Goal: Task Accomplishment & Management: Manage account settings

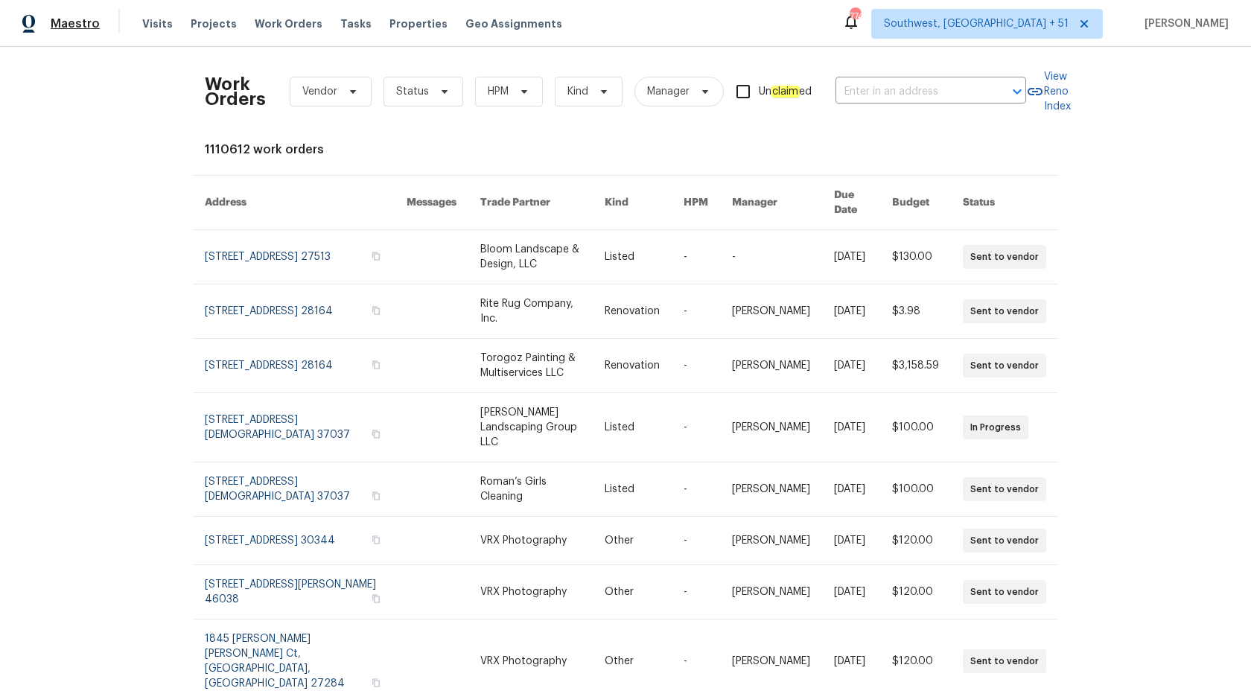
click at [74, 16] on span "Maestro" at bounding box center [75, 23] width 49 height 15
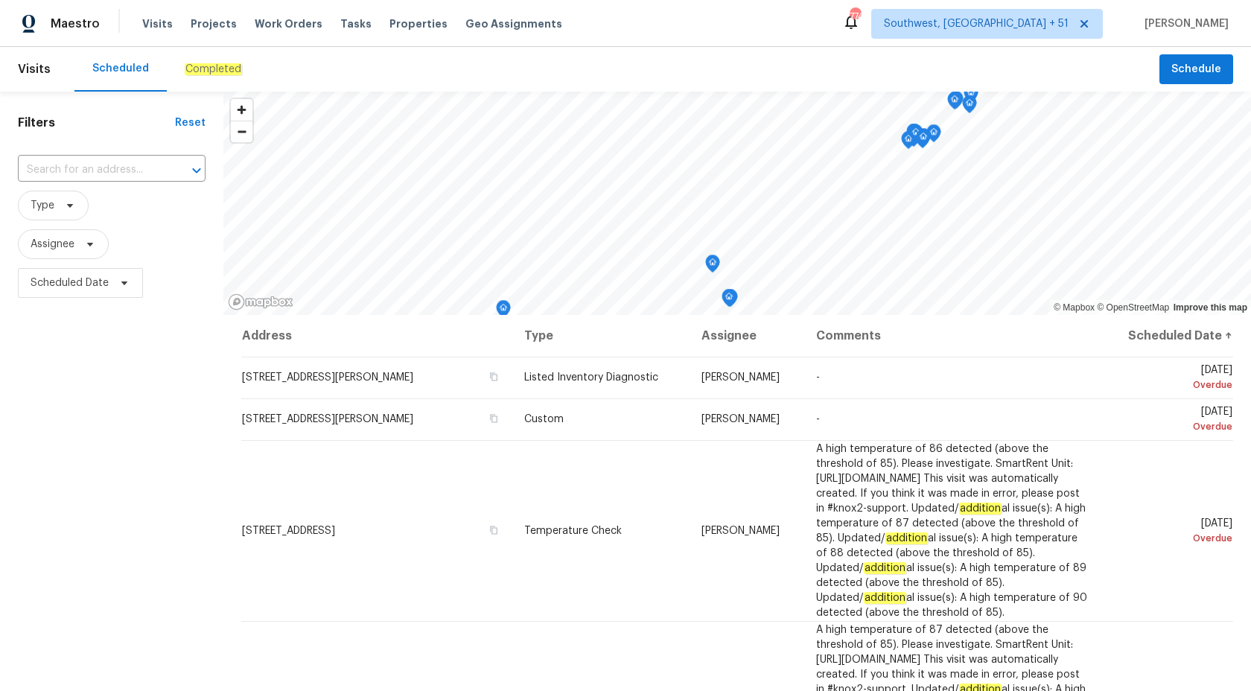
click at [205, 60] on div "Completed" at bounding box center [213, 69] width 93 height 45
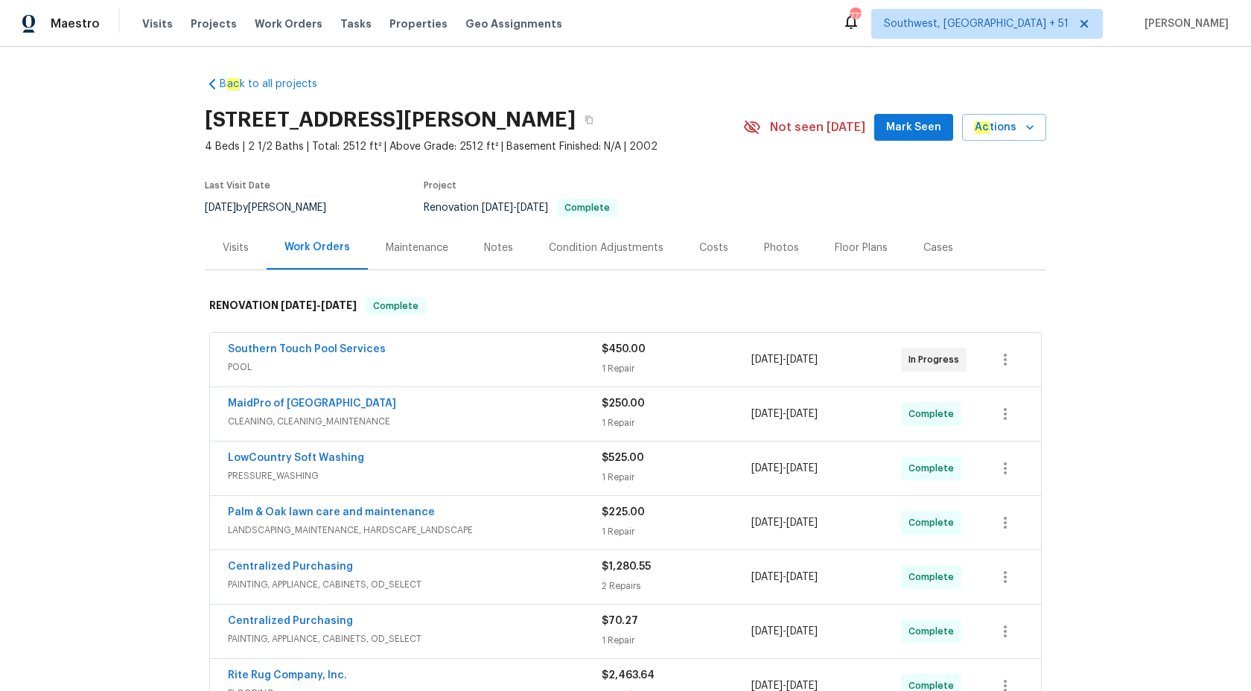
click at [234, 247] on div "Visits" at bounding box center [236, 247] width 26 height 15
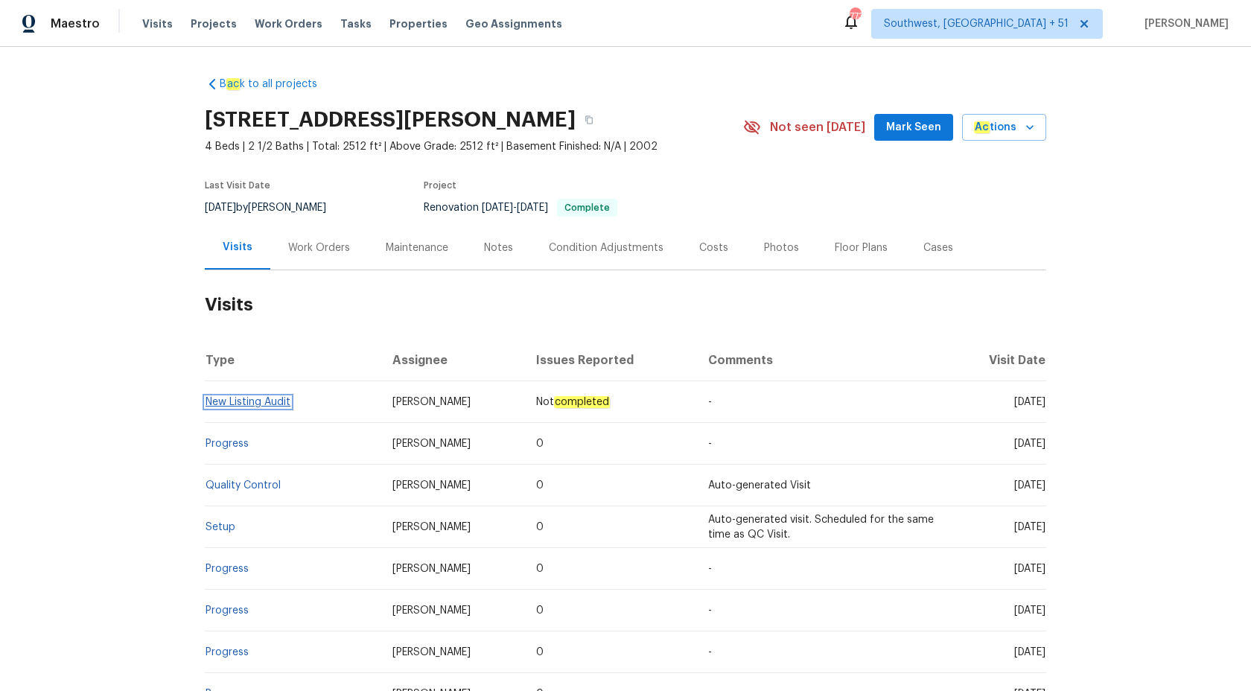
click at [216, 400] on link "New Listing Audit" at bounding box center [247, 402] width 85 height 10
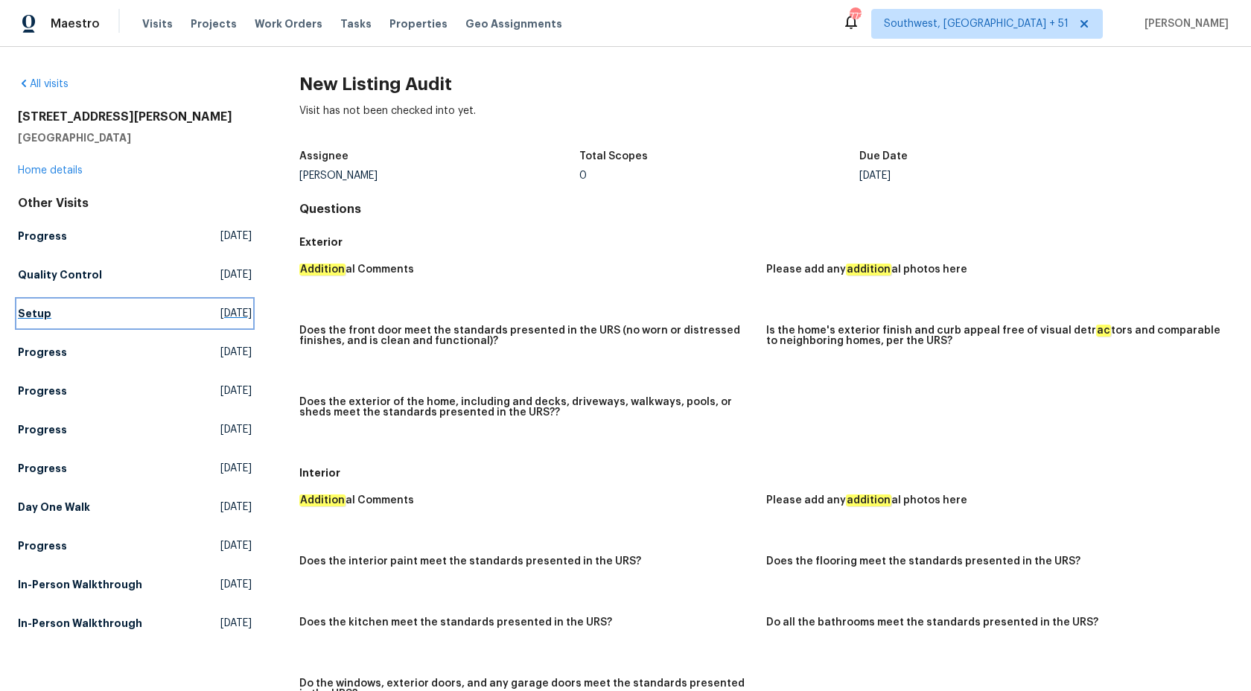
click at [41, 306] on h5 "Setup" at bounding box center [34, 313] width 33 height 15
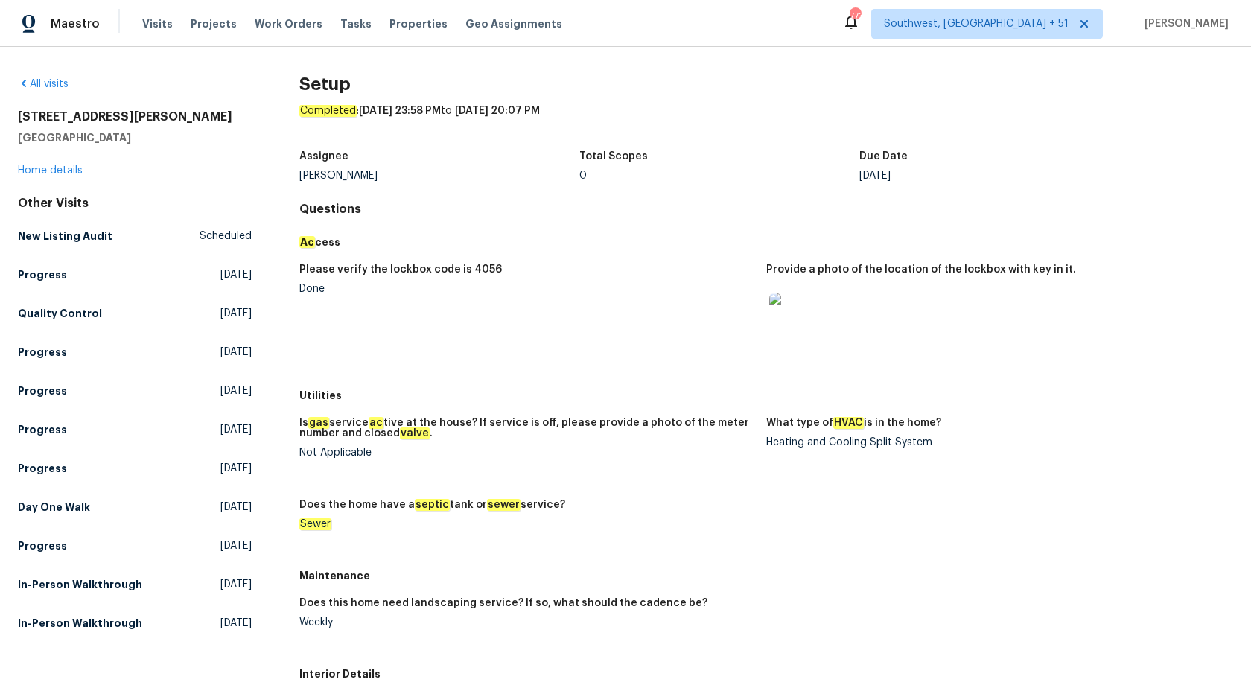
click at [692, 363] on figure "Please verify the lockbox code is 4056 Done" at bounding box center [532, 318] width 467 height 109
click at [57, 346] on h5 "Progress" at bounding box center [42, 352] width 49 height 15
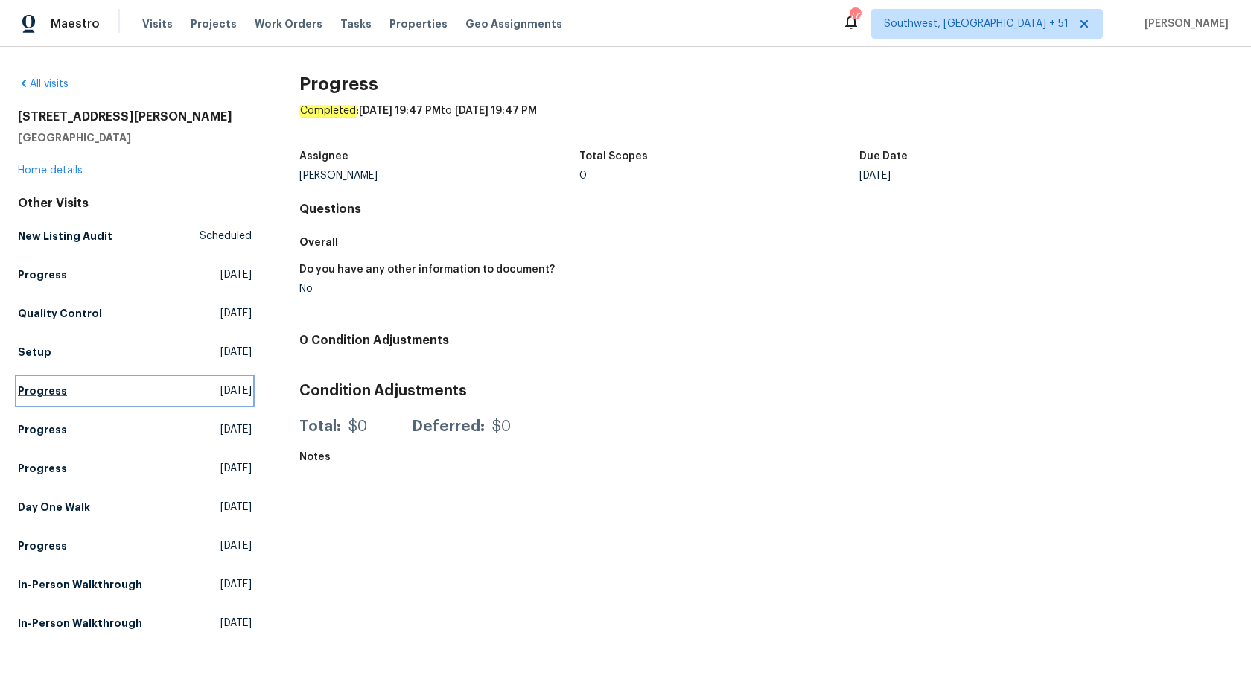
click at [46, 381] on link "Progress Thu, Aug 07 2025" at bounding box center [135, 390] width 234 height 27
click at [39, 427] on h5 "Progress" at bounding box center [42, 429] width 49 height 15
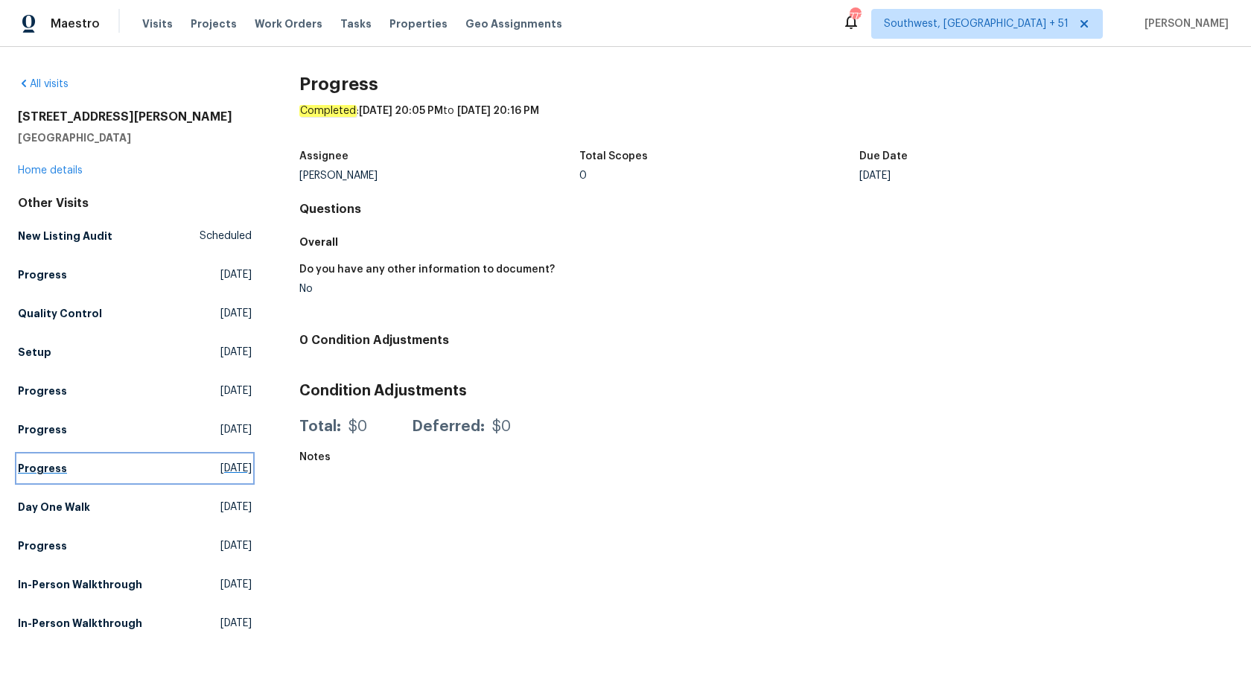
click at [42, 473] on h5 "Progress" at bounding box center [42, 468] width 49 height 15
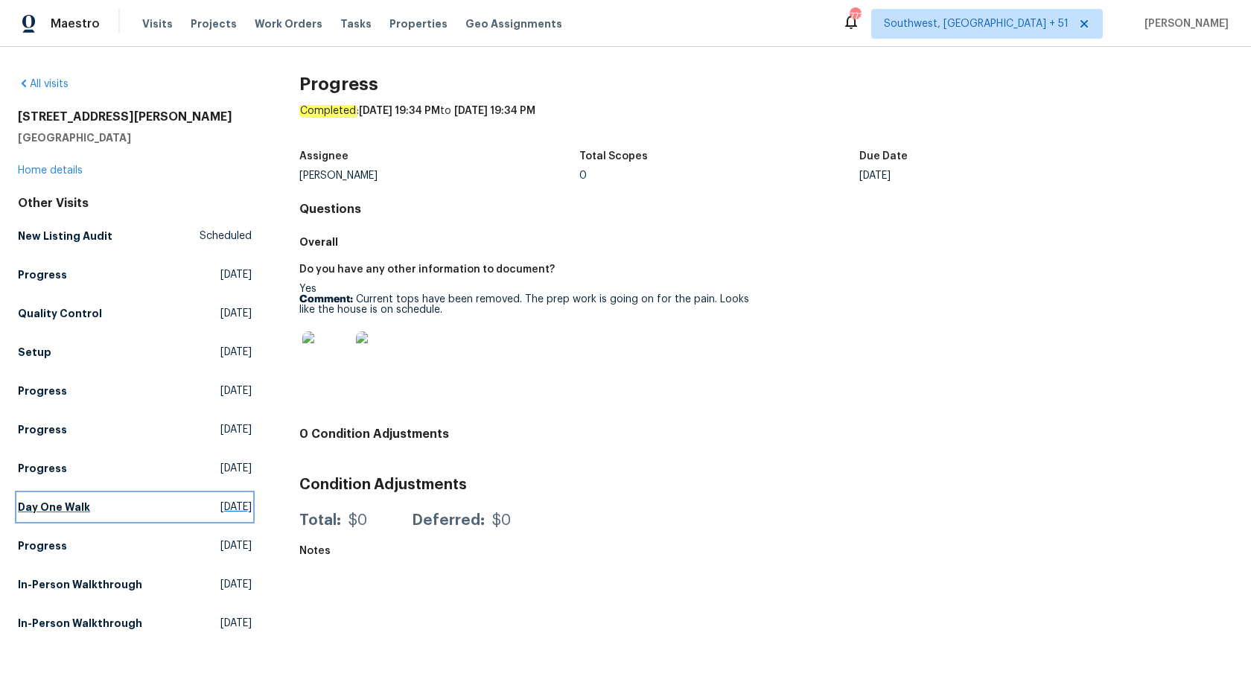
click at [50, 504] on h5 "Day One Walk" at bounding box center [54, 506] width 72 height 15
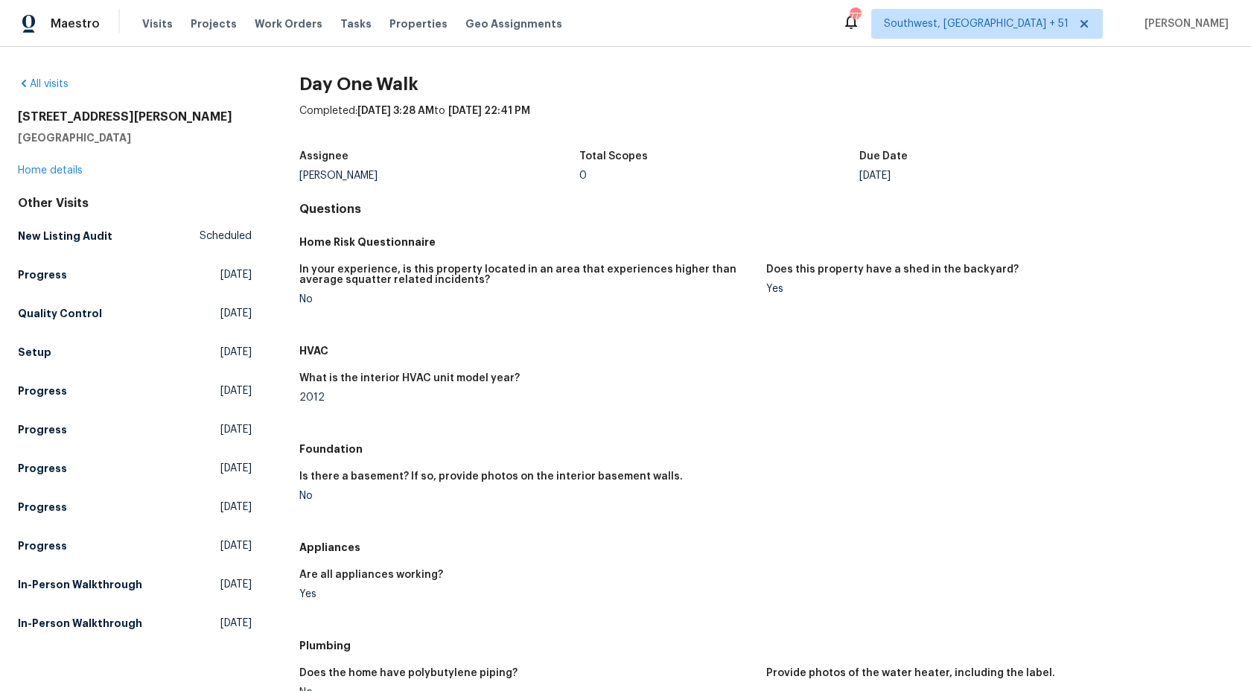
click at [661, 408] on figure "What is the interior HVAC unit model year? 2012" at bounding box center [532, 400] width 467 height 54
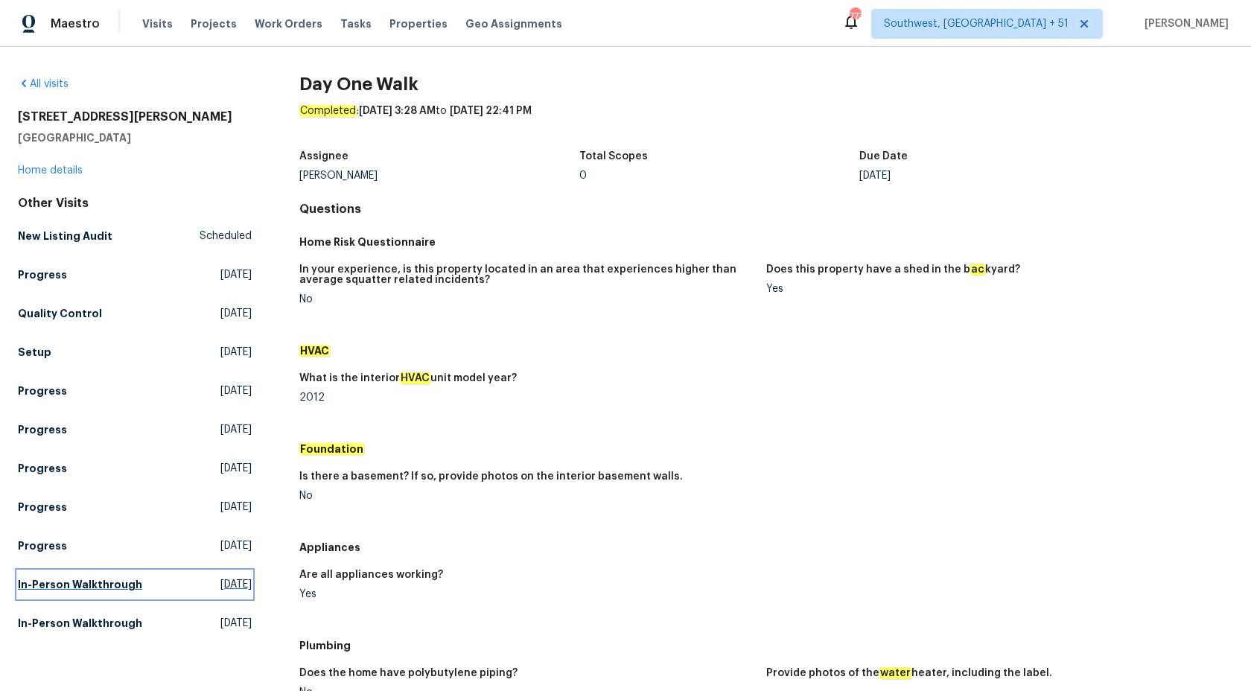
click at [115, 590] on h5 "In-Person Walkthrough" at bounding box center [80, 584] width 124 height 15
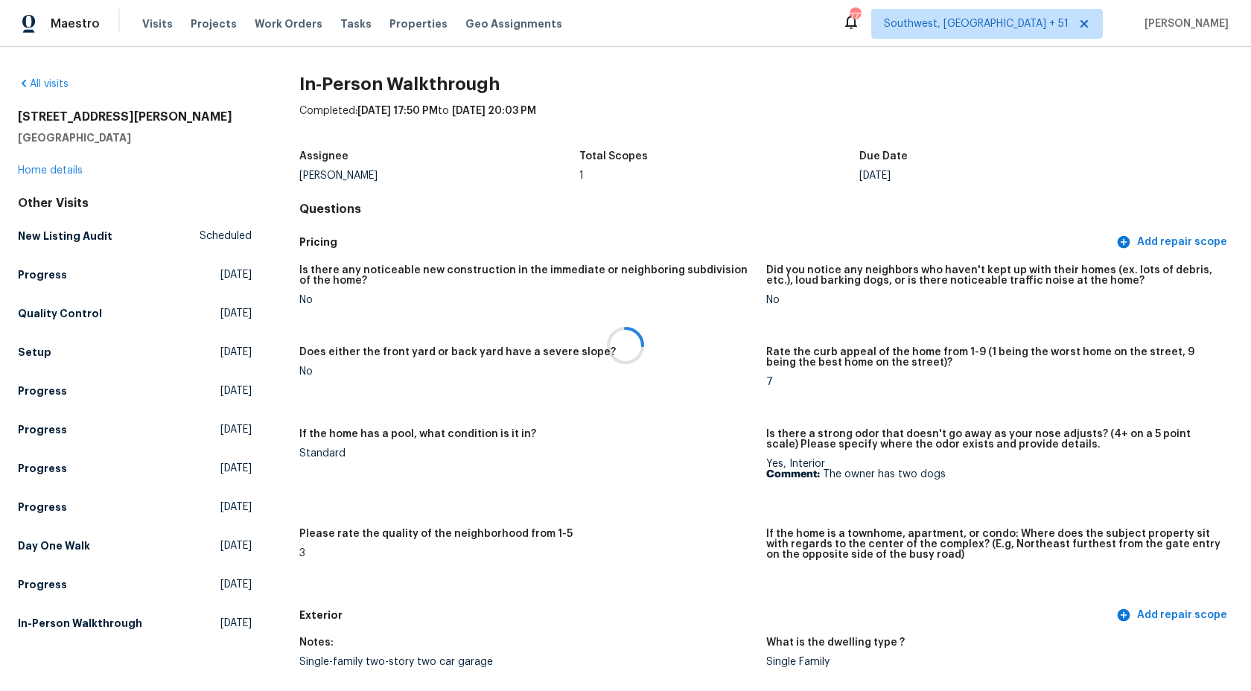
click at [629, 357] on icon at bounding box center [625, 345] width 45 height 45
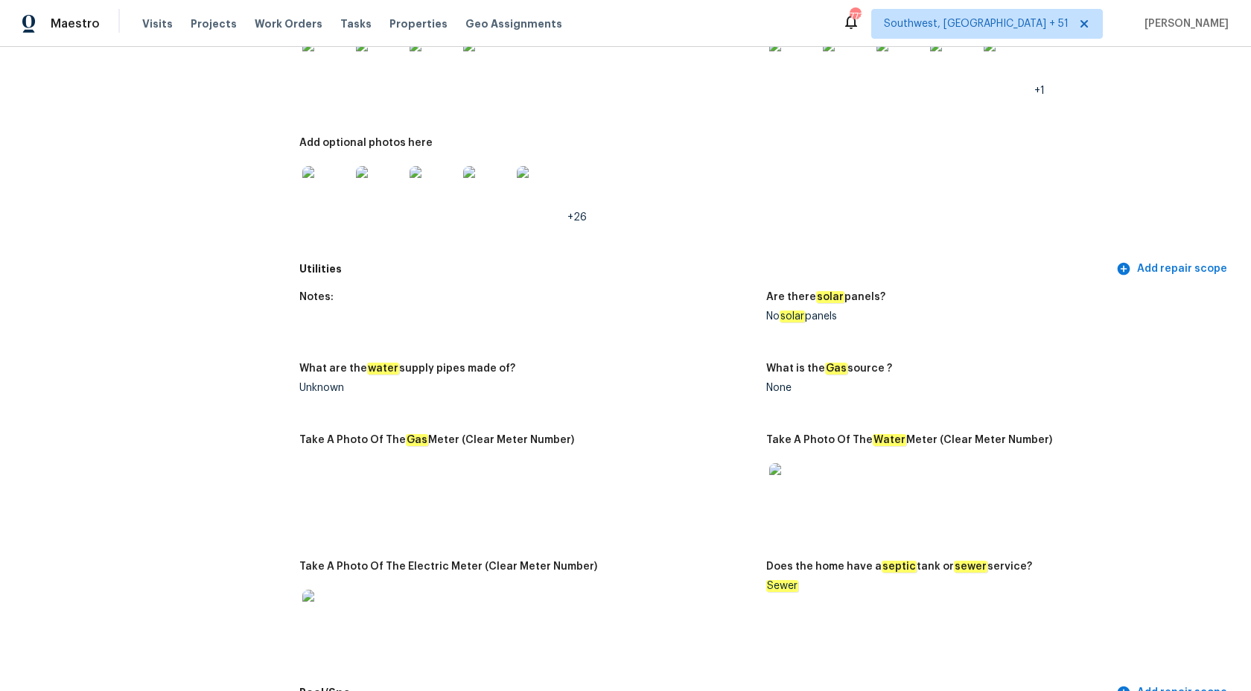
click at [307, 392] on div "Unknown" at bounding box center [526, 388] width 455 height 10
copy div "Unknown"
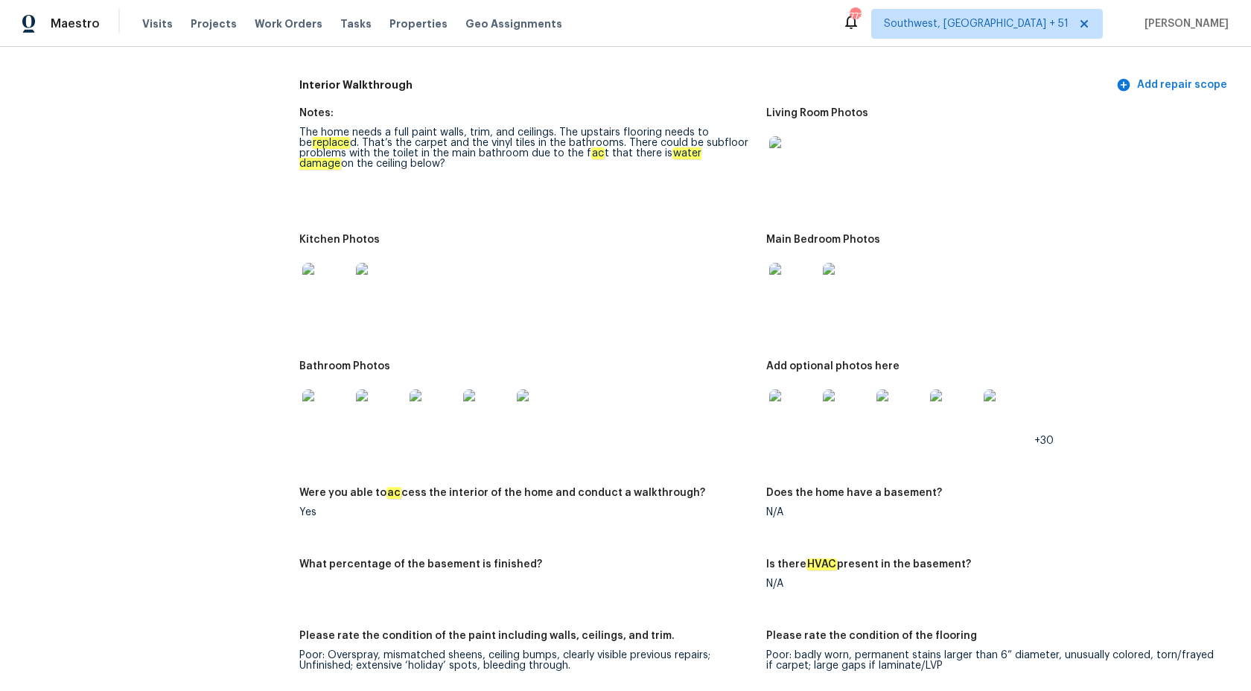
scroll to position [2094, 0]
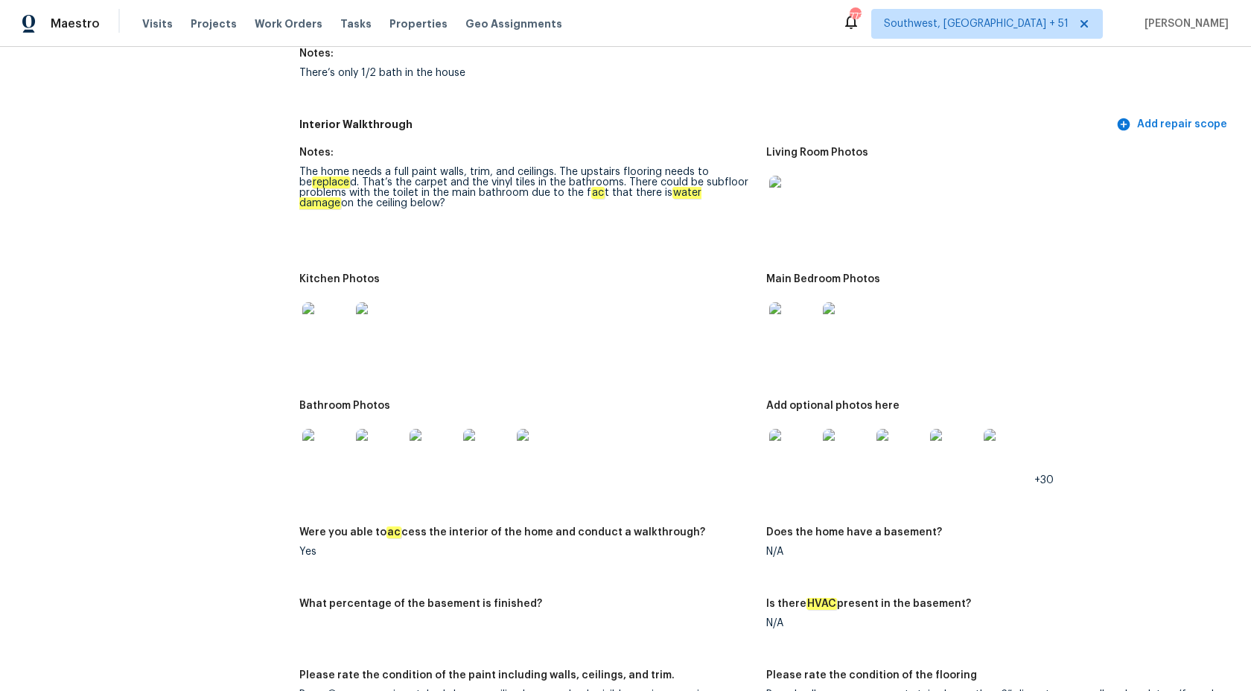
drag, startPoint x: 297, startPoint y: 170, endPoint x: 633, endPoint y: 203, distance: 338.1
click at [633, 203] on div "All visits 112 Jasmine Ln Goose Creek, SC 29445 Home details Other Visits New L…" at bounding box center [625, 132] width 1215 height 4299
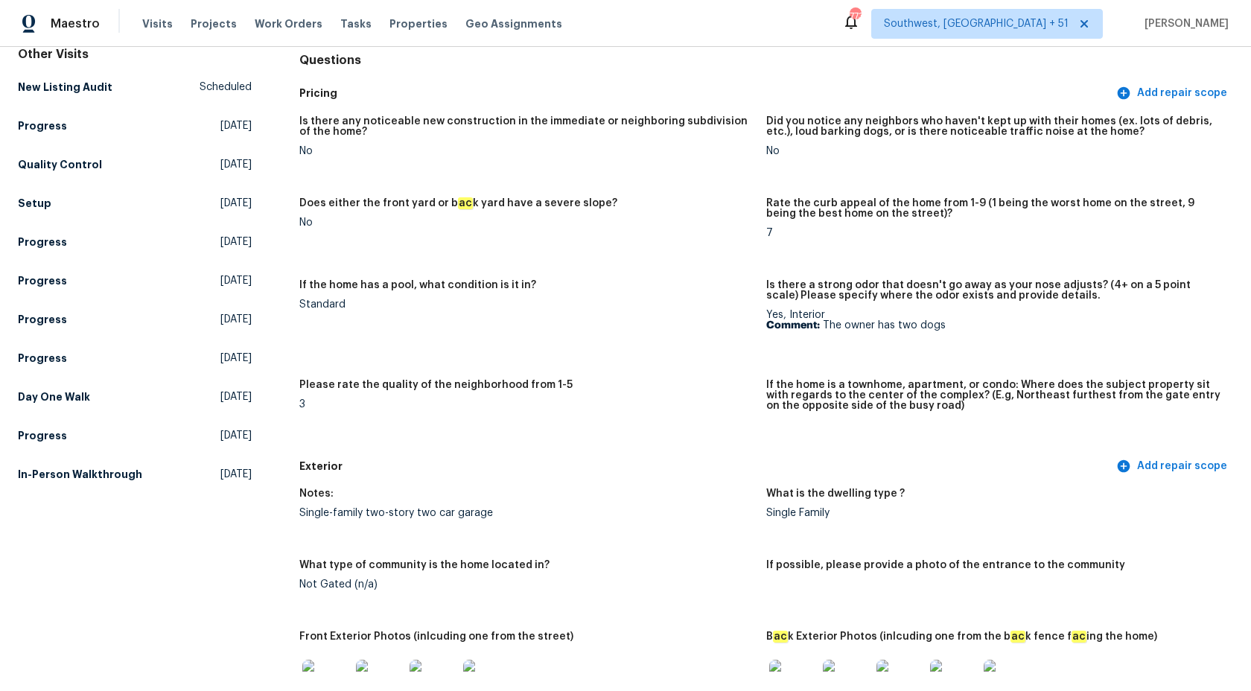
scroll to position [0, 0]
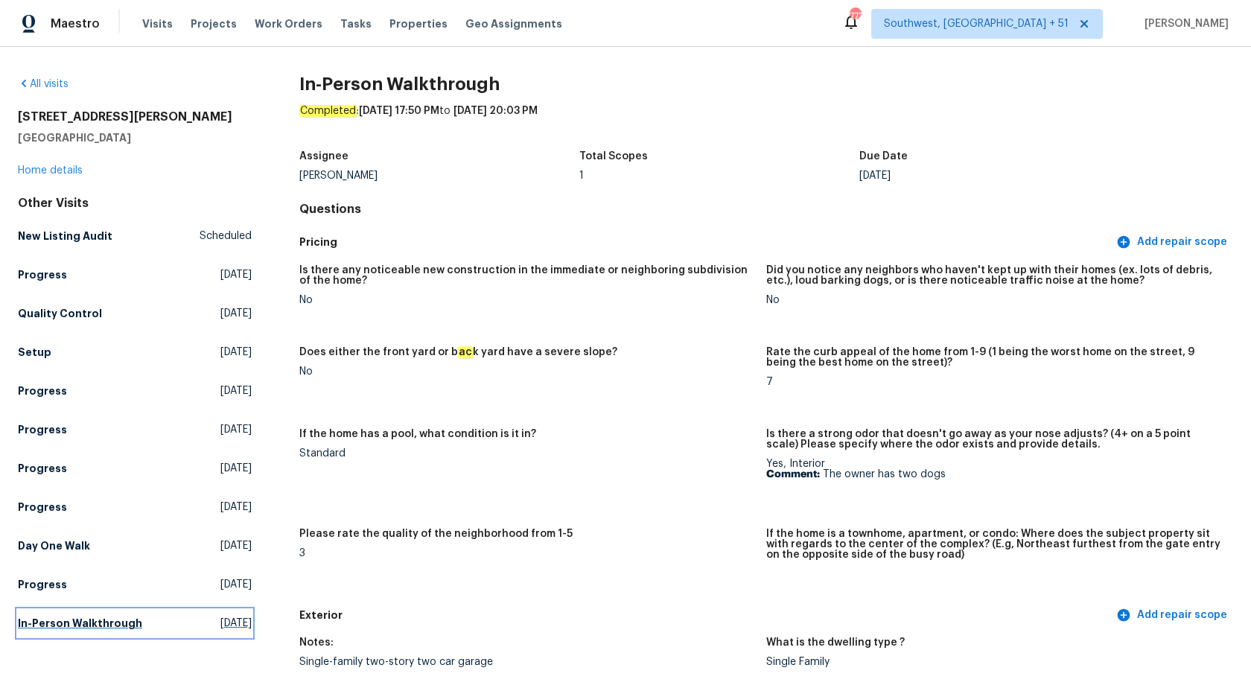
click at [48, 617] on h5 "In-Person Walkthrough" at bounding box center [80, 623] width 124 height 15
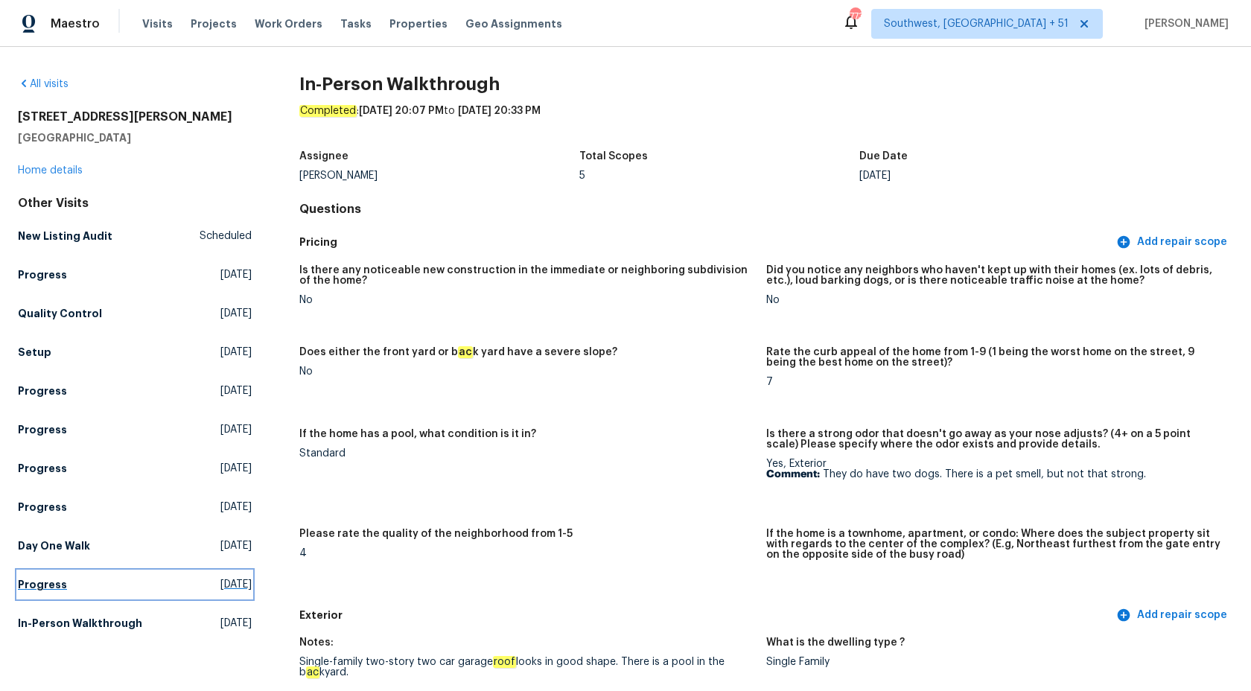
click at [38, 588] on h5 "Progress" at bounding box center [42, 584] width 49 height 15
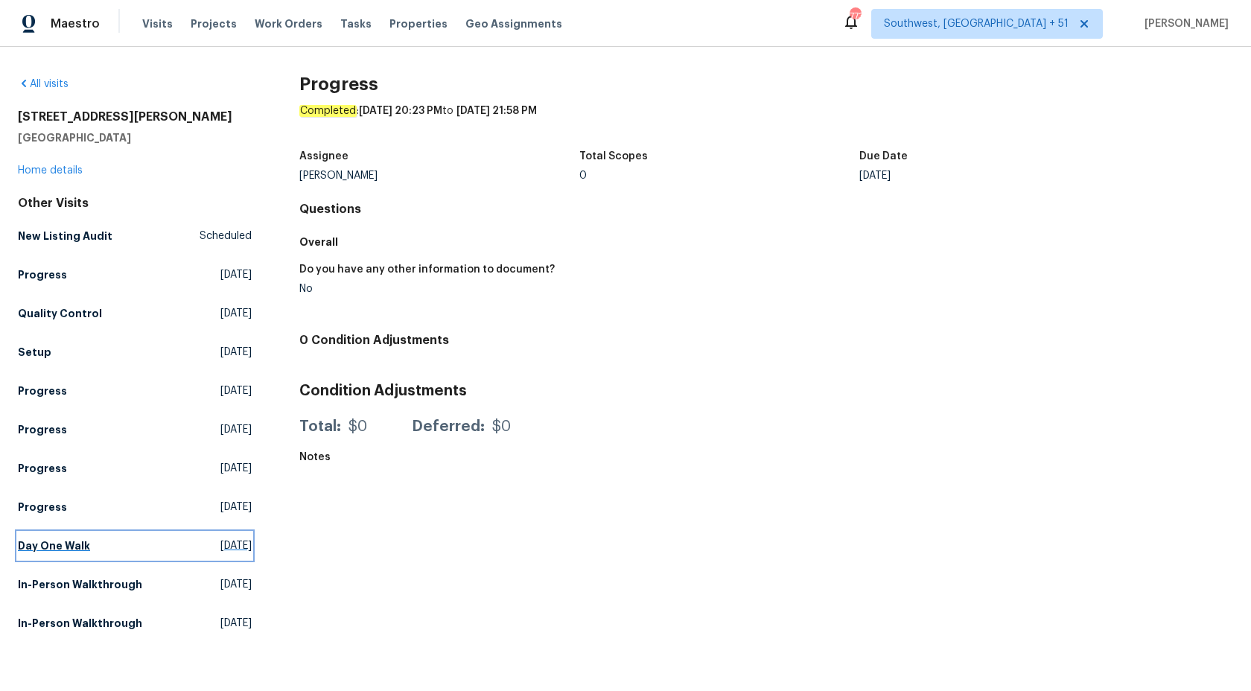
click at [55, 543] on h5 "Day One Walk" at bounding box center [54, 545] width 72 height 15
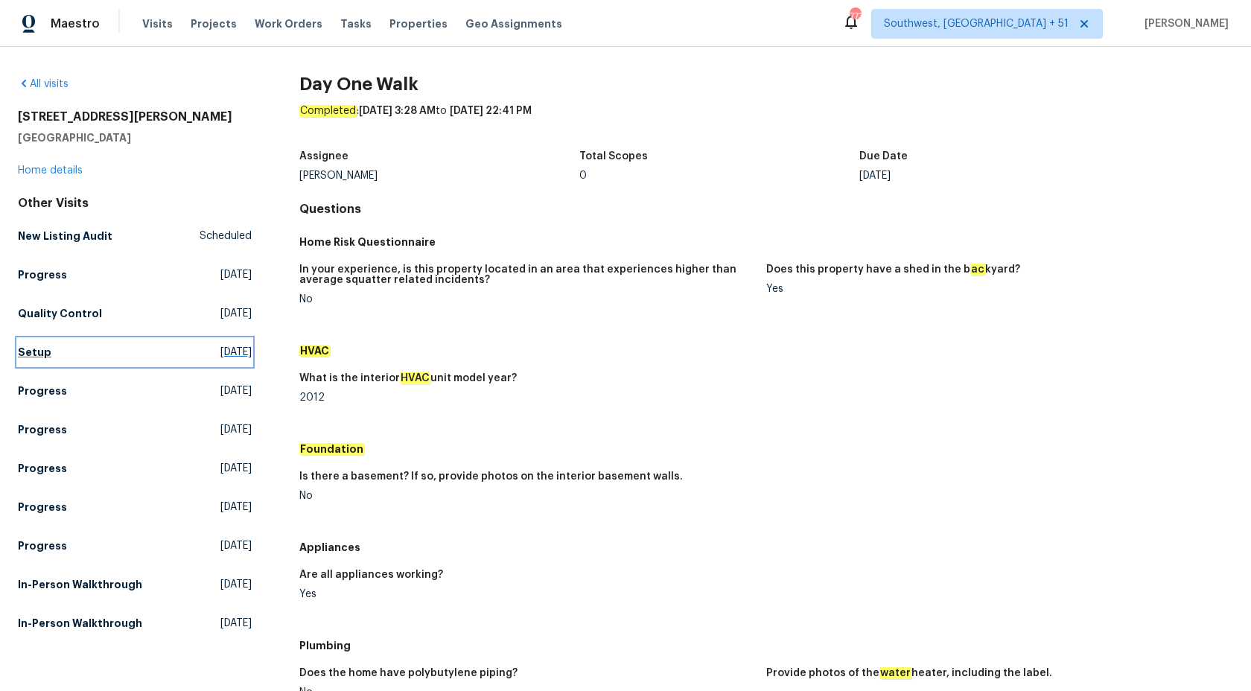
click at [25, 365] on link "Setup Tue, Aug 12 2025" at bounding box center [135, 352] width 234 height 27
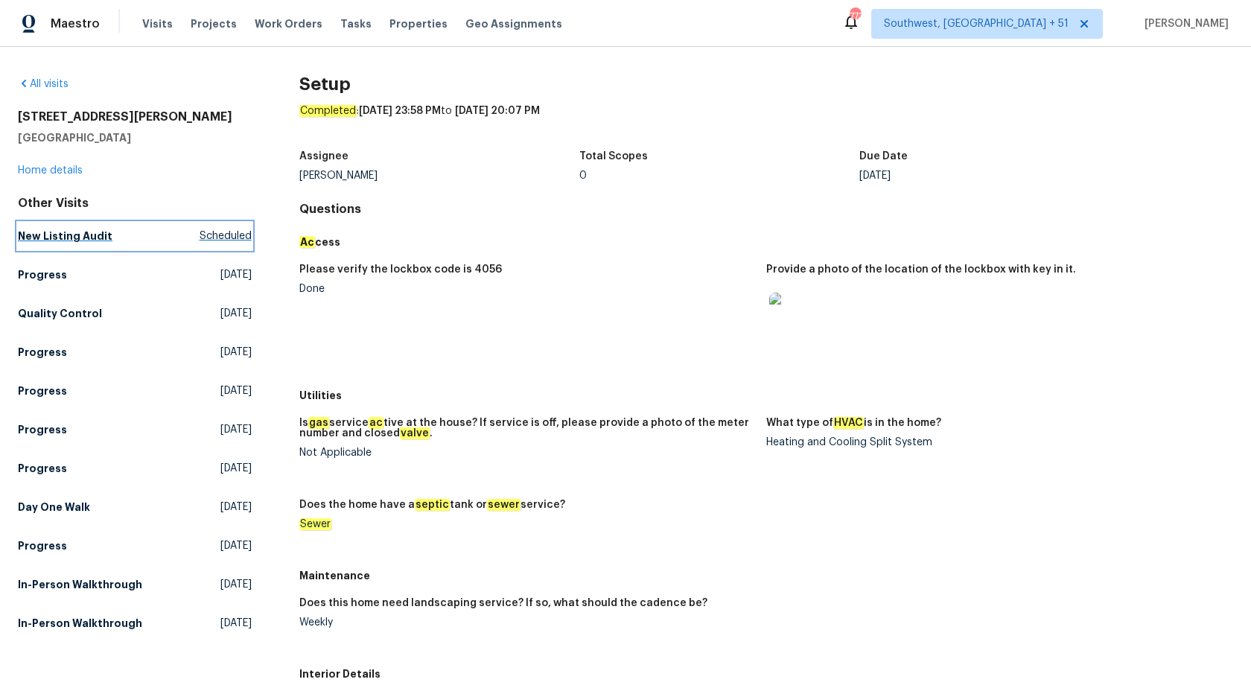
click at [52, 233] on h5 "New Listing Audit" at bounding box center [65, 236] width 95 height 15
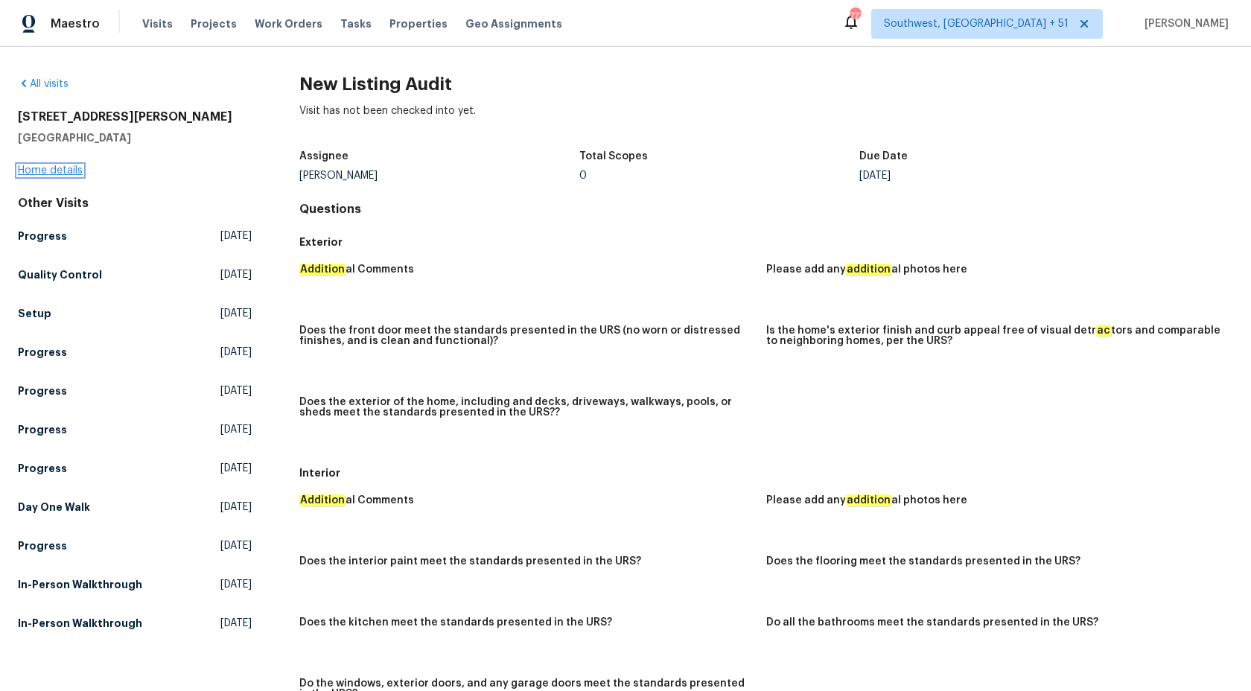
click at [56, 170] on link "Home details" at bounding box center [50, 170] width 65 height 10
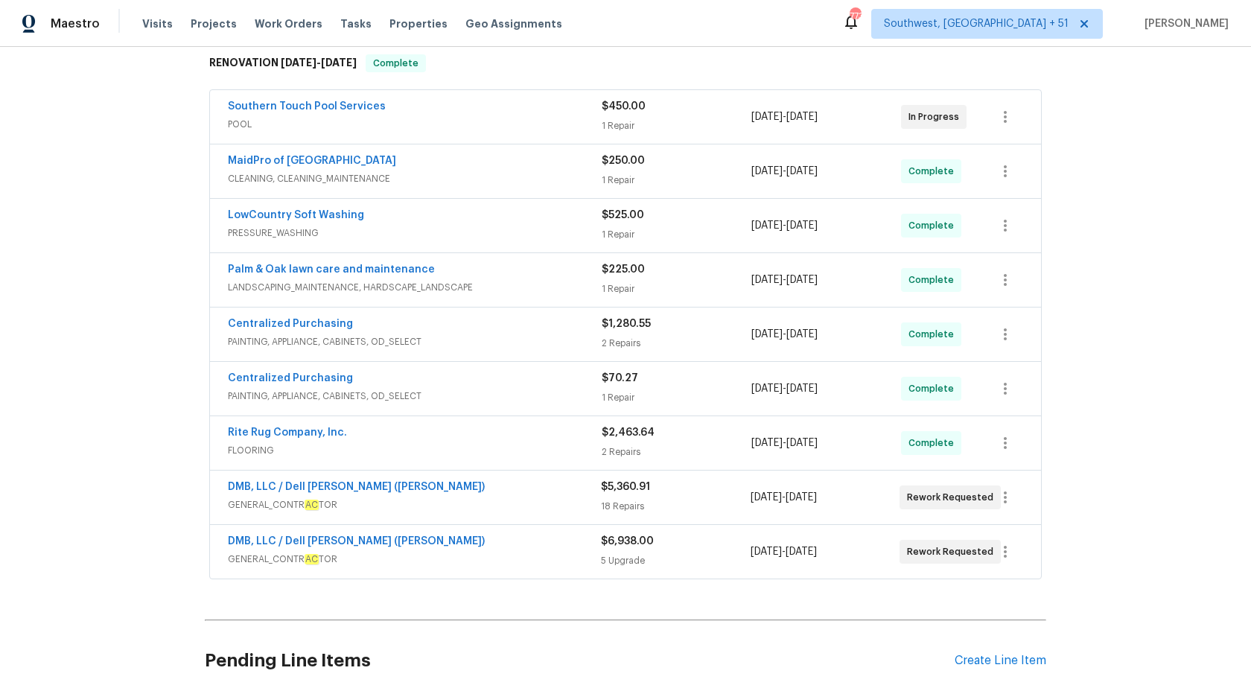
scroll to position [363, 0]
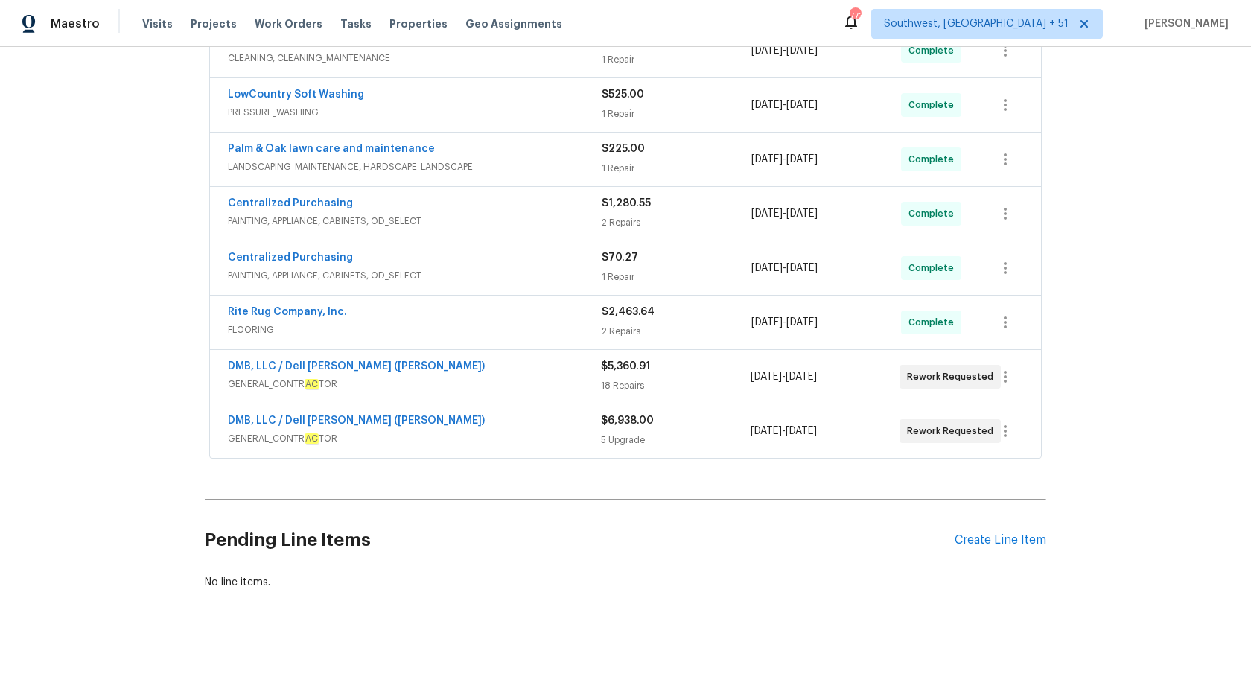
click at [544, 435] on span "GENERAL_CONTR AC TOR" at bounding box center [414, 438] width 373 height 15
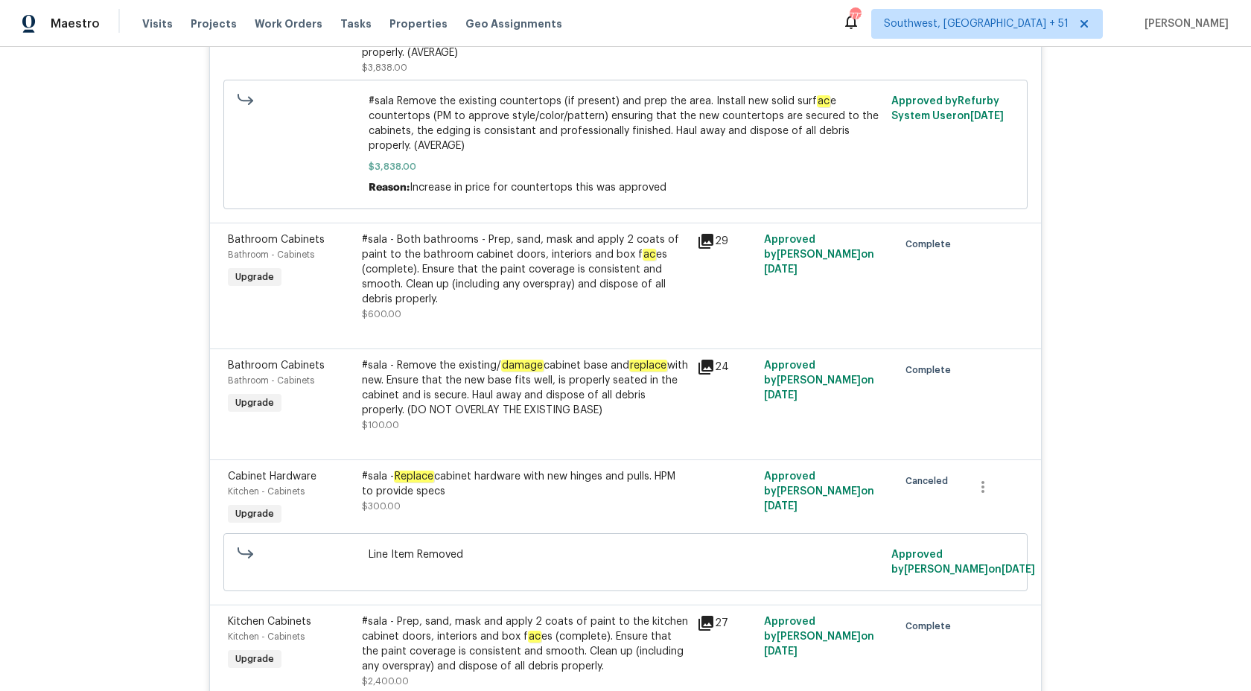
scroll to position [853, 0]
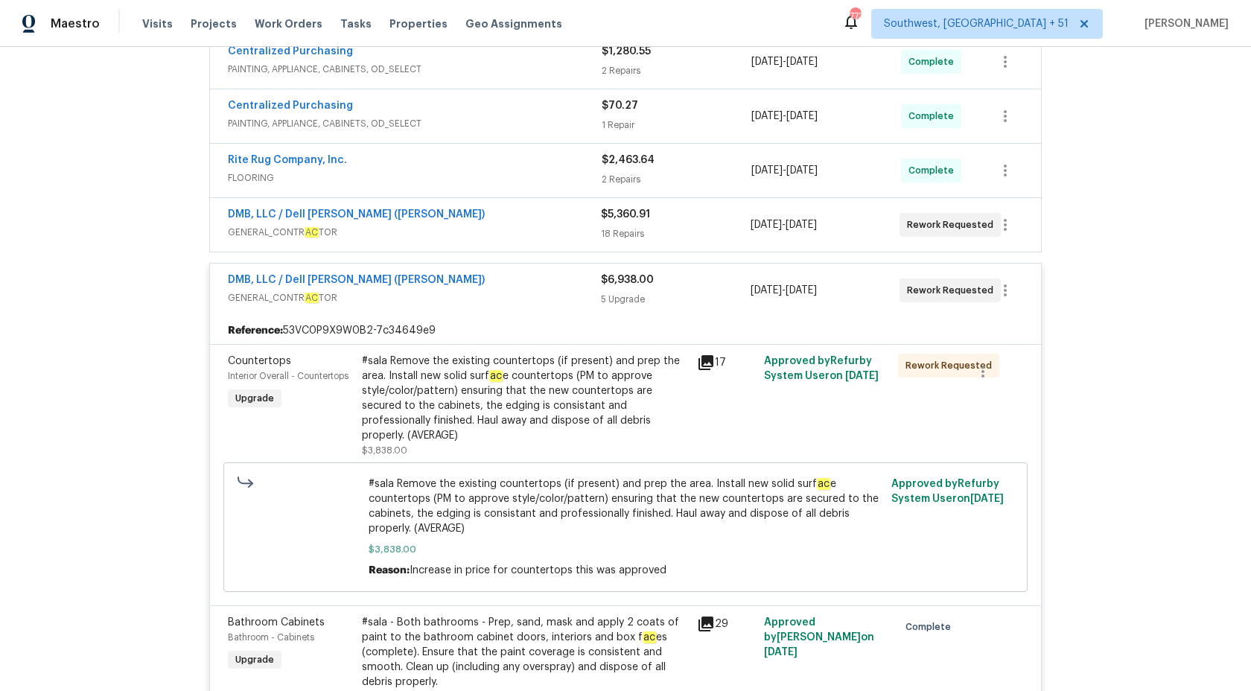
click at [620, 288] on div "$6,938.00 5 Upgrade" at bounding box center [675, 290] width 149 height 36
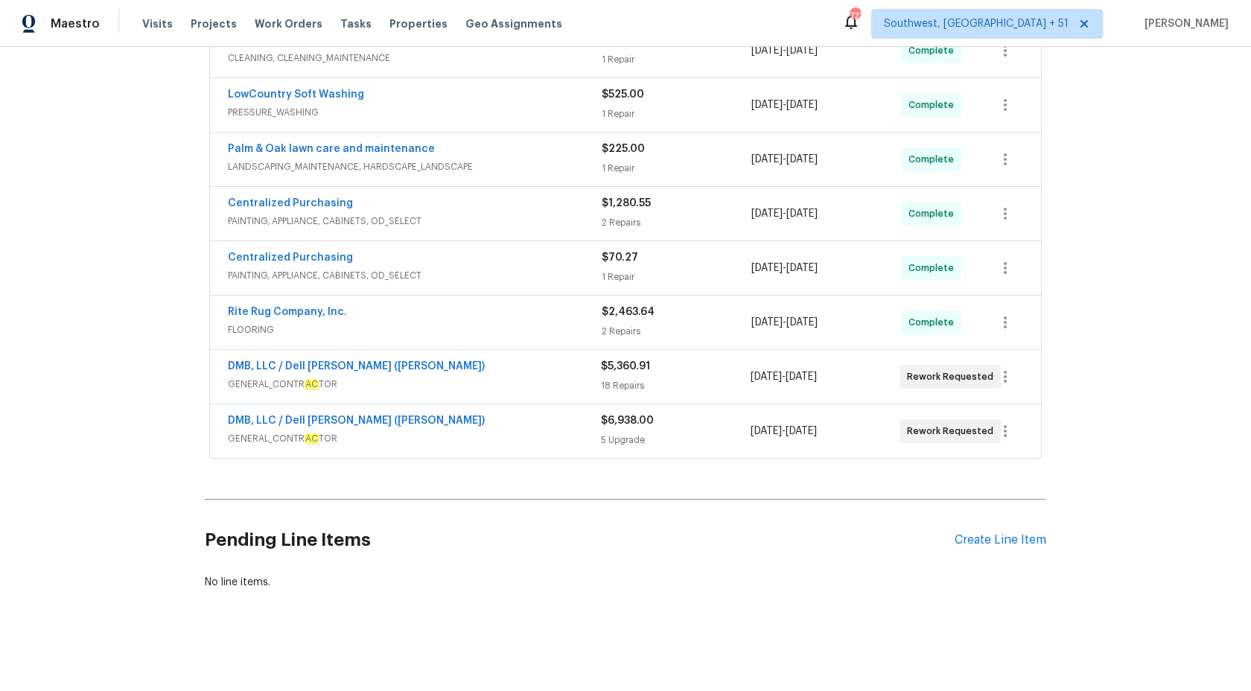
click at [542, 386] on span "GENERAL_CONTR AC TOR" at bounding box center [414, 384] width 373 height 15
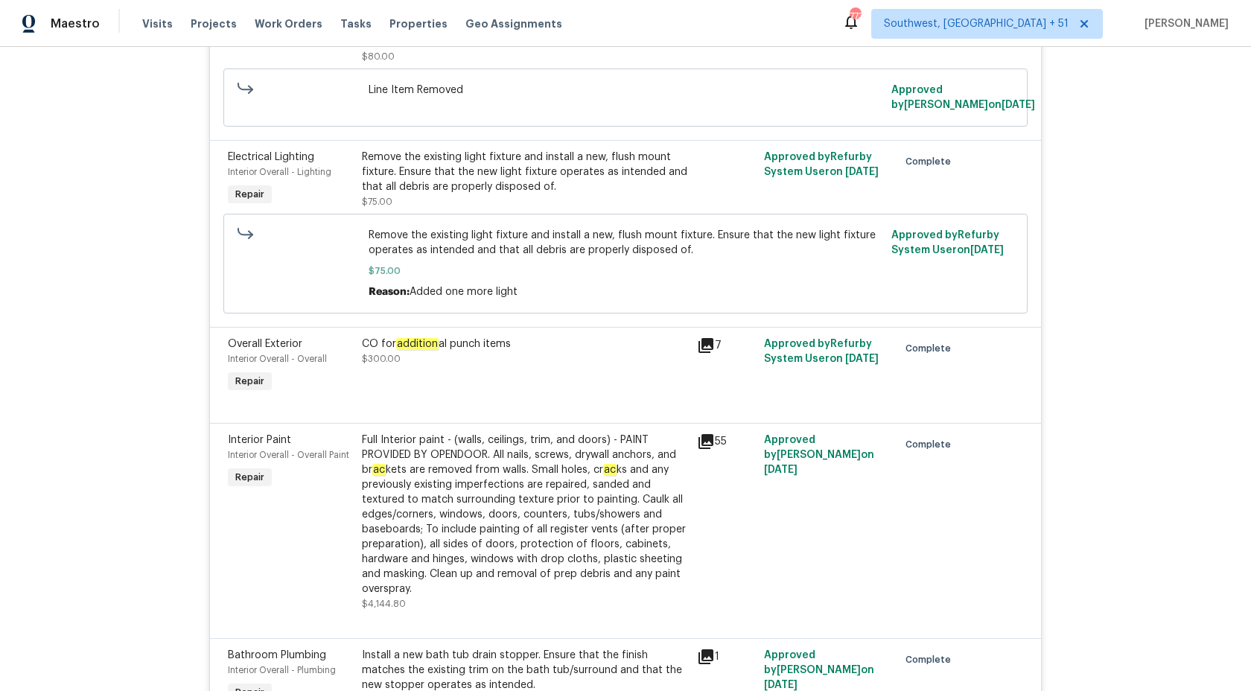
scroll to position [1623, 0]
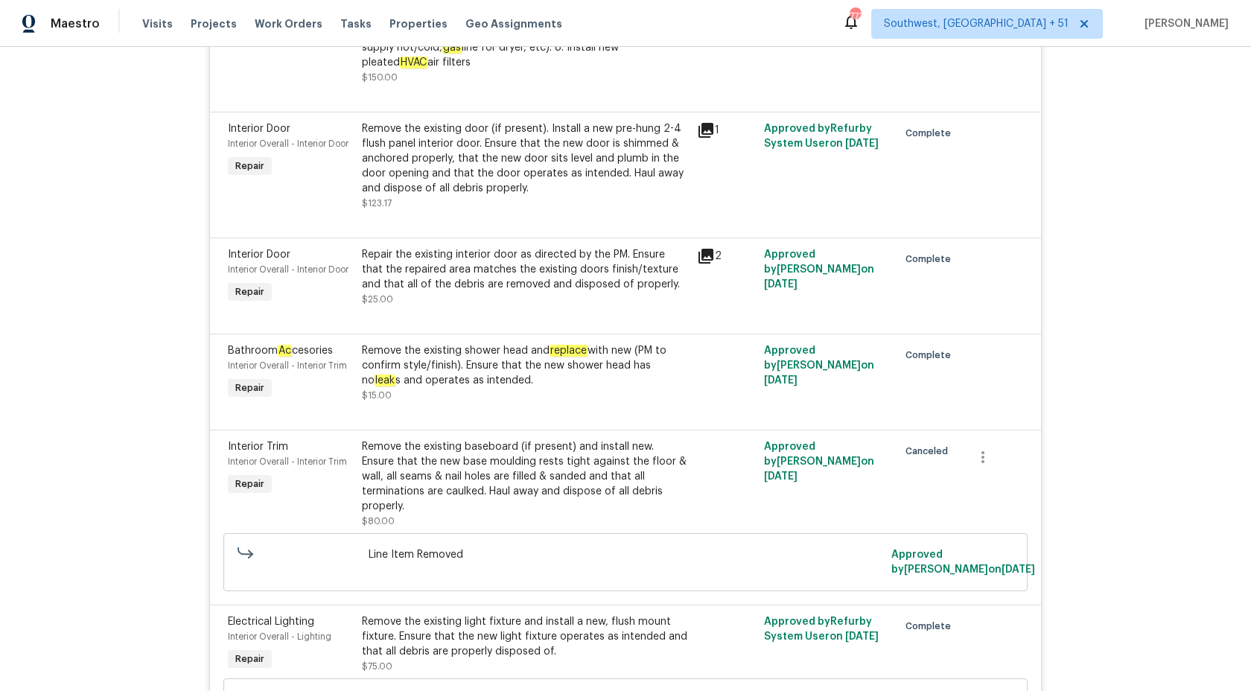
click at [462, 357] on div "Remove the existing shower head and replace with new (PM to confirm style/finis…" at bounding box center [525, 365] width 326 height 45
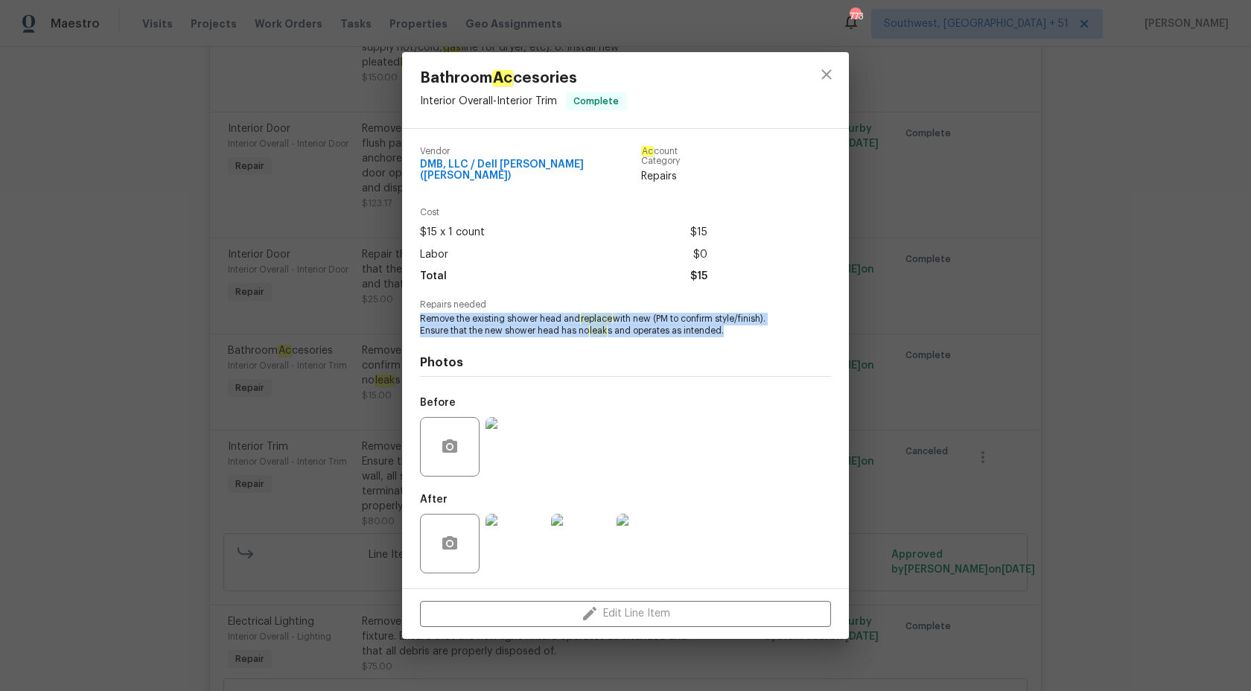
drag, startPoint x: 413, startPoint y: 315, endPoint x: 802, endPoint y: 331, distance: 389.6
click at [802, 331] on div "Vendor DMB, LLC / Dell Bryson (Heise) Ac count Category Repairs Cost $15 x 1 co…" at bounding box center [625, 358] width 447 height 459
click at [1129, 372] on div "Bathroom Ac cesories Interior Overall - Interior Trim Complete Vendor DMB, LLC …" at bounding box center [625, 345] width 1251 height 691
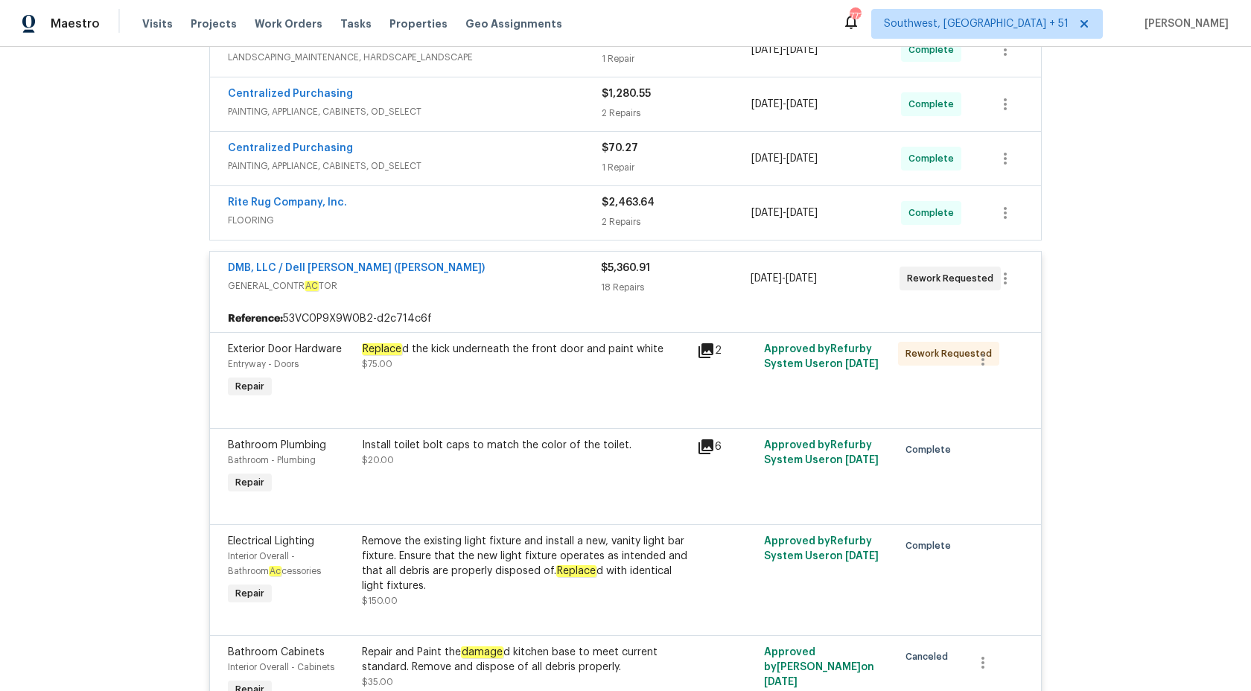
scroll to position [458, 0]
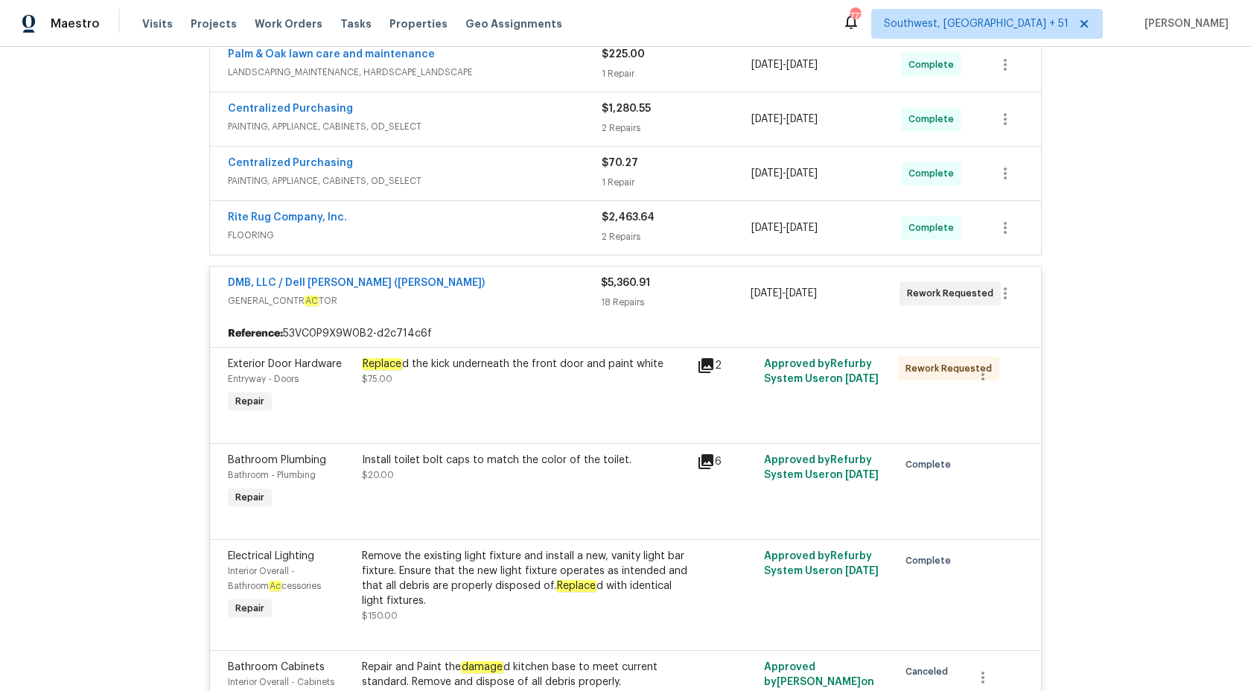
click at [594, 295] on span "GENERAL_CONTR AC TOR" at bounding box center [414, 300] width 373 height 15
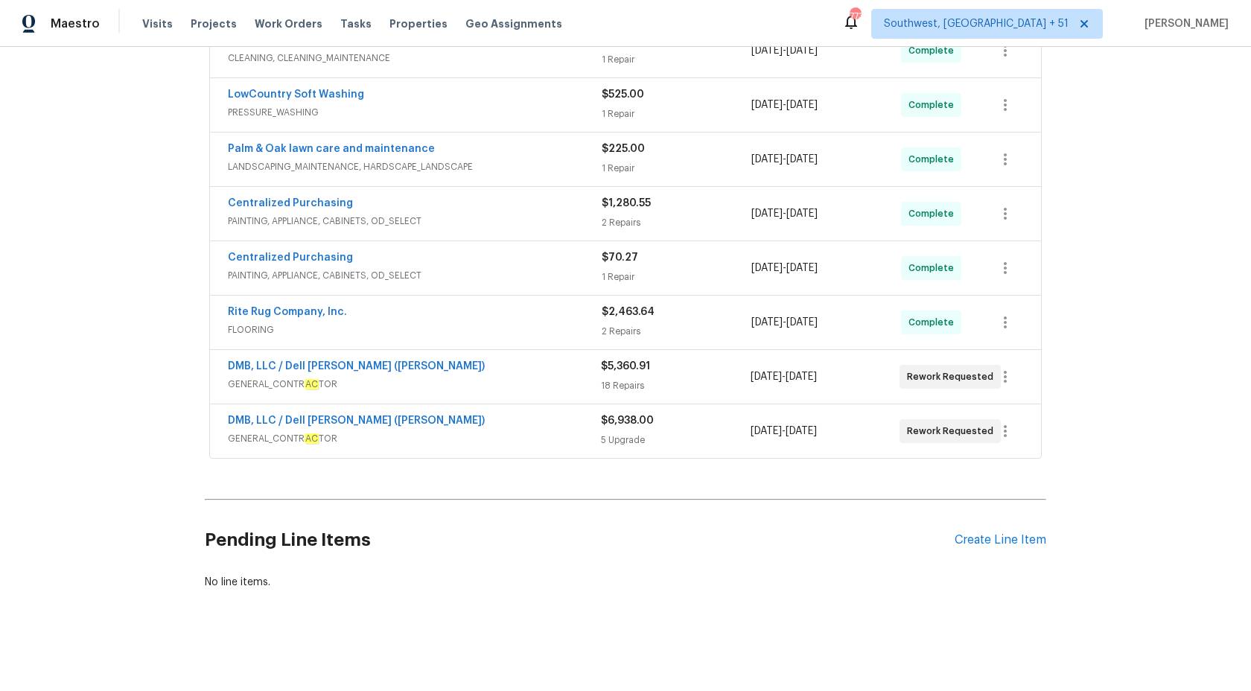
click at [569, 308] on div "Rite Rug Company, Inc." at bounding box center [415, 313] width 374 height 18
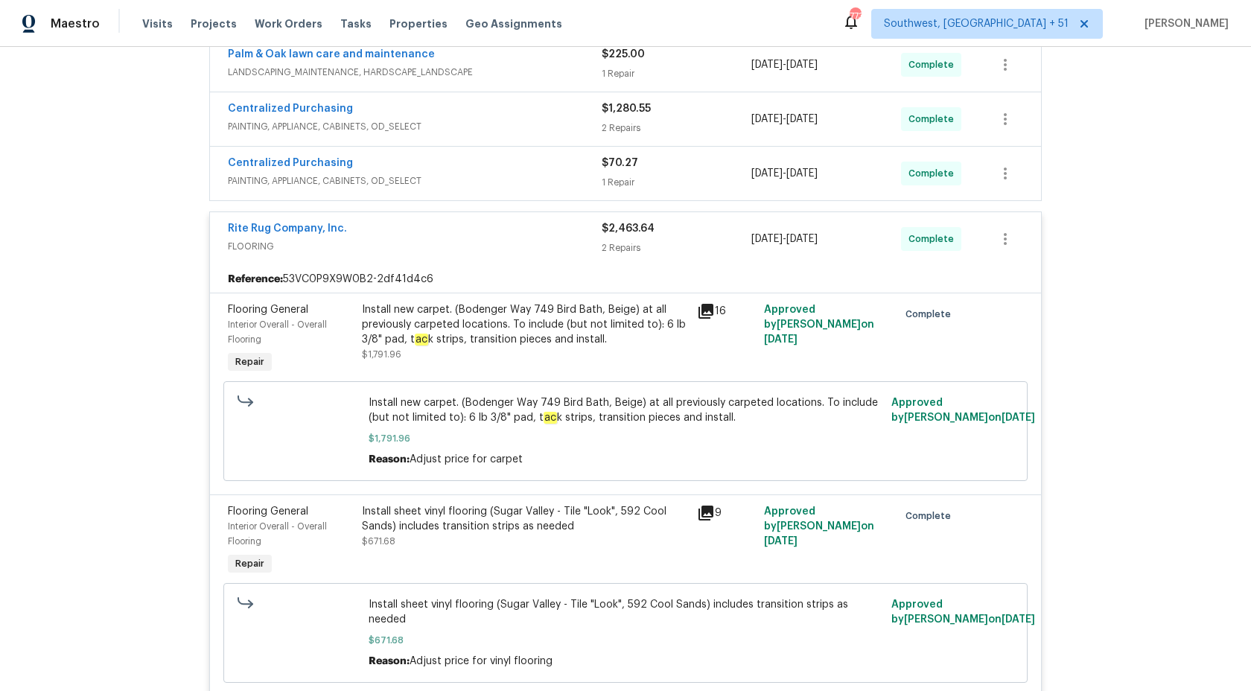
click at [627, 250] on div "2 Repairs" at bounding box center [676, 247] width 150 height 15
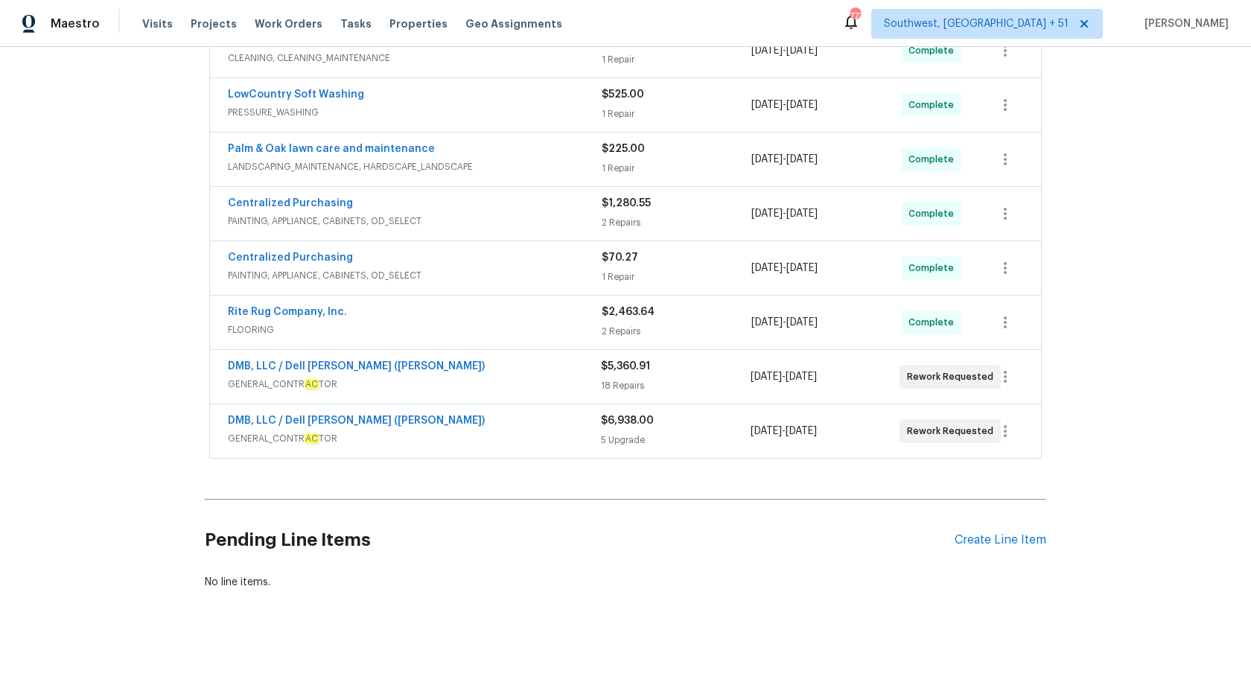
scroll to position [363, 0]
click at [585, 265] on div "Centralized Purchasing" at bounding box center [415, 259] width 374 height 18
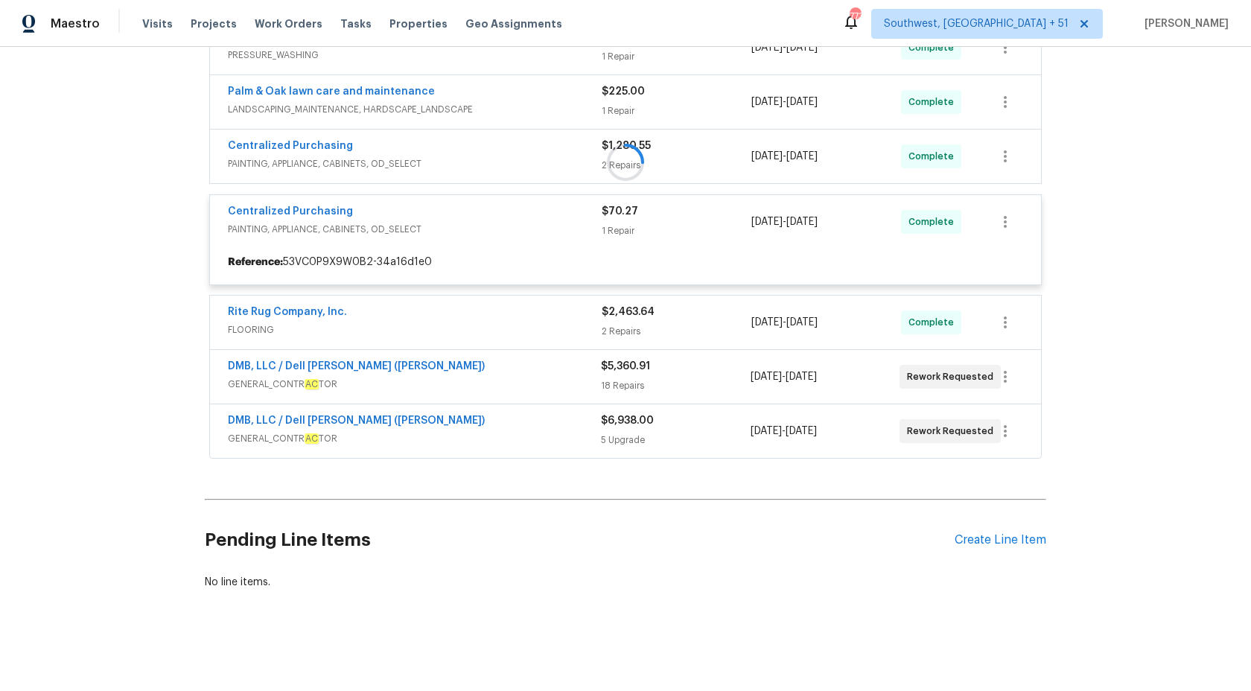
scroll to position [458, 0]
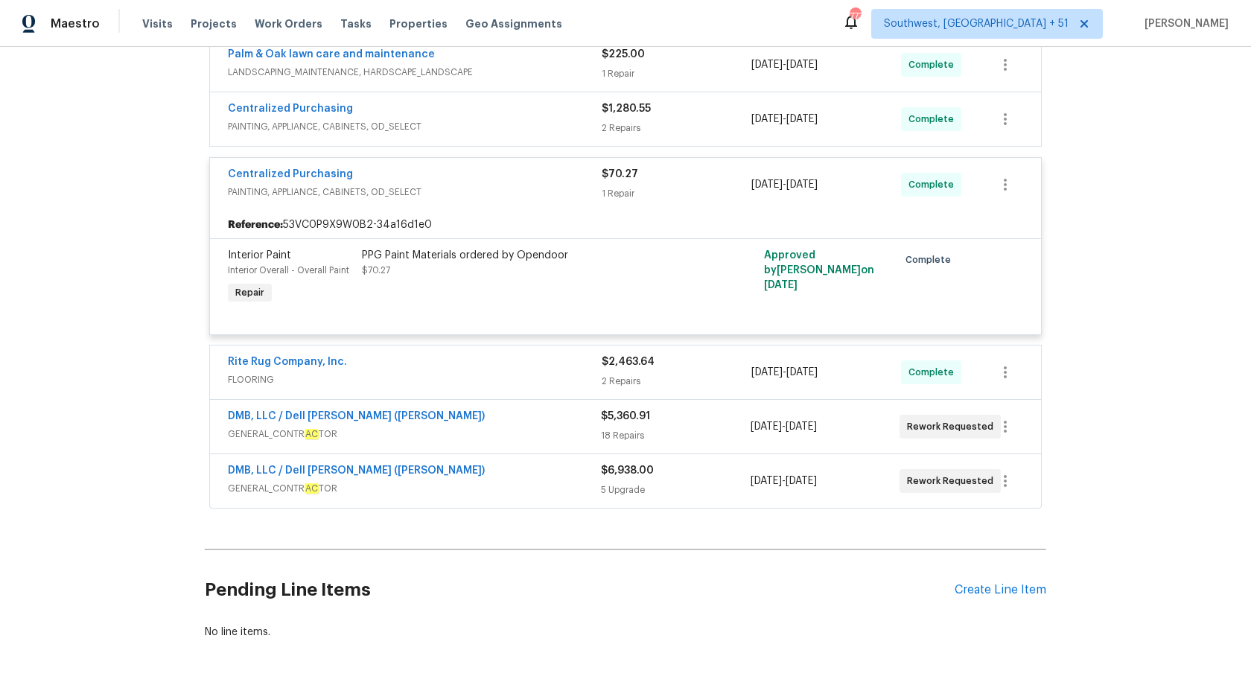
click at [608, 191] on div "1 Repair" at bounding box center [676, 193] width 150 height 15
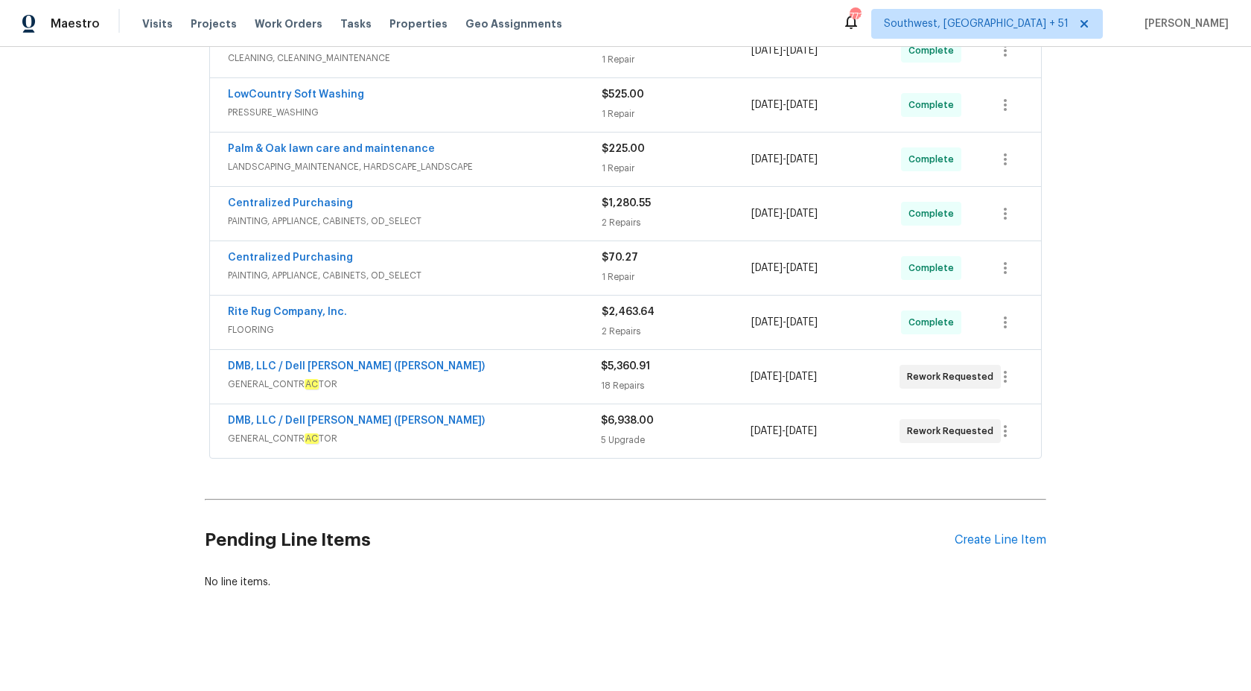
click at [580, 209] on div "Centralized Purchasing" at bounding box center [415, 205] width 374 height 18
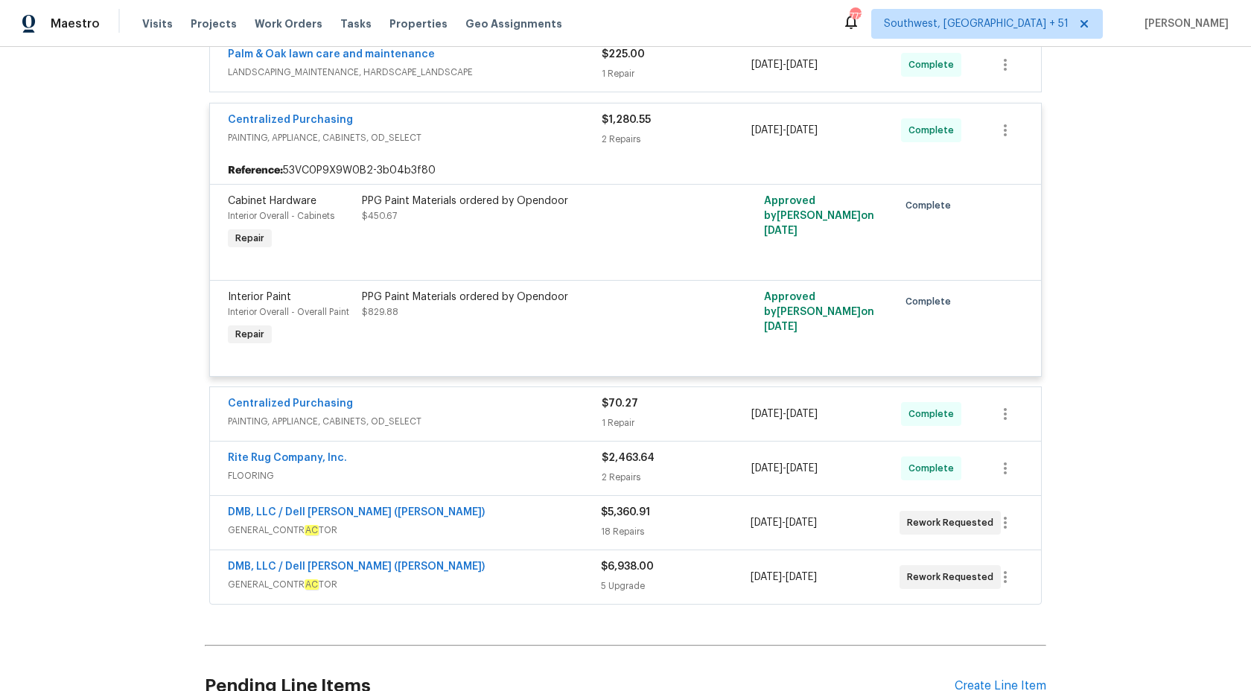
click at [582, 133] on span "PAINTING, APPLIANCE, CABINETS, OD_SELECT" at bounding box center [415, 137] width 374 height 15
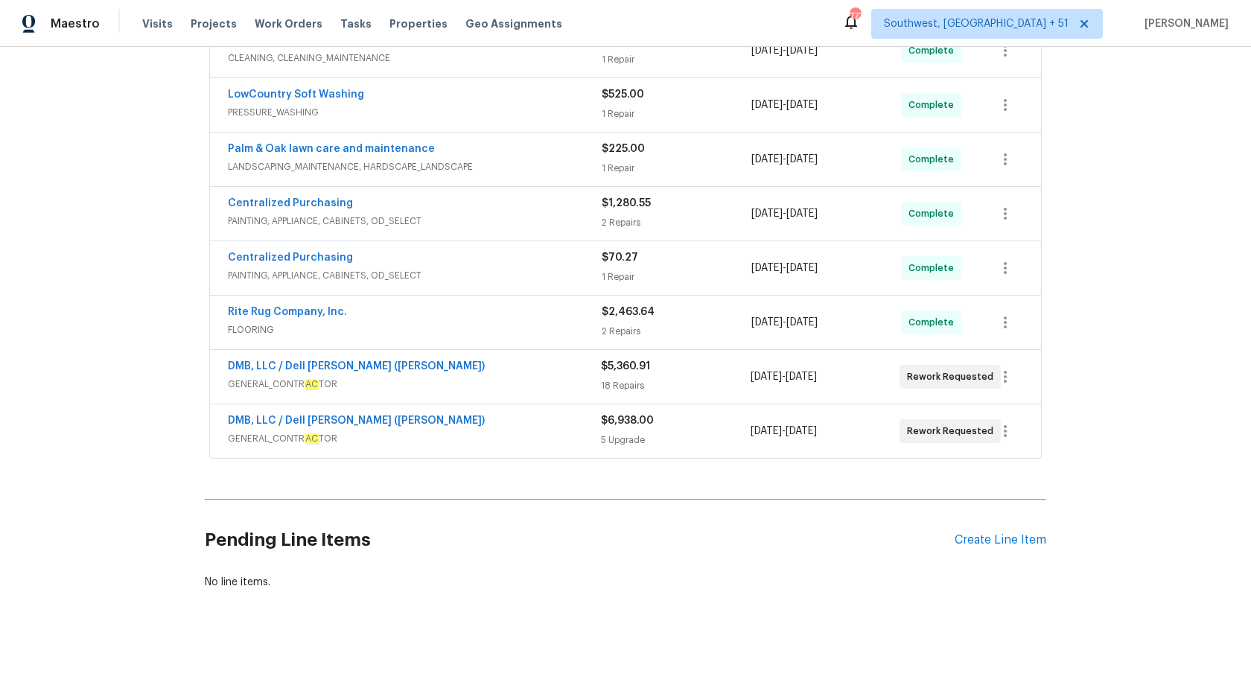
click at [582, 159] on div "Palm & Oak lawn care and maintenance" at bounding box center [415, 150] width 374 height 18
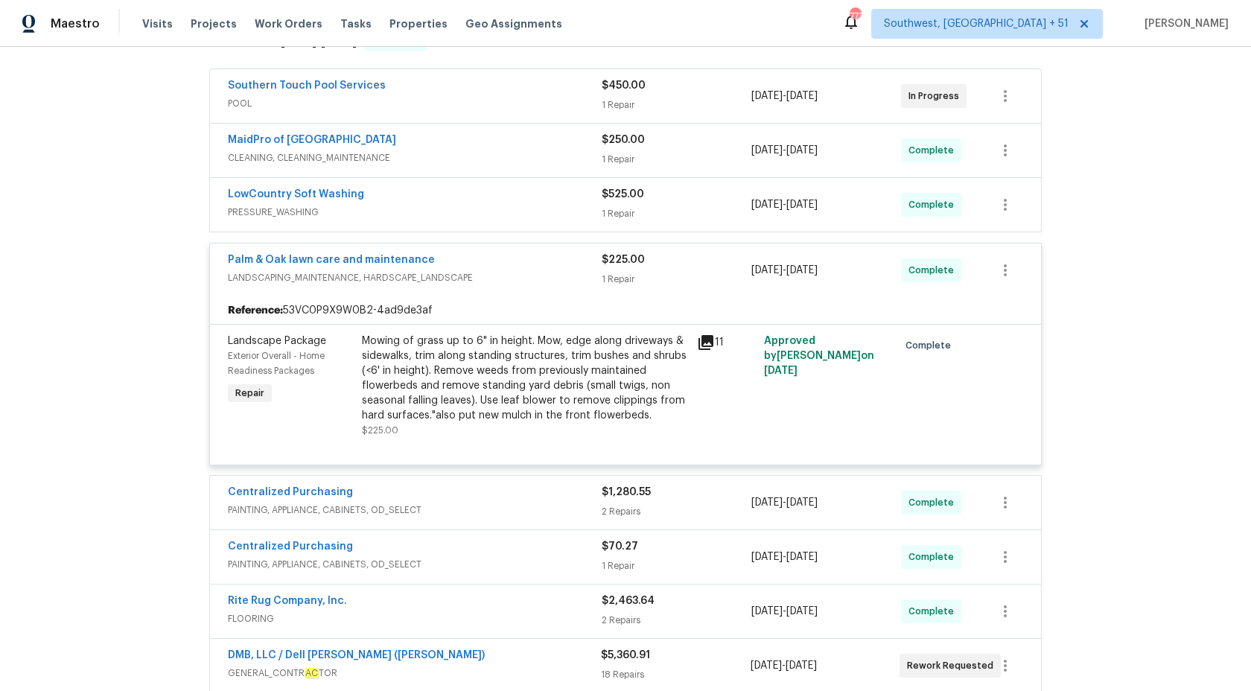
scroll to position [249, 0]
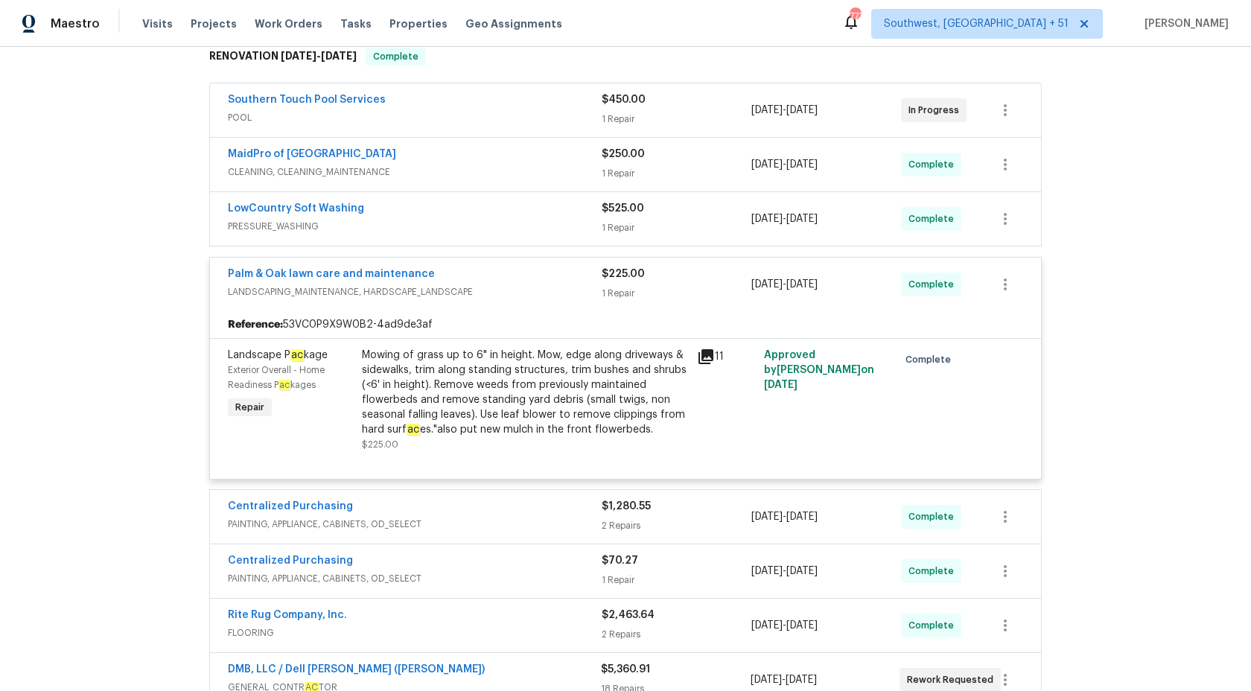
click at [584, 278] on div "Palm & Oak lawn care and maintenance" at bounding box center [415, 275] width 374 height 18
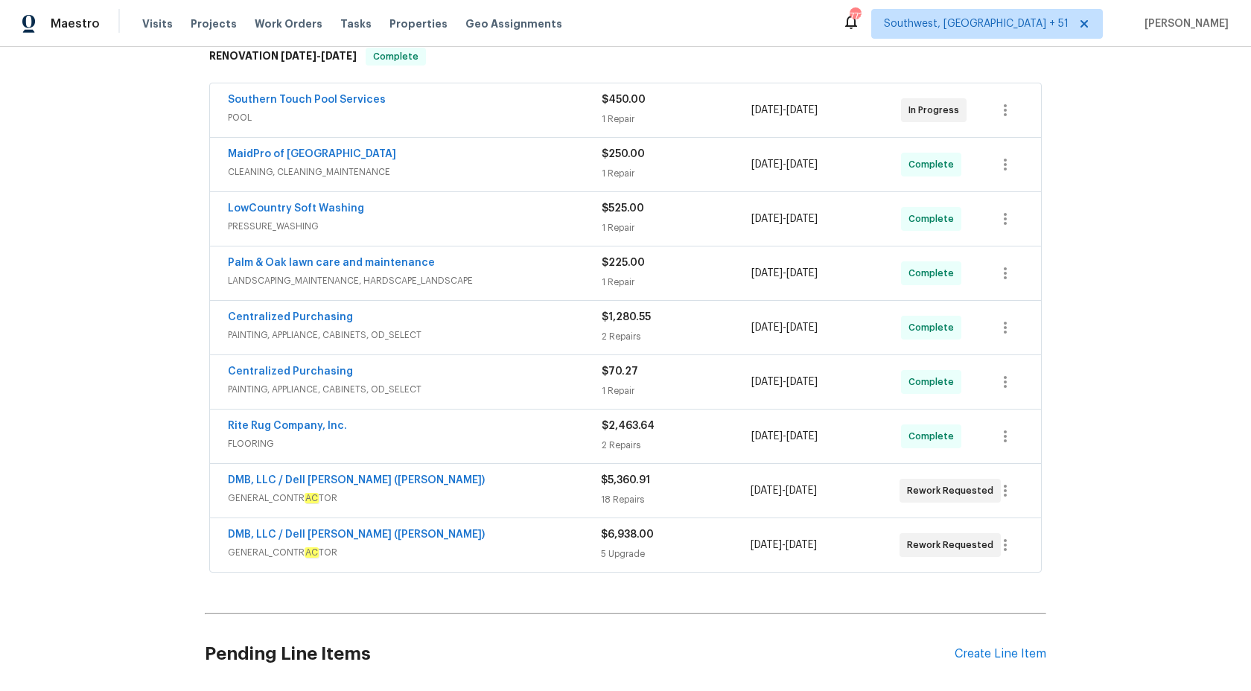
click at [584, 217] on div "LowCountry Soft Washing" at bounding box center [415, 210] width 374 height 18
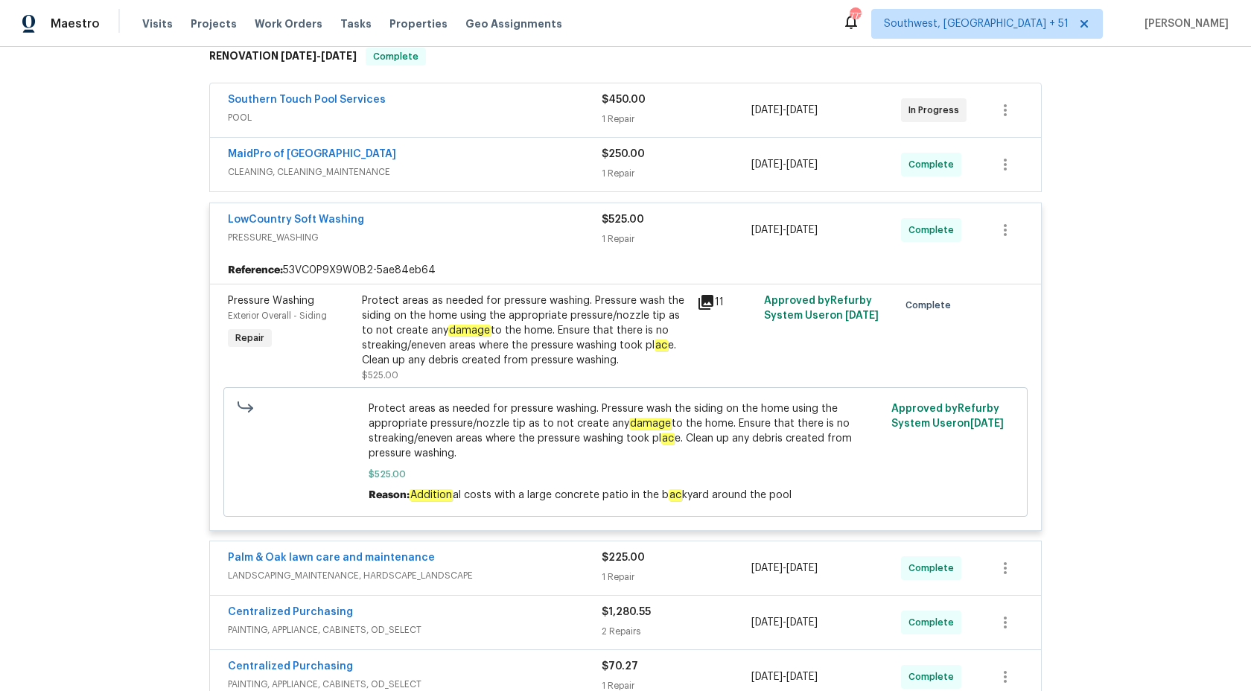
click at [579, 233] on span "PRESSURE_WASHING" at bounding box center [415, 237] width 374 height 15
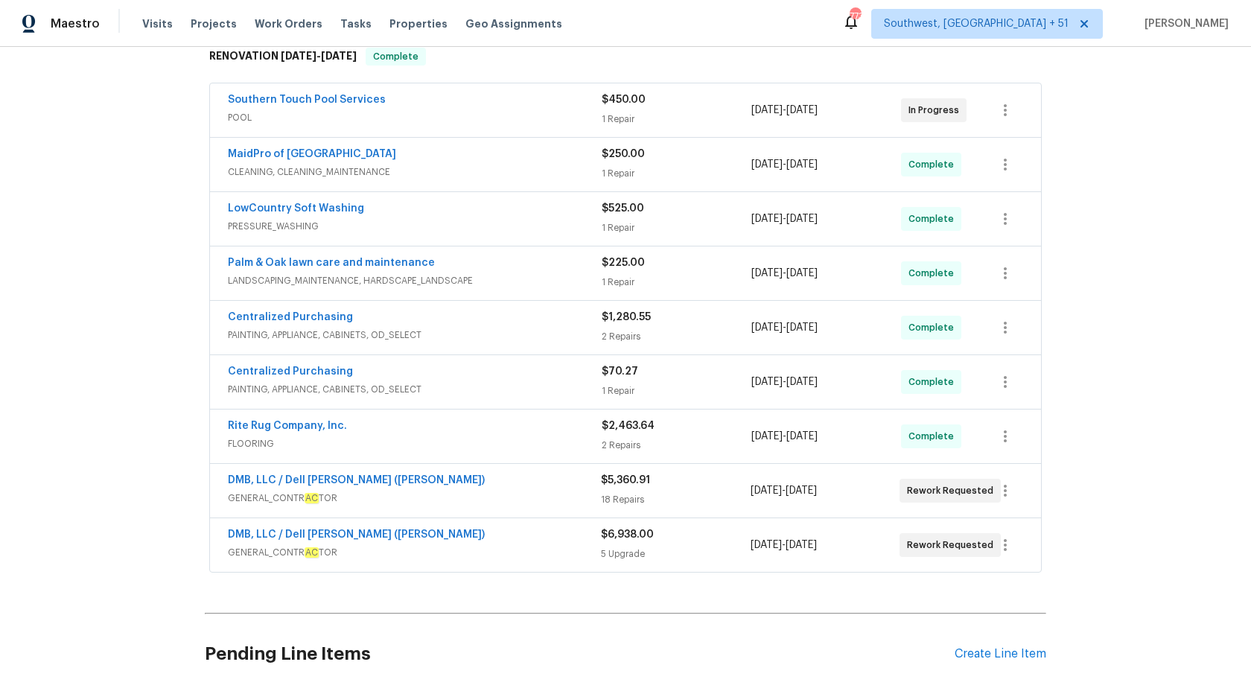
click at [579, 172] on span "CLEANING, CLEANING_MAINTENANCE" at bounding box center [415, 172] width 374 height 15
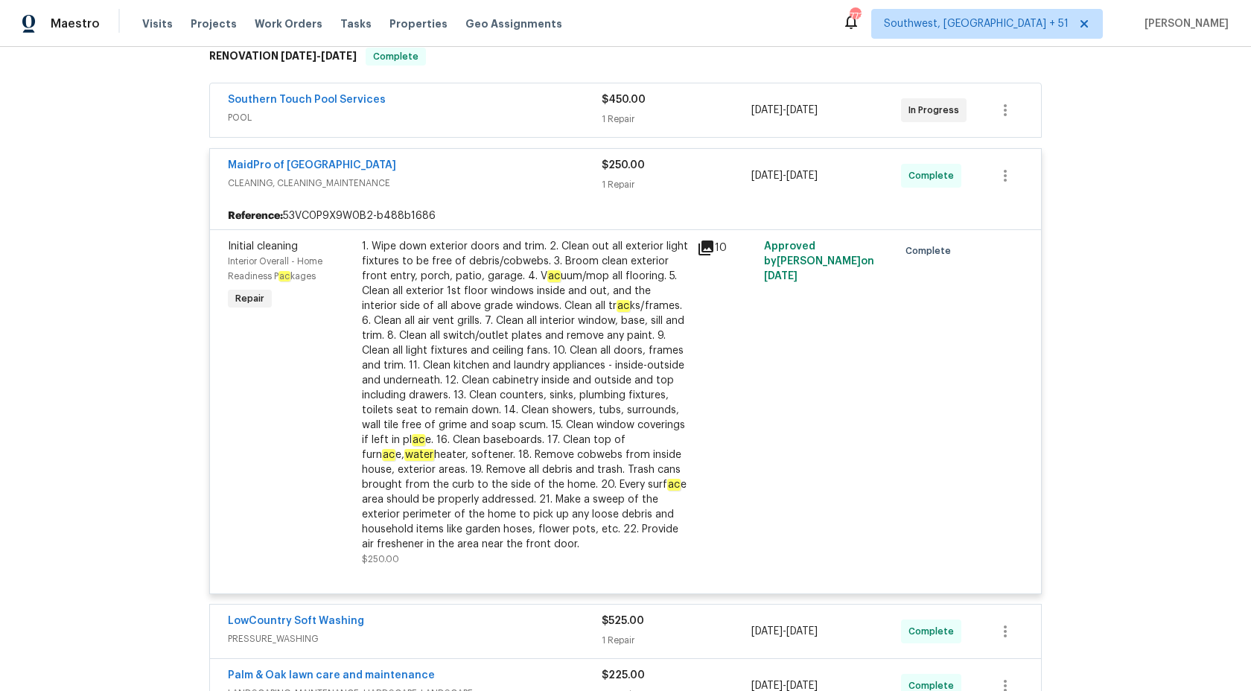
click at [579, 173] on div "MaidPro of Charleston" at bounding box center [415, 167] width 374 height 18
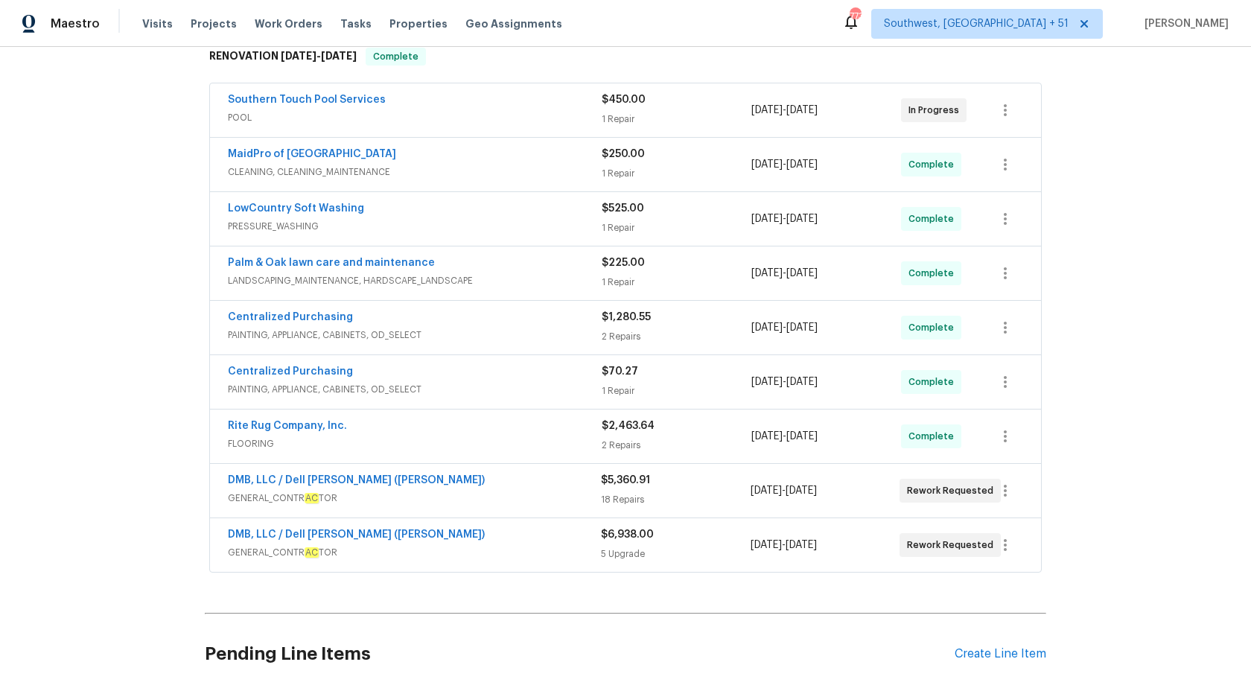
click at [578, 116] on span "POOL" at bounding box center [415, 117] width 374 height 15
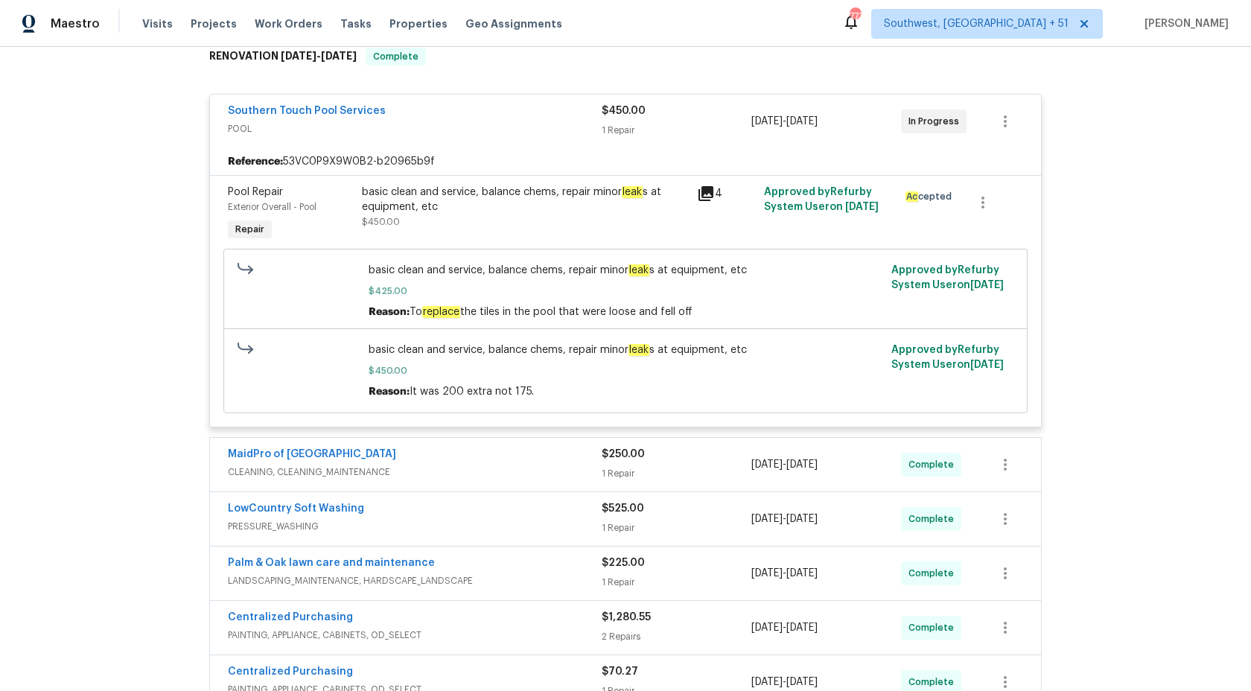
click at [578, 116] on div "Southern Touch Pool Services" at bounding box center [415, 112] width 374 height 18
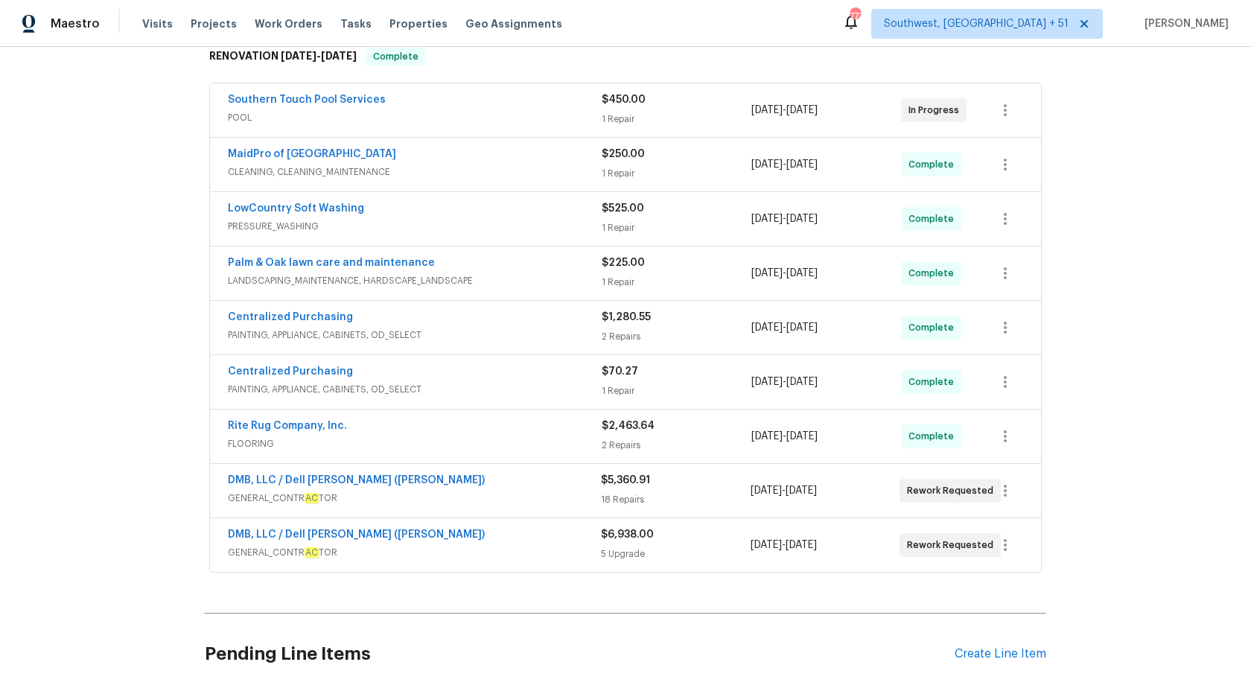
click at [80, 14] on div "Maestro" at bounding box center [50, 24] width 100 height 30
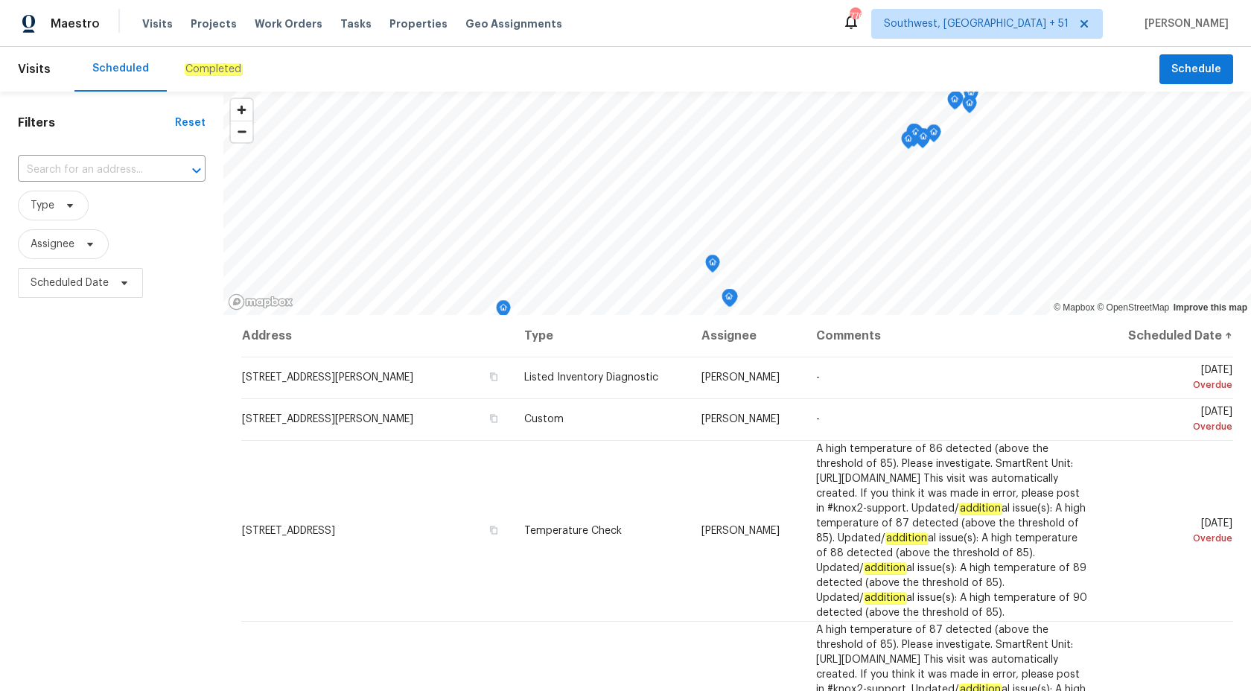
click at [212, 67] on em "Completed" at bounding box center [213, 69] width 57 height 12
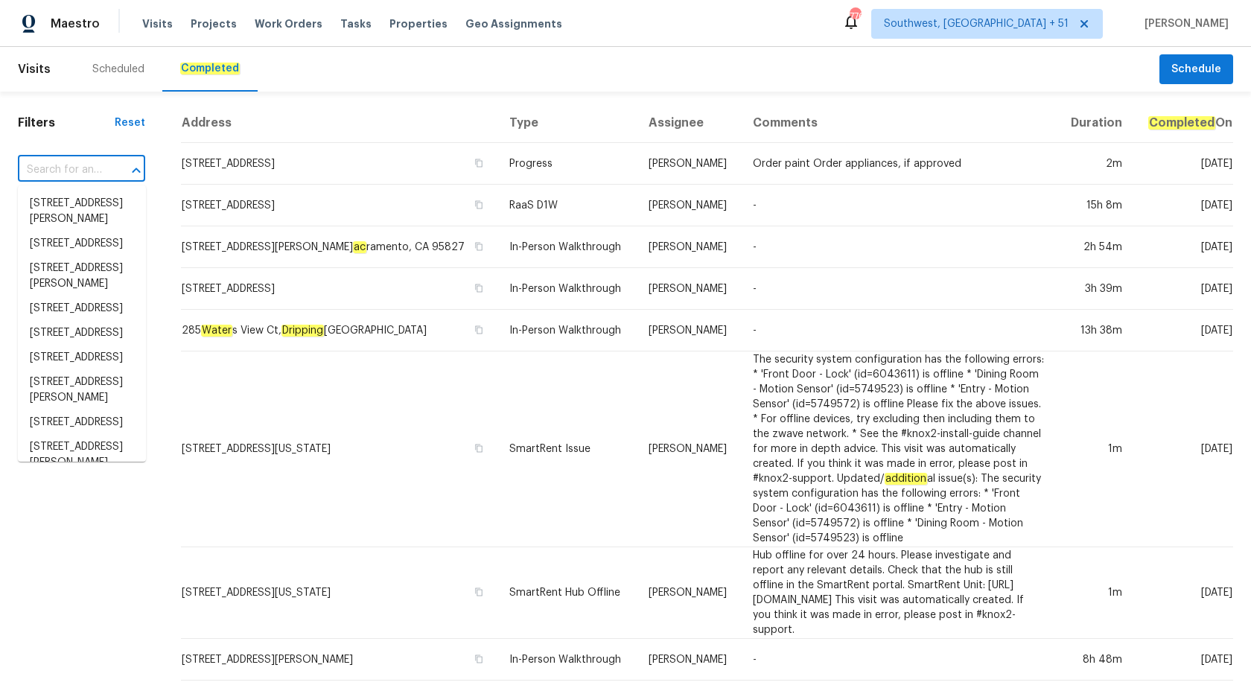
click at [85, 175] on input "text" at bounding box center [61, 170] width 86 height 23
paste input "315 Torey Pines Ct, Winston Salem, NC 27105"
type input "315 Torey Pines Ct, Winston Salem, NC 27105"
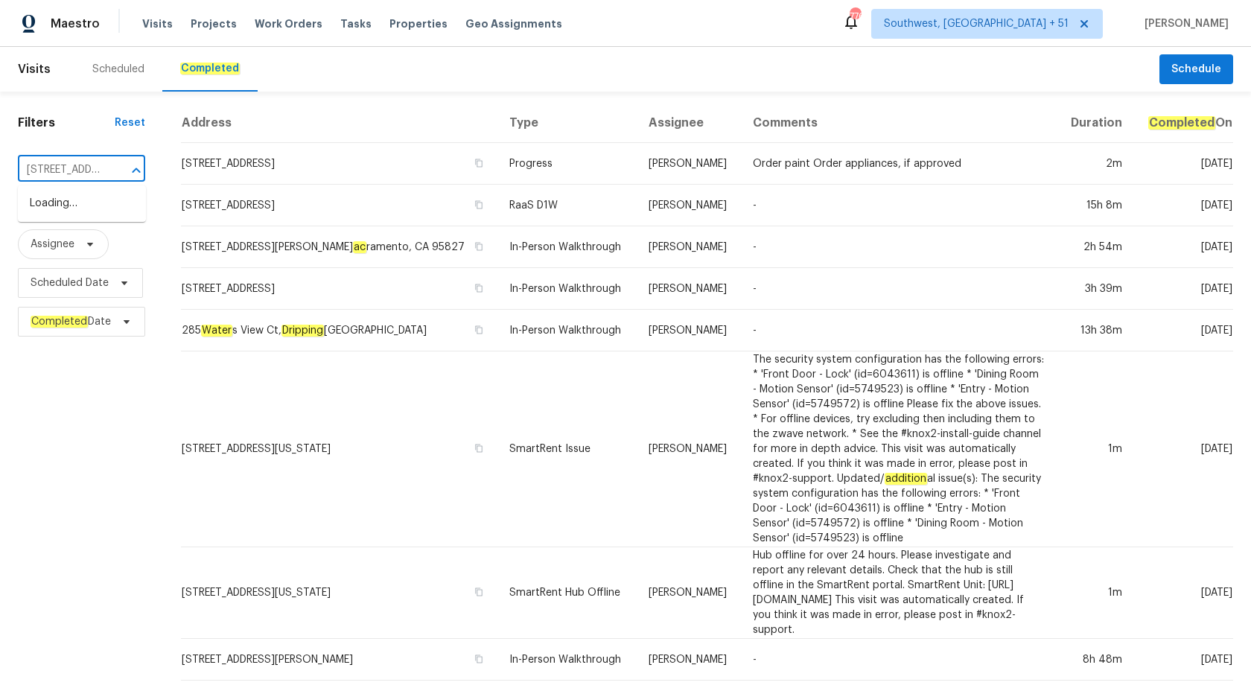
scroll to position [0, 141]
click at [83, 211] on li "315 Torey Pines Ct, Winston Salem, NC 27105" at bounding box center [82, 219] width 128 height 56
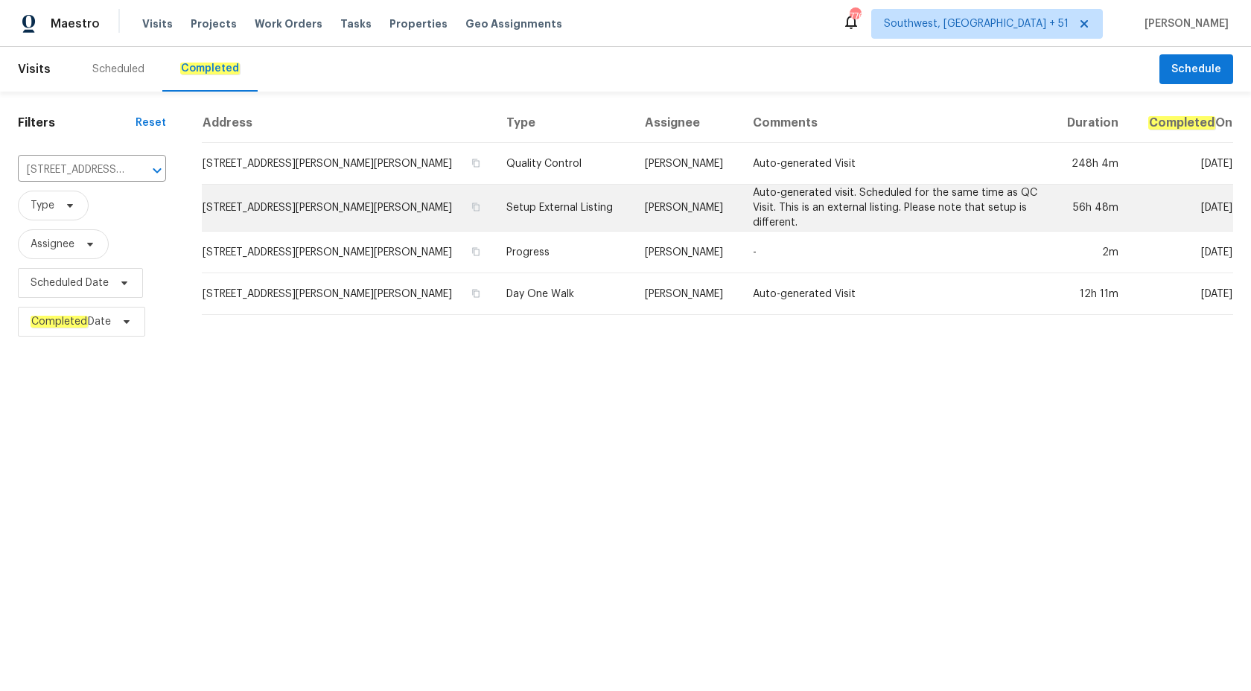
click at [585, 217] on td "Setup External Listing" at bounding box center [563, 208] width 138 height 47
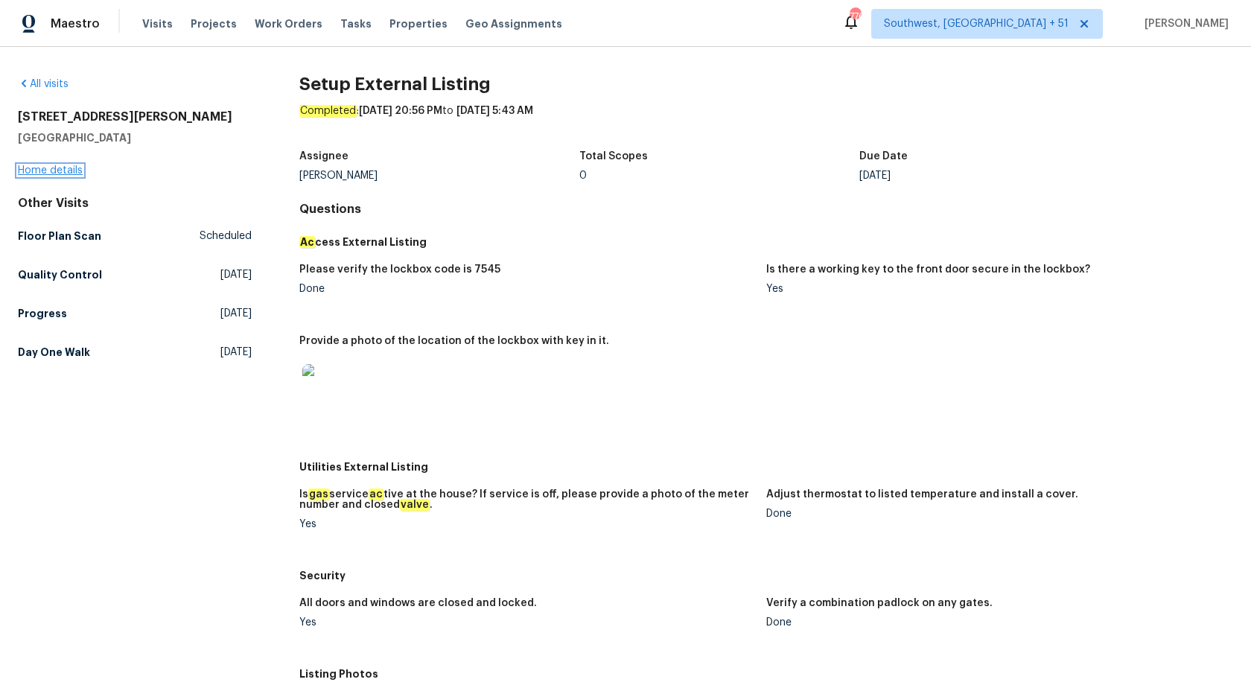
click at [44, 170] on link "Home details" at bounding box center [50, 170] width 65 height 10
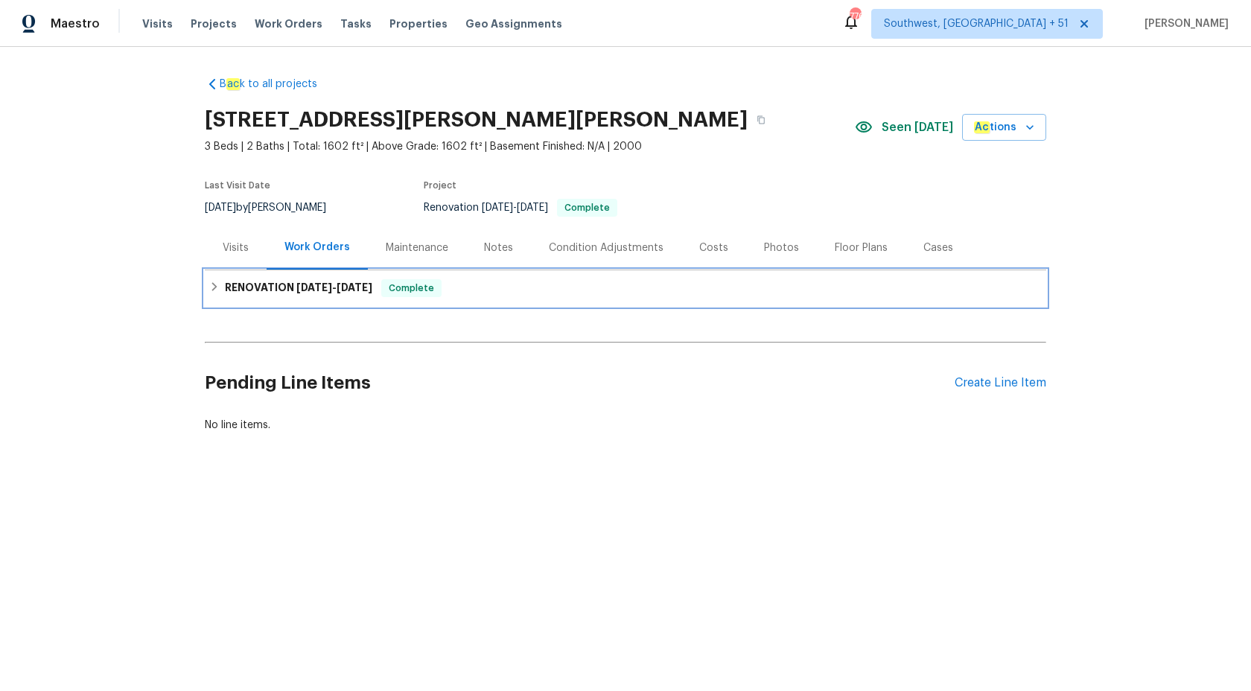
click at [327, 286] on span "7/25/25" at bounding box center [314, 287] width 36 height 10
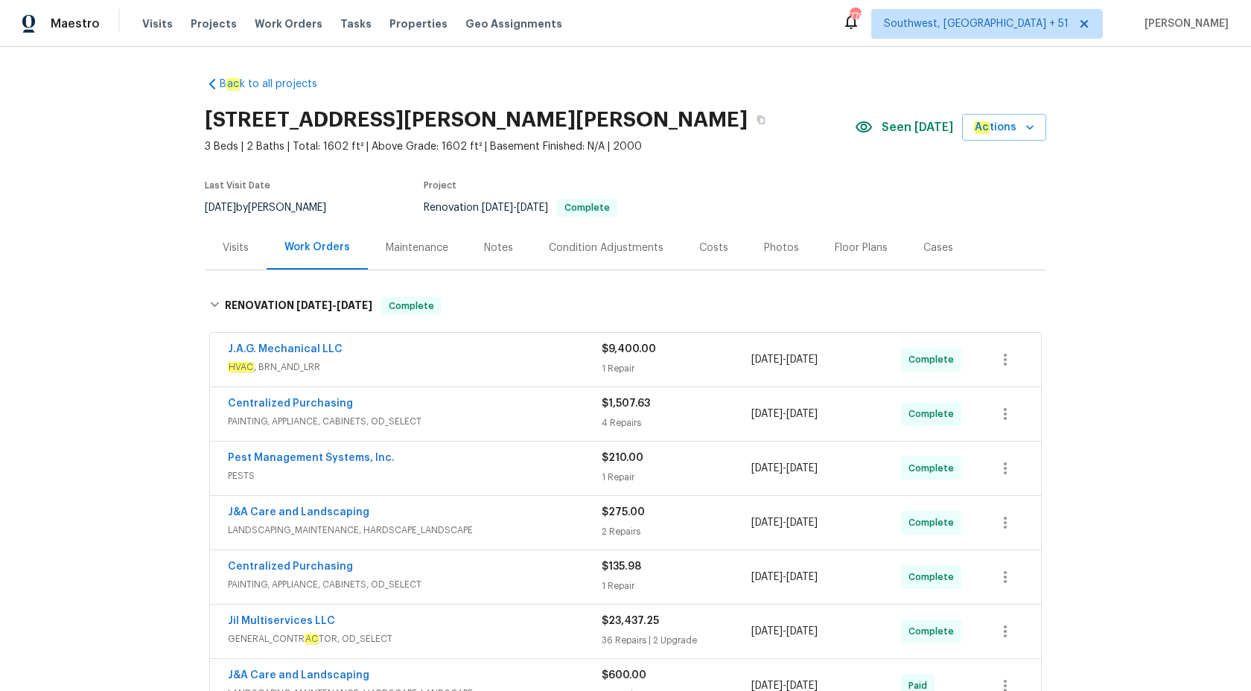
click at [234, 255] on div "Visits" at bounding box center [236, 247] width 26 height 15
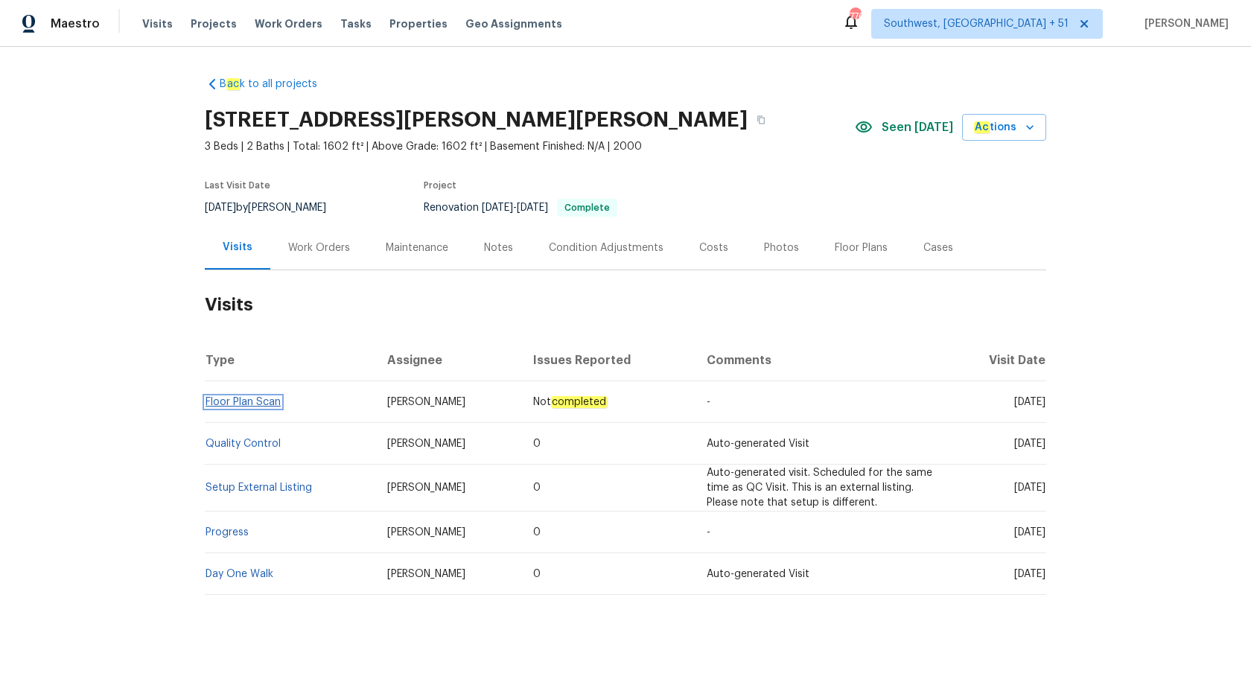
click at [223, 400] on link "Floor Plan Scan" at bounding box center [242, 402] width 75 height 10
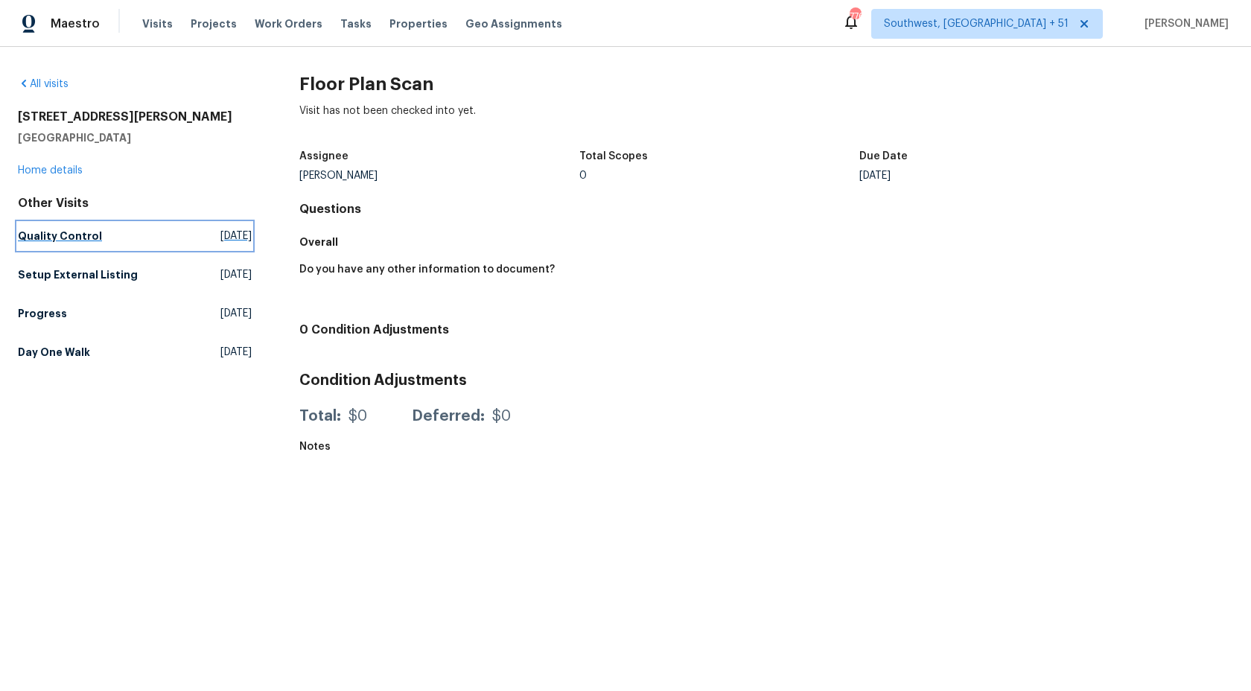
click at [60, 238] on h5 "Quality Control" at bounding box center [60, 236] width 84 height 15
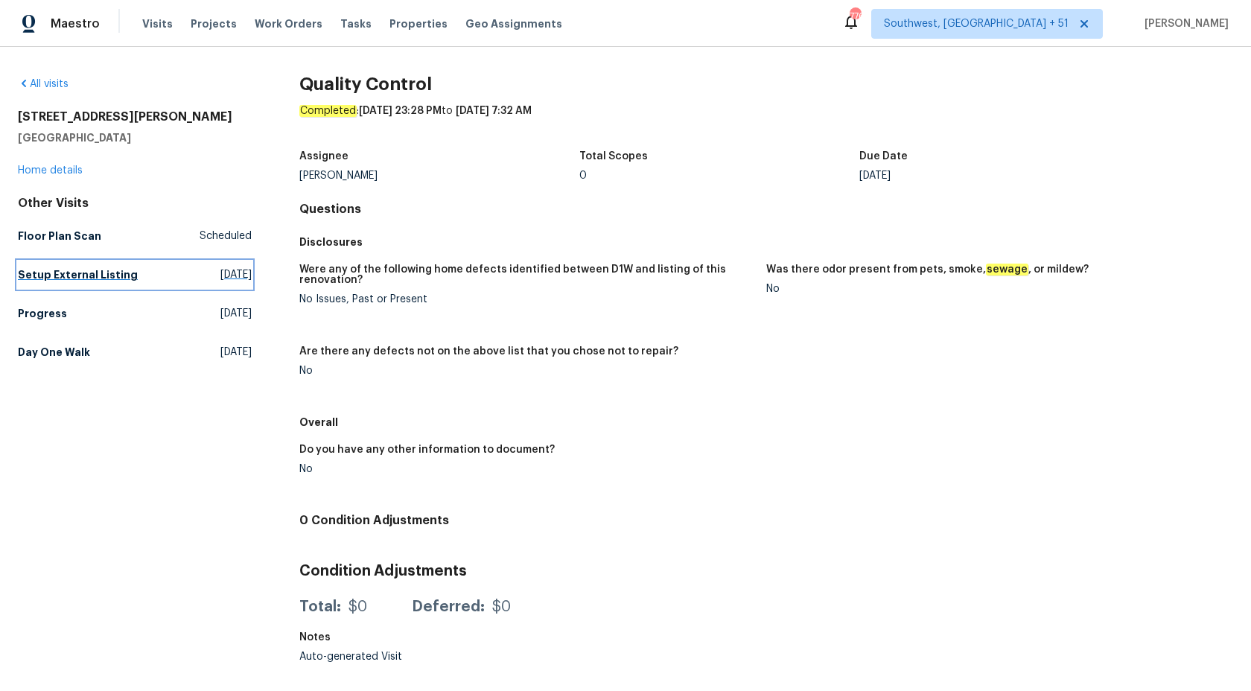
click at [51, 280] on h5 "Setup External Listing" at bounding box center [78, 274] width 120 height 15
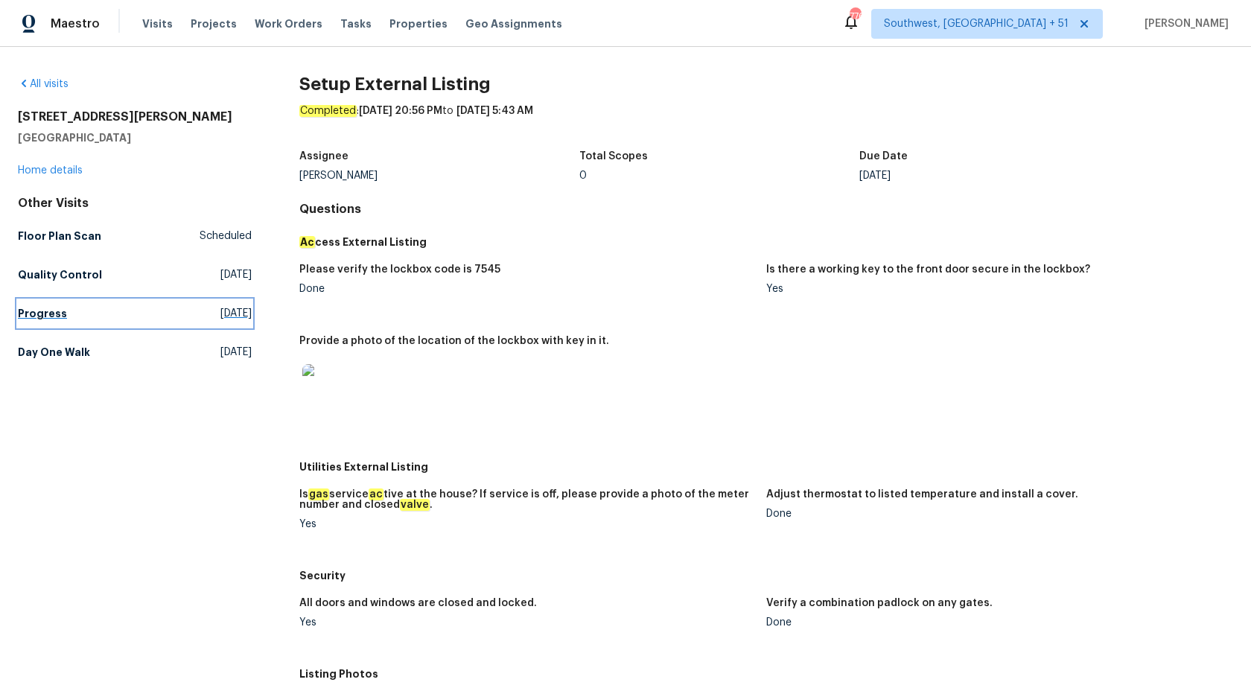
click at [41, 307] on h5 "Progress" at bounding box center [42, 313] width 49 height 15
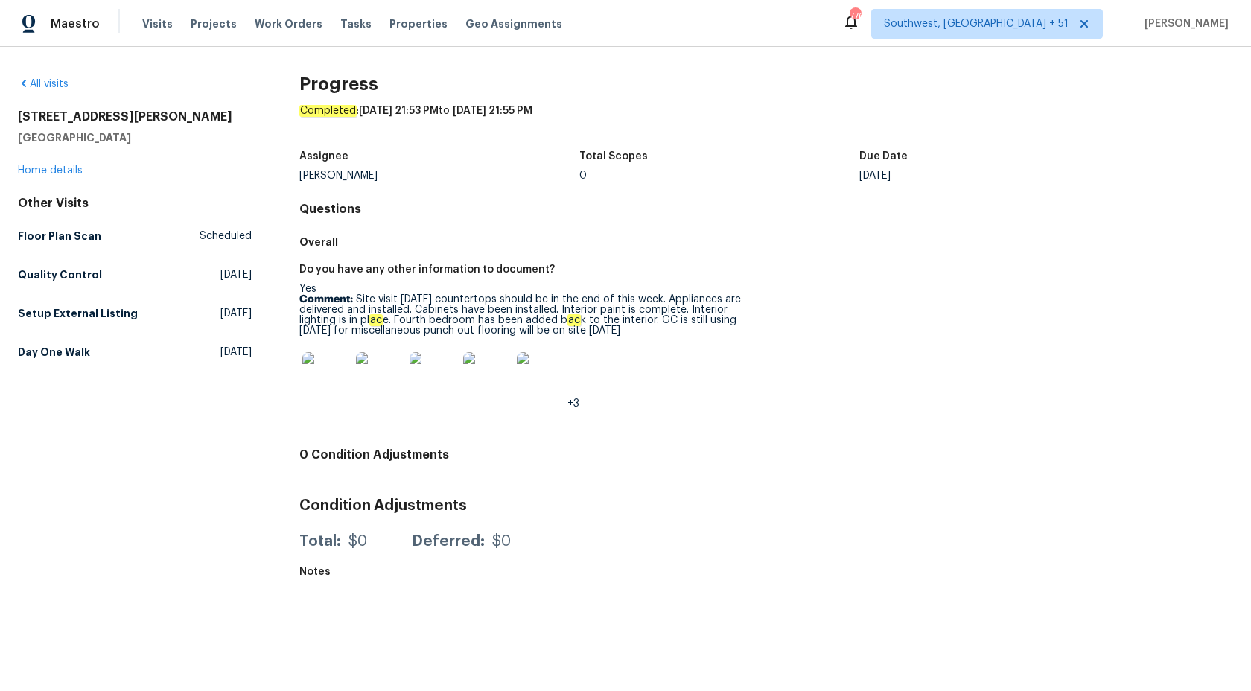
click at [12, 348] on div "All visits 315 Torey Pines Ct Winston Salem, NC 27105 Home details Other Visits…" at bounding box center [625, 321] width 1251 height 548
click at [69, 354] on h5 "Day One Walk" at bounding box center [54, 352] width 72 height 15
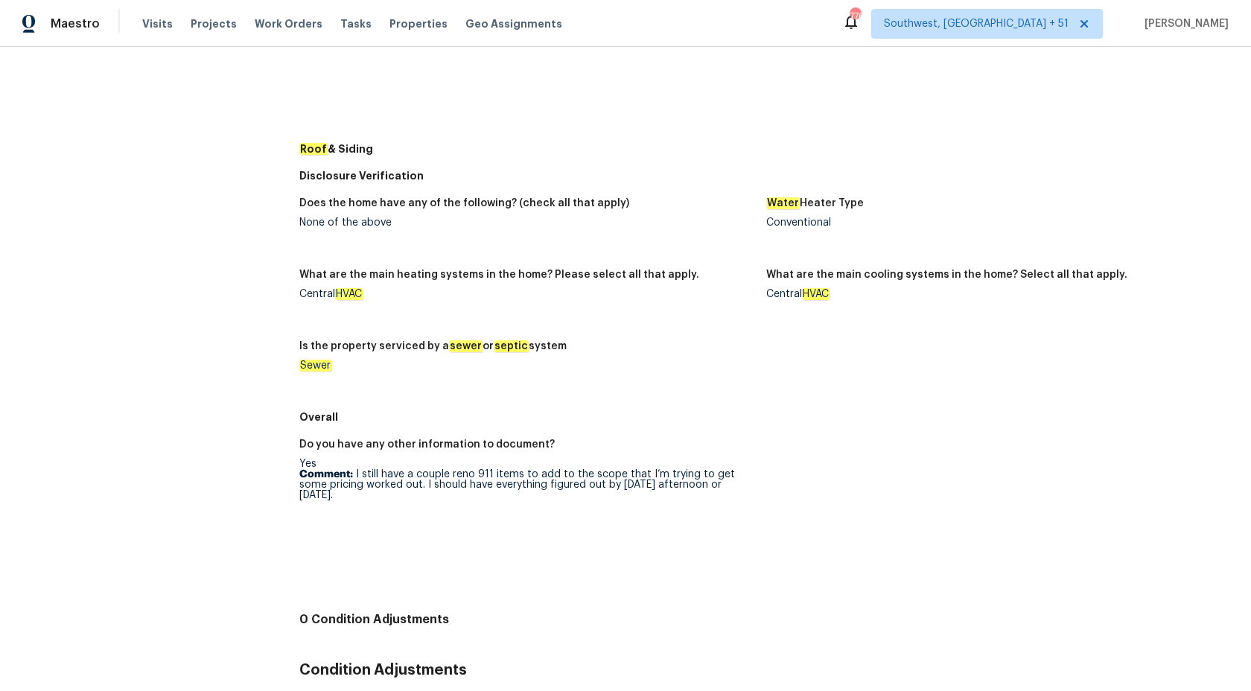
scroll to position [807, 0]
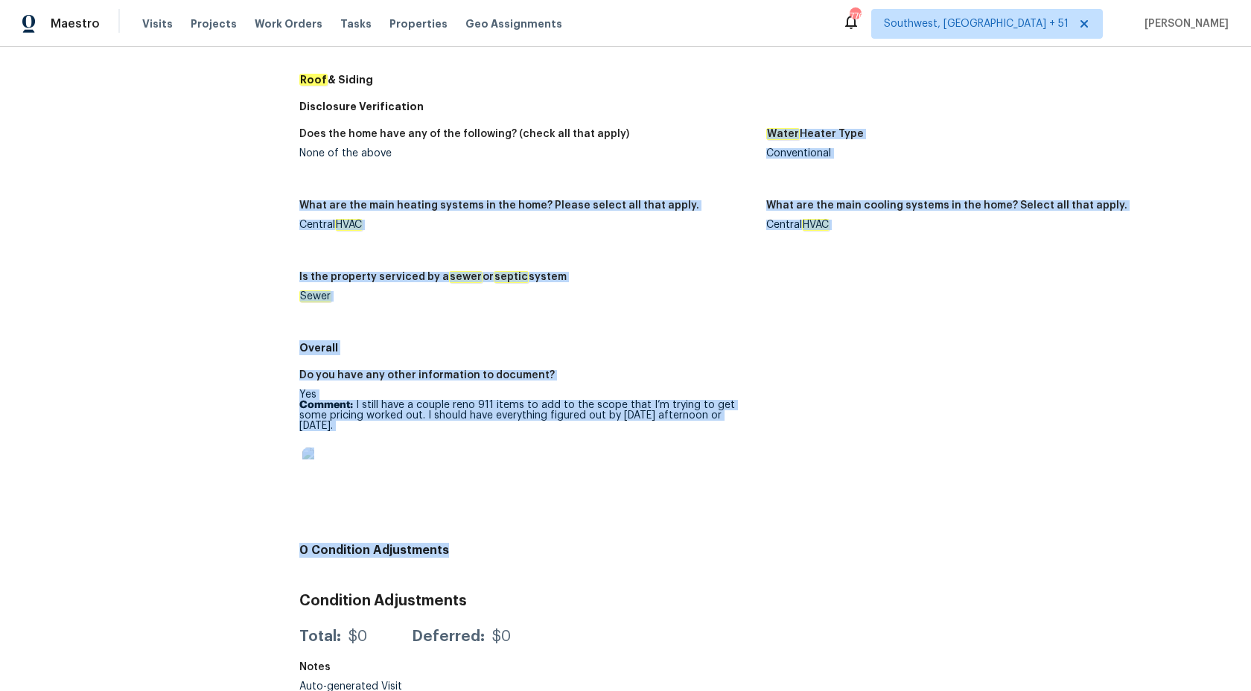
drag, startPoint x: 597, startPoint y: 537, endPoint x: 455, endPoint y: 147, distance: 415.2
click at [465, 319] on figure "Is the property serviced by a sewer or septic system Sewer" at bounding box center [532, 299] width 467 height 54
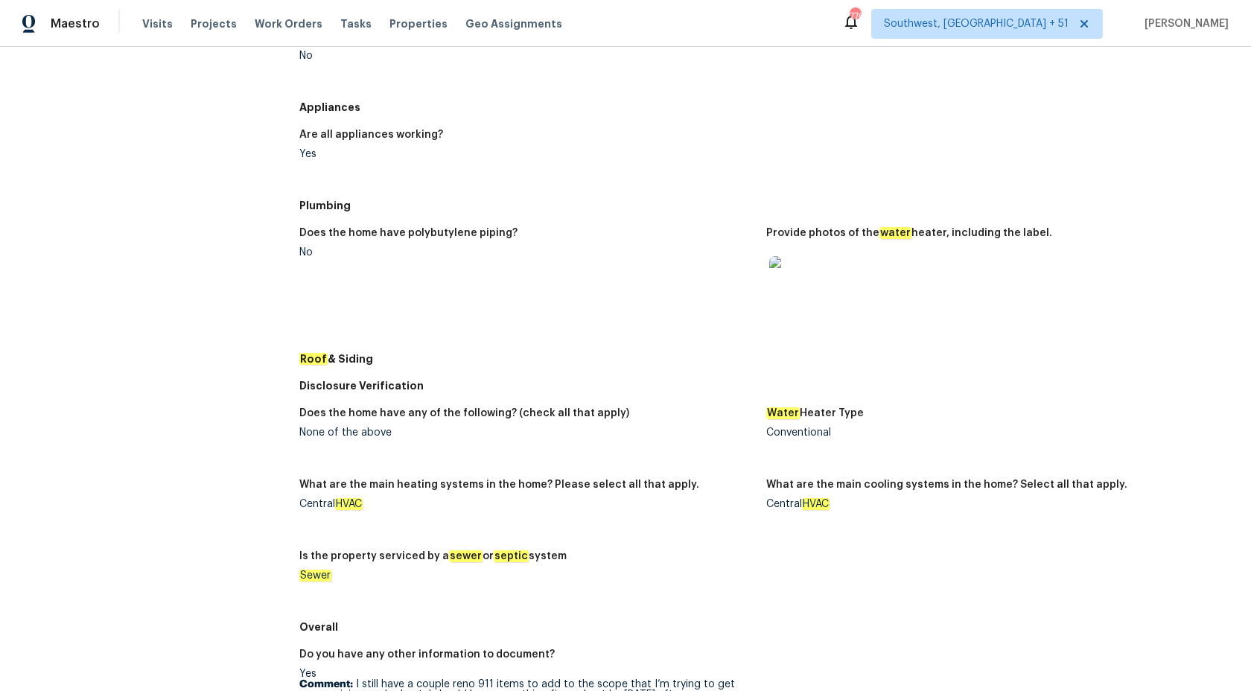
scroll to position [0, 0]
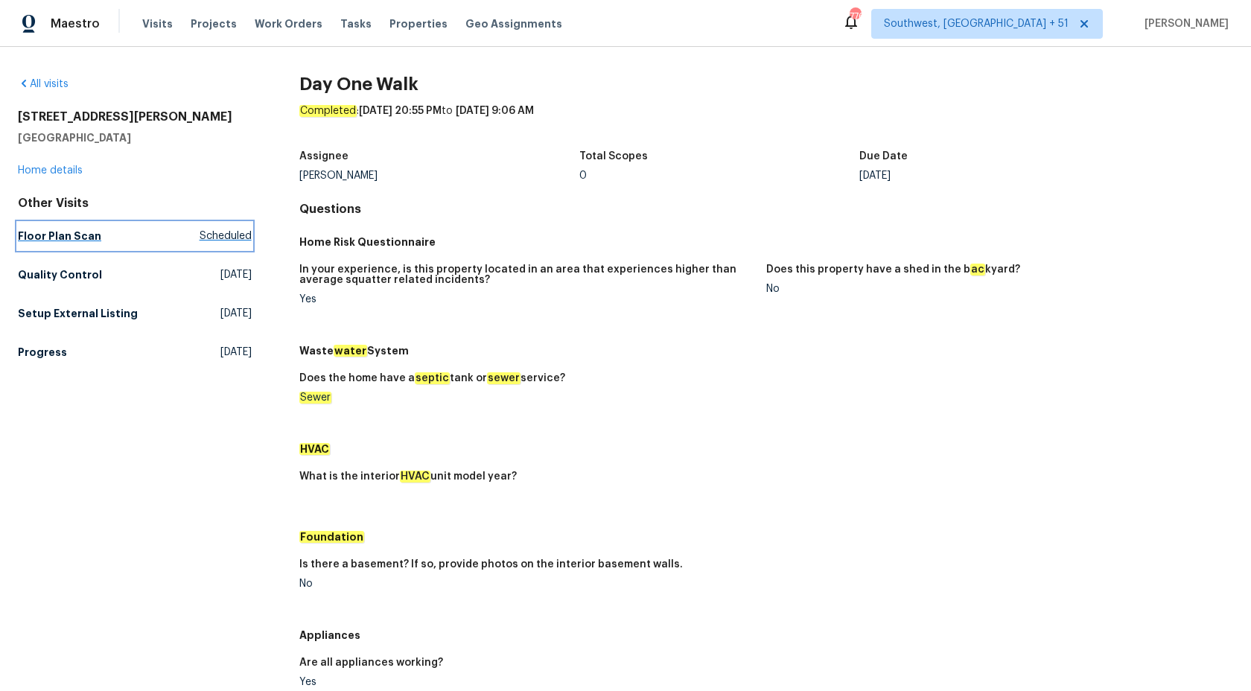
click at [51, 231] on h5 "Floor Plan Scan" at bounding box center [59, 236] width 83 height 15
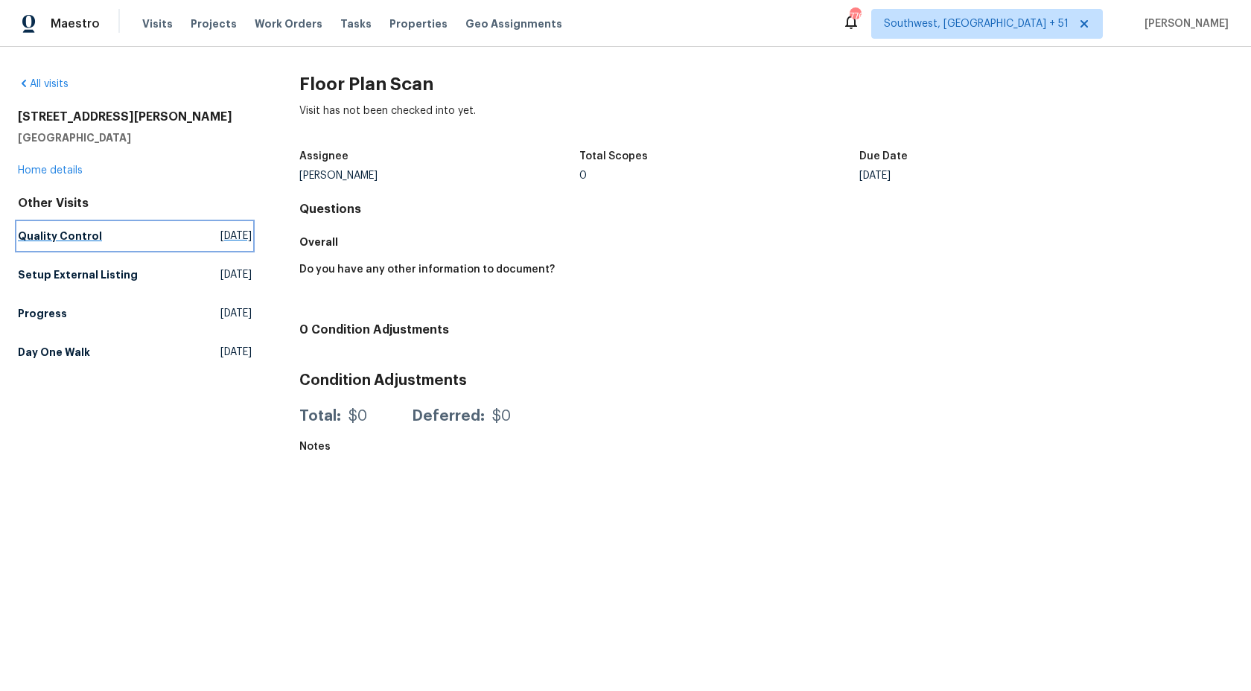
click at [44, 234] on h5 "Quality Control" at bounding box center [60, 236] width 84 height 15
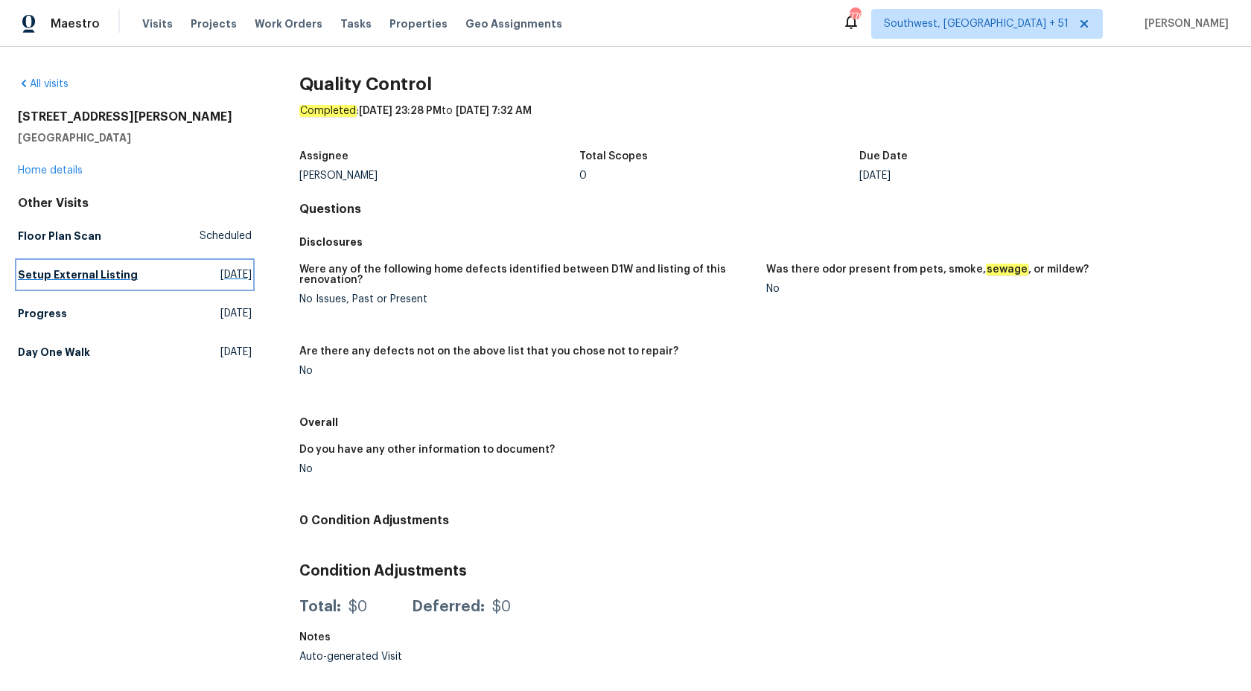
click at [85, 279] on h5 "Setup External Listing" at bounding box center [78, 274] width 120 height 15
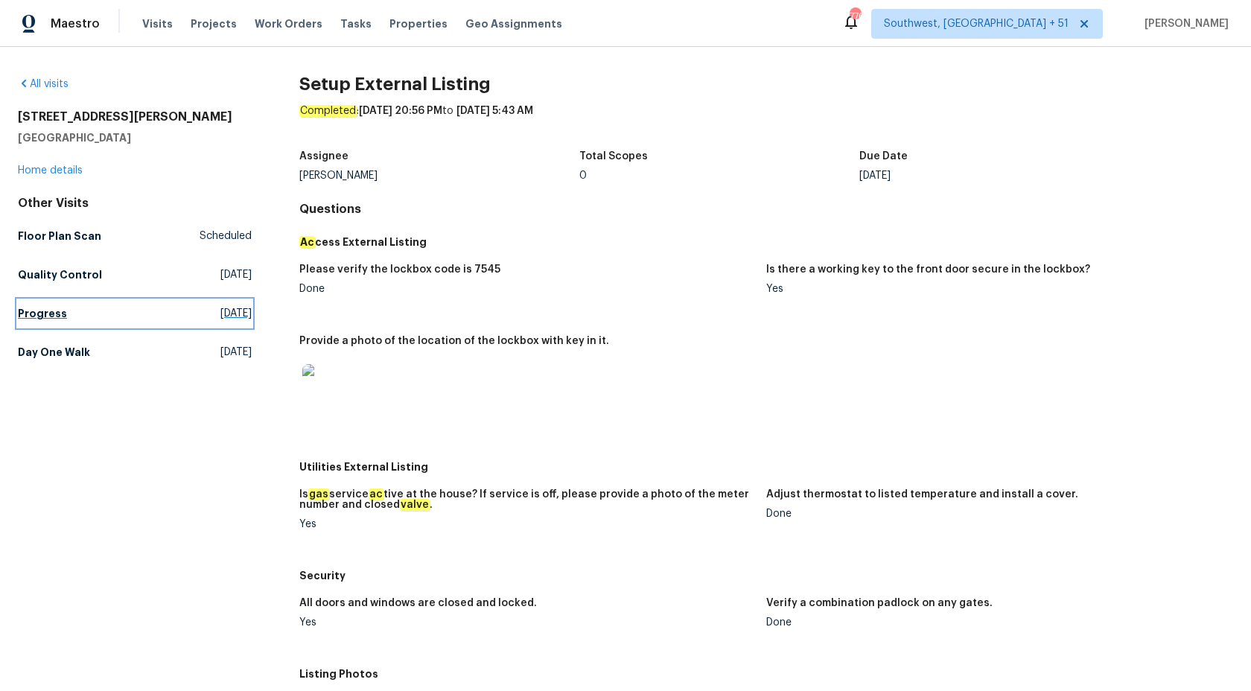
click at [57, 317] on h5 "Progress" at bounding box center [42, 313] width 49 height 15
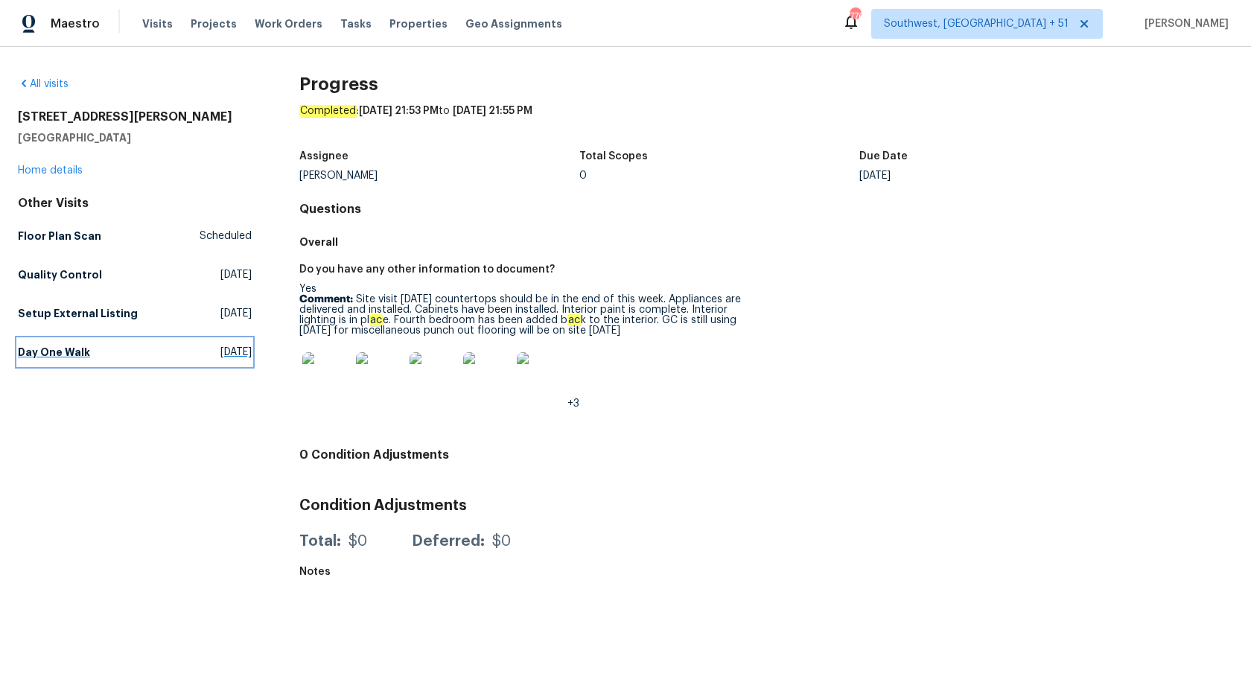
click at [29, 348] on h5 "Day One Walk" at bounding box center [54, 352] width 72 height 15
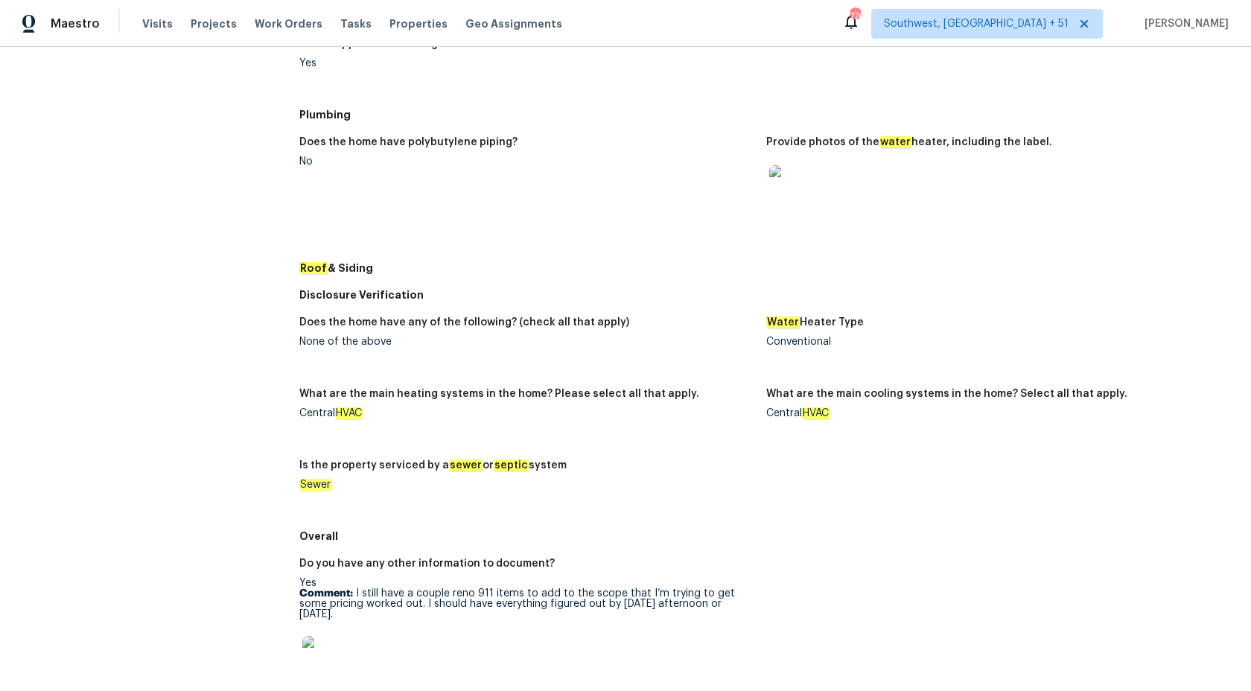
scroll to position [584, 0]
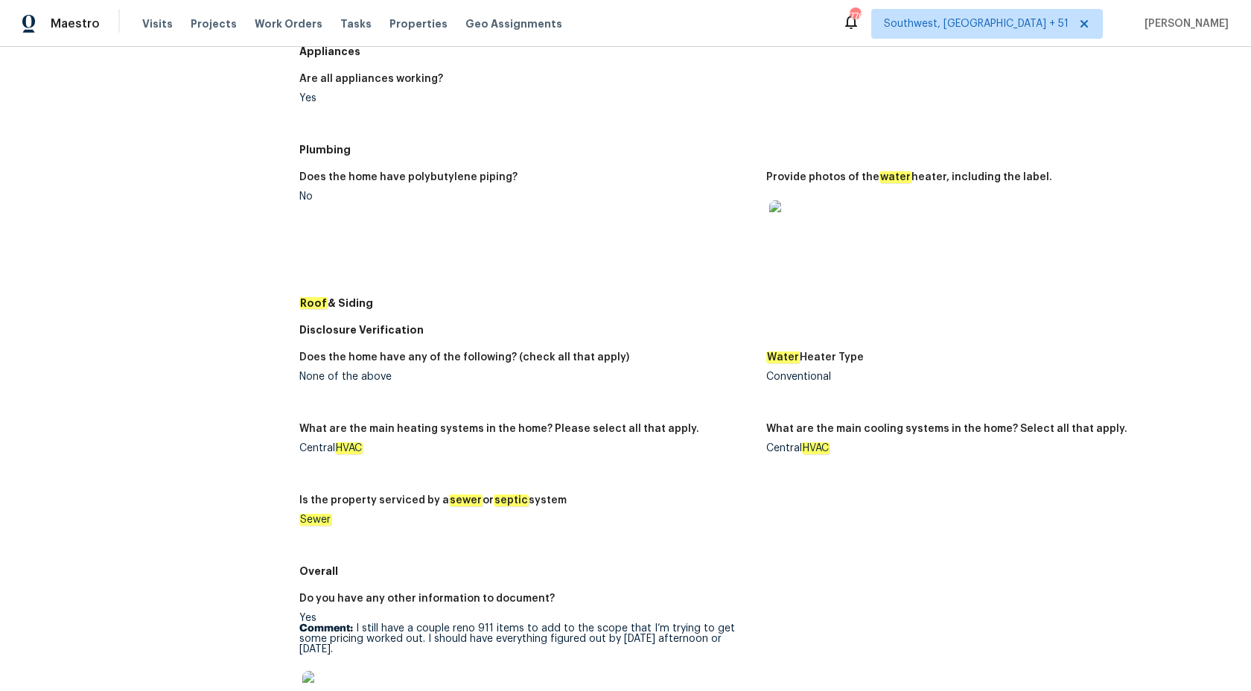
click at [803, 225] on img at bounding box center [793, 224] width 48 height 48
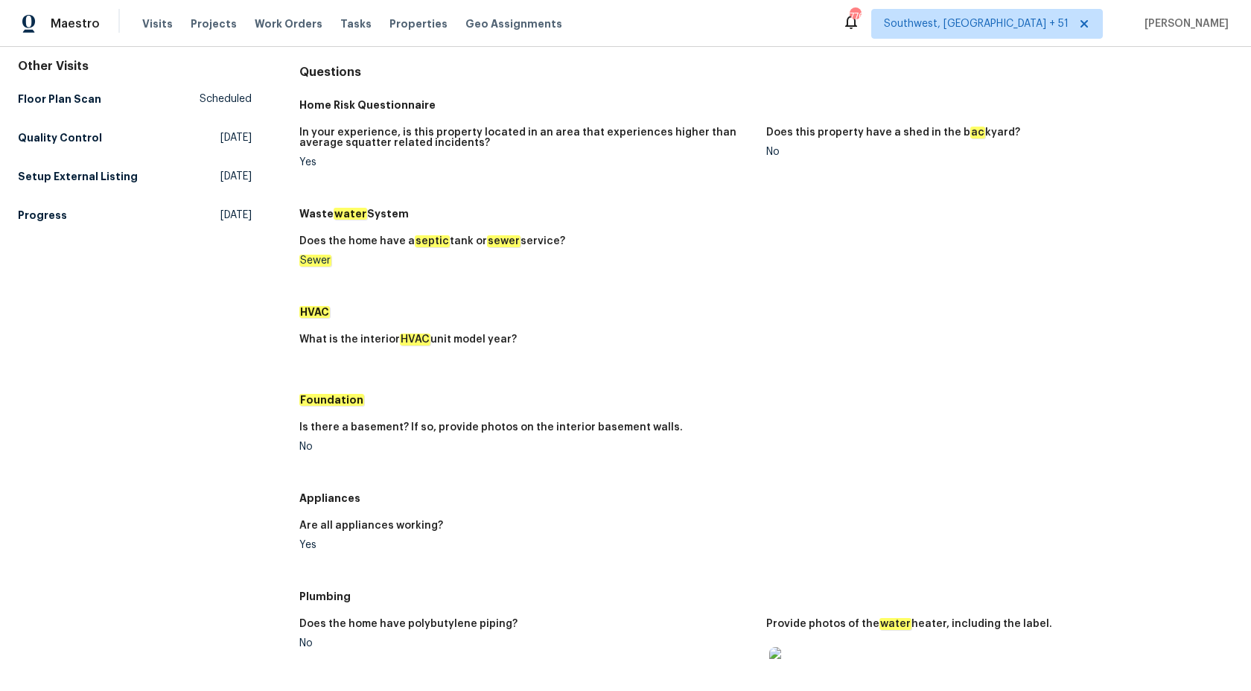
scroll to position [0, 0]
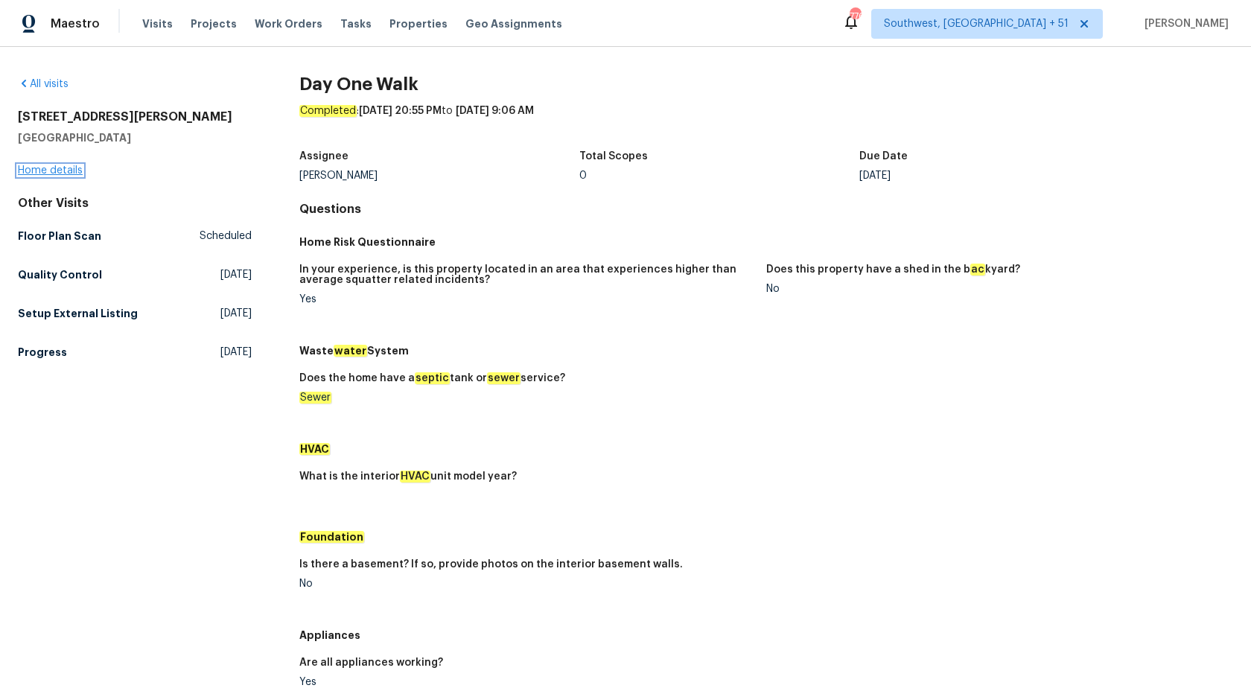
click at [47, 171] on link "Home details" at bounding box center [50, 170] width 65 height 10
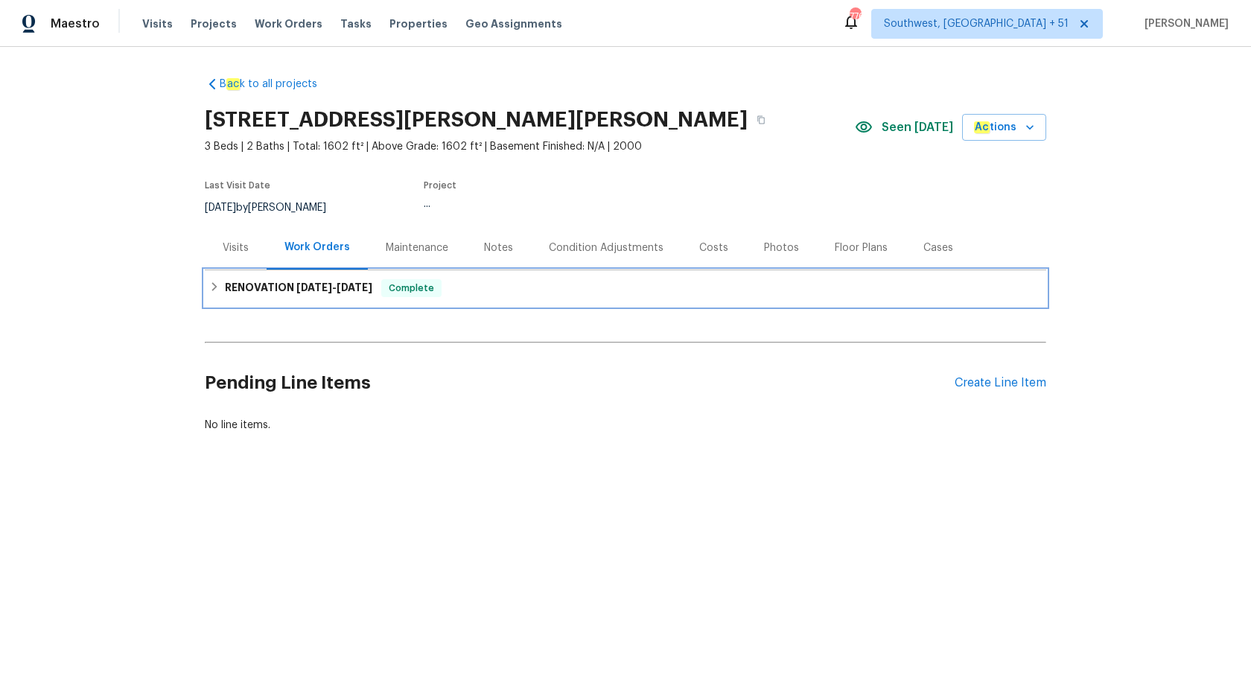
click at [324, 290] on span "7/25/25" at bounding box center [314, 287] width 36 height 10
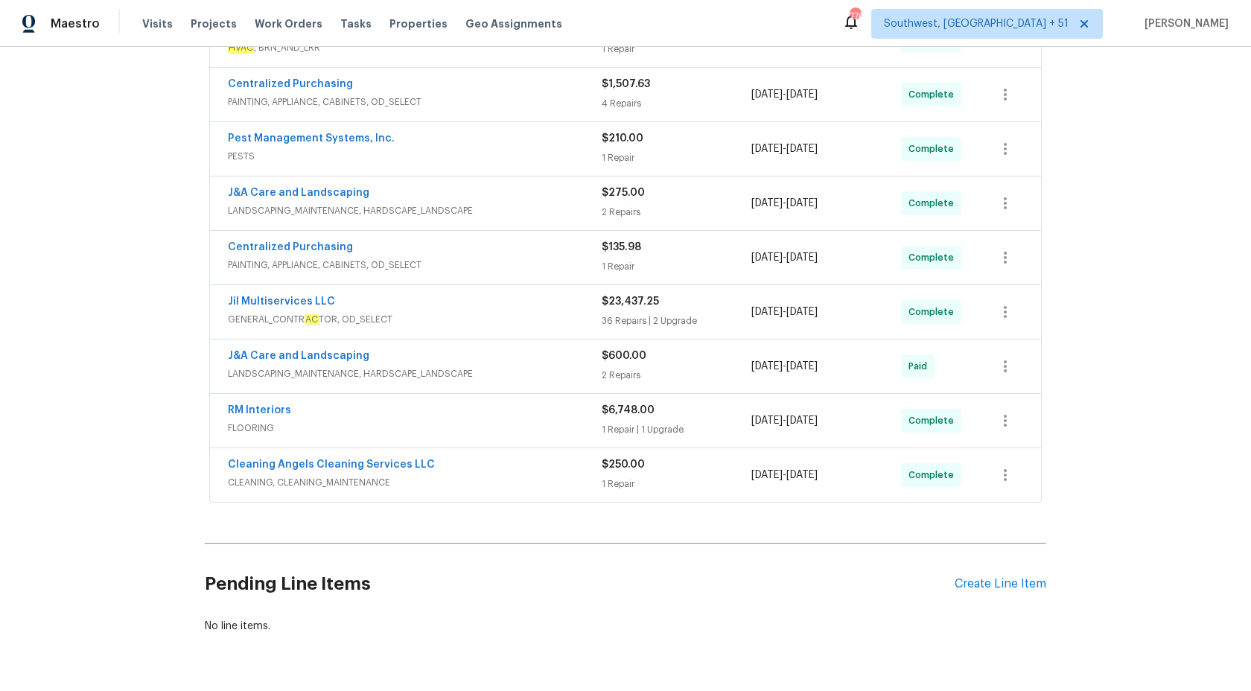
scroll to position [363, 0]
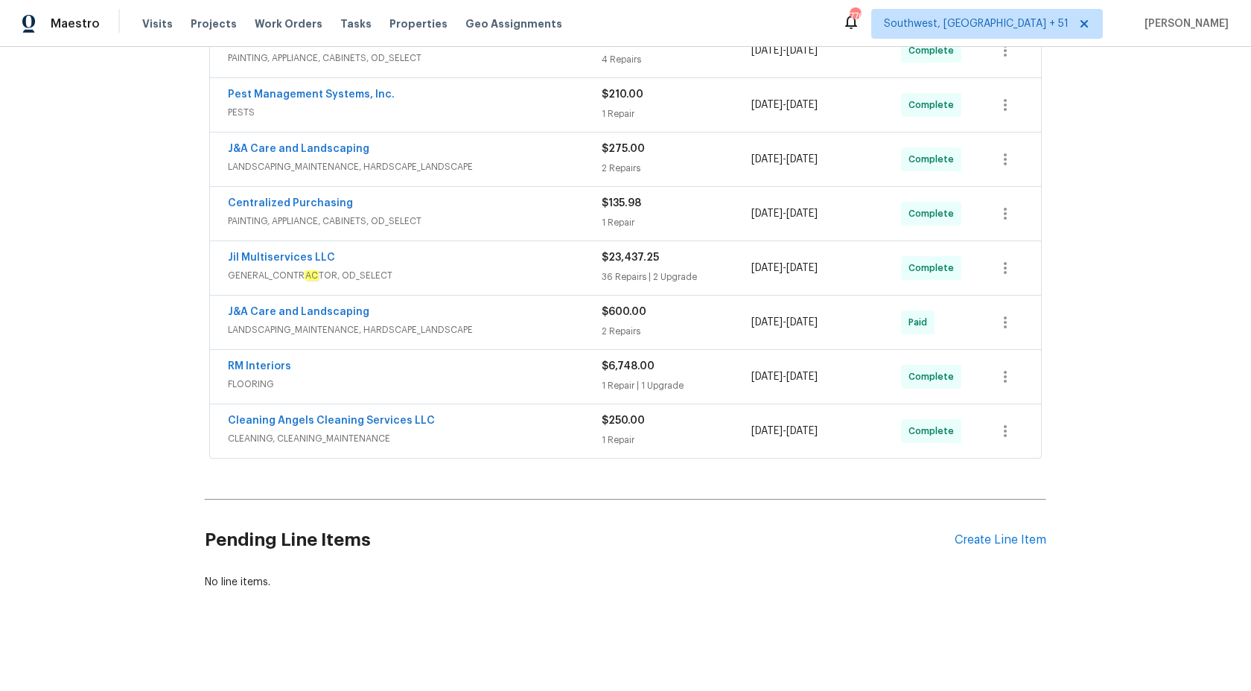
click at [536, 379] on span "FLOORING" at bounding box center [415, 384] width 374 height 15
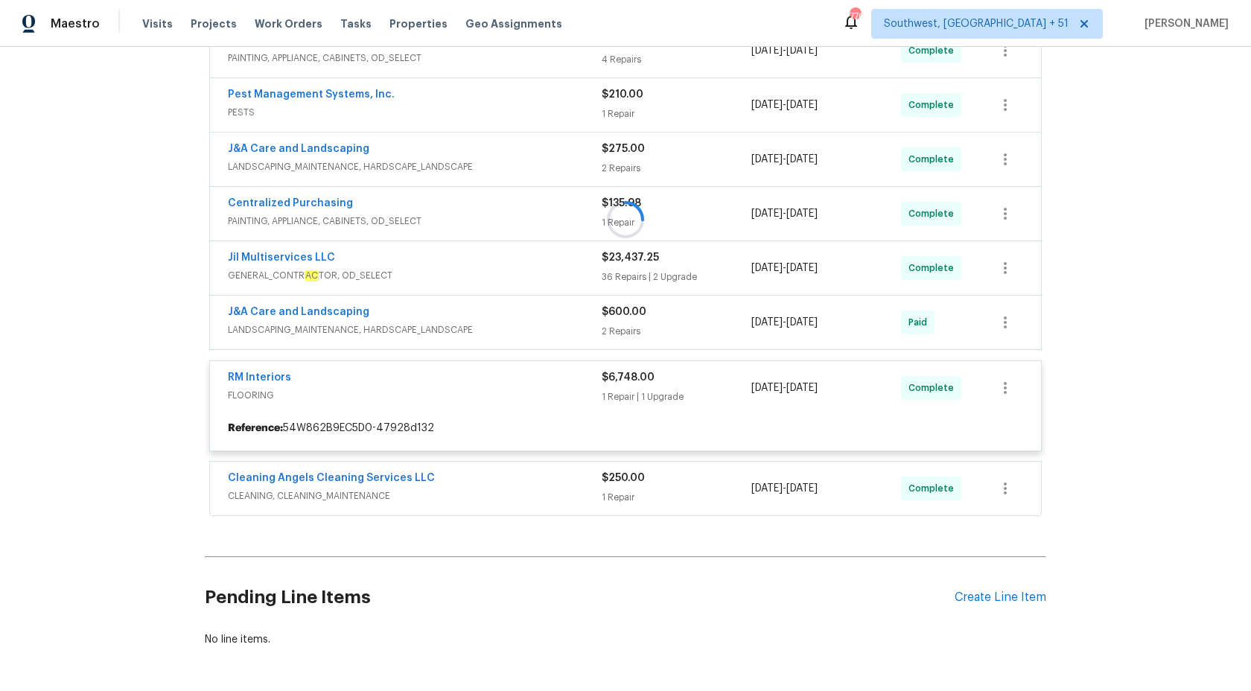
click at [536, 379] on div at bounding box center [625, 219] width 841 height 601
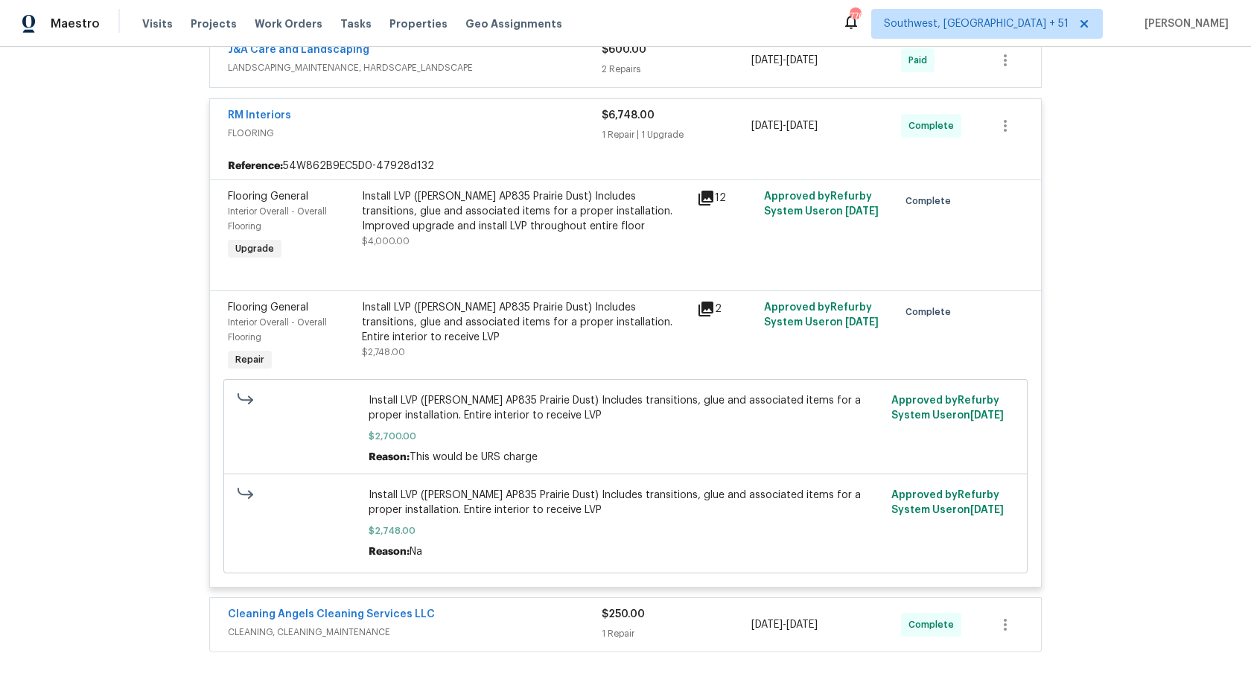
scroll to position [627, 0]
click at [584, 298] on div "Install LVP (Knighton AP835 Prairie Dust) Includes transitions, glue and associ…" at bounding box center [525, 320] width 326 height 45
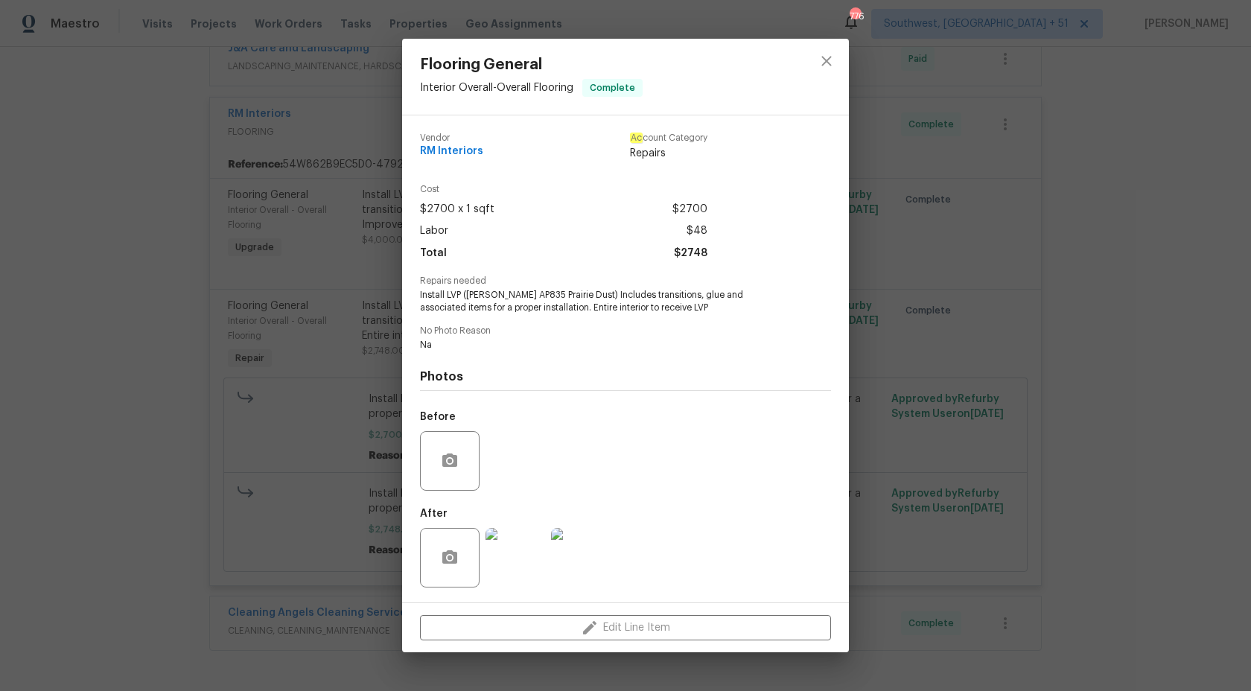
click at [1250, 308] on div "Flooring General Interior Overall - Overall Flooring Complete Vendor RM Interio…" at bounding box center [625, 345] width 1251 height 691
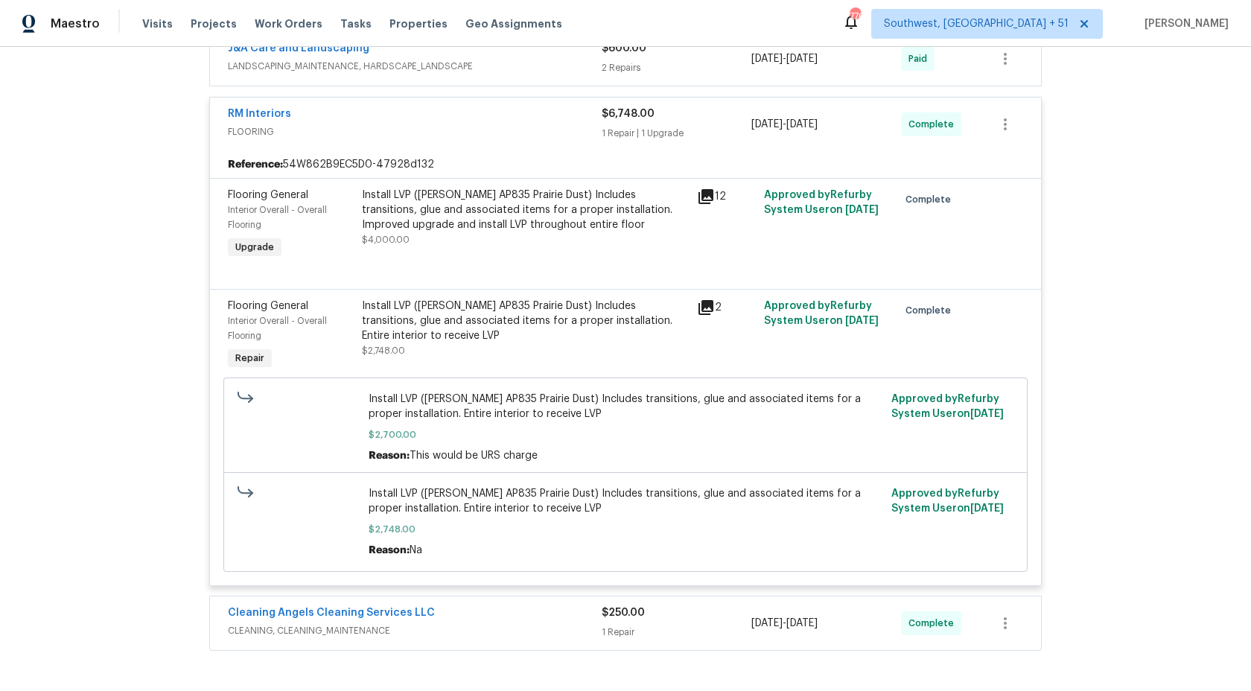
click at [636, 126] on div "1 Repair | 1 Upgrade" at bounding box center [676, 133] width 150 height 15
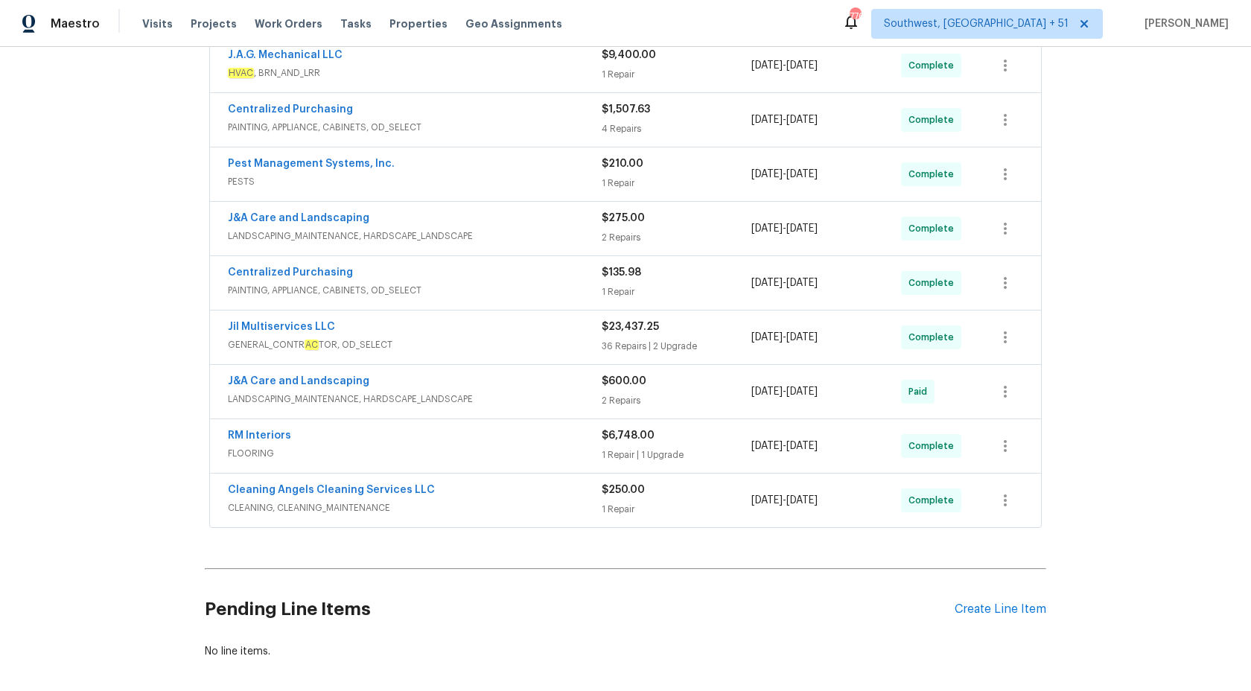
scroll to position [293, 0]
click at [570, 178] on span "PESTS" at bounding box center [415, 183] width 374 height 15
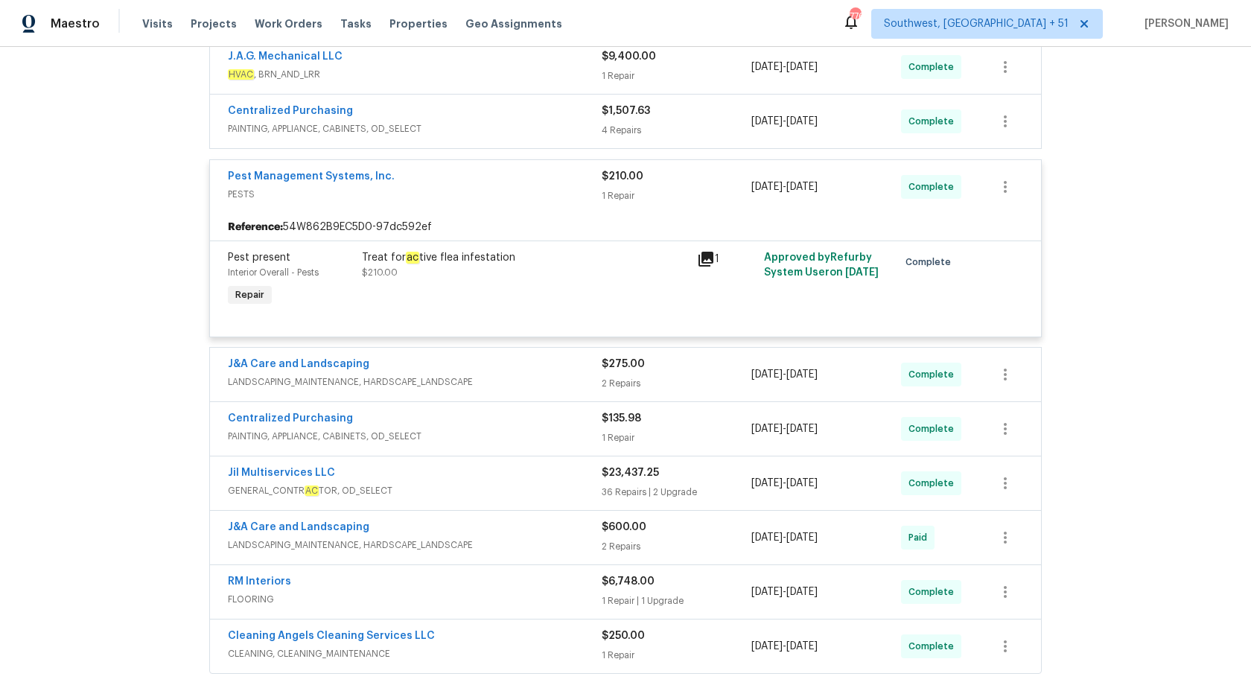
click at [480, 275] on div "Treat for ac tive flea infestation $210.00" at bounding box center [525, 265] width 326 height 30
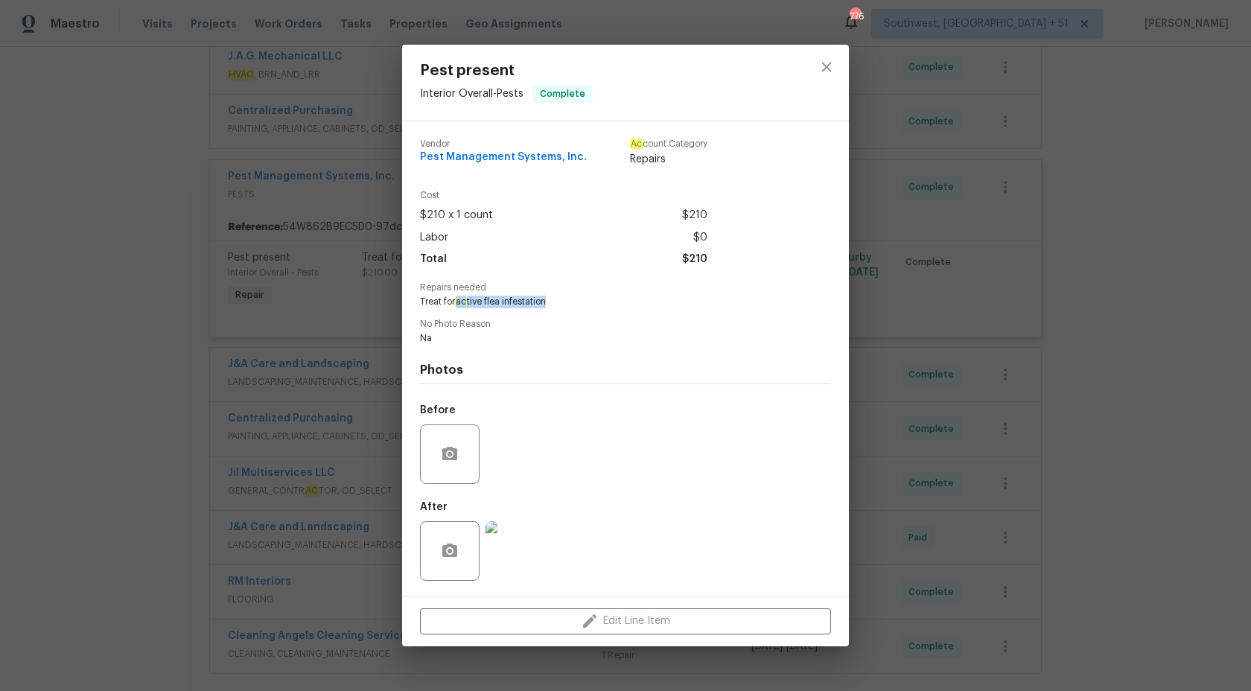
drag, startPoint x: 454, startPoint y: 298, endPoint x: 616, endPoint y: 298, distance: 161.5
click at [616, 298] on span "Treat for ac tive flea infestation" at bounding box center [605, 302] width 370 height 13
copy span "ac tive flea infestation"
click at [593, 159] on div "Vendor Pest Management Systems, Inc. Ac count Category Repairs" at bounding box center [563, 153] width 287 height 28
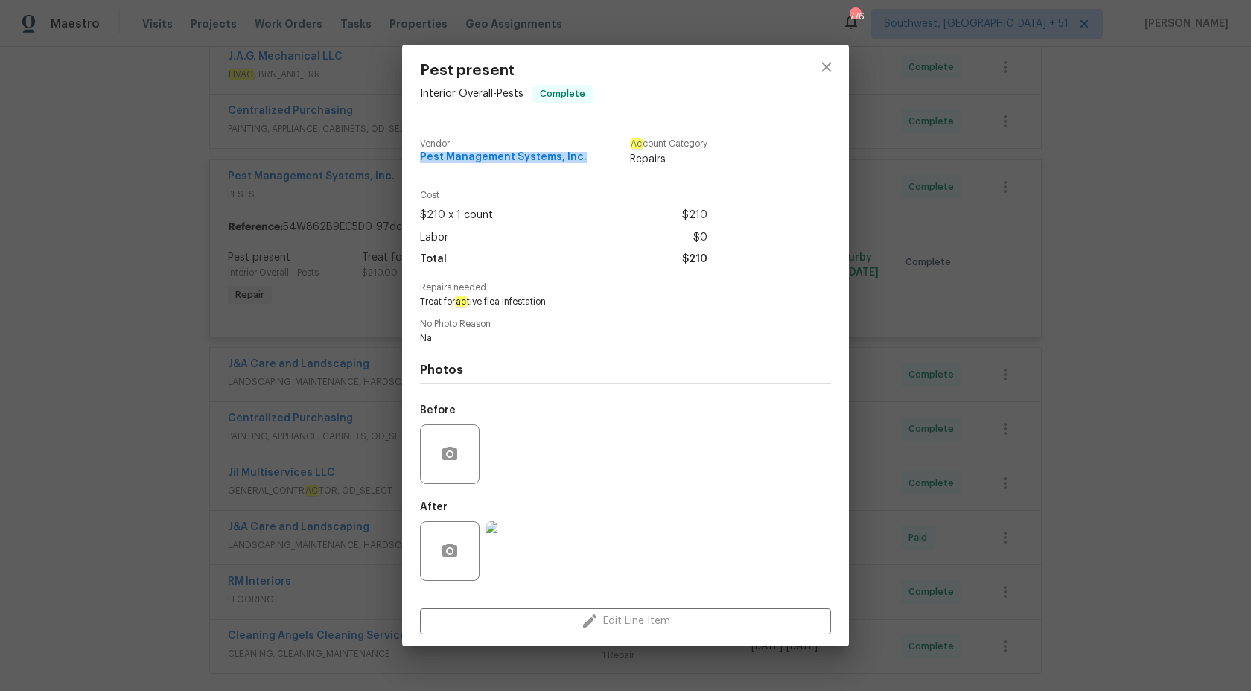
click at [593, 159] on div "Vendor Pest Management Systems, Inc. Ac count Category Repairs" at bounding box center [563, 153] width 287 height 28
copy span "Pest Management Systems, Inc."
click at [1178, 302] on div "Pest present Interior Overall - Pests Complete Vendor Pest Management Systems, …" at bounding box center [625, 345] width 1251 height 691
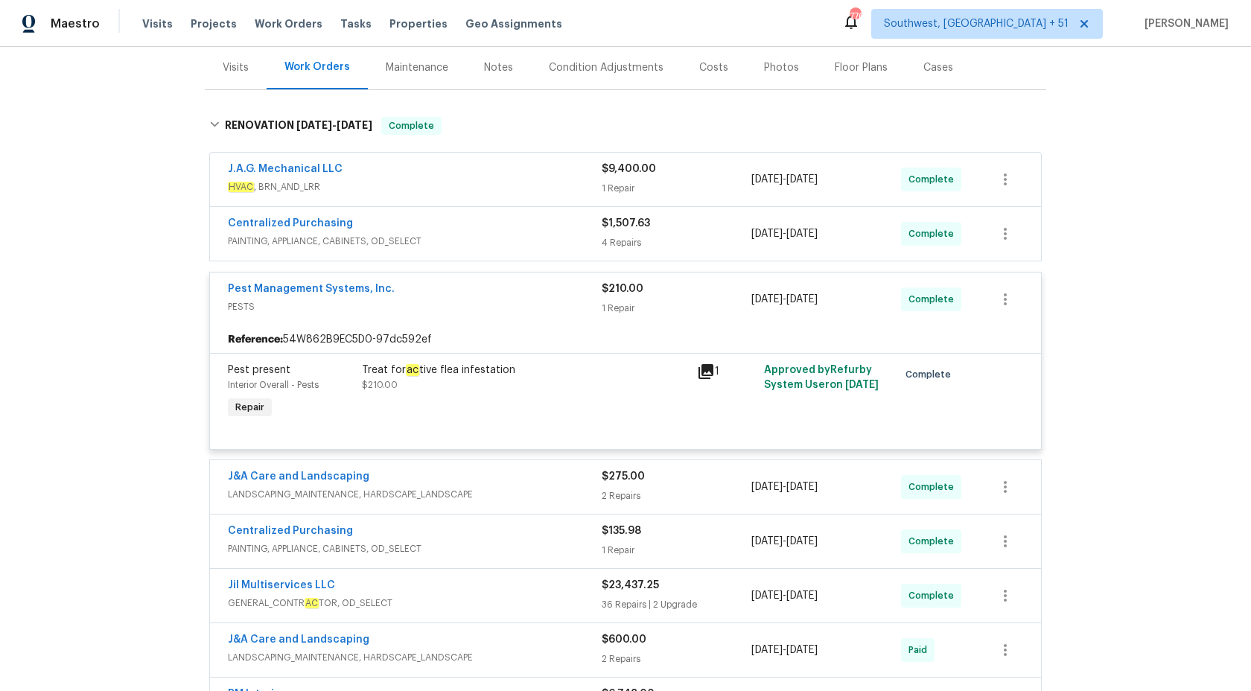
scroll to position [145, 0]
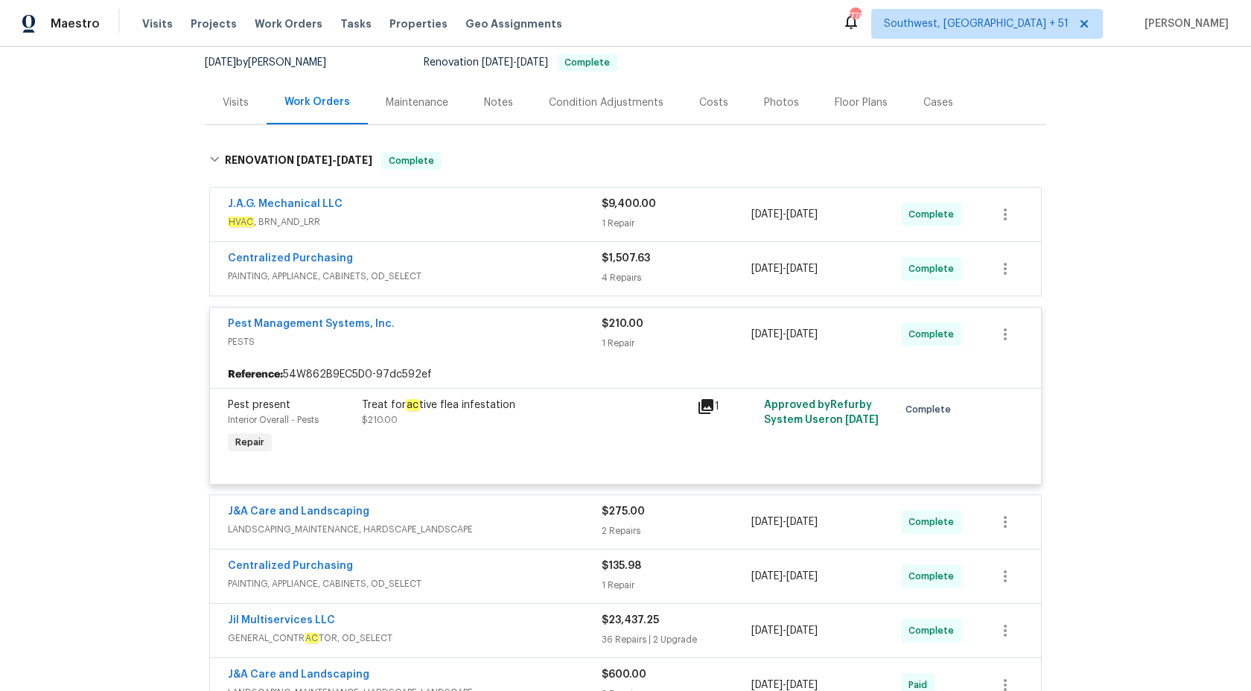
click at [613, 326] on span "$210.00" at bounding box center [622, 324] width 42 height 10
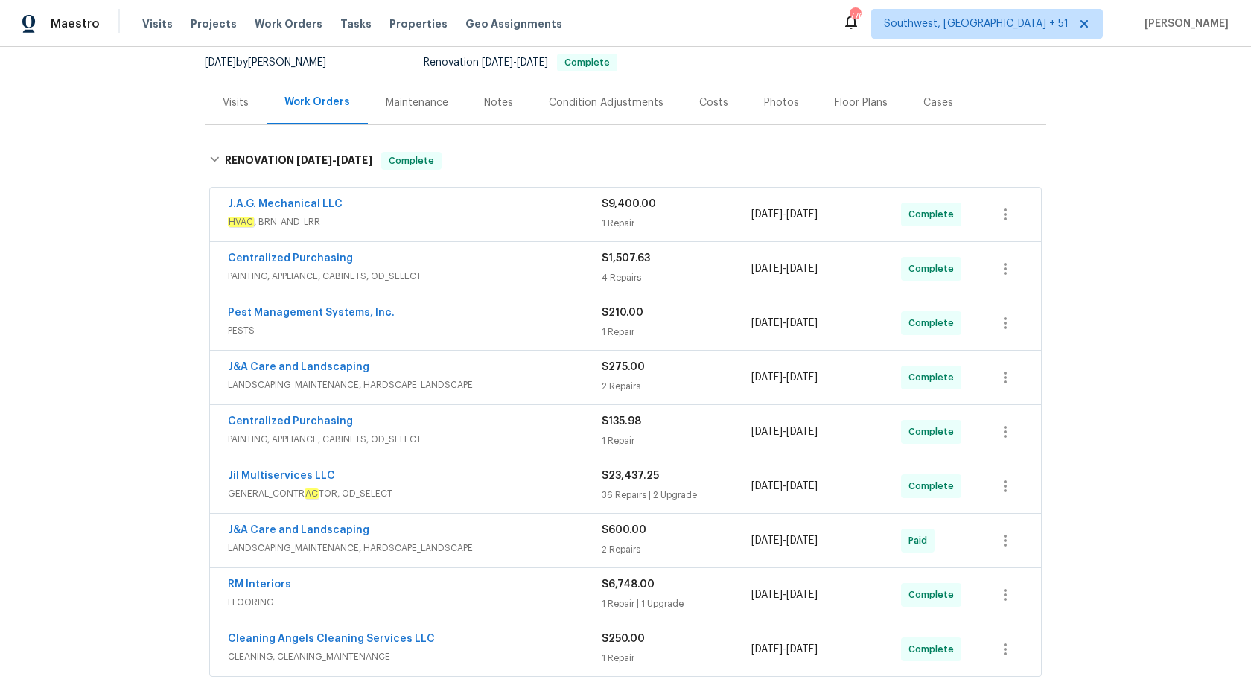
click at [578, 272] on span "PAINTING, APPLIANCE, CABINETS, OD_SELECT" at bounding box center [415, 276] width 374 height 15
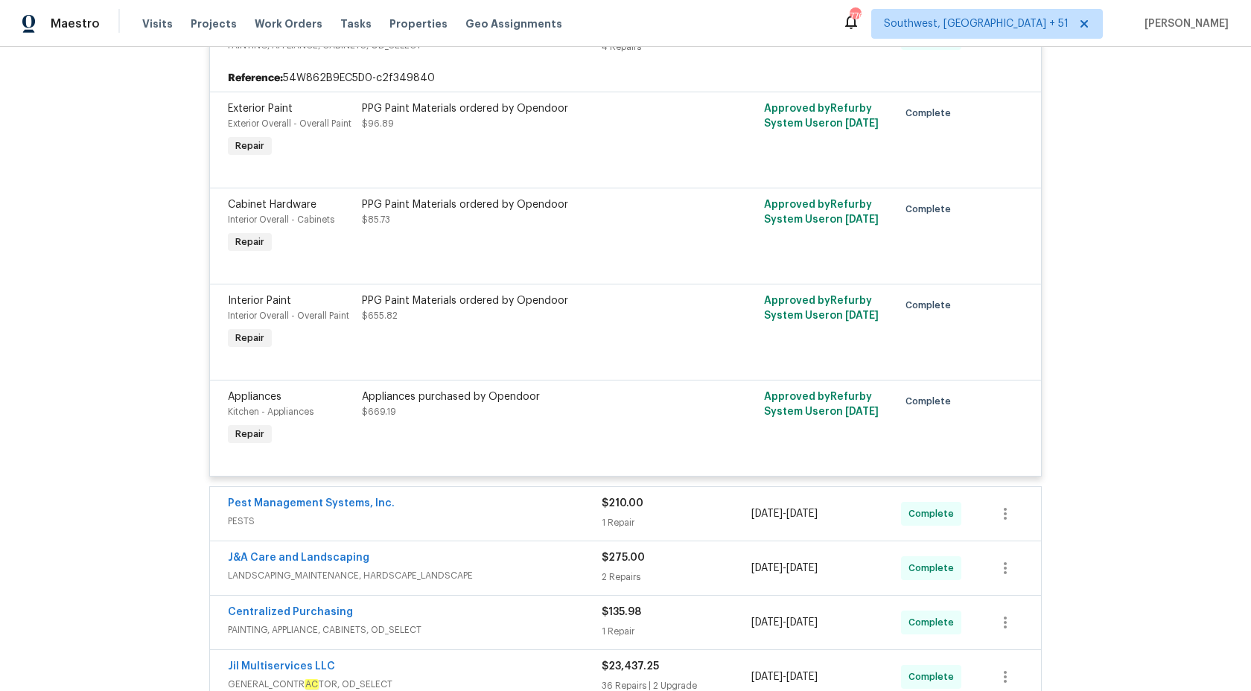
scroll to position [130, 0]
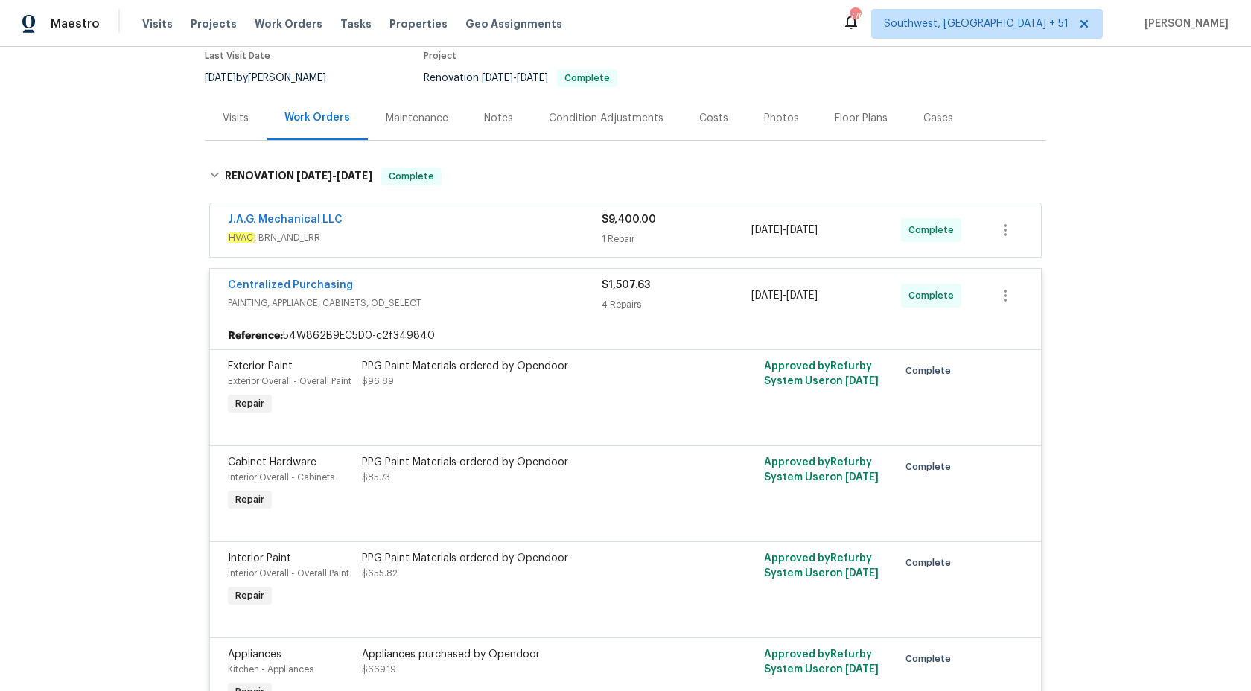
click at [590, 288] on div "Centralized Purchasing" at bounding box center [415, 287] width 374 height 18
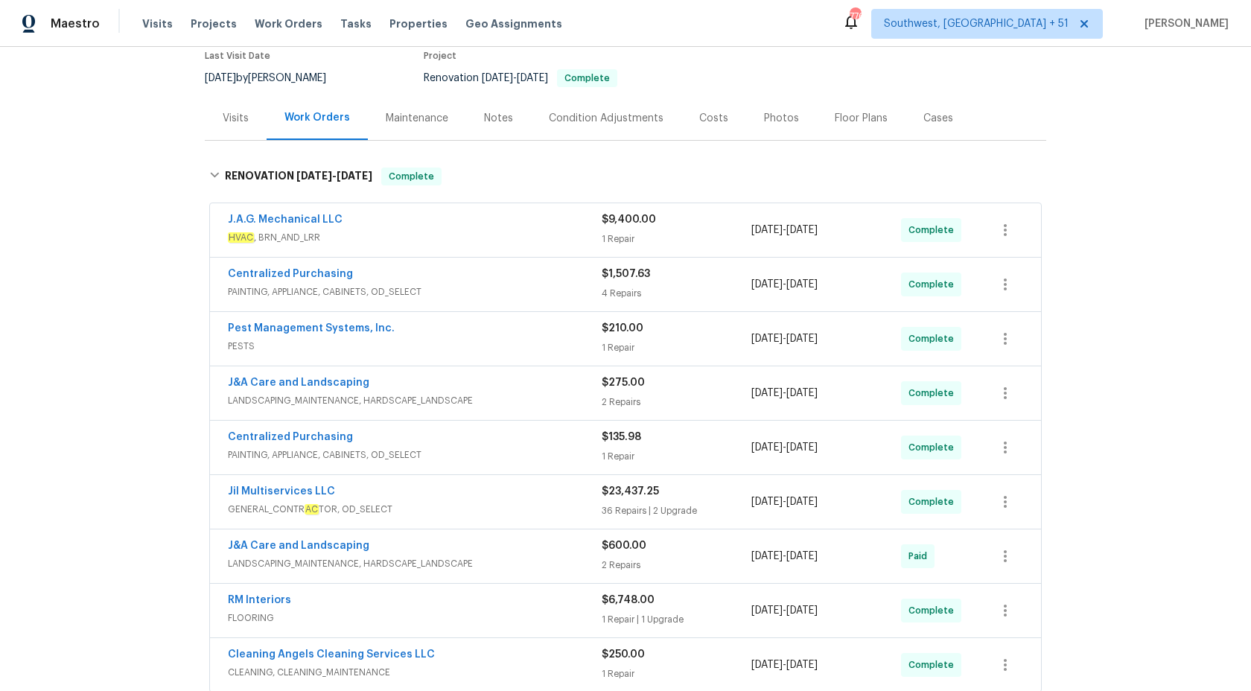
click at [586, 229] on div "J.A.G. Mechanical LLC" at bounding box center [415, 221] width 374 height 18
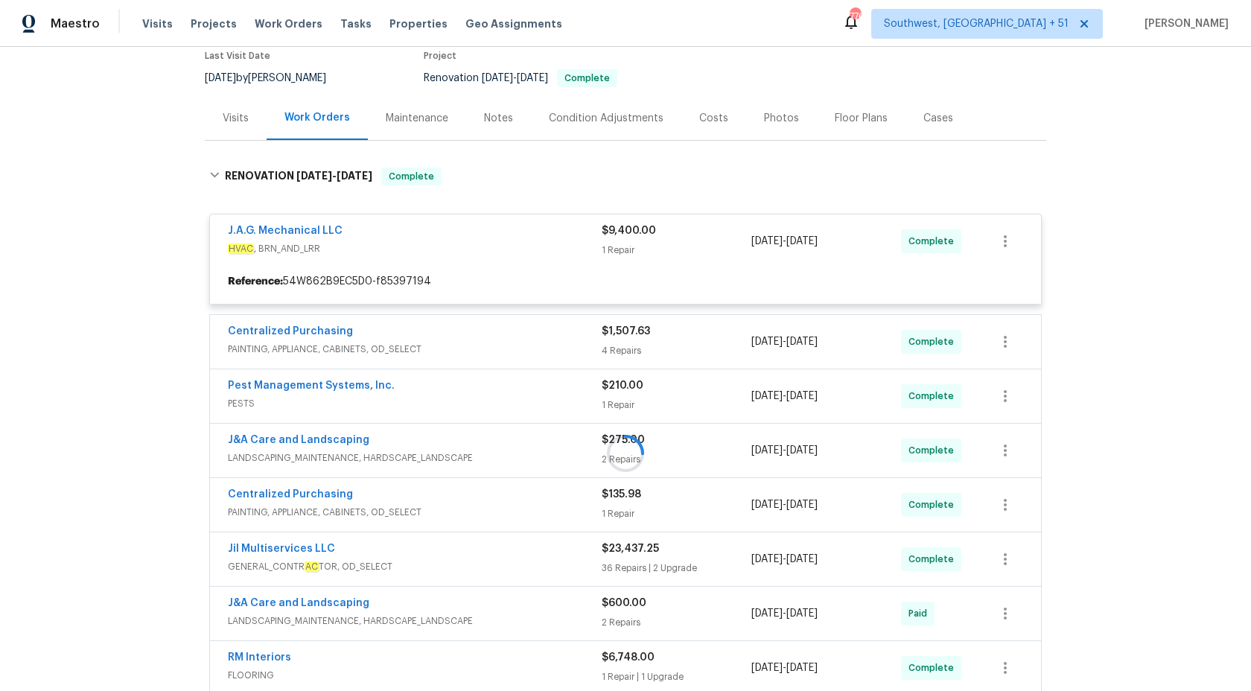
scroll to position [261, 0]
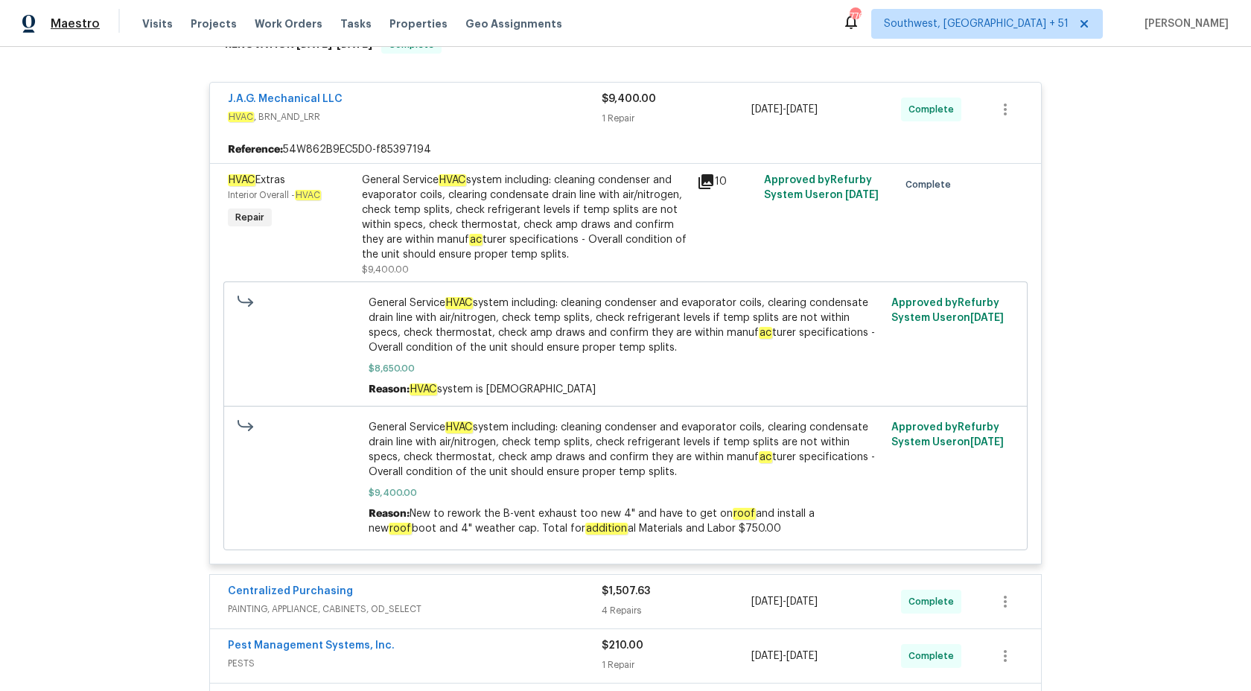
click at [74, 31] on span "Maestro" at bounding box center [75, 23] width 49 height 15
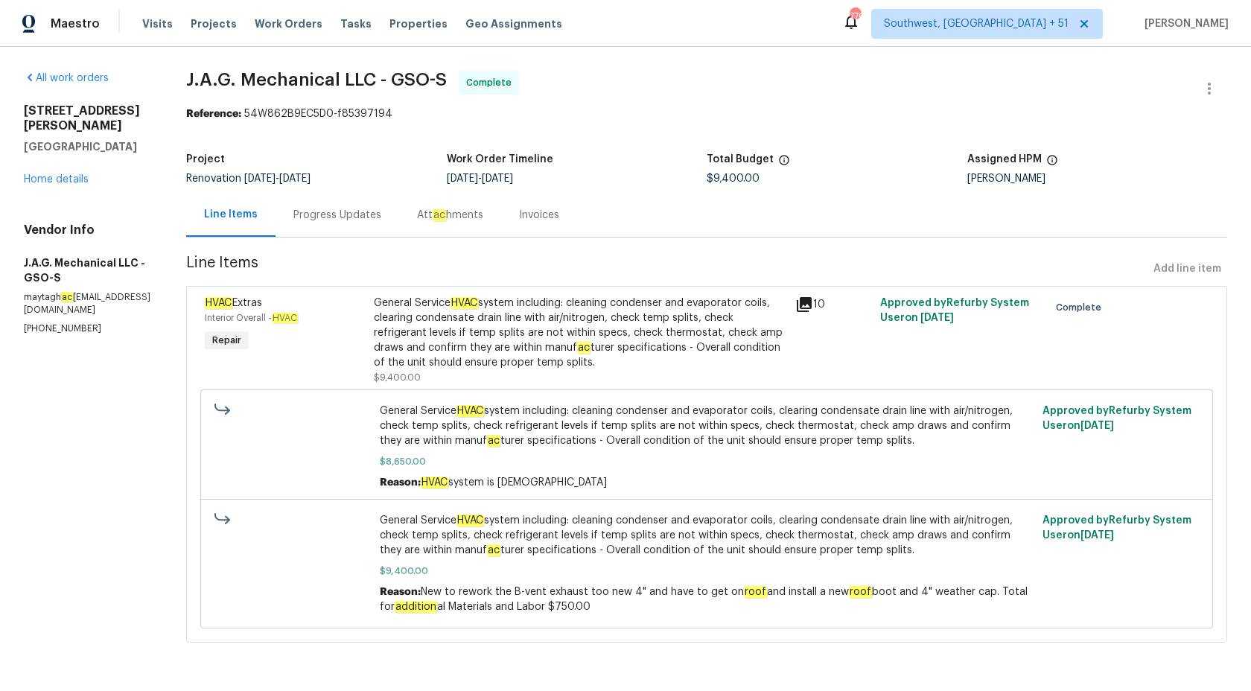
click at [309, 213] on div "Progress Updates" at bounding box center [337, 215] width 88 height 15
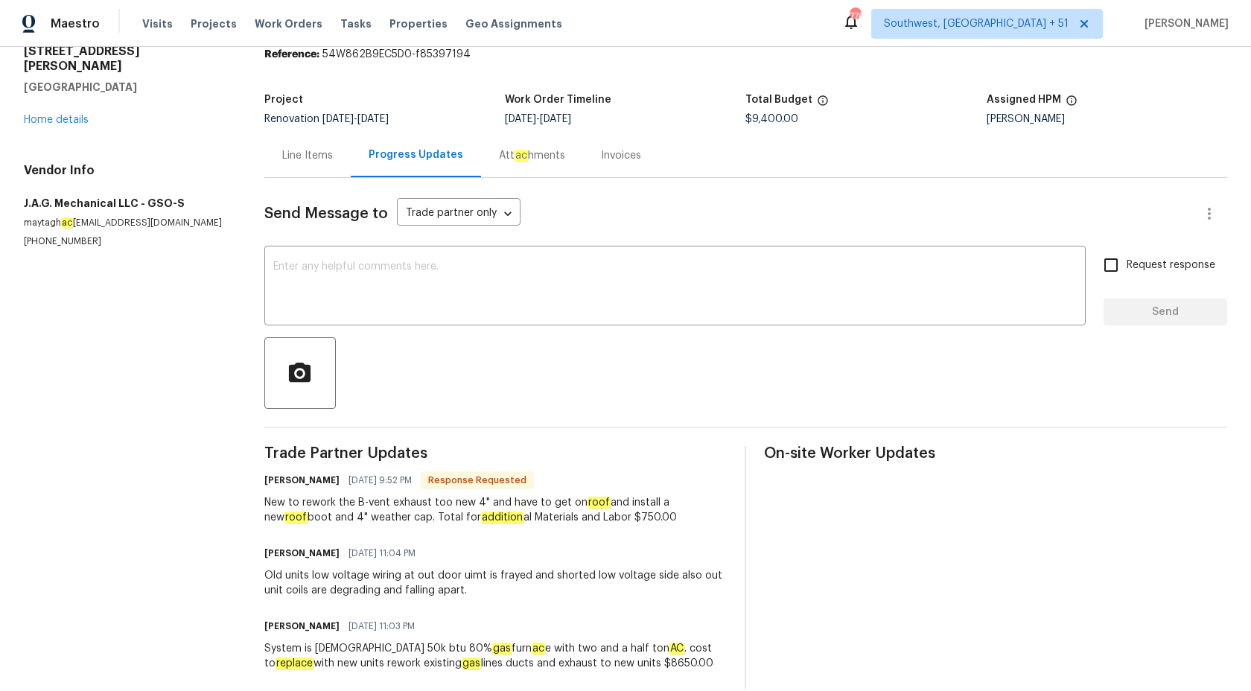
scroll to position [82, 0]
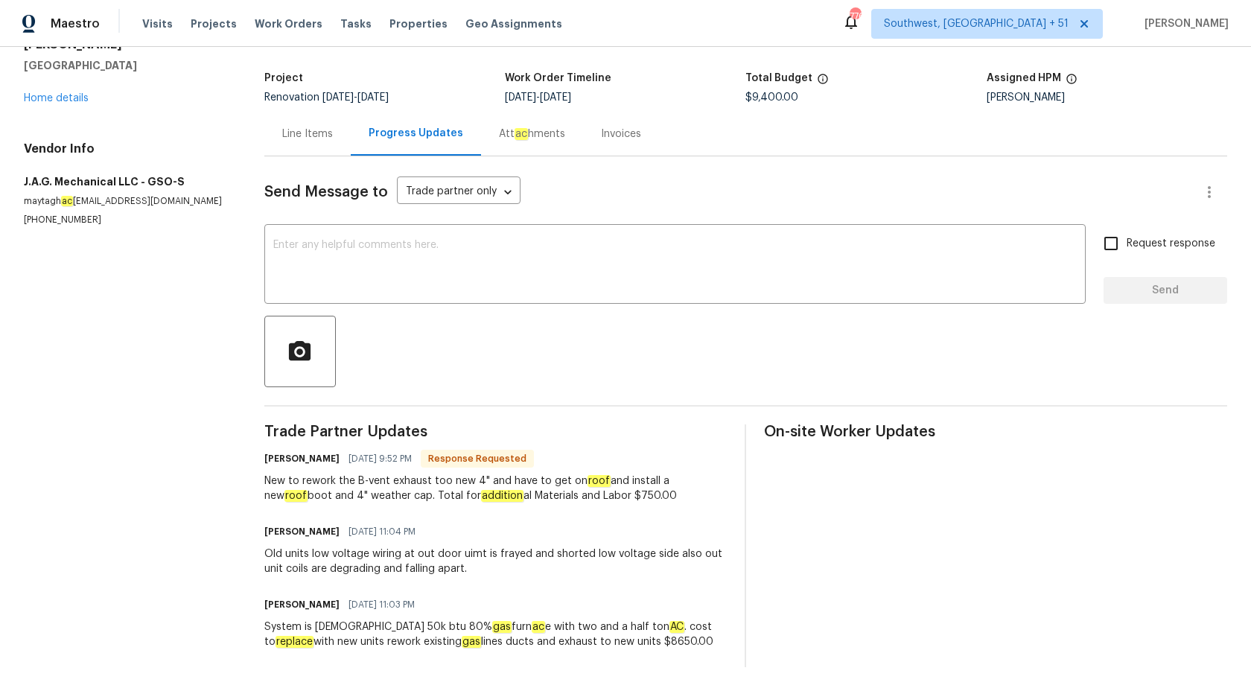
click at [610, 135] on div "Invoices" at bounding box center [621, 134] width 40 height 15
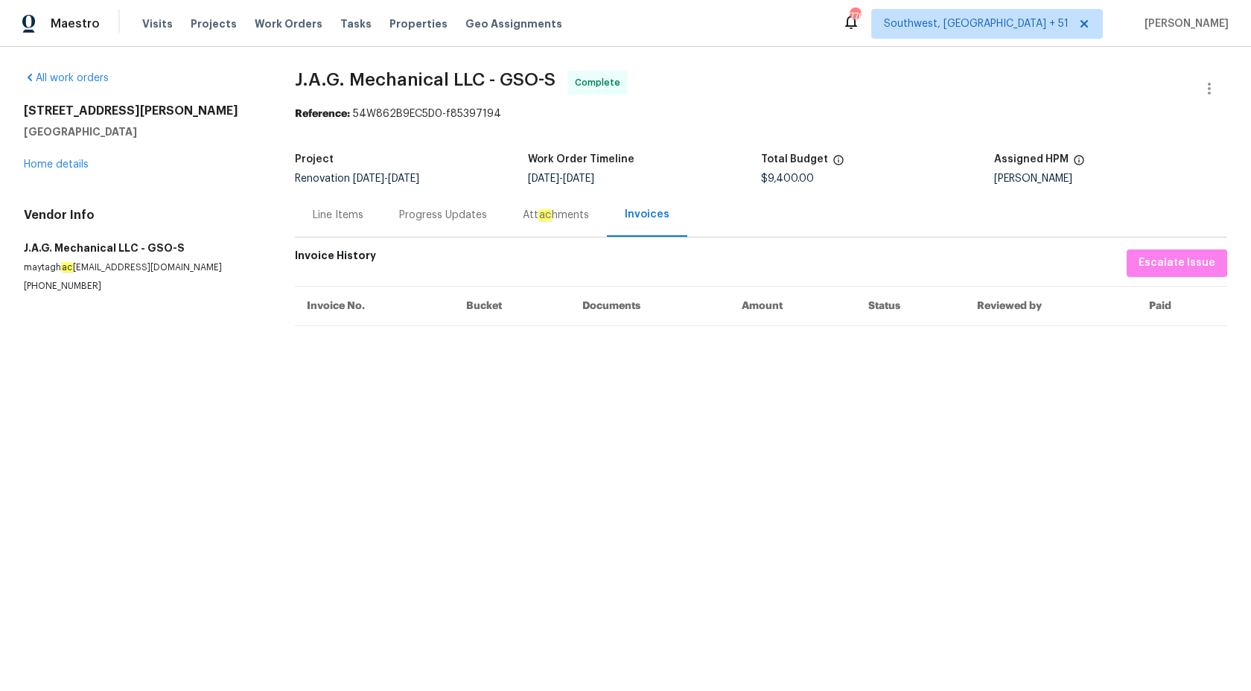
click at [446, 226] on div "Progress Updates" at bounding box center [443, 215] width 124 height 44
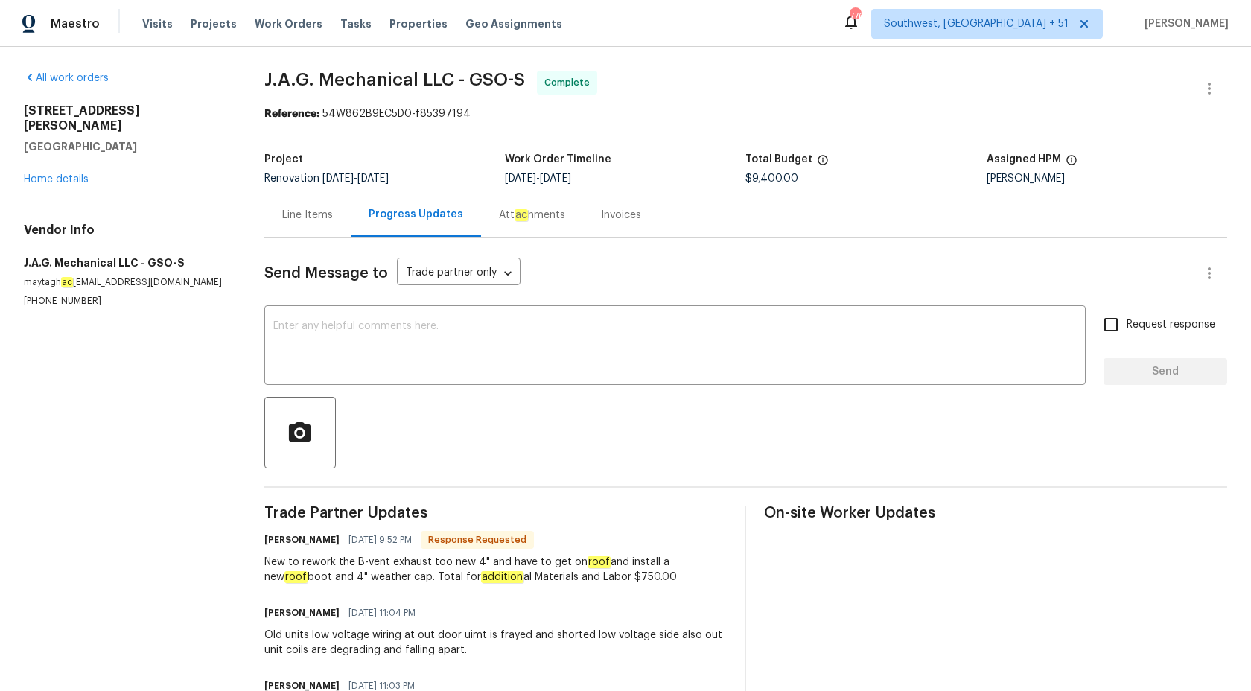
scroll to position [82, 0]
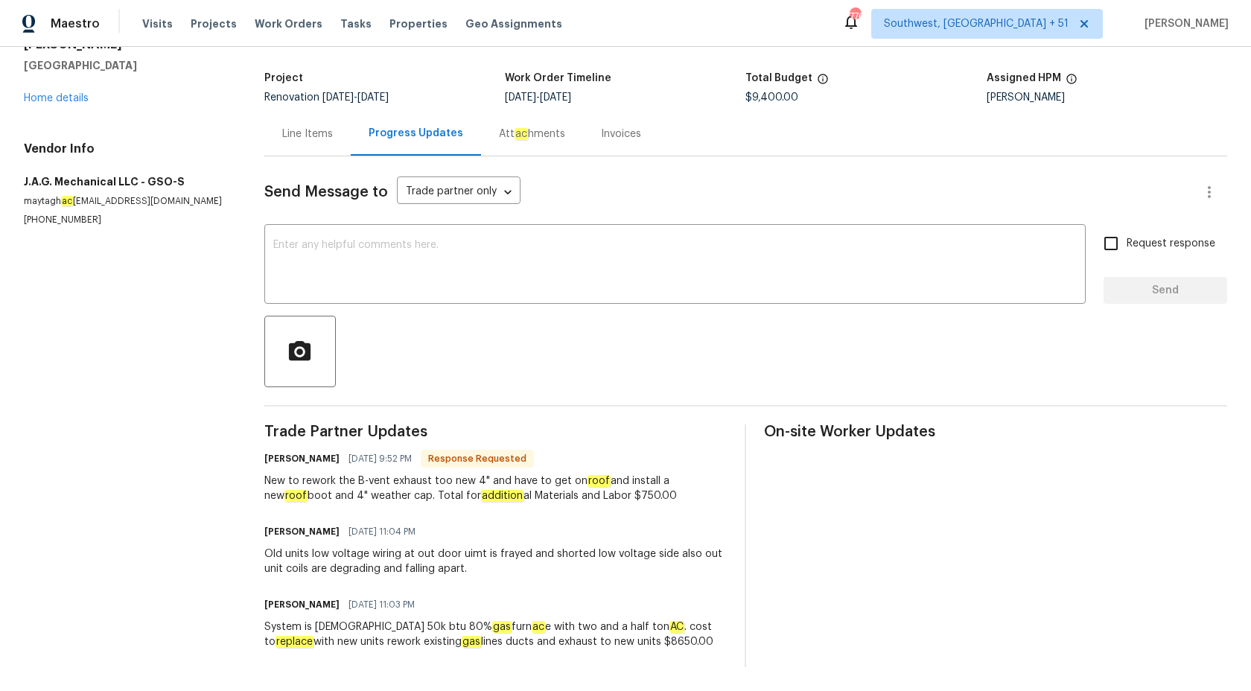
click at [316, 130] on div "Line Items" at bounding box center [307, 134] width 51 height 15
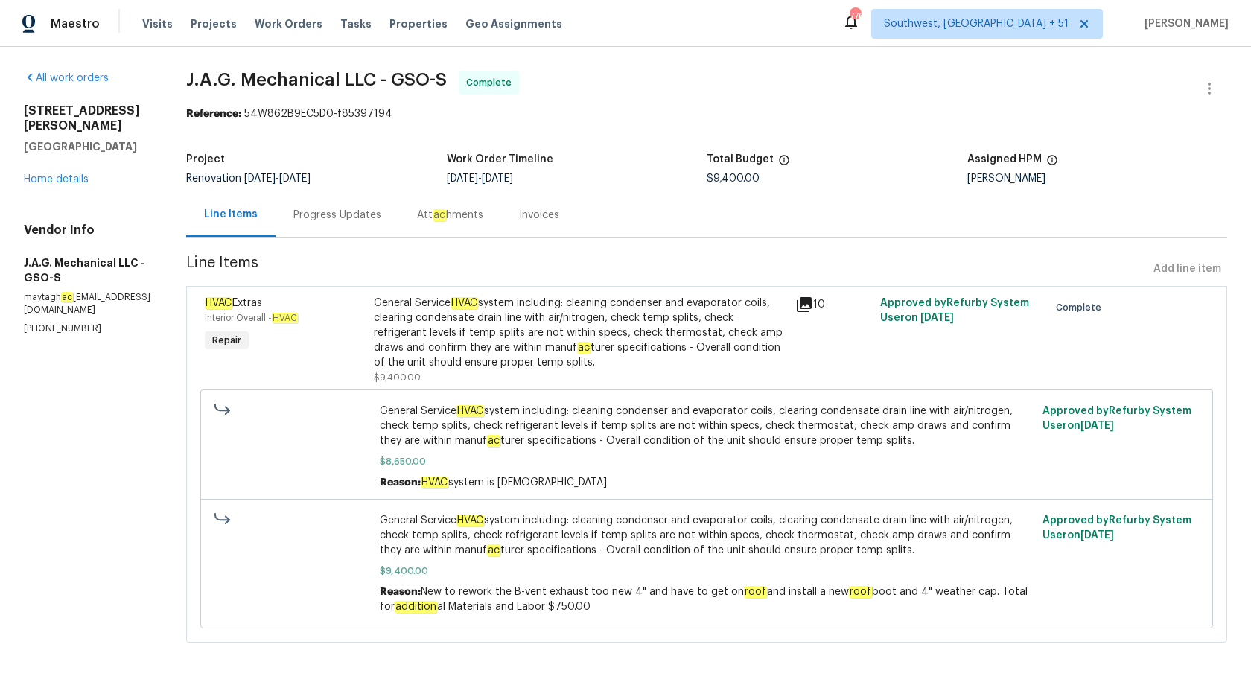
click at [505, 321] on div "General Service HVAC system including: cleaning condenser and evaporator coils,…" at bounding box center [580, 333] width 413 height 74
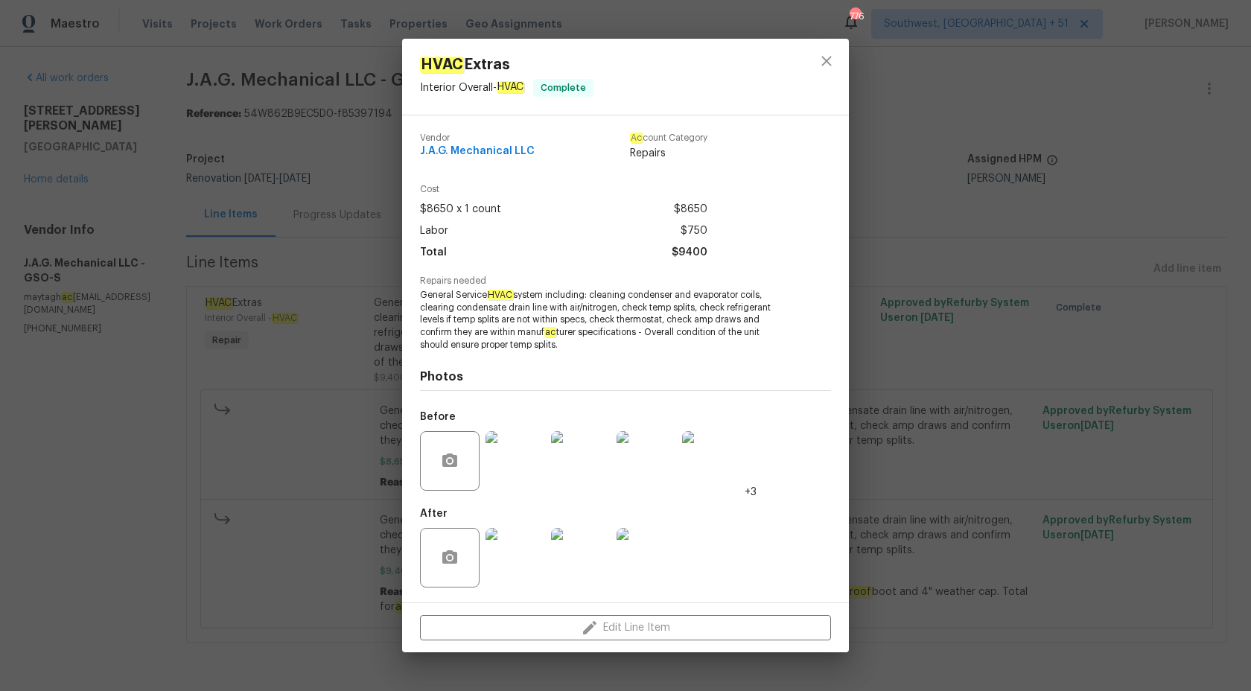
click at [528, 559] on img at bounding box center [515, 558] width 60 height 60
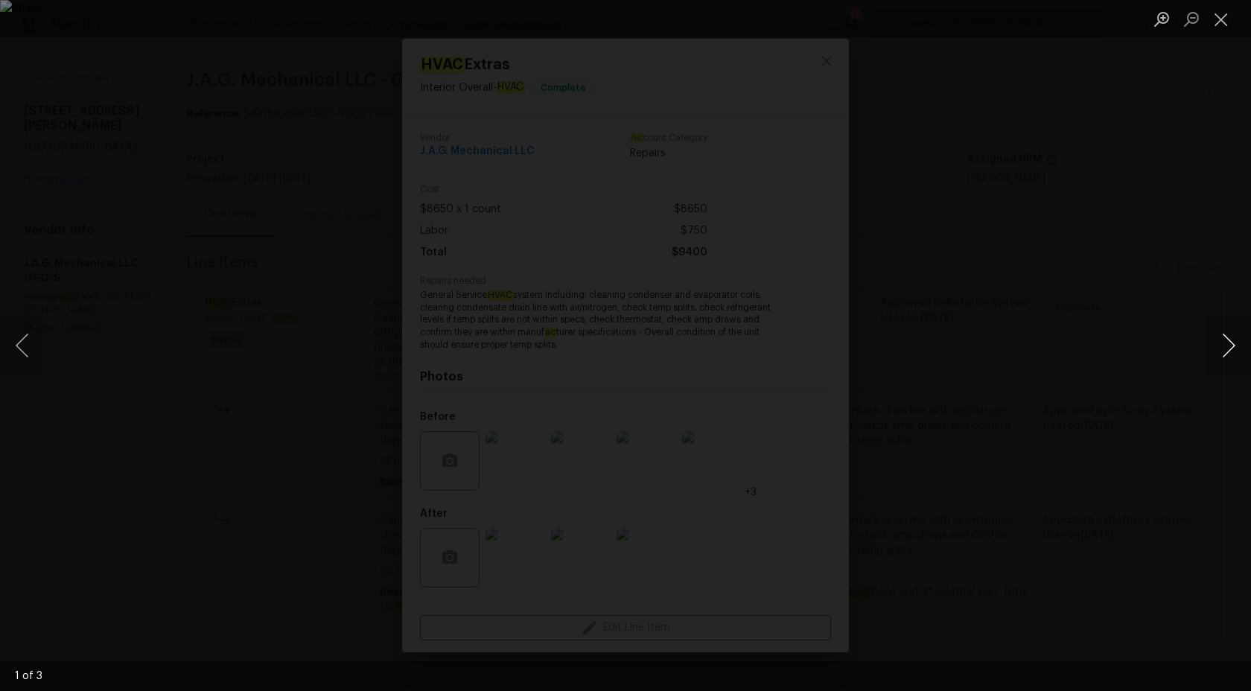
click at [1244, 342] on button "Next image" at bounding box center [1228, 346] width 45 height 60
click at [1244, 343] on button "Next image" at bounding box center [1228, 346] width 45 height 60
click at [1152, 278] on div "Lightbox" at bounding box center [625, 345] width 1251 height 691
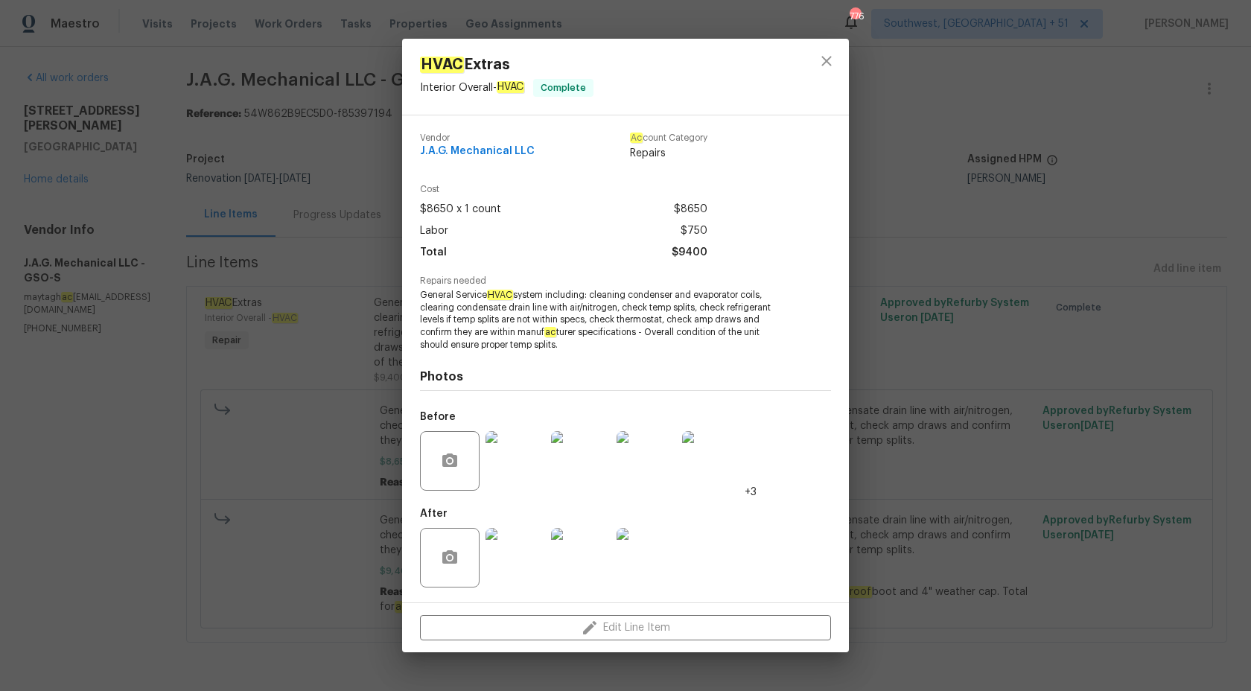
click at [641, 470] on img at bounding box center [646, 461] width 60 height 60
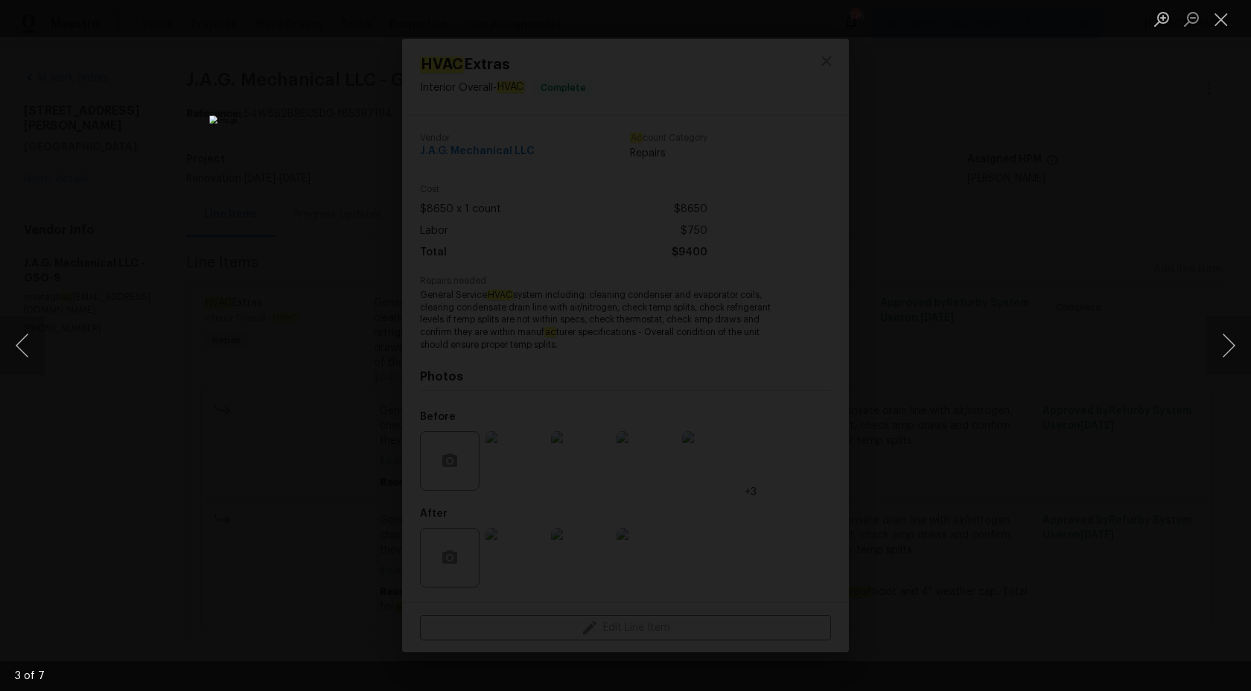
click at [1179, 228] on div "Lightbox" at bounding box center [625, 345] width 1251 height 691
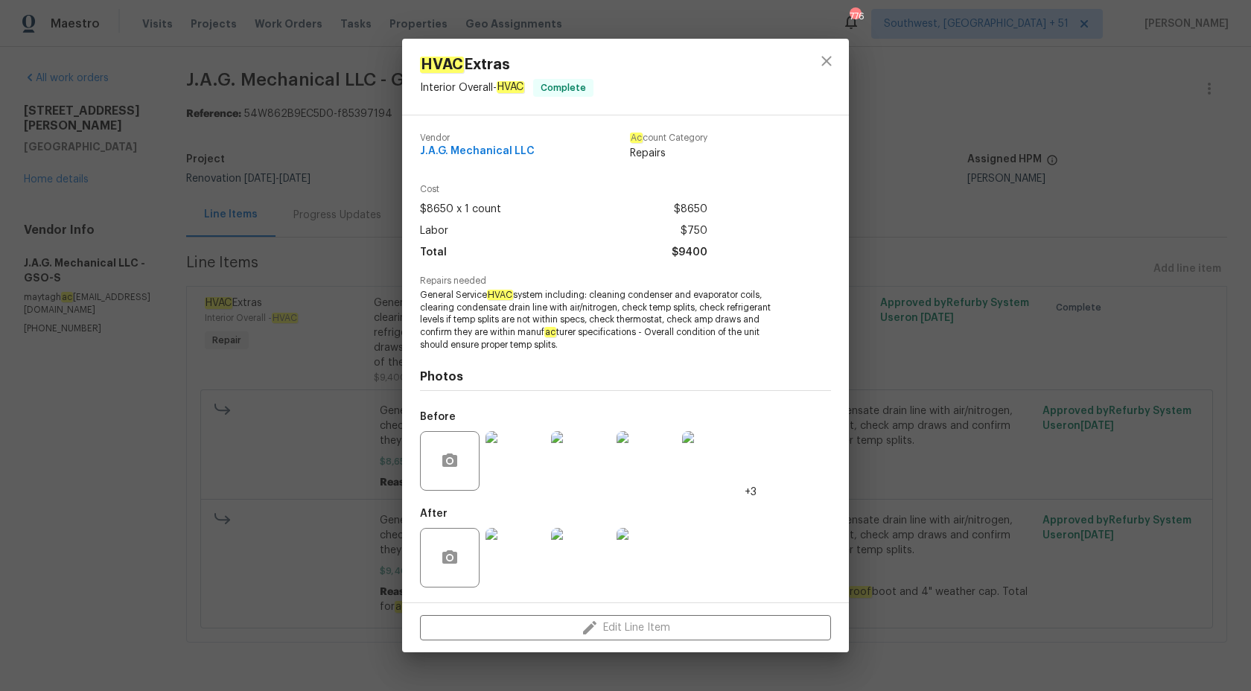
click at [654, 559] on img at bounding box center [646, 558] width 60 height 60
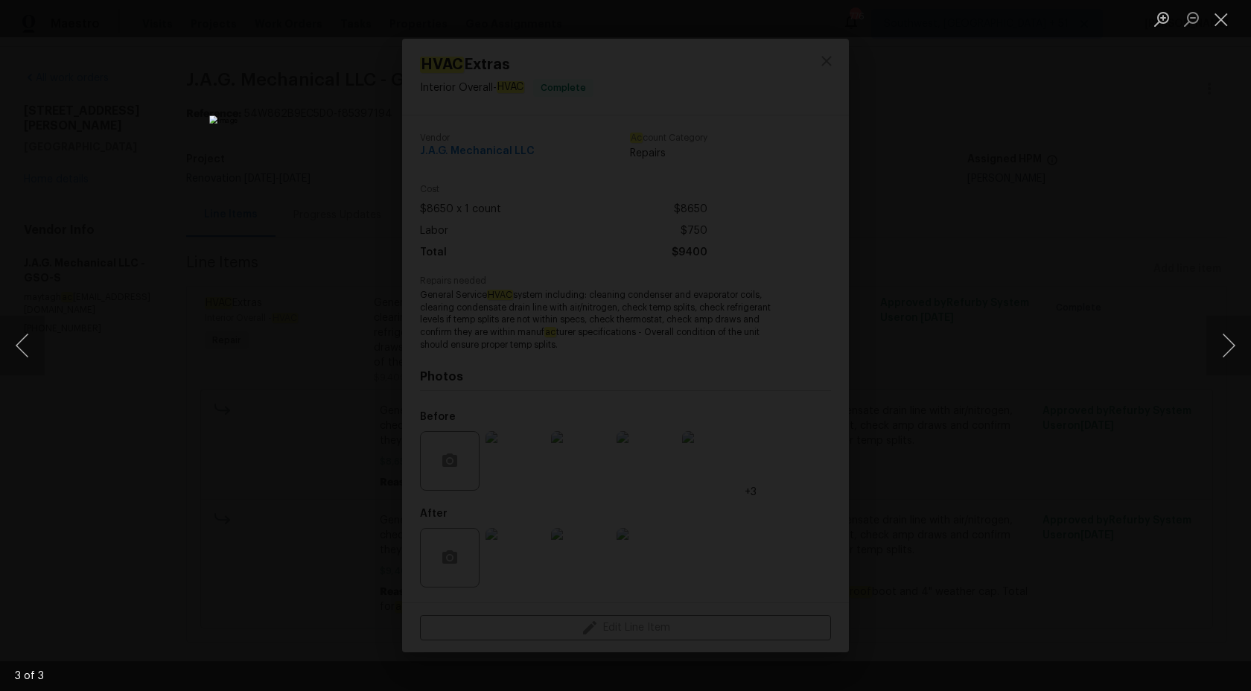
click at [1048, 209] on div "Lightbox" at bounding box center [625, 345] width 1251 height 691
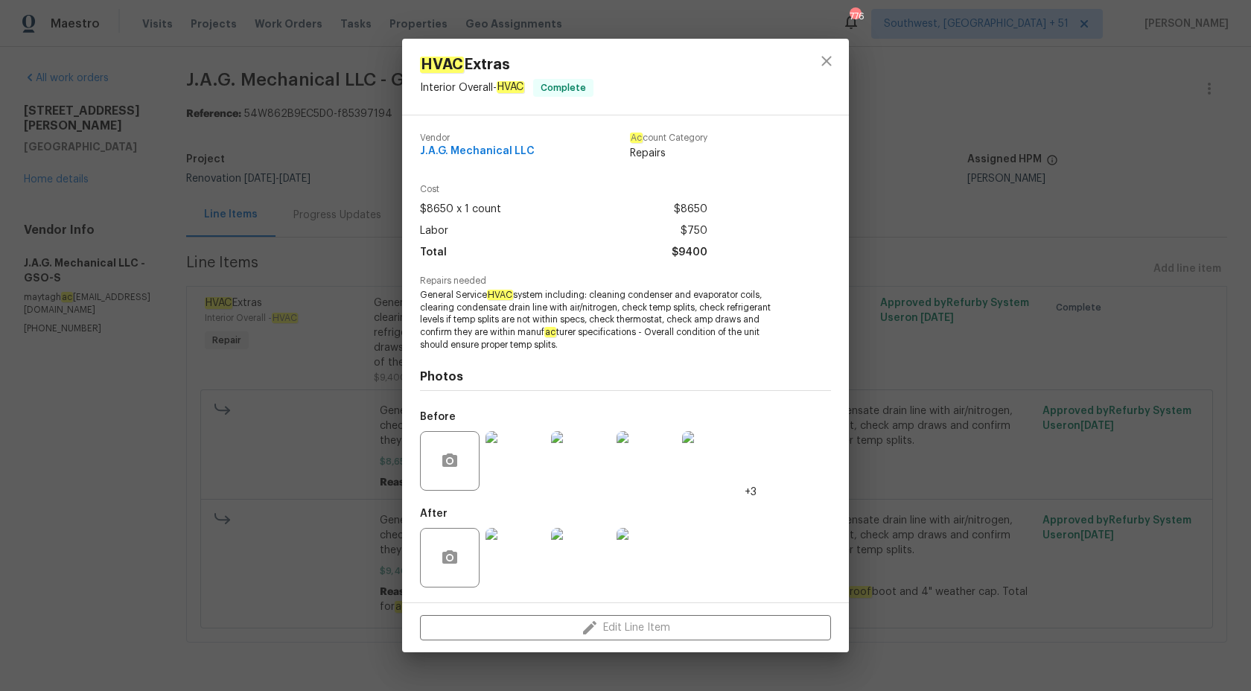
click at [655, 449] on img at bounding box center [646, 461] width 60 height 60
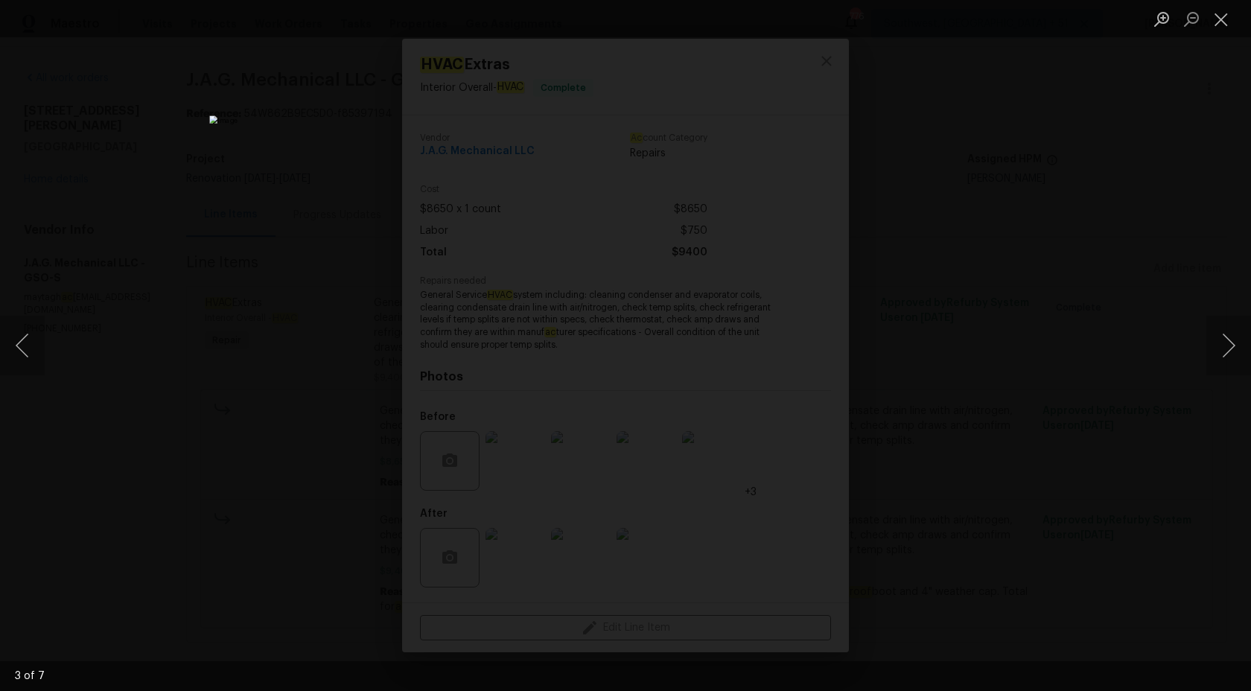
click at [1050, 234] on div "Lightbox" at bounding box center [625, 345] width 1251 height 691
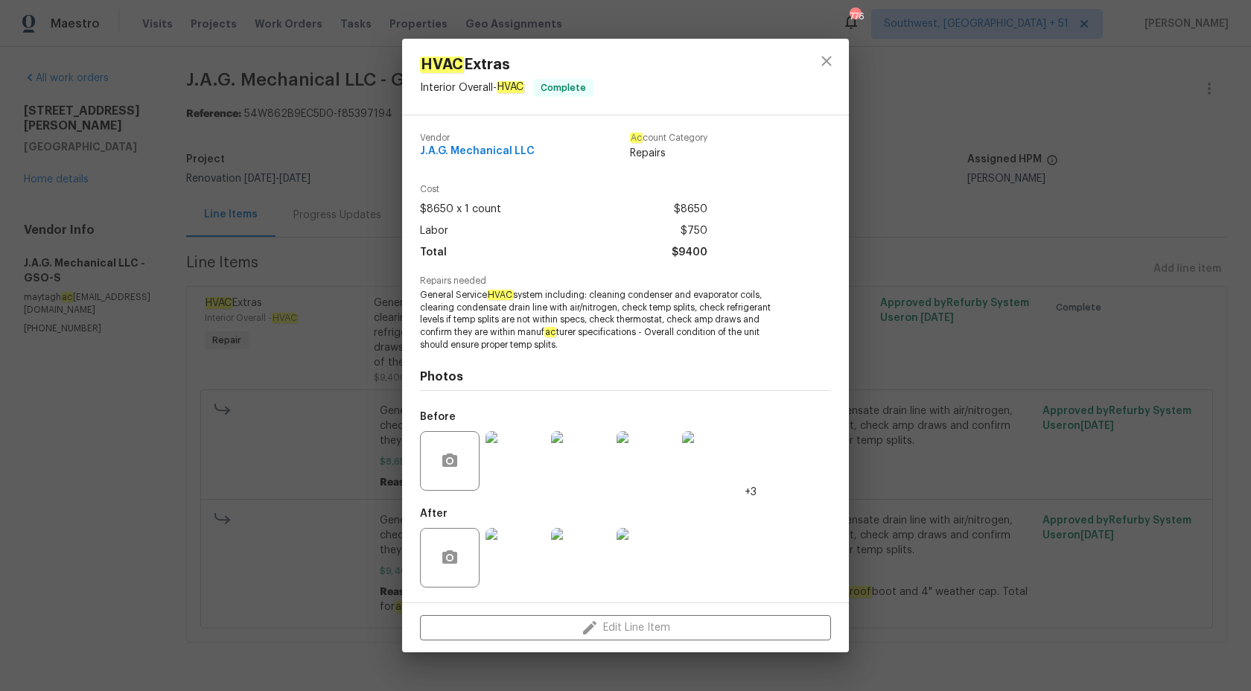
click at [648, 547] on img at bounding box center [646, 558] width 60 height 60
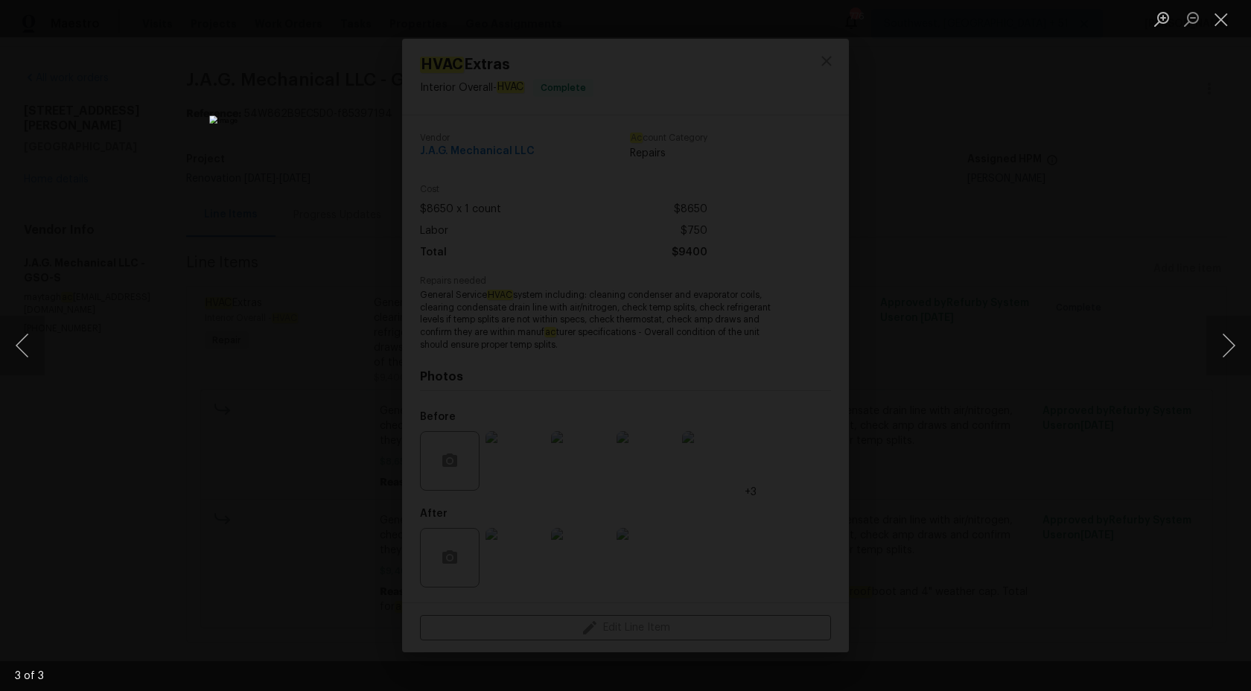
click at [1022, 265] on div "Lightbox" at bounding box center [625, 345] width 1251 height 691
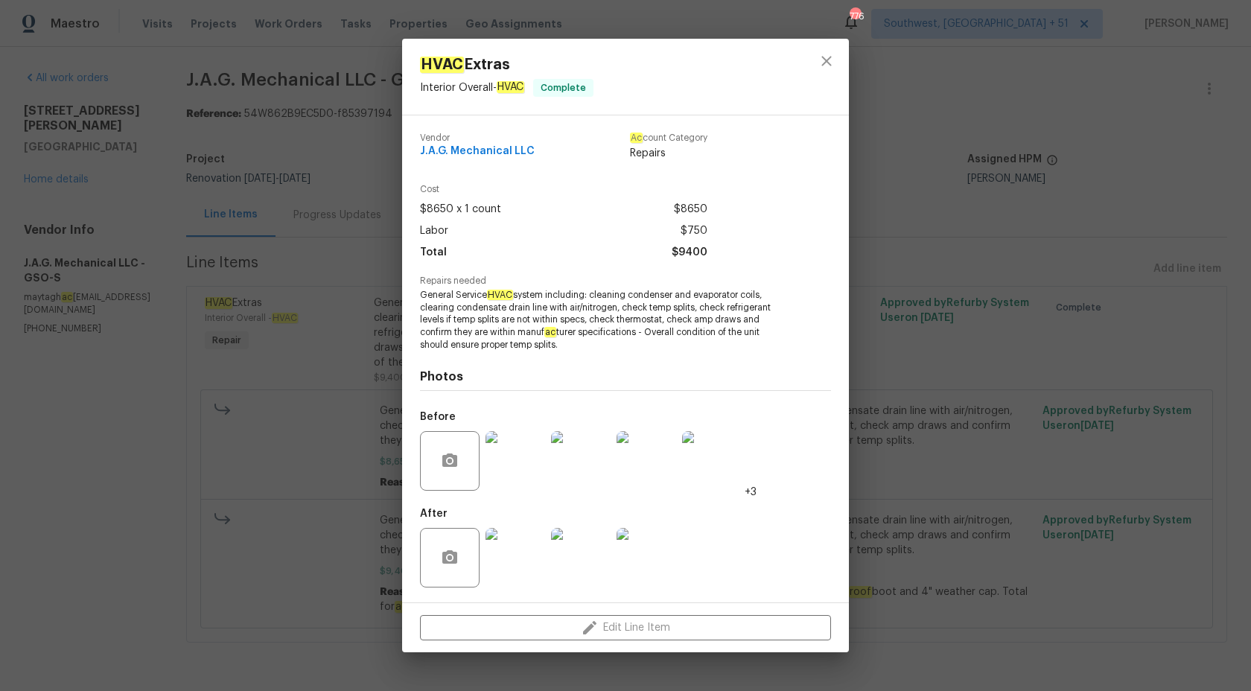
click at [588, 482] on img at bounding box center [581, 461] width 60 height 60
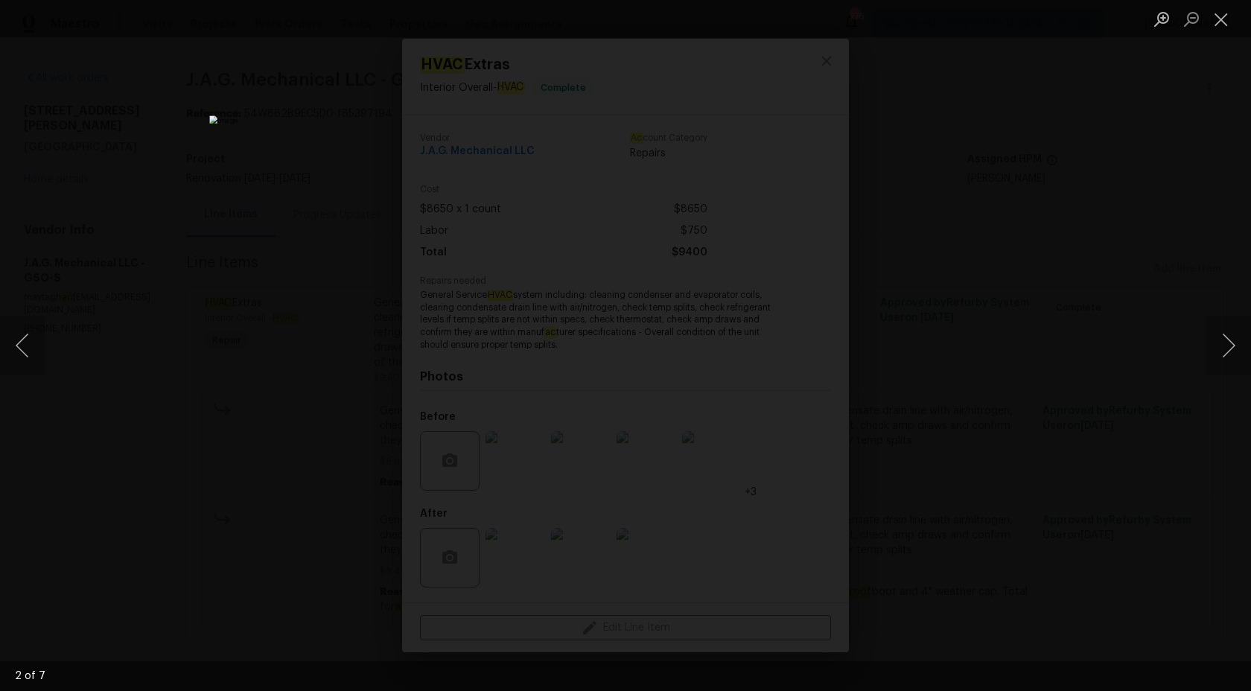
click at [1151, 214] on div "Lightbox" at bounding box center [625, 345] width 1251 height 691
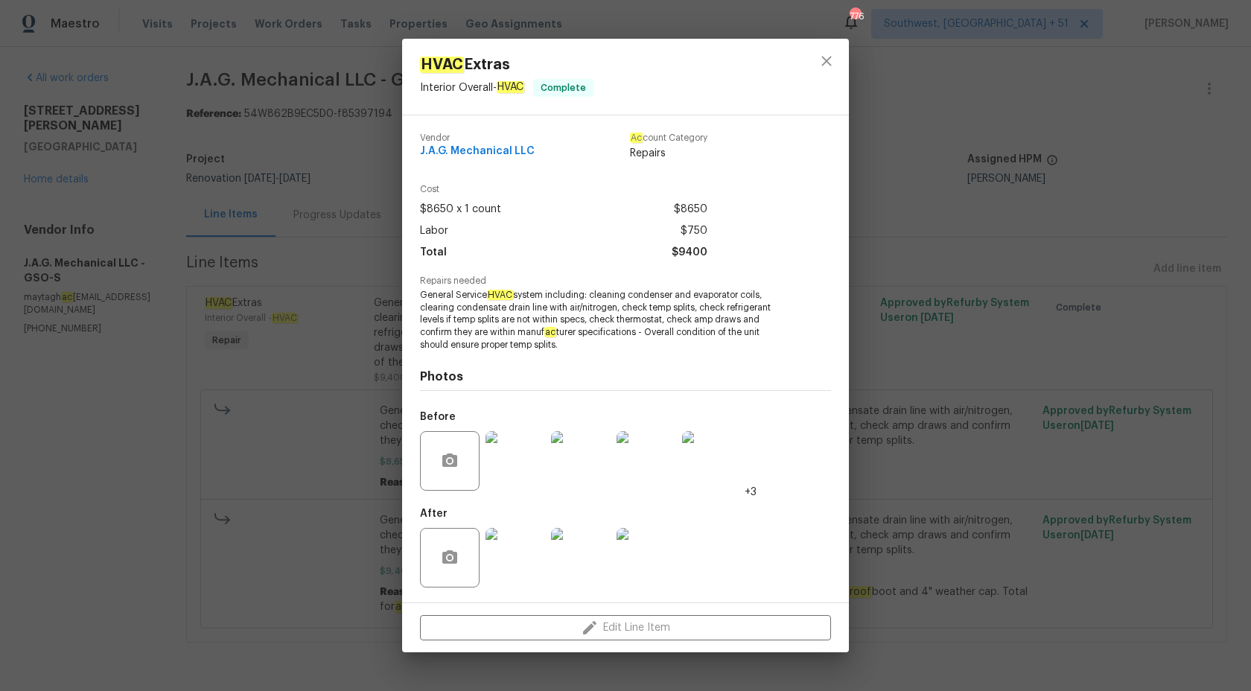
click at [1151, 216] on div "HVAC Extras Interior Overall - HVAC Complete Vendor J.A.G. Mechanical LLC Ac co…" at bounding box center [625, 345] width 1251 height 691
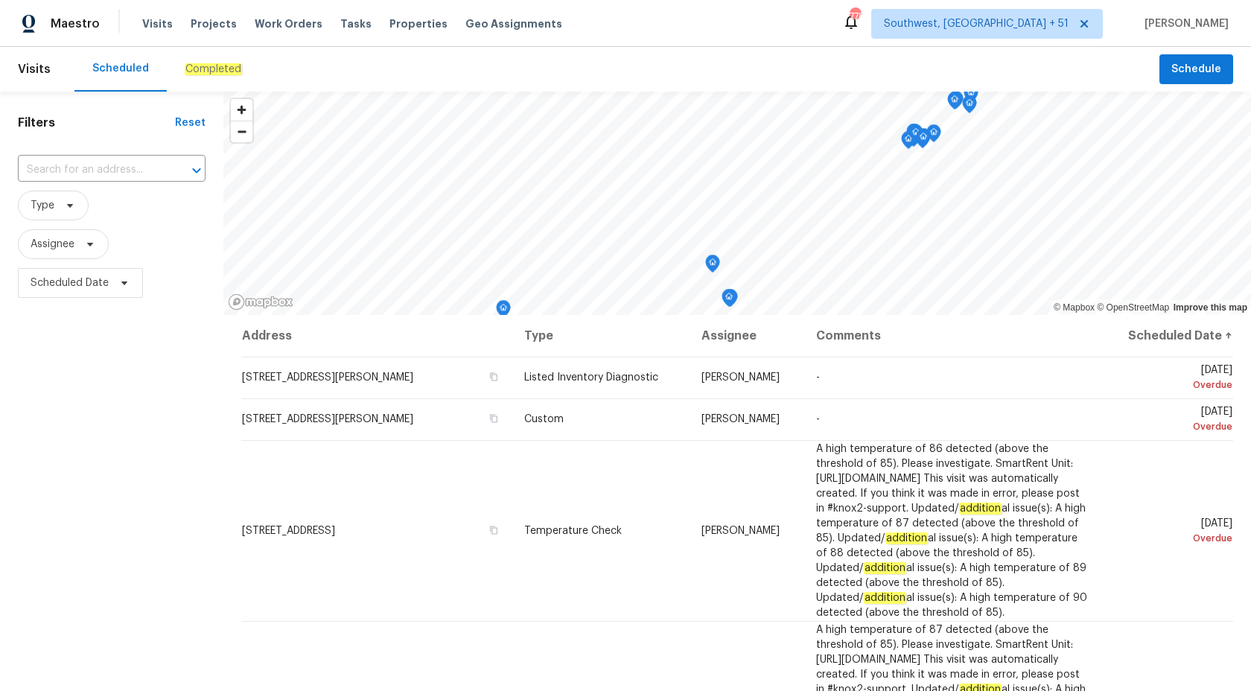
click at [177, 75] on div "Completed" at bounding box center [213, 69] width 93 height 45
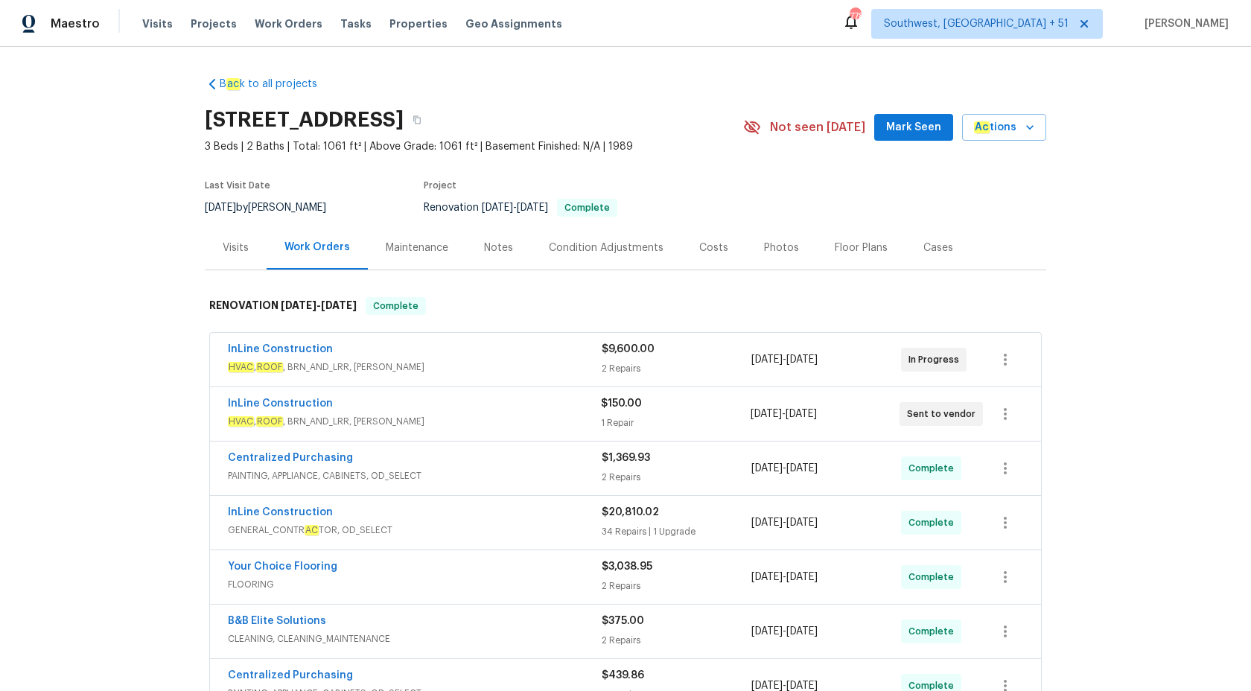
click at [230, 260] on div "Visits" at bounding box center [236, 248] width 62 height 44
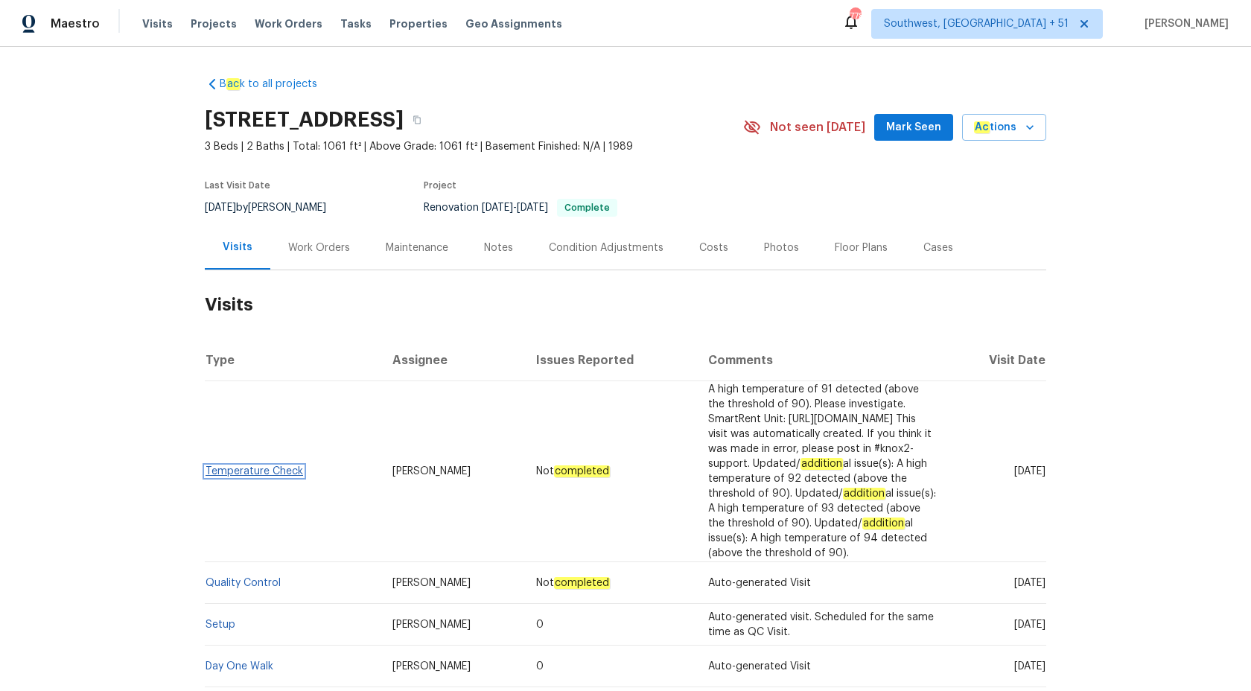
click at [255, 466] on link "Temperature Check" at bounding box center [254, 471] width 98 height 10
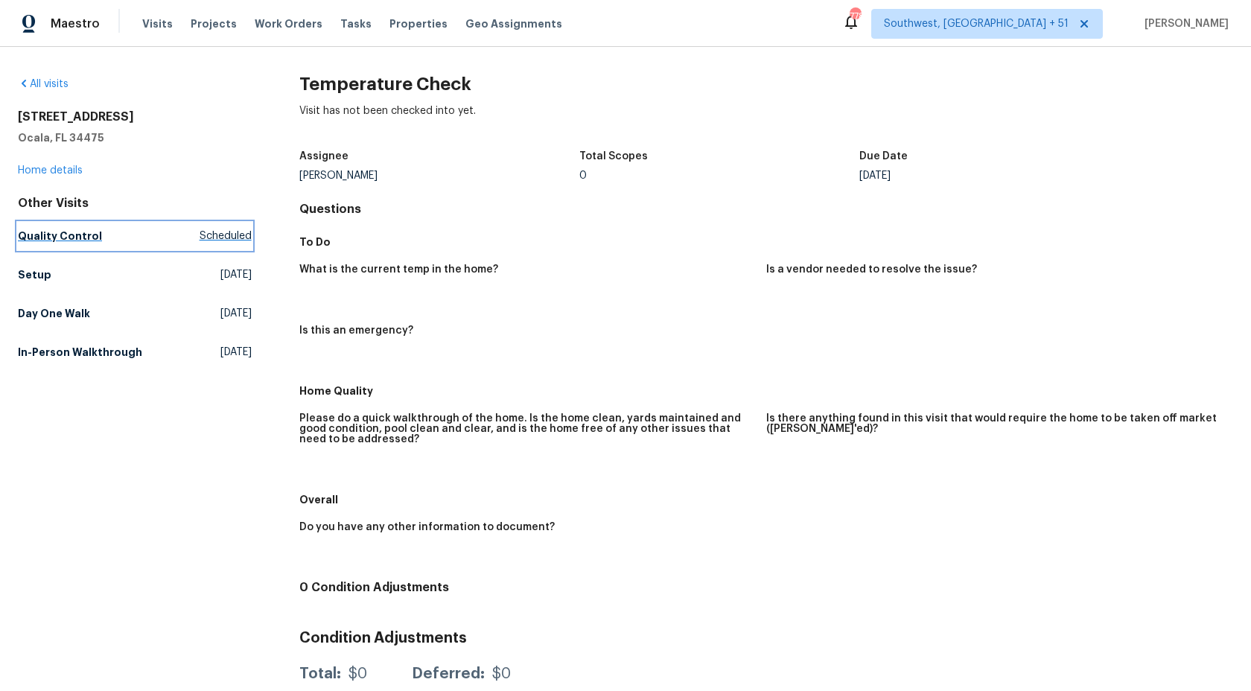
click at [82, 236] on h5 "Quality Control" at bounding box center [60, 236] width 84 height 15
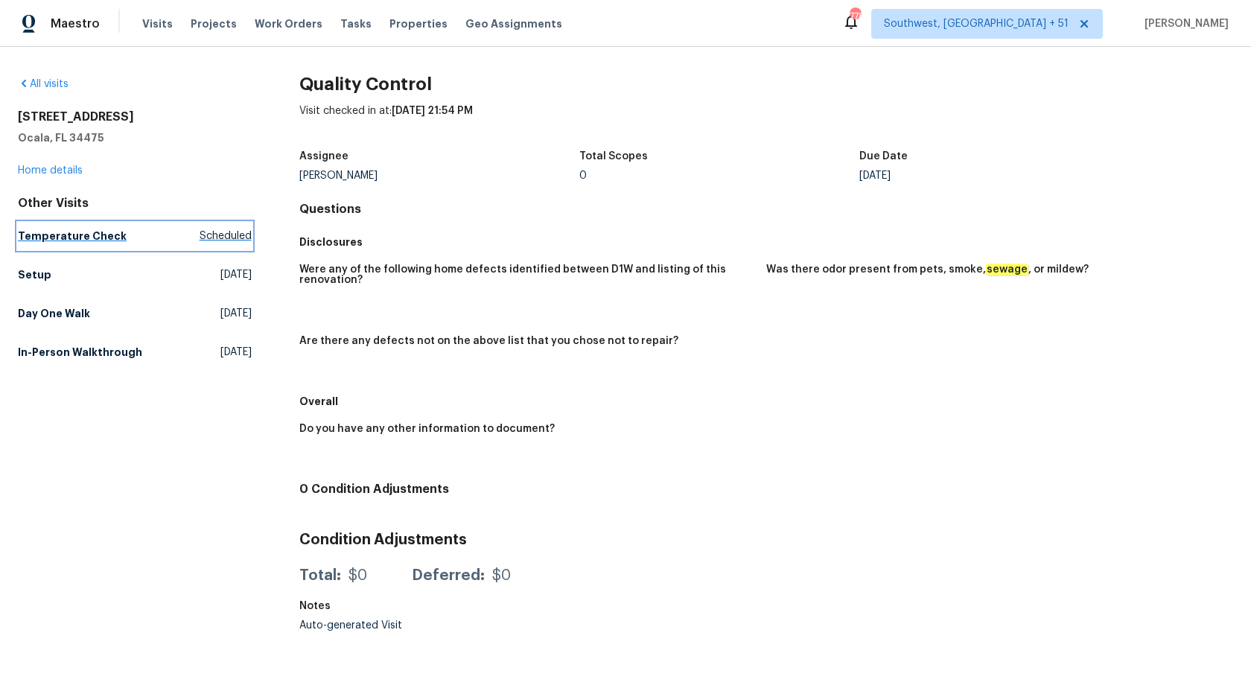
click at [82, 226] on link "Temperature Check Scheduled" at bounding box center [135, 236] width 234 height 27
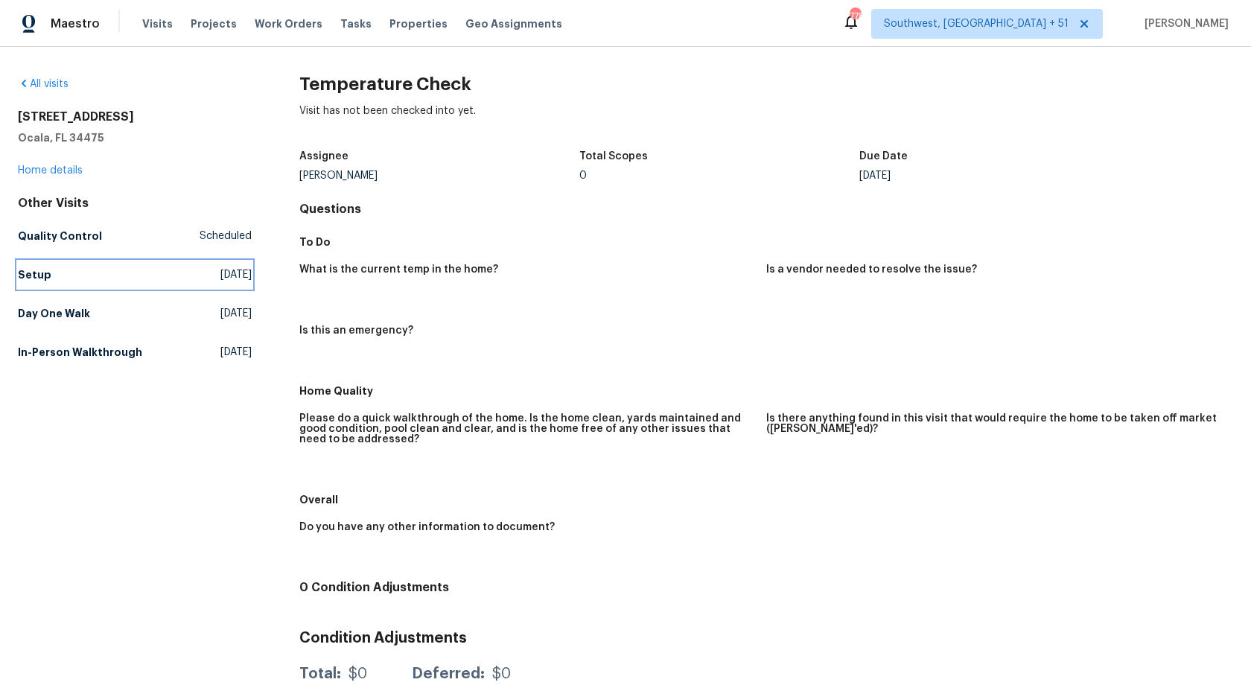
click at [31, 272] on h5 "Setup" at bounding box center [34, 274] width 33 height 15
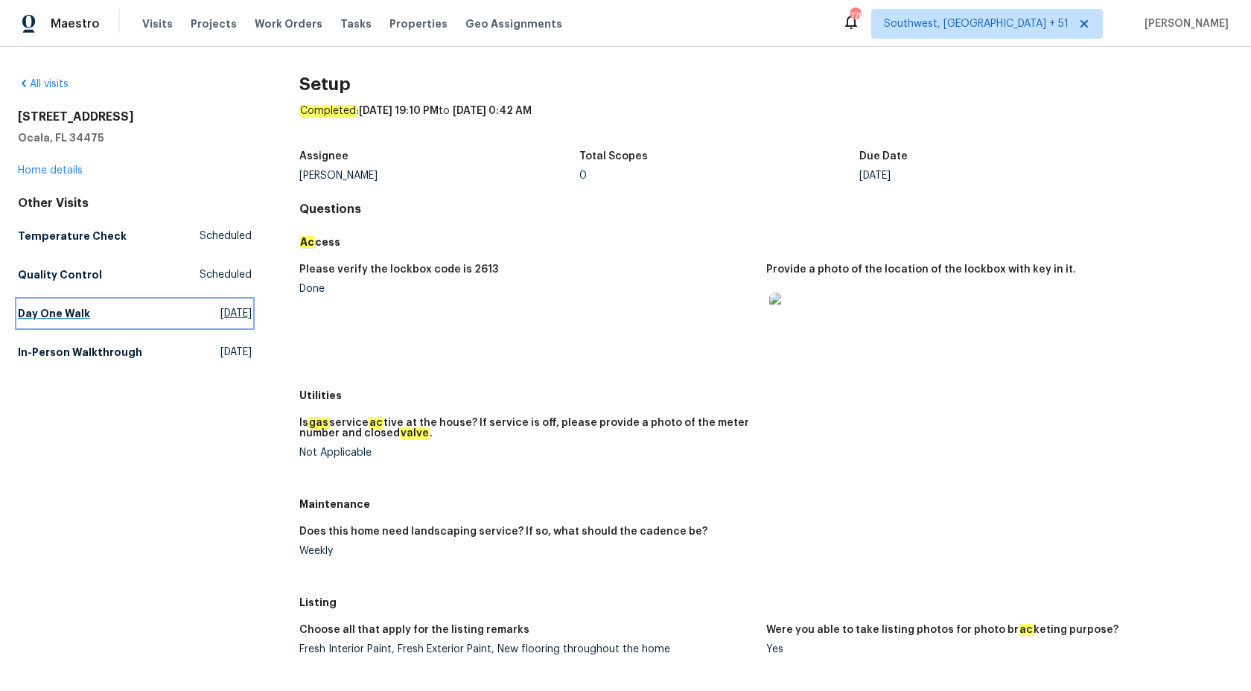
click at [46, 317] on h5 "Day One Walk" at bounding box center [54, 313] width 72 height 15
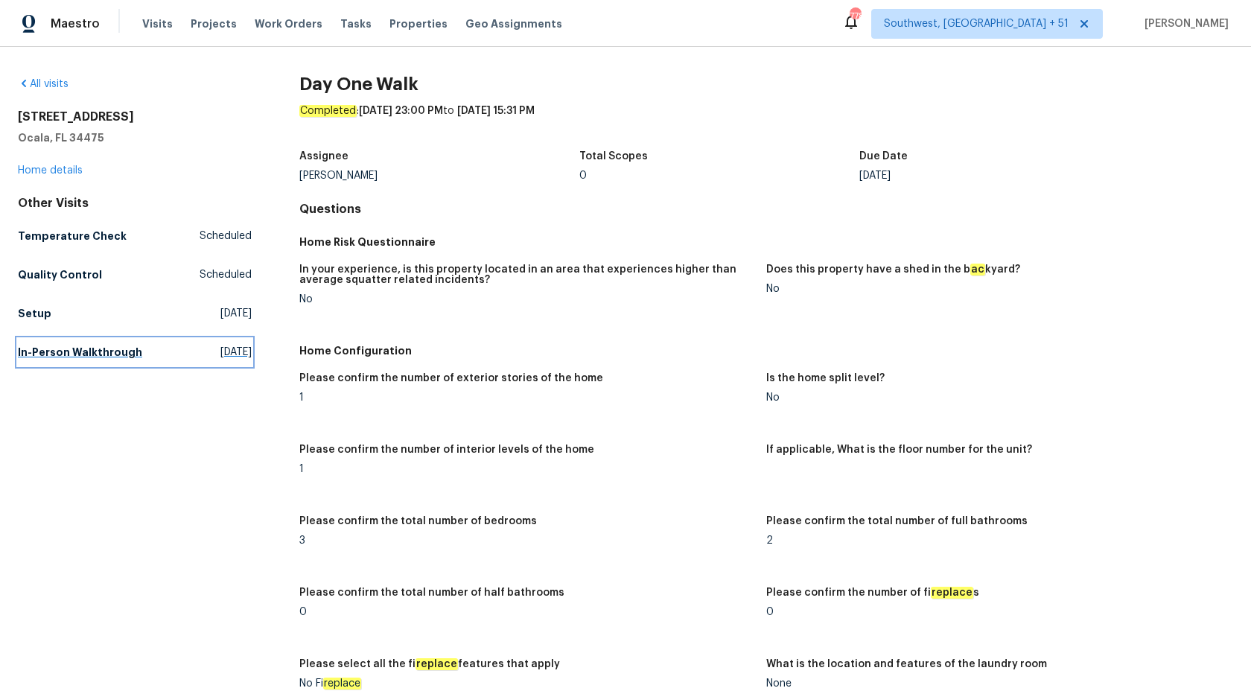
click at [100, 354] on h5 "In-Person Walkthrough" at bounding box center [80, 352] width 124 height 15
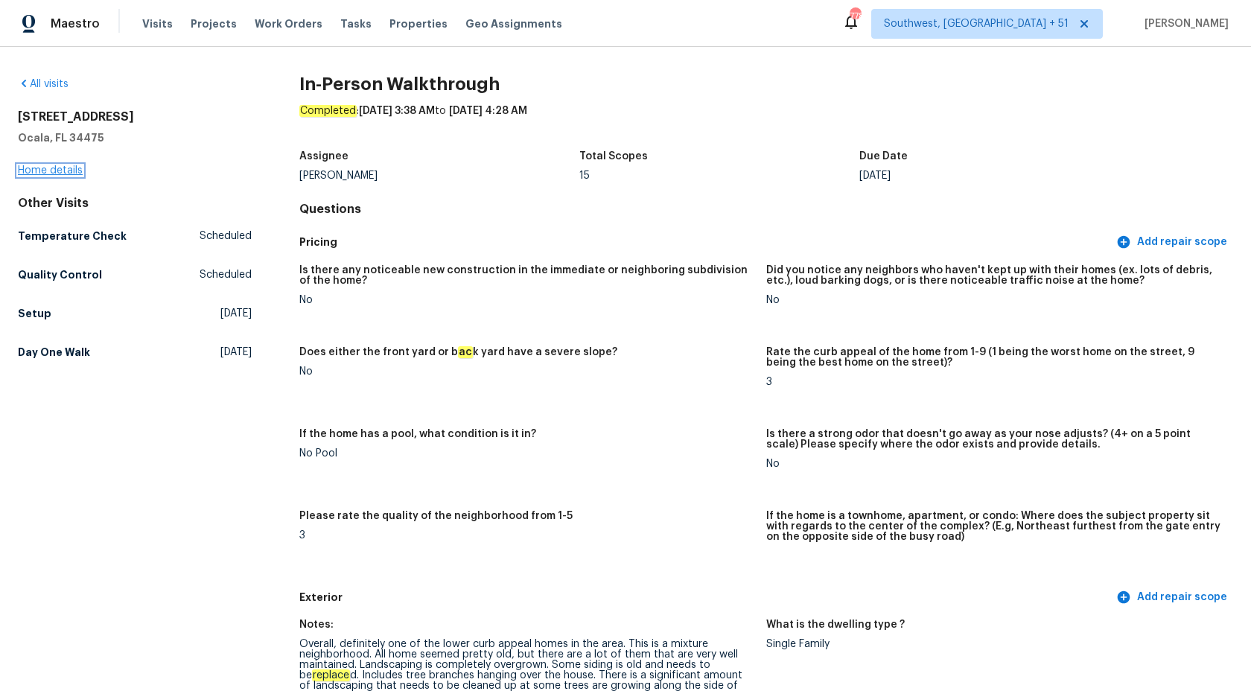
click at [42, 165] on link "Home details" at bounding box center [50, 170] width 65 height 10
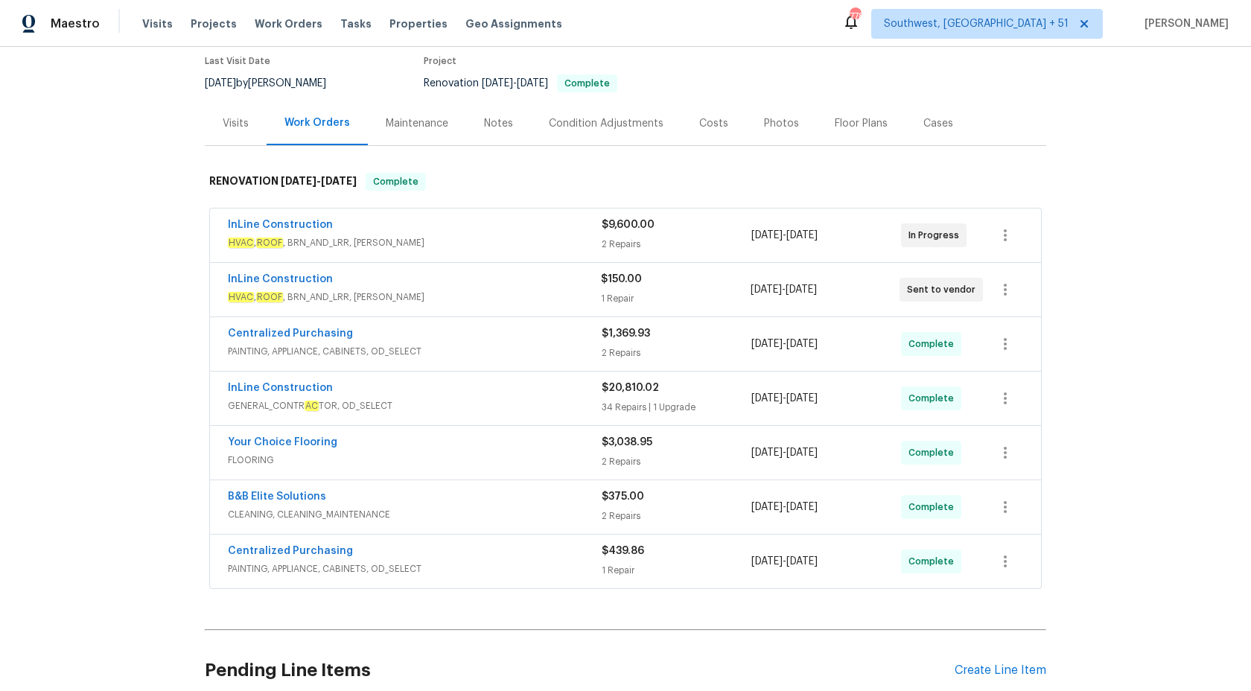
scroll to position [255, 0]
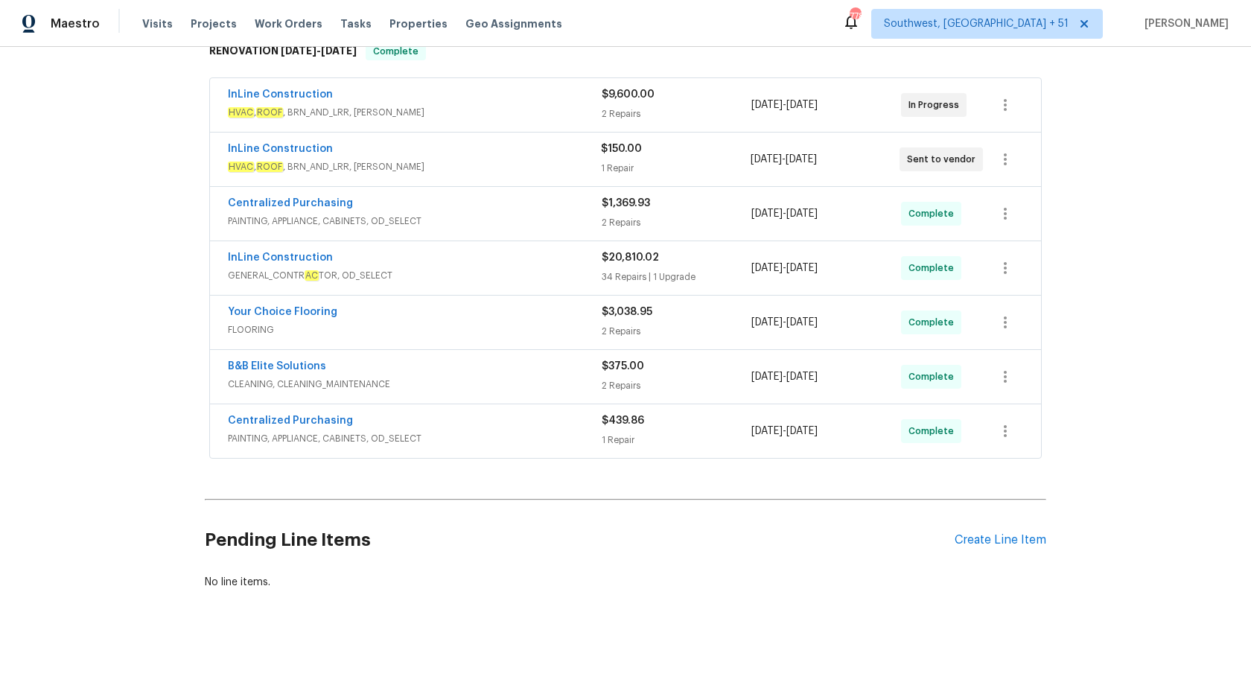
click at [564, 312] on div "Your Choice Flooring" at bounding box center [415, 313] width 374 height 18
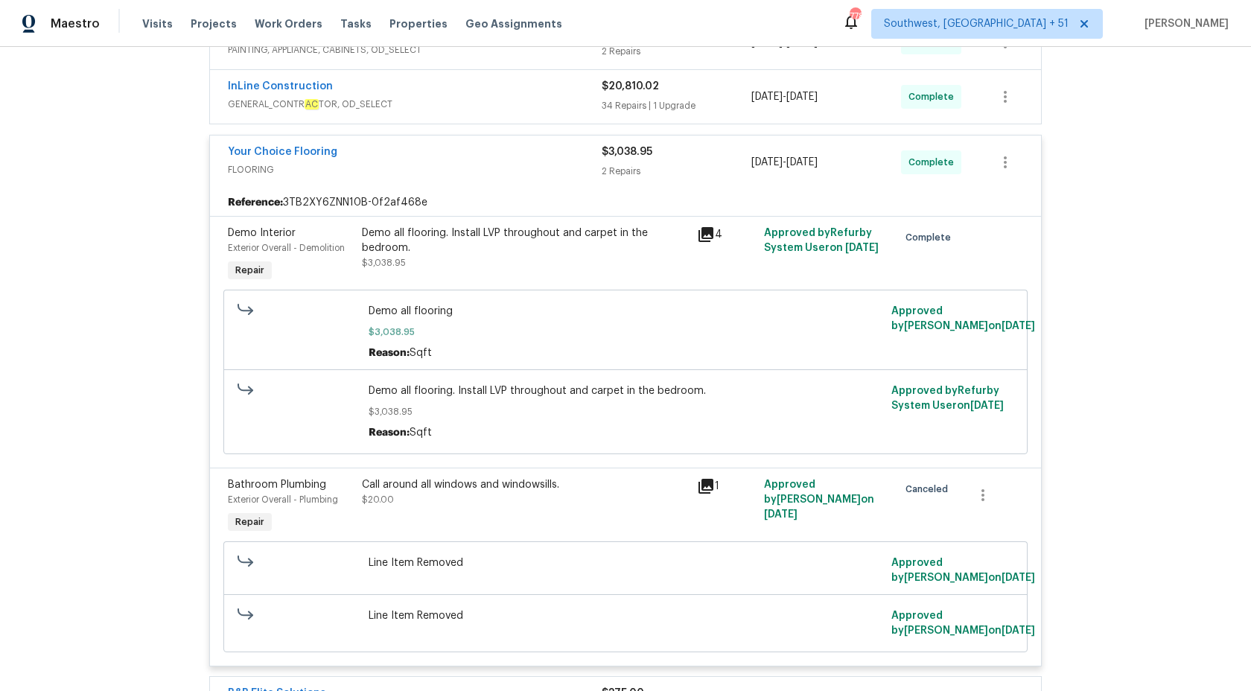
scroll to position [425, 0]
click at [619, 168] on div "2 Repairs" at bounding box center [676, 172] width 150 height 15
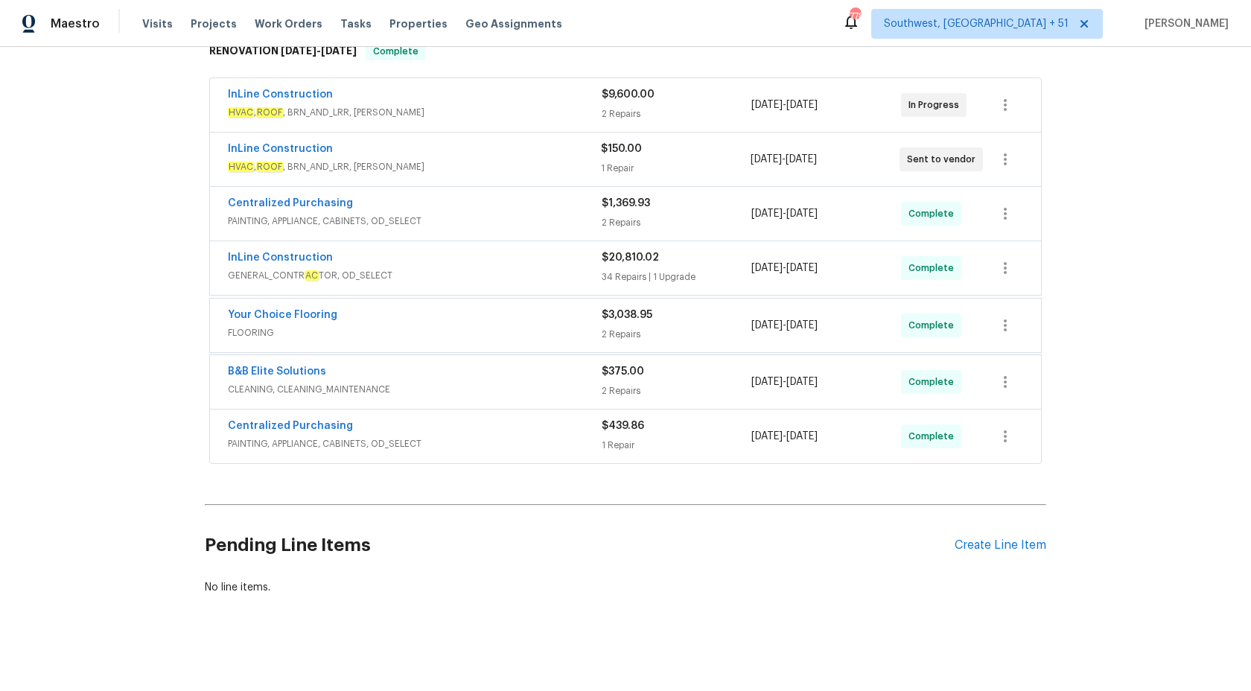
scroll to position [255, 0]
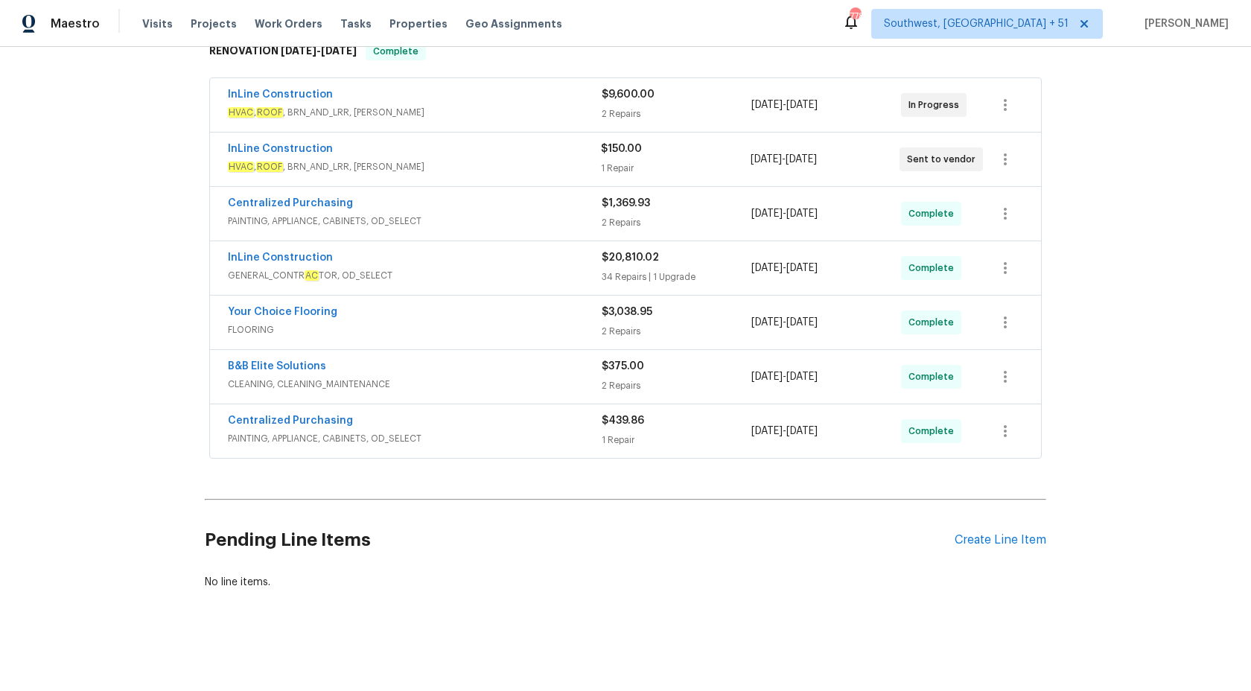
click at [569, 220] on span "PAINTING, APPLIANCE, CABINETS, OD_SELECT" at bounding box center [415, 221] width 374 height 15
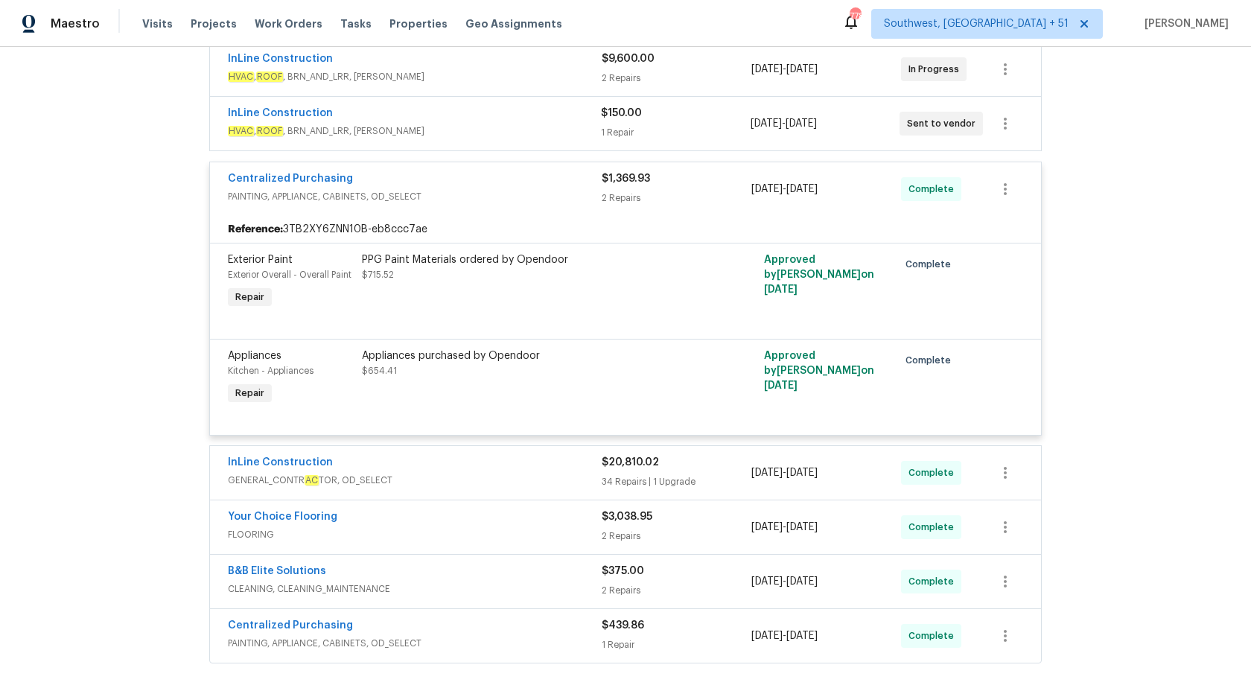
click at [572, 205] on div "Centralized Purchasing PAINTING, APPLIANCE, CABINETS, OD_SELECT" at bounding box center [415, 189] width 374 height 36
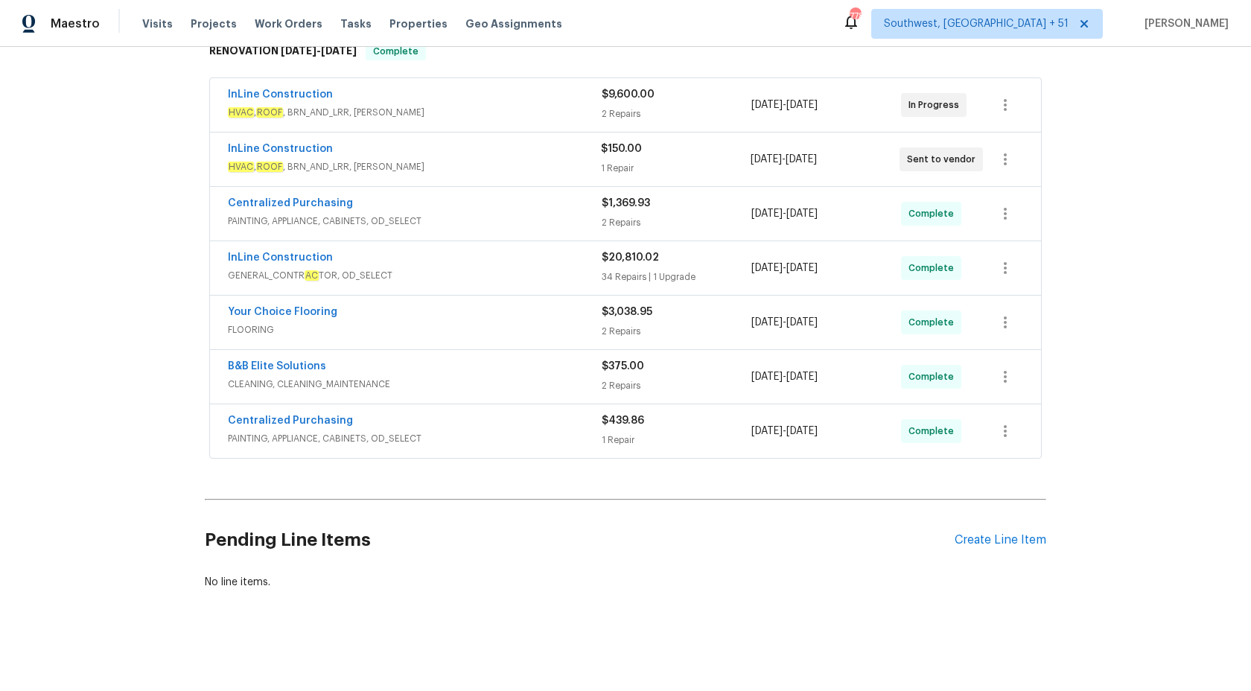
scroll to position [255, 0]
click at [572, 287] on div "InLine Construction GENERAL_CONTR AC TOR, OD_SELECT $20,810.02 34 Repairs | 1 U…" at bounding box center [625, 268] width 831 height 54
click at [568, 266] on div "InLine Construction" at bounding box center [415, 259] width 374 height 18
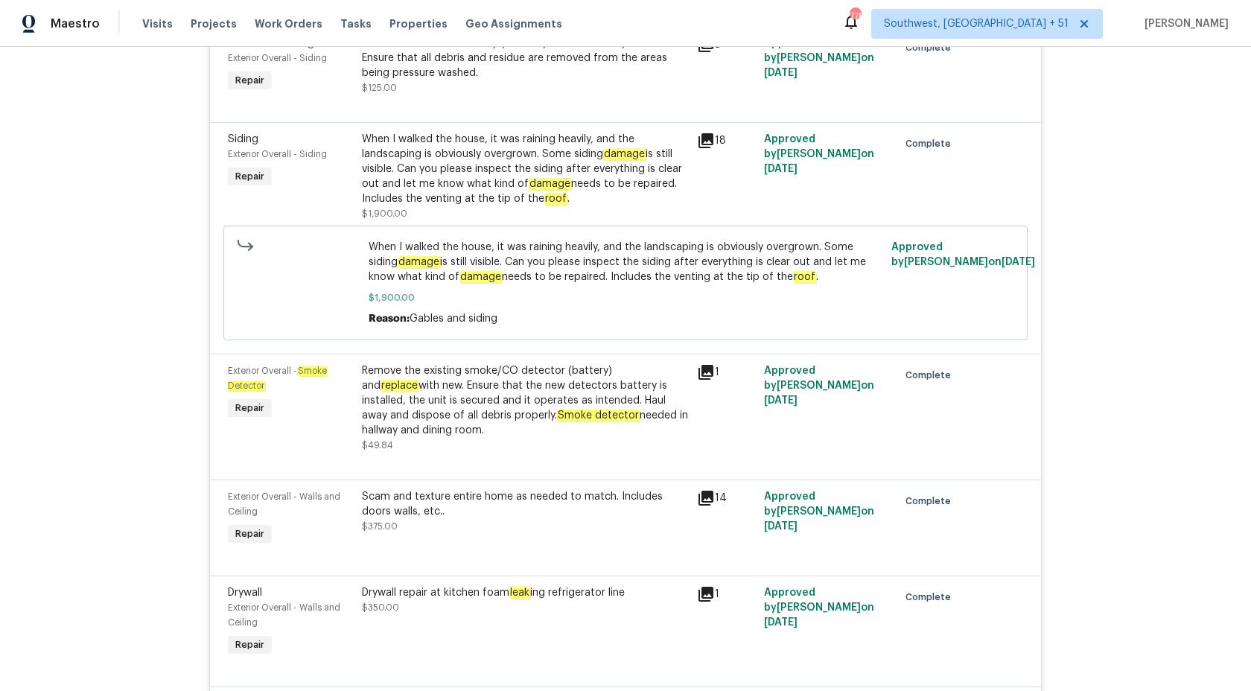
scroll to position [2643, 0]
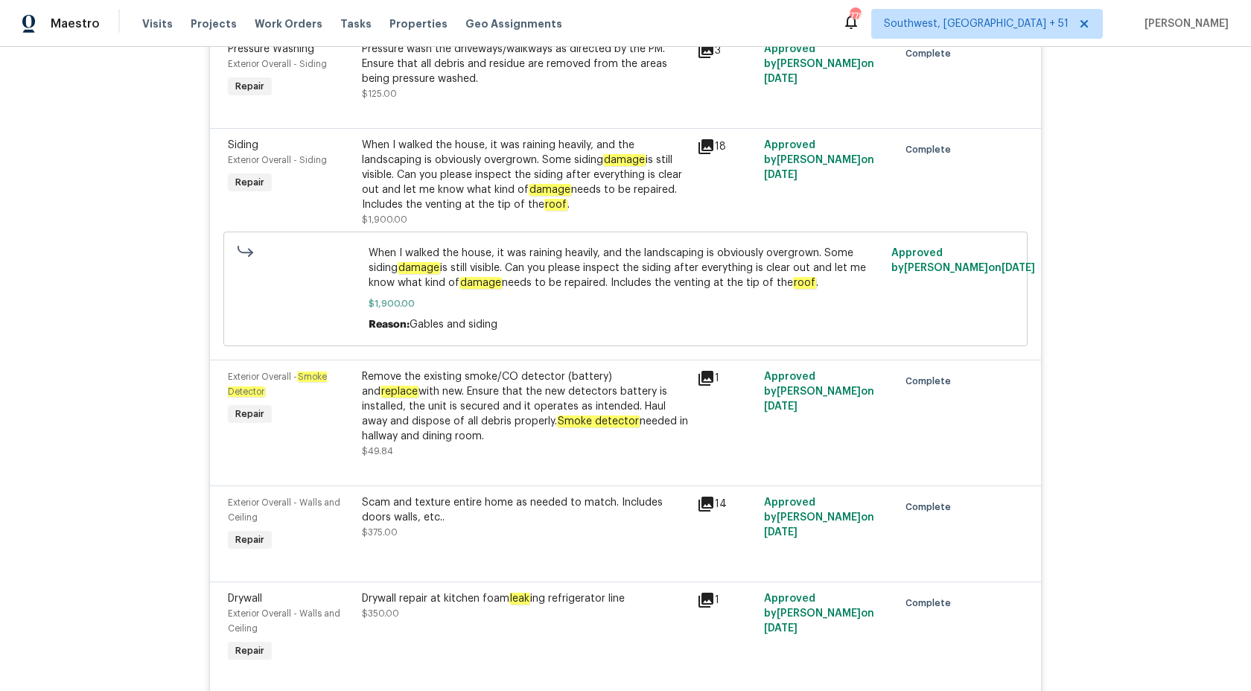
click at [507, 212] on div "When I walked the house, it was raining heavily, and the landscaping is obvious…" at bounding box center [525, 175] width 326 height 74
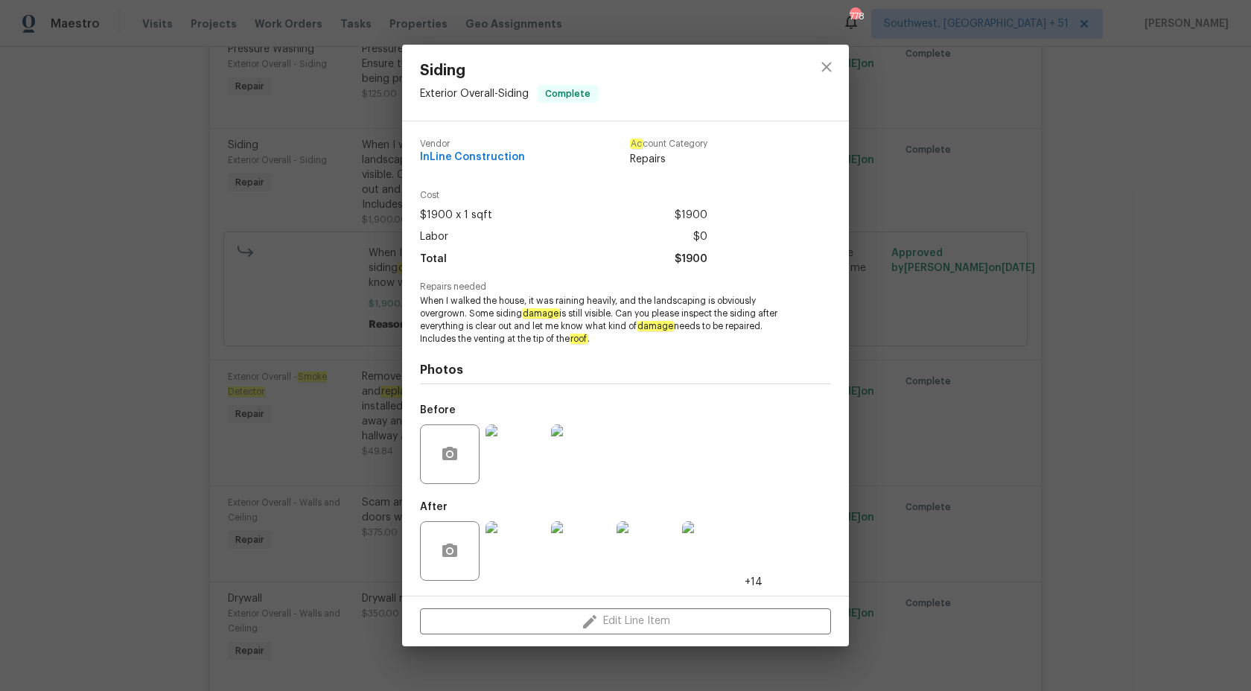
click at [528, 549] on img at bounding box center [515, 551] width 60 height 60
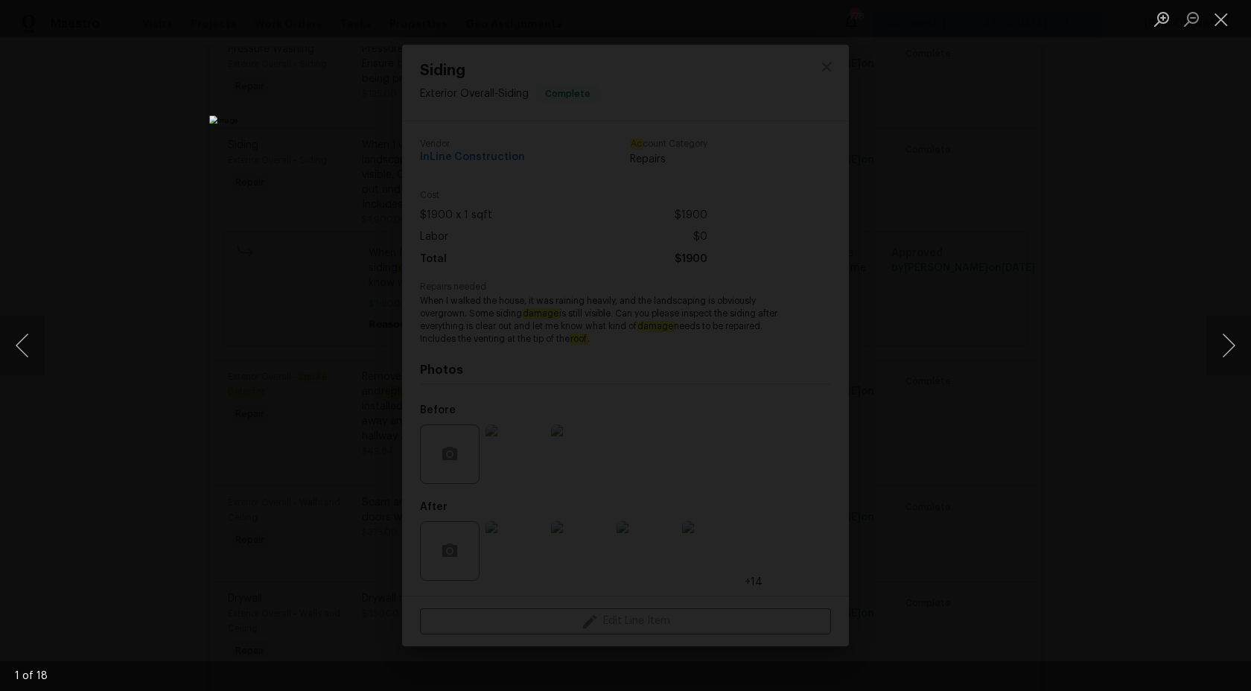
click at [1088, 183] on div "Lightbox" at bounding box center [625, 345] width 1251 height 691
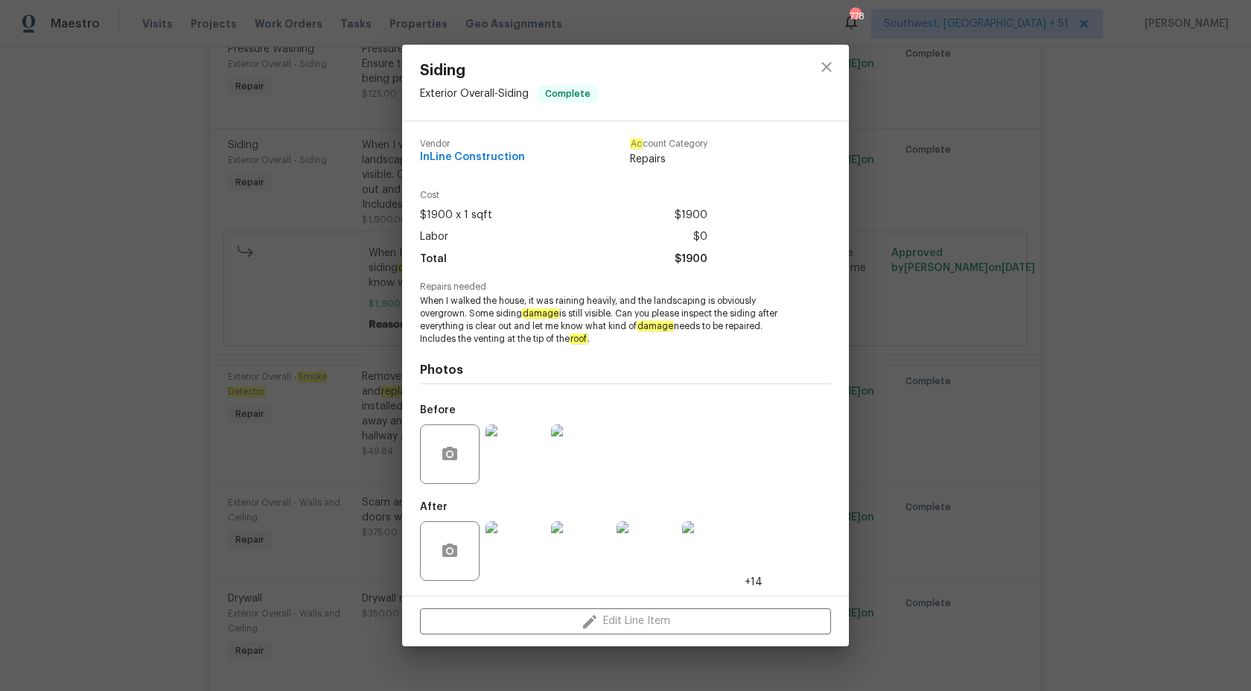
click at [1088, 183] on div "Siding Exterior Overall - Siding Complete Vendor InLine Construction Ac count C…" at bounding box center [625, 345] width 1251 height 691
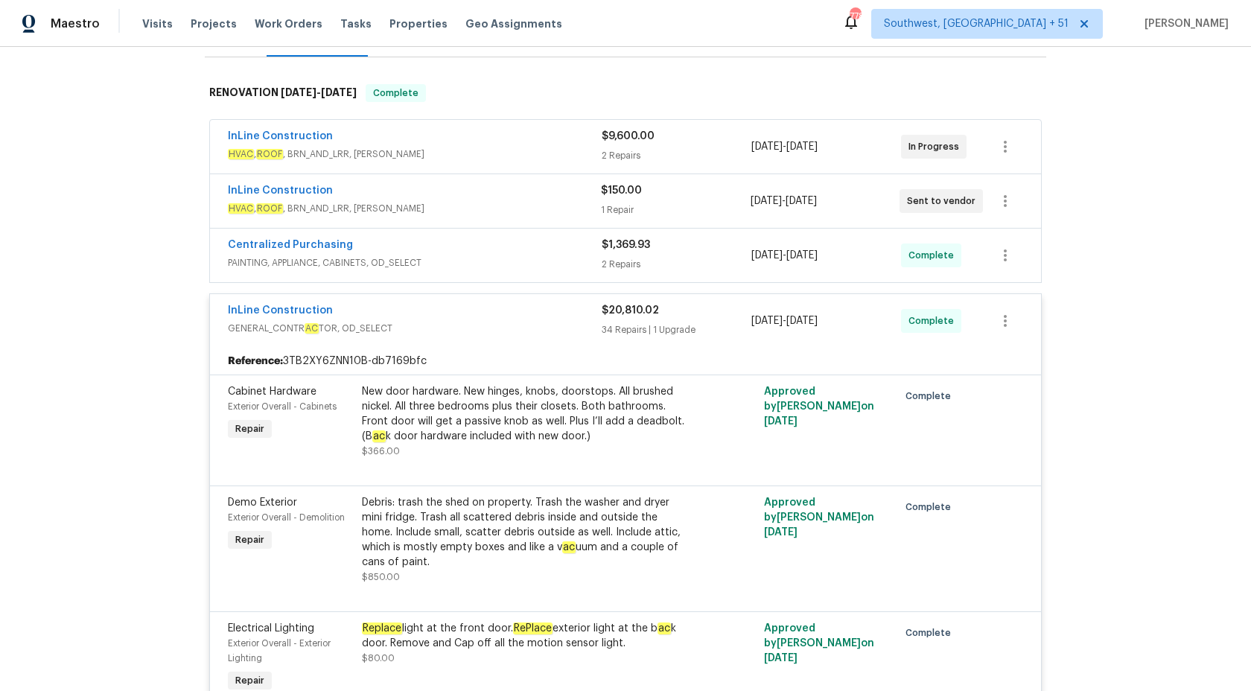
scroll to position [197, 0]
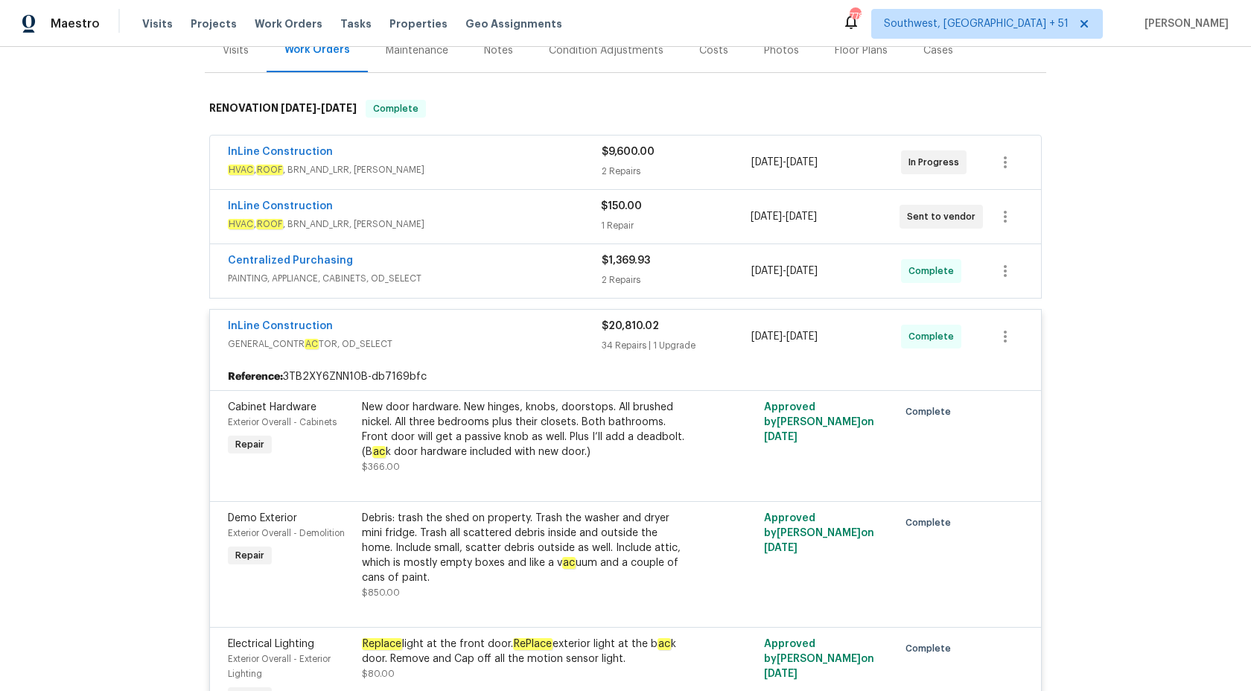
click at [617, 340] on div "34 Repairs | 1 Upgrade" at bounding box center [676, 345] width 150 height 15
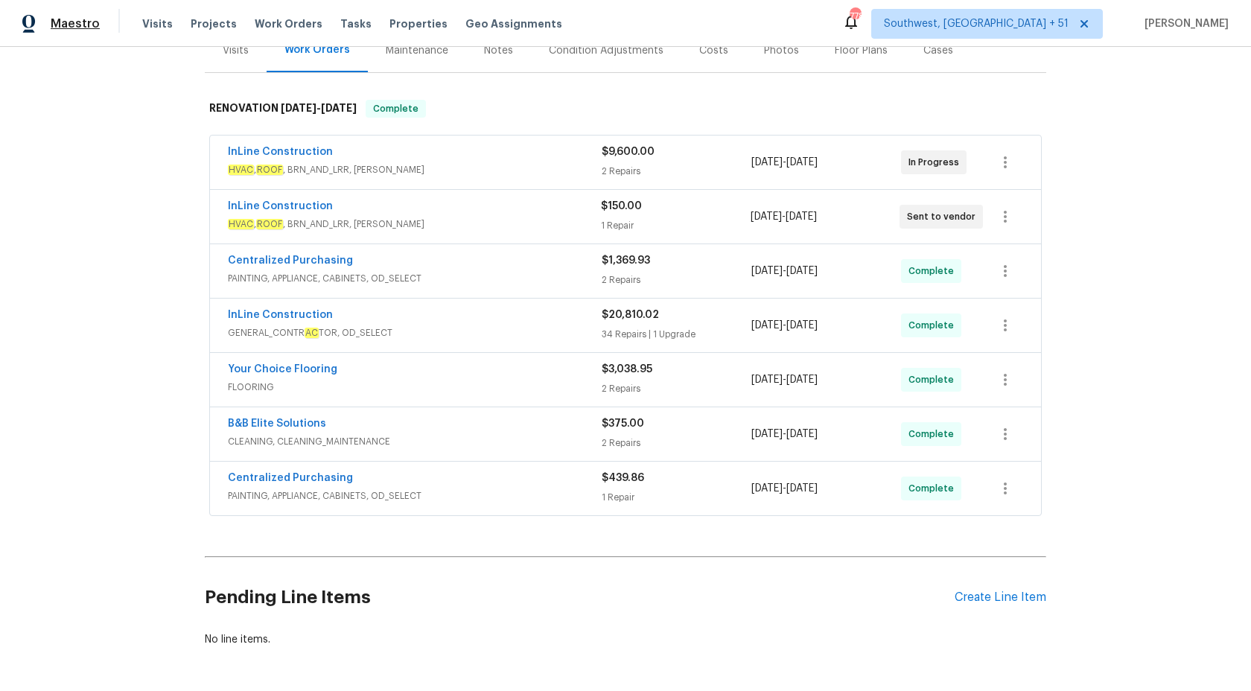
click at [81, 23] on span "Maestro" at bounding box center [75, 23] width 49 height 15
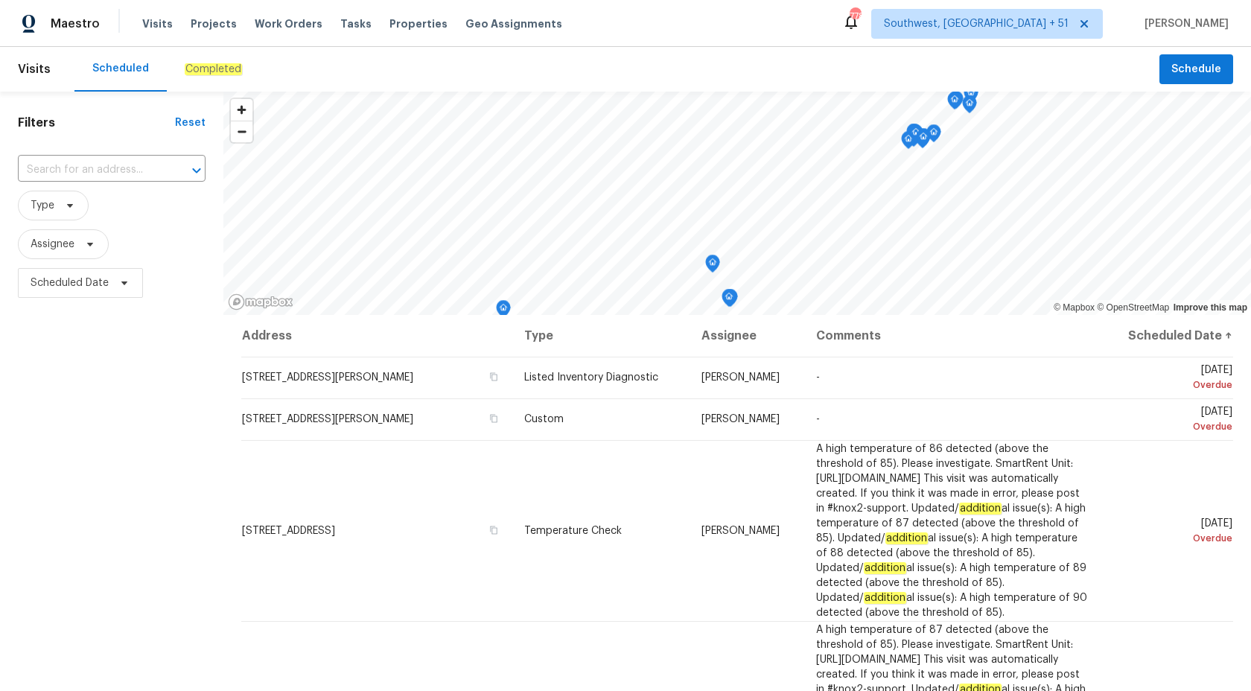
click at [191, 76] on div "Completed" at bounding box center [213, 69] width 57 height 15
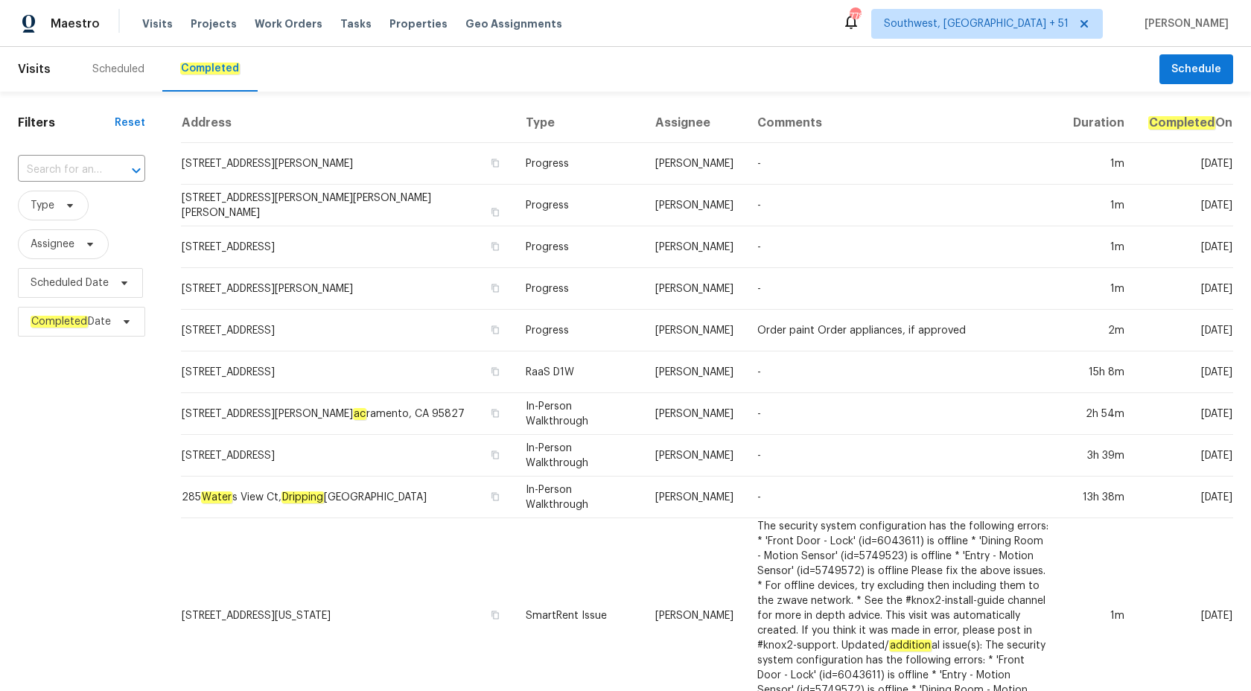
click at [63, 157] on div "​" at bounding box center [81, 170] width 127 height 32
paste input "1031 Skyline View Way, Charlotte, NC 28204"
type input "1031 Skyline View Way, Charlotte, NC 28204"
click at [74, 208] on li "1031 Skyline View Way, Charlotte, NC 28204" at bounding box center [82, 203] width 128 height 25
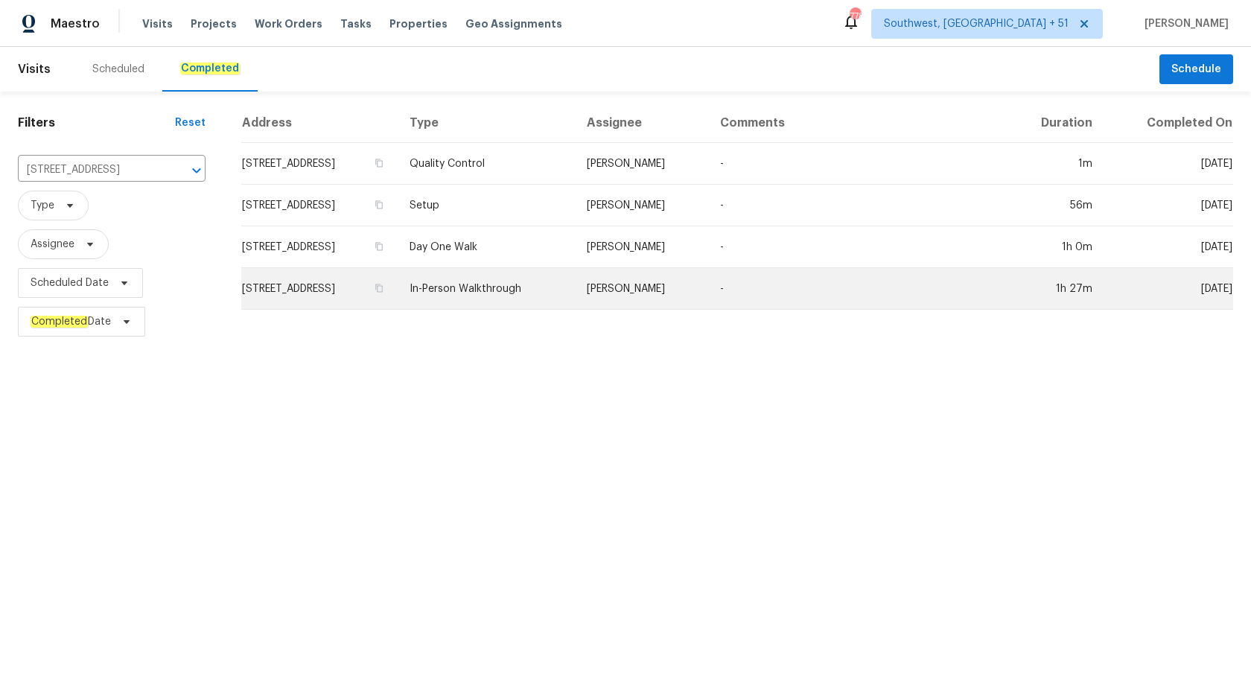
click at [572, 296] on td "In-Person Walkthrough" at bounding box center [485, 289] width 177 height 42
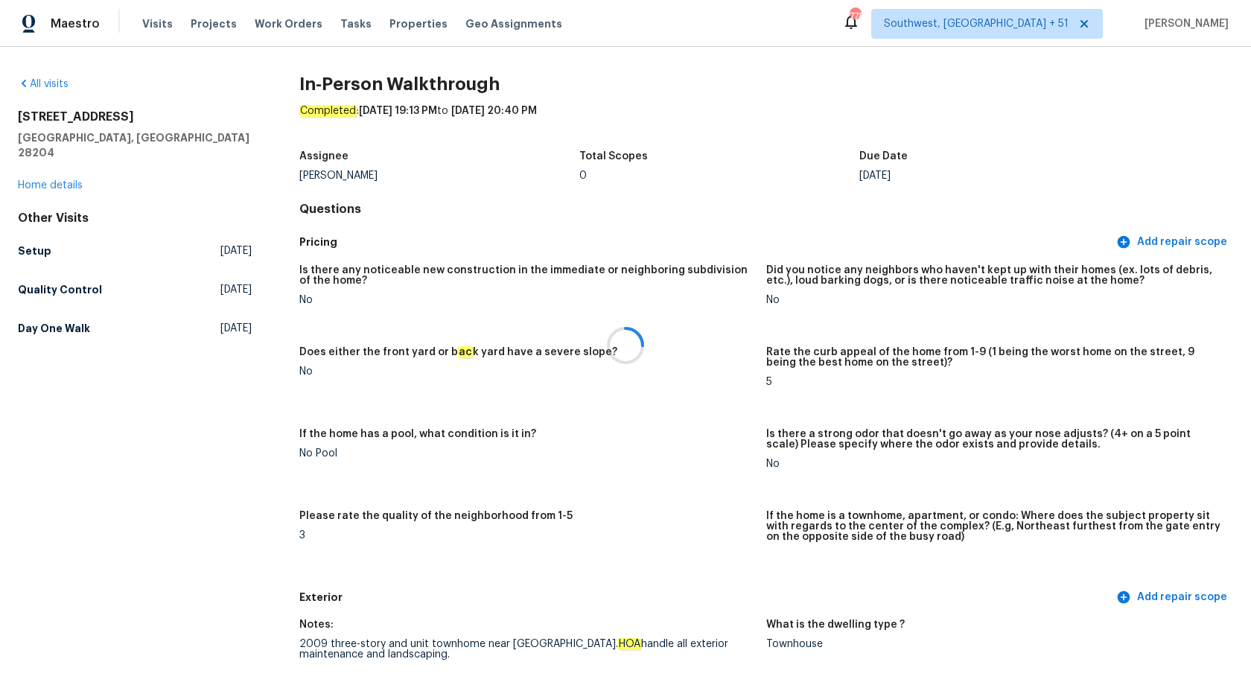
click at [42, 169] on div at bounding box center [625, 345] width 1251 height 691
click at [47, 166] on div at bounding box center [625, 345] width 1251 height 691
click at [47, 180] on link "Home details" at bounding box center [50, 185] width 65 height 10
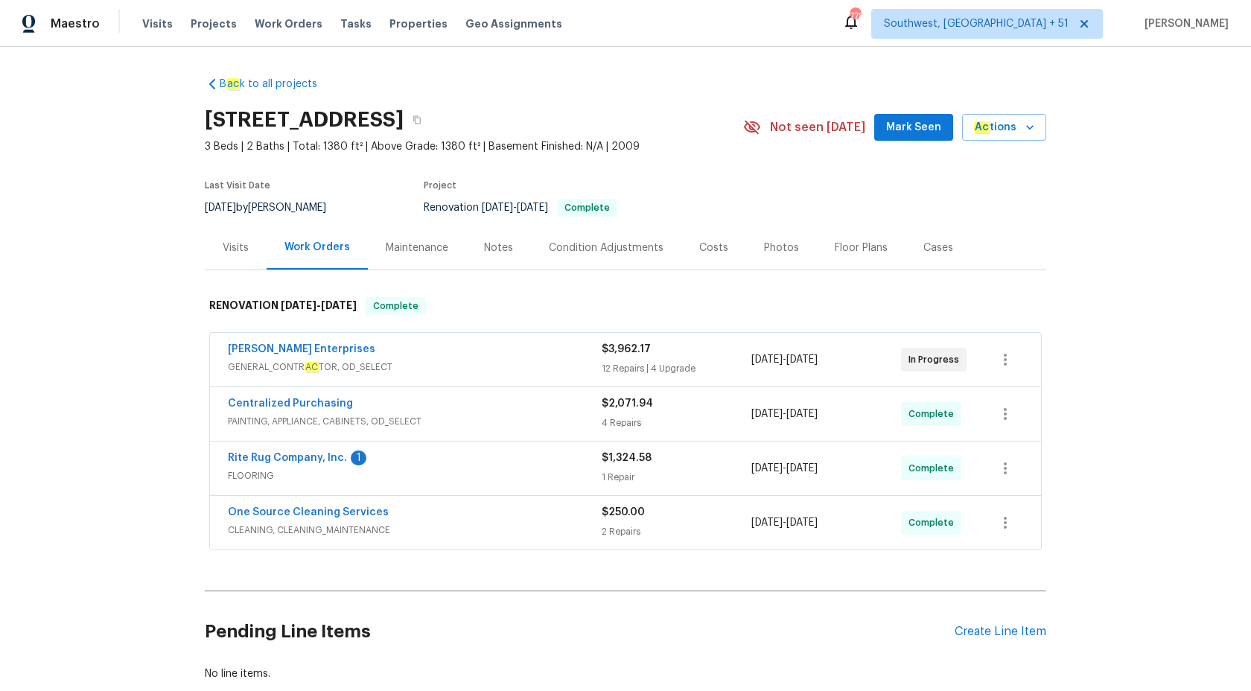
click at [220, 258] on div "Visits" at bounding box center [236, 248] width 62 height 44
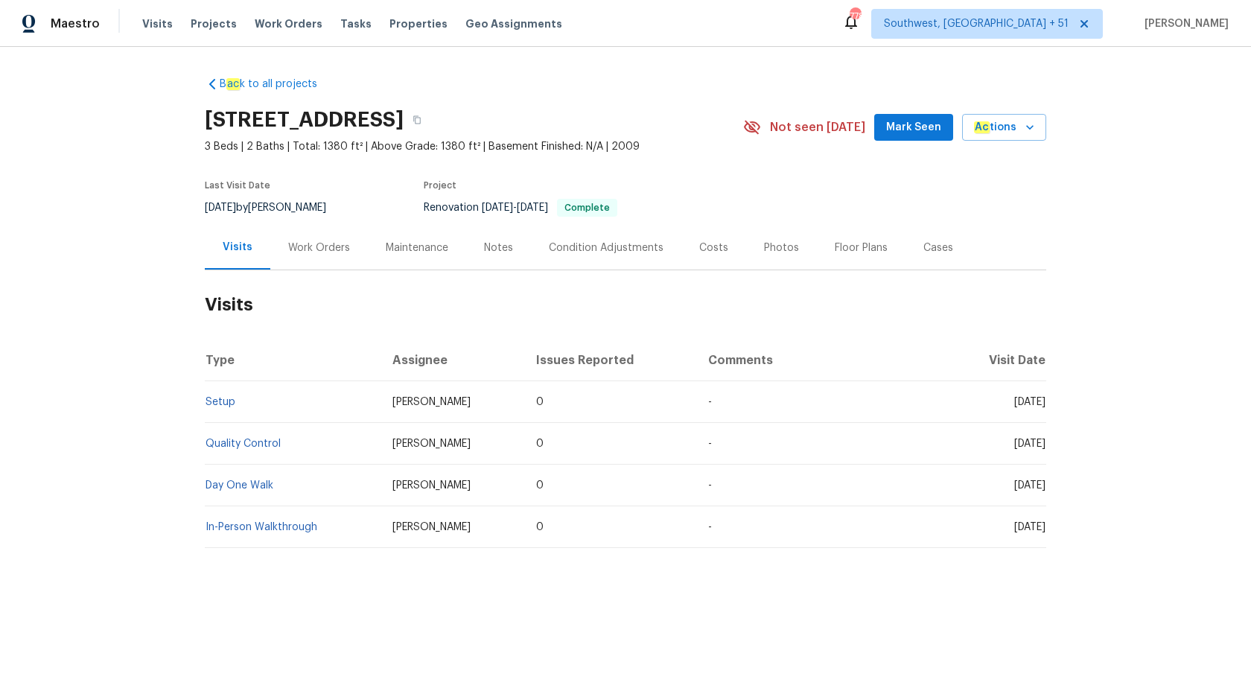
click at [229, 415] on td "Setup" at bounding box center [293, 402] width 176 height 42
click at [229, 409] on td "Setup" at bounding box center [293, 402] width 176 height 42
click at [223, 401] on link "Setup" at bounding box center [220, 402] width 30 height 10
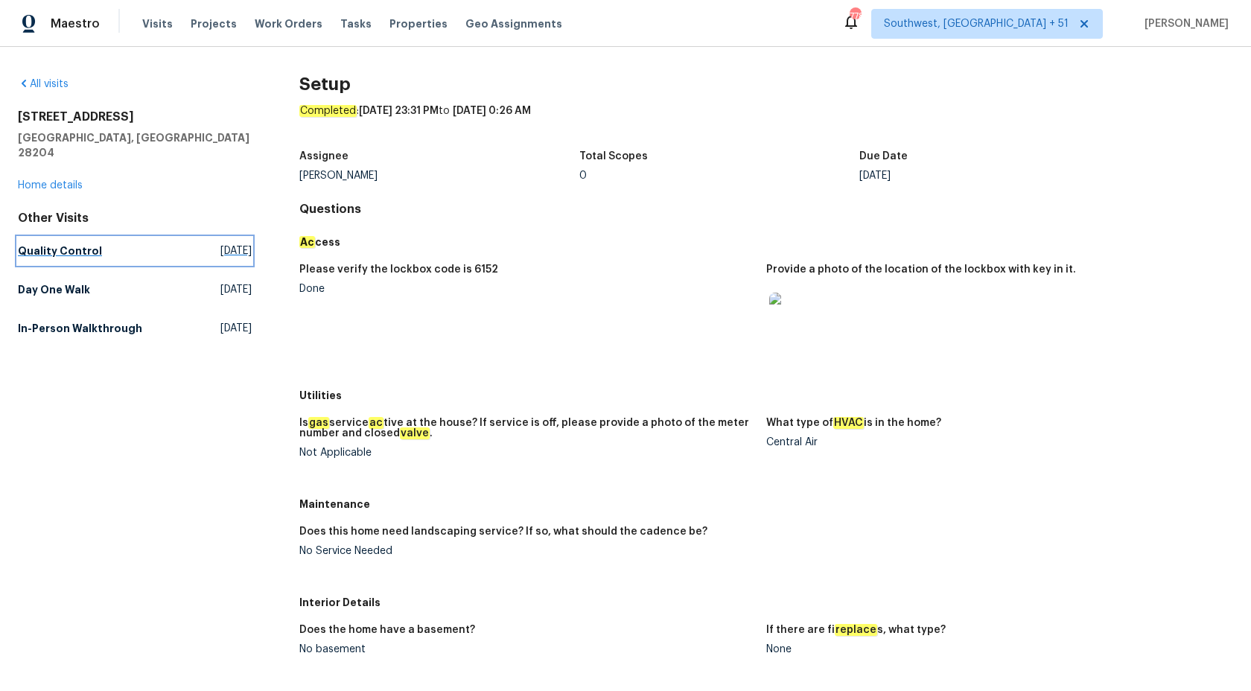
click at [71, 243] on h5 "Quality Control" at bounding box center [60, 250] width 84 height 15
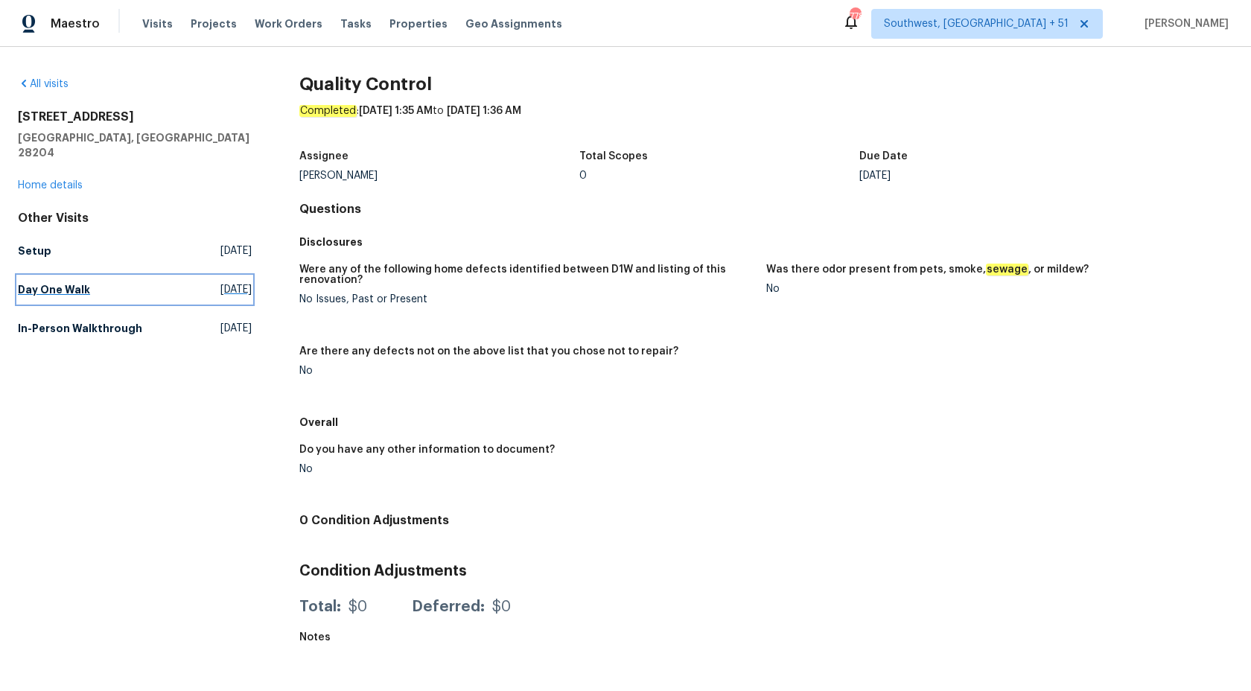
click at [45, 282] on h5 "Day One Walk" at bounding box center [54, 289] width 72 height 15
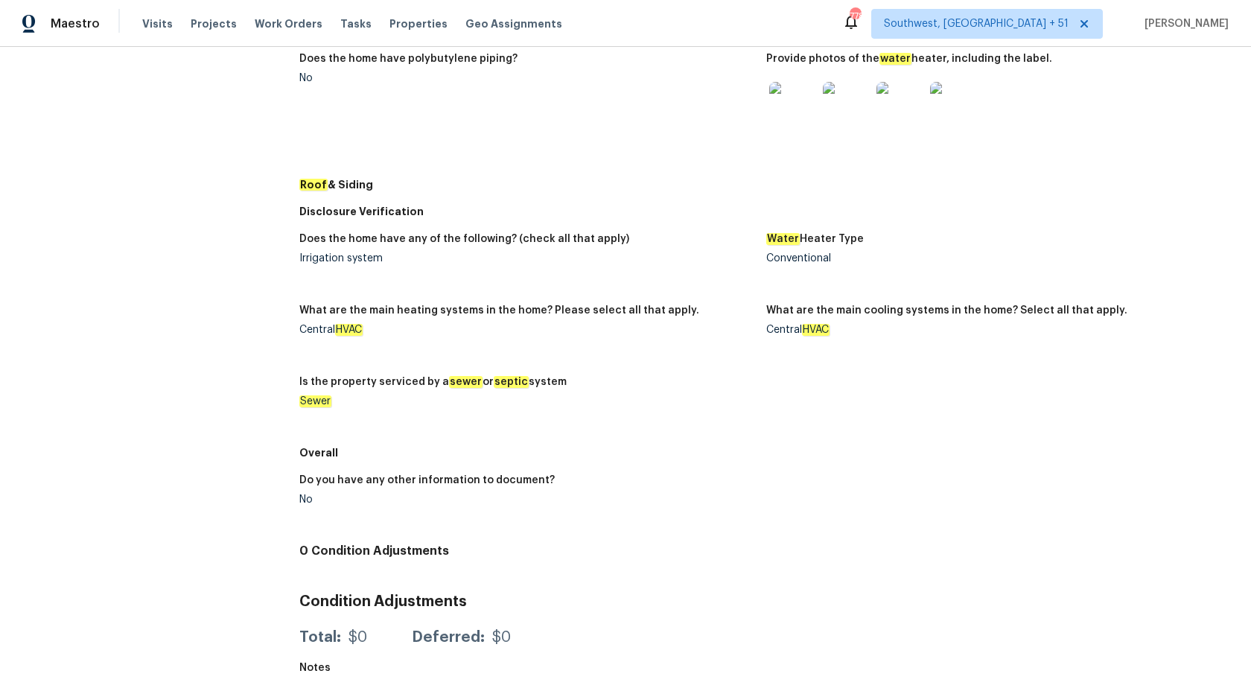
scroll to position [80, 0]
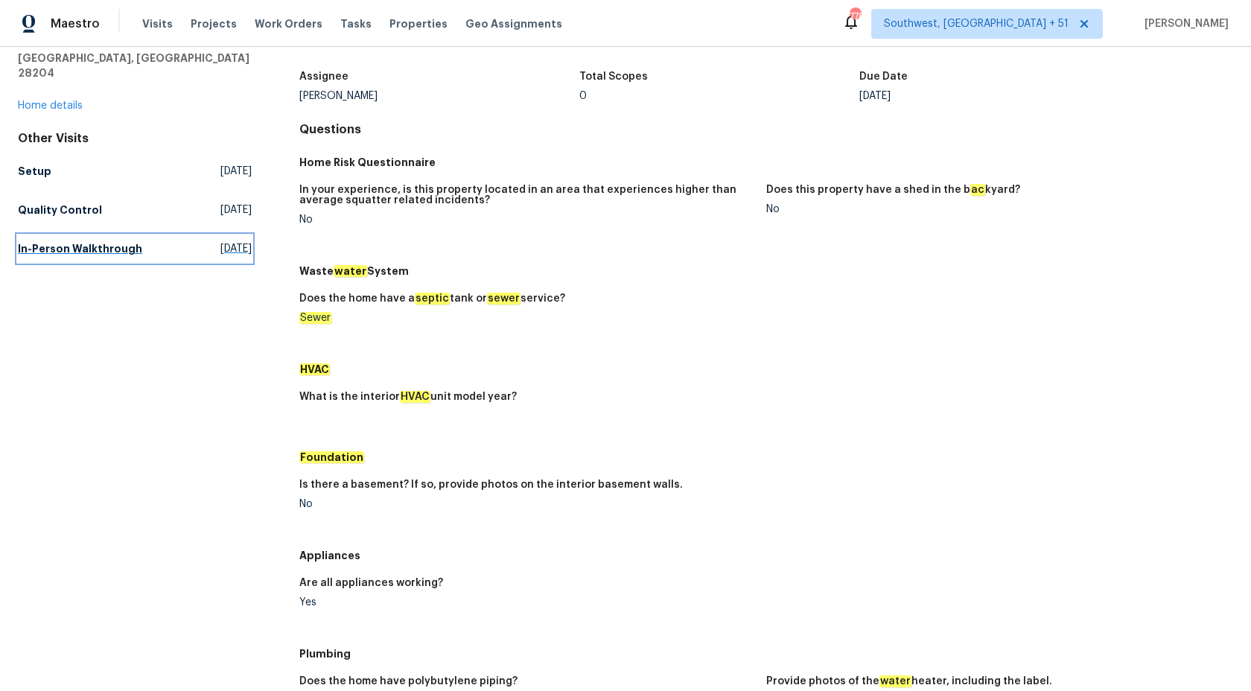
click at [59, 241] on h5 "In-Person Walkthrough" at bounding box center [80, 248] width 124 height 15
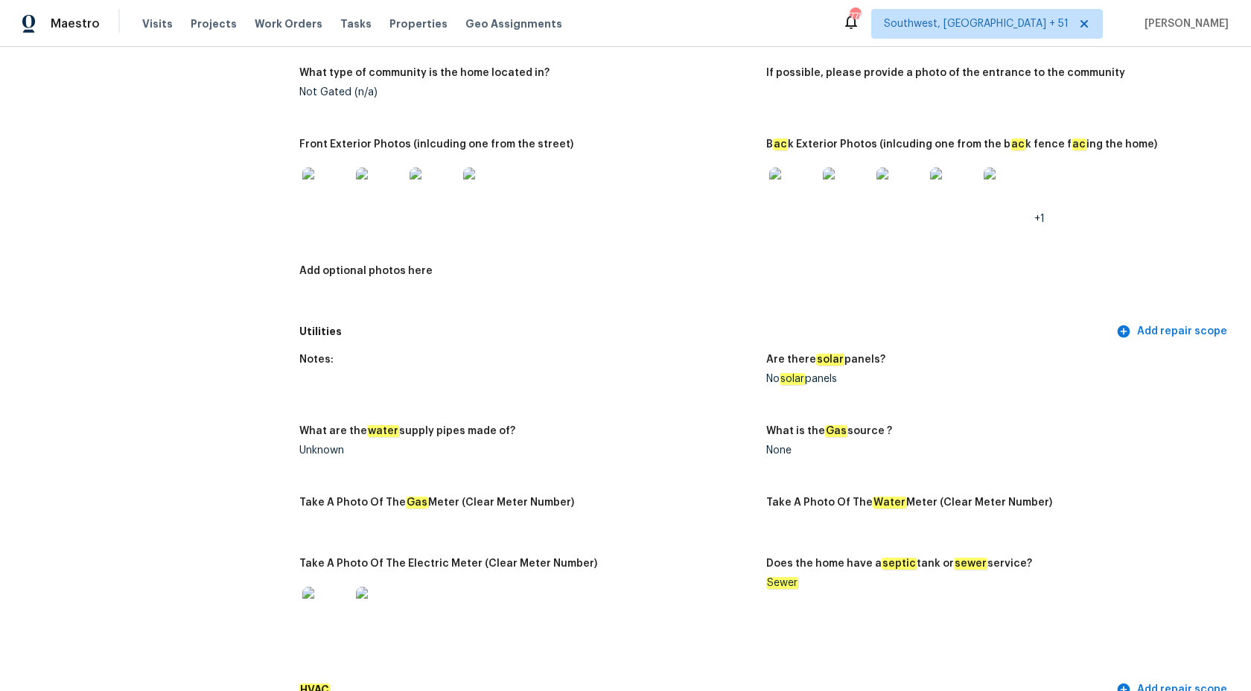
scroll to position [628, 0]
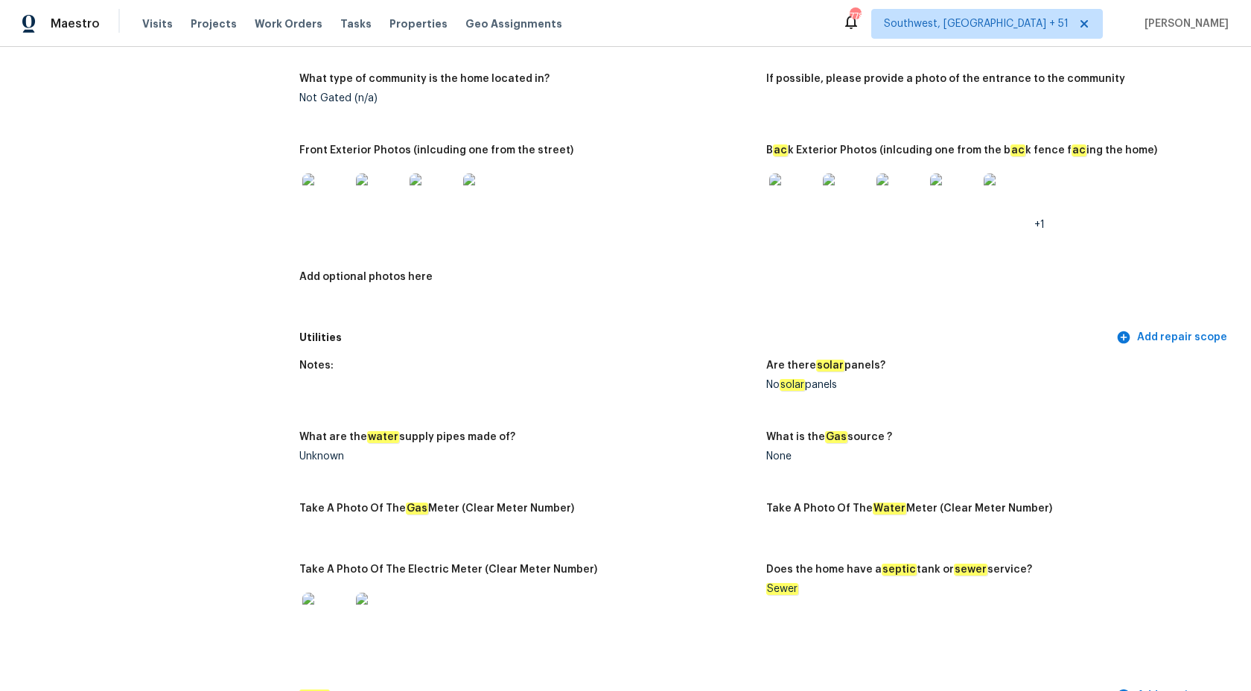
click at [799, 207] on img at bounding box center [793, 197] width 48 height 48
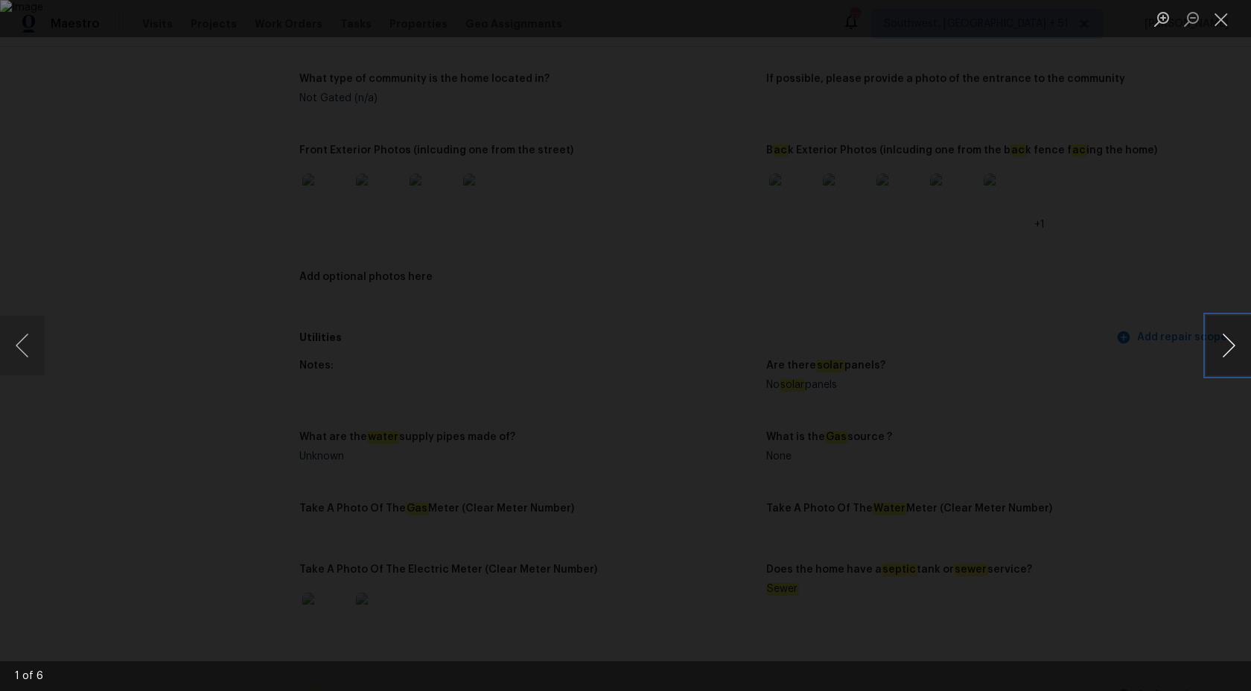
click at [1245, 348] on button "Next image" at bounding box center [1228, 346] width 45 height 60
click at [1135, 288] on div "Lightbox" at bounding box center [625, 345] width 1251 height 691
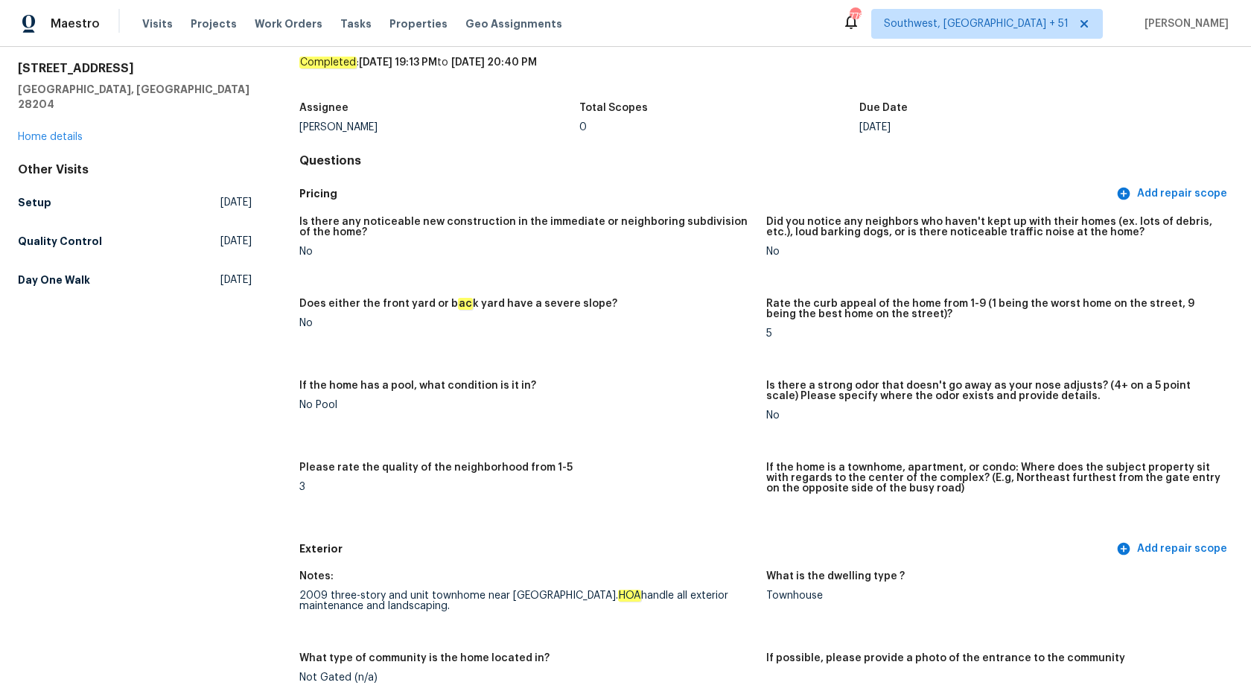
scroll to position [37, 0]
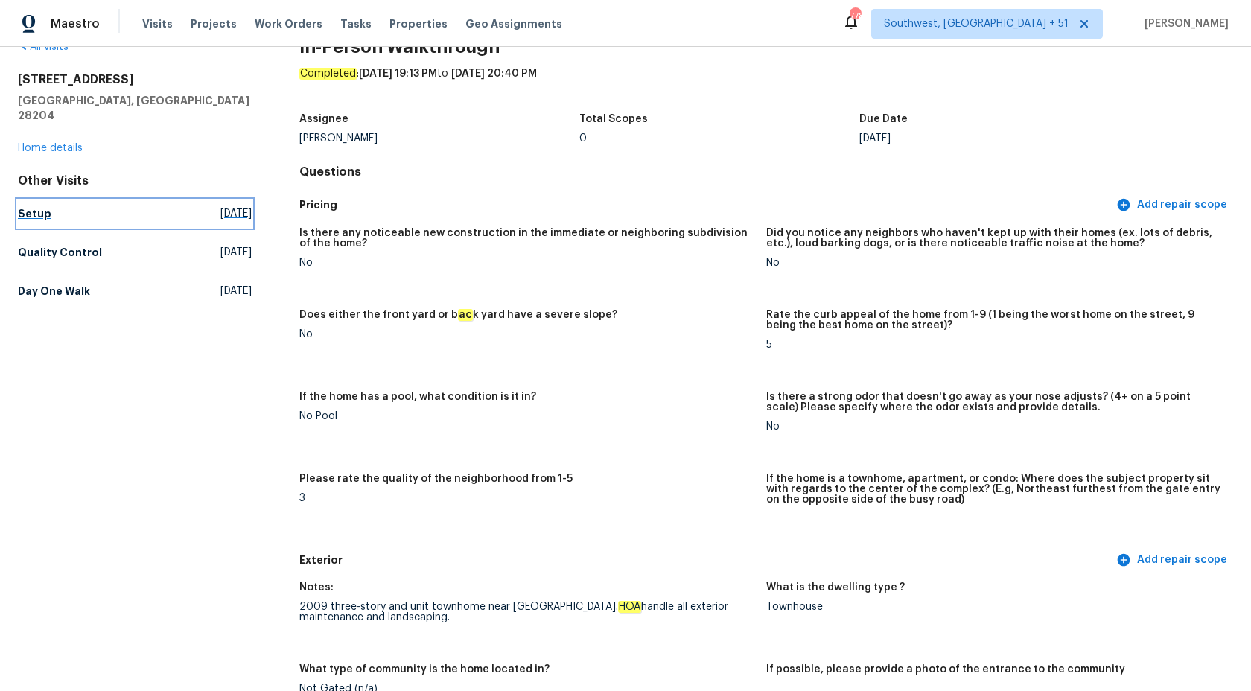
click at [25, 206] on h5 "Setup" at bounding box center [34, 213] width 33 height 15
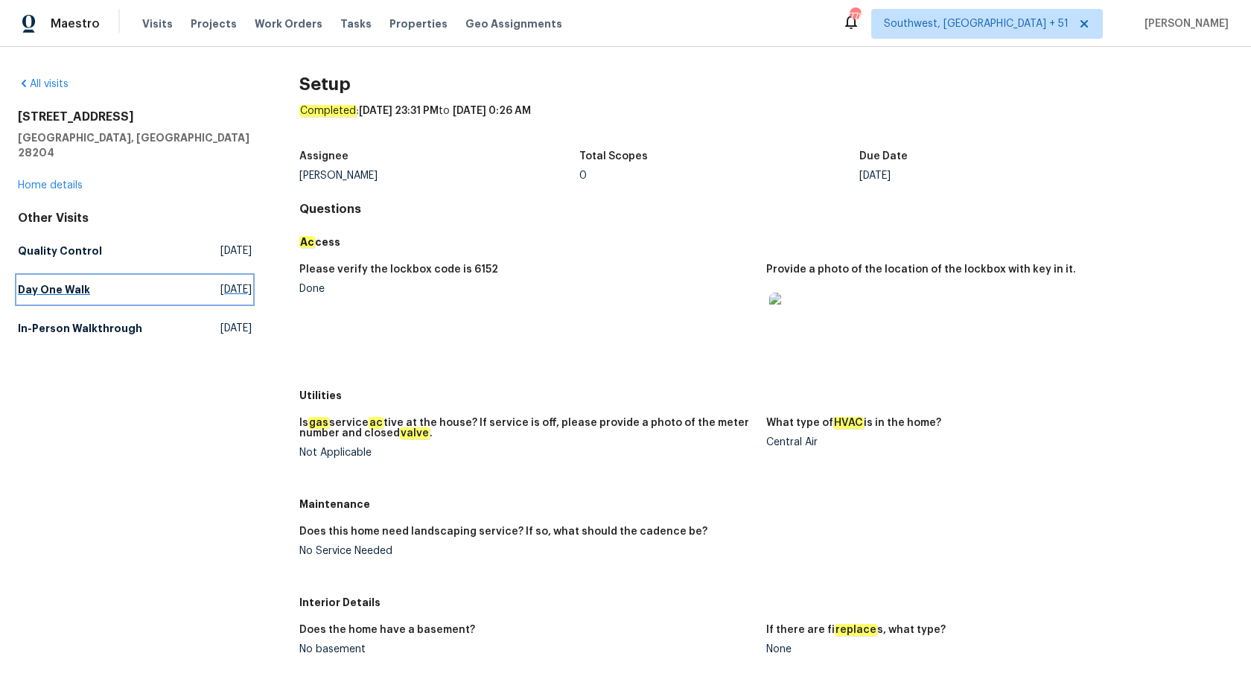
click at [49, 282] on h5 "Day One Walk" at bounding box center [54, 289] width 72 height 15
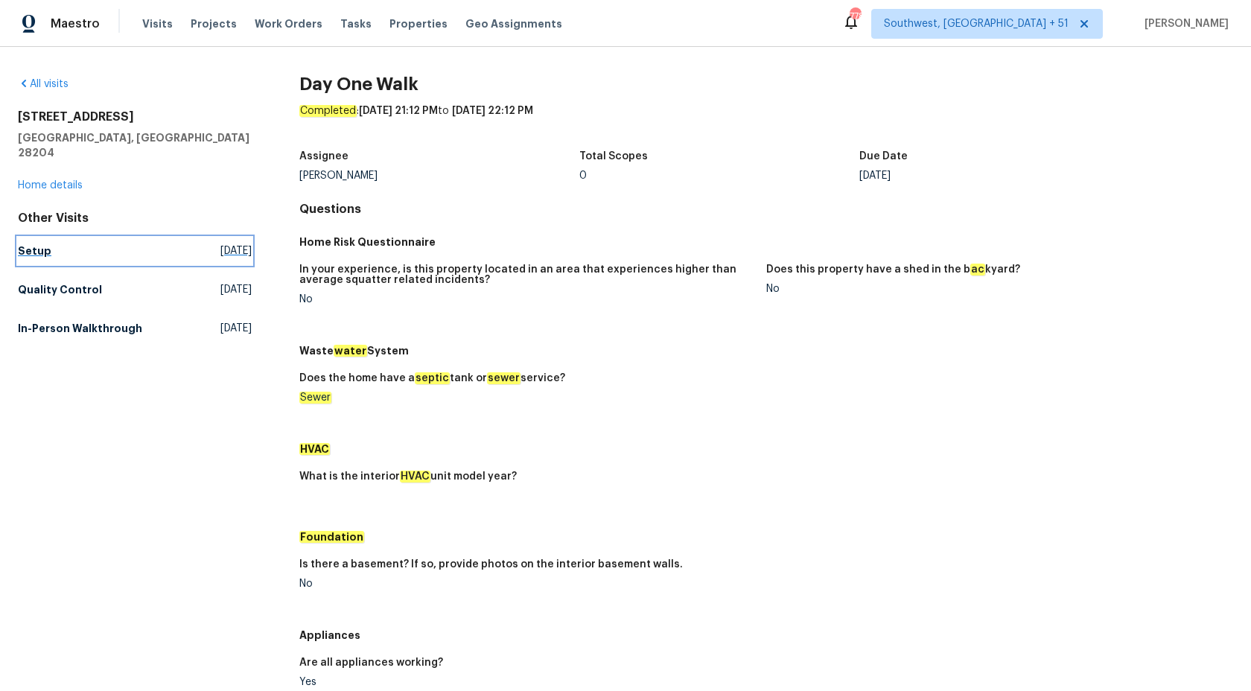
click at [36, 243] on h5 "Setup" at bounding box center [34, 250] width 33 height 15
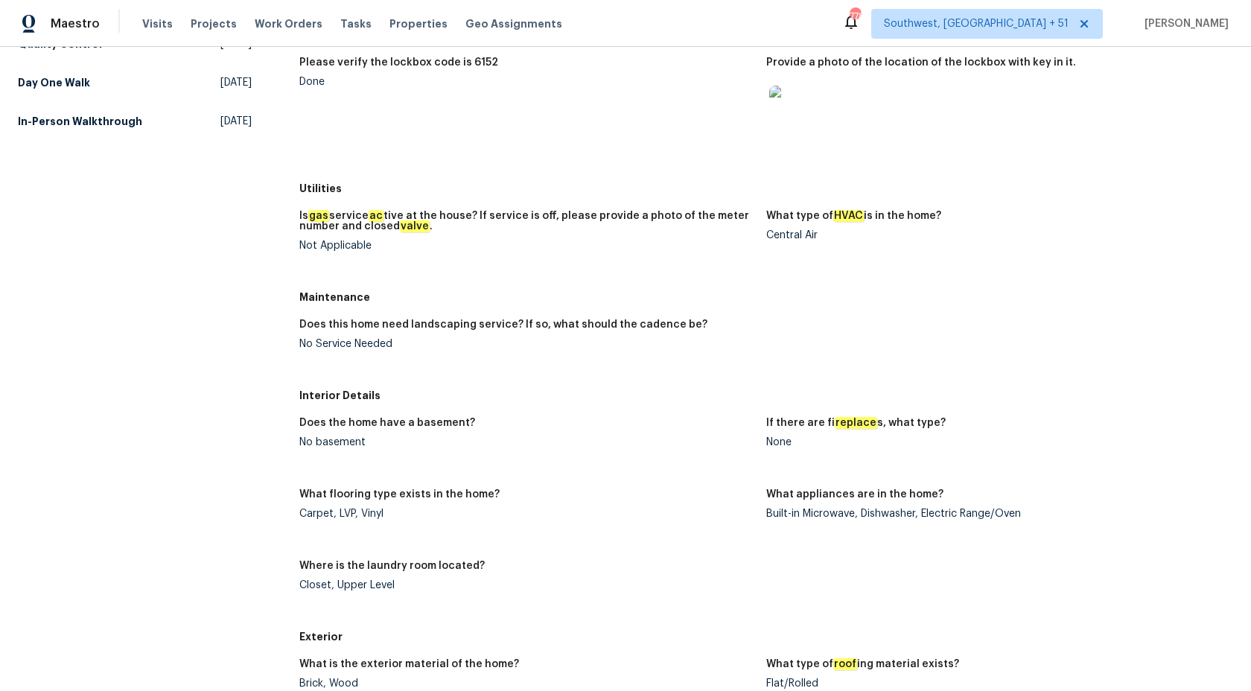
scroll to position [208, 0]
click at [781, 116] on img at bounding box center [793, 109] width 48 height 48
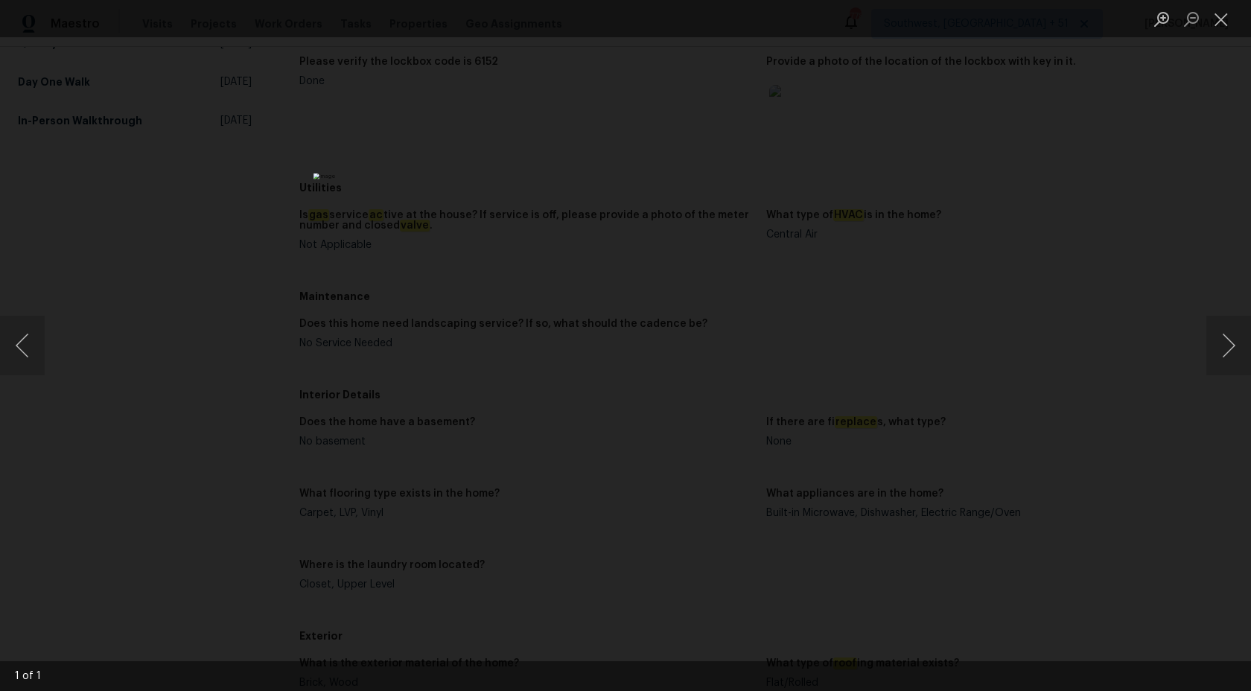
click at [1018, 305] on div "Lightbox" at bounding box center [625, 345] width 1251 height 691
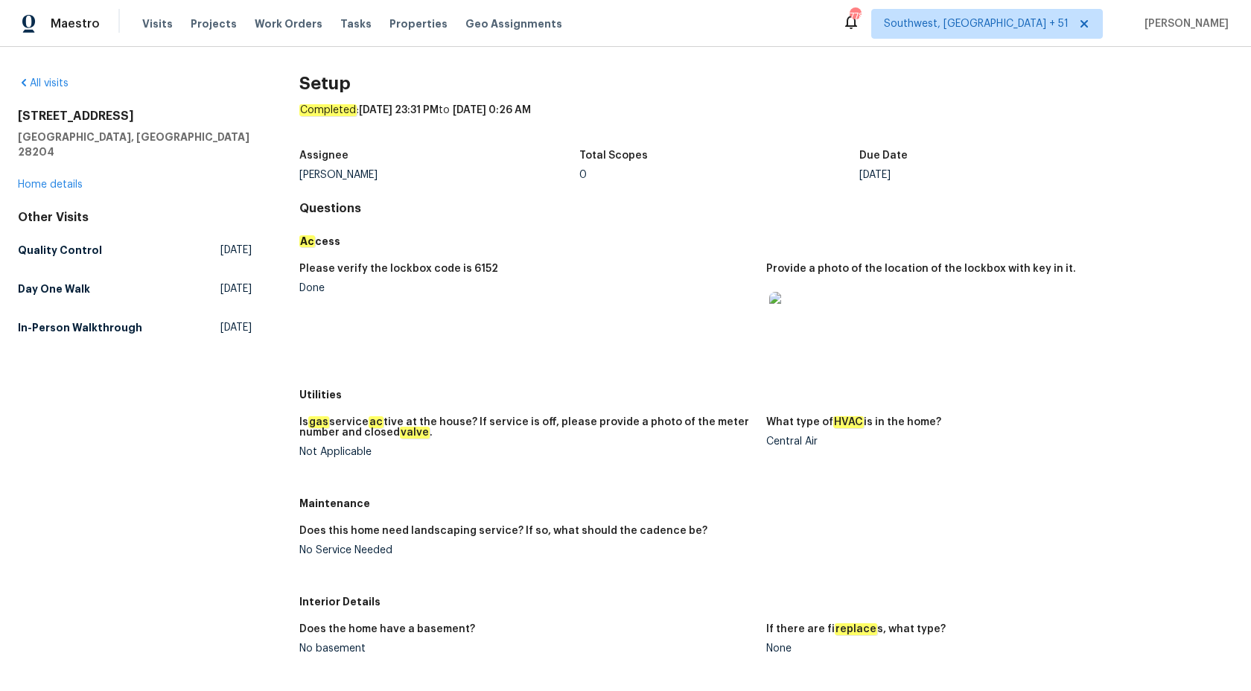
scroll to position [0, 0]
click at [104, 321] on h5 "In-Person Walkthrough" at bounding box center [80, 328] width 124 height 15
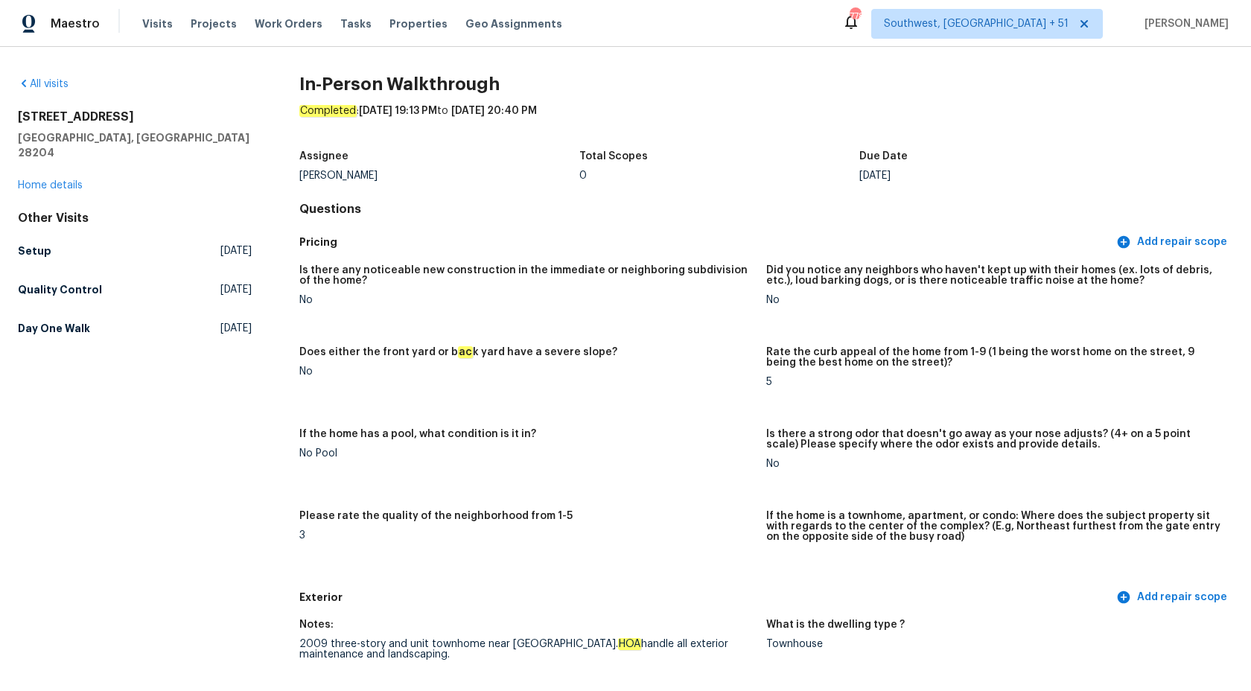
click at [606, 331] on div "Is there any noticeable new construction in the immediate or neighboring subdiv…" at bounding box center [765, 420] width 933 height 328
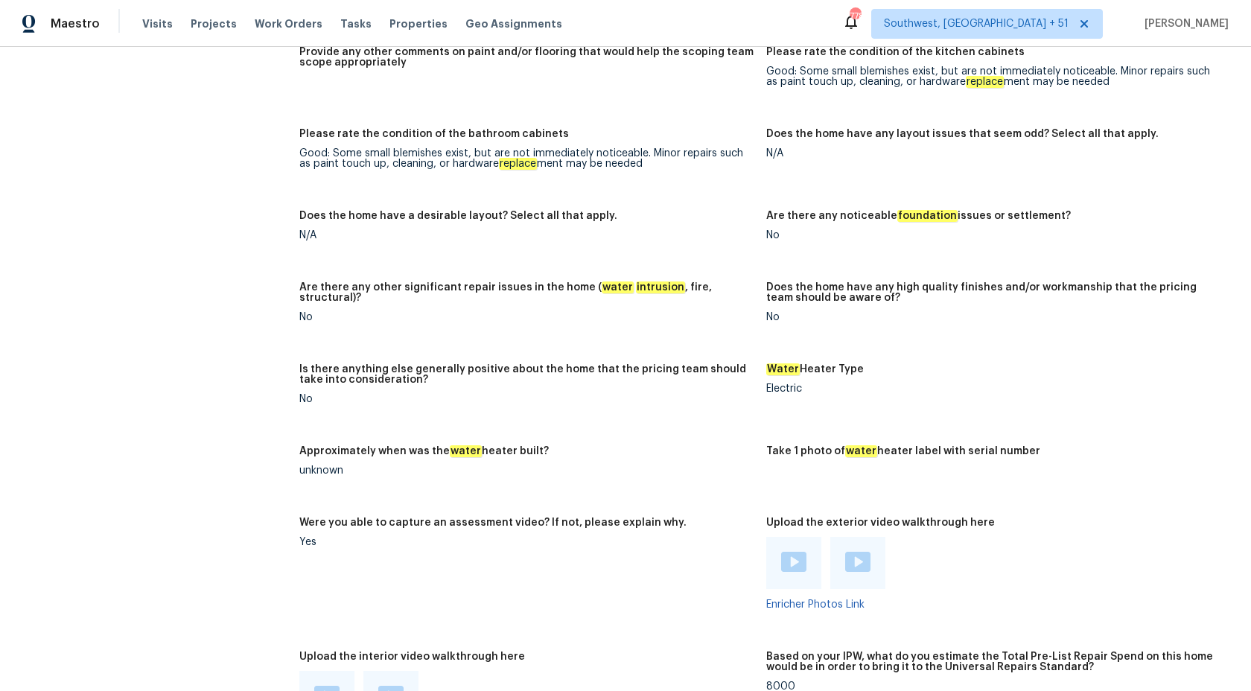
click at [965, 512] on div "Notes: Maximum paint and moderate flooring needed, all carpet needs replace d, …" at bounding box center [765, 105] width 933 height 1343
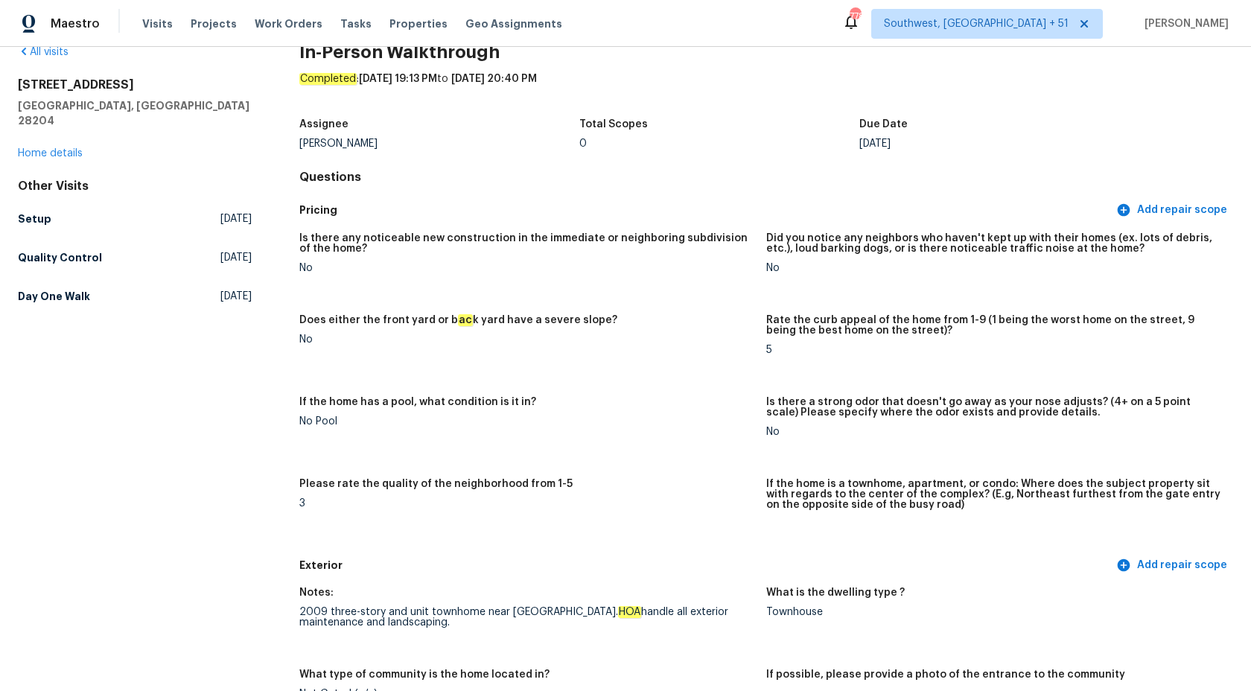
scroll to position [0, 0]
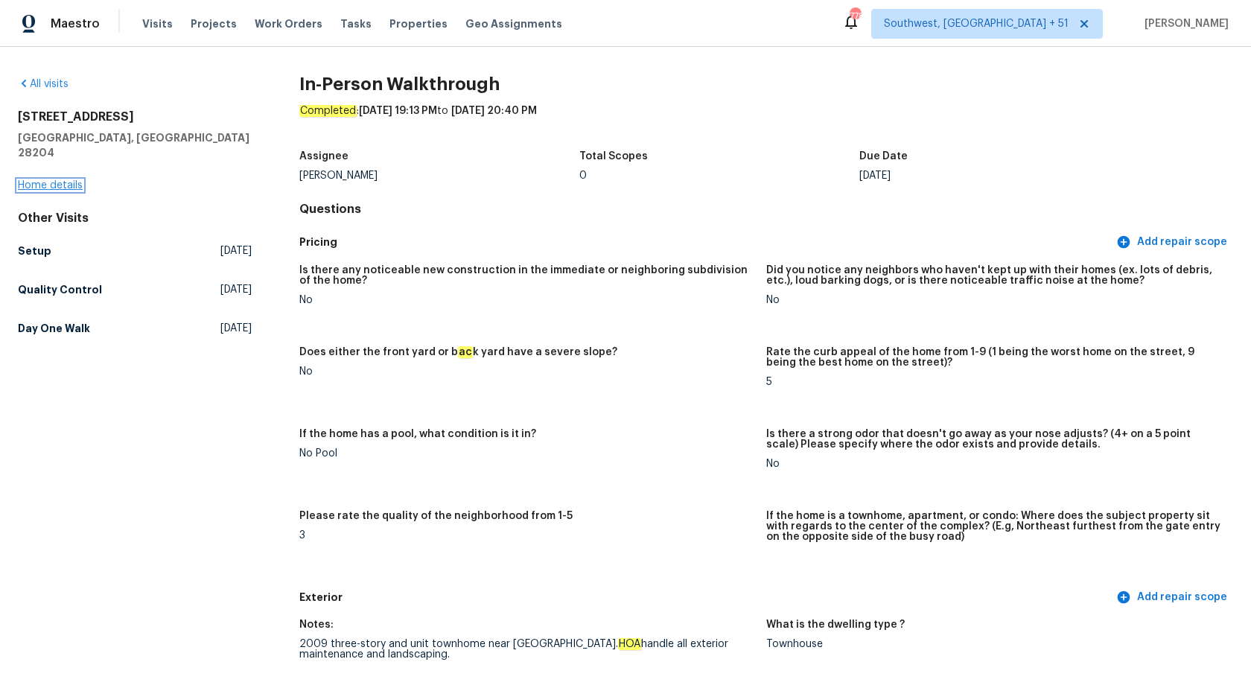
click at [71, 180] on link "Home details" at bounding box center [50, 185] width 65 height 10
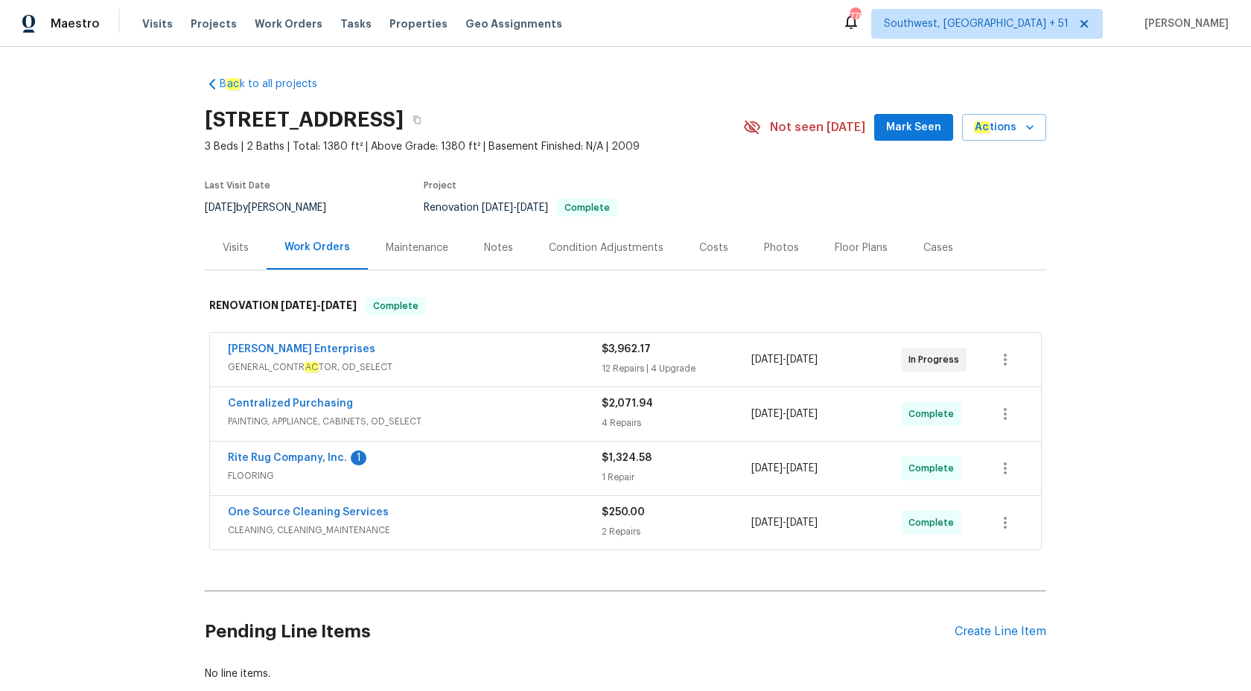
click at [528, 482] on span "FLOORING" at bounding box center [415, 475] width 374 height 15
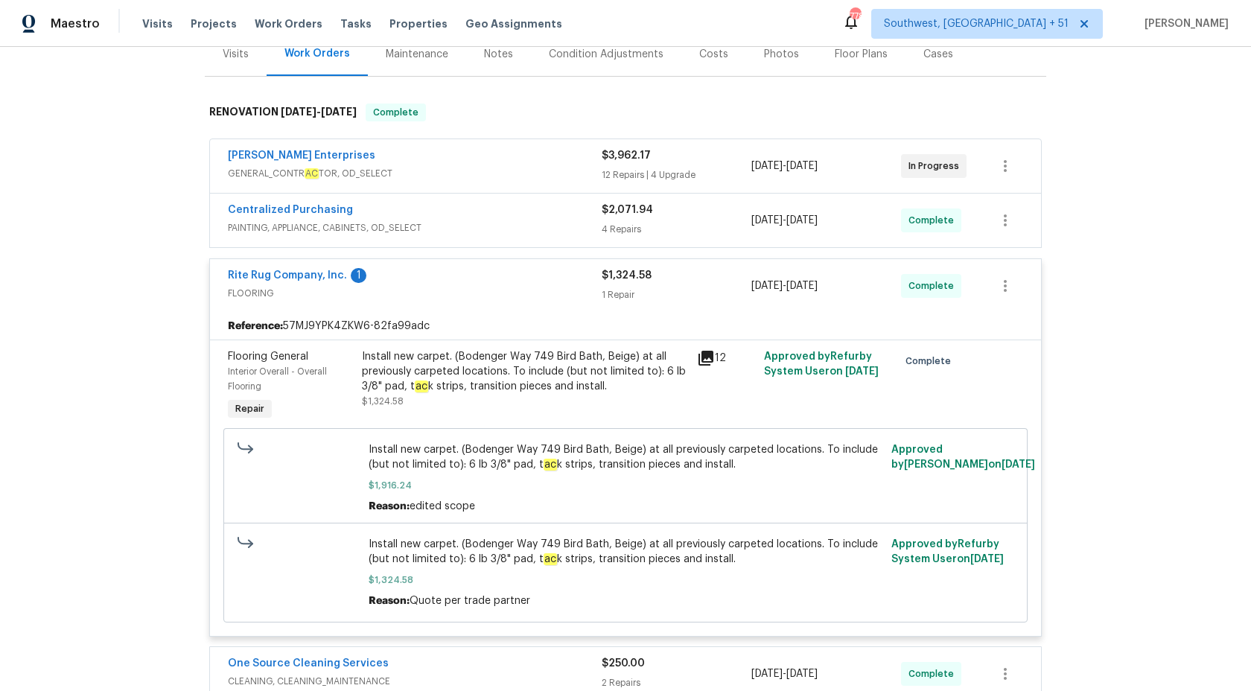
scroll to position [276, 0]
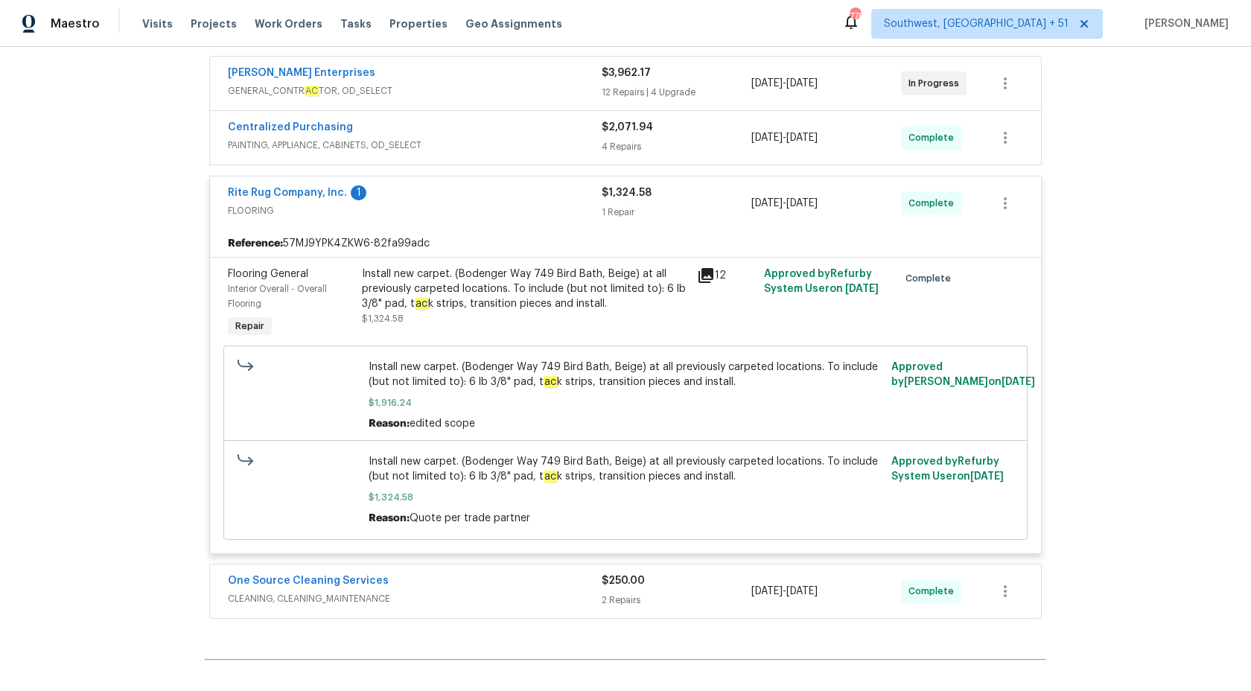
click at [631, 196] on span "$1,324.58" at bounding box center [626, 193] width 50 height 10
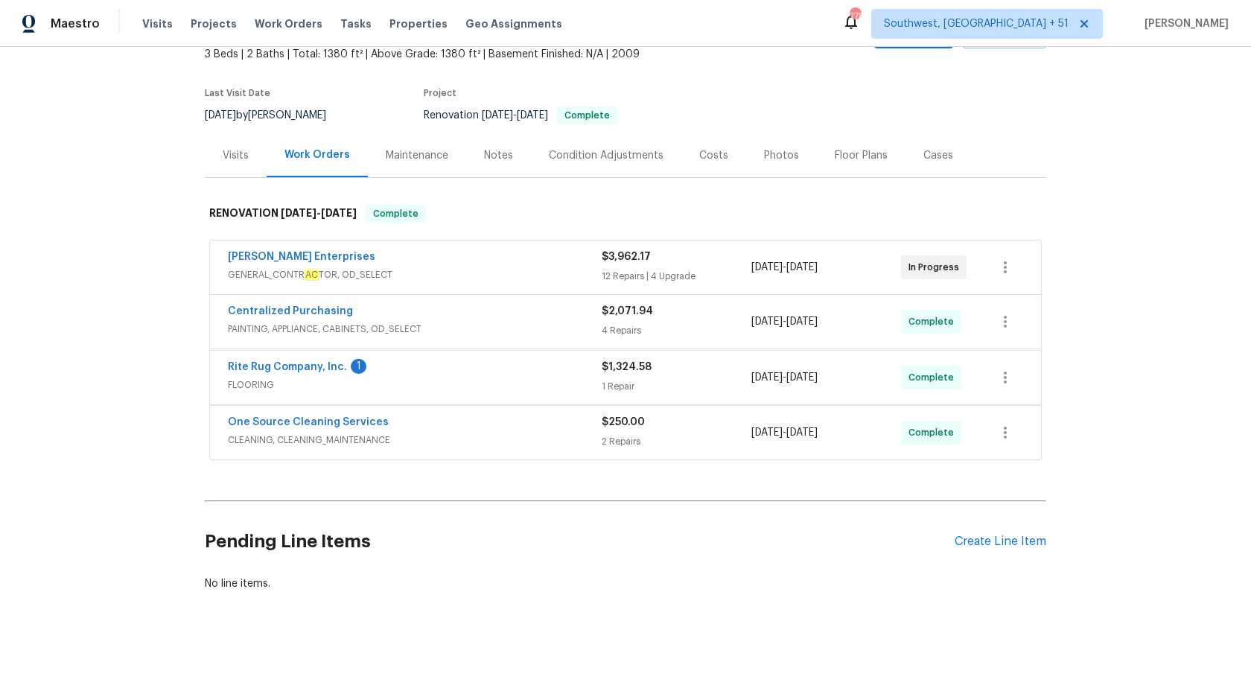
scroll to position [92, 0]
click at [591, 325] on span "PAINTING, APPLIANCE, CABINETS, OD_SELECT" at bounding box center [415, 329] width 374 height 15
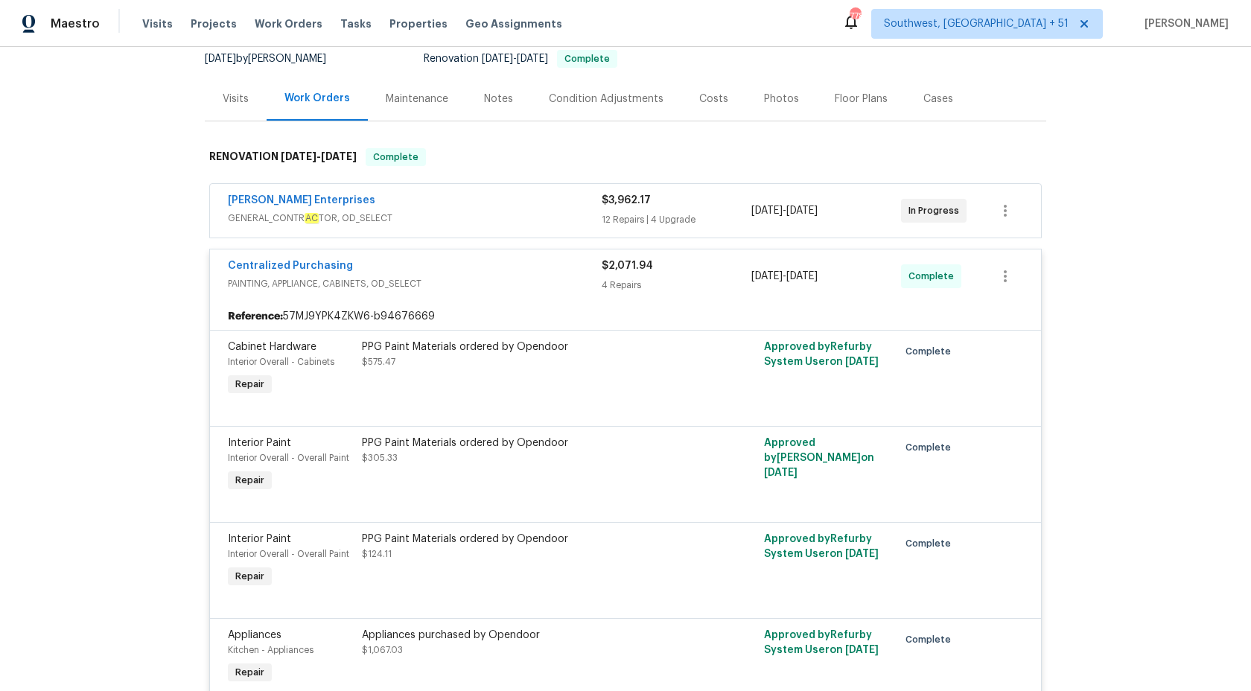
scroll to position [276, 0]
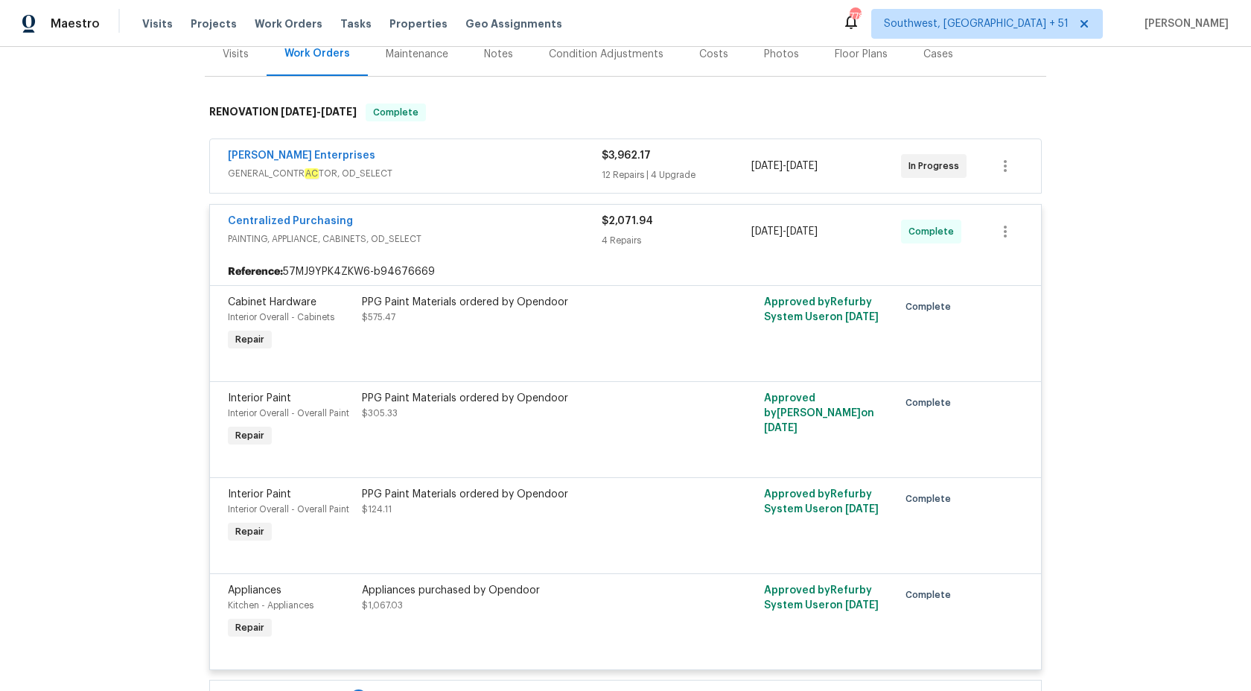
click at [619, 243] on div "4 Repairs" at bounding box center [676, 240] width 150 height 15
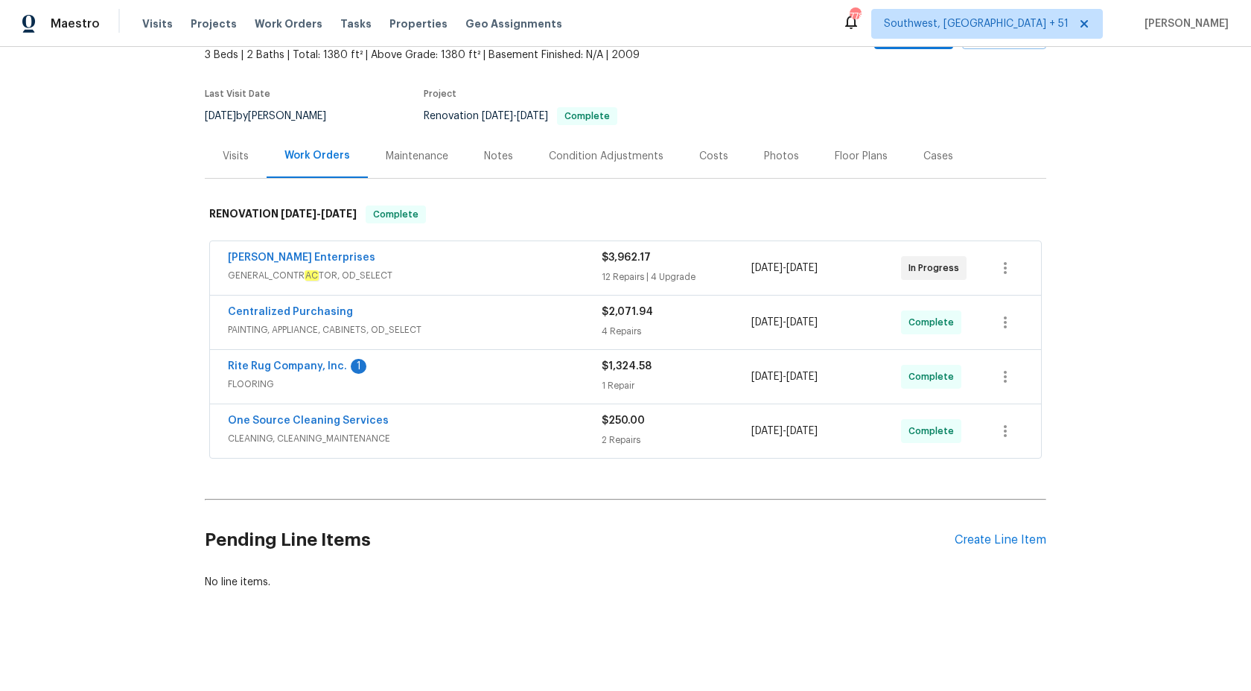
click at [575, 274] on span "GENERAL_CONTR AC TOR, OD_SELECT" at bounding box center [415, 275] width 374 height 15
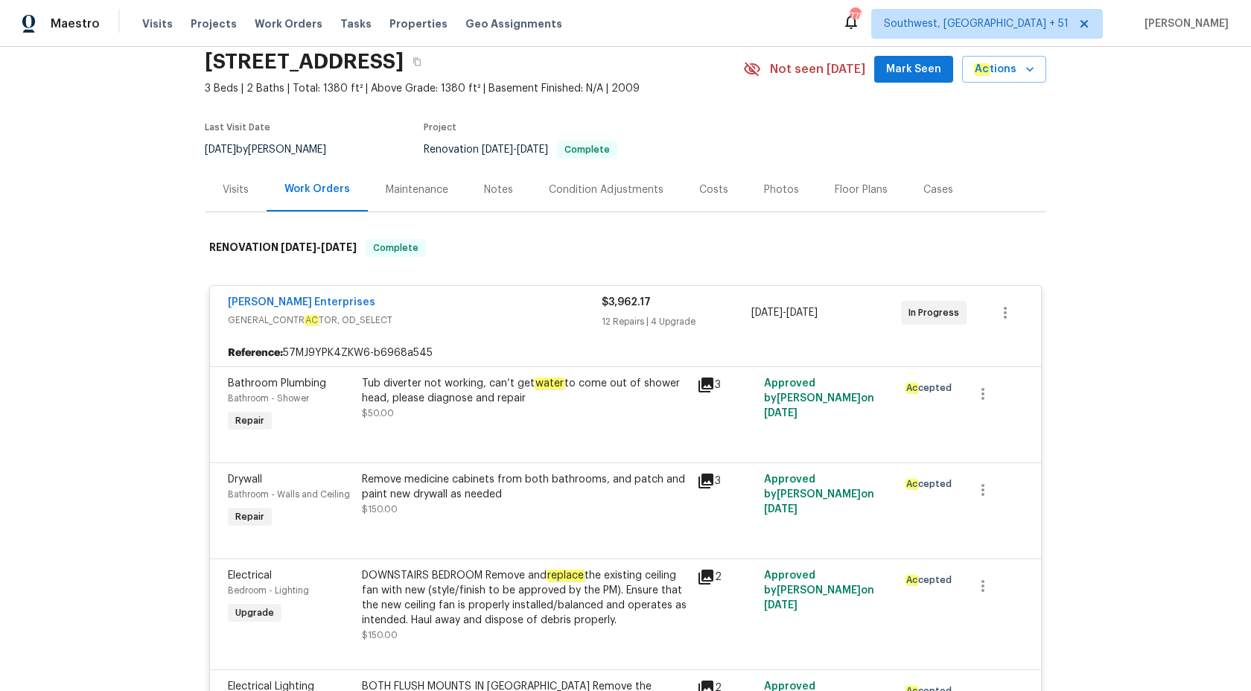
scroll to position [0, 0]
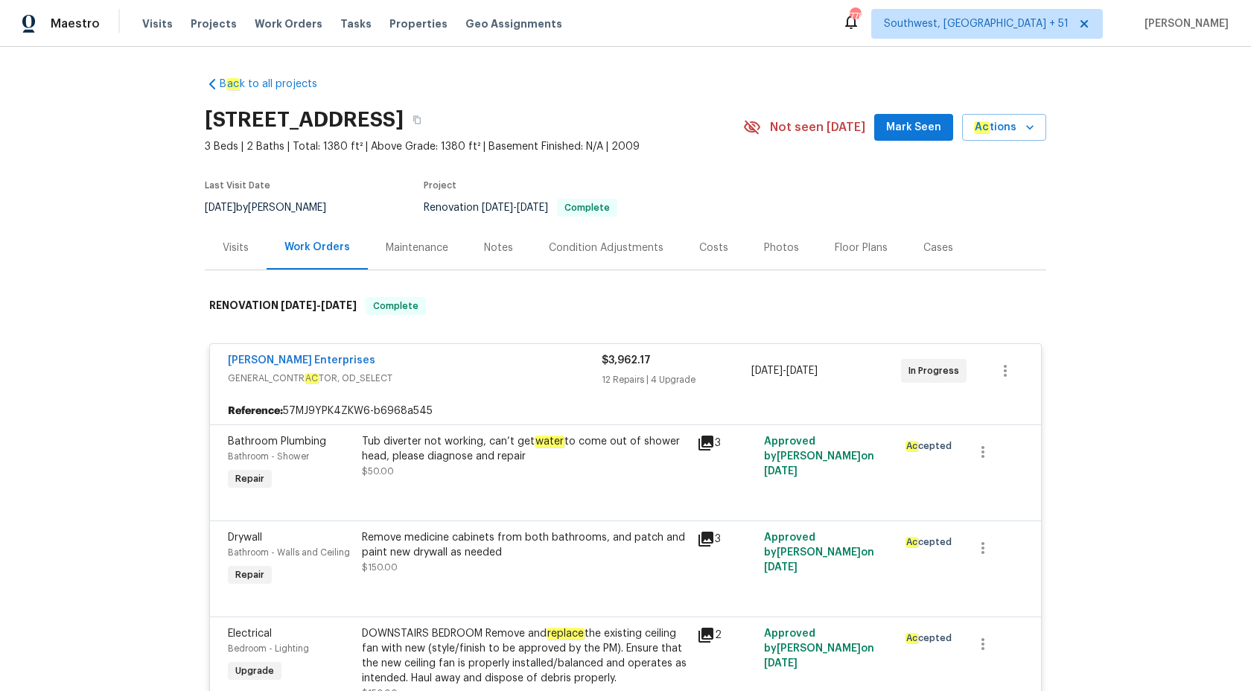
click at [587, 389] on div "Nordman Enterprises GENERAL_CONTR AC TOR, OD_SELECT $3,962.17 12 Repairs | 4 Up…" at bounding box center [625, 371] width 831 height 54
click at [607, 363] on span "$3,962.17" at bounding box center [625, 360] width 49 height 10
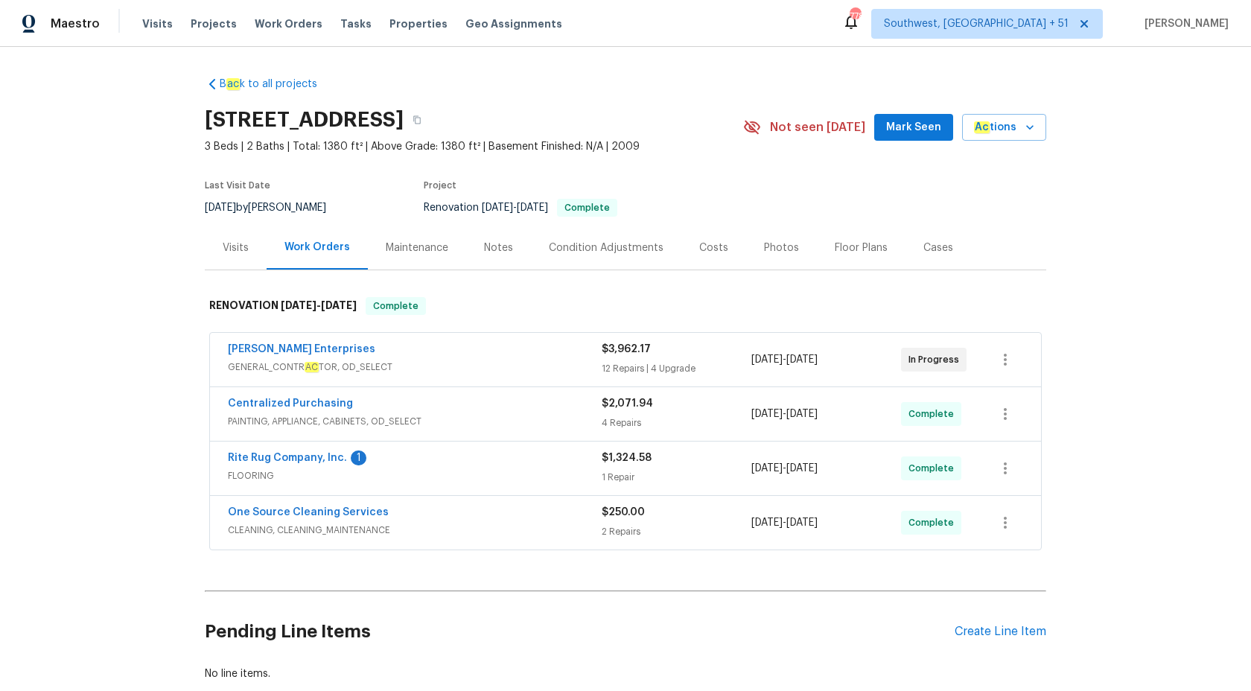
click at [231, 236] on div "Visits" at bounding box center [236, 248] width 62 height 44
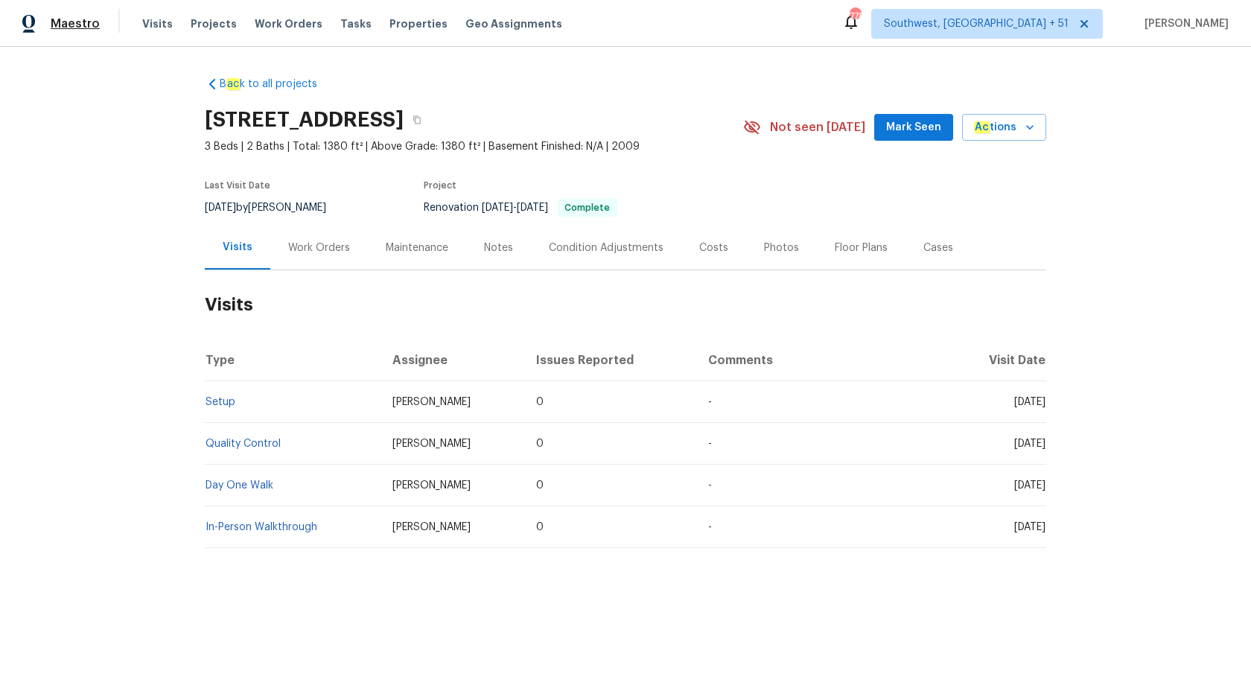
click at [65, 22] on span "Maestro" at bounding box center [75, 23] width 49 height 15
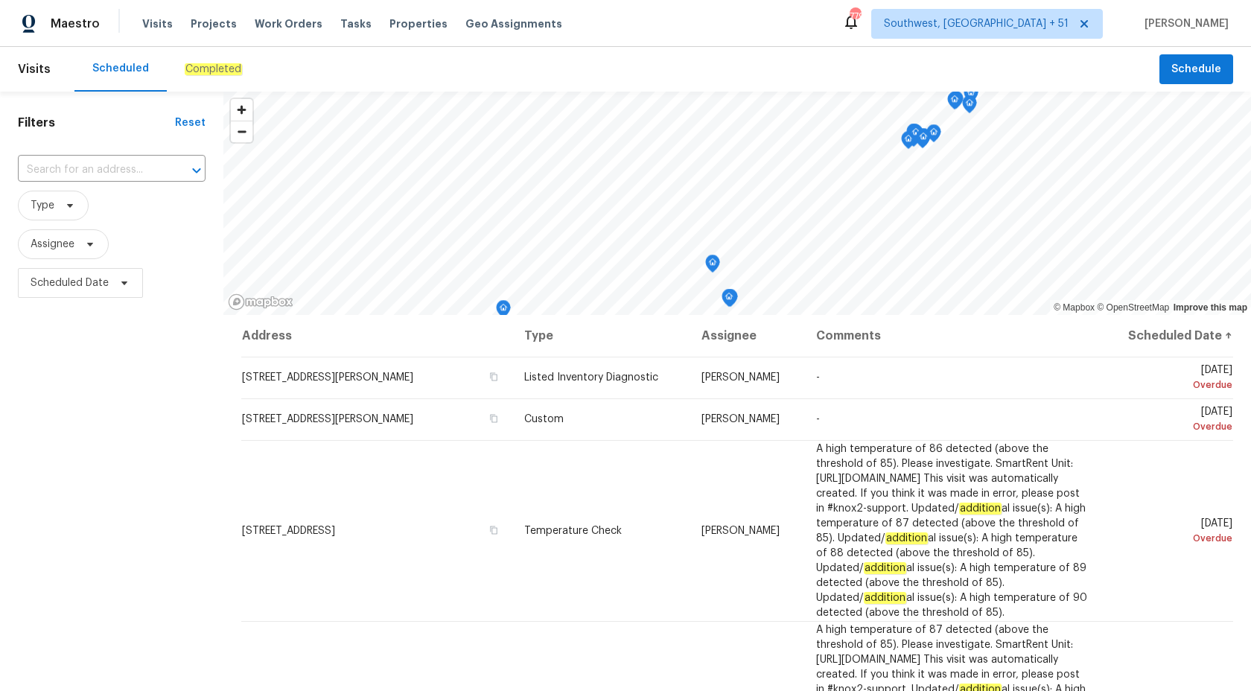
click at [202, 79] on div "Completed" at bounding box center [213, 69] width 93 height 45
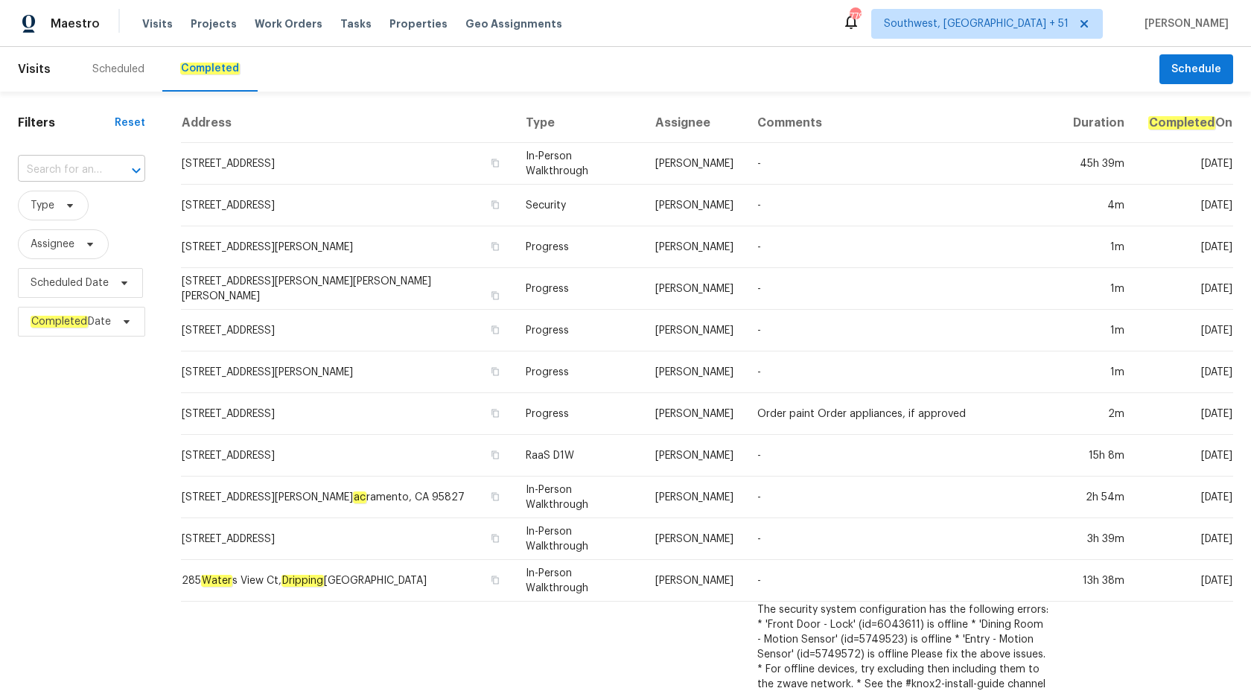
click at [55, 172] on input "text" at bounding box center [61, 170] width 86 height 23
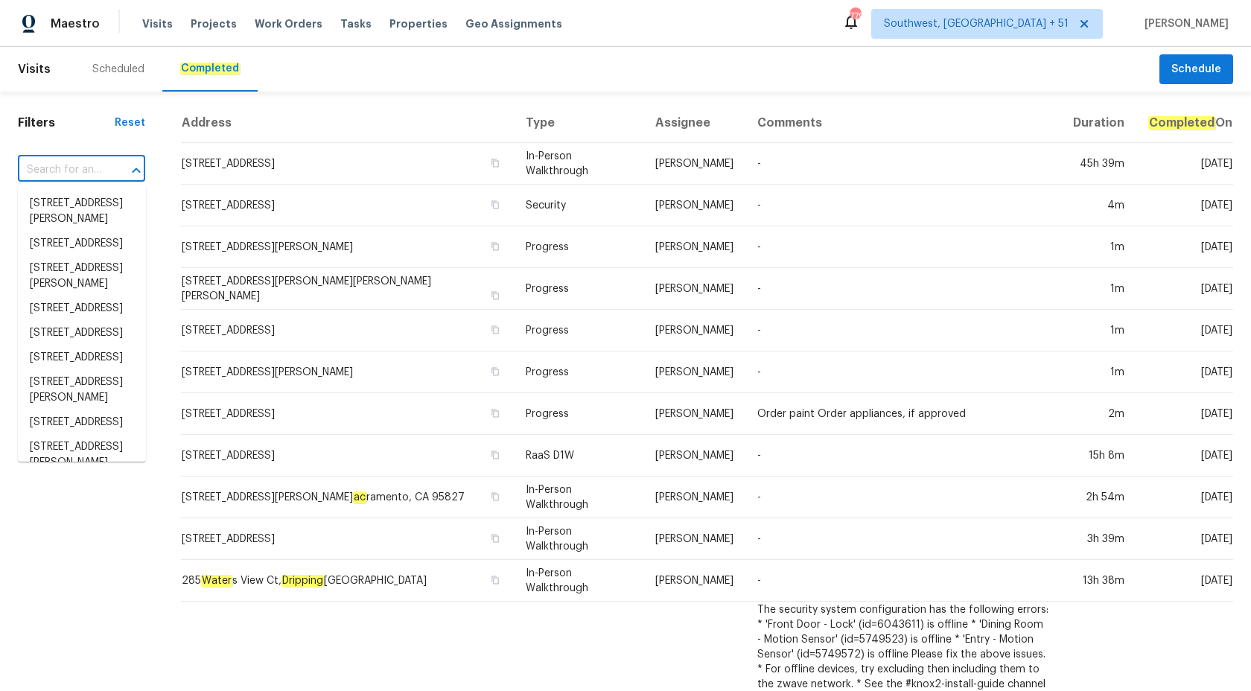
paste input "[STREET_ADDRESS]"
type input "[STREET_ADDRESS]"
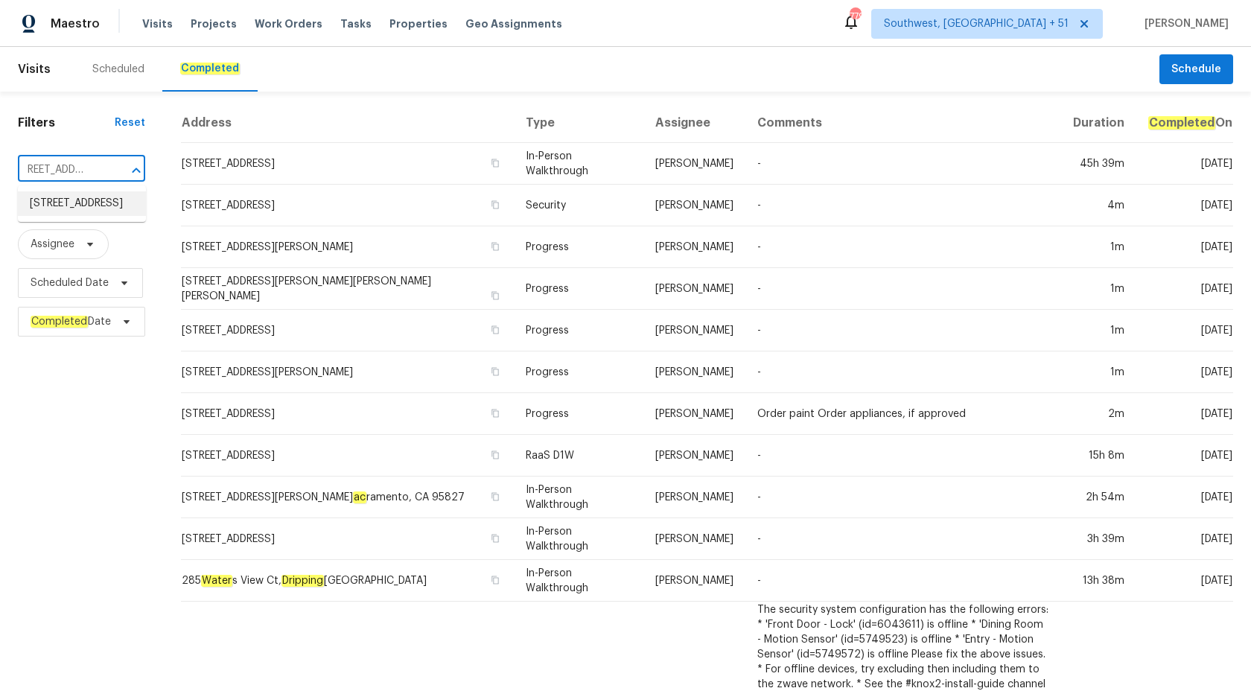
click at [86, 209] on li "[STREET_ADDRESS]" at bounding box center [82, 203] width 128 height 25
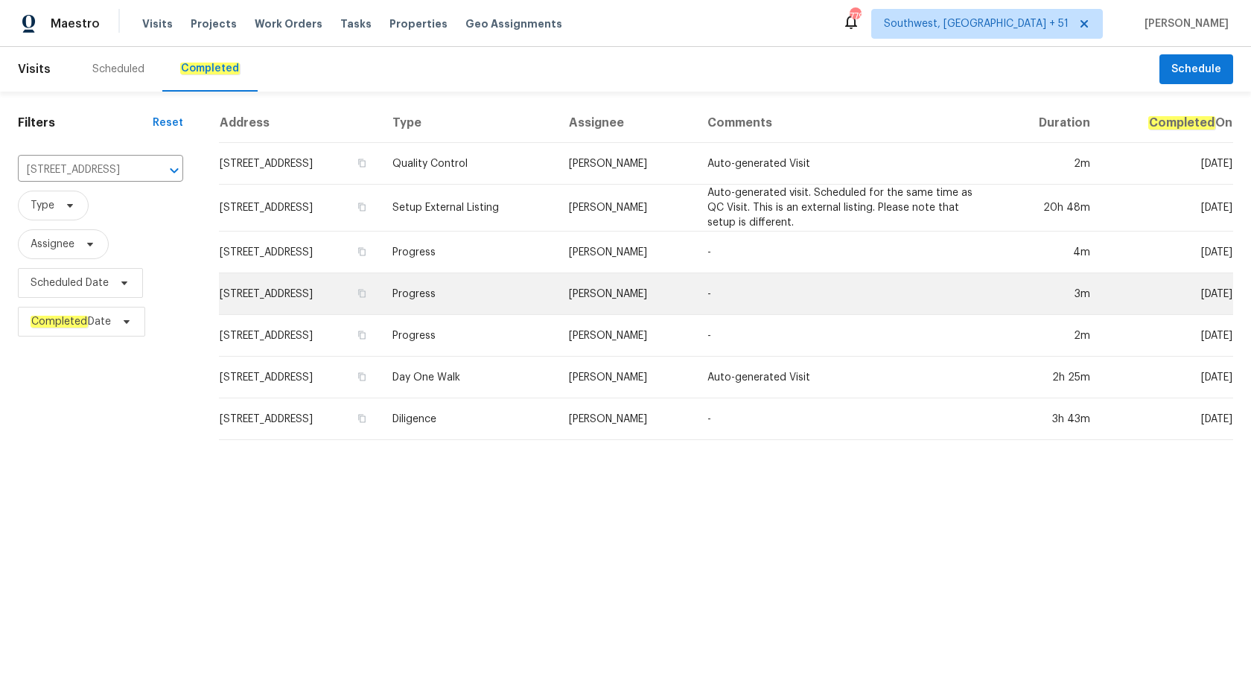
click at [380, 296] on td "[STREET_ADDRESS]" at bounding box center [300, 294] width 162 height 42
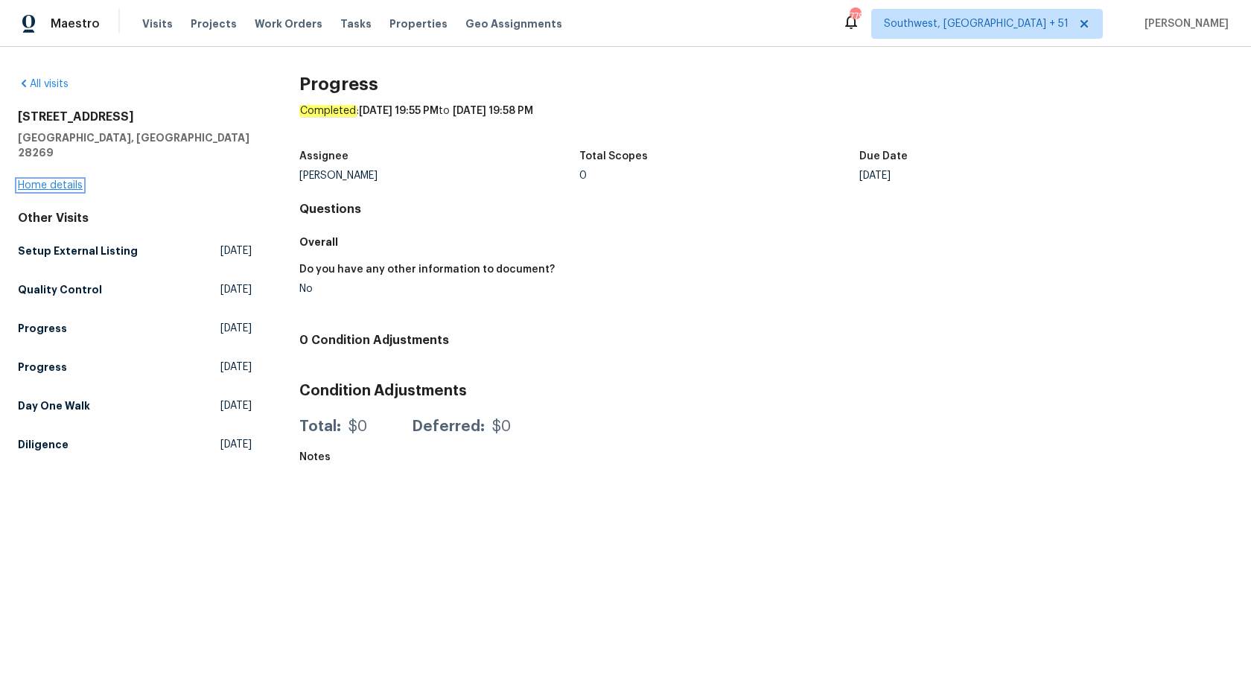
click at [50, 180] on link "Home details" at bounding box center [50, 185] width 65 height 10
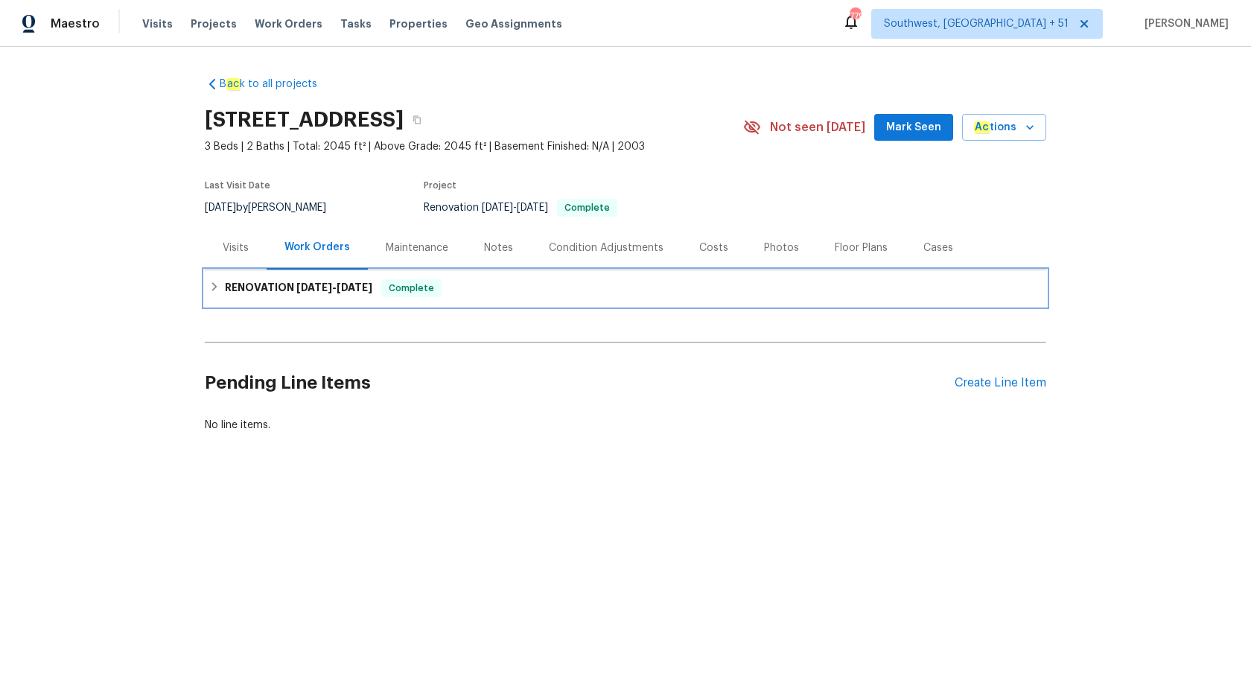
click at [360, 289] on span "[DATE]" at bounding box center [354, 287] width 36 height 10
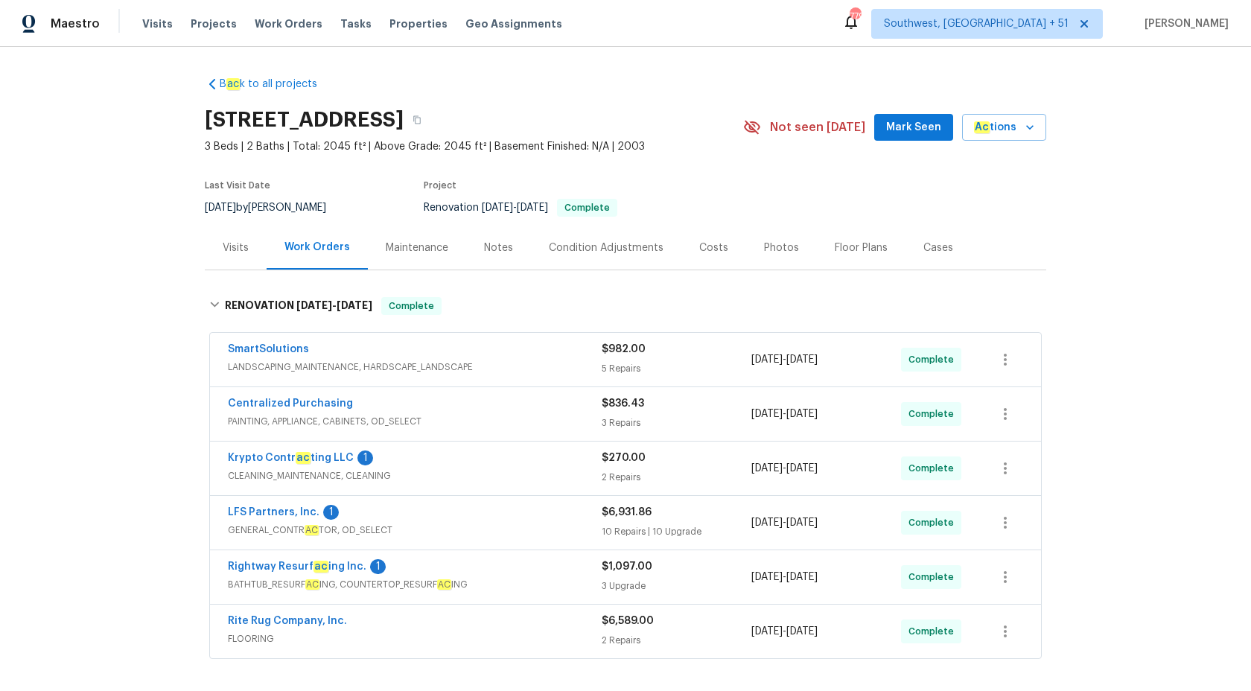
click at [235, 237] on div "Visits" at bounding box center [236, 248] width 62 height 44
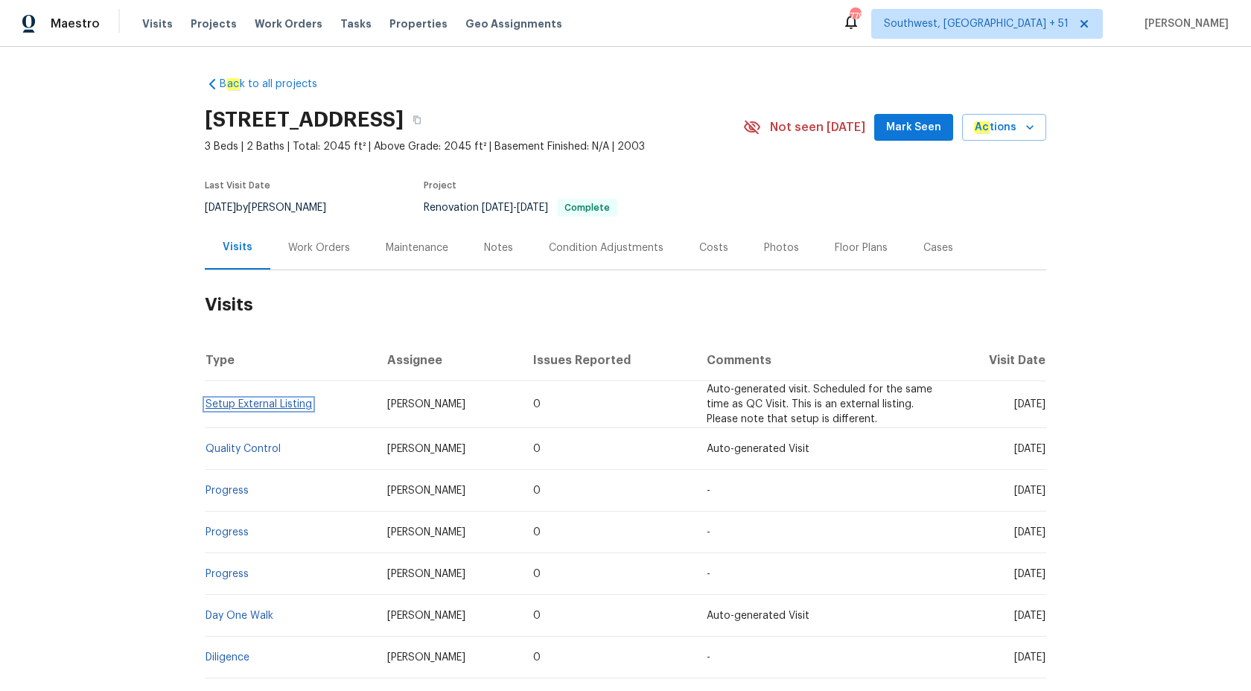
click at [240, 404] on link "Setup External Listing" at bounding box center [258, 404] width 106 height 10
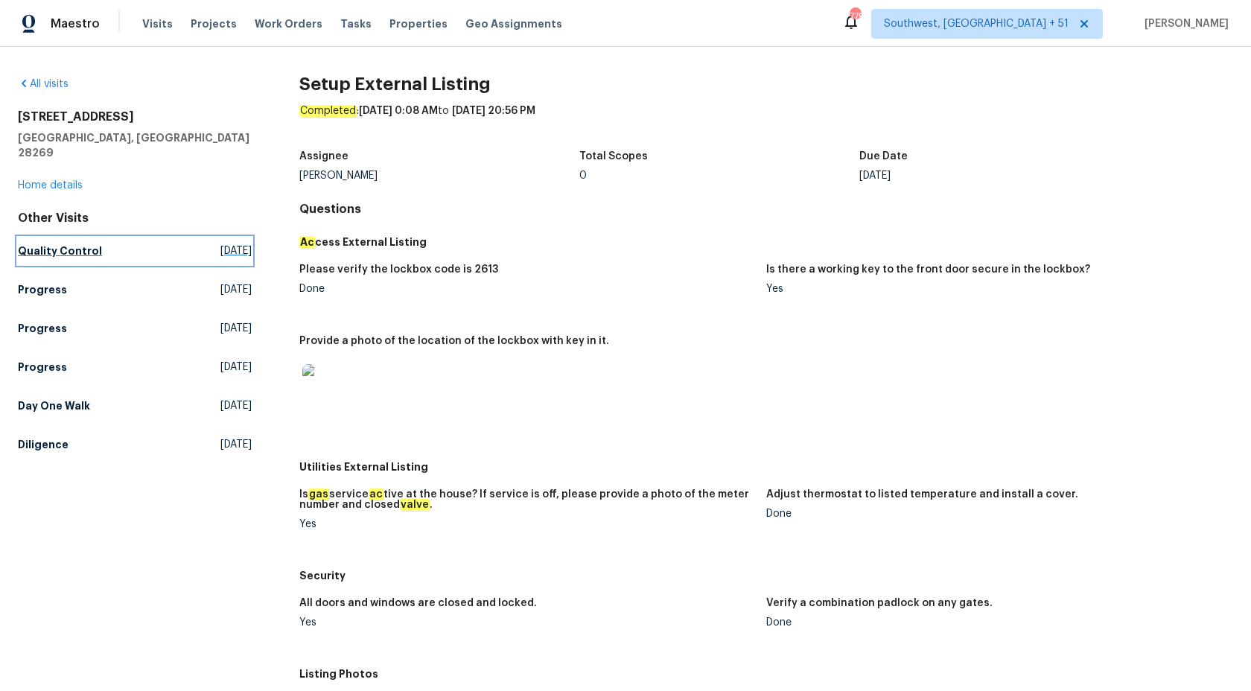
click at [53, 237] on link "Quality Control [DATE]" at bounding box center [135, 250] width 234 height 27
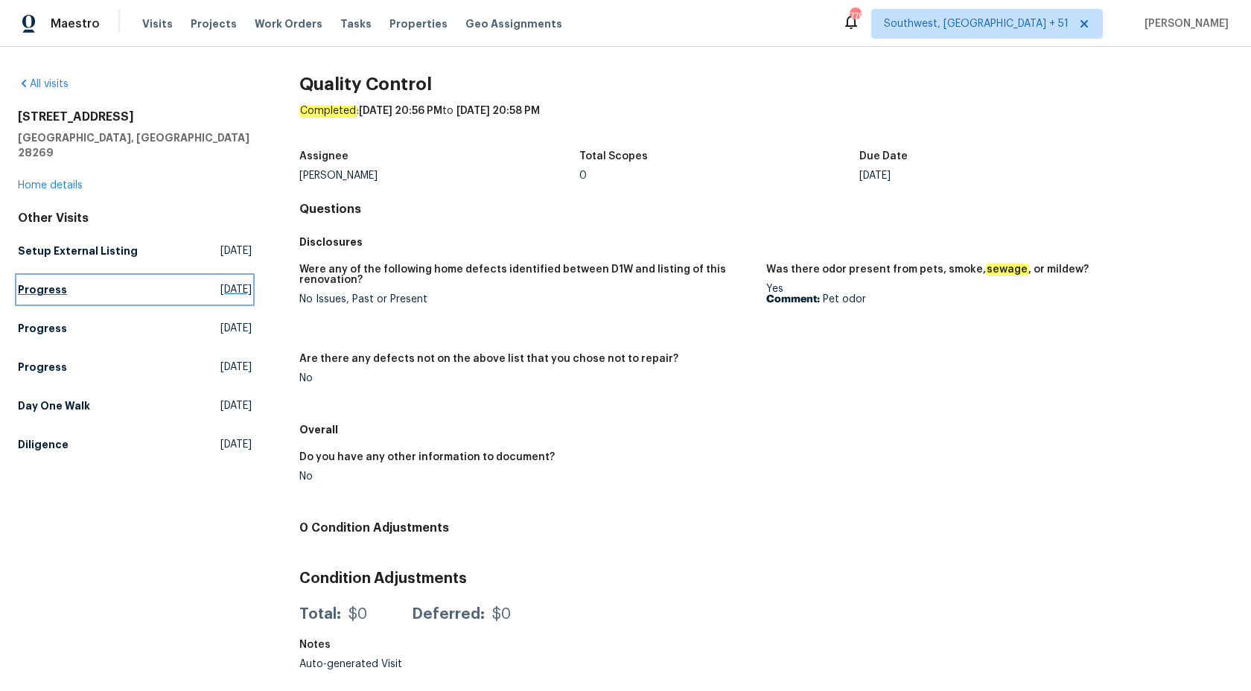
click at [39, 282] on h5 "Progress" at bounding box center [42, 289] width 49 height 15
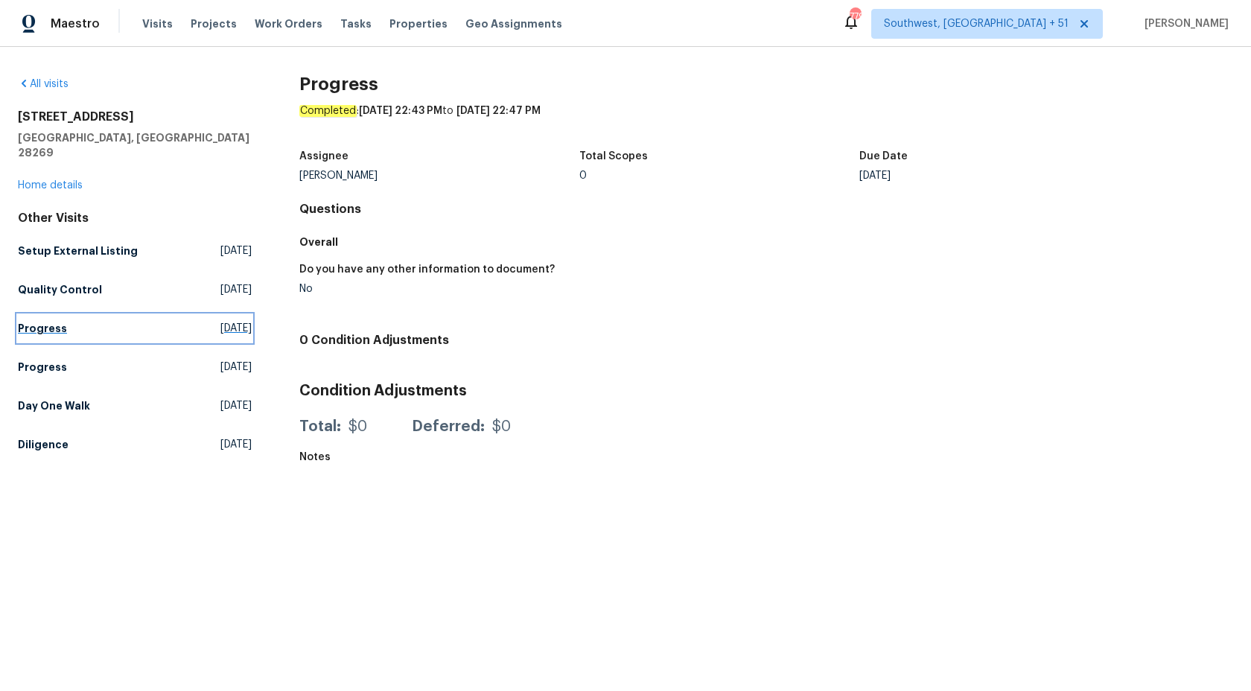
click at [36, 321] on h5 "Progress" at bounding box center [42, 328] width 49 height 15
click at [36, 360] on h5 "Progress" at bounding box center [42, 367] width 49 height 15
click at [41, 398] on h5 "Day One Walk" at bounding box center [54, 405] width 72 height 15
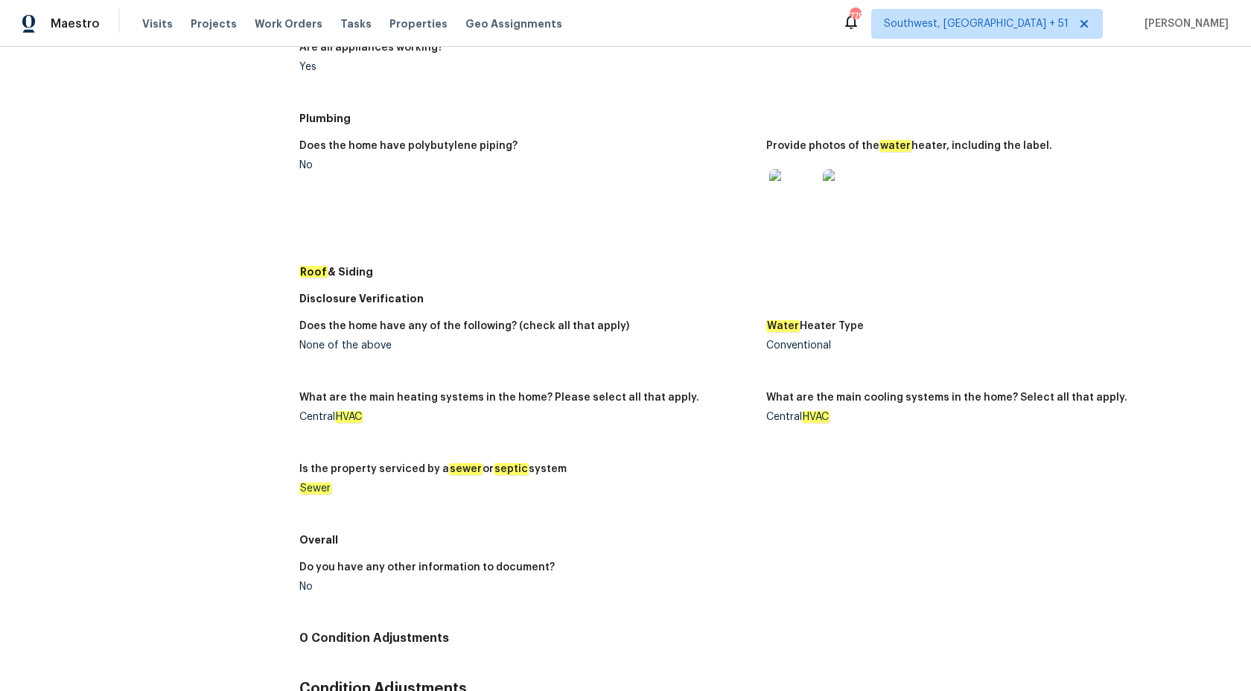
scroll to position [723, 0]
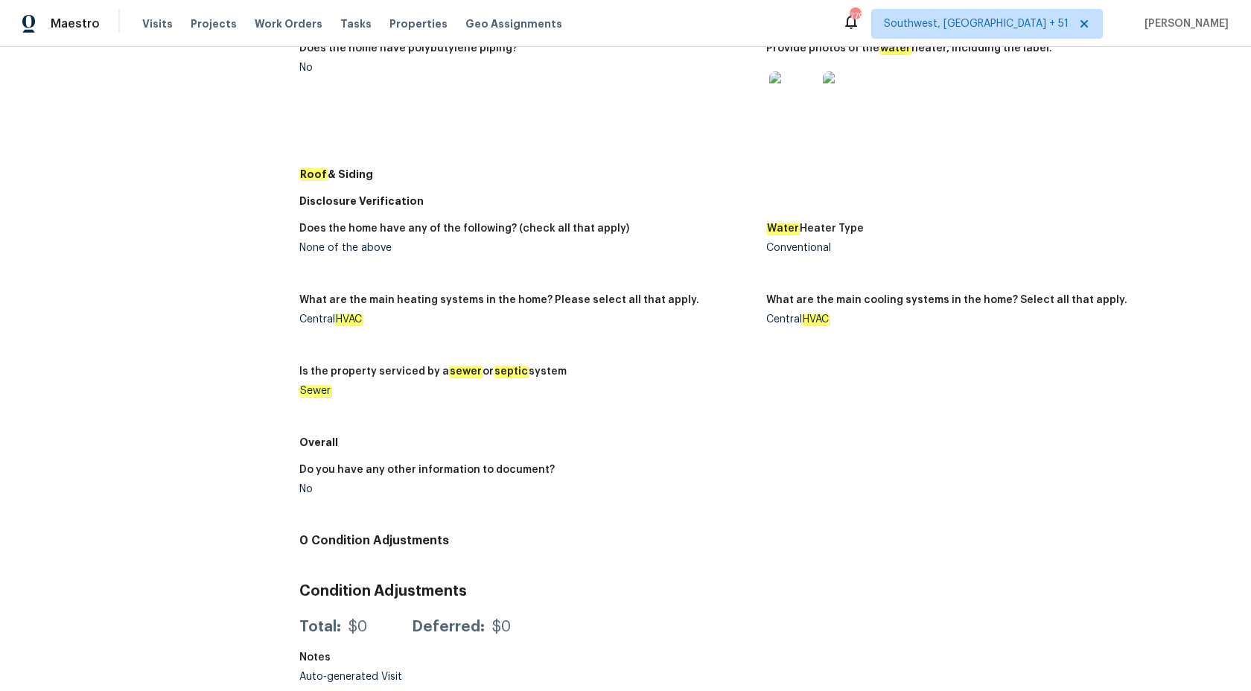
click at [706, 430] on div "Overall" at bounding box center [765, 442] width 933 height 27
click at [846, 94] on img at bounding box center [847, 95] width 48 height 48
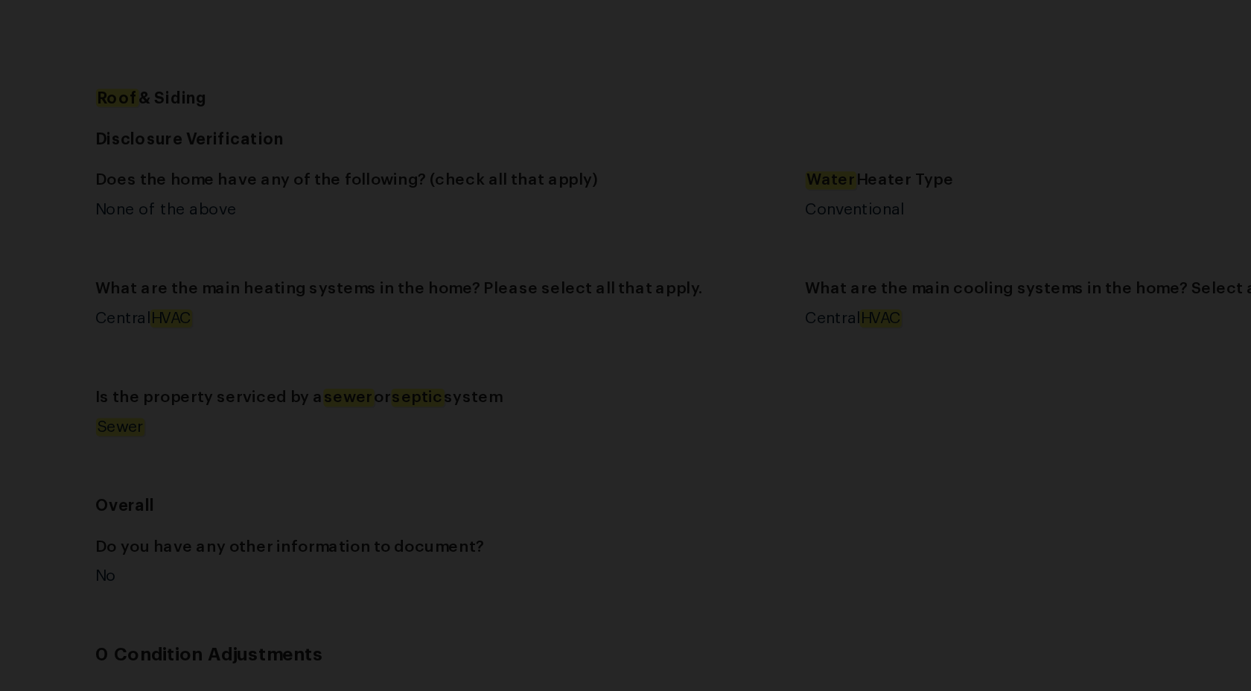
click at [696, 482] on img "Lightbox" at bounding box center [423, 552] width 1509 height 834
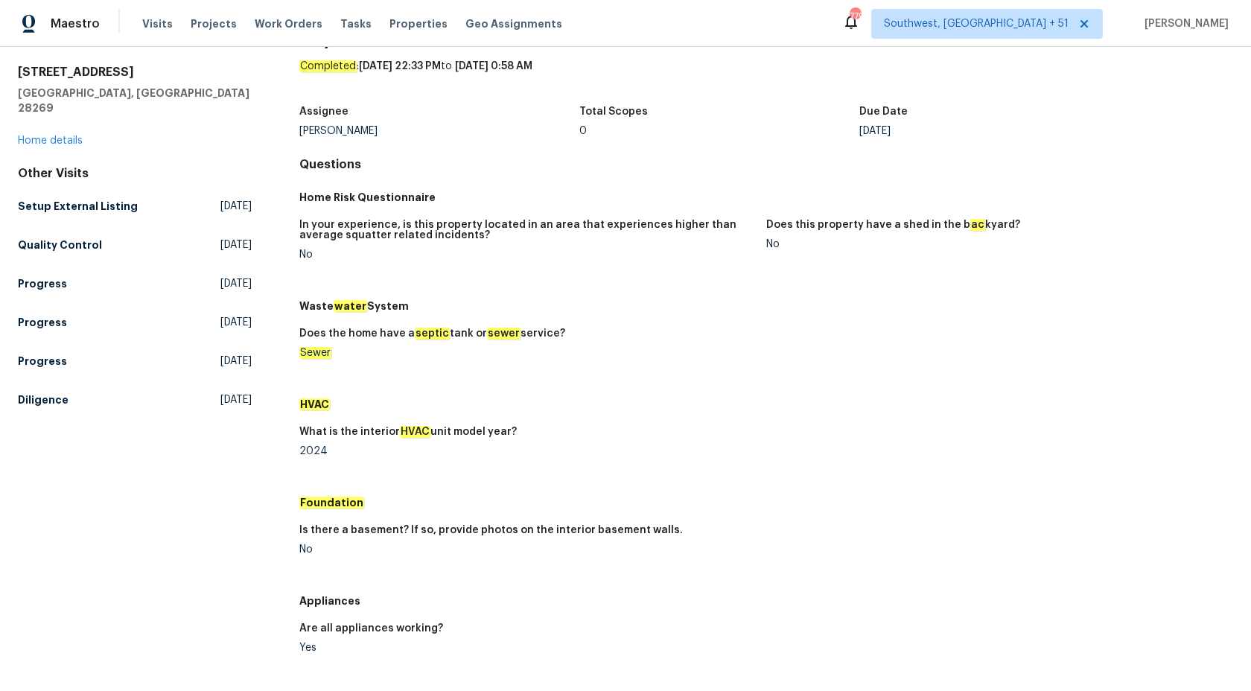
scroll to position [16, 0]
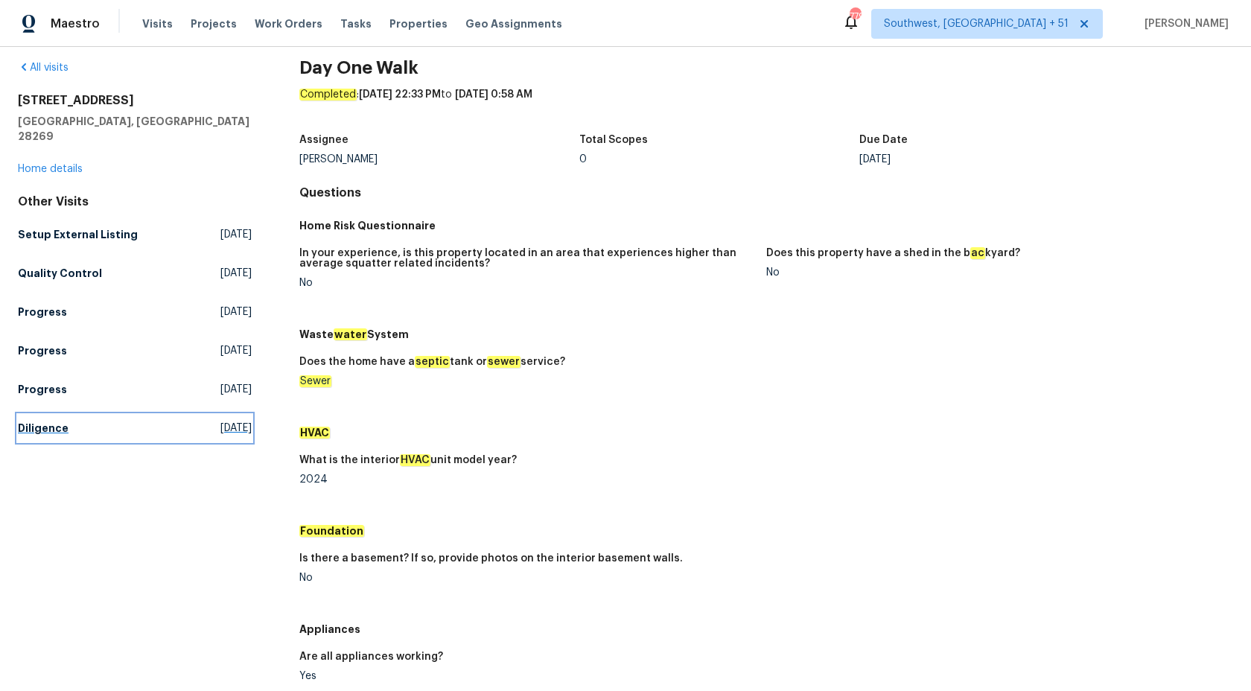
click at [41, 415] on link "Diligence [DATE]" at bounding box center [135, 428] width 234 height 27
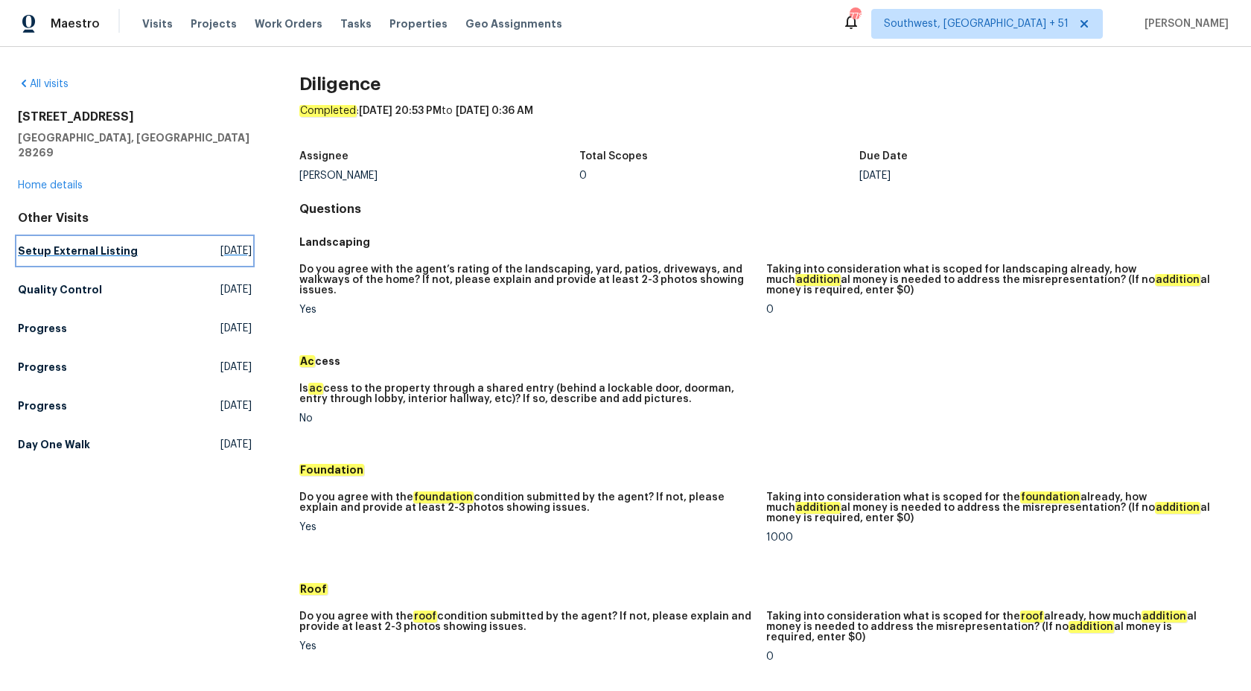
click at [73, 243] on h5 "Setup External Listing" at bounding box center [78, 250] width 120 height 15
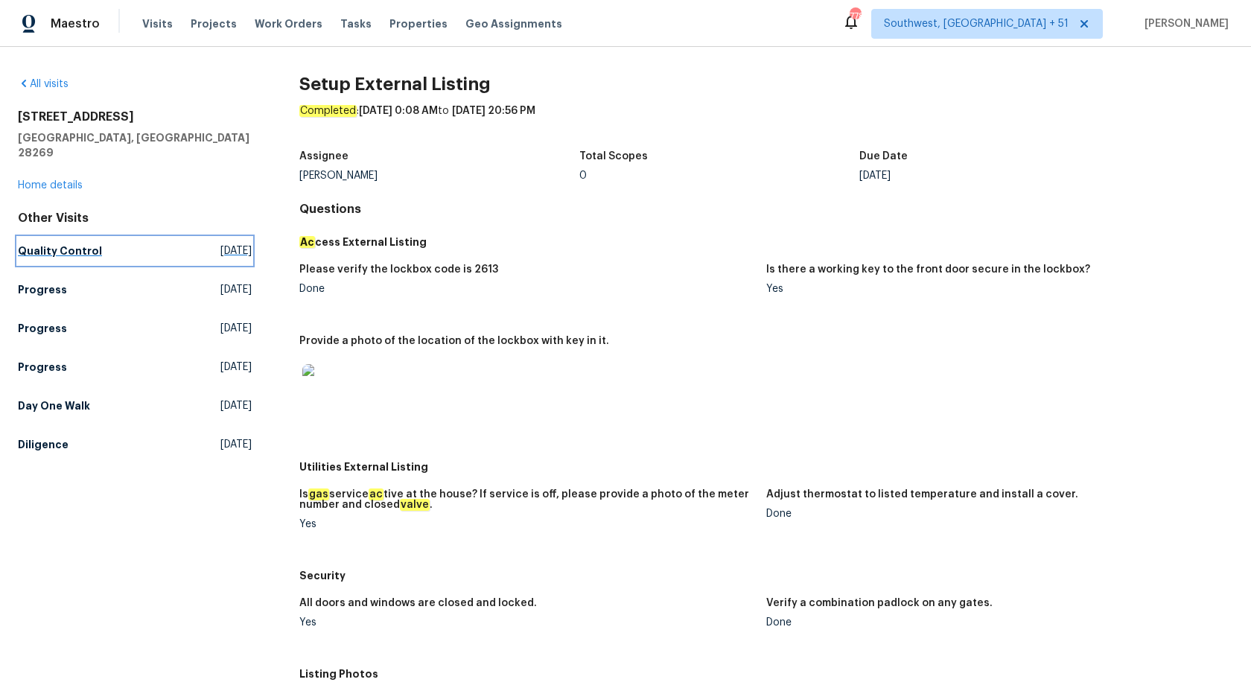
click at [48, 243] on h5 "Quality Control" at bounding box center [60, 250] width 84 height 15
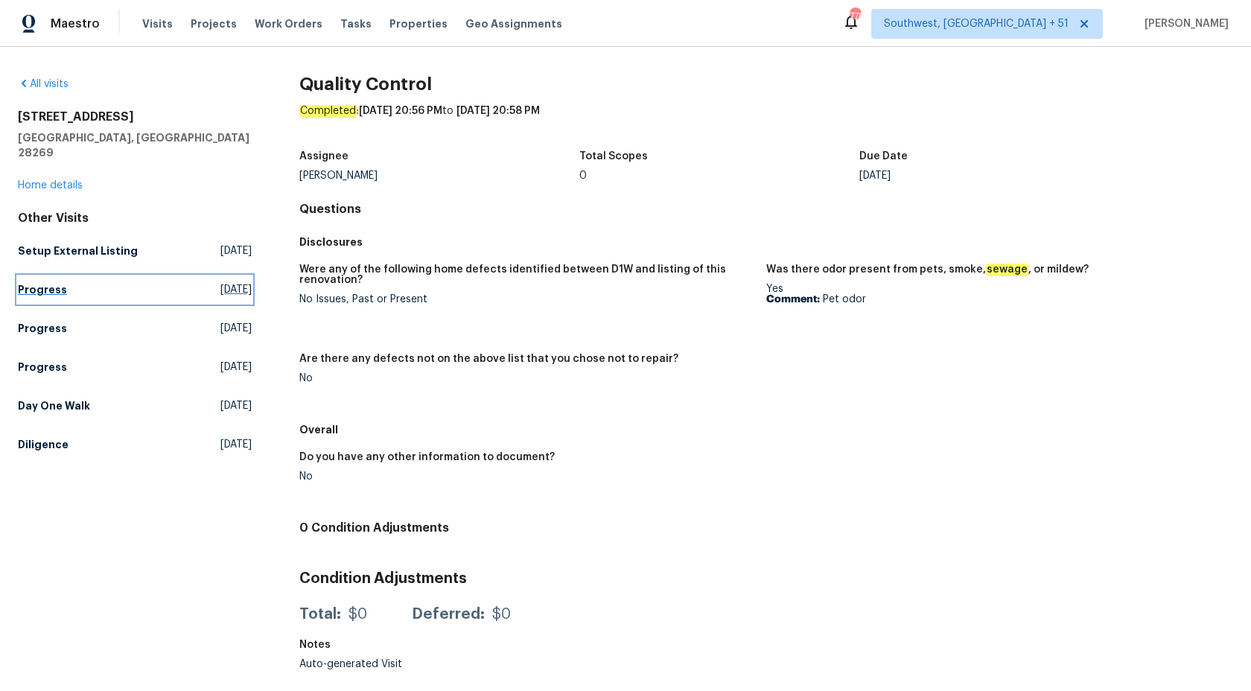
click at [42, 284] on link "Progress Thu, Aug 14 2025" at bounding box center [135, 289] width 234 height 27
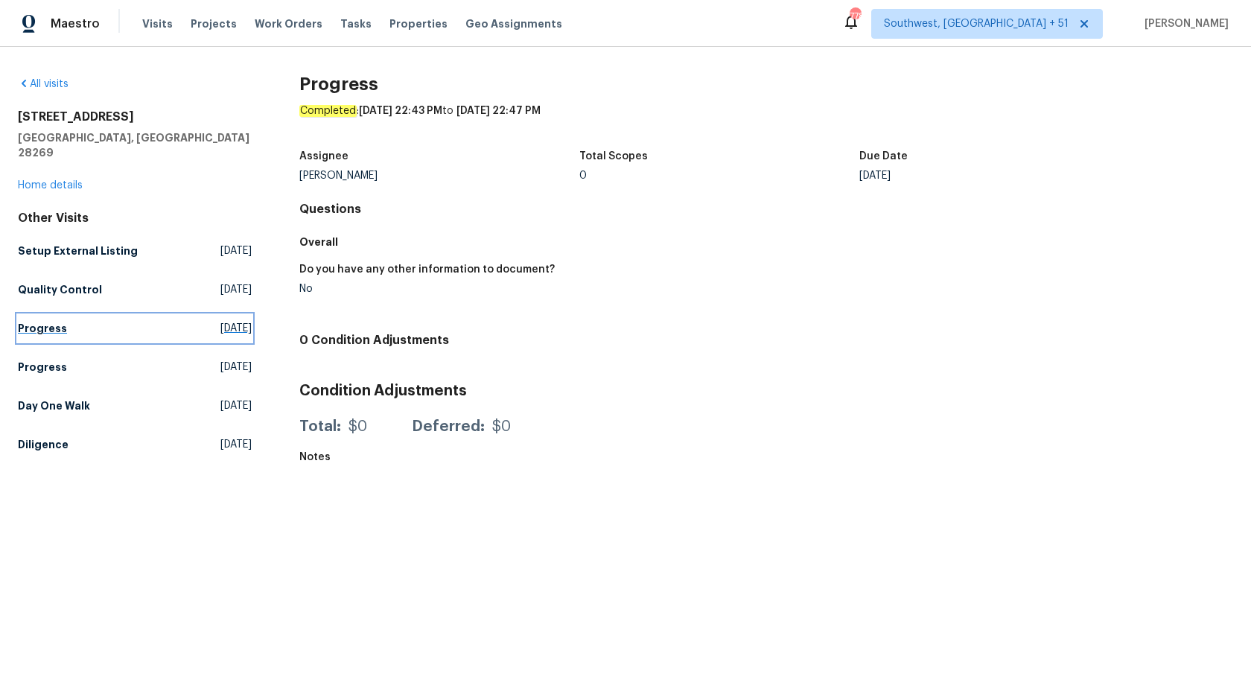
click at [39, 315] on link "Progress Mon, Aug 11 2025" at bounding box center [135, 328] width 234 height 27
click at [39, 360] on h5 "Progress" at bounding box center [42, 367] width 49 height 15
click at [40, 392] on link "Day One Walk Fri, Aug 08 2025" at bounding box center [135, 405] width 234 height 27
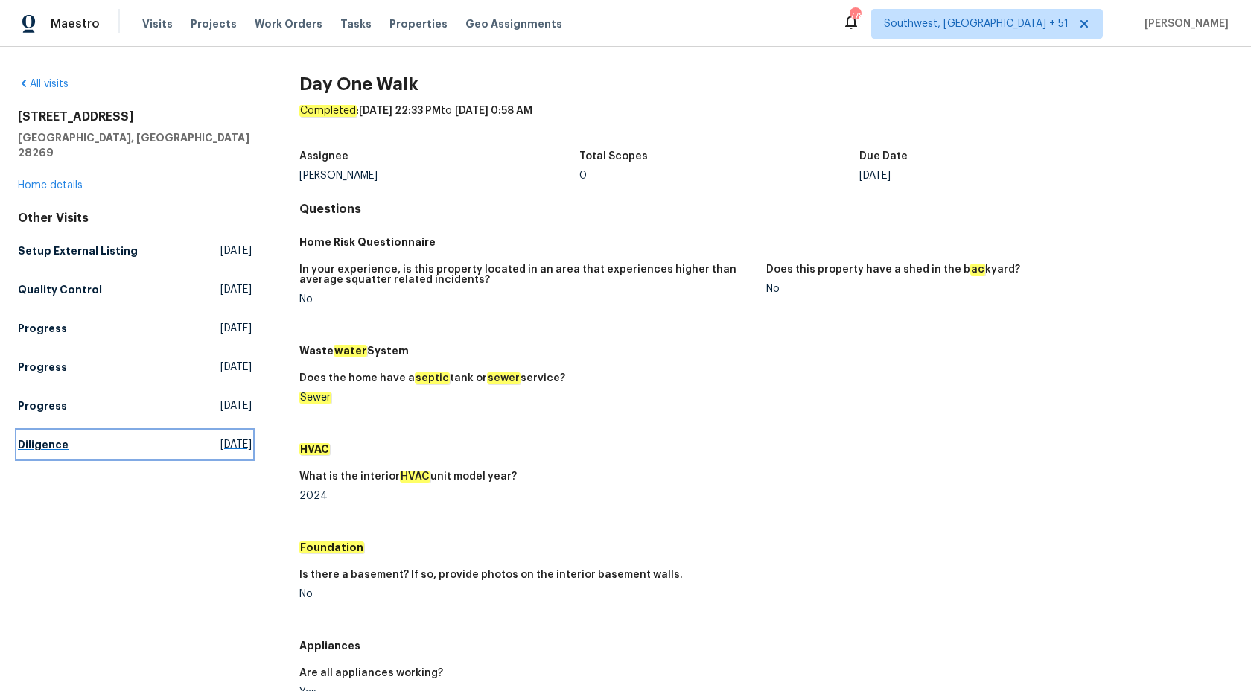
click at [45, 437] on h5 "Diligence" at bounding box center [43, 444] width 51 height 15
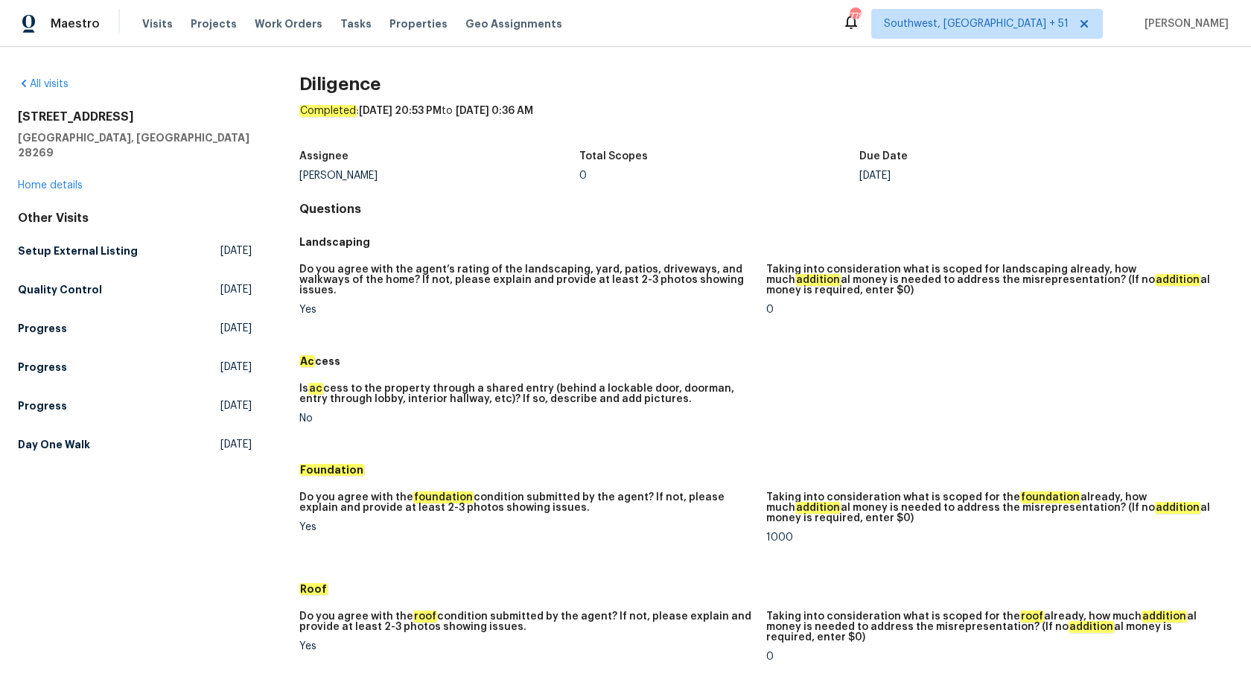
click at [567, 434] on figure "Is ac cess to the property through a shared entry (behind a lockable door, door…" at bounding box center [532, 415] width 467 height 64
click at [56, 437] on h5 "Day One Walk" at bounding box center [54, 444] width 72 height 15
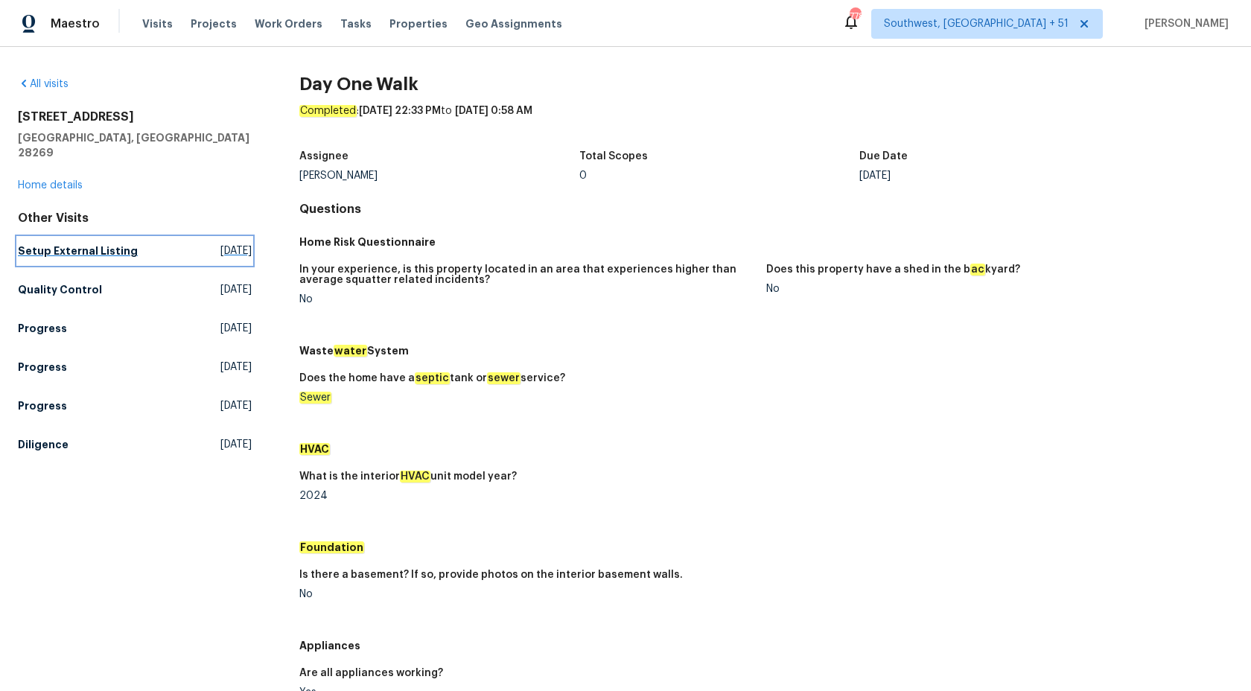
click at [68, 243] on h5 "Setup External Listing" at bounding box center [78, 250] width 120 height 15
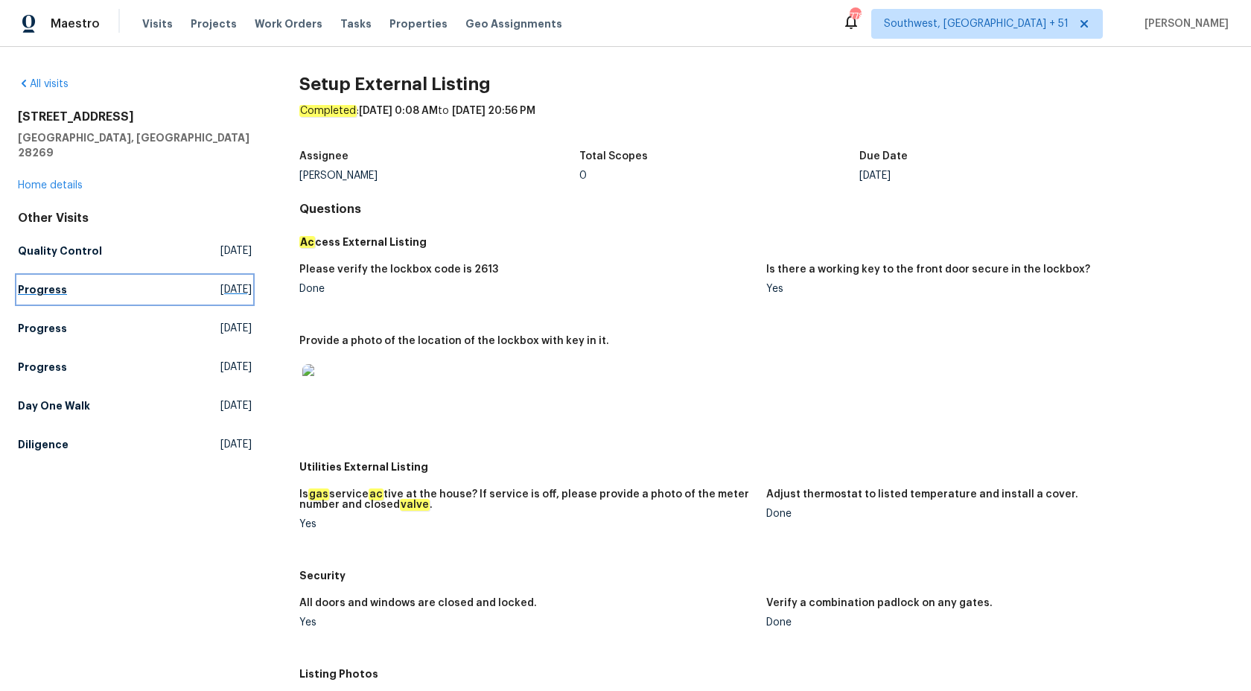
click at [25, 276] on link "Progress Thu, Aug 14 2025" at bounding box center [135, 289] width 234 height 27
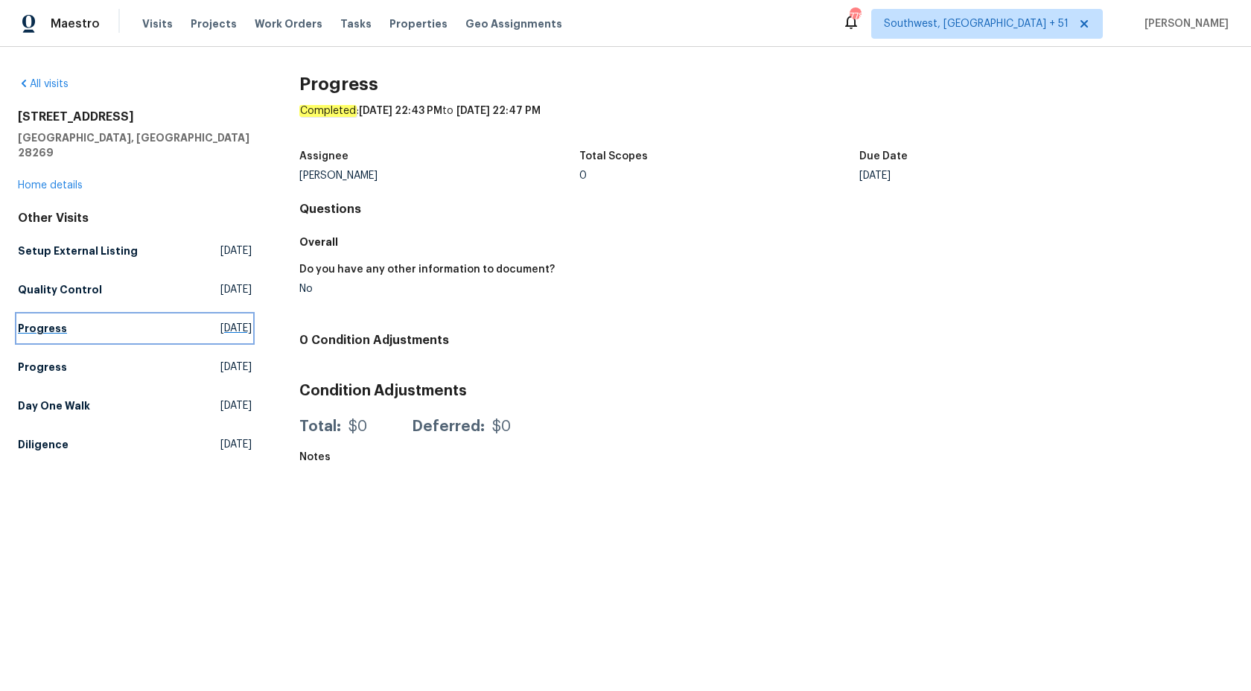
click at [28, 321] on h5 "Progress" at bounding box center [42, 328] width 49 height 15
click at [28, 360] on h5 "Progress" at bounding box center [42, 367] width 49 height 15
click at [45, 398] on h5 "Day One Walk" at bounding box center [54, 405] width 72 height 15
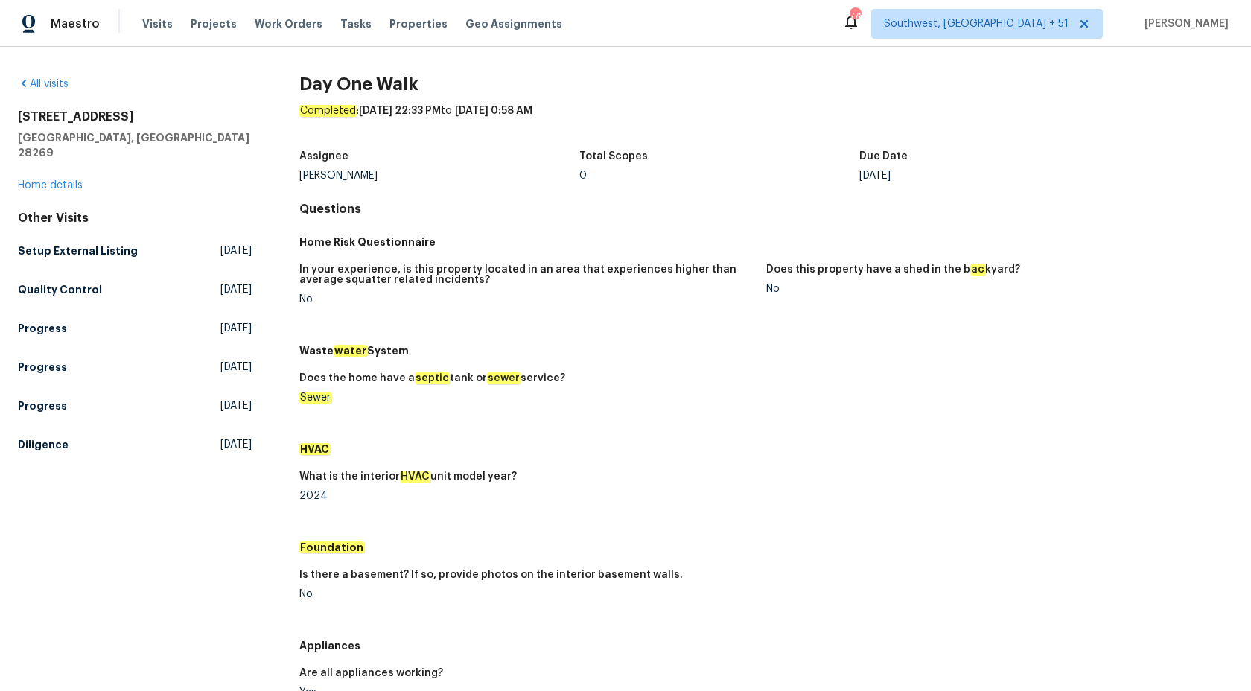
click at [61, 162] on div "3624 Croft Haven Dr Charlotte, NC 28269 Home details" at bounding box center [135, 150] width 234 height 83
click at [63, 185] on div "All visits 3624 Croft Haven Dr Charlotte, NC 28269 Home details Other Visits Se…" at bounding box center [135, 267] width 234 height 381
click at [58, 180] on link "Home details" at bounding box center [50, 185] width 65 height 10
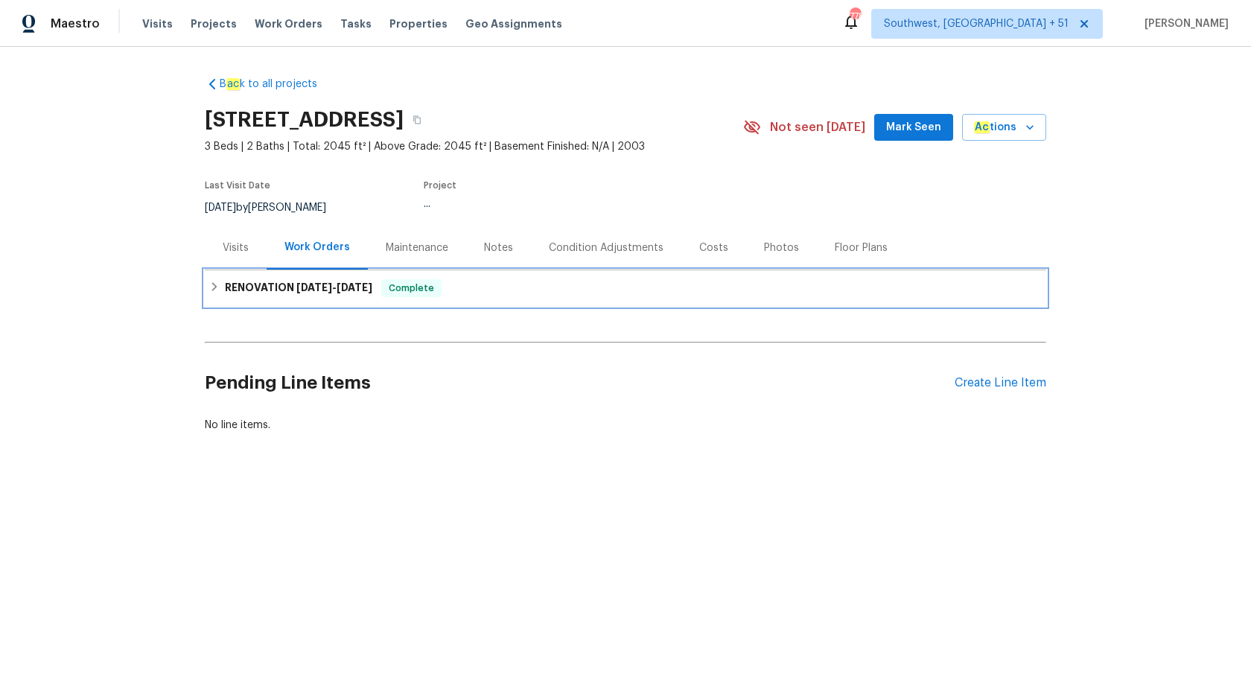
click at [315, 279] on h6 "RENOVATION 8/8/25 - 8/18/25" at bounding box center [298, 288] width 147 height 18
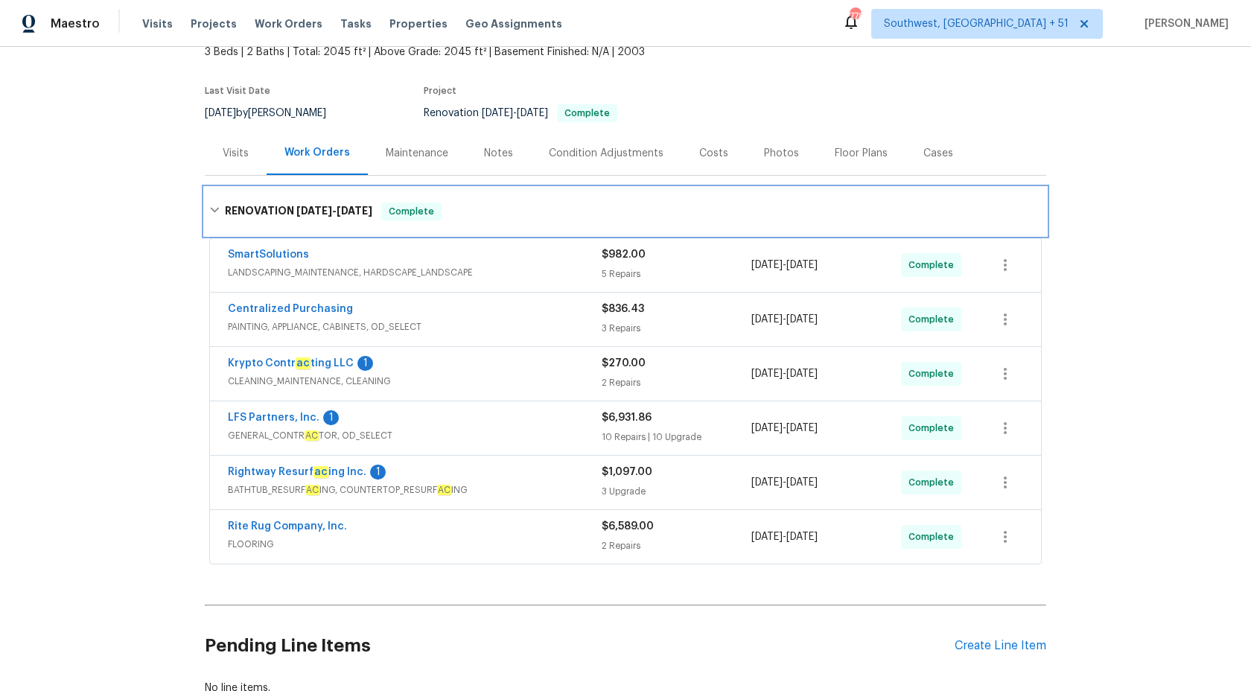
scroll to position [200, 0]
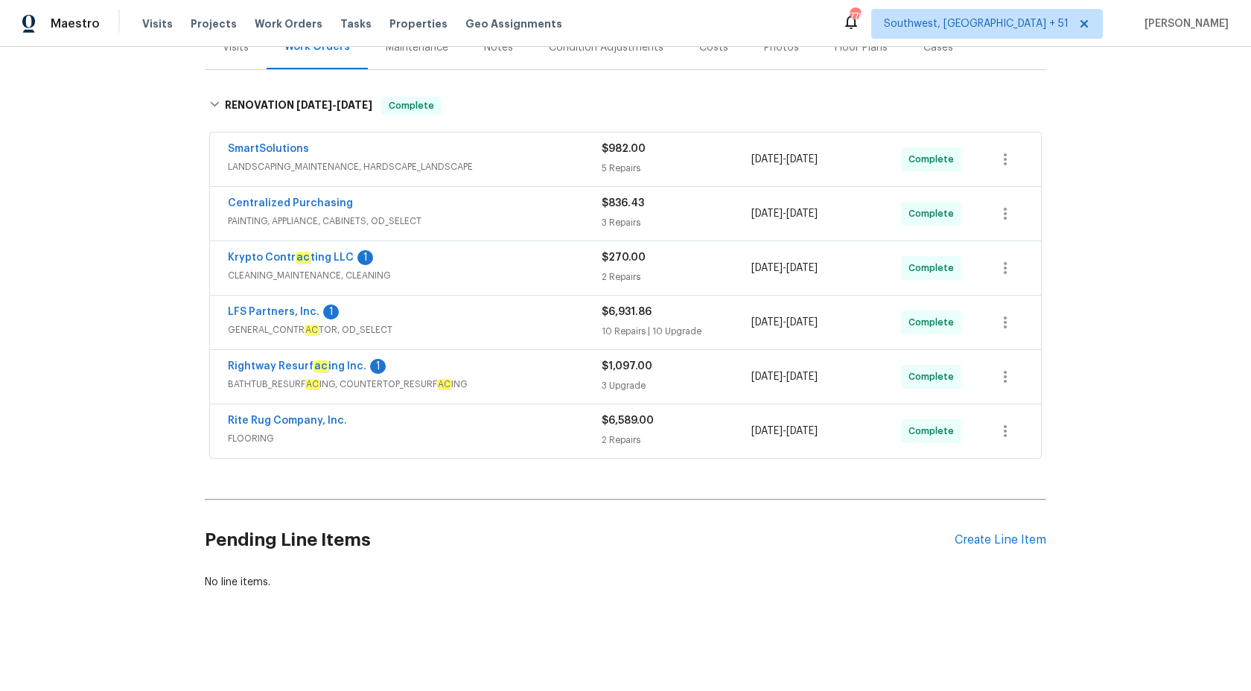
click at [610, 438] on div "2 Repairs" at bounding box center [676, 439] width 150 height 15
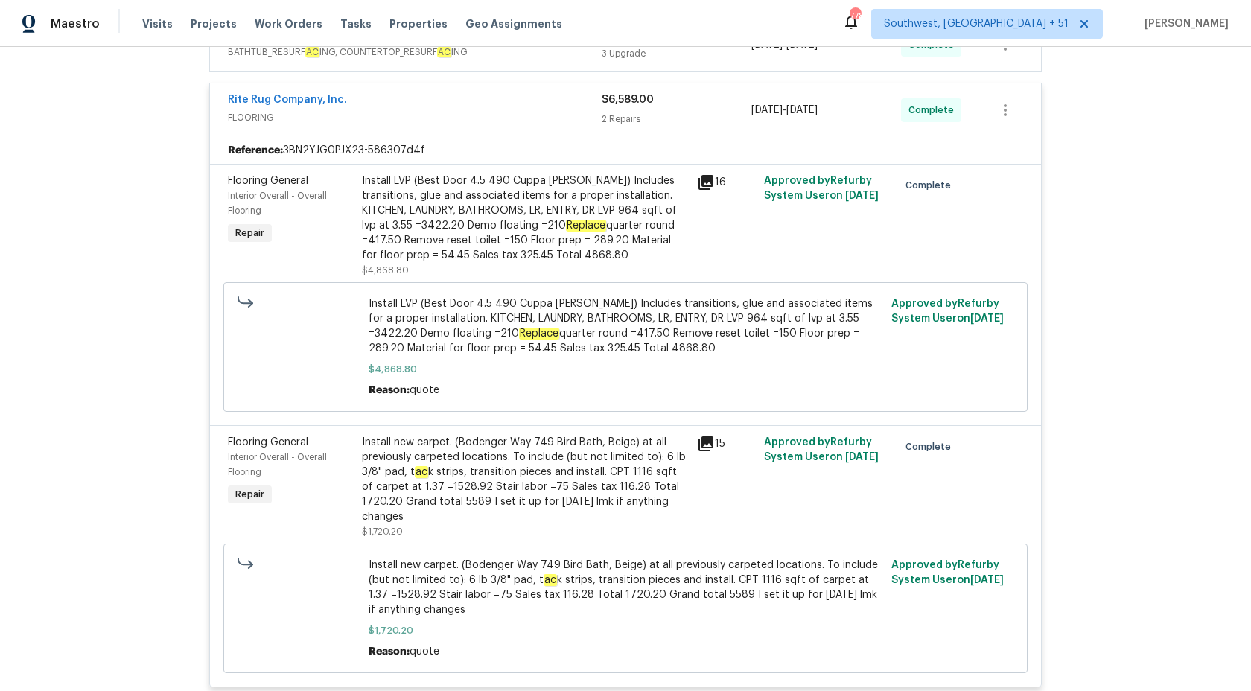
scroll to position [559, 0]
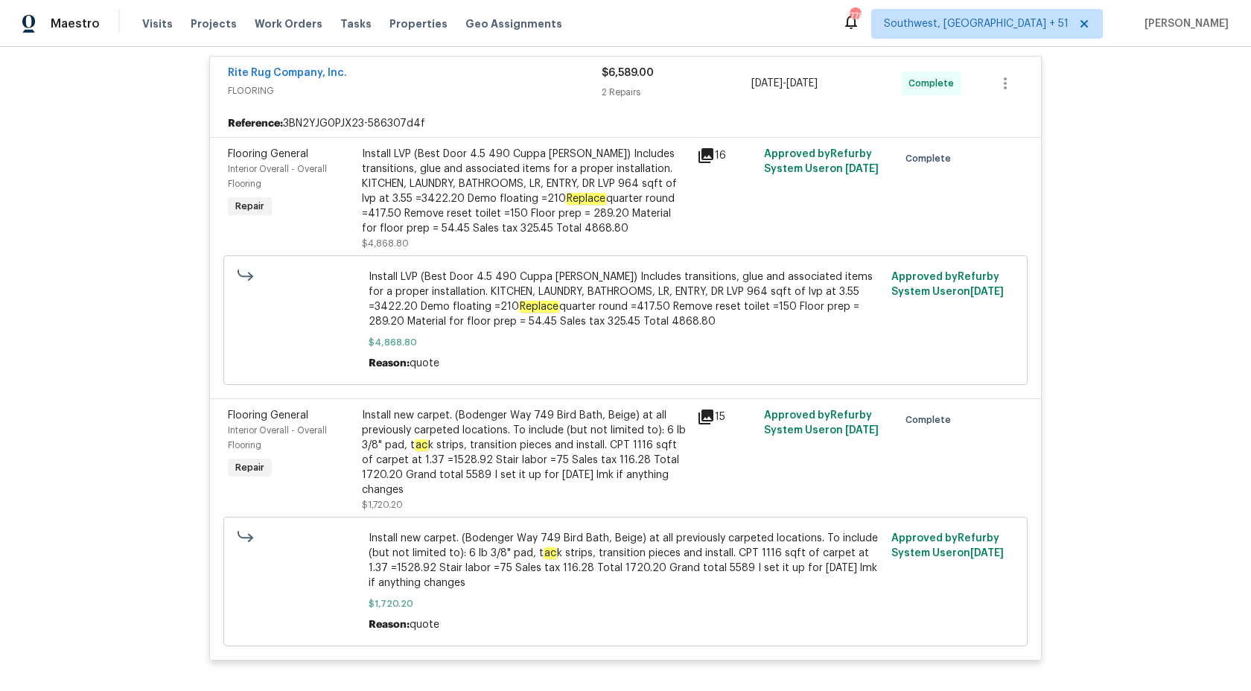
click at [585, 70] on div "Rite Rug Company, Inc." at bounding box center [415, 75] width 374 height 18
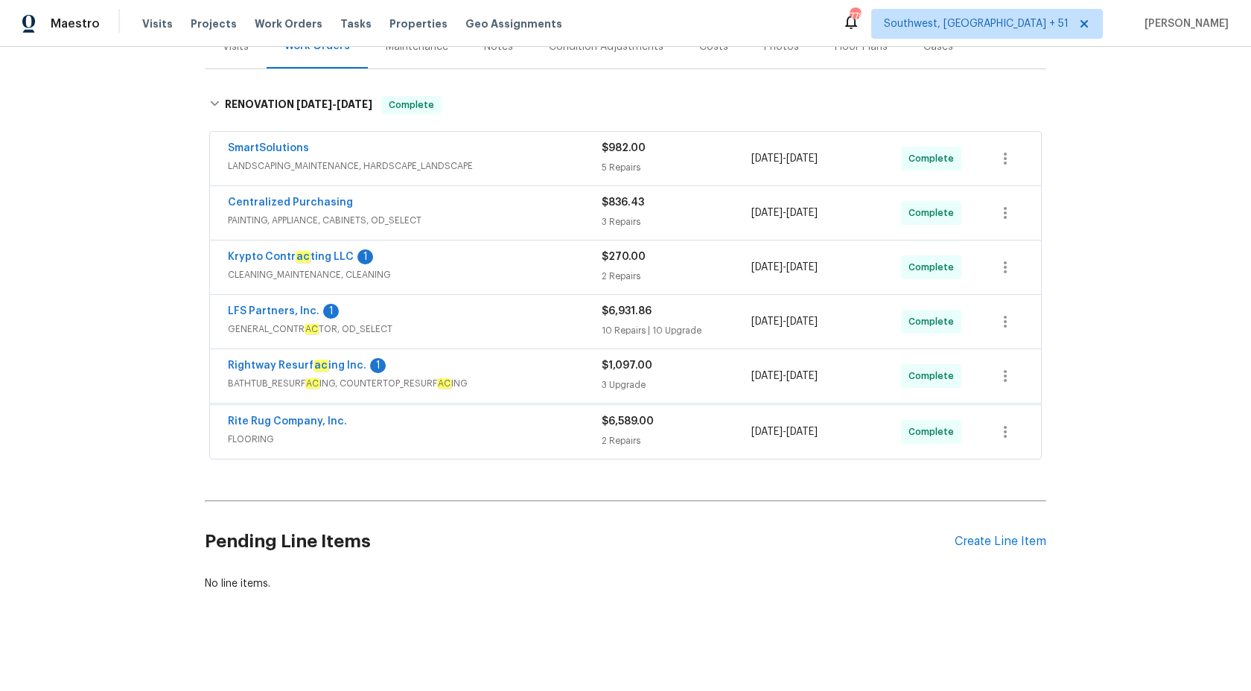
scroll to position [200, 0]
click at [564, 378] on span "BATHTUB_RESURF AC ING, COUNTERTOP_RESURF AC ING" at bounding box center [415, 384] width 374 height 15
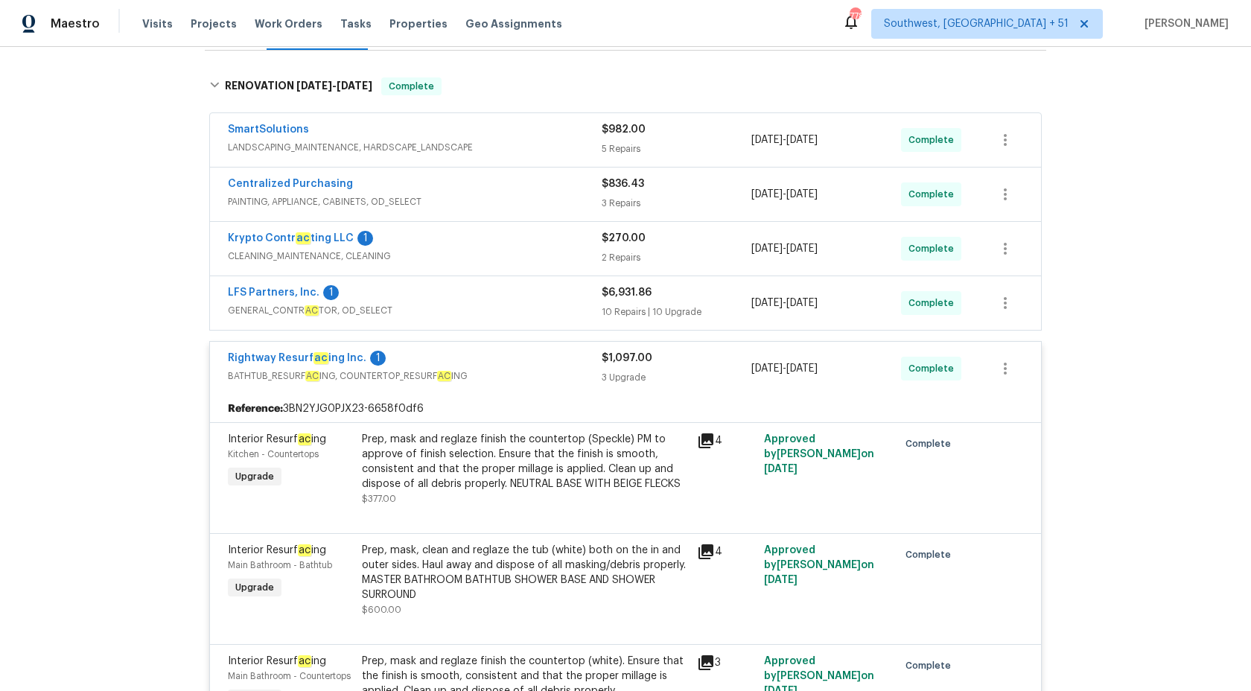
click at [566, 378] on span "BATHTUB_RESURF AC ING, COUNTERTOP_RESURF AC ING" at bounding box center [415, 375] width 374 height 15
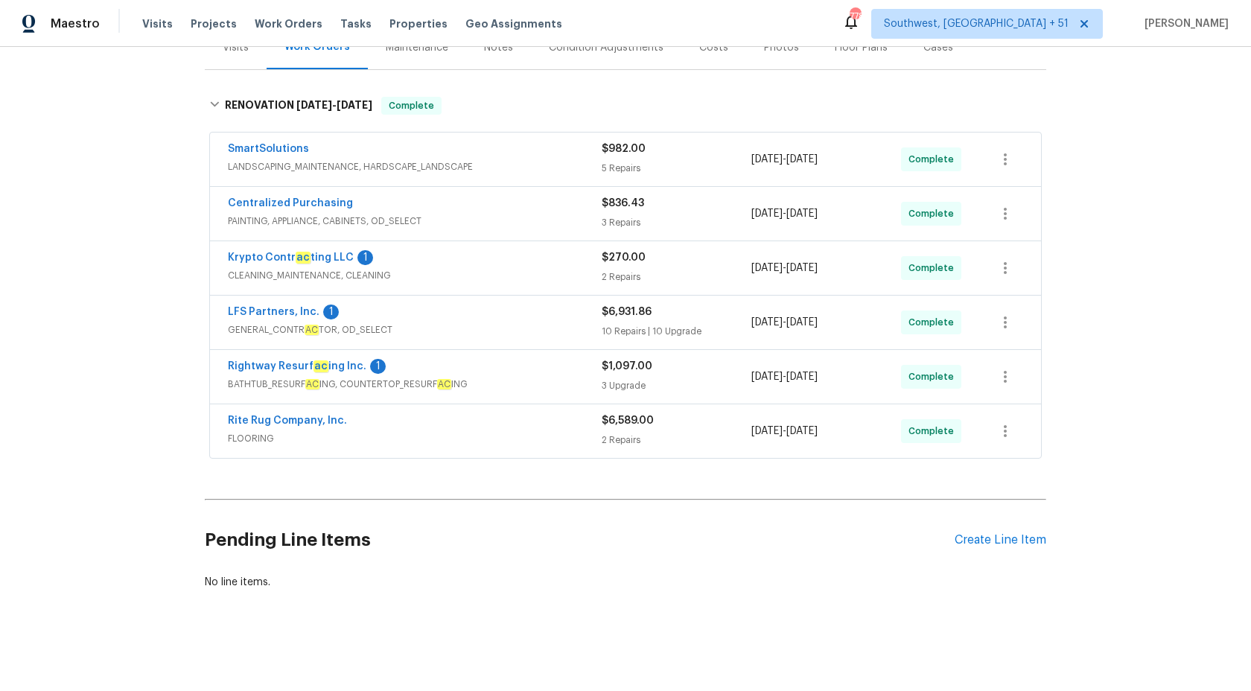
click at [586, 324] on span "GENERAL_CONTR AC TOR, OD_SELECT" at bounding box center [415, 329] width 374 height 15
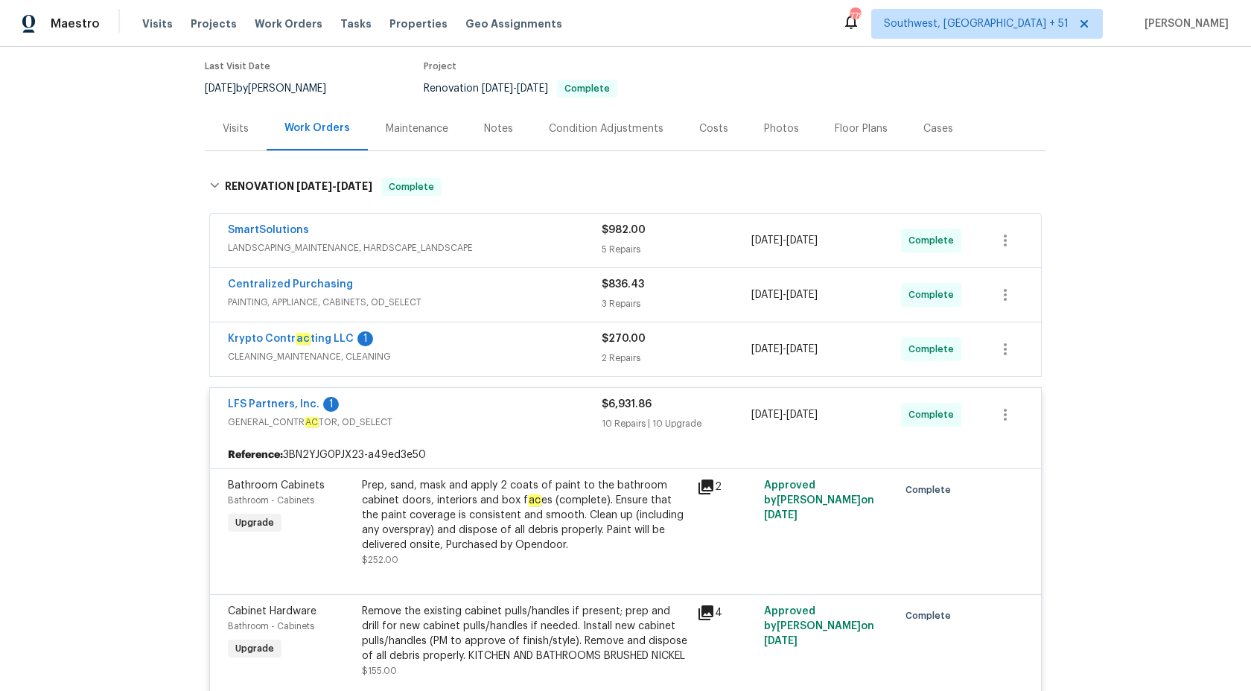
scroll to position [116, 0]
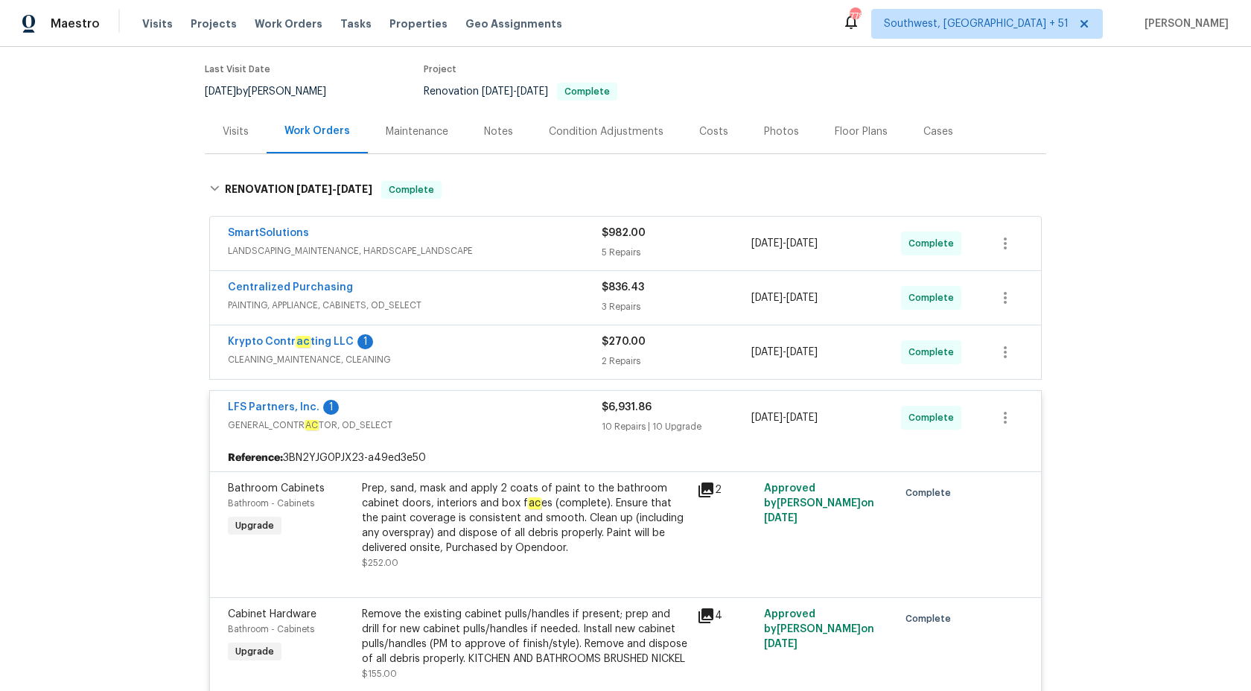
click at [602, 429] on div "10 Repairs | 10 Upgrade" at bounding box center [676, 426] width 150 height 15
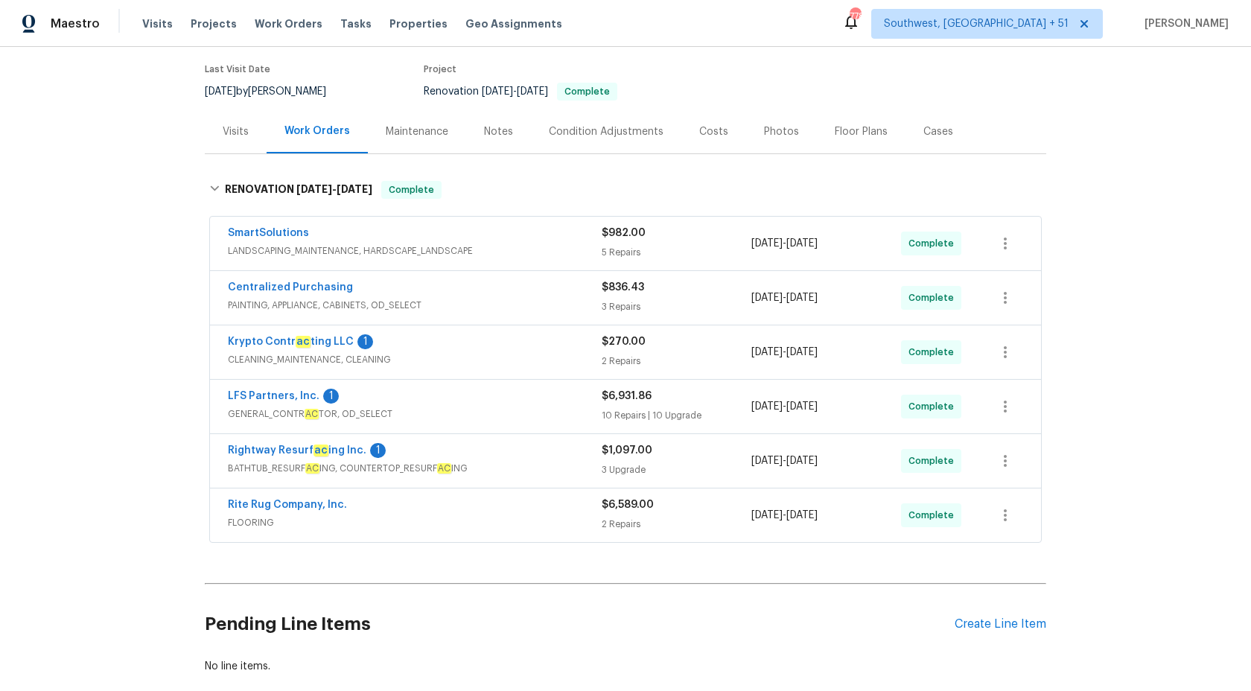
click at [526, 352] on span "CLEANING_MAINTENANCE, CLEANING" at bounding box center [415, 359] width 374 height 15
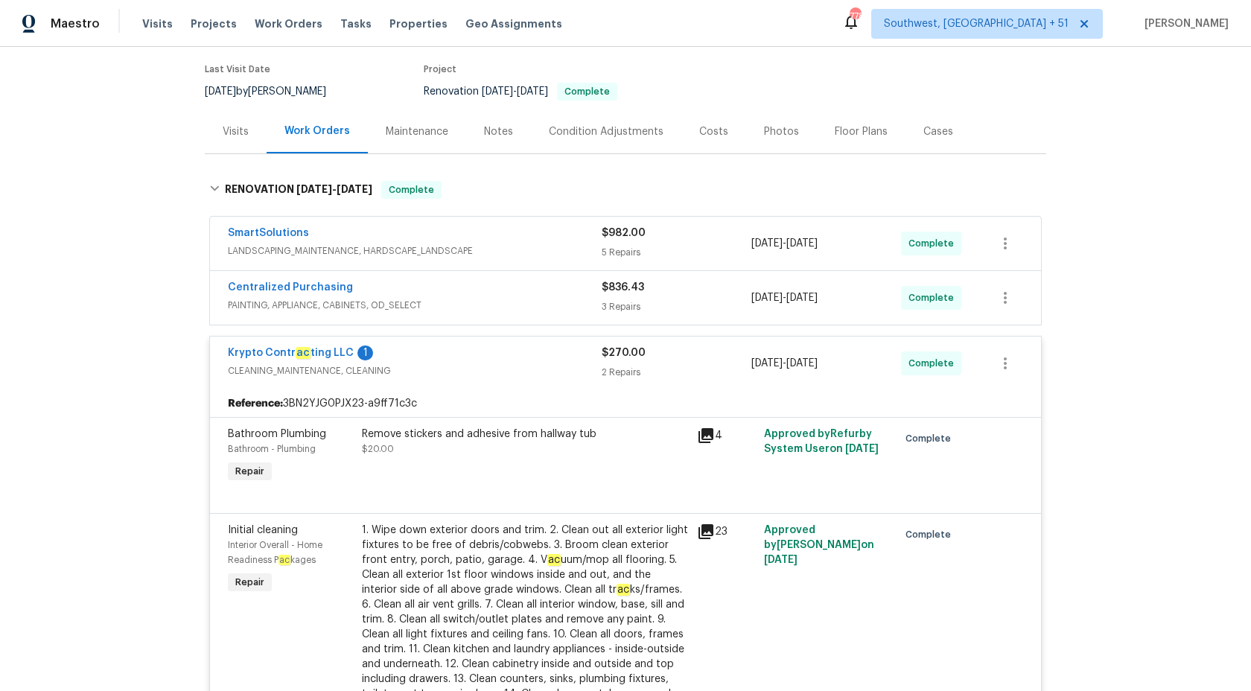
click at [534, 368] on span "CLEANING_MAINTENANCE, CLEANING" at bounding box center [415, 370] width 374 height 15
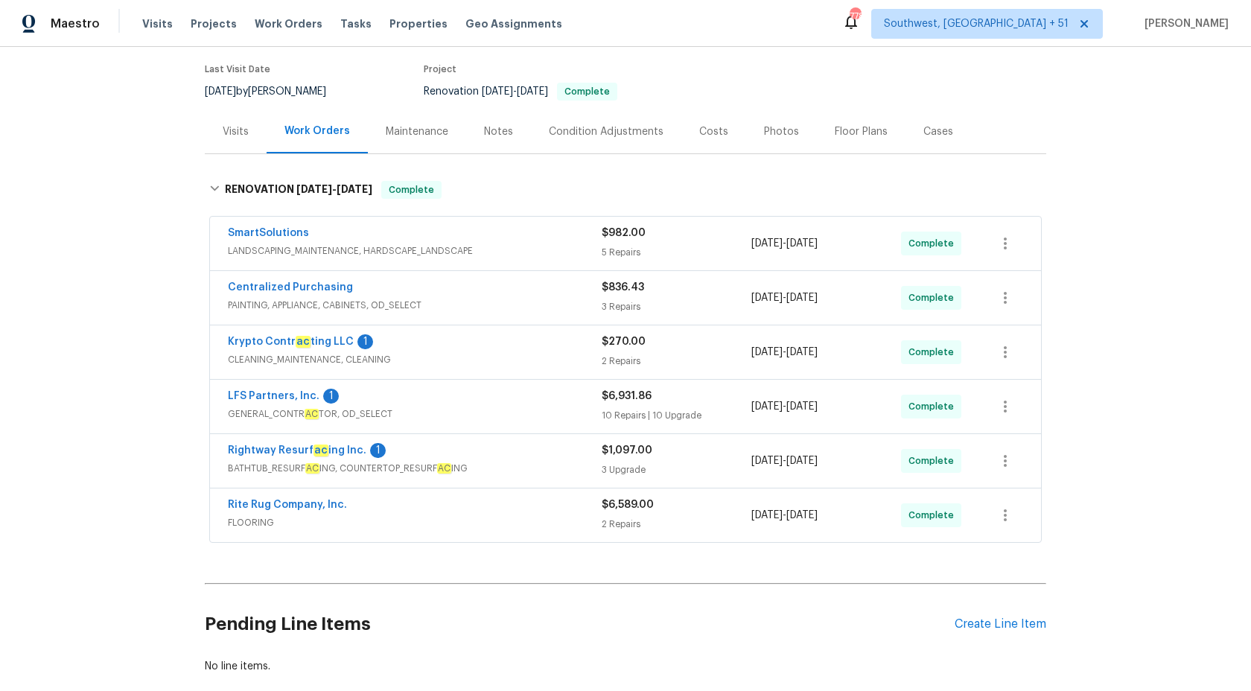
click at [542, 300] on span "PAINTING, APPLIANCE, CABINETS, OD_SELECT" at bounding box center [415, 305] width 374 height 15
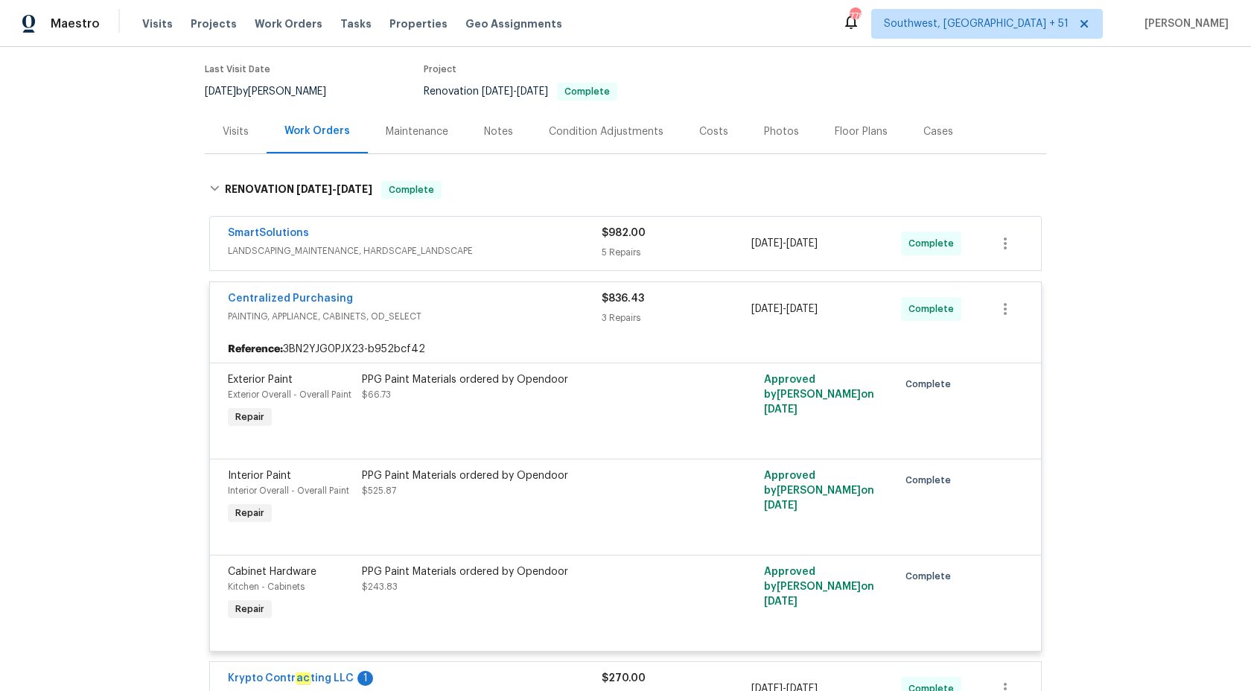
click at [542, 300] on div "Centralized Purchasing" at bounding box center [415, 300] width 374 height 18
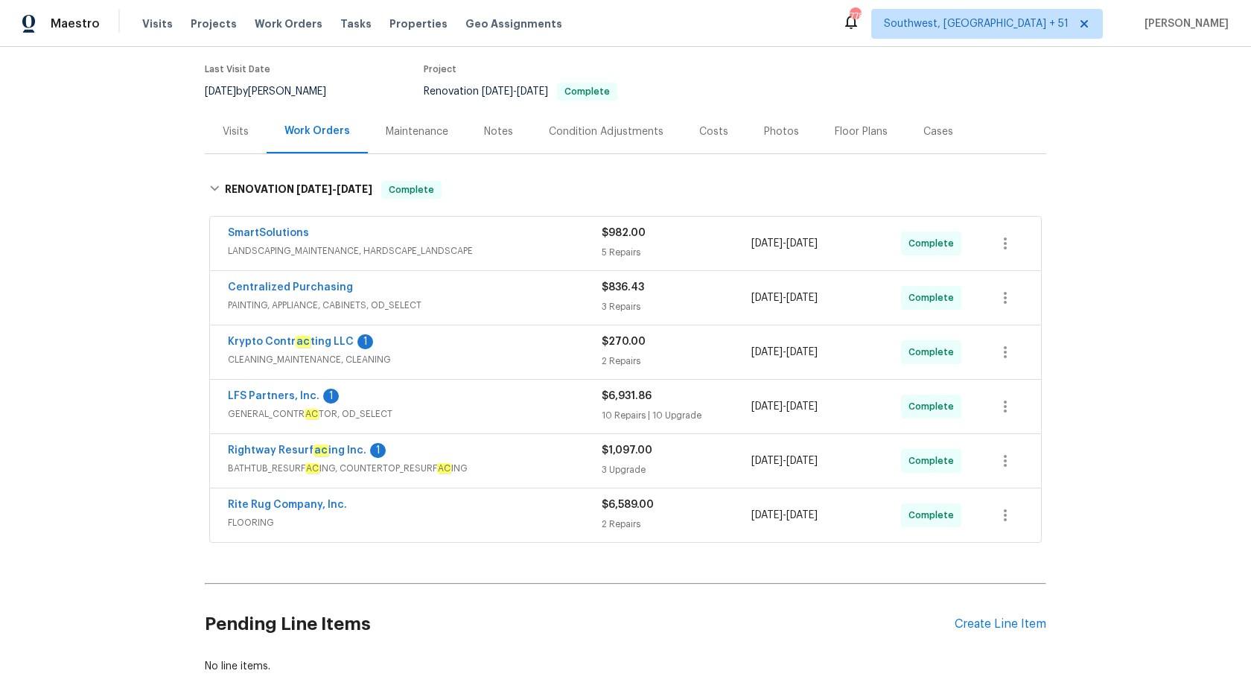
click at [595, 247] on span "LANDSCAPING_MAINTENANCE, HARDSCAPE_LANDSCAPE" at bounding box center [415, 250] width 374 height 15
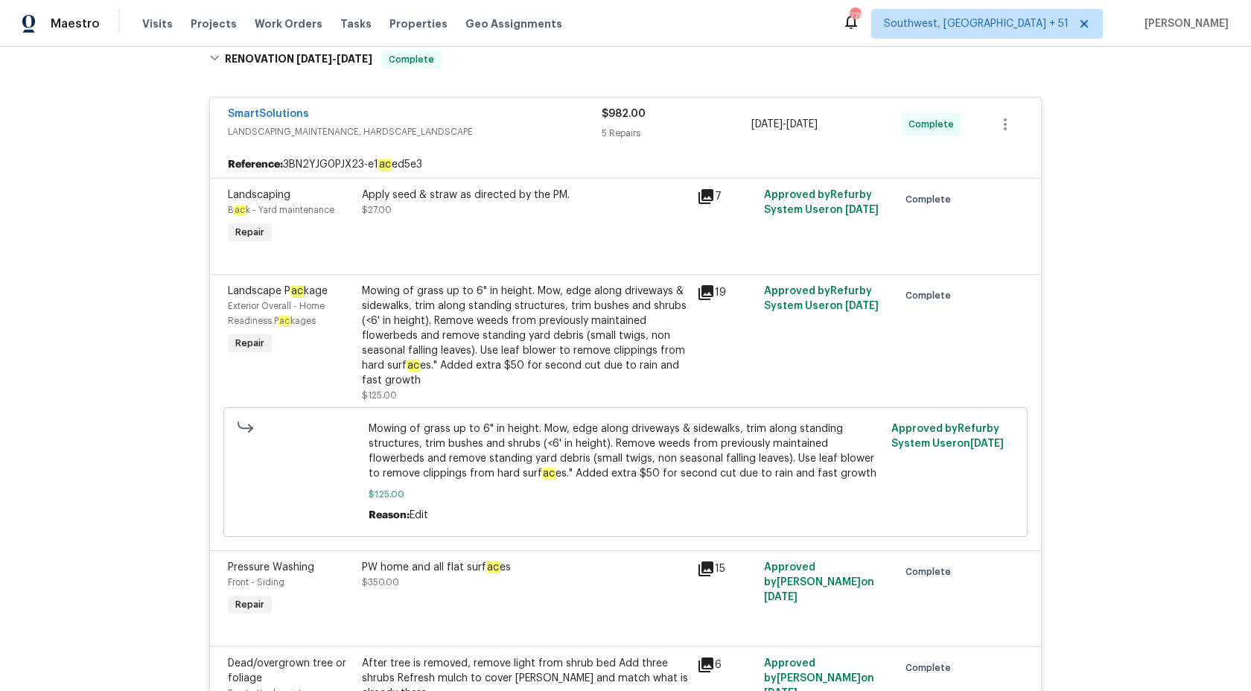
scroll to position [76, 0]
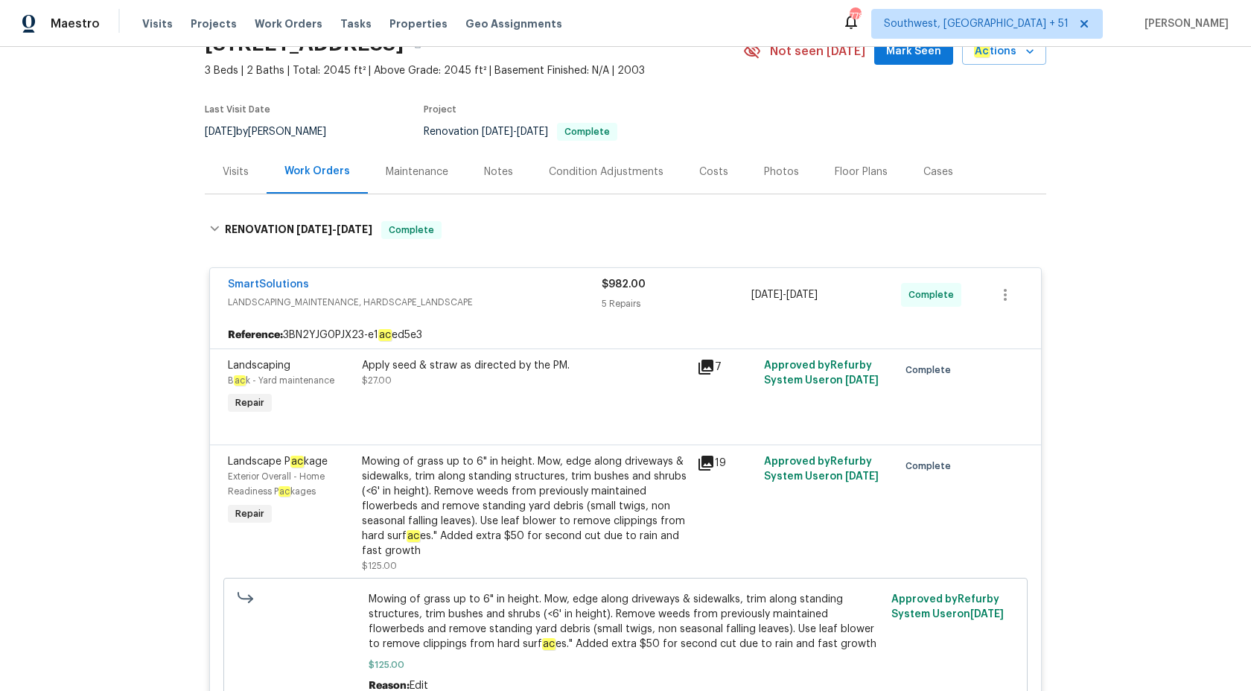
click at [646, 302] on div "5 Repairs" at bounding box center [676, 303] width 150 height 15
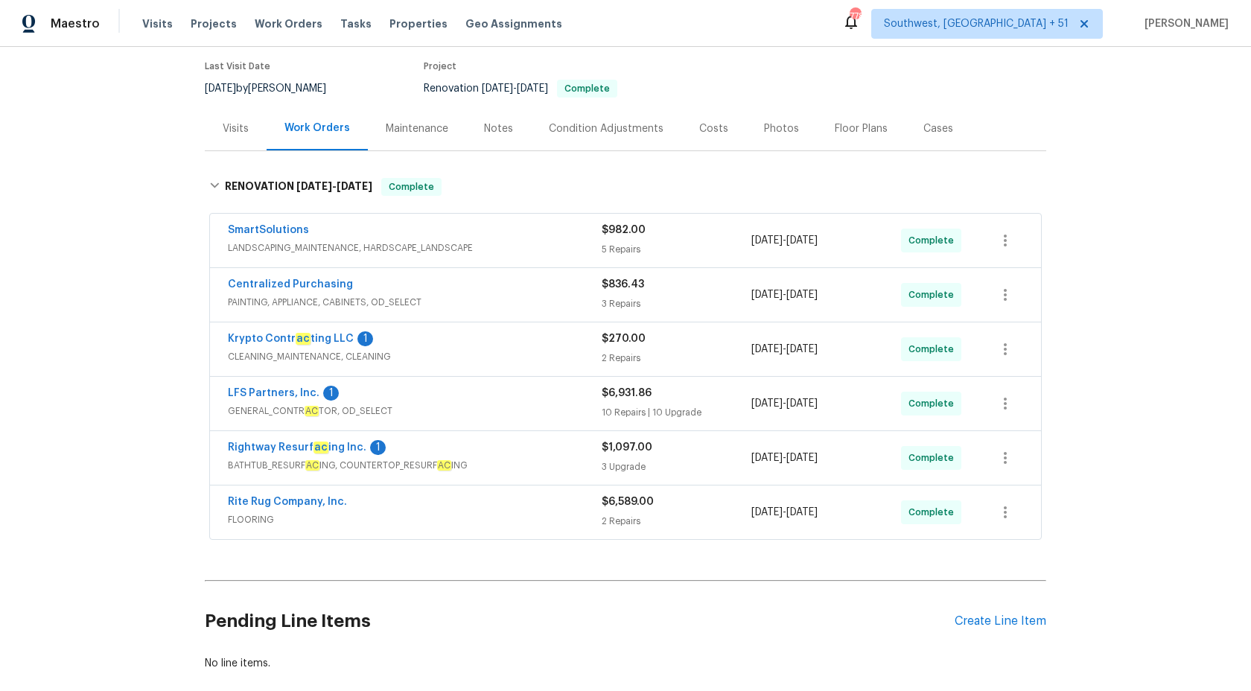
scroll to position [200, 0]
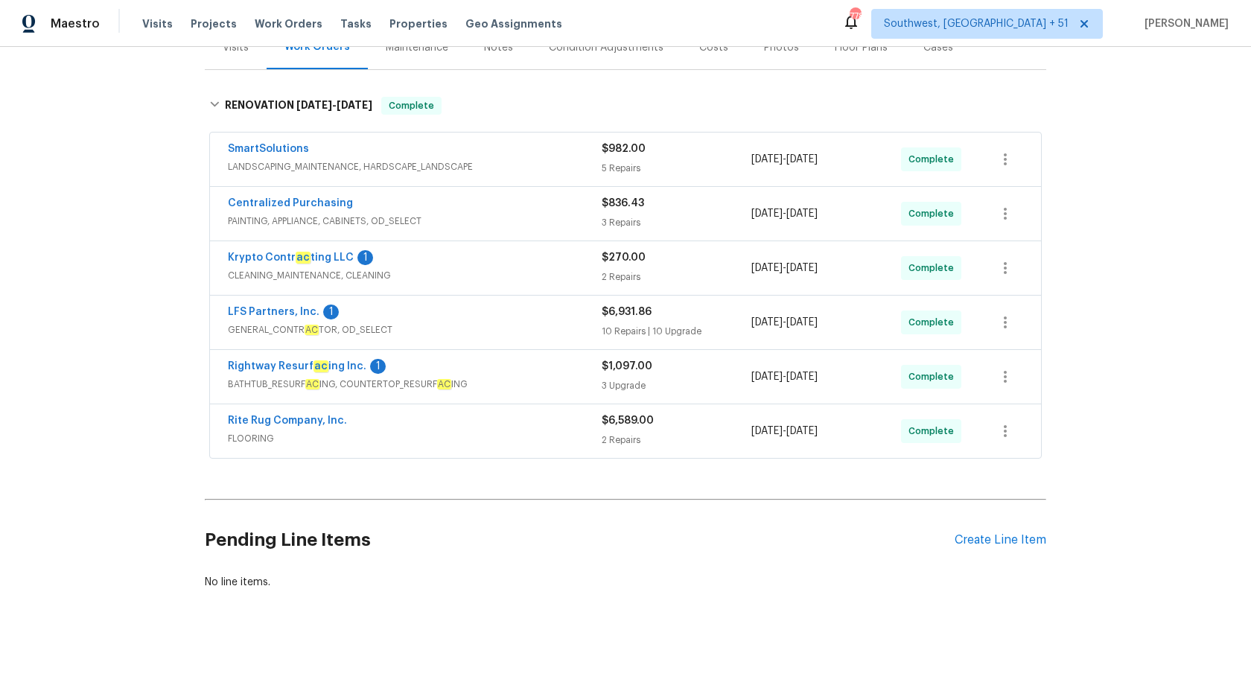
click at [566, 325] on span "GENERAL_CONTR AC TOR, OD_SELECT" at bounding box center [415, 329] width 374 height 15
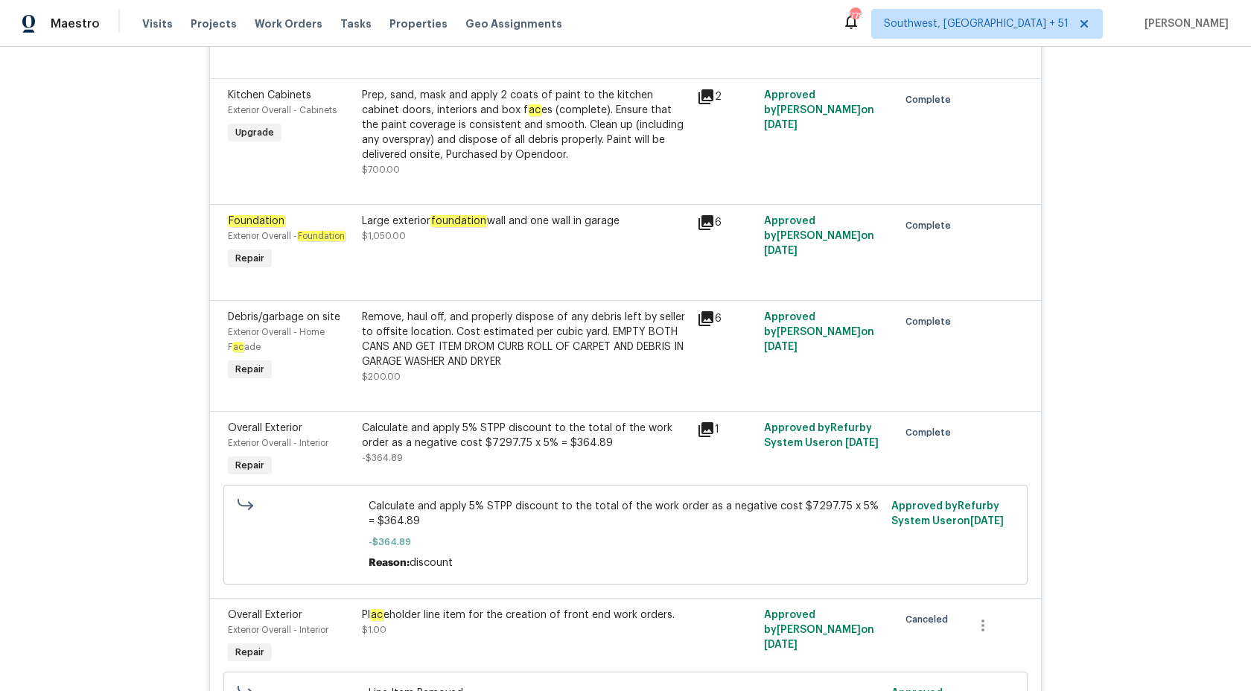
scroll to position [1202, 0]
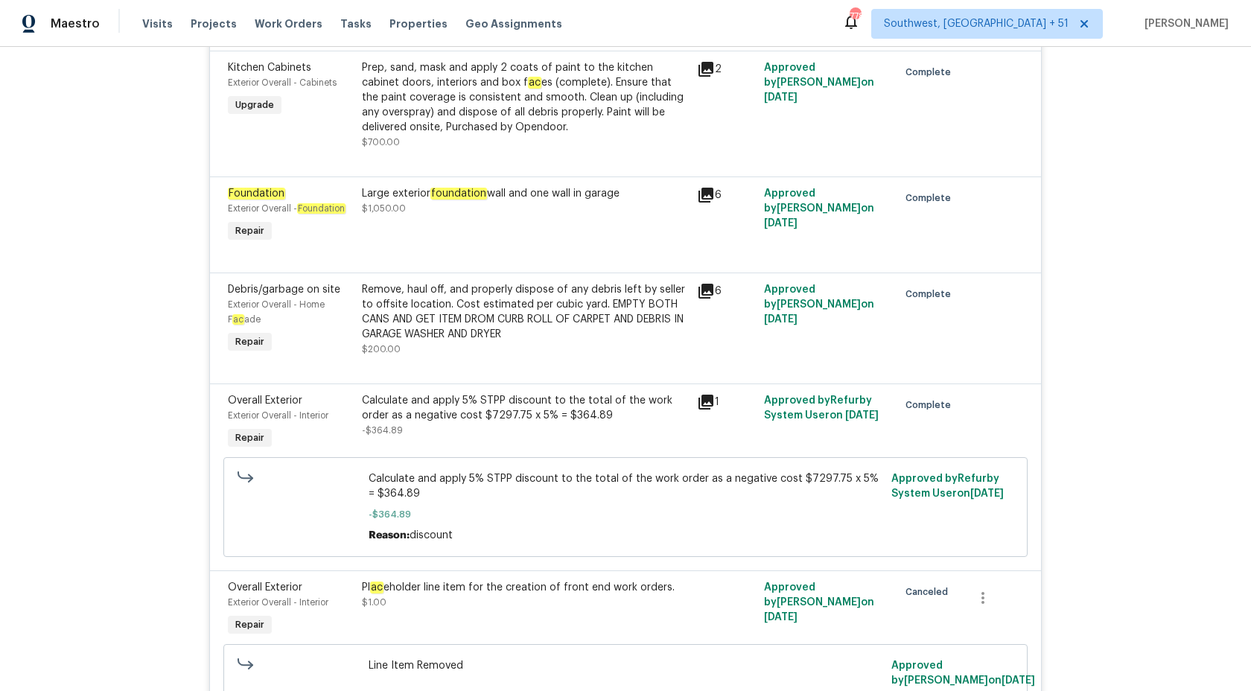
click at [510, 201] on div "Large exterior foundation wall and one wall in garage" at bounding box center [525, 193] width 326 height 15
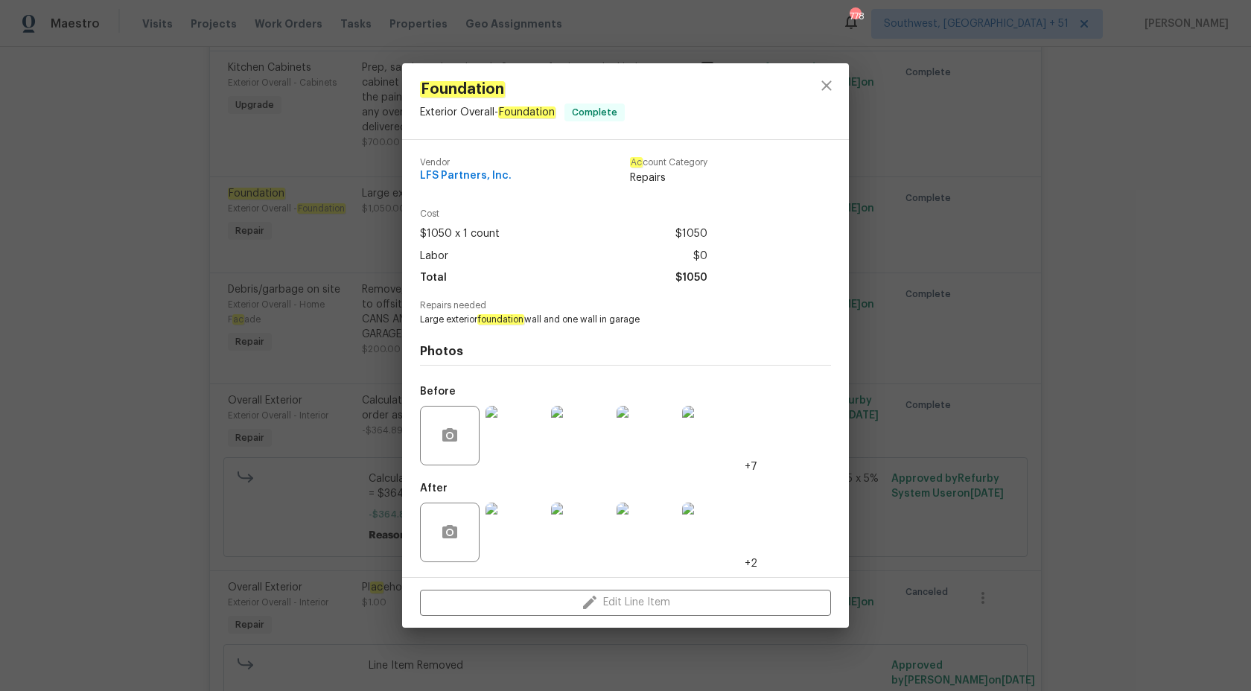
click at [520, 430] on img at bounding box center [515, 436] width 60 height 60
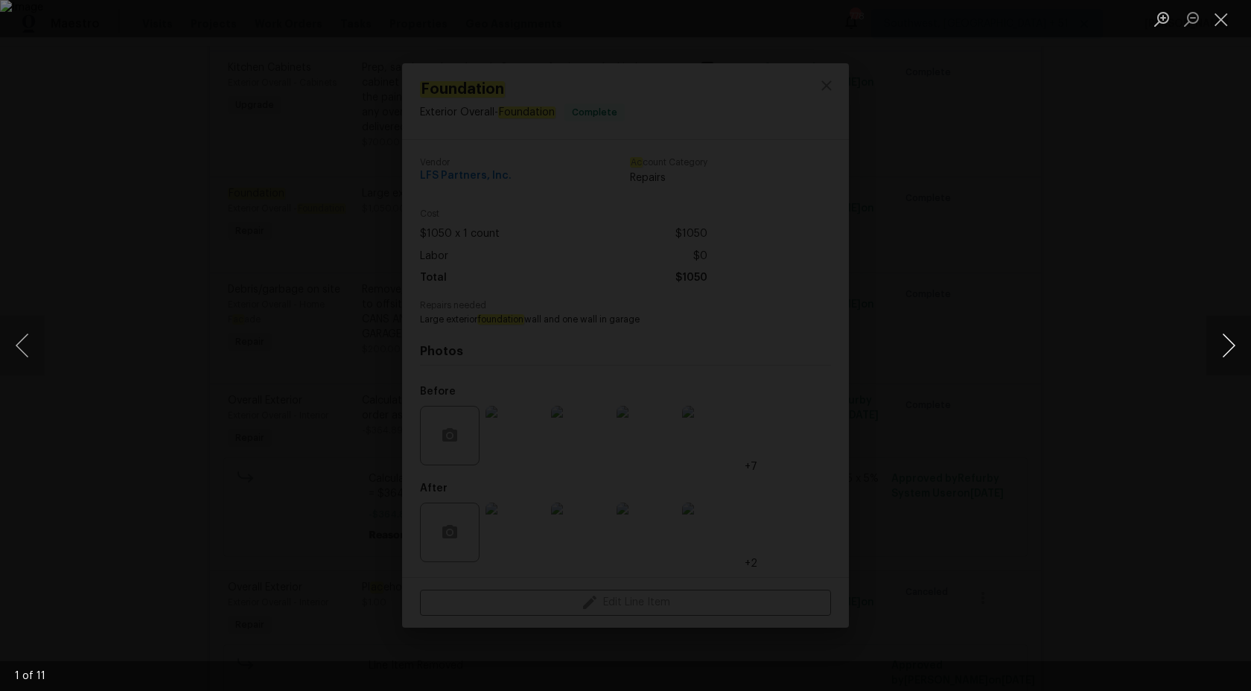
click at [1227, 342] on button "Next image" at bounding box center [1228, 346] width 45 height 60
click at [1227, 343] on button "Next image" at bounding box center [1228, 346] width 45 height 60
click at [1217, 130] on div "Lightbox" at bounding box center [625, 345] width 1251 height 691
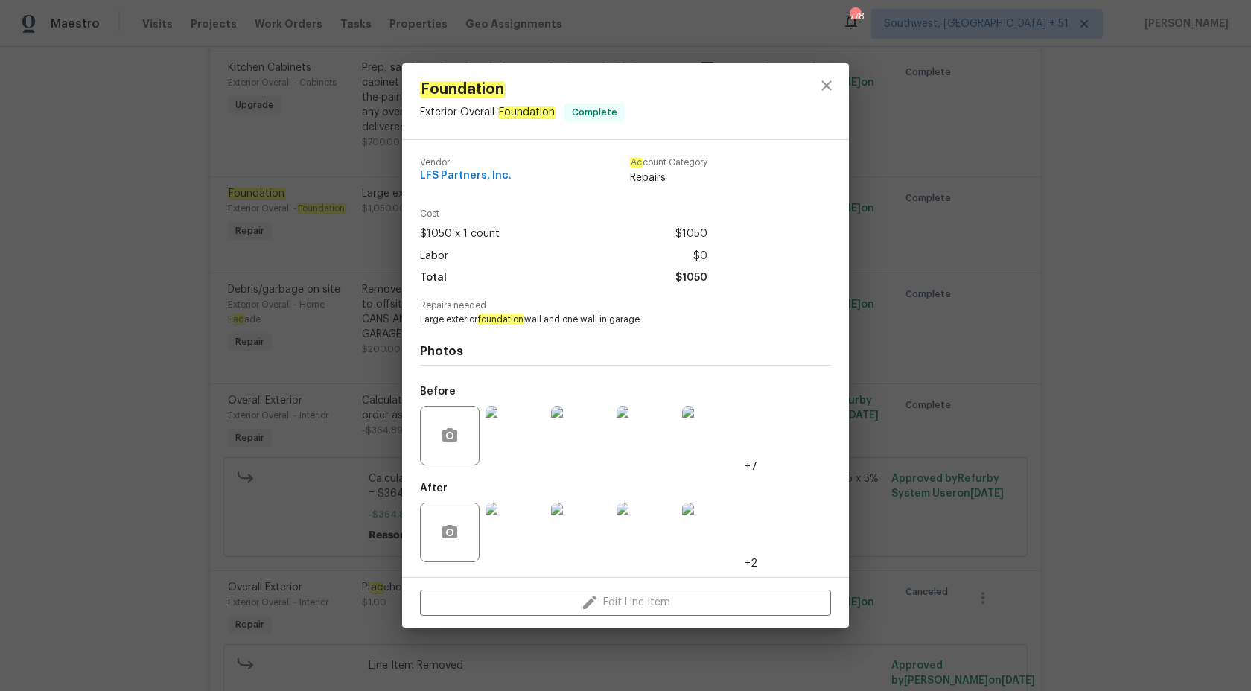
click at [1069, 316] on div "Foundation Exterior Overall - Foundation Complete Vendor LFS Partners, Inc. Ac …" at bounding box center [625, 345] width 1251 height 691
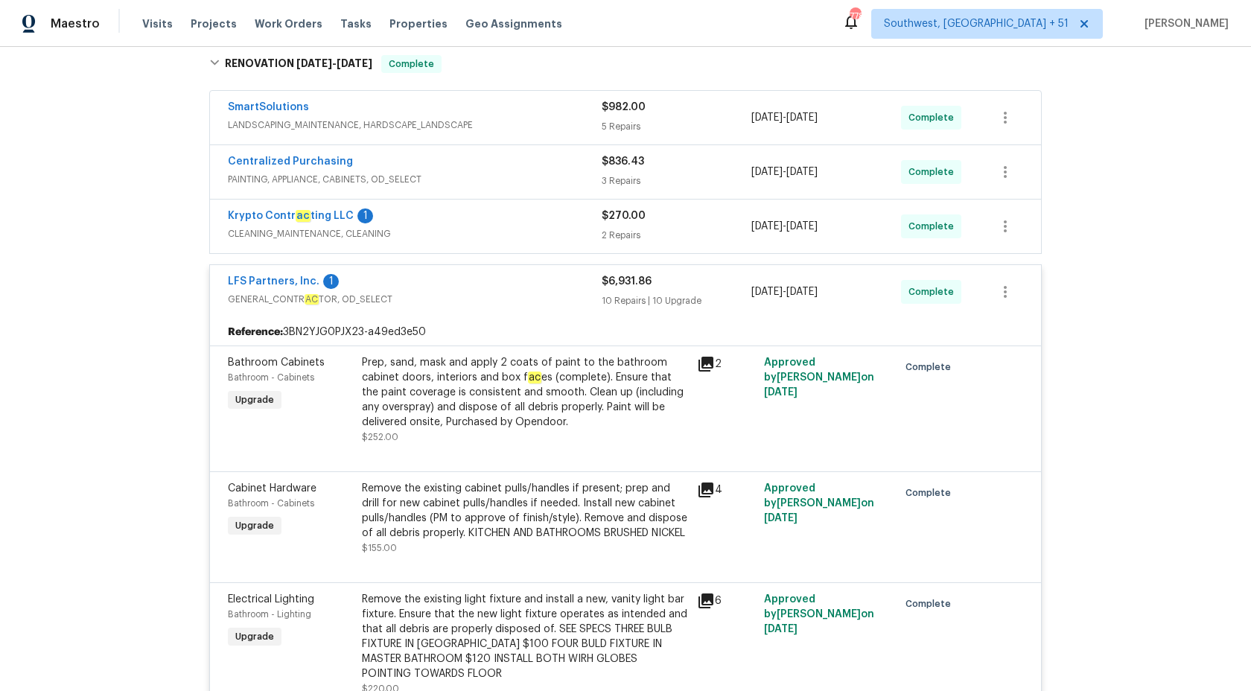
scroll to position [0, 0]
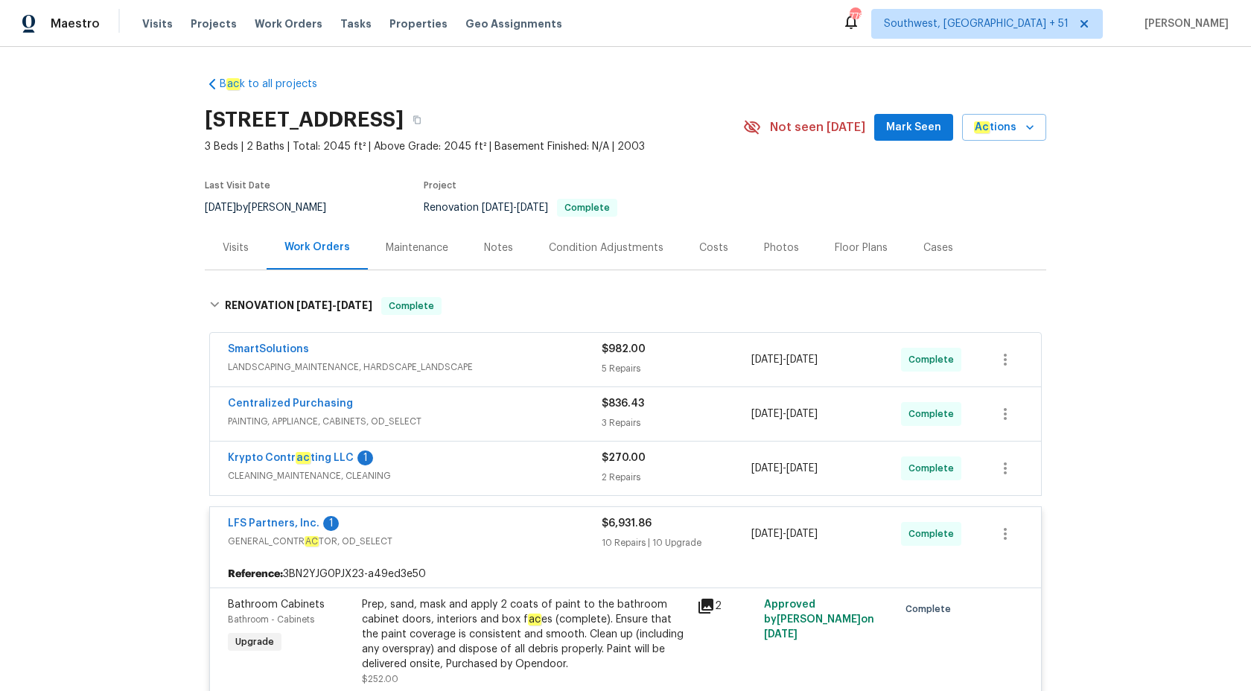
click at [633, 546] on div "10 Repairs | 10 Upgrade" at bounding box center [676, 542] width 150 height 15
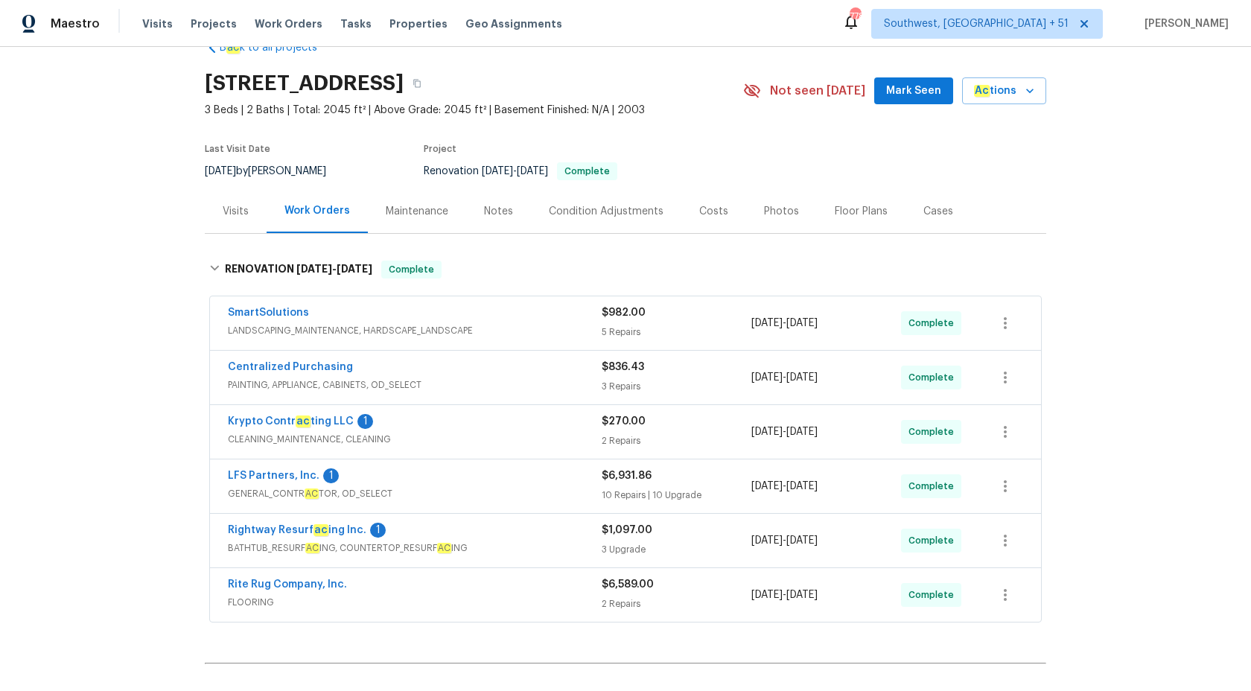
scroll to position [38, 0]
click at [574, 478] on div "LFS Partners, Inc. 1" at bounding box center [415, 476] width 374 height 18
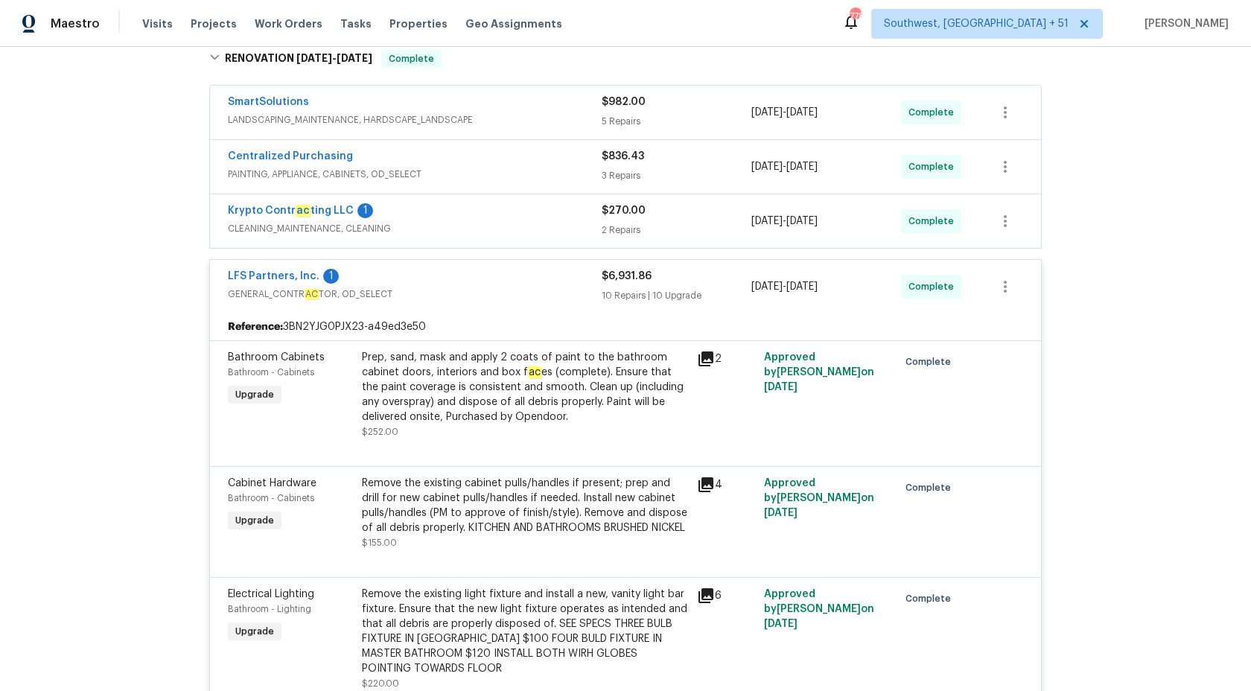
scroll to position [1044, 0]
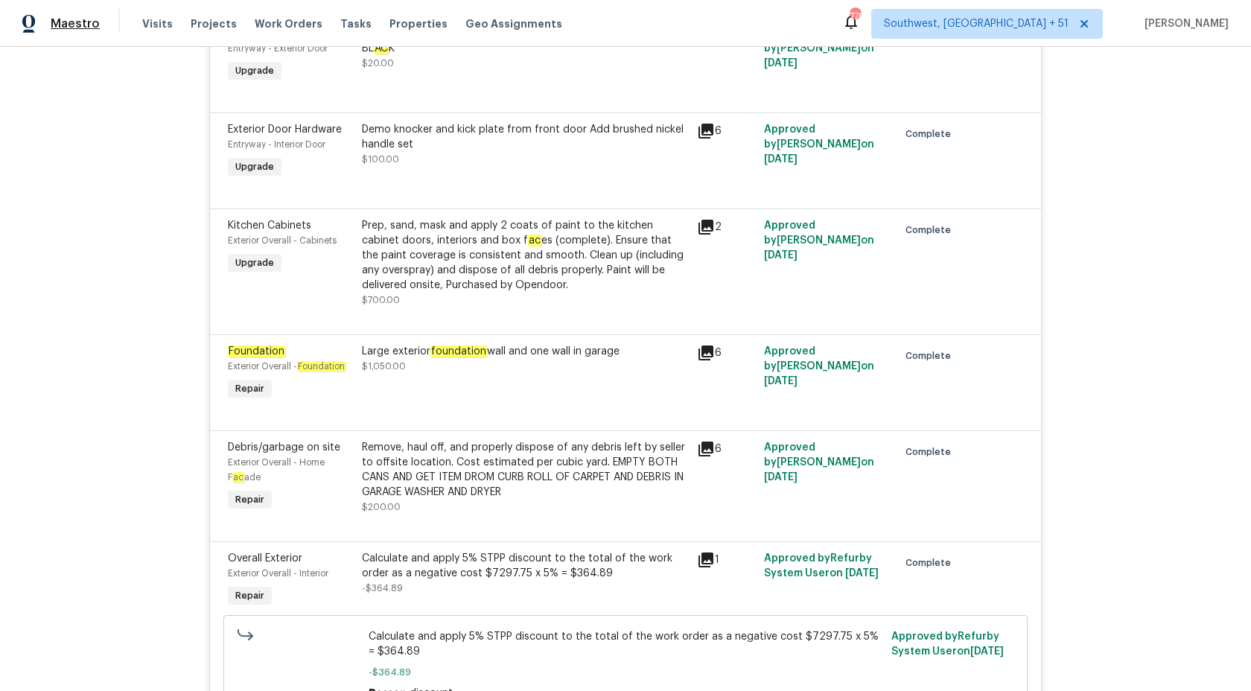
click at [59, 26] on span "Maestro" at bounding box center [75, 23] width 49 height 15
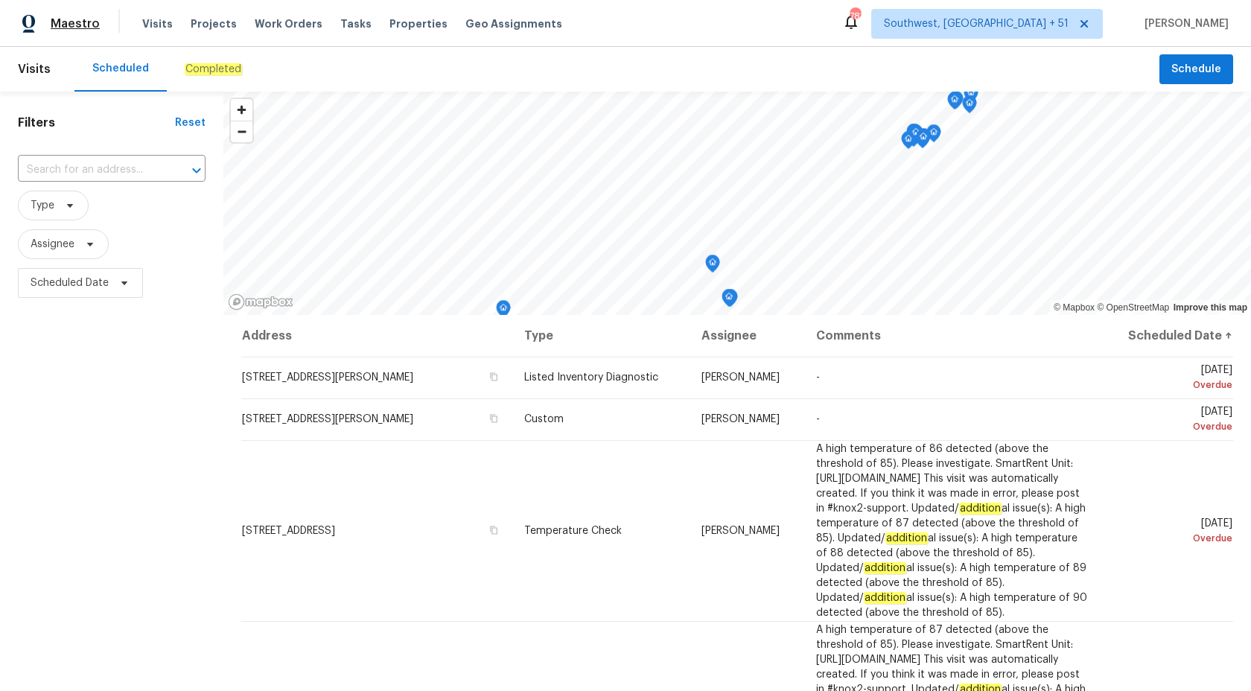
click at [84, 22] on span "Maestro" at bounding box center [75, 23] width 49 height 15
click at [205, 76] on div "Completed" at bounding box center [213, 69] width 57 height 15
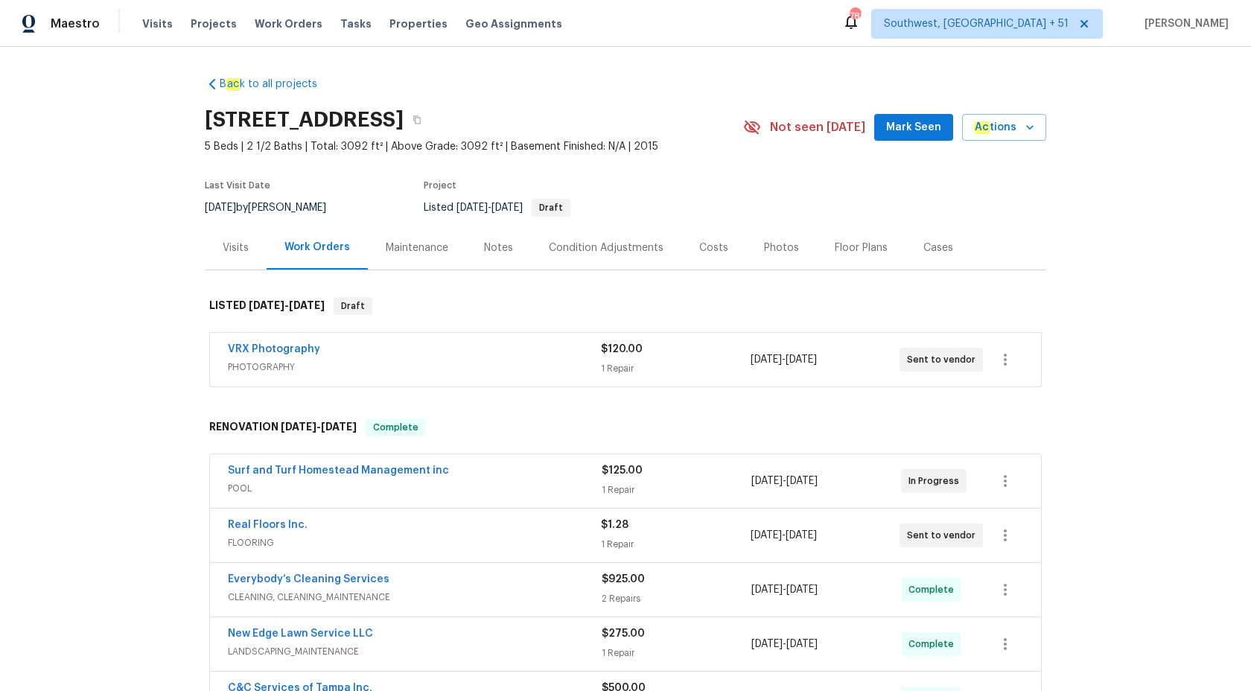
click at [240, 249] on div "Visits" at bounding box center [236, 247] width 26 height 15
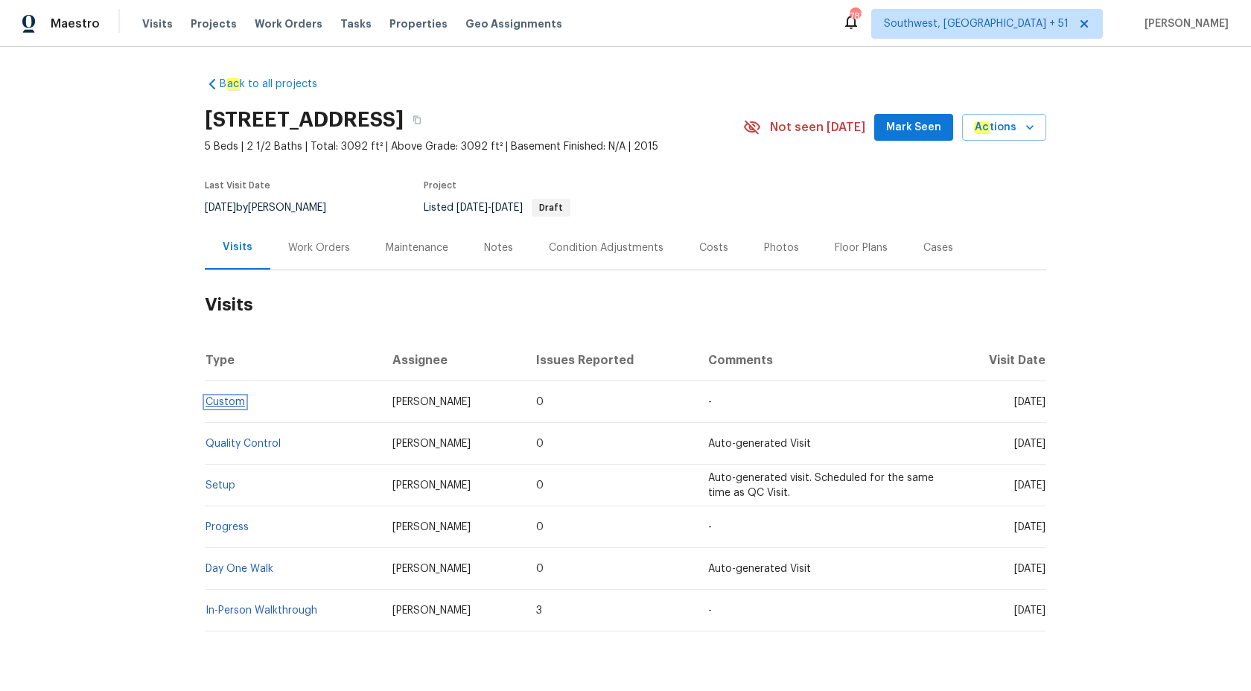
click at [221, 402] on link "Custom" at bounding box center [224, 402] width 39 height 10
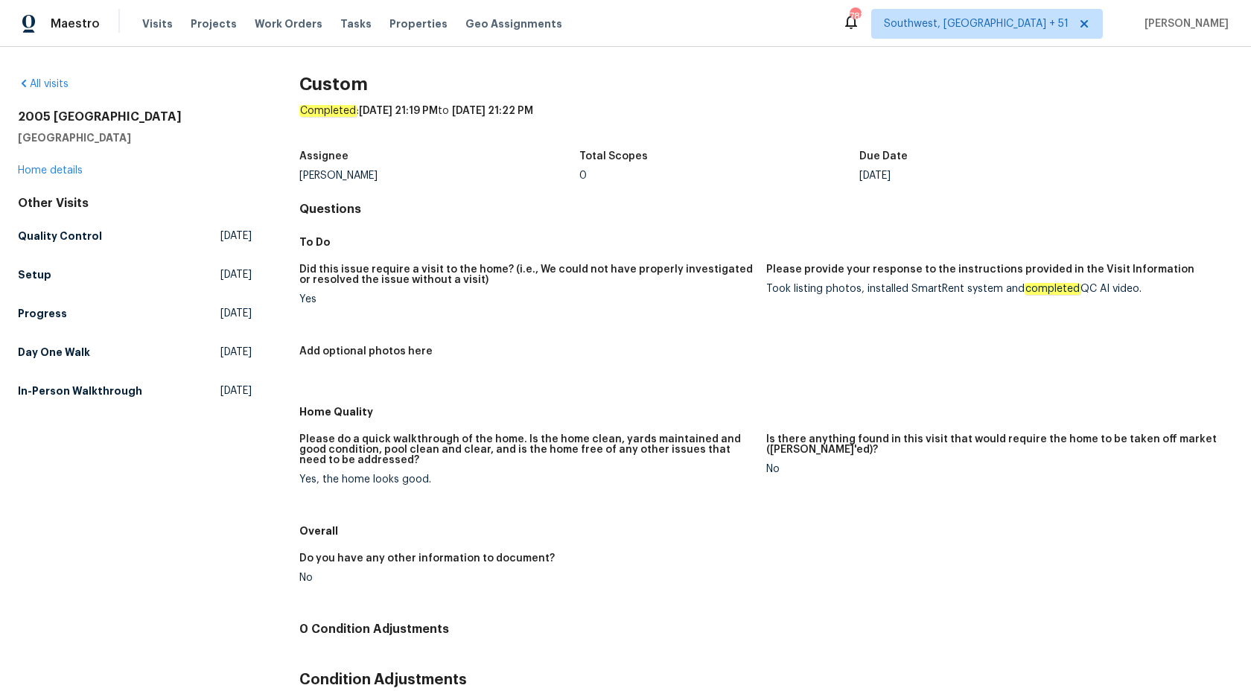
scroll to position [78, 0]
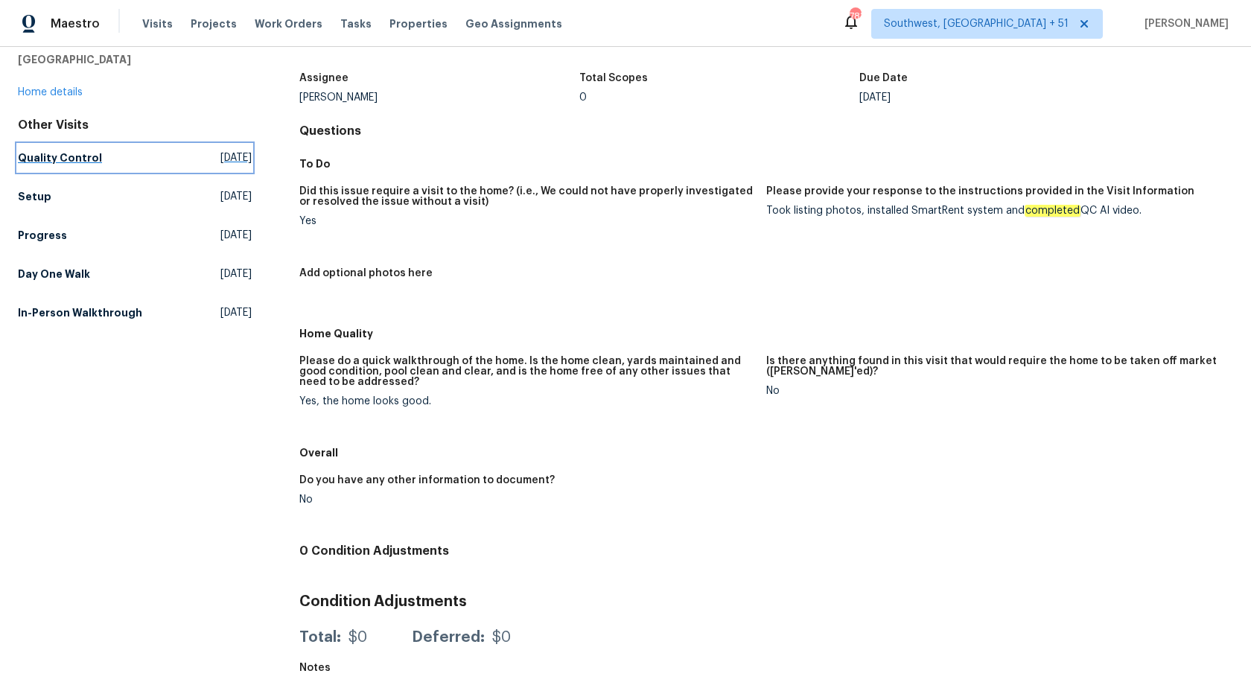
click at [66, 163] on h5 "Quality Control" at bounding box center [60, 157] width 84 height 15
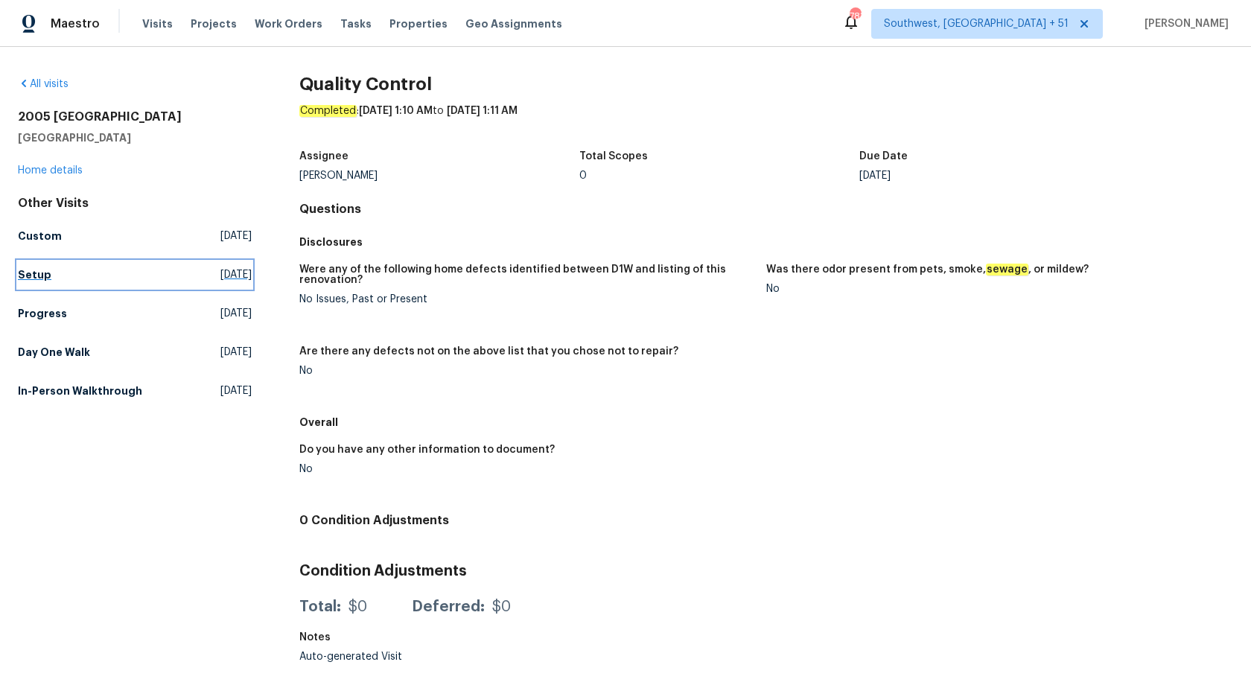
click at [41, 275] on h5 "Setup" at bounding box center [34, 274] width 33 height 15
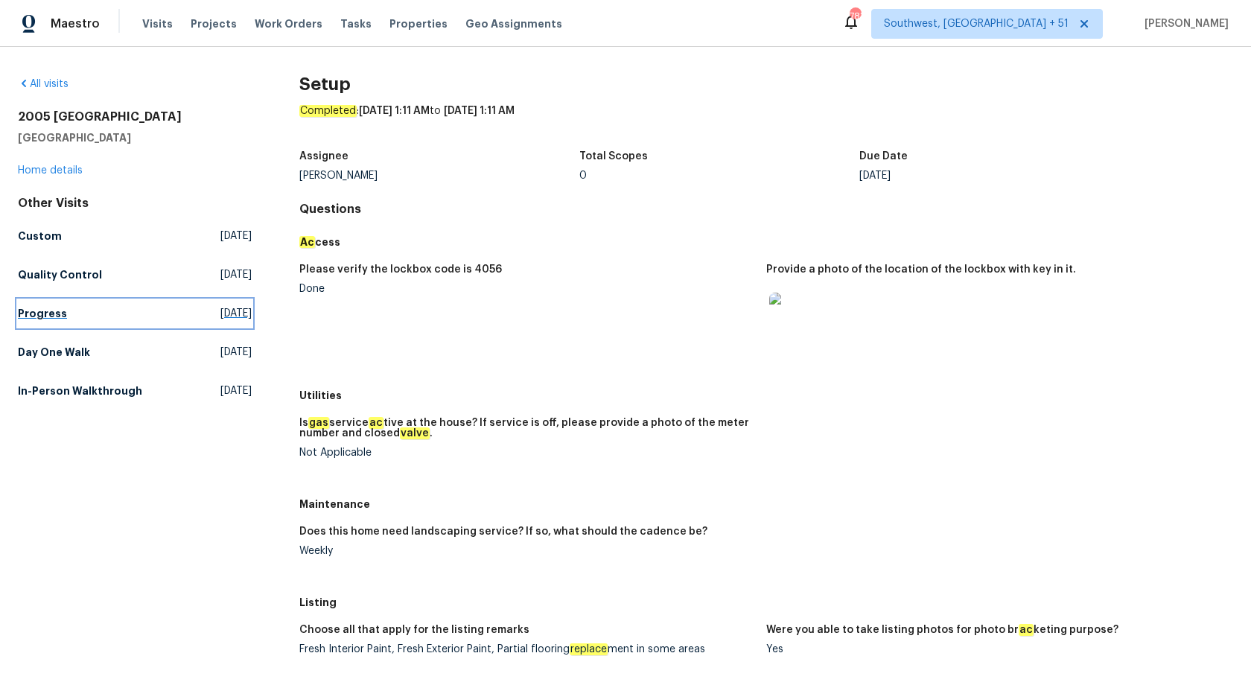
click at [33, 322] on link "Progress Fri, Aug 08 2025" at bounding box center [135, 313] width 234 height 27
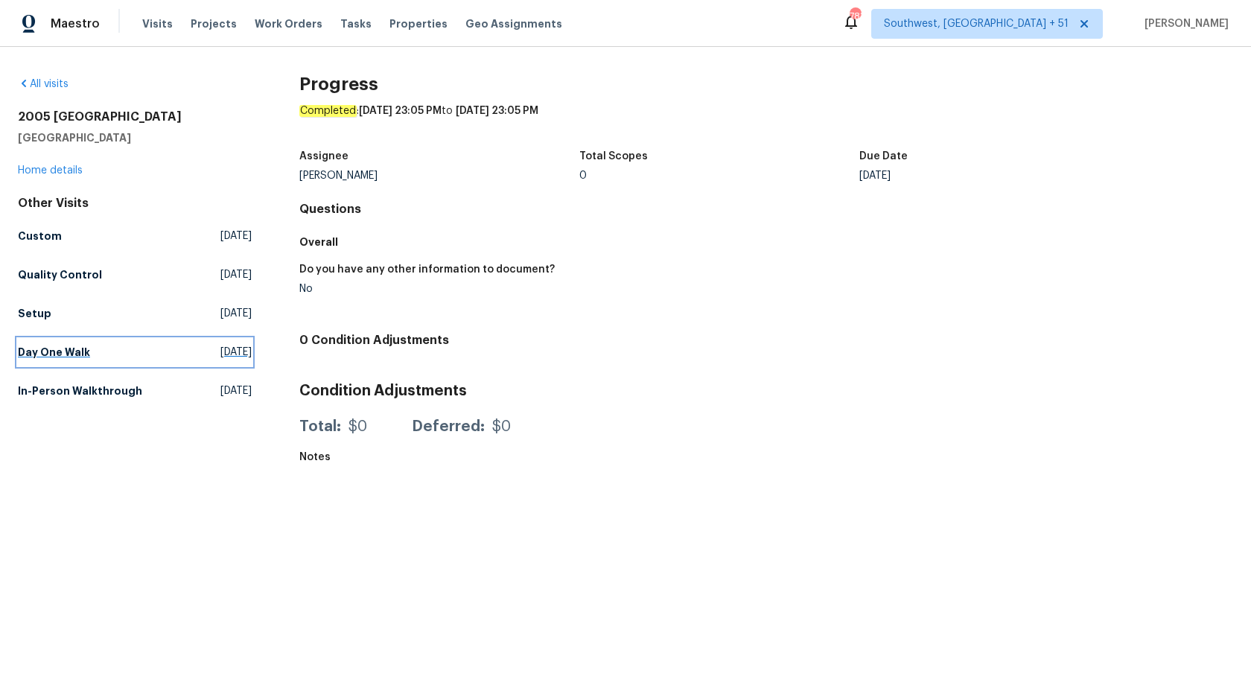
click at [52, 349] on h5 "Day One Walk" at bounding box center [54, 352] width 72 height 15
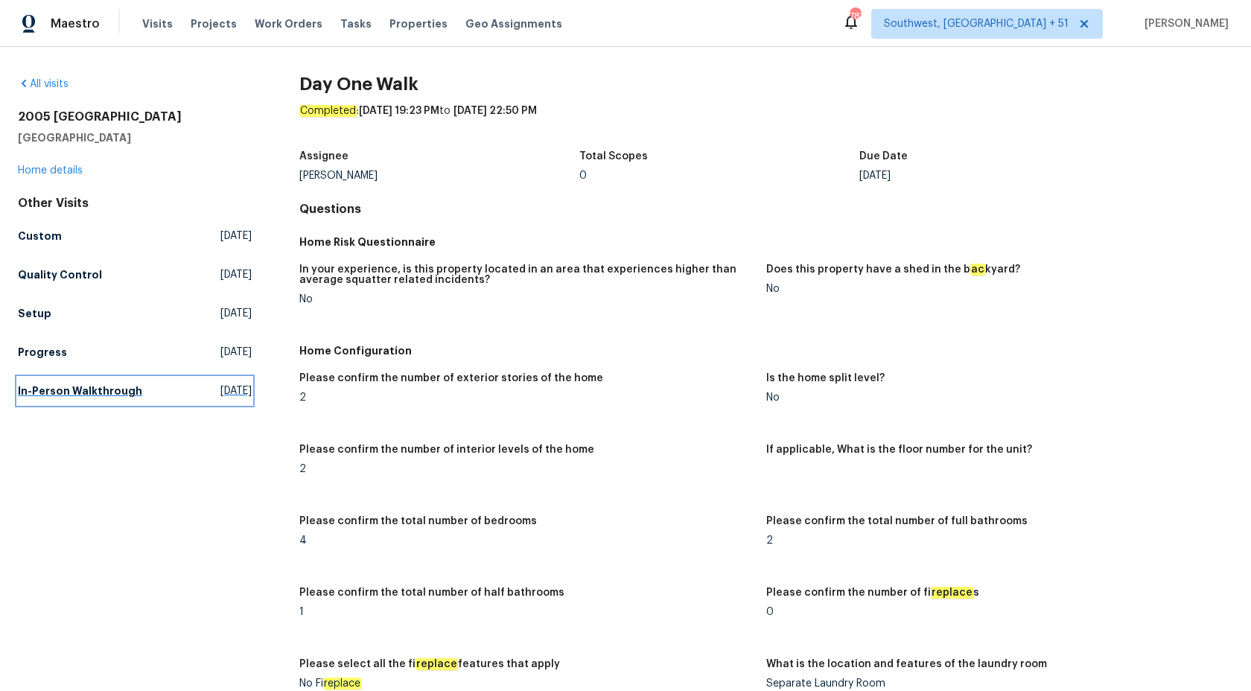
click at [77, 399] on link "In-Person Walkthrough Sat, May 31 2025" at bounding box center [135, 390] width 234 height 27
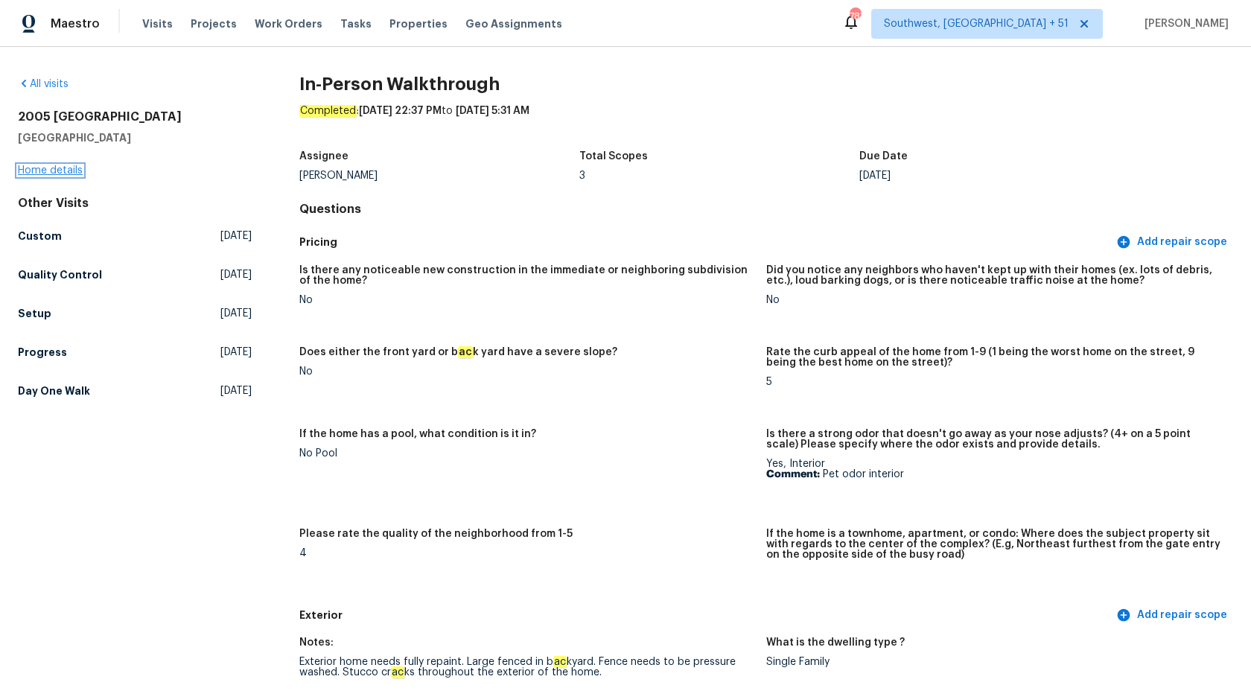
click at [34, 167] on link "Home details" at bounding box center [50, 170] width 65 height 10
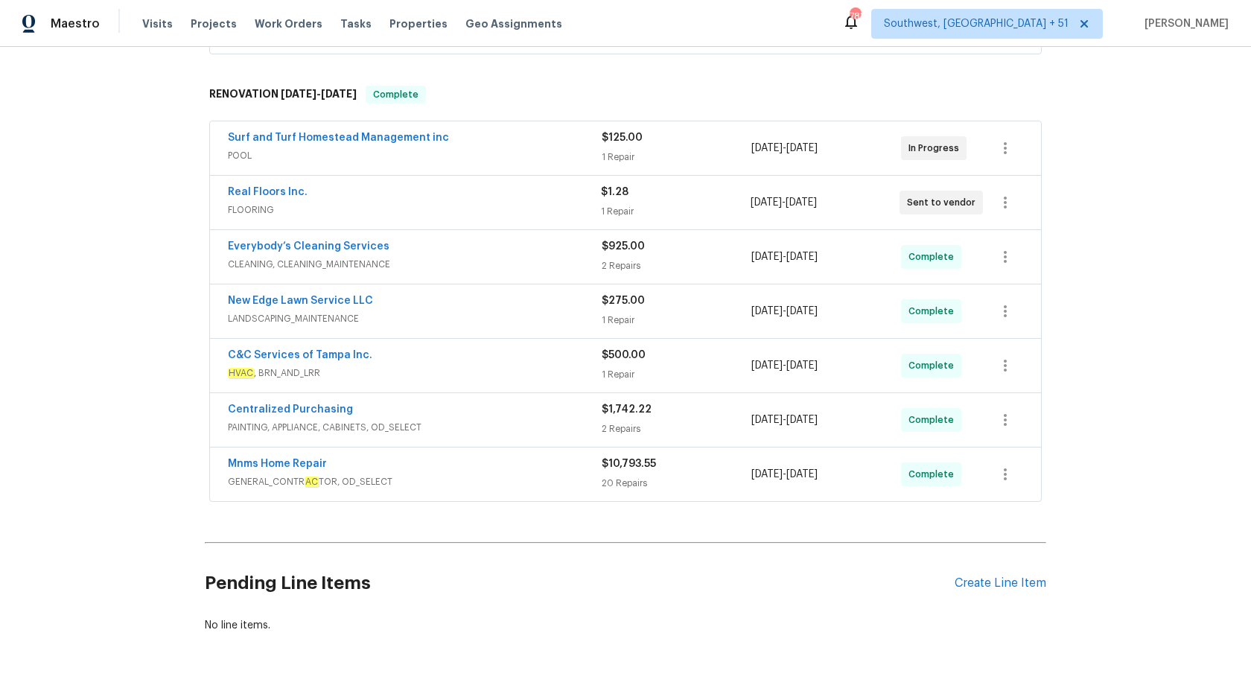
scroll to position [376, 0]
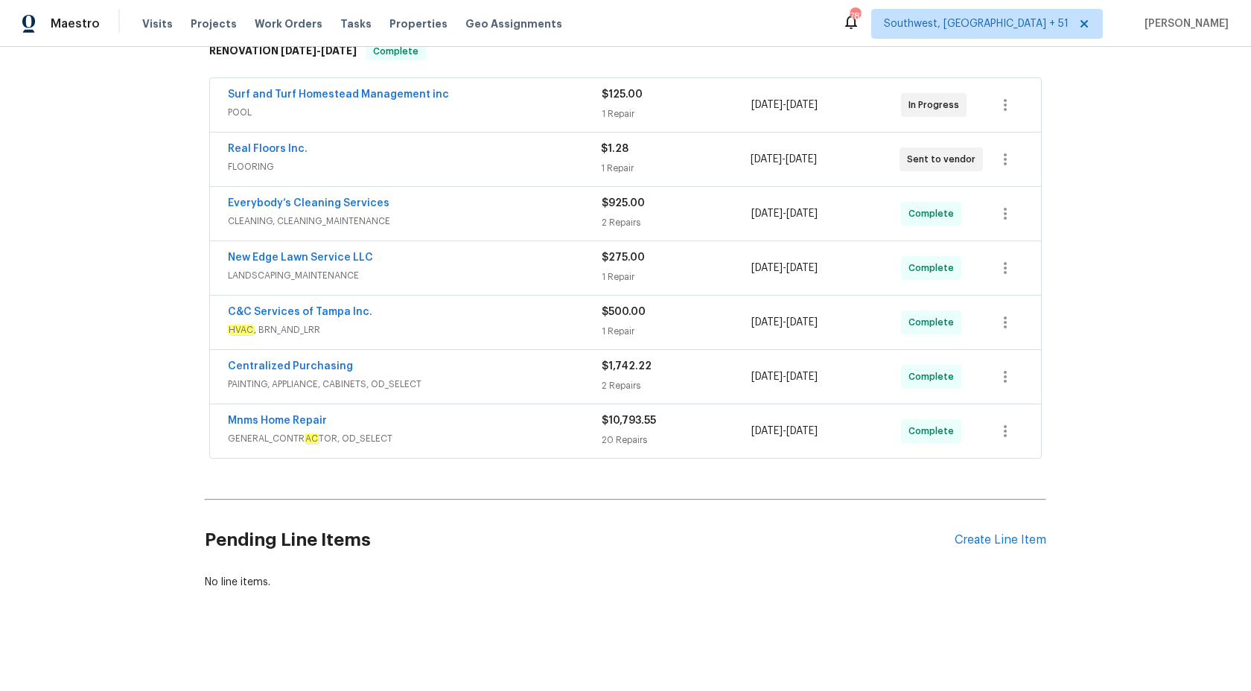
click at [556, 325] on span "HVAC , BRN_AND_LRR" at bounding box center [415, 329] width 374 height 15
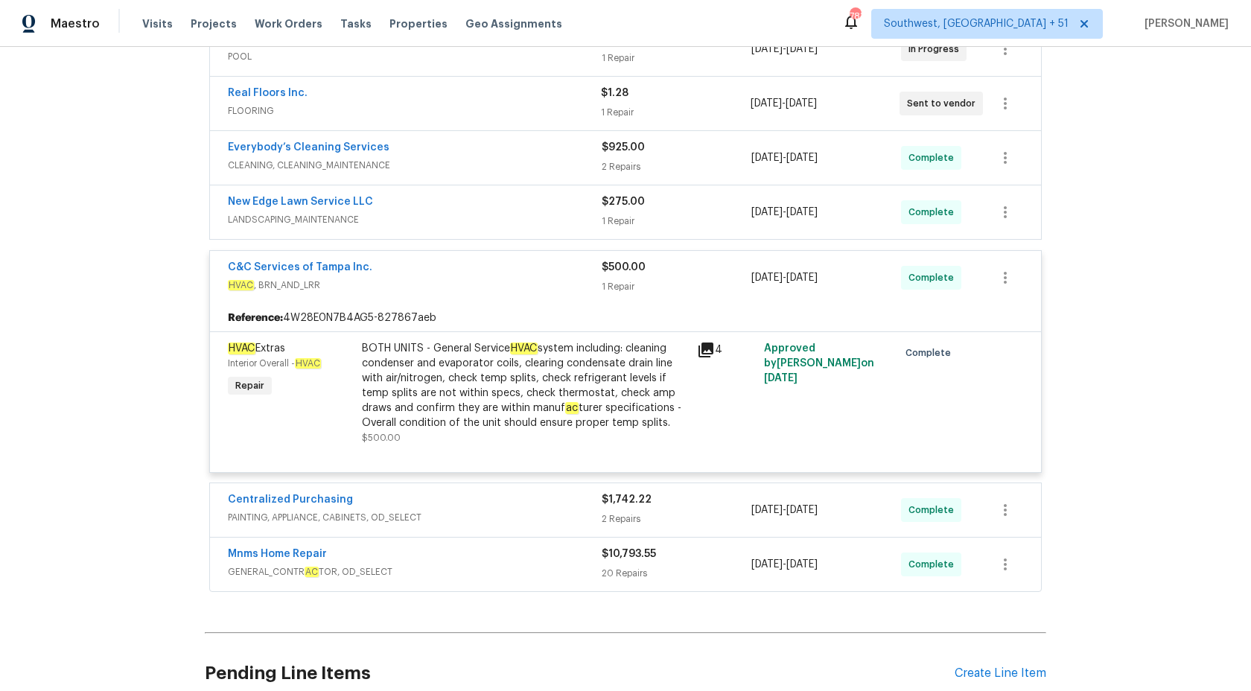
scroll to position [442, 0]
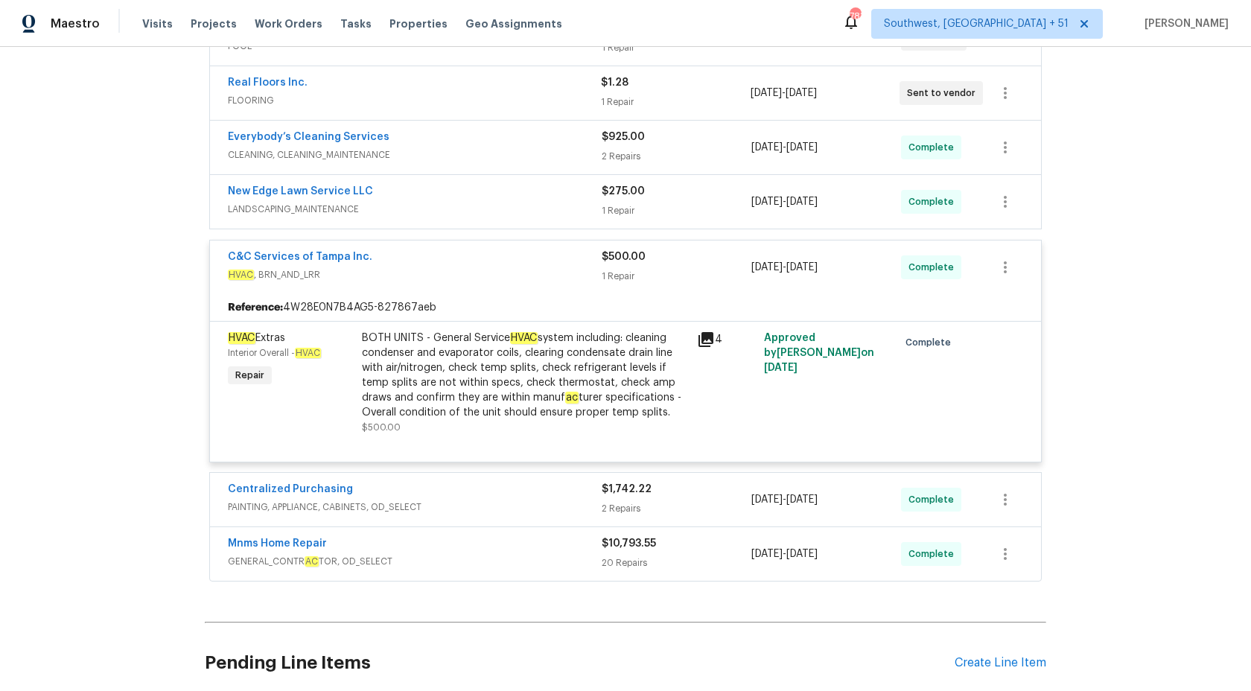
click at [580, 289] on div "C&C Services of Tampa Inc. HVAC , BRN_AND_LRR $500.00 1 Repair 8/1/2025 - 8/15/…" at bounding box center [625, 267] width 831 height 54
click at [590, 261] on div "C&C Services of Tampa Inc." at bounding box center [415, 258] width 374 height 18
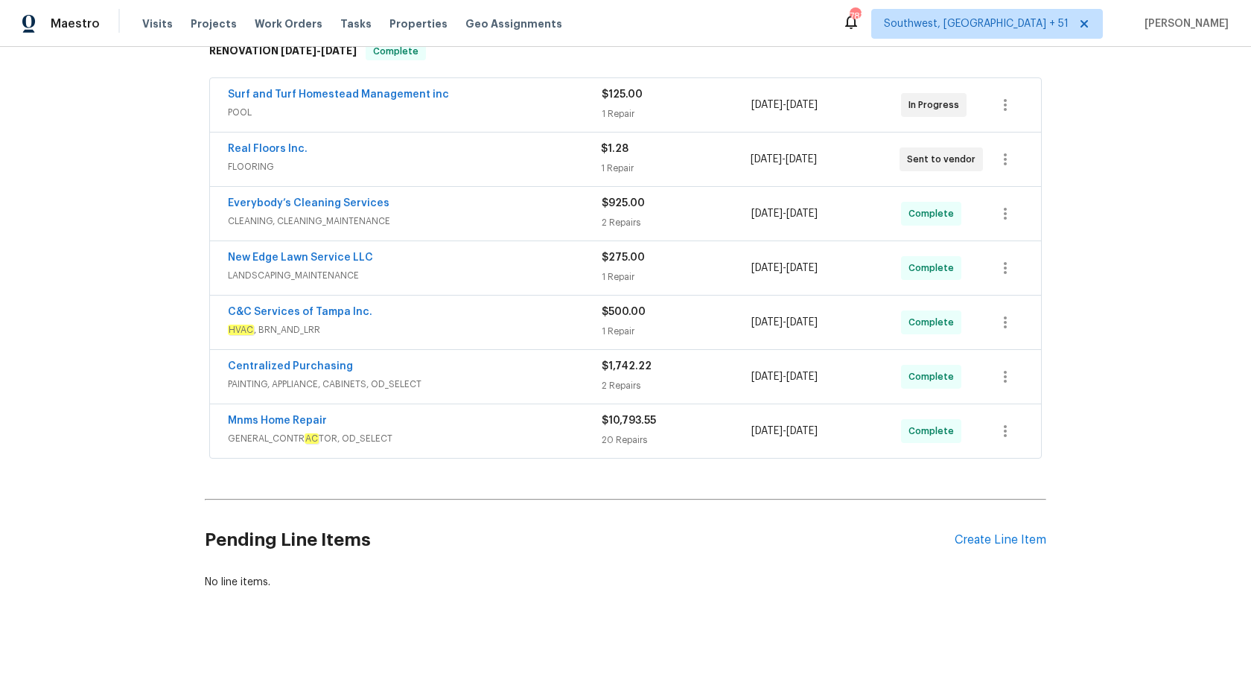
click at [561, 422] on div "Mnms Home Repair" at bounding box center [415, 422] width 374 height 18
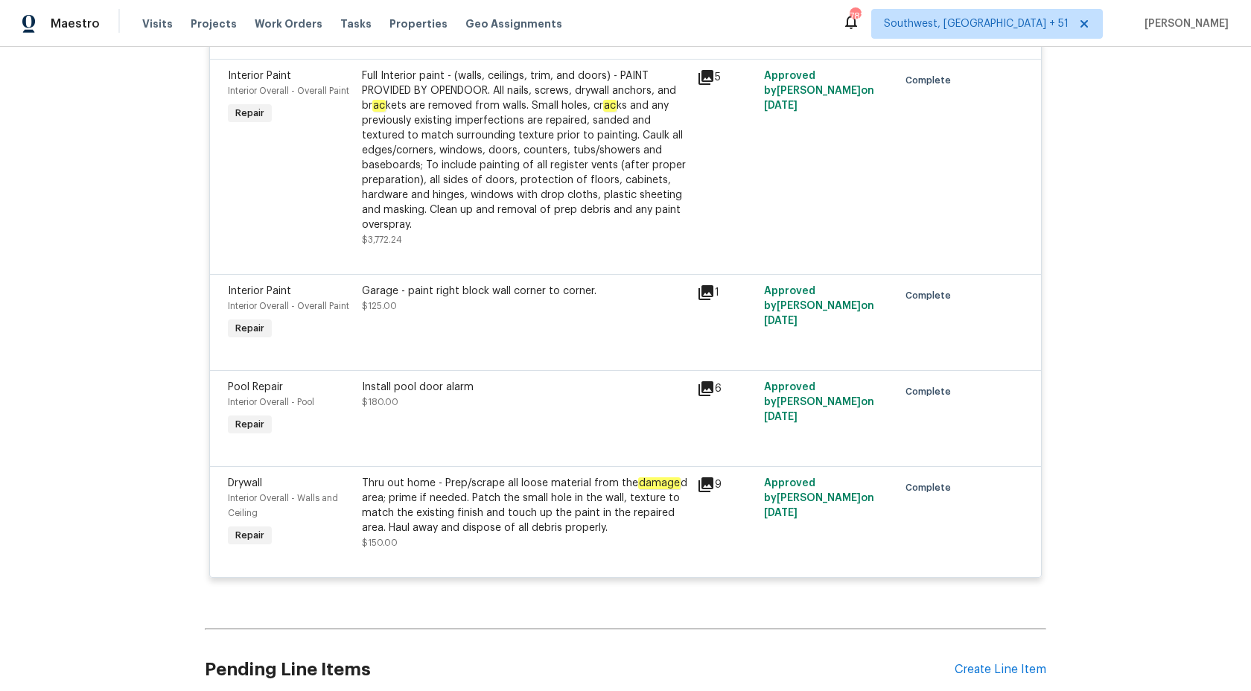
scroll to position [2710, 0]
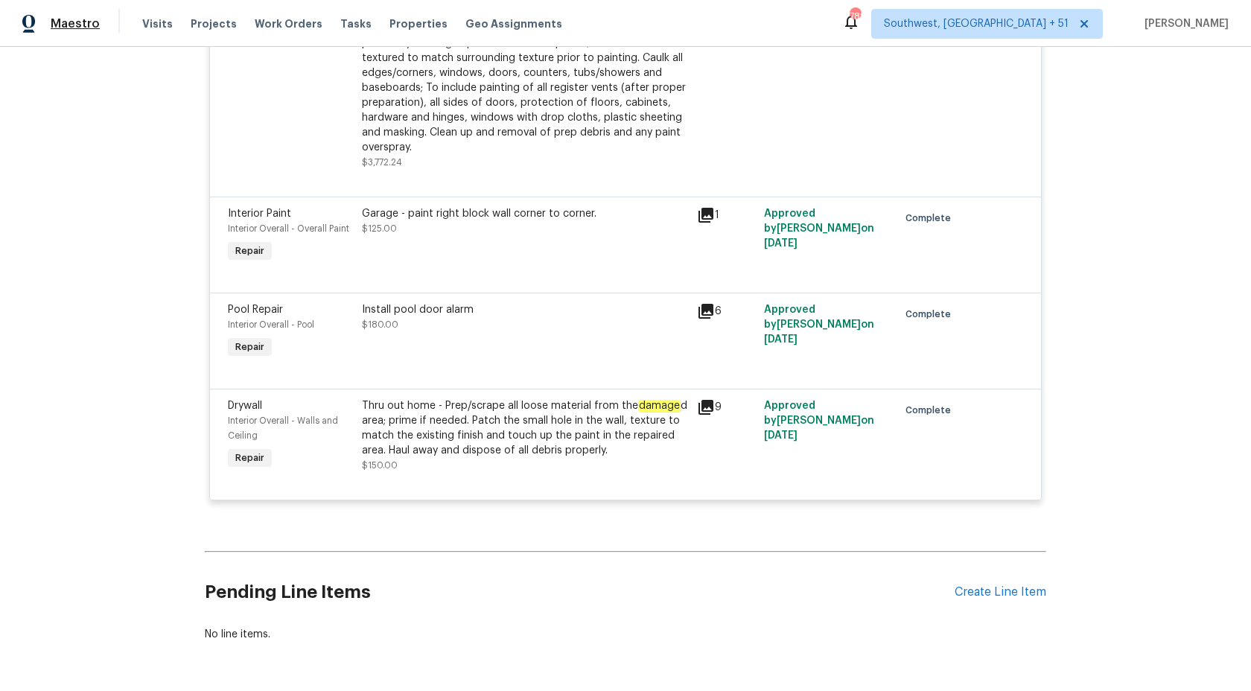
click at [80, 22] on span "Maestro" at bounding box center [75, 23] width 49 height 15
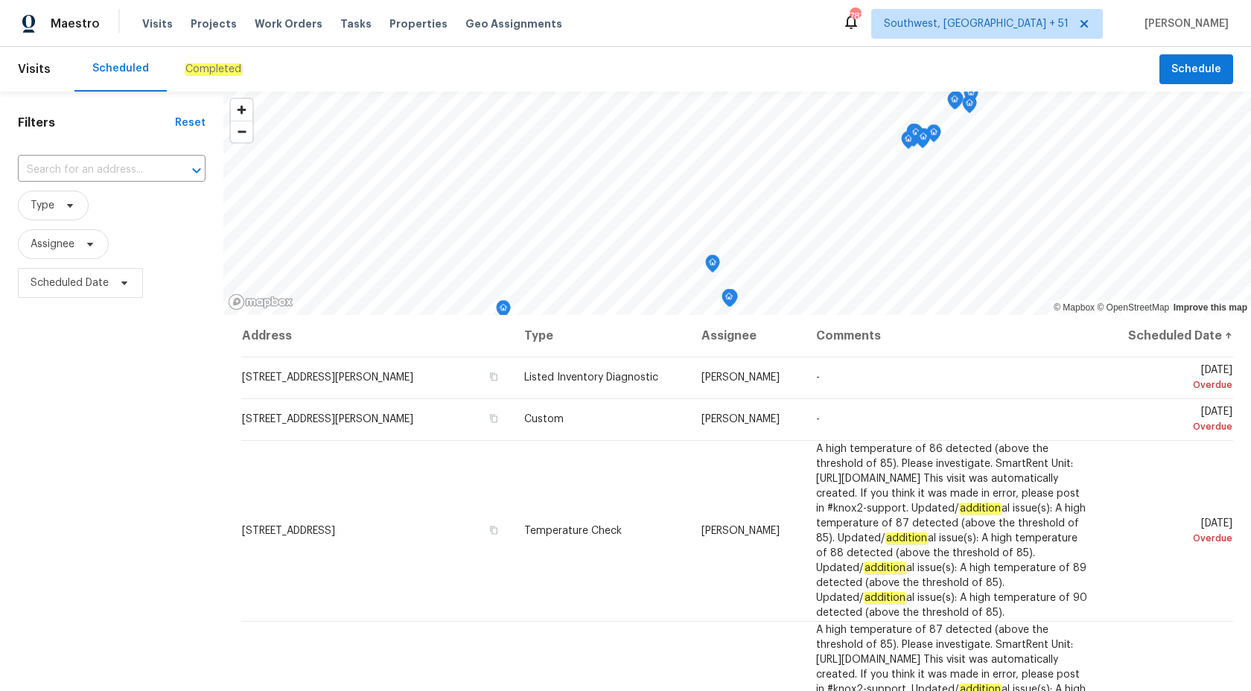
click at [205, 57] on div "Completed" at bounding box center [213, 69] width 93 height 45
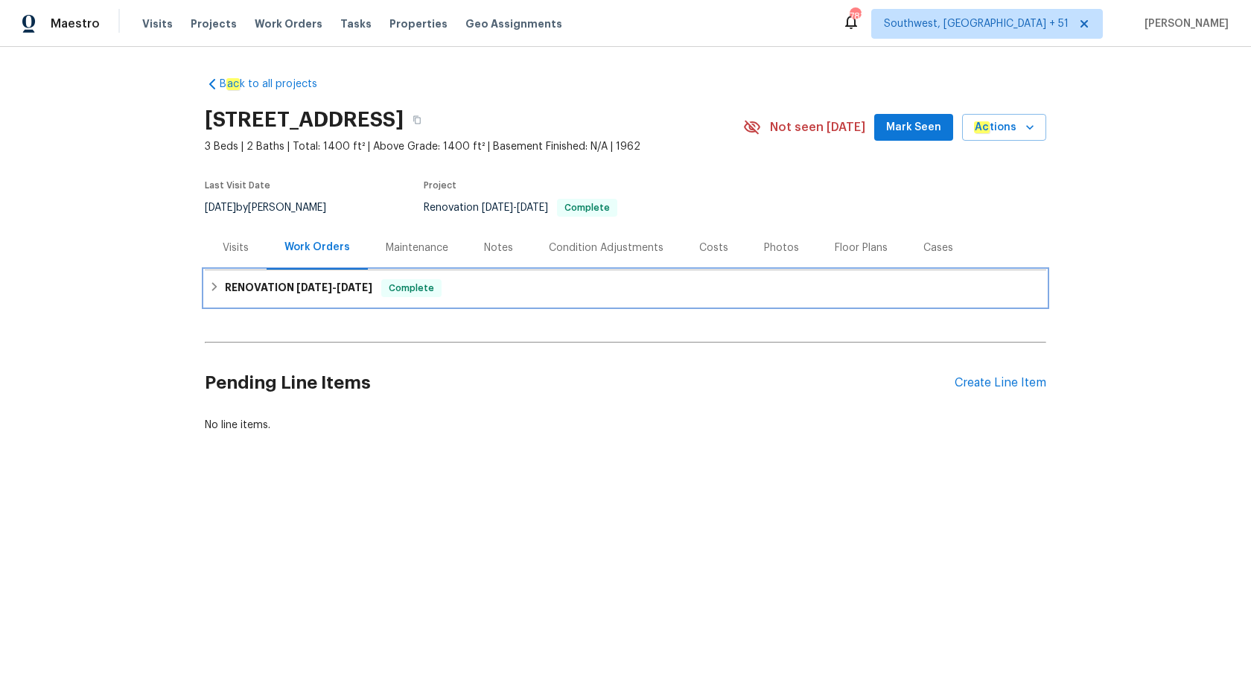
click at [304, 292] on span "[DATE]" at bounding box center [314, 287] width 36 height 10
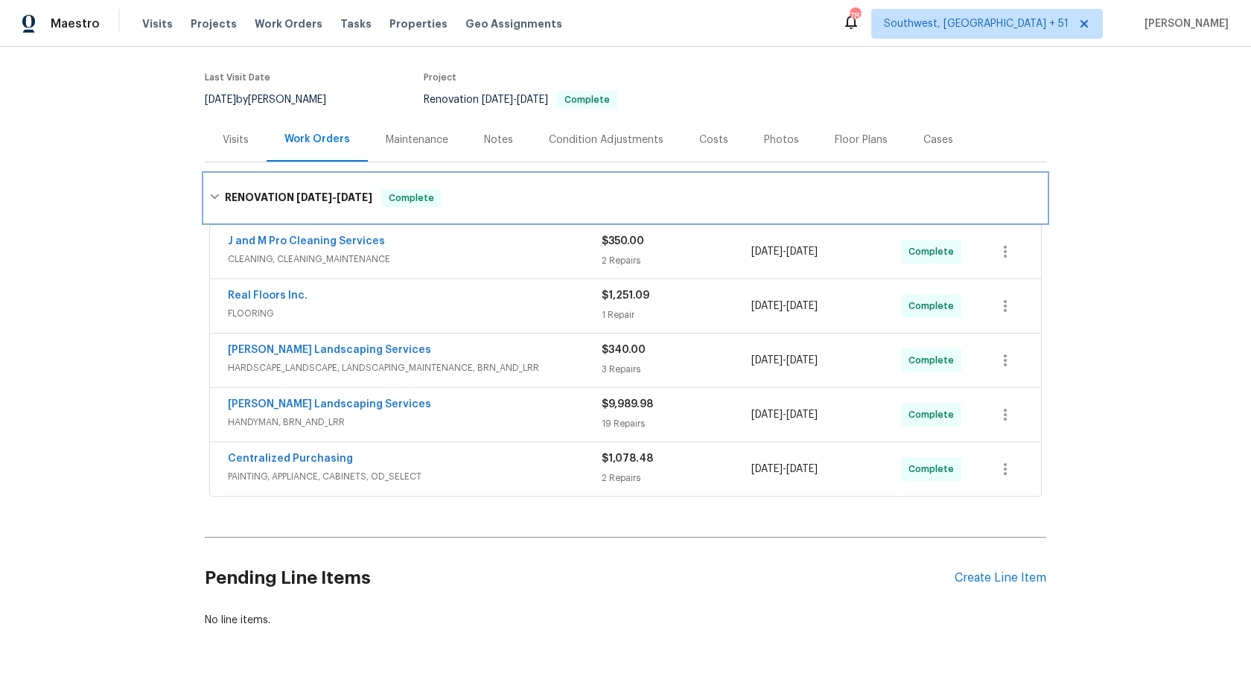
scroll to position [146, 0]
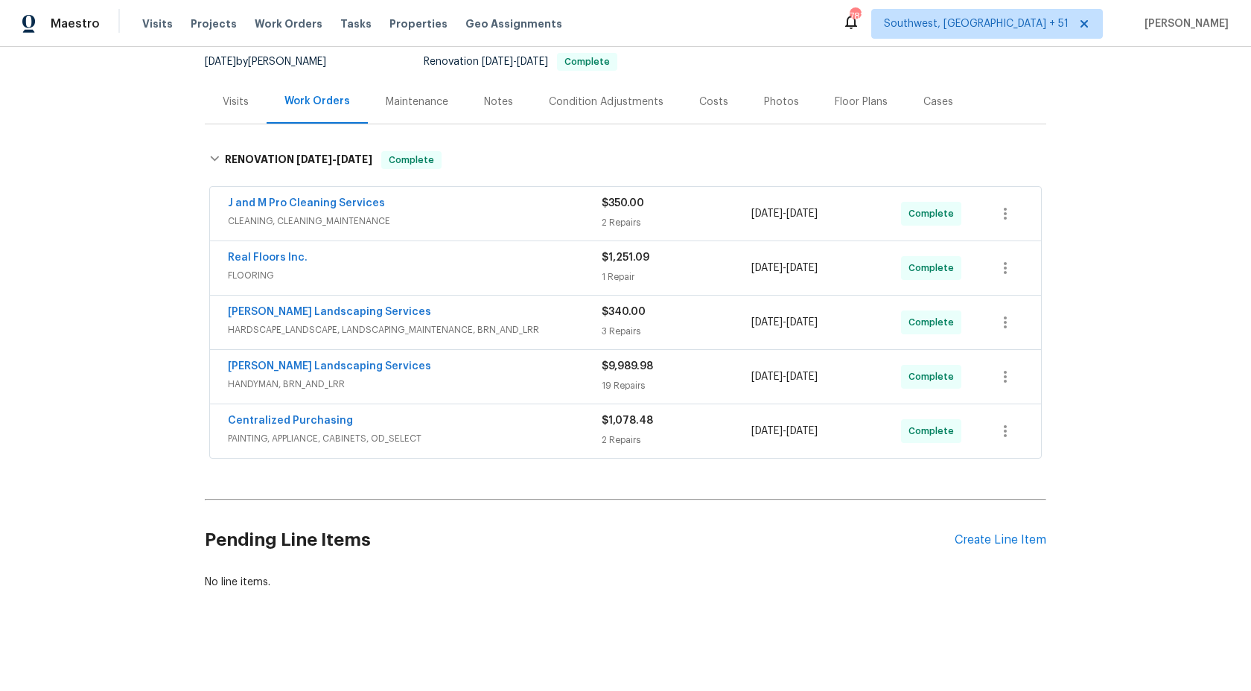
click at [230, 98] on div "Visits" at bounding box center [236, 102] width 26 height 15
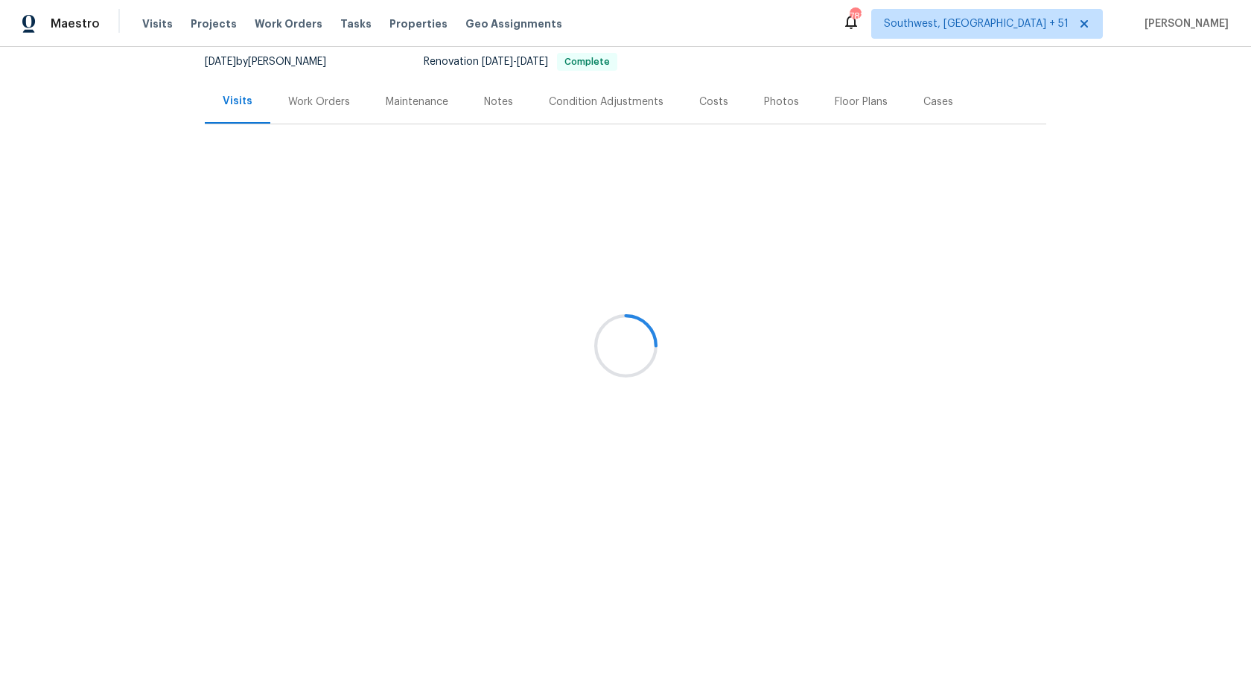
scroll to position [83, 0]
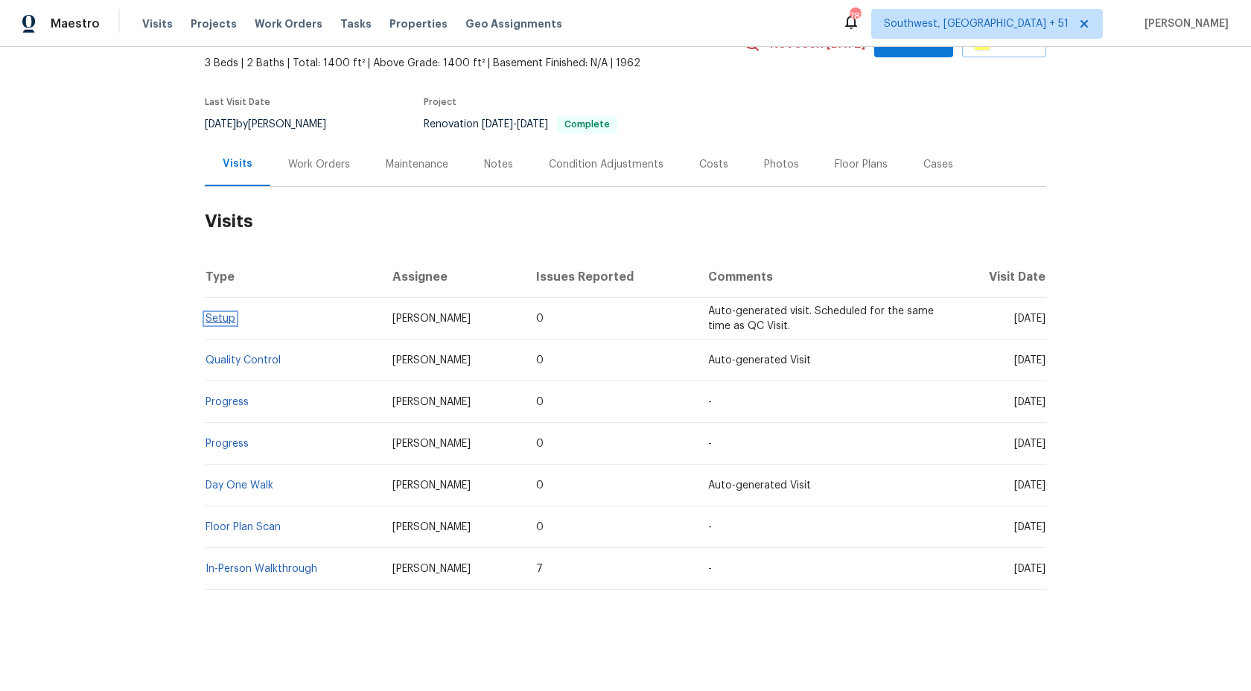
click at [216, 315] on link "Setup" at bounding box center [220, 318] width 30 height 10
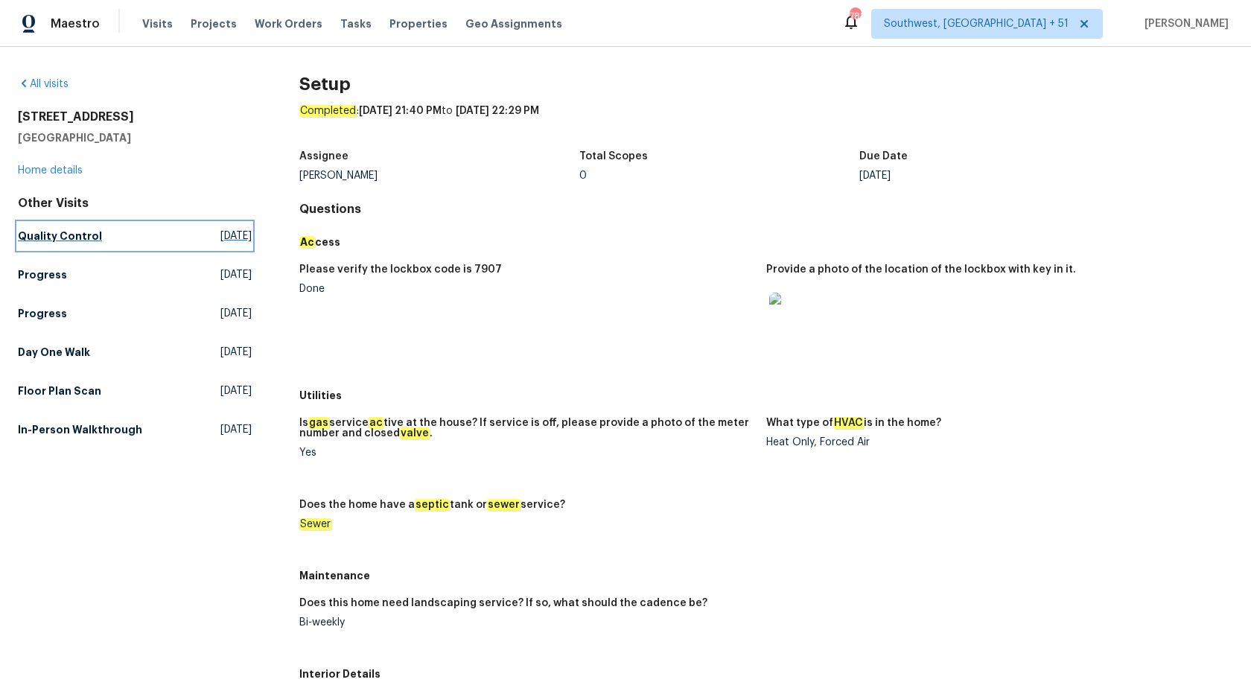
click at [63, 234] on h5 "Quality Control" at bounding box center [60, 236] width 84 height 15
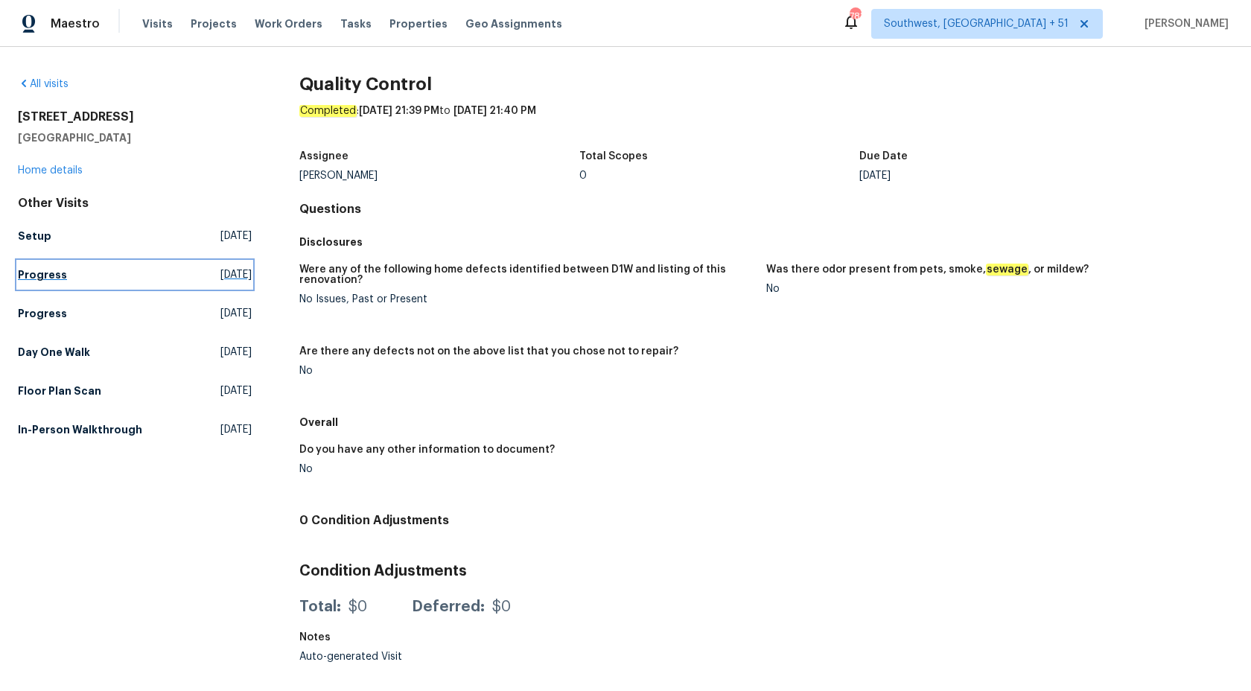
click at [43, 273] on h5 "Progress" at bounding box center [42, 274] width 49 height 15
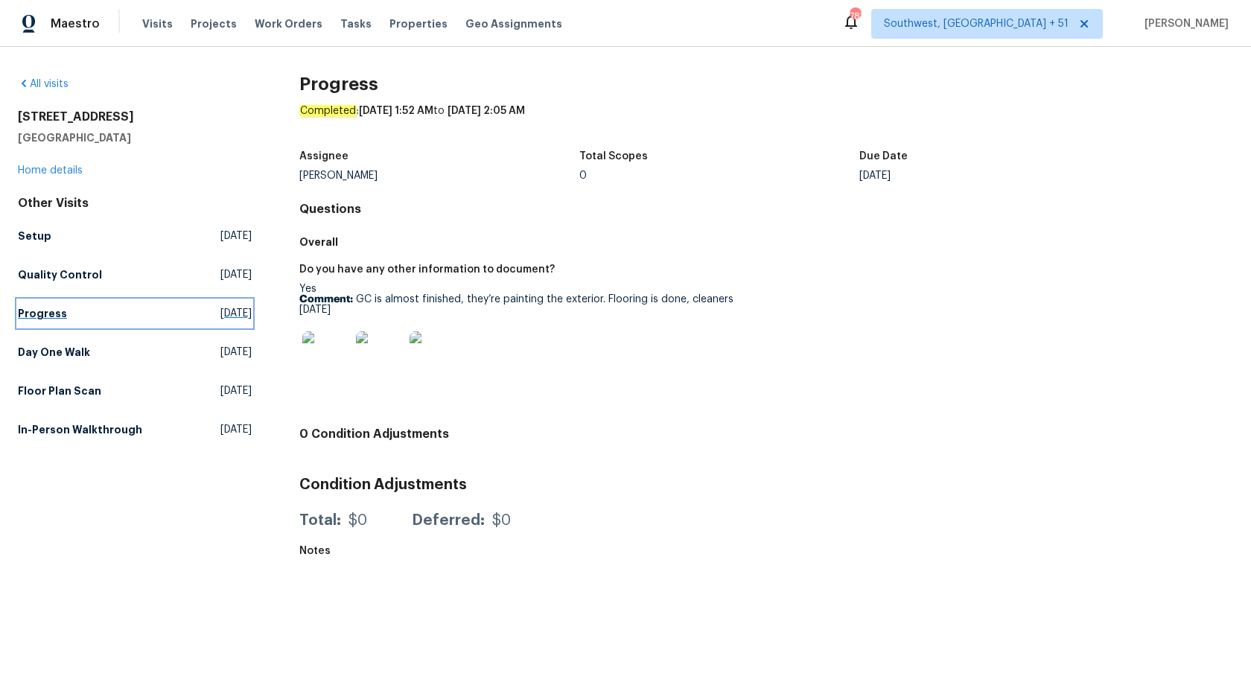
click at [39, 306] on h5 "Progress" at bounding box center [42, 313] width 49 height 15
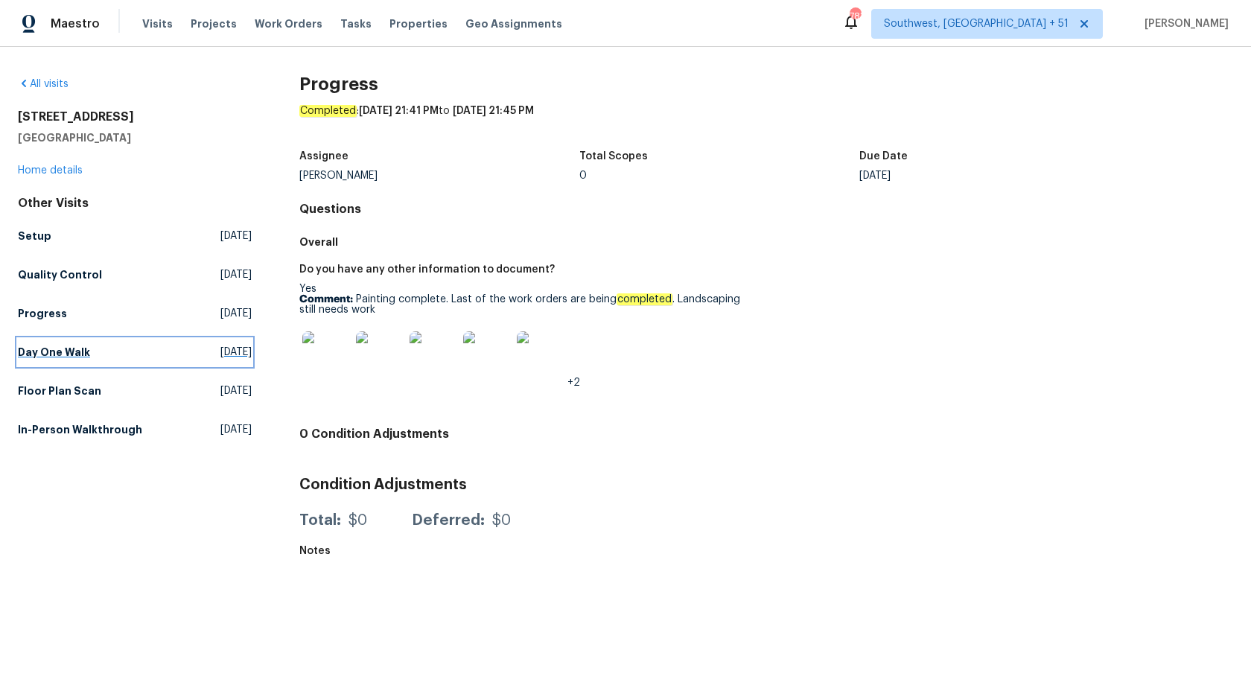
click at [39, 347] on h5 "Day One Walk" at bounding box center [54, 352] width 72 height 15
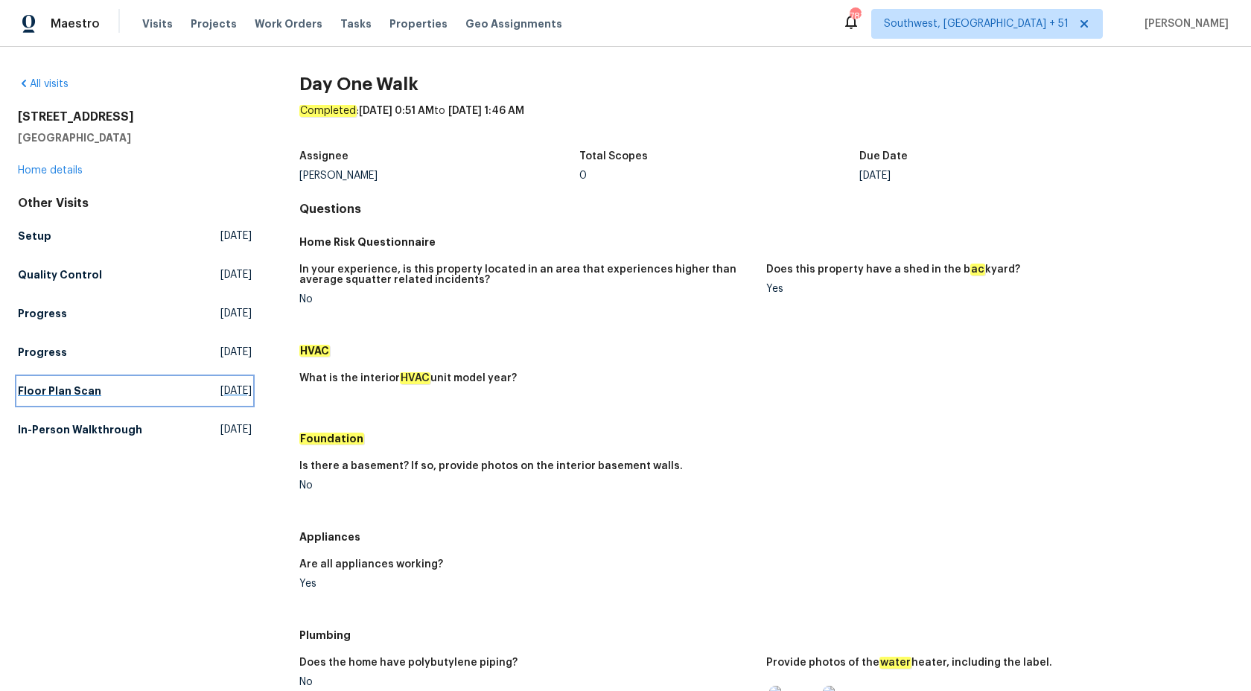
click at [68, 392] on h5 "Floor Plan Scan" at bounding box center [59, 390] width 83 height 15
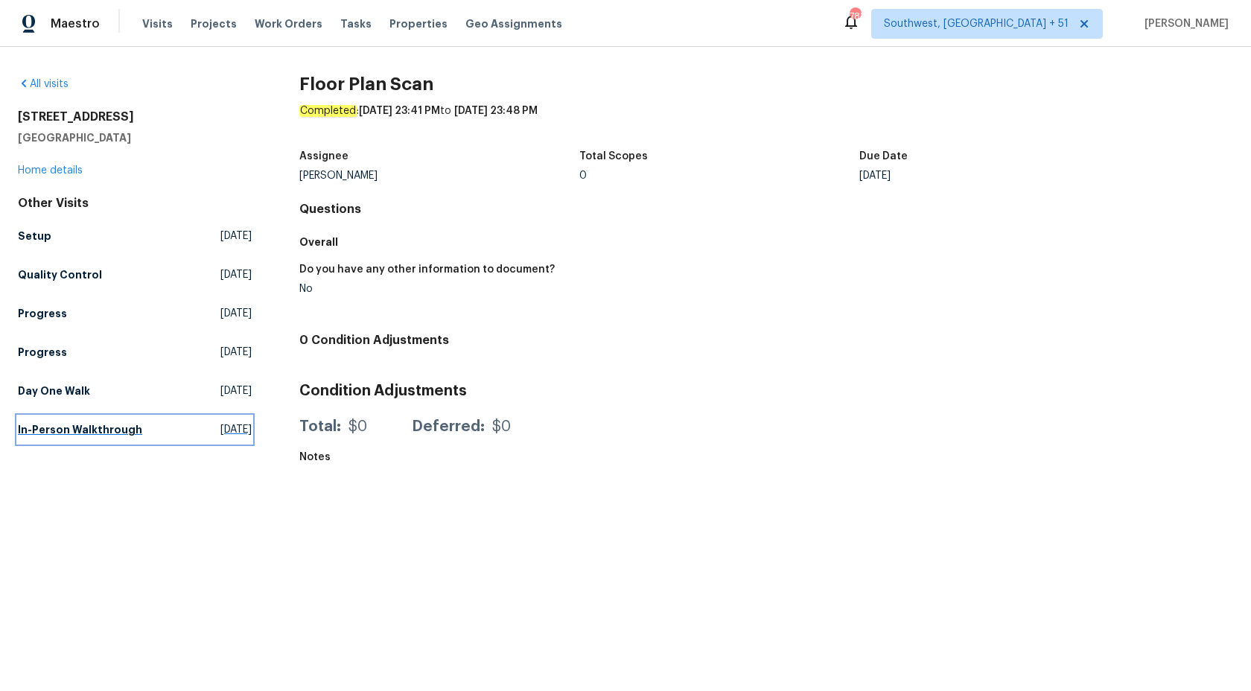
click at [102, 419] on link "In-Person Walkthrough Thu, Jul 10 2025" at bounding box center [135, 429] width 234 height 27
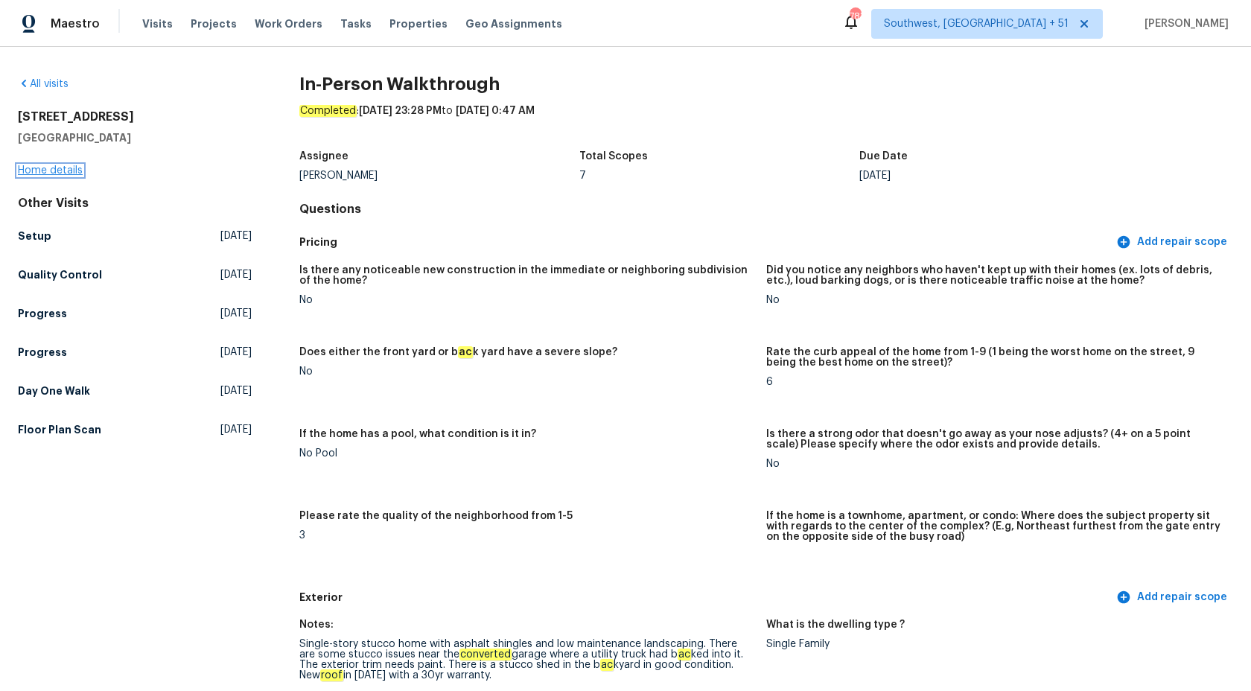
click at [36, 167] on link "Home details" at bounding box center [50, 170] width 65 height 10
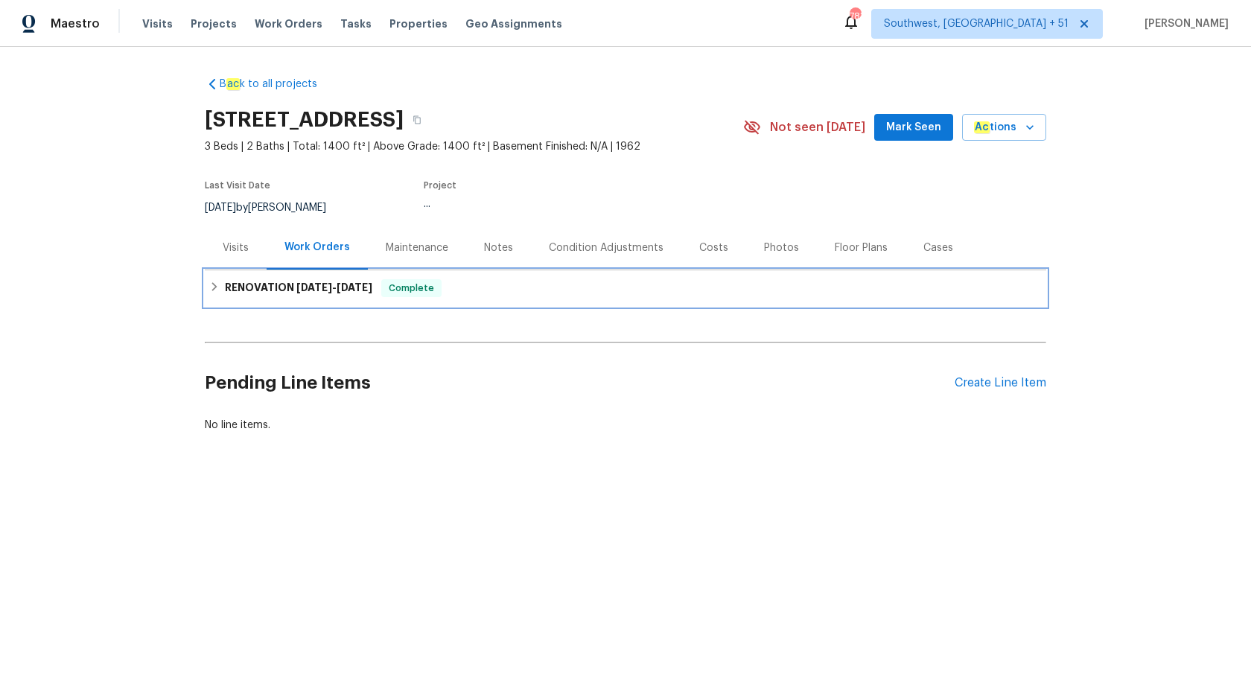
click at [339, 279] on h6 "RENOVATION 8/7/25 - 8/15/25" at bounding box center [298, 288] width 147 height 18
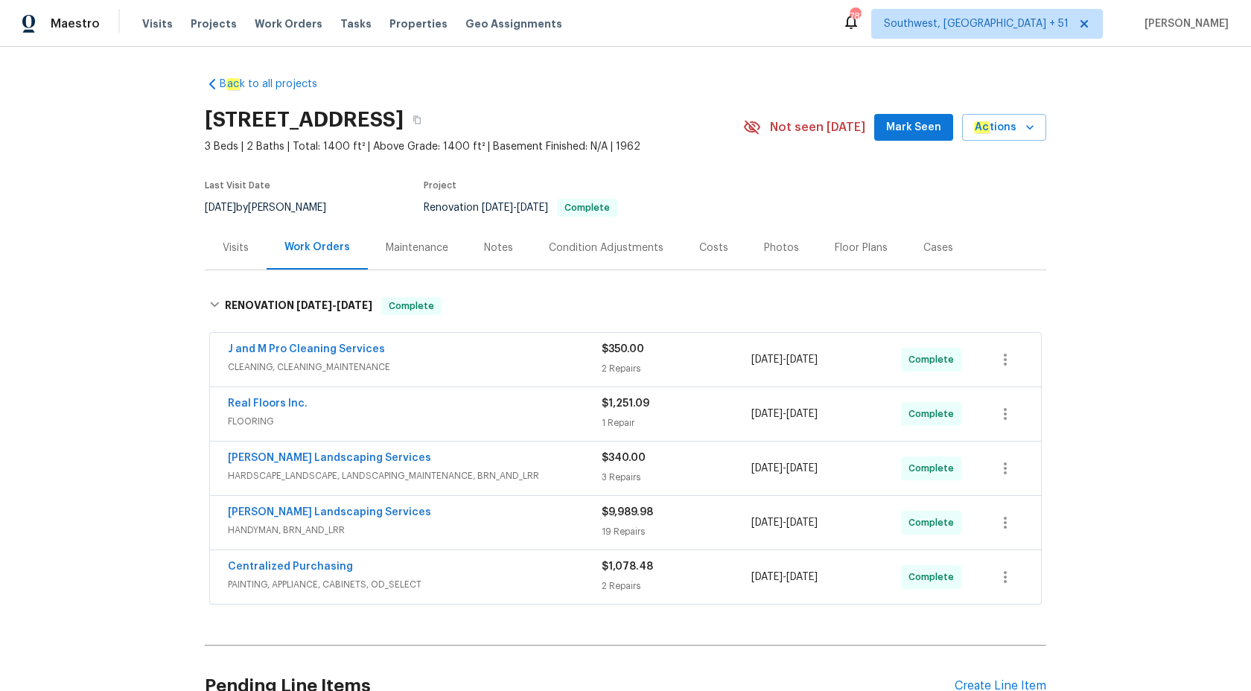
click at [467, 422] on span "FLOORING" at bounding box center [415, 421] width 374 height 15
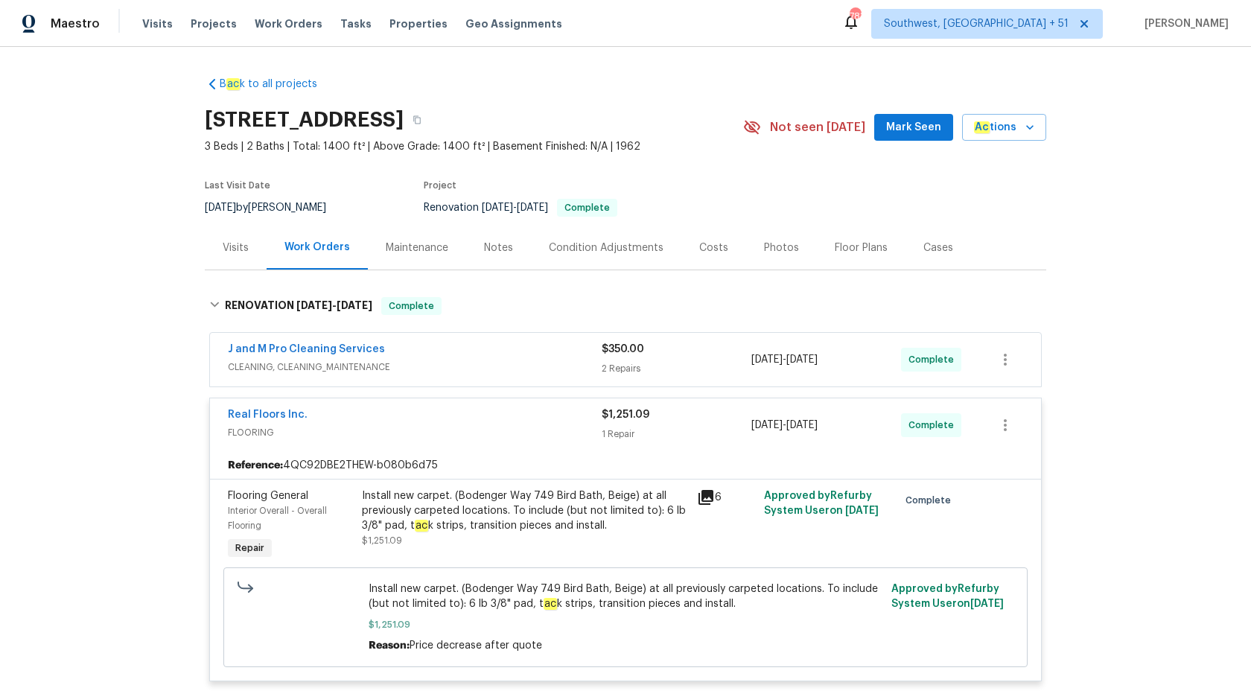
click at [599, 434] on span "FLOORING" at bounding box center [415, 432] width 374 height 15
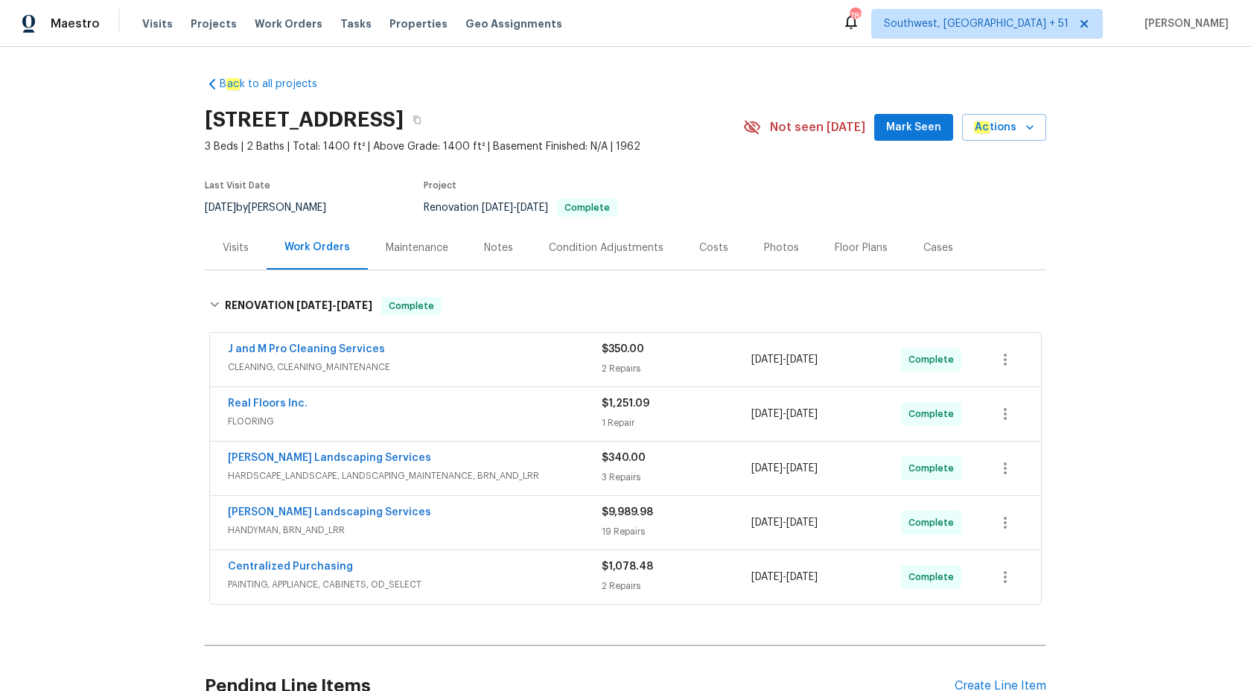
click at [619, 462] on span "$340.00" at bounding box center [623, 458] width 44 height 10
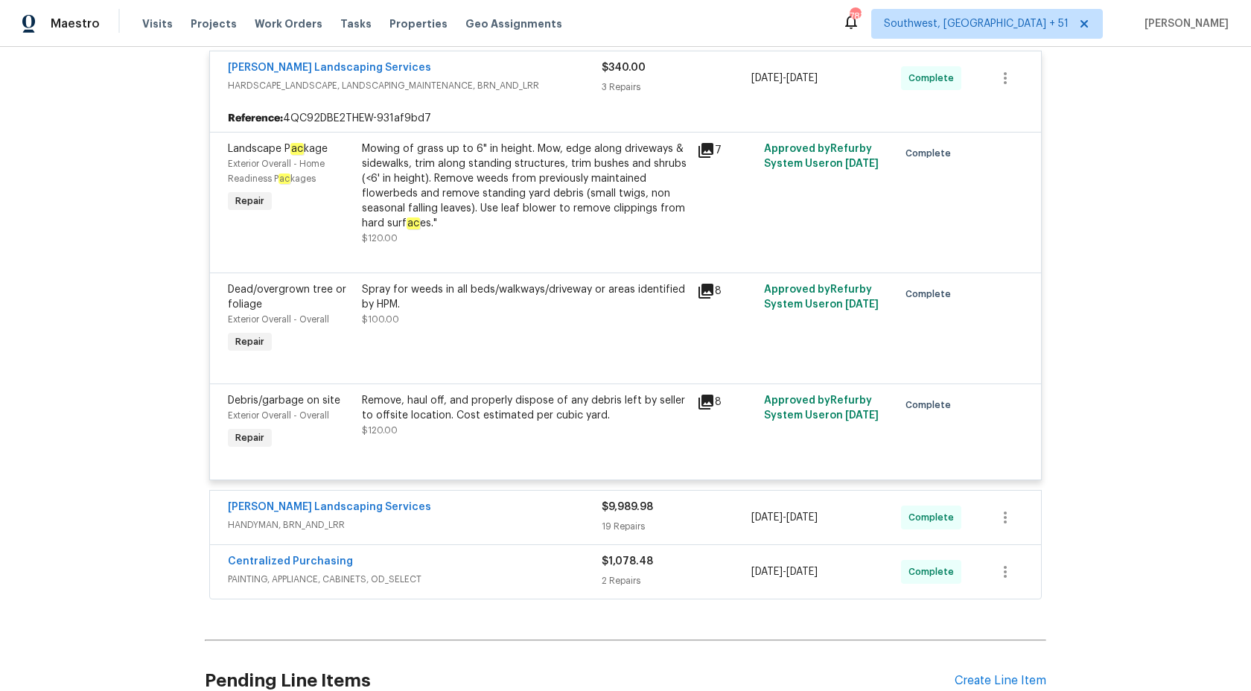
scroll to position [162, 0]
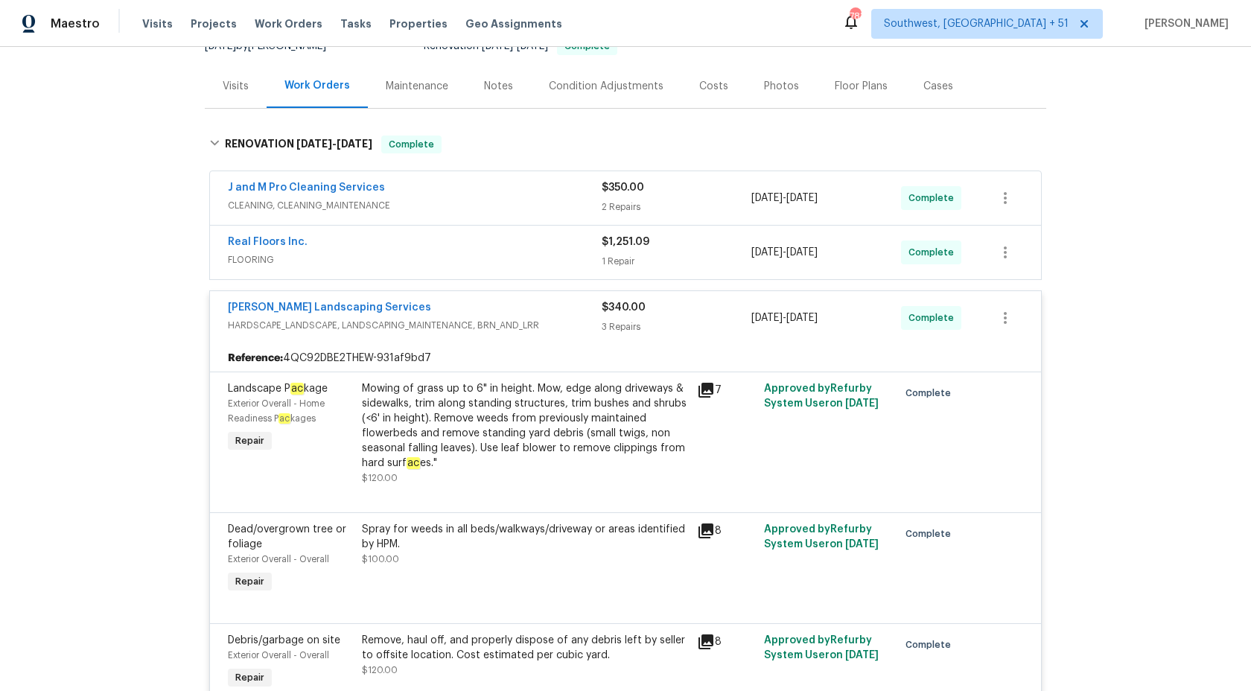
click at [613, 332] on div "3 Repairs" at bounding box center [676, 326] width 150 height 15
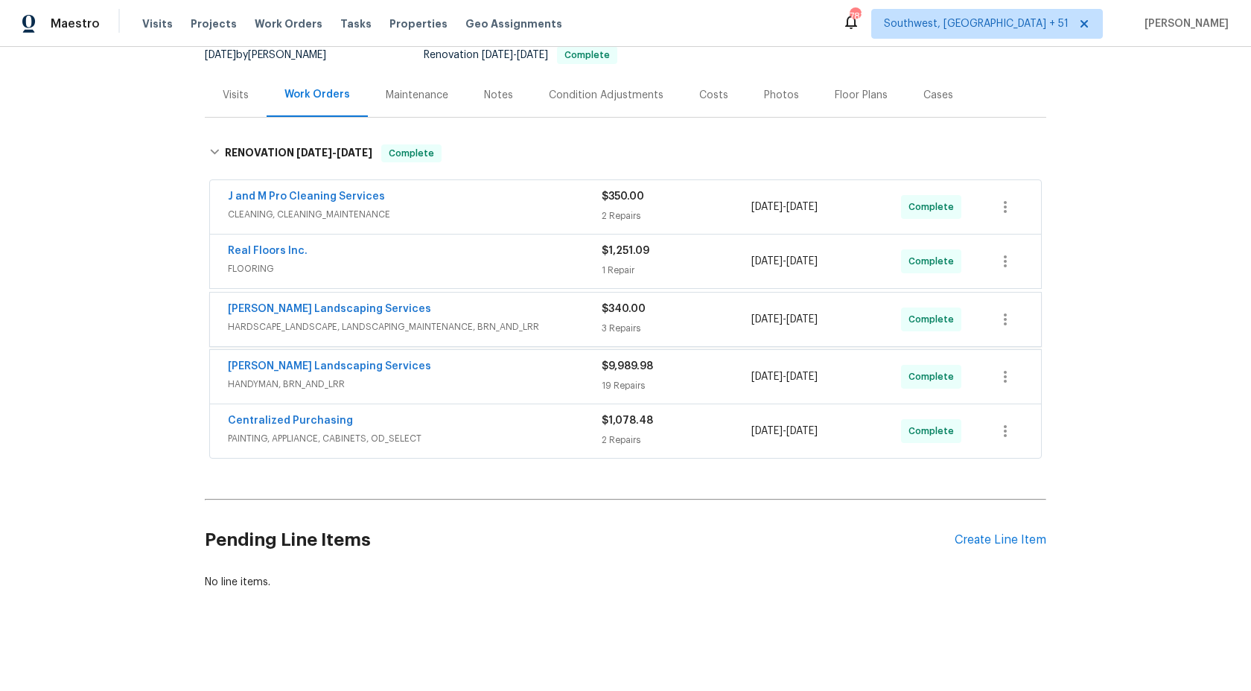
scroll to position [146, 0]
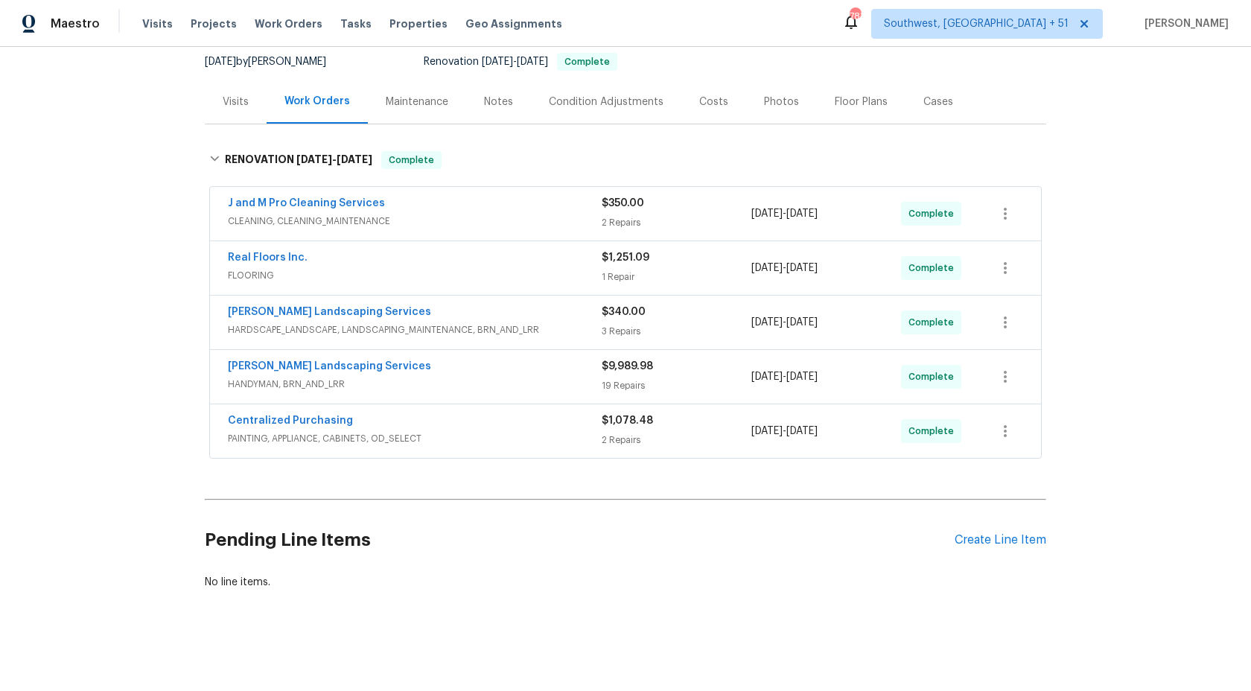
click at [566, 194] on div "J and M Pro Cleaning Services CLEANING, CLEANING_MAINTENANCE $350.00 2 Repairs …" at bounding box center [625, 214] width 831 height 54
click at [572, 211] on div "J and M Pro Cleaning Services" at bounding box center [415, 205] width 374 height 18
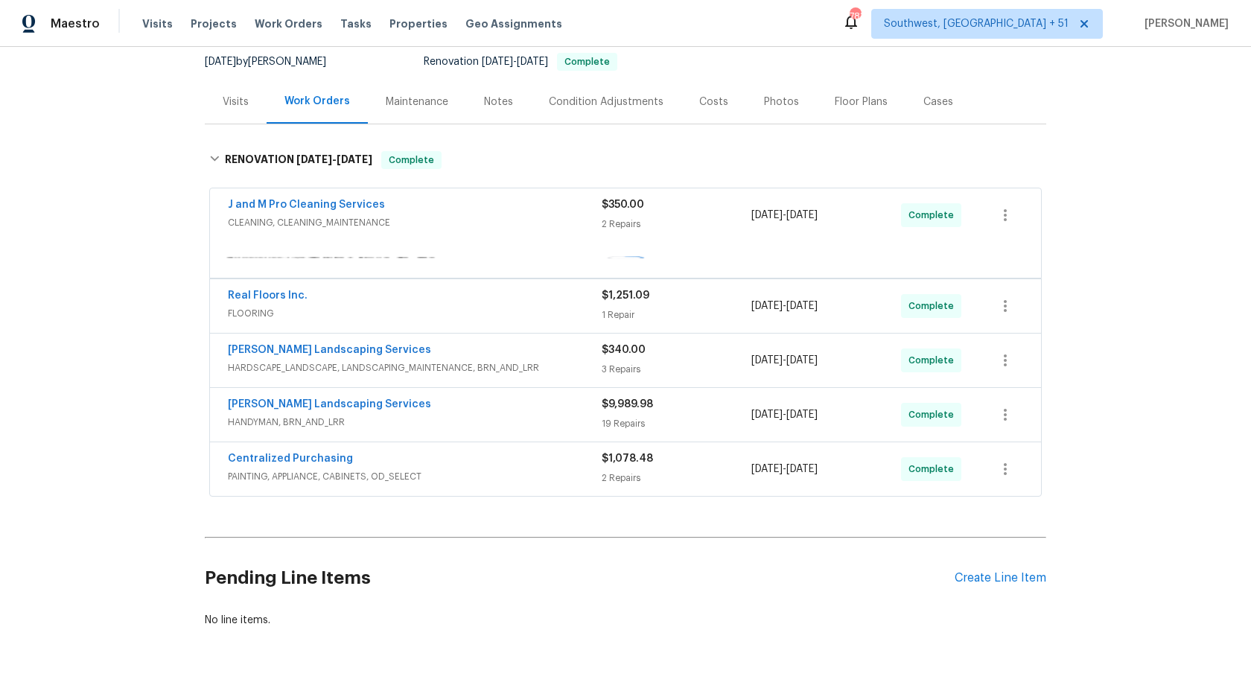
scroll to position [162, 0]
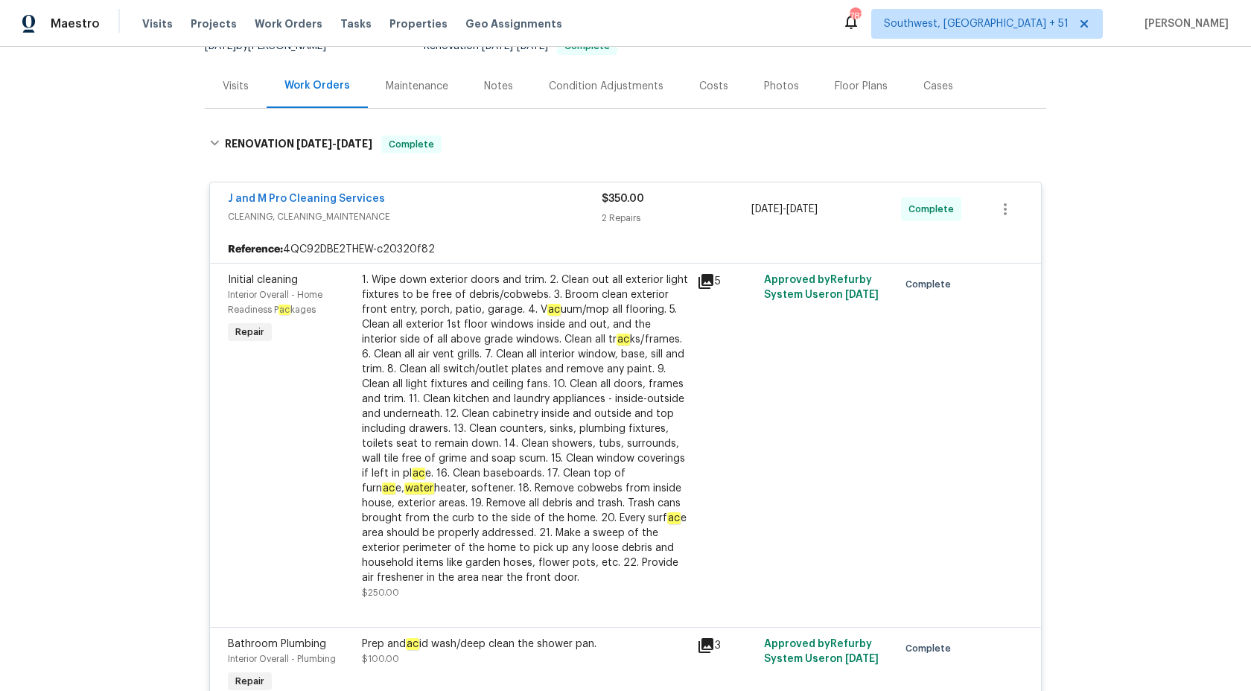
click at [572, 211] on span "CLEANING, CLEANING_MAINTENANCE" at bounding box center [415, 216] width 374 height 15
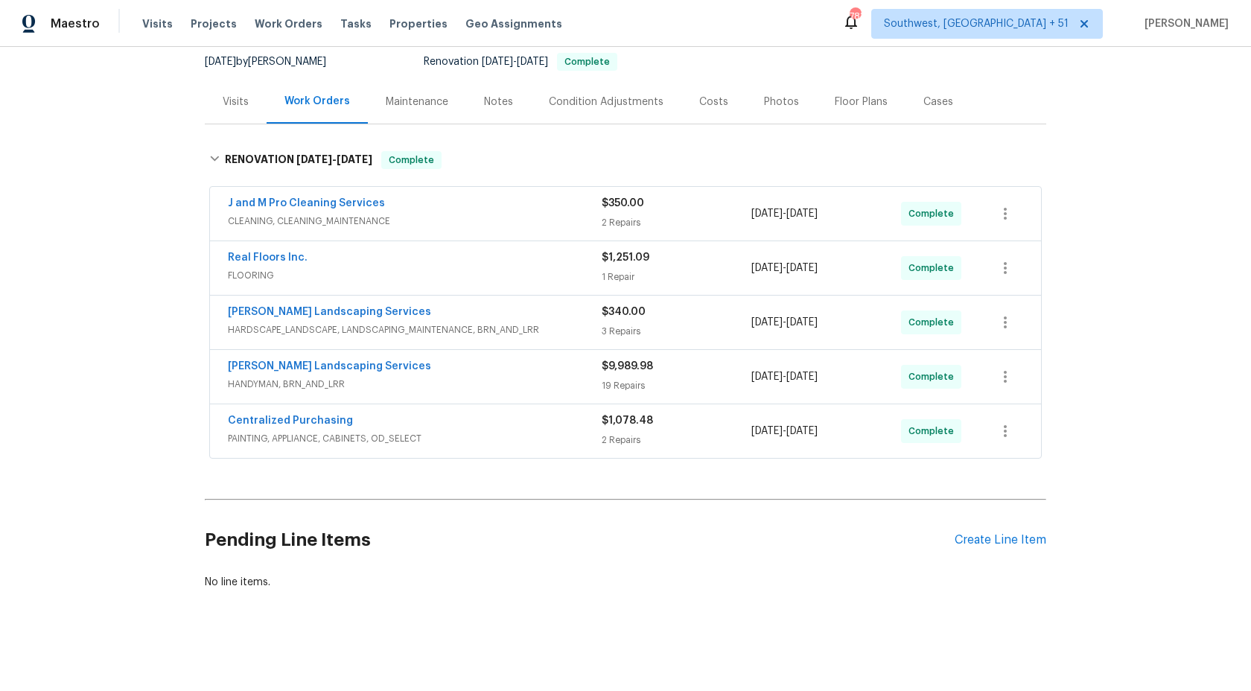
scroll to position [146, 0]
click at [570, 441] on span "PAINTING, APPLIANCE, CABINETS, OD_SELECT" at bounding box center [415, 438] width 374 height 15
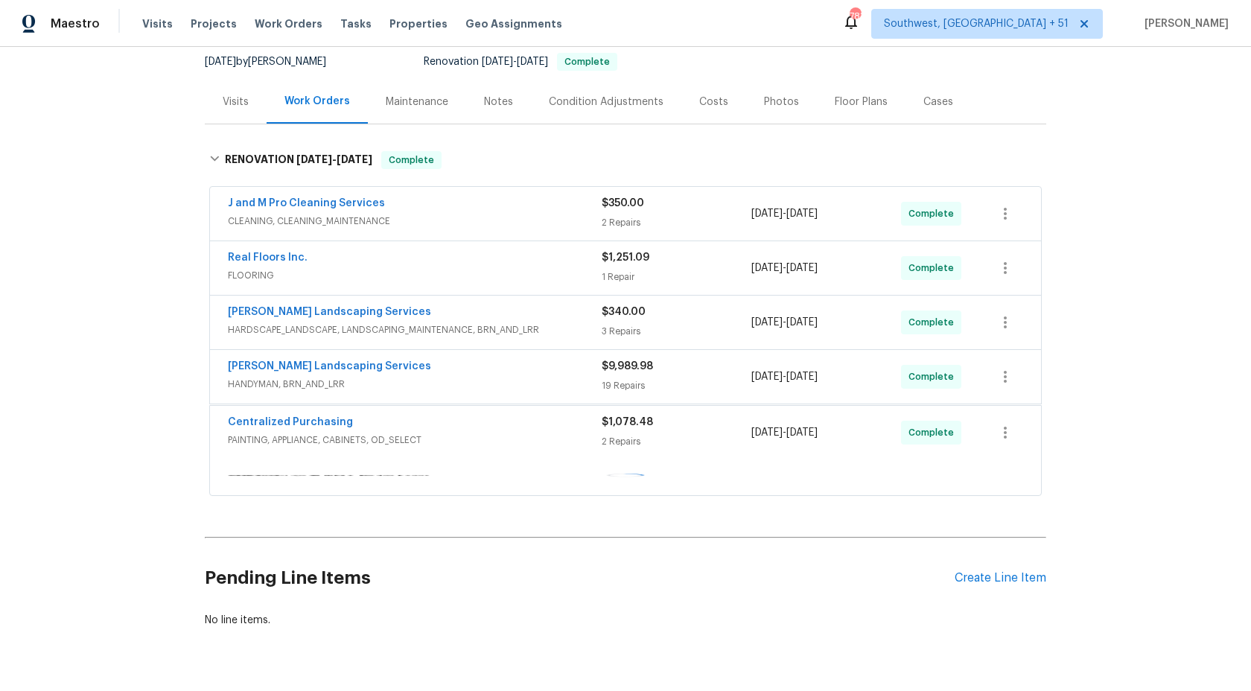
scroll to position [162, 0]
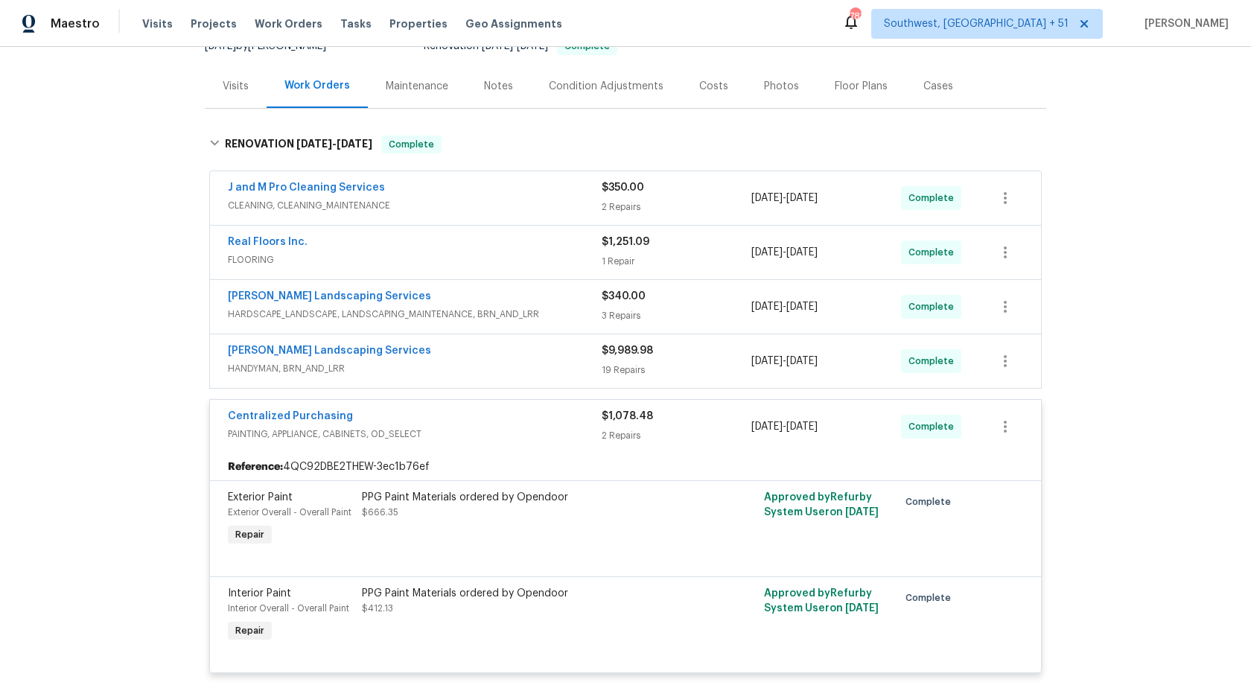
click at [593, 427] on span "PAINTING, APPLIANCE, CABINETS, OD_SELECT" at bounding box center [415, 434] width 374 height 15
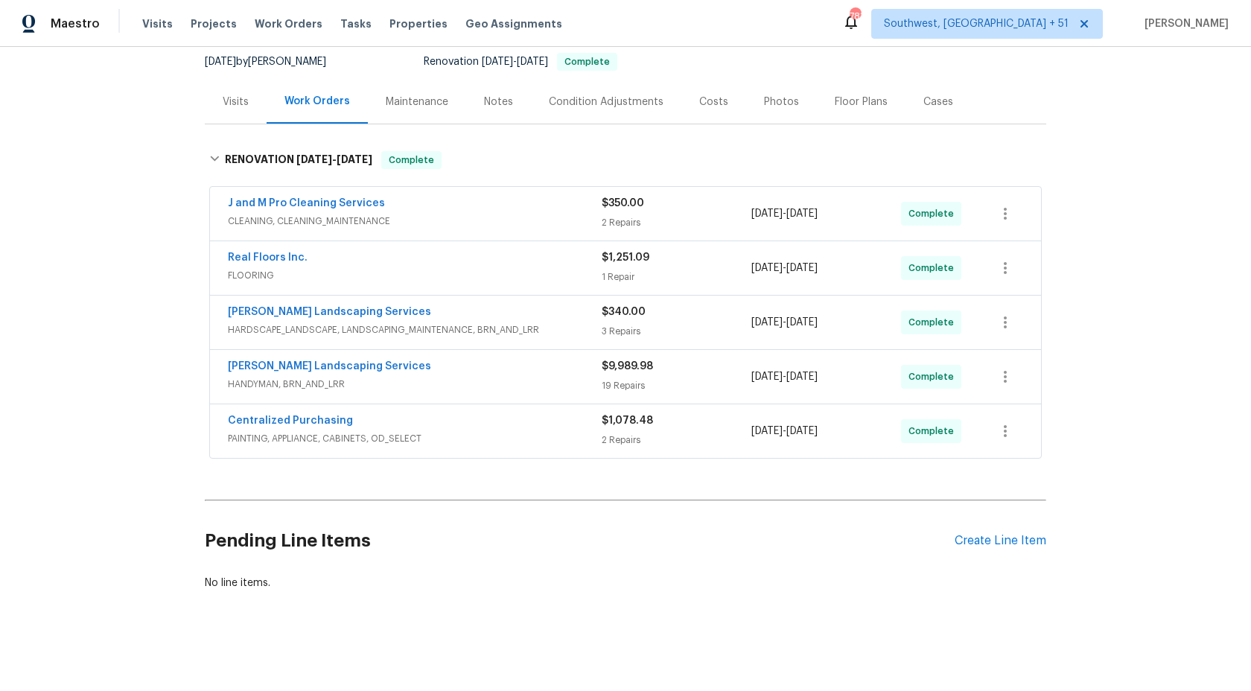
click at [601, 380] on div "19 Repairs" at bounding box center [676, 385] width 150 height 15
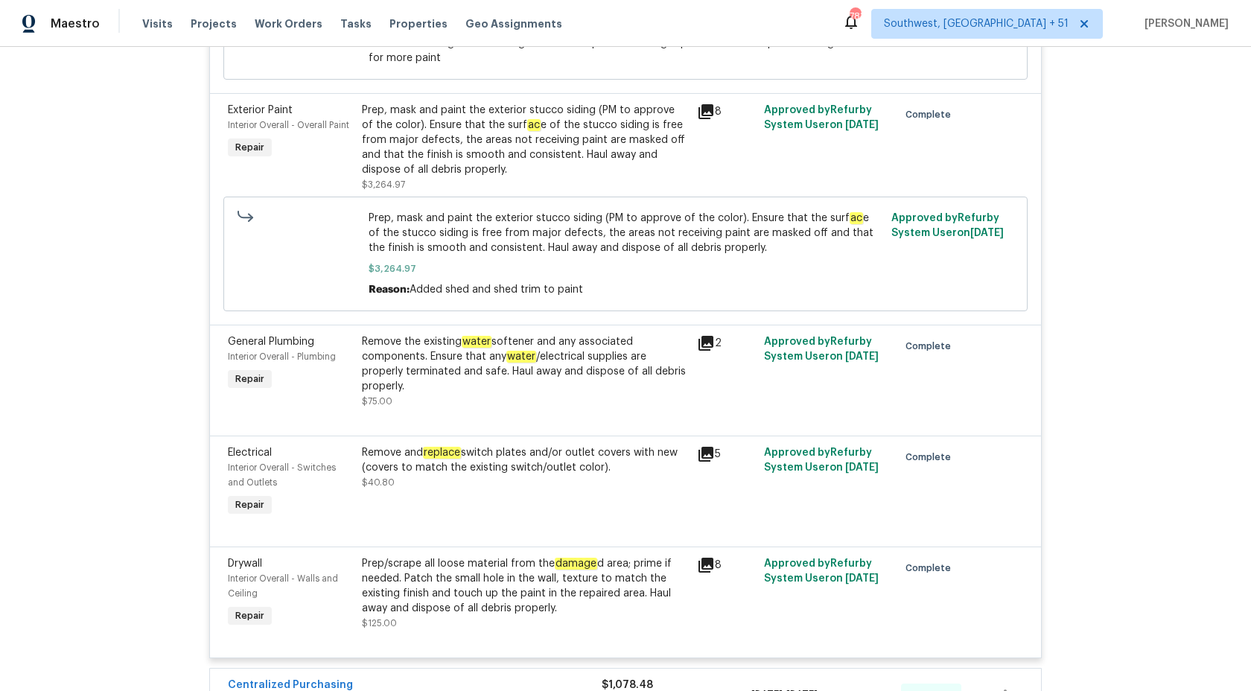
scroll to position [2820, 0]
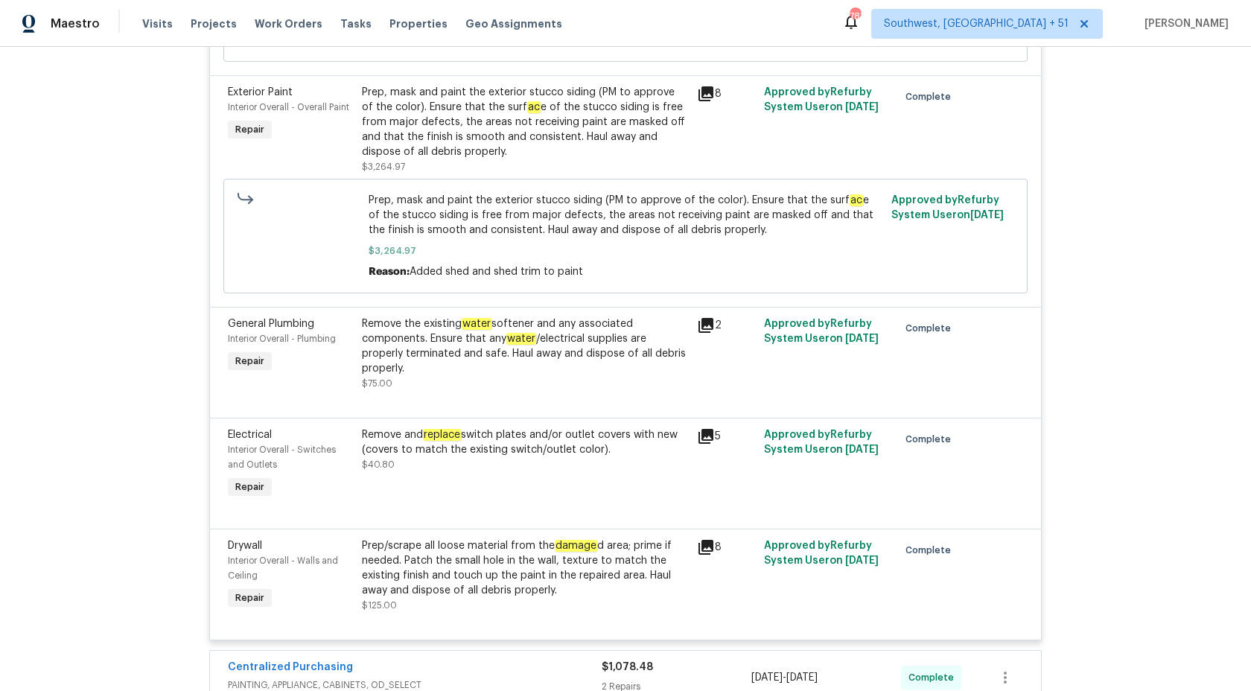
click at [488, 353] on div "Remove the existing water softener and any associated components. Ensure that a…" at bounding box center [525, 346] width 326 height 60
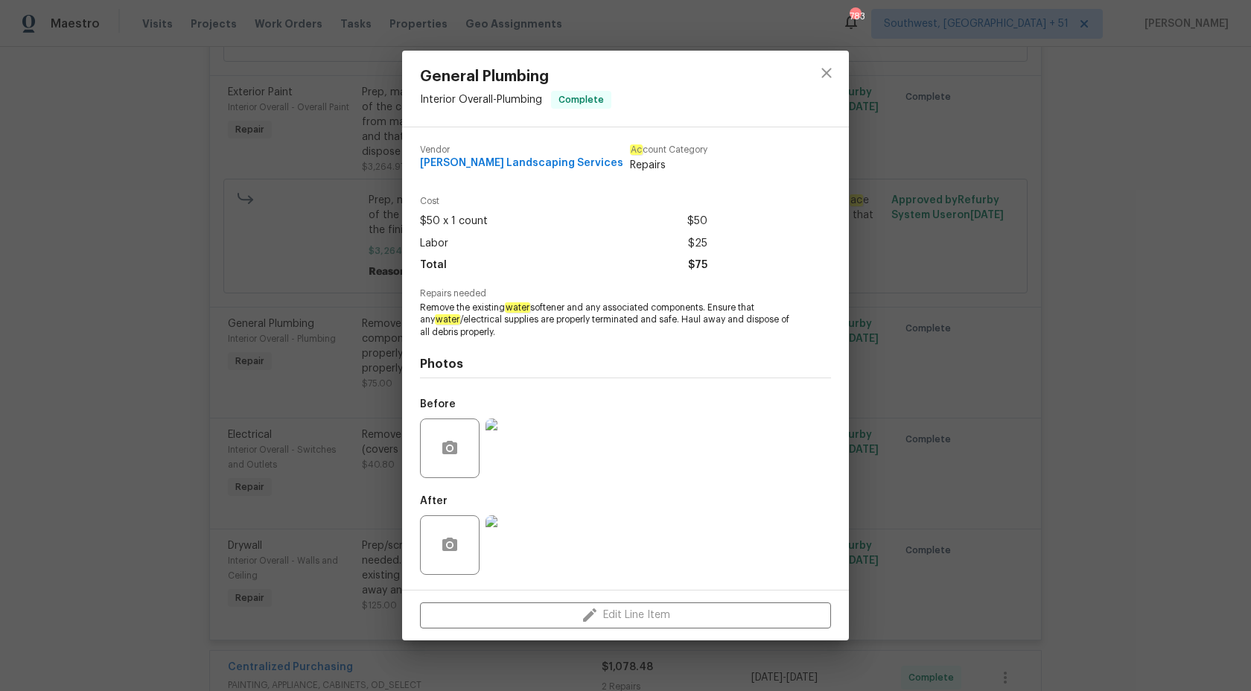
click at [1076, 416] on div "General Plumbing Interior Overall - Plumbing Complete Vendor Rodriguez Landscap…" at bounding box center [625, 345] width 1251 height 691
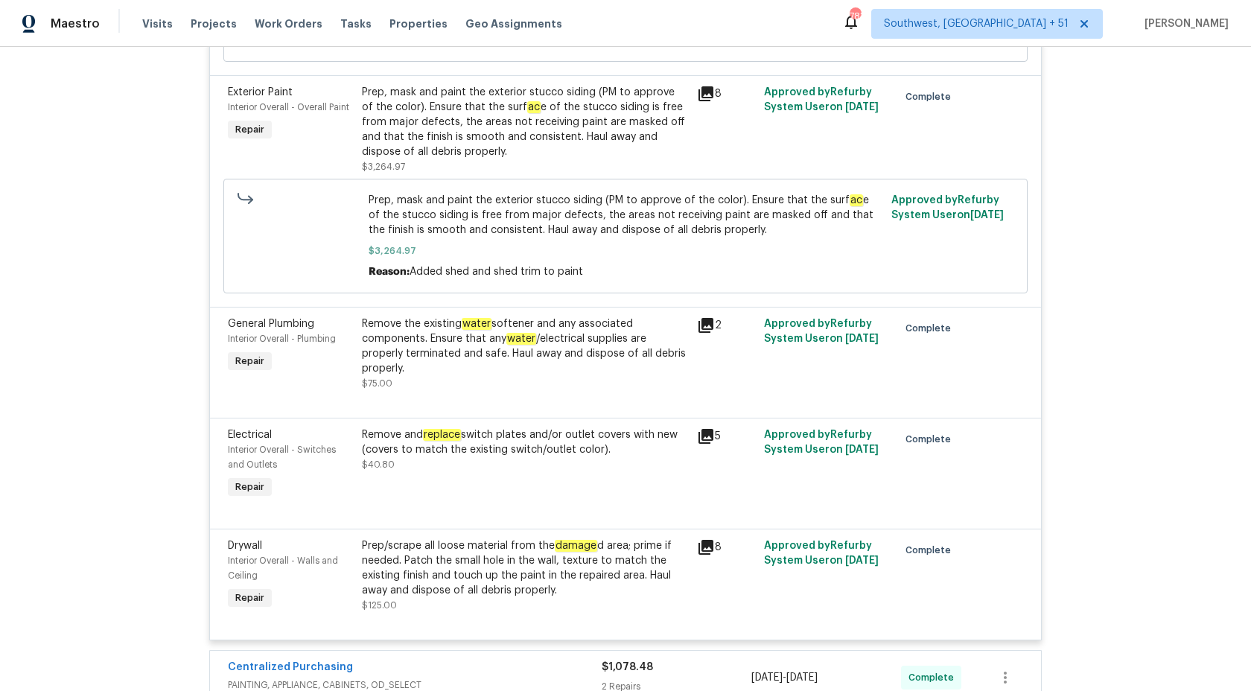
click at [461, 351] on div "Remove the existing water softener and any associated components. Ensure that a…" at bounding box center [525, 346] width 326 height 60
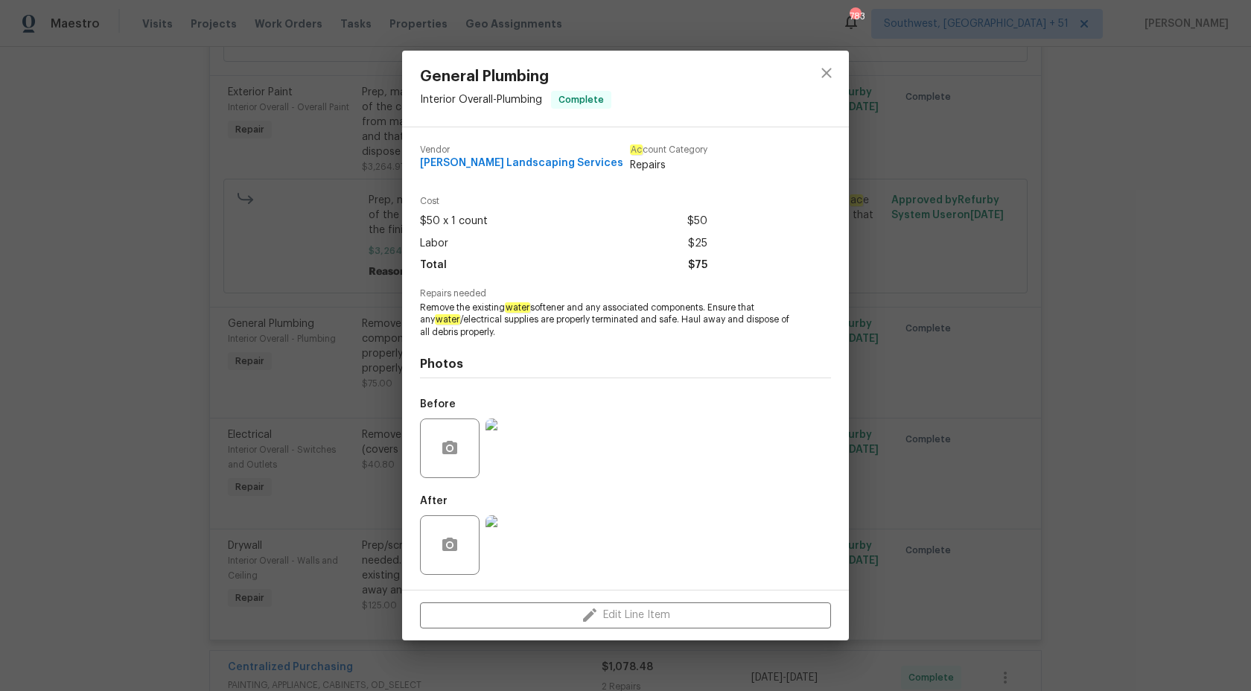
click at [1184, 371] on div "General Plumbing Interior Overall - Plumbing Complete Vendor Rodriguez Landscap…" at bounding box center [625, 345] width 1251 height 691
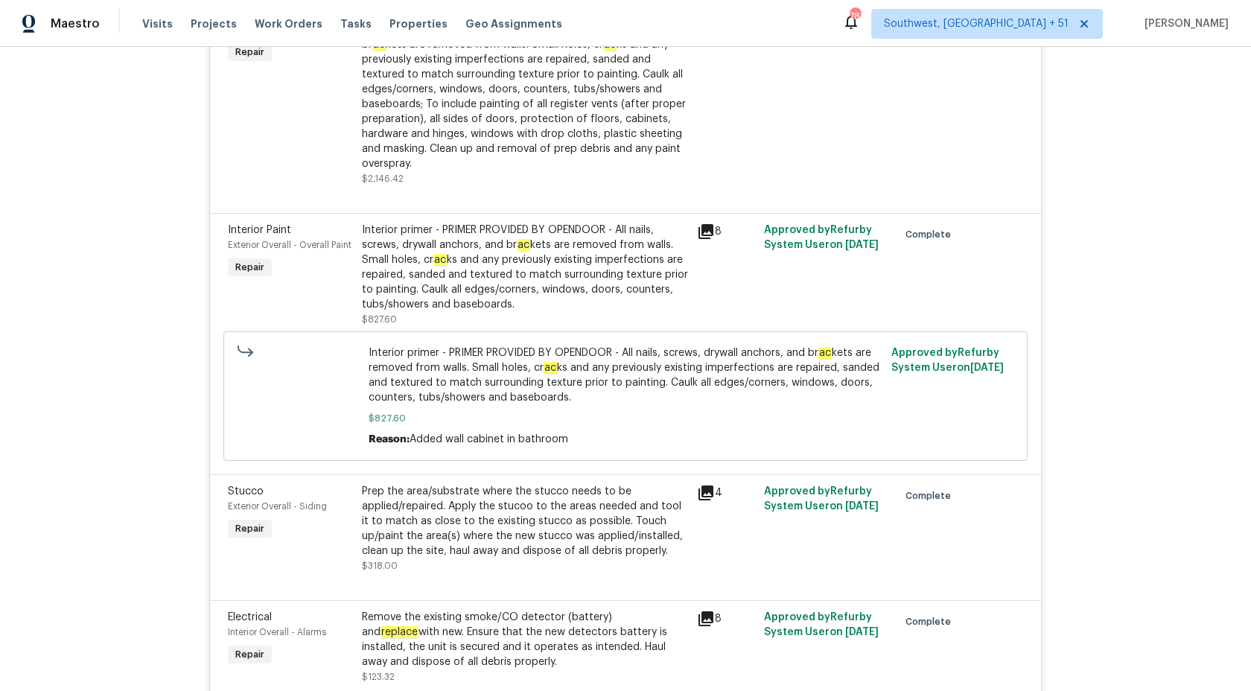
scroll to position [521, 0]
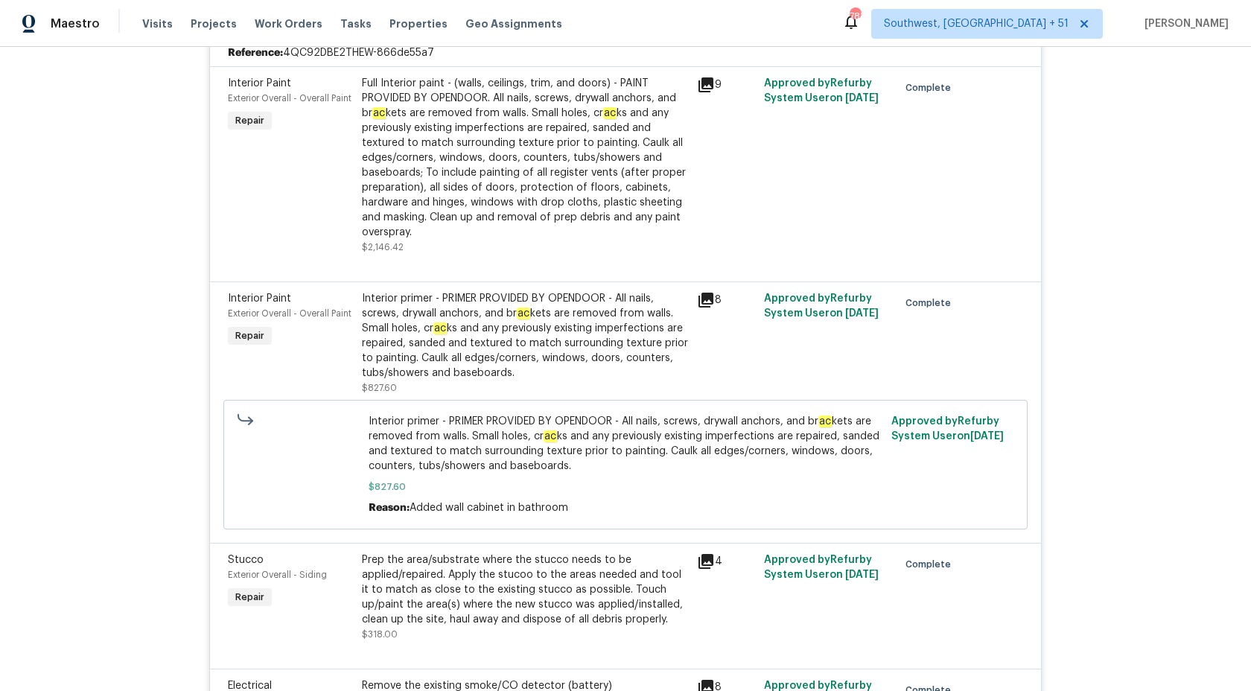
click at [489, 322] on div "Interior primer - PRIMER PROVIDED BY OPENDOOR - All nails, screws, drywall anch…" at bounding box center [525, 335] width 326 height 89
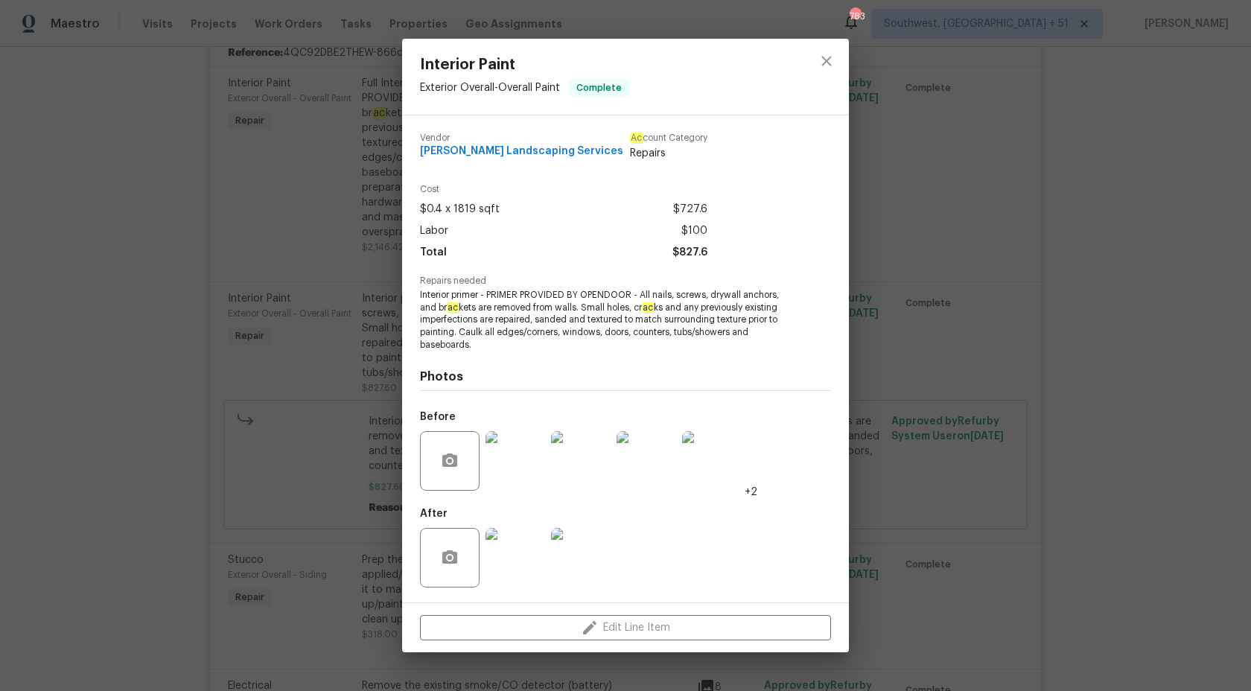
click at [1162, 187] on div "Interior Paint Exterior Overall - Overall Paint Complete Vendor Rodriguez Lands…" at bounding box center [625, 345] width 1251 height 691
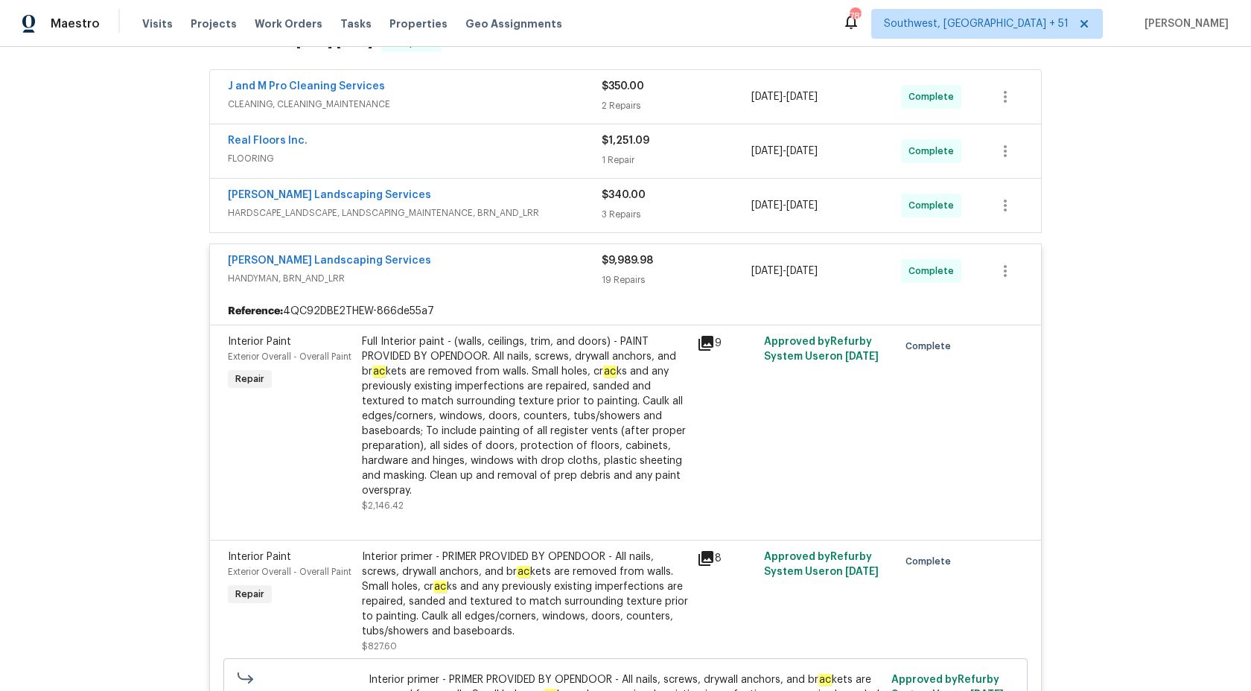
click at [612, 276] on div "19 Repairs" at bounding box center [676, 279] width 150 height 15
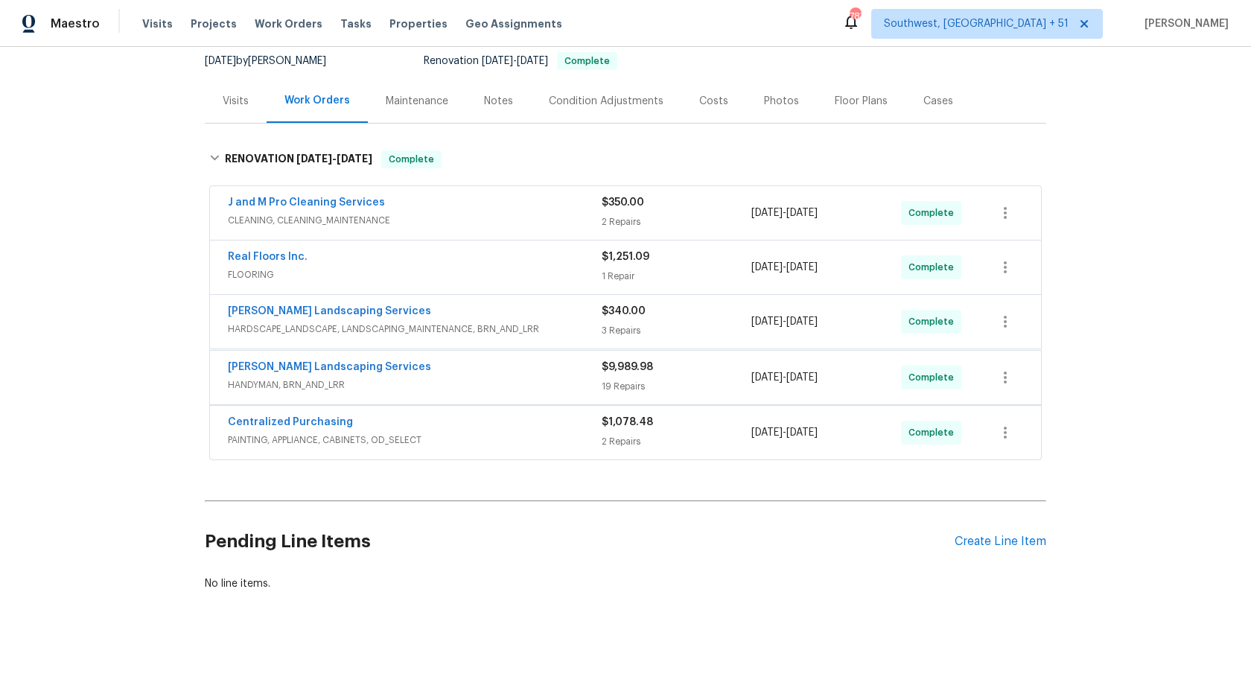
scroll to position [146, 0]
click at [555, 222] on span "CLEANING, CLEANING_MAINTENANCE" at bounding box center [415, 221] width 374 height 15
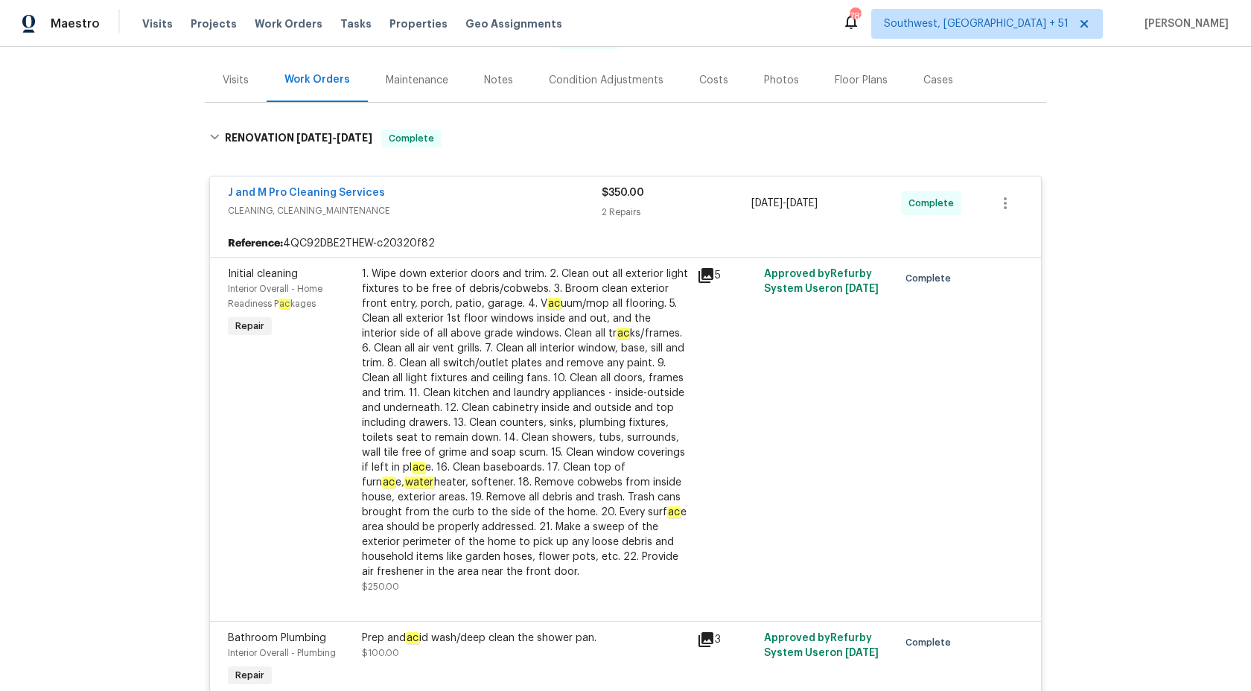
click at [555, 222] on div "J and M Pro Cleaning Services CLEANING, CLEANING_MAINTENANCE $350.00 2 Repairs …" at bounding box center [625, 203] width 831 height 54
click at [590, 189] on div "J and M Pro Cleaning Services" at bounding box center [415, 194] width 374 height 18
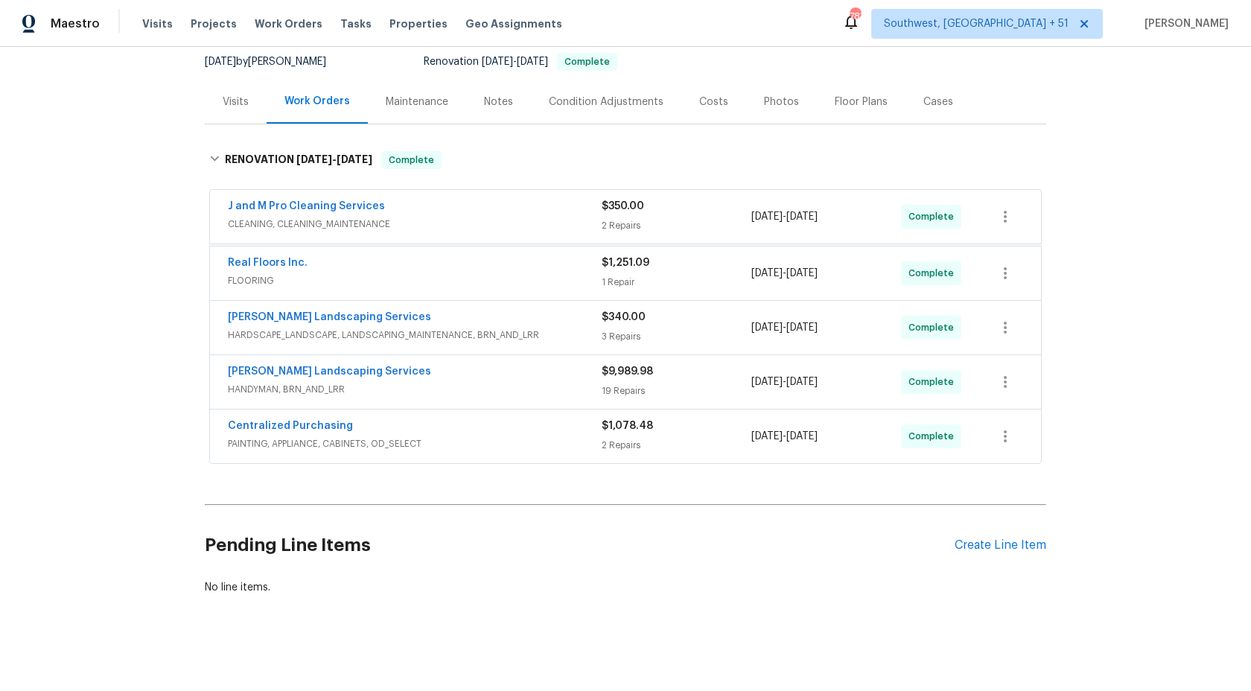
scroll to position [146, 0]
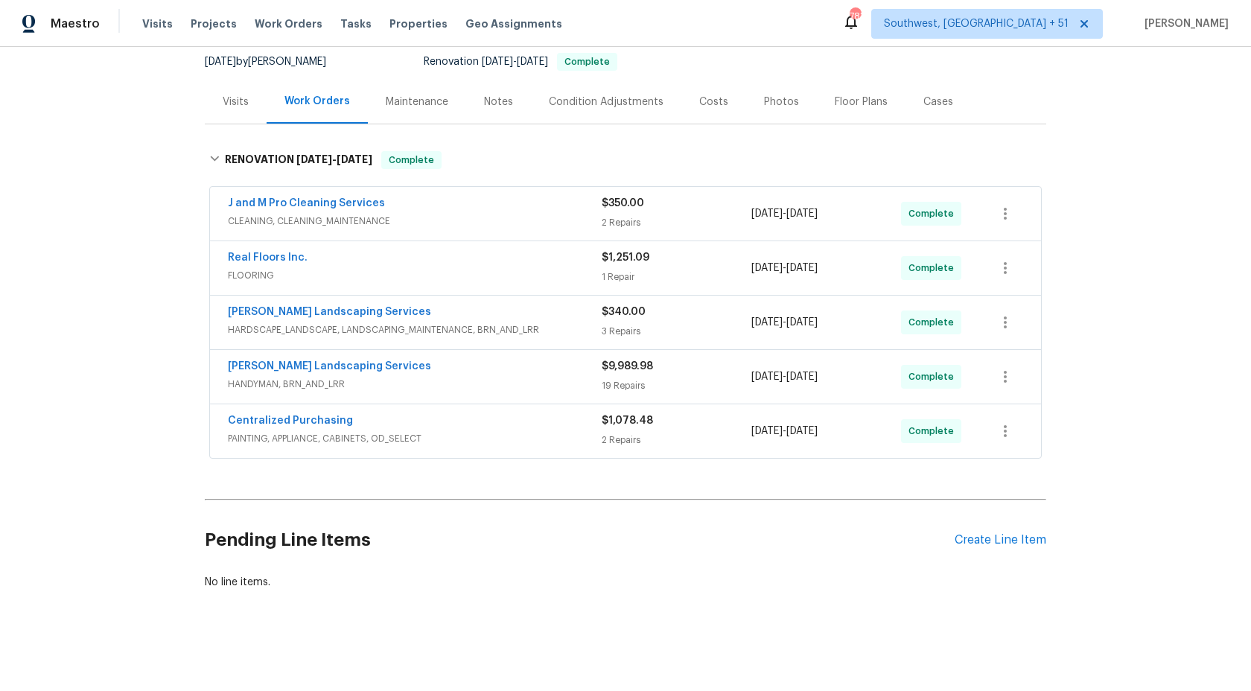
click at [662, 318] on div "$340.00" at bounding box center [676, 311] width 150 height 15
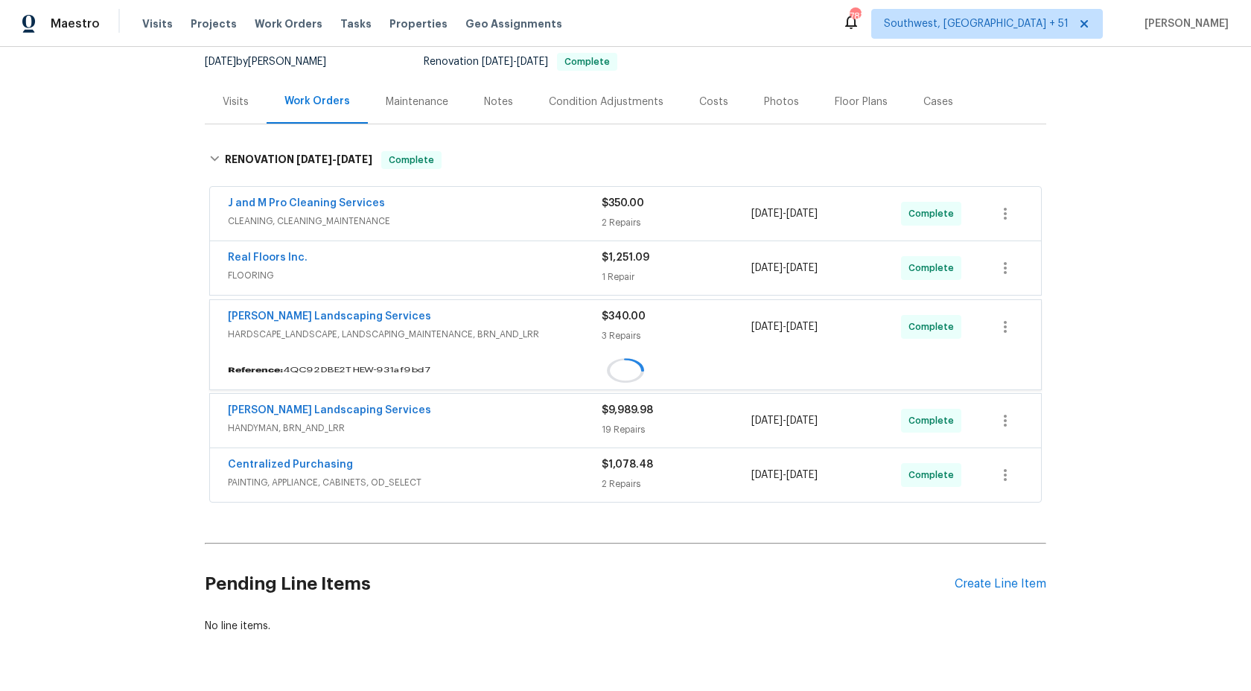
scroll to position [167, 0]
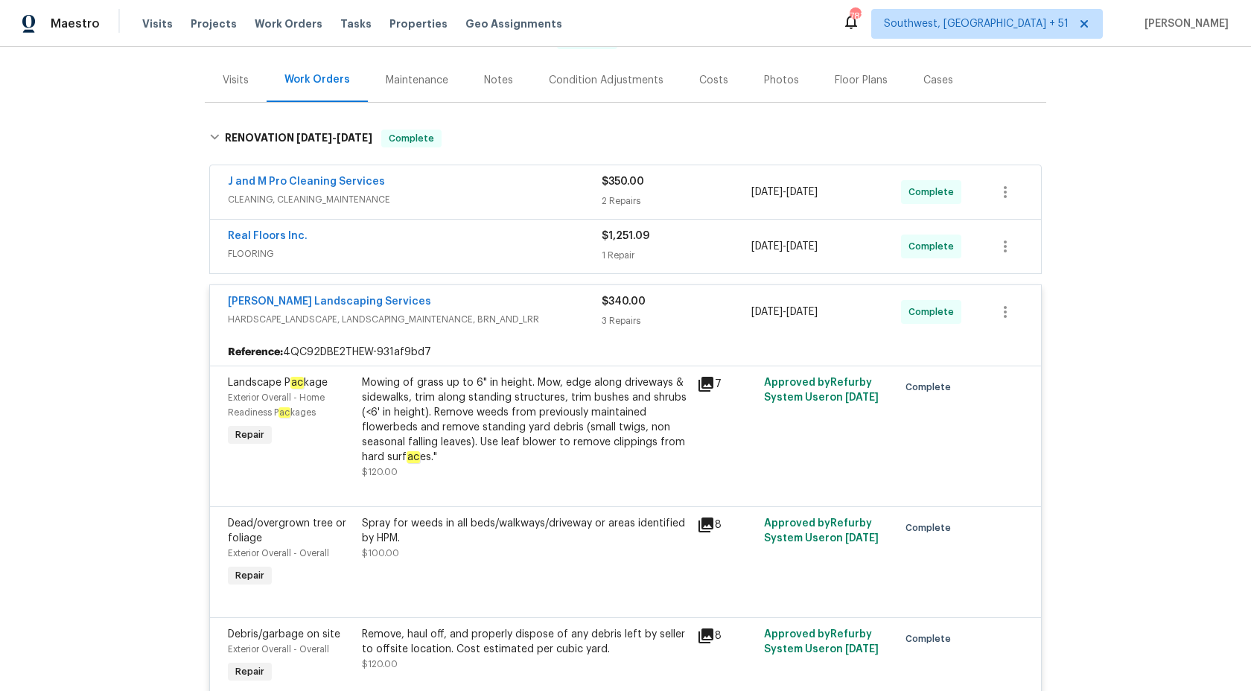
click at [660, 313] on div "3 Repairs" at bounding box center [676, 320] width 150 height 15
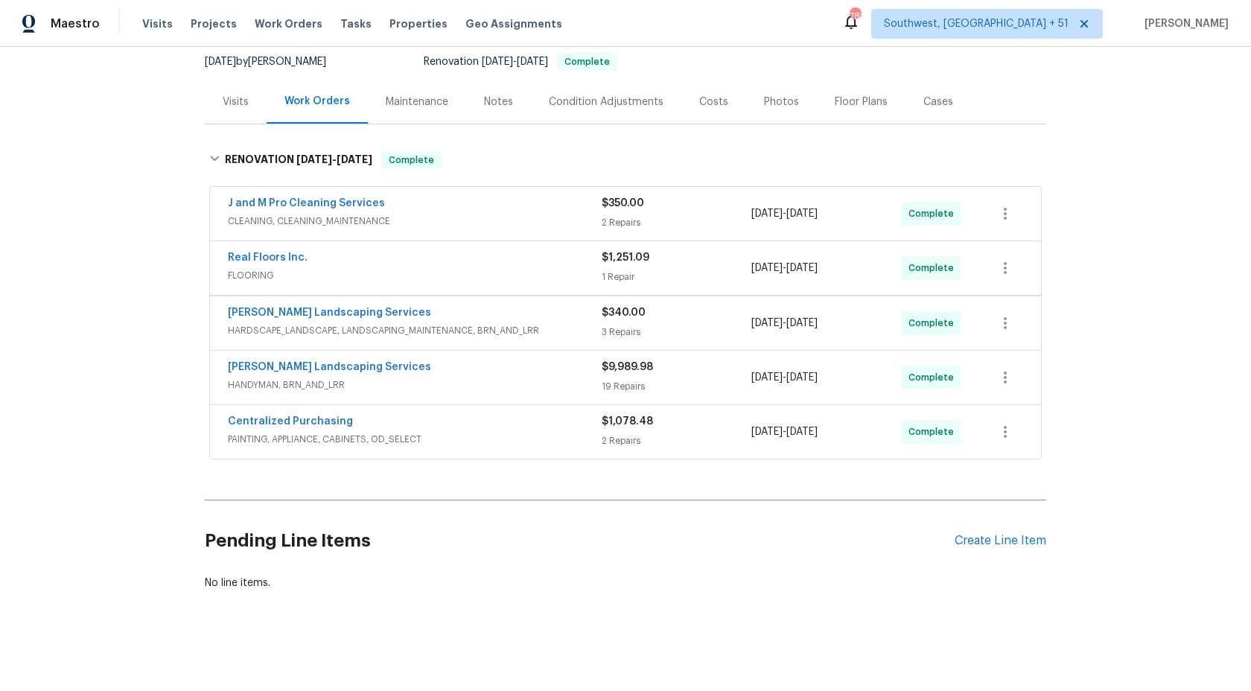
scroll to position [146, 0]
click at [234, 85] on div "Visits" at bounding box center [236, 102] width 62 height 44
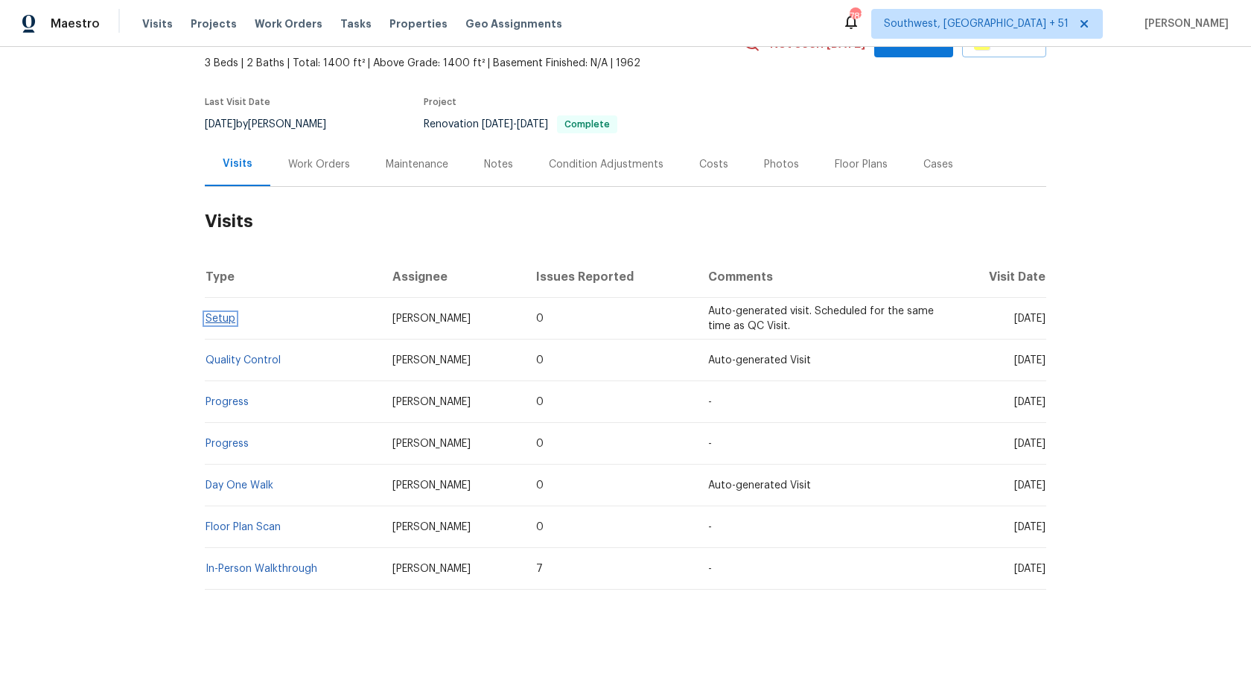
click at [208, 313] on link "Setup" at bounding box center [220, 318] width 30 height 10
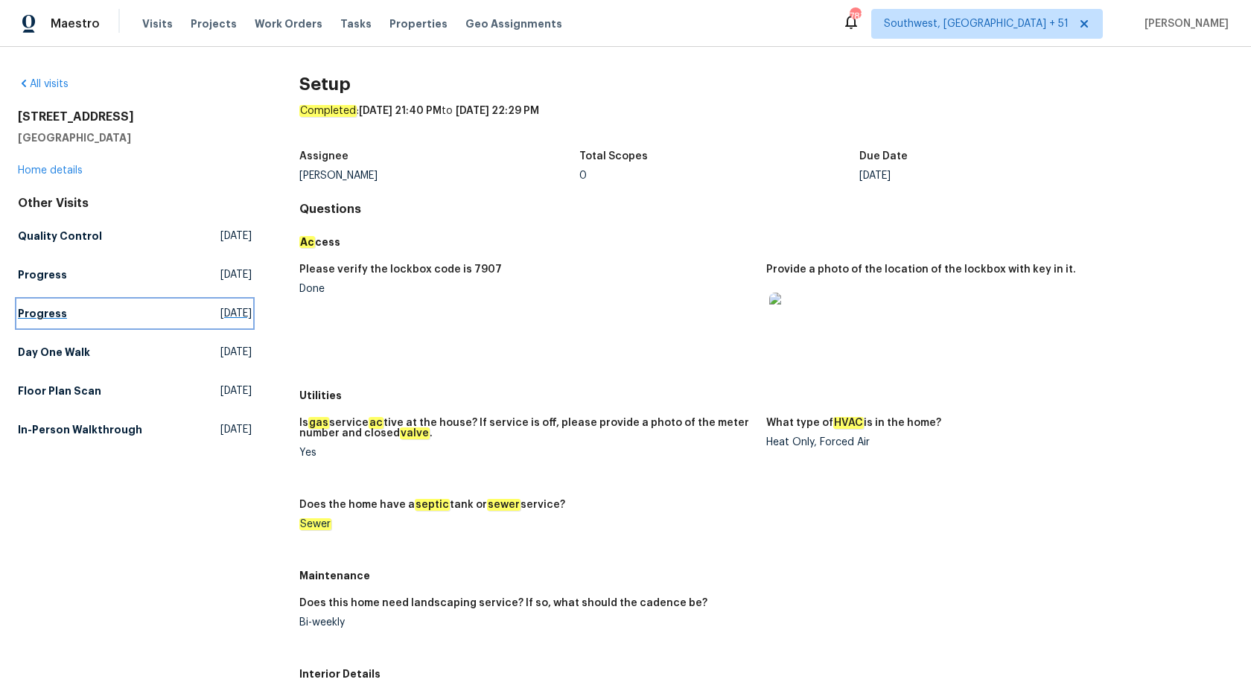
click at [41, 309] on h5 "Progress" at bounding box center [42, 313] width 49 height 15
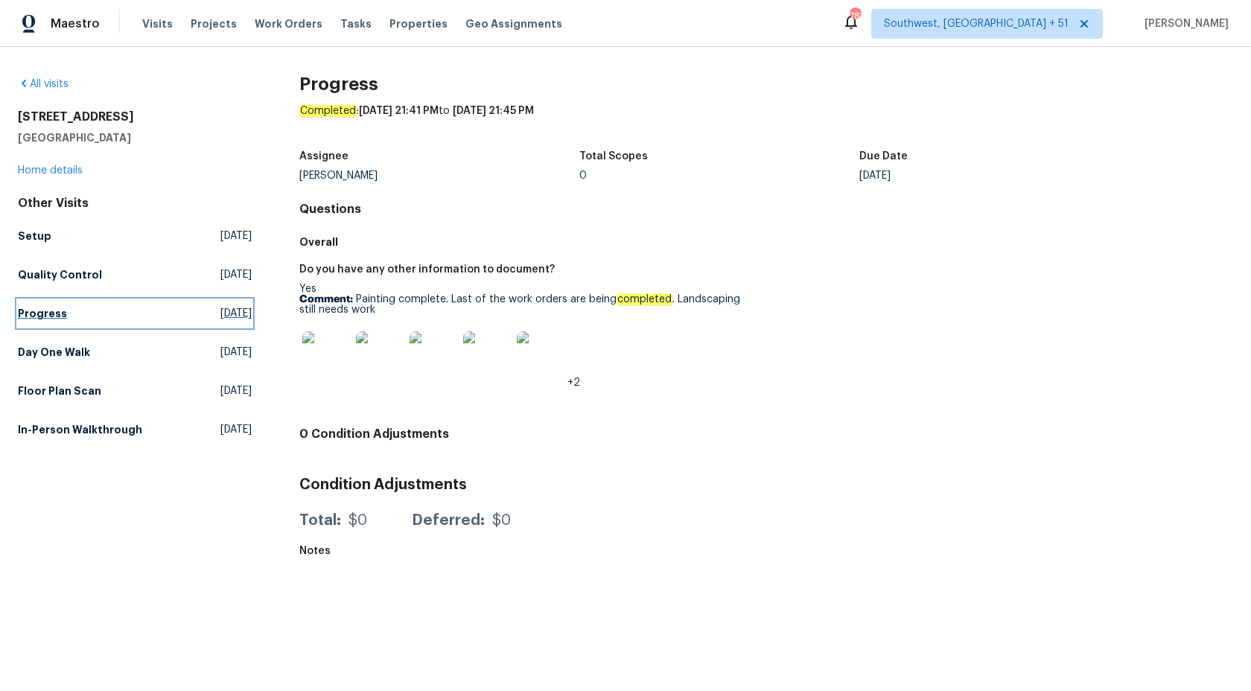
click at [34, 316] on h5 "Progress" at bounding box center [42, 313] width 49 height 15
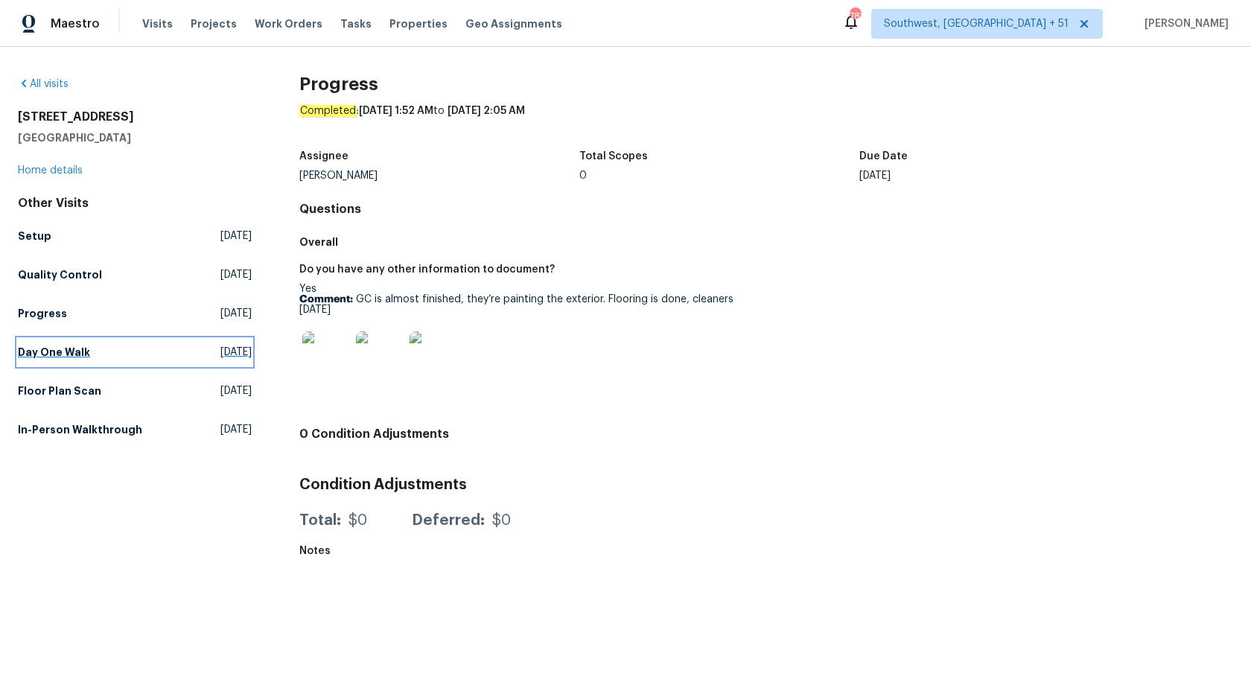
click at [54, 357] on h5 "Day One Walk" at bounding box center [54, 352] width 72 height 15
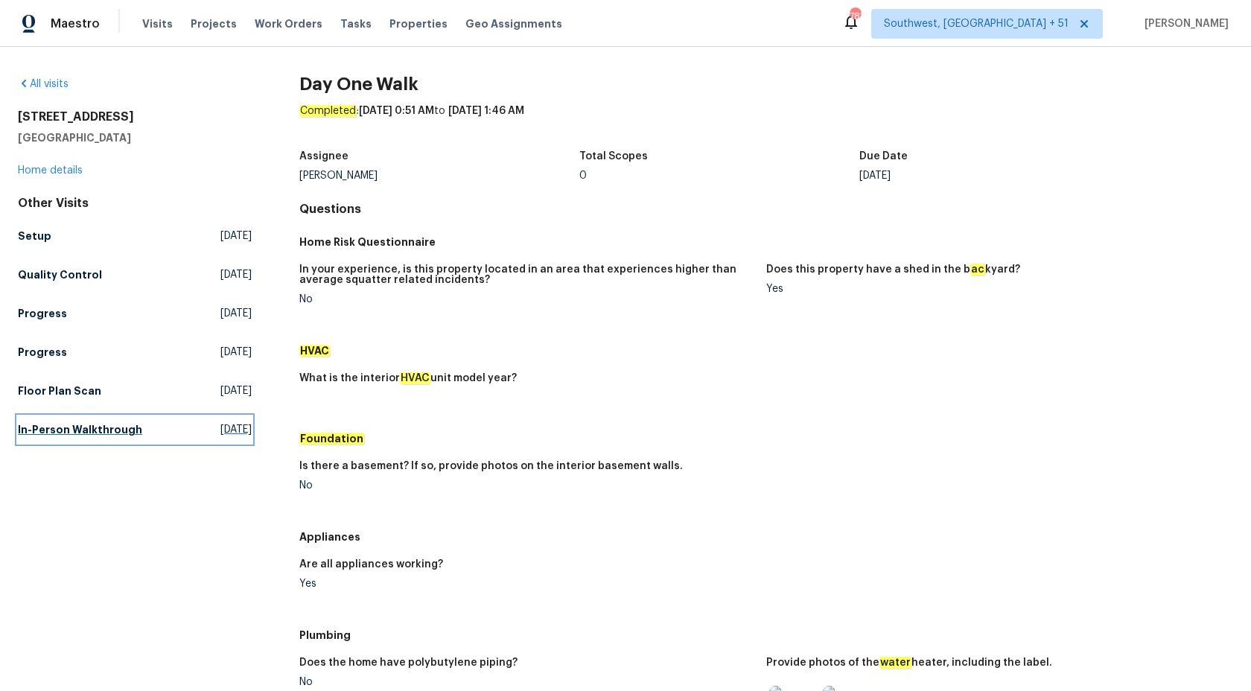
click at [71, 430] on h5 "In-Person Walkthrough" at bounding box center [80, 429] width 124 height 15
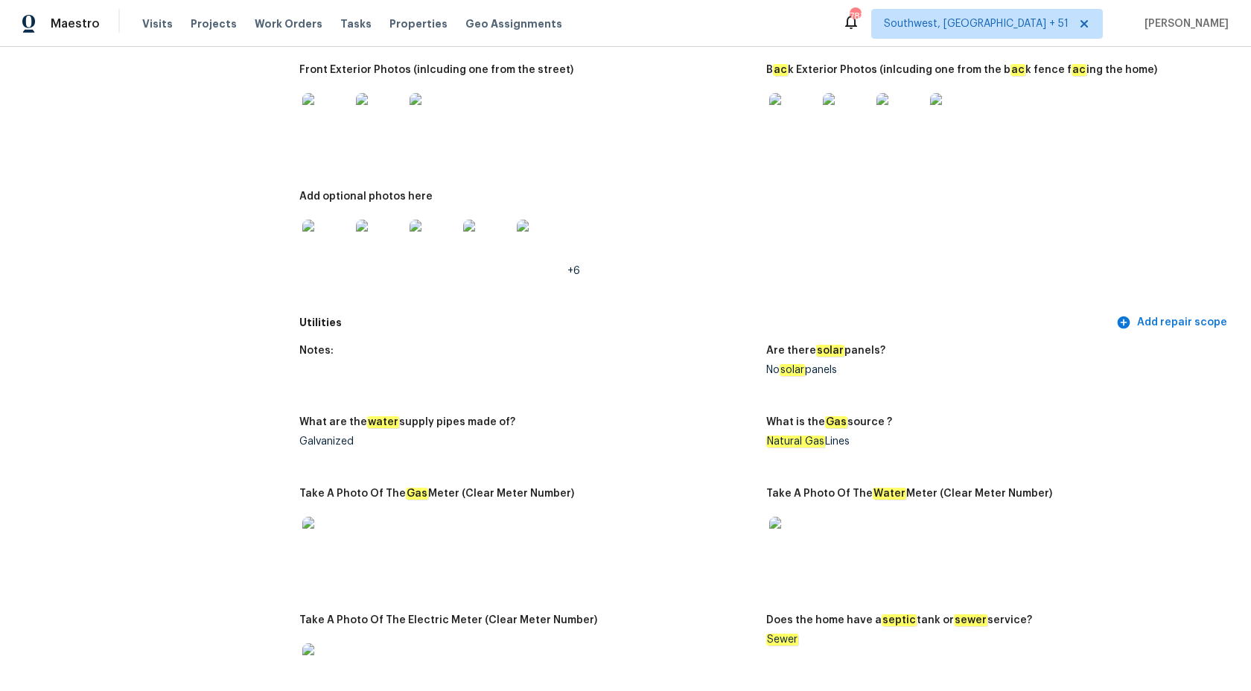
scroll to position [658, 0]
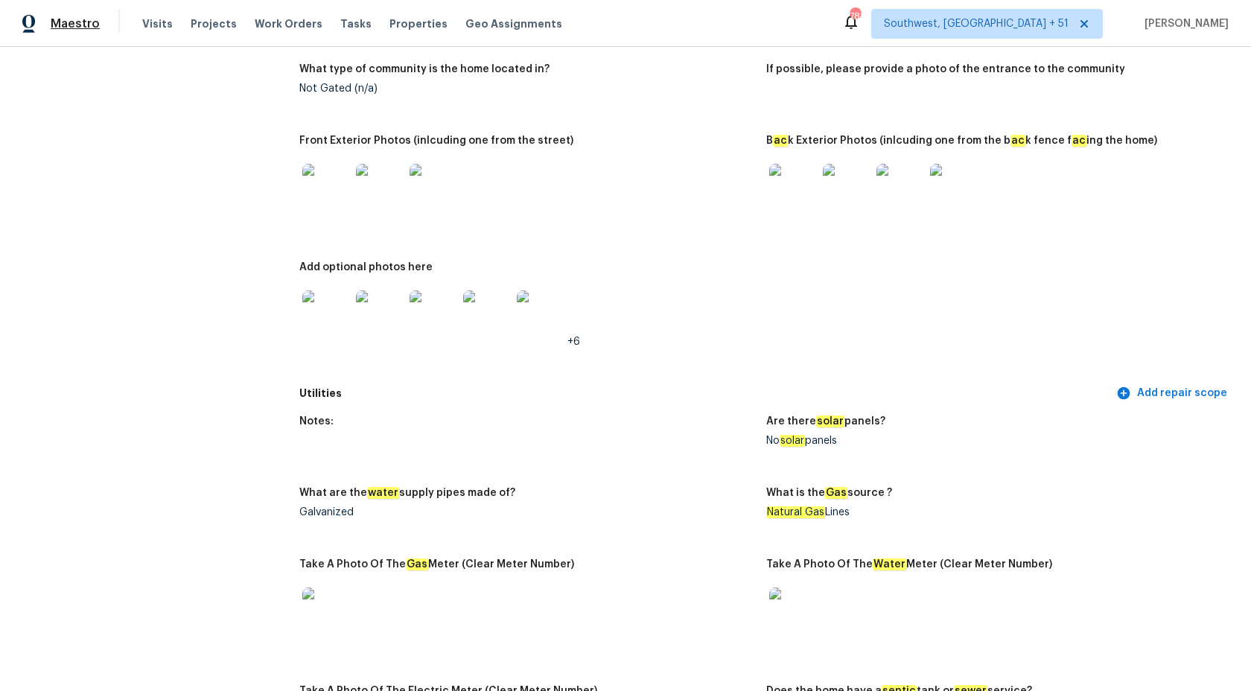
click at [68, 19] on span "Maestro" at bounding box center [75, 23] width 49 height 15
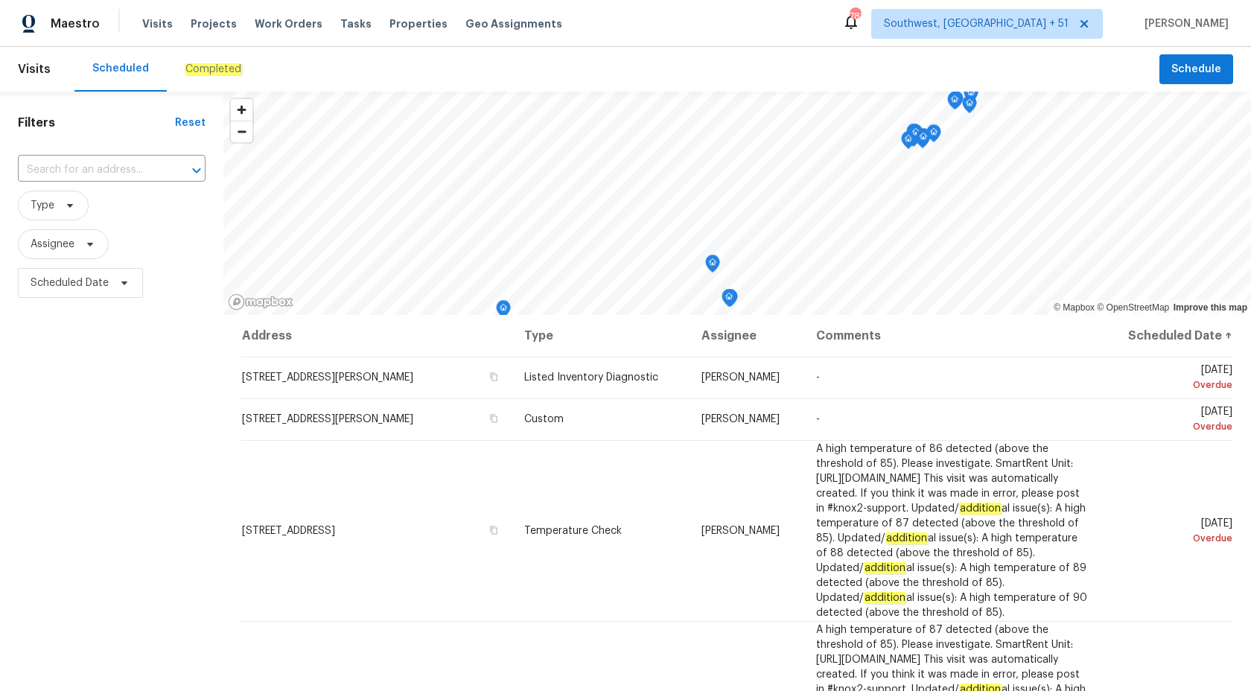
click at [196, 75] on div "Completed" at bounding box center [213, 69] width 57 height 15
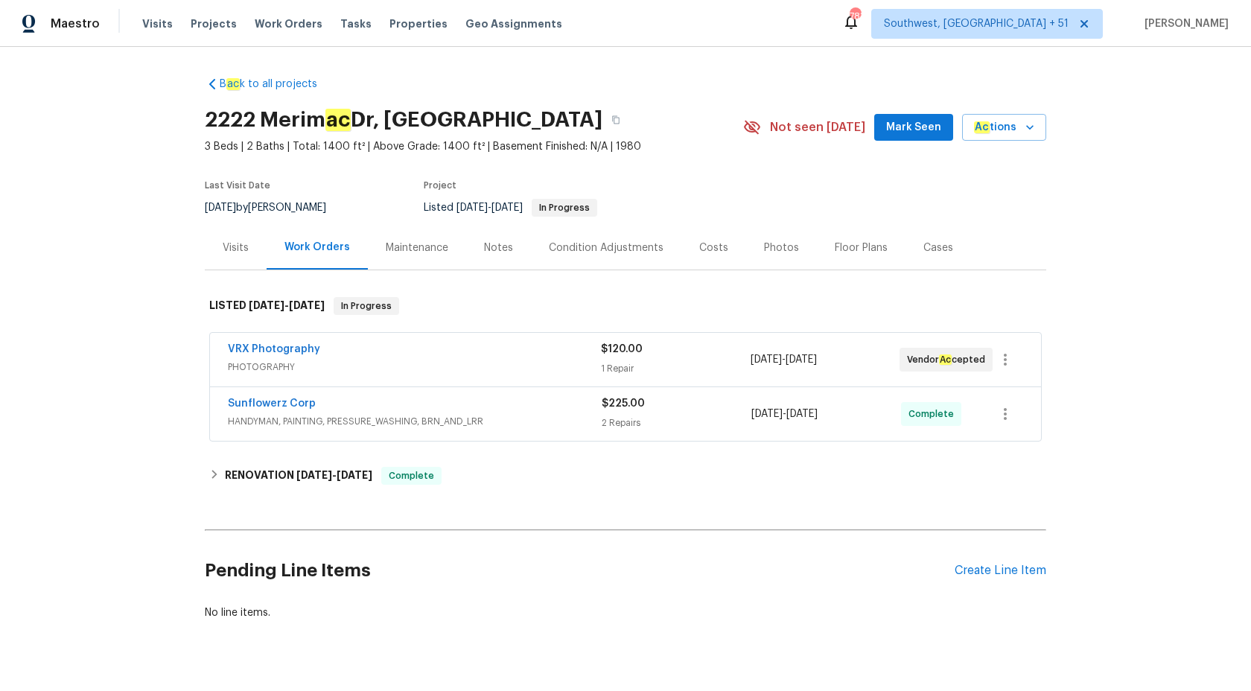
click at [499, 432] on div "Sunflowerz Corp HANDYMAN, PAINTING, PRESSURE_WASHING, BRN_AND_LRR $225.00 2 Rep…" at bounding box center [625, 414] width 831 height 54
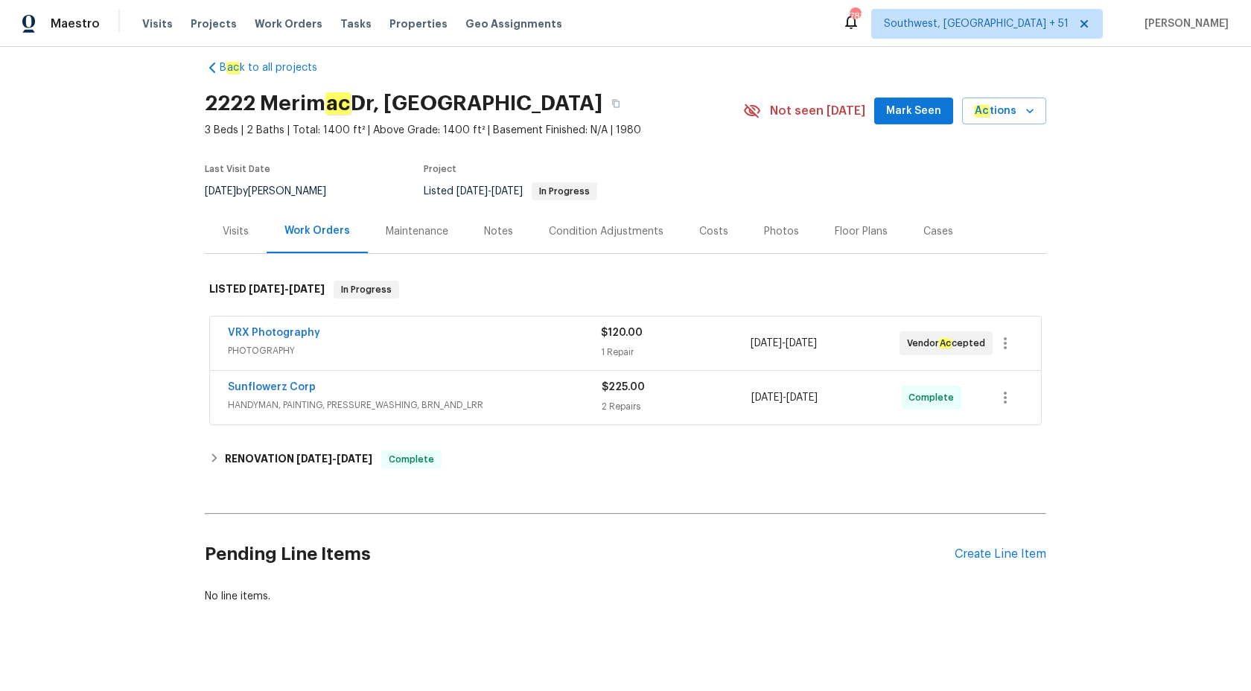
scroll to position [31, 0]
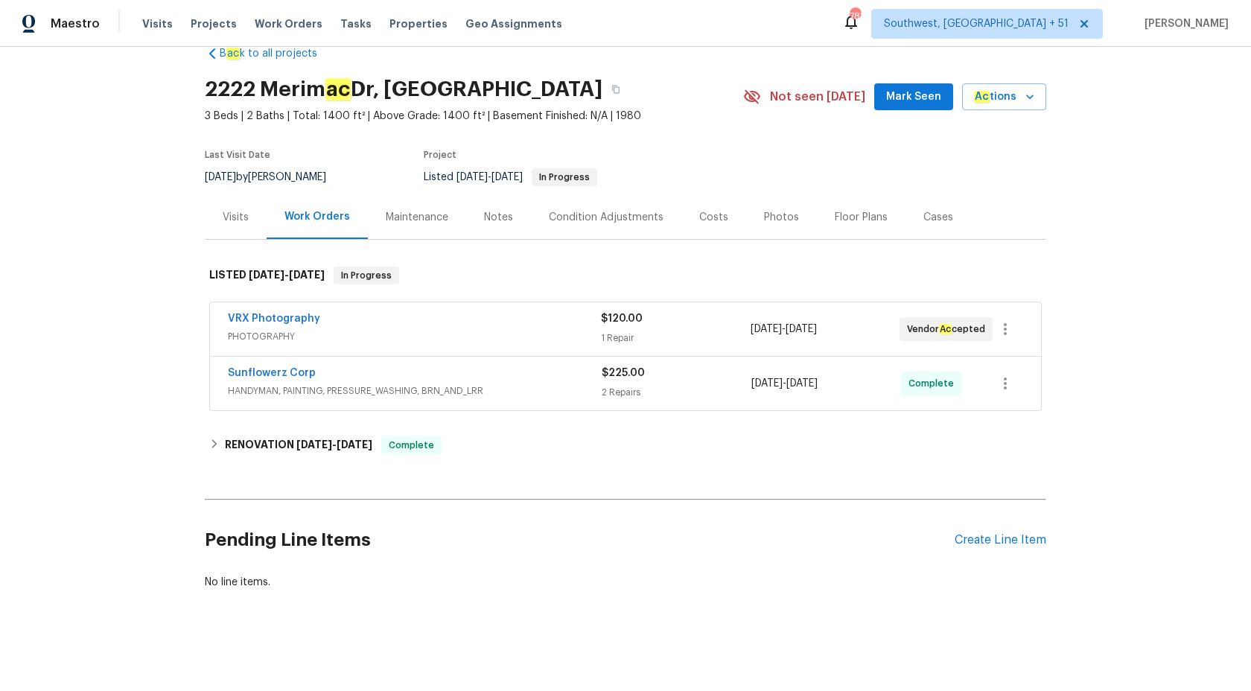
click at [538, 400] on div "Sunflowerz Corp HANDYMAN, PAINTING, PRESSURE_WASHING, BRN_AND_LRR" at bounding box center [415, 383] width 374 height 36
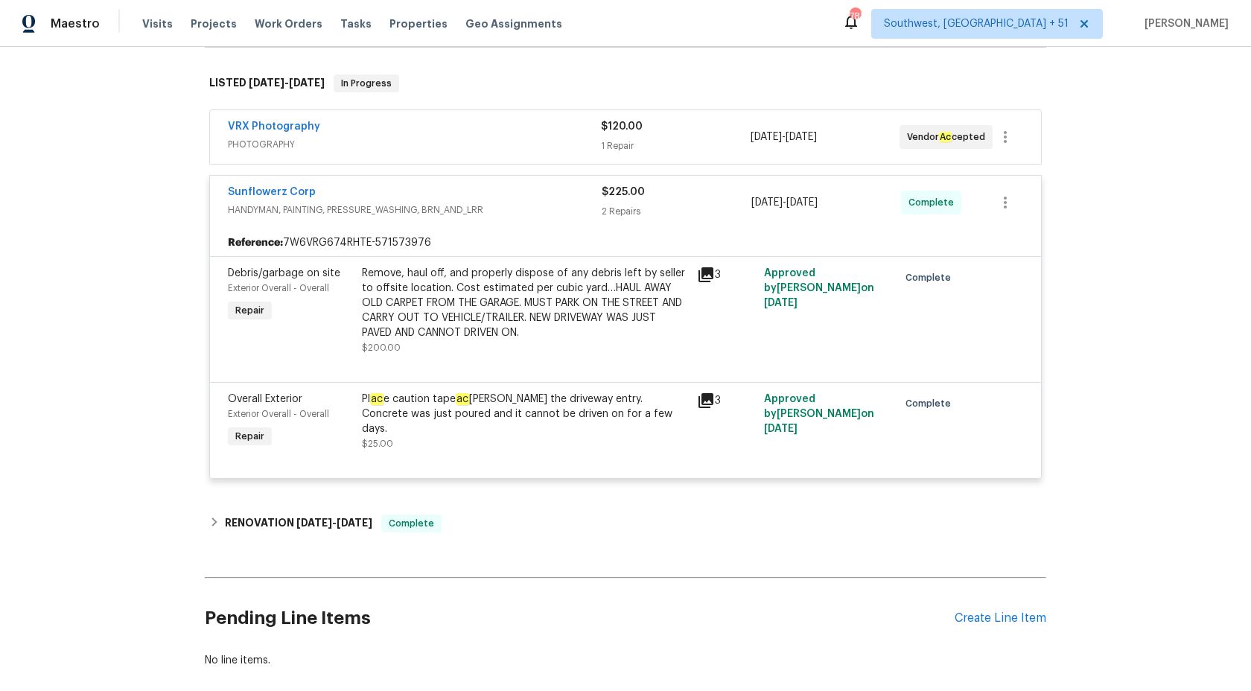
scroll to position [223, 0]
click at [602, 208] on div "2 Repairs" at bounding box center [676, 210] width 150 height 15
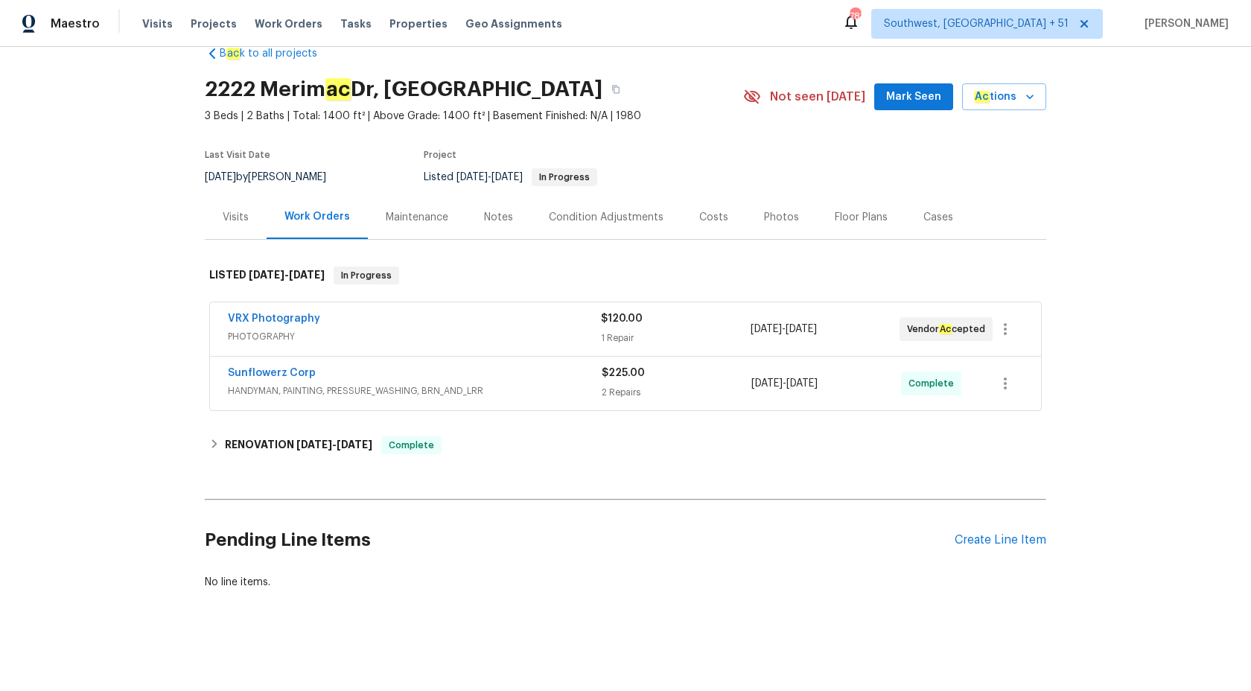
scroll to position [31, 0]
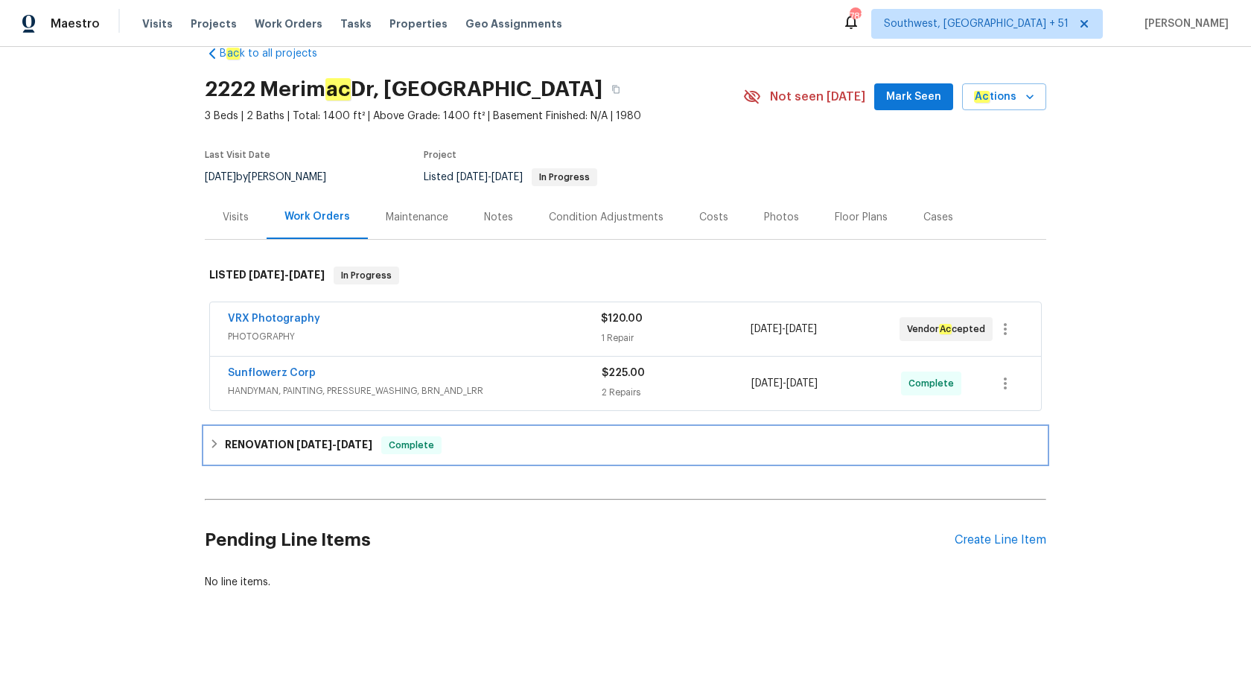
click at [371, 441] on span "[DATE]" at bounding box center [354, 444] width 36 height 10
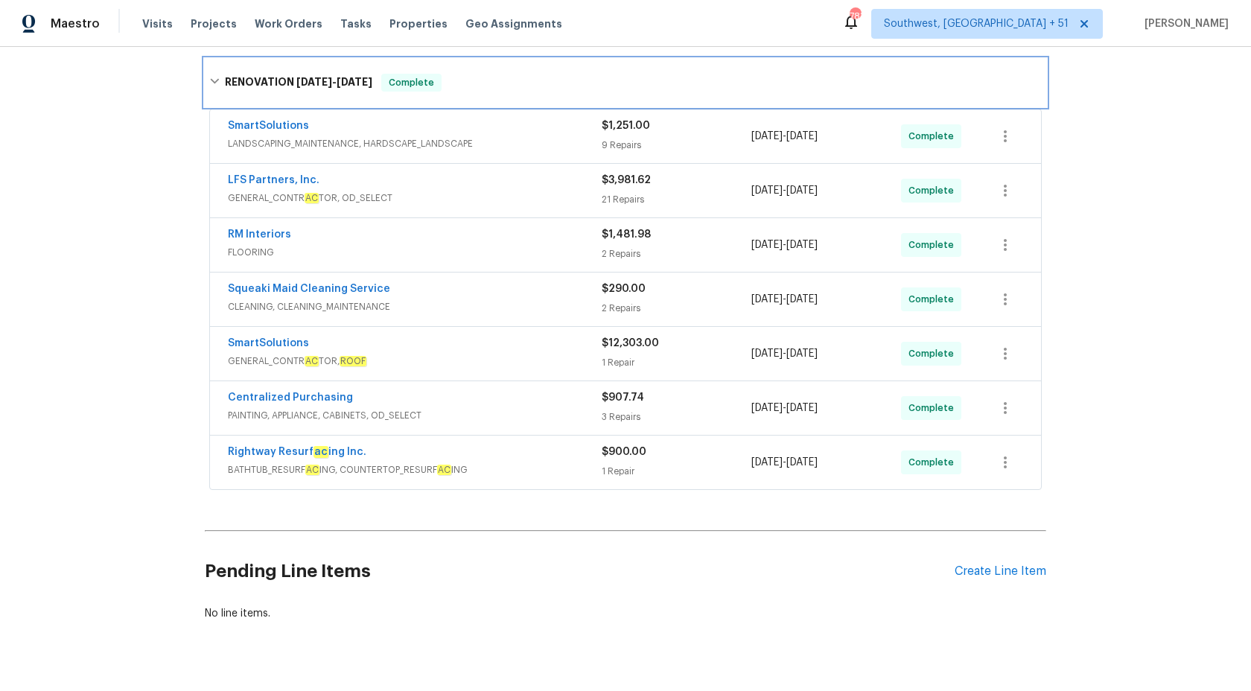
scroll to position [406, 0]
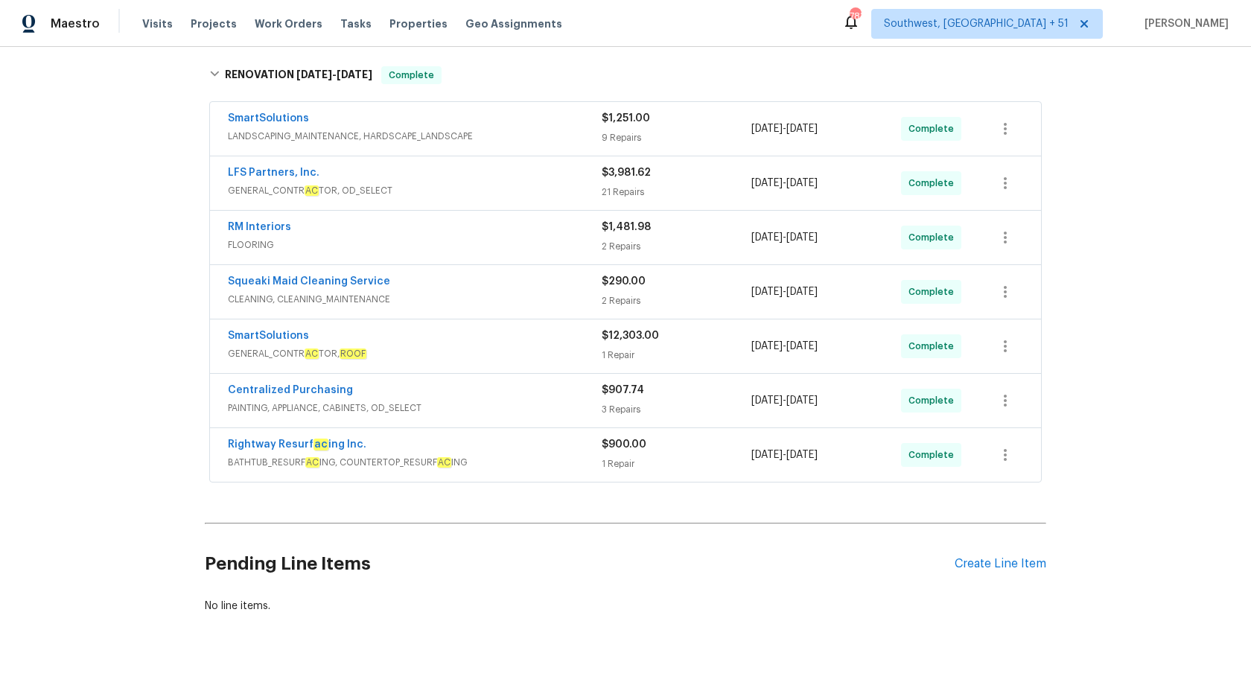
click at [484, 344] on div "SmartSolutions" at bounding box center [415, 337] width 374 height 18
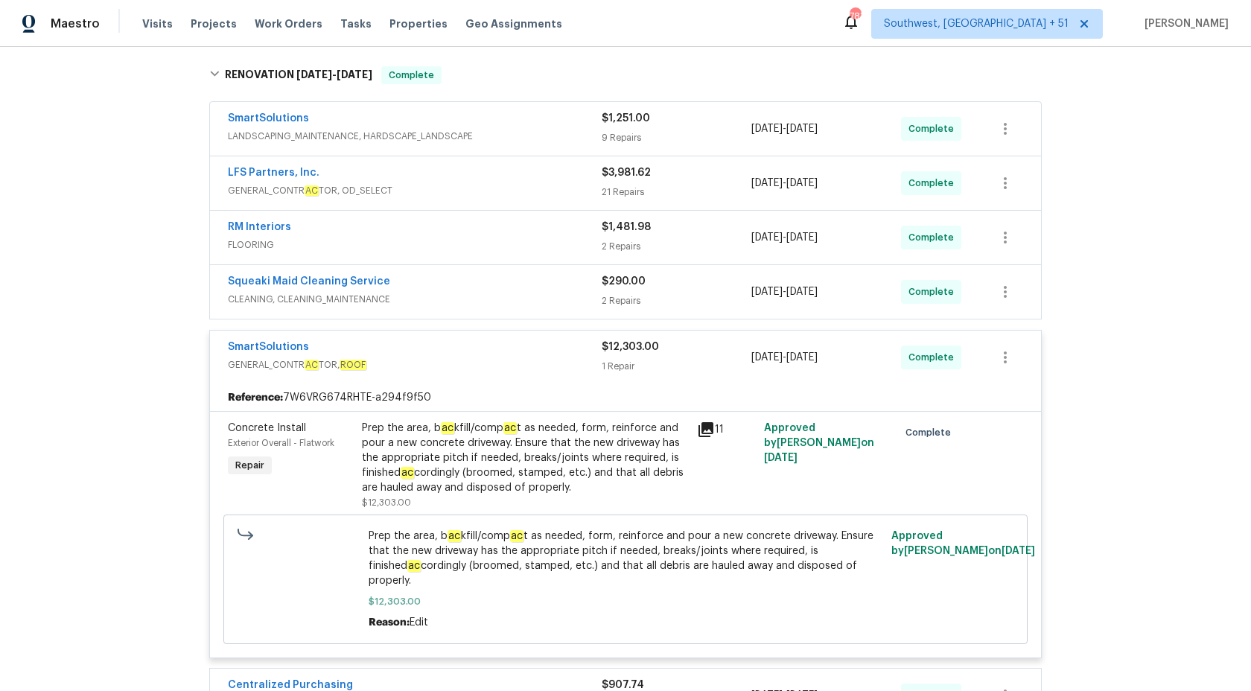
click at [590, 469] on div "Prep the area, b ac kfill/comp ac t as needed, form, reinforce and pour a new c…" at bounding box center [525, 458] width 326 height 74
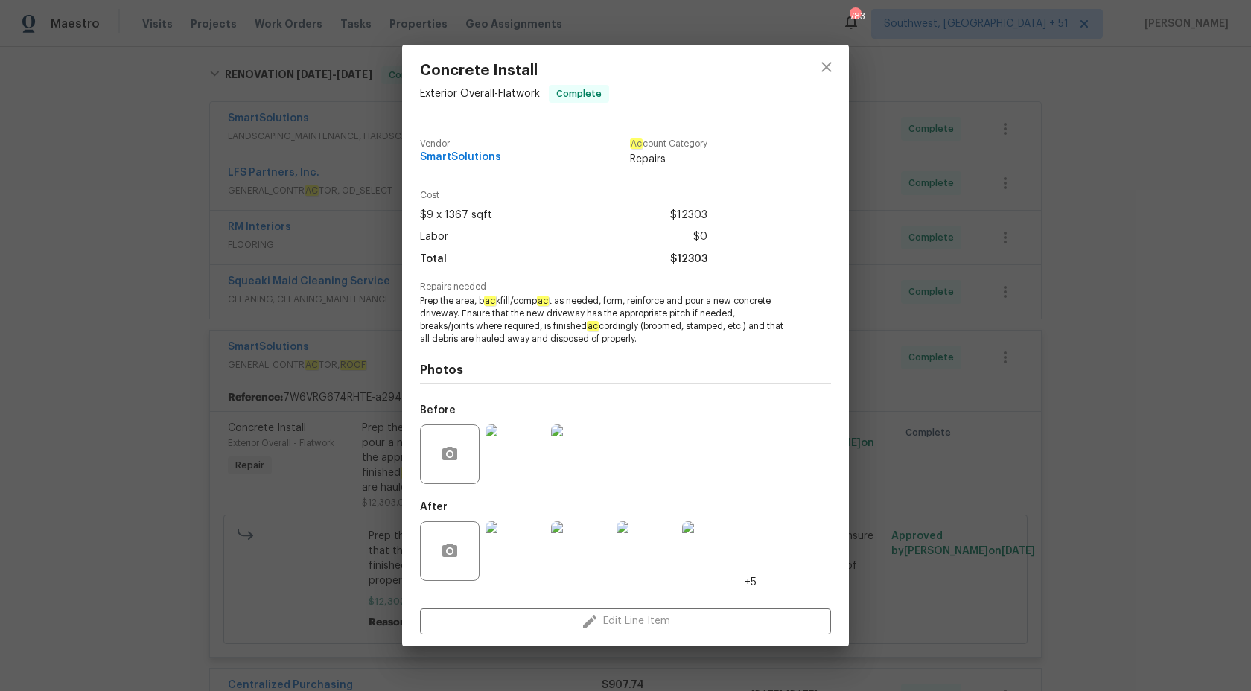
click at [983, 322] on div "Concrete Install Exterior Overall - Flatwork Complete Vendor SmartSolutions Ac …" at bounding box center [625, 345] width 1251 height 691
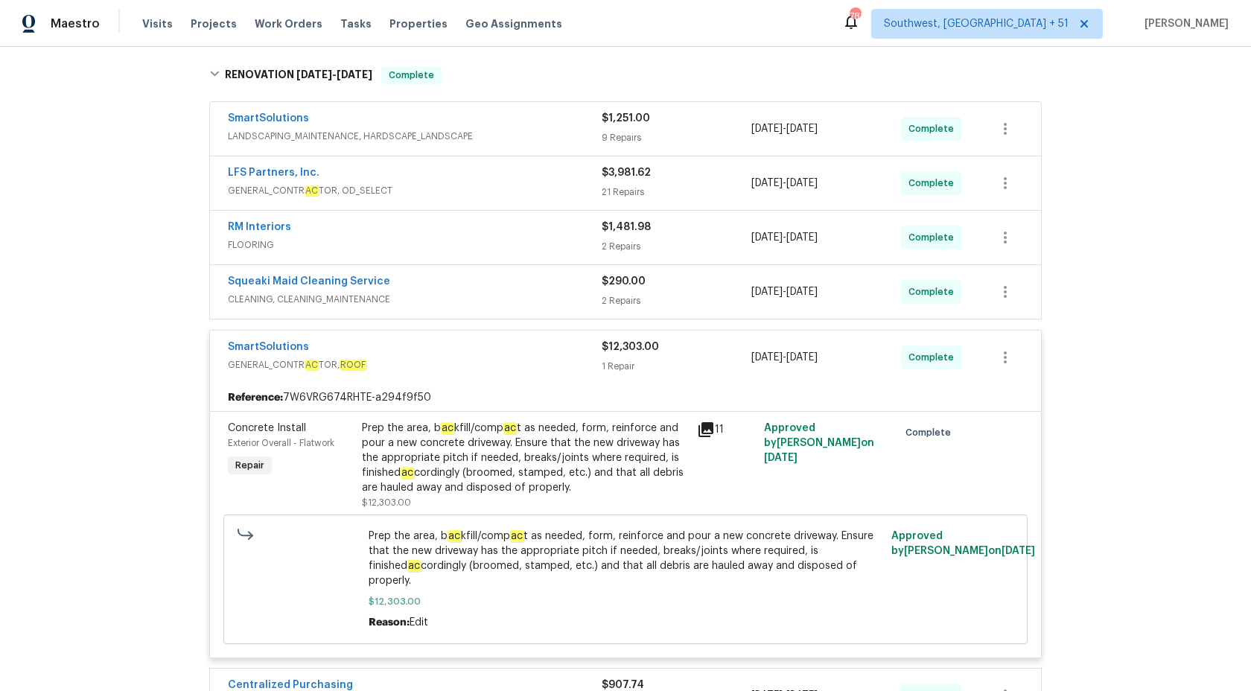
click at [591, 368] on span "GENERAL_CONTR AC TOR, ROOF" at bounding box center [415, 364] width 374 height 15
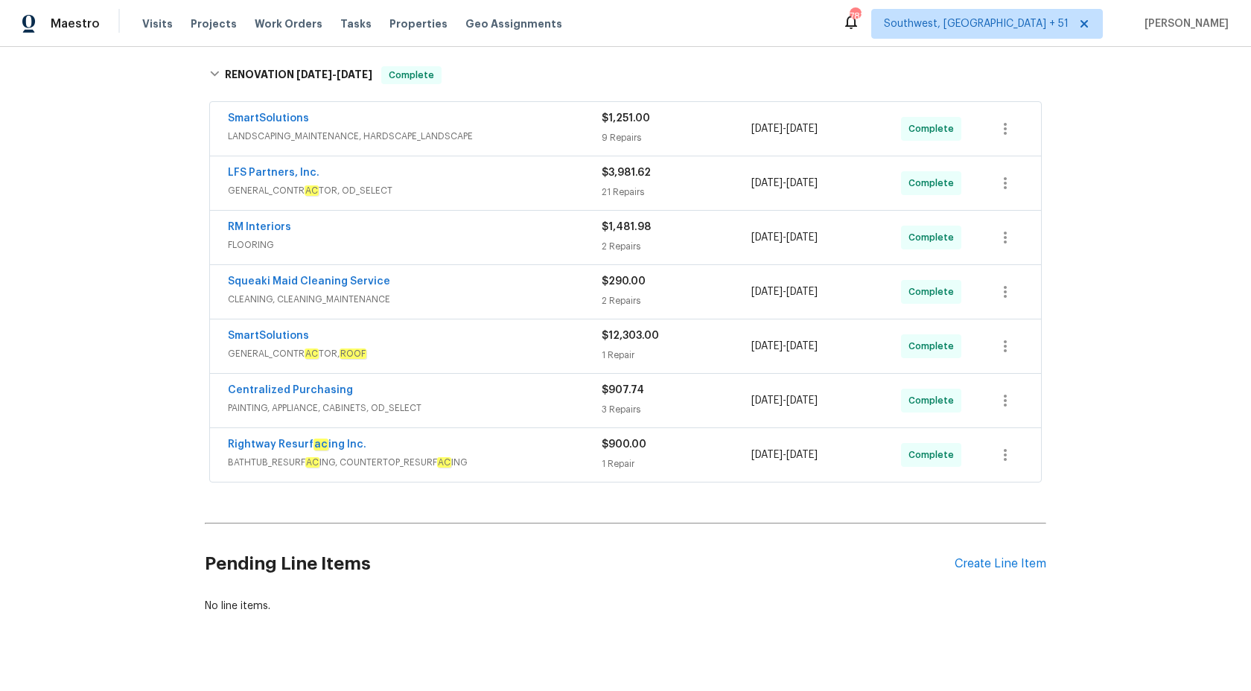
click at [540, 185] on span "GENERAL_CONTR AC TOR, OD_SELECT" at bounding box center [415, 190] width 374 height 15
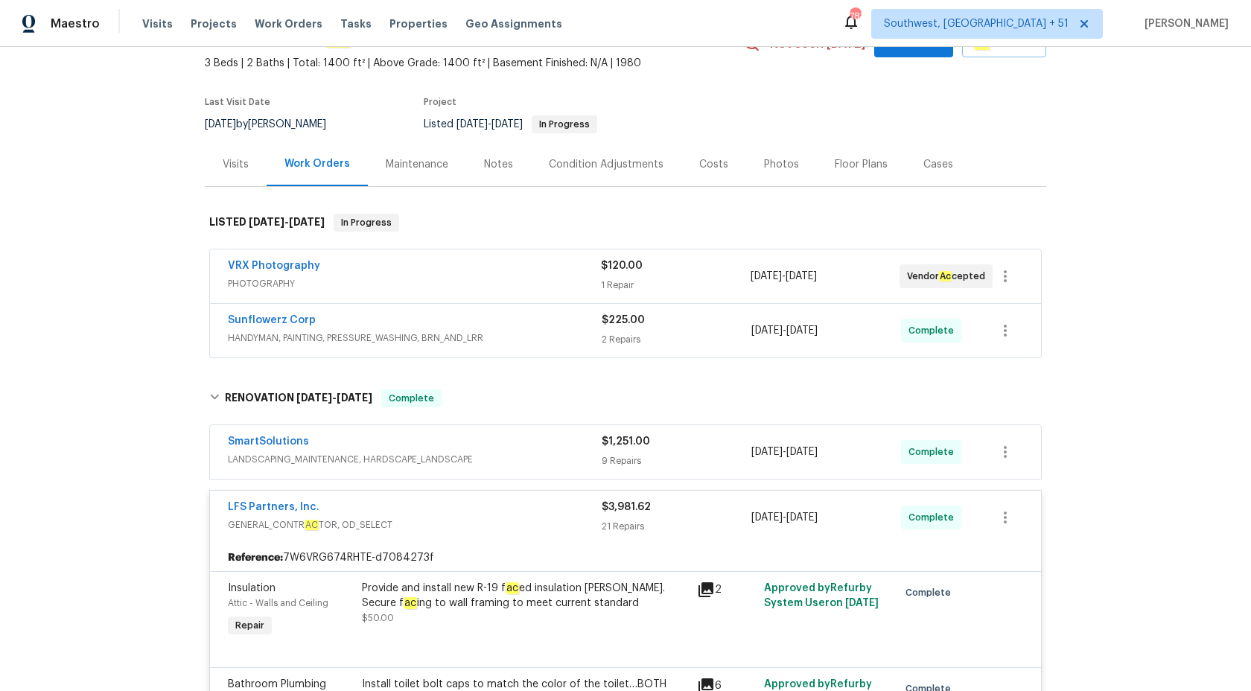
scroll to position [0, 0]
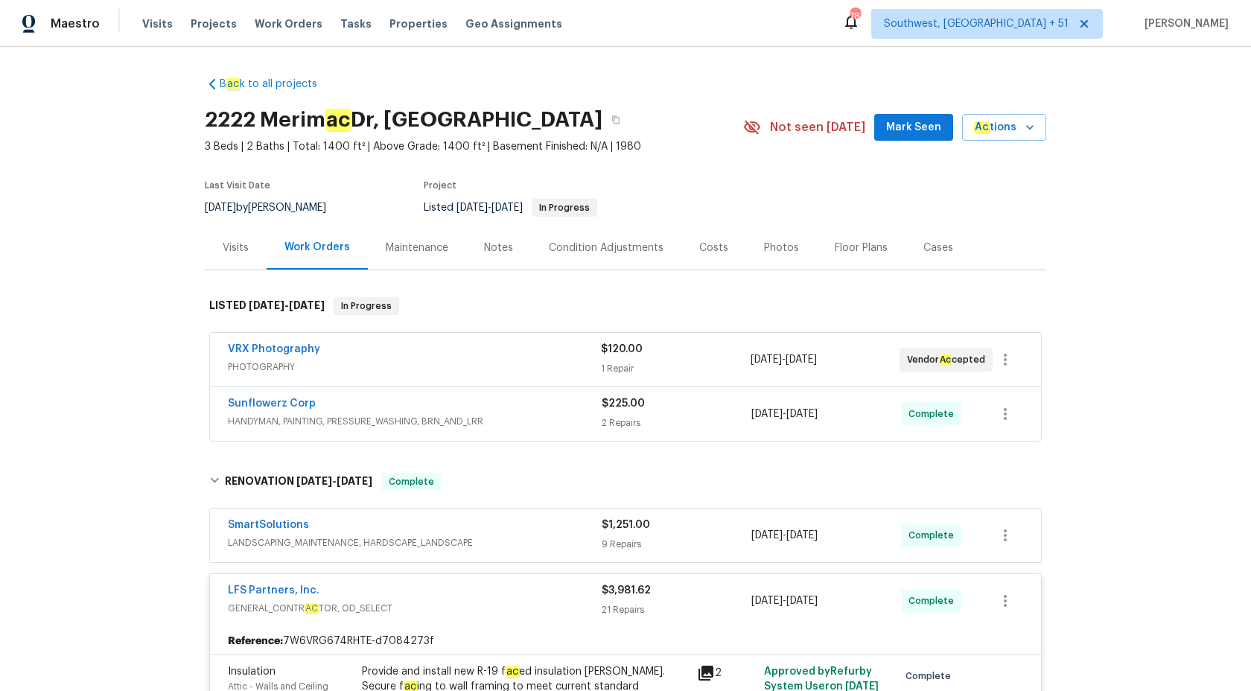
click at [628, 605] on div "21 Repairs" at bounding box center [676, 609] width 150 height 15
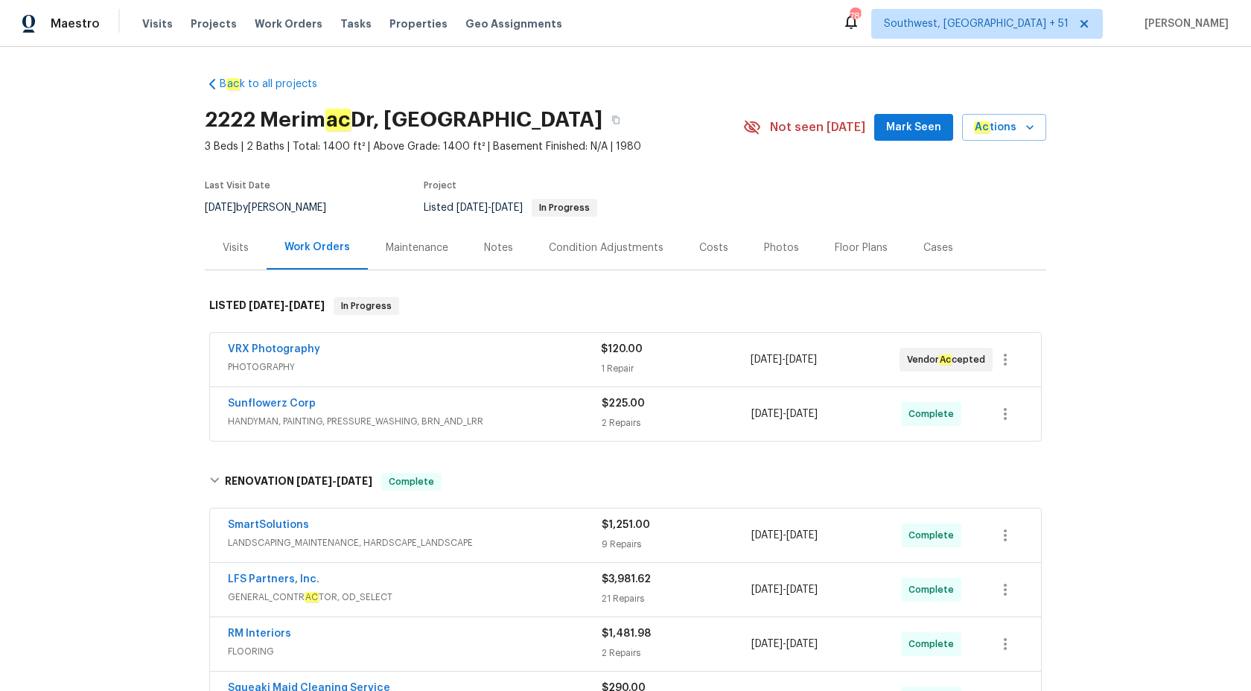
click at [546, 418] on span "HANDYMAN, PAINTING, PRESSURE_WASHING, BRN_AND_LRR" at bounding box center [415, 421] width 374 height 15
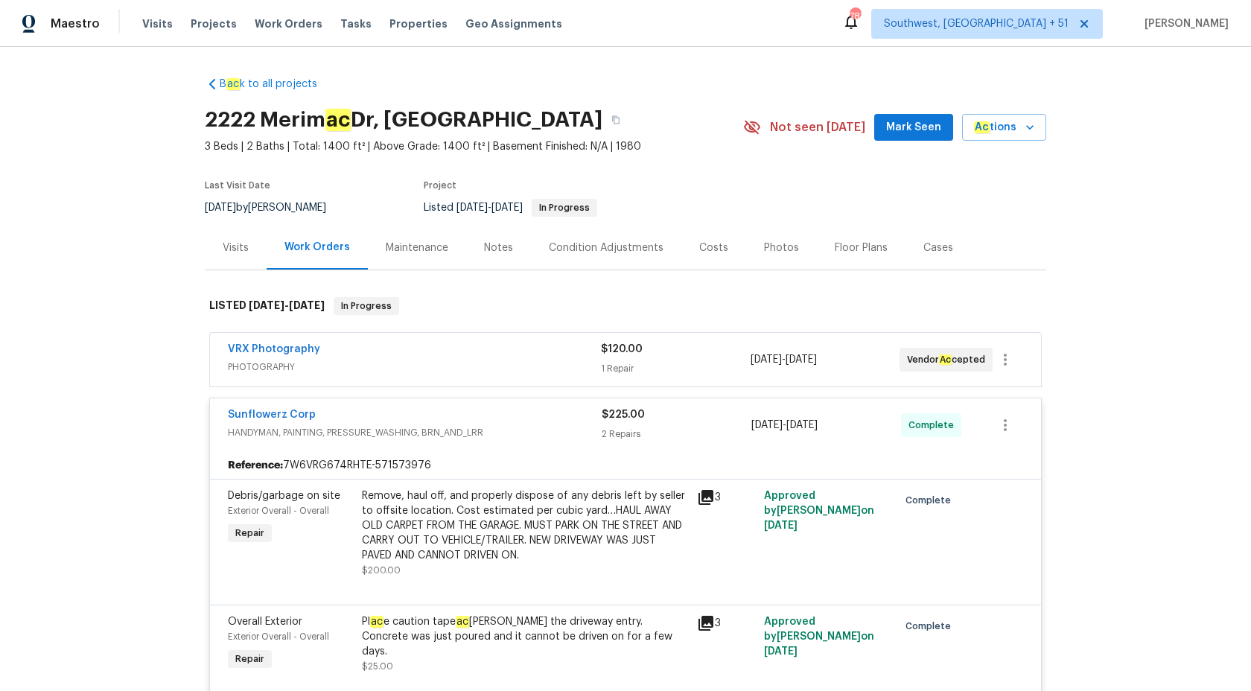
click at [548, 428] on span "HANDYMAN, PAINTING, PRESSURE_WASHING, BRN_AND_LRR" at bounding box center [415, 432] width 374 height 15
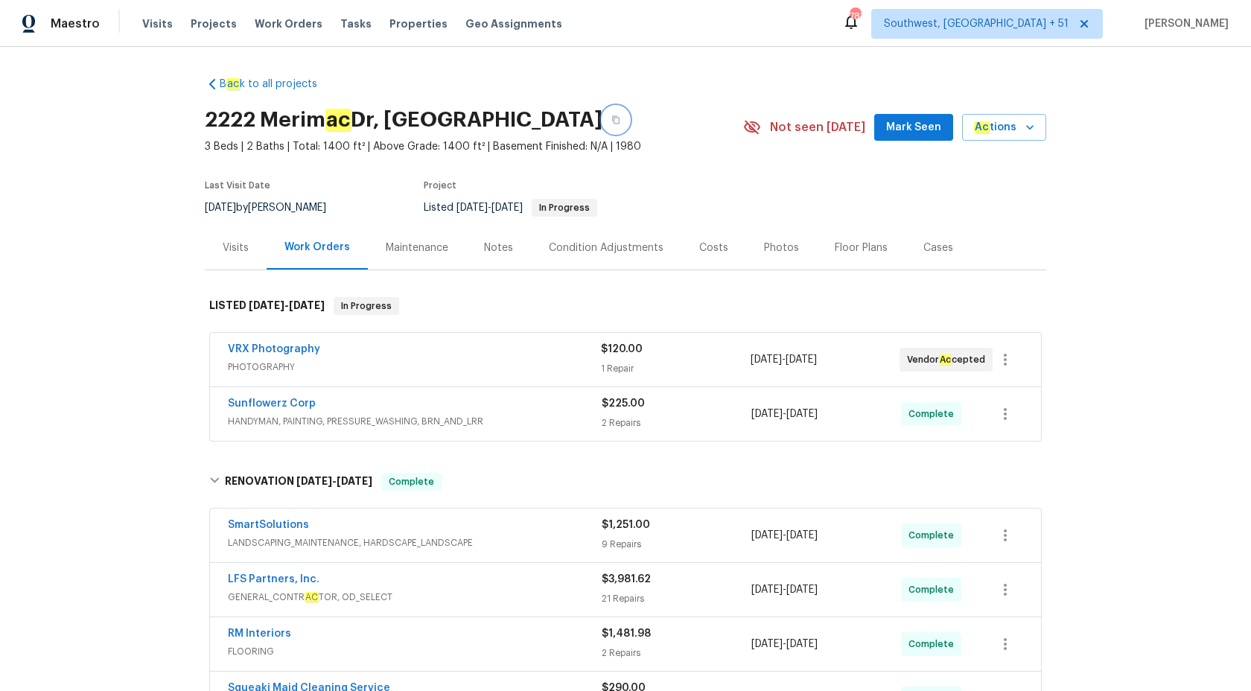
click at [603, 110] on button "button" at bounding box center [615, 119] width 27 height 27
click at [53, 13] on div "Maestro" at bounding box center [50, 24] width 100 height 30
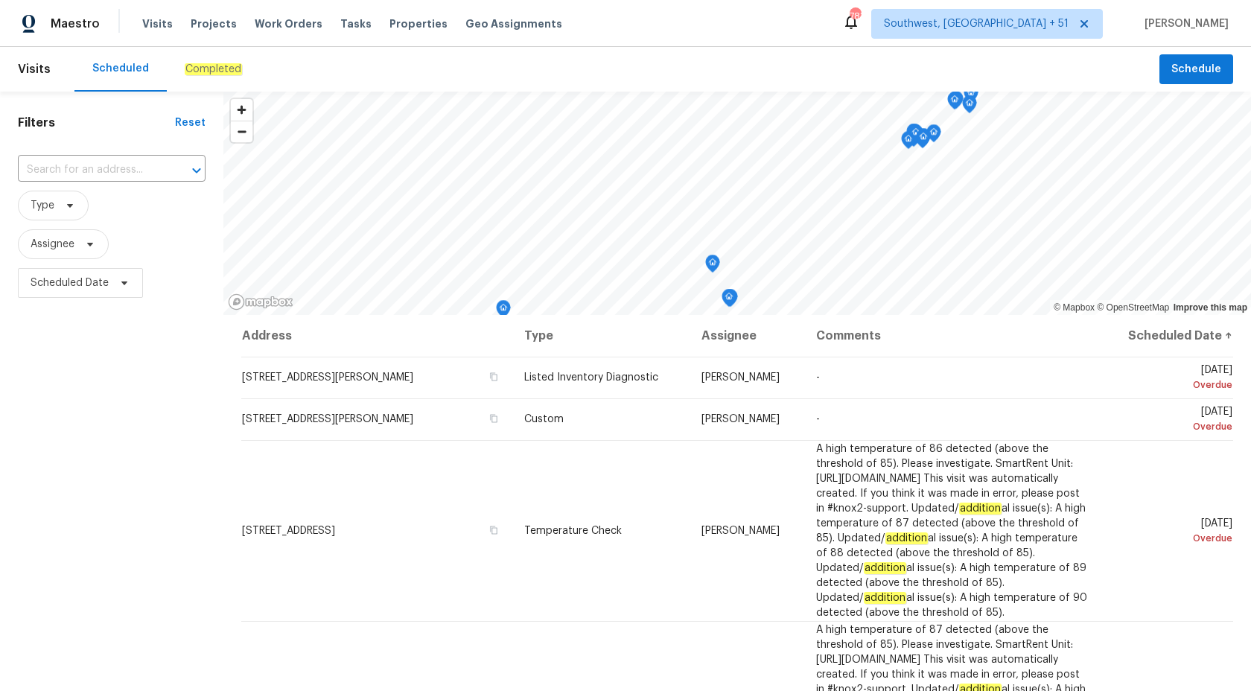
click at [217, 63] on div "Completed" at bounding box center [213, 69] width 57 height 15
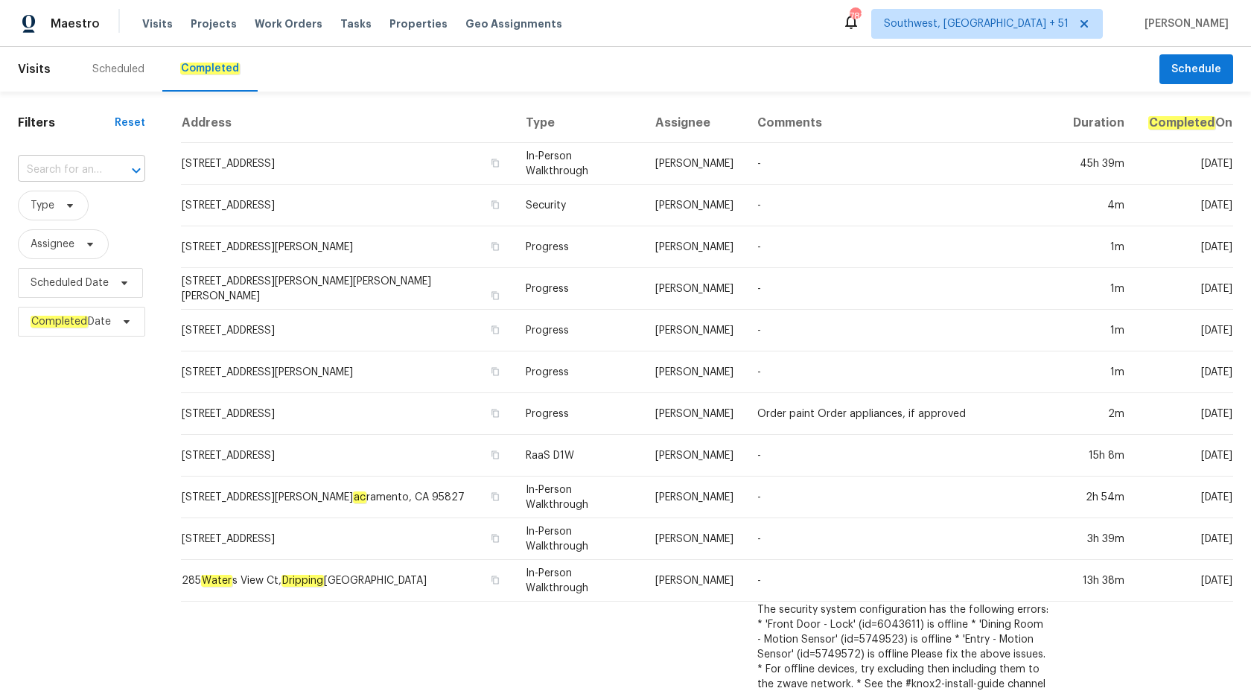
click at [72, 165] on input "text" at bounding box center [61, 170] width 86 height 23
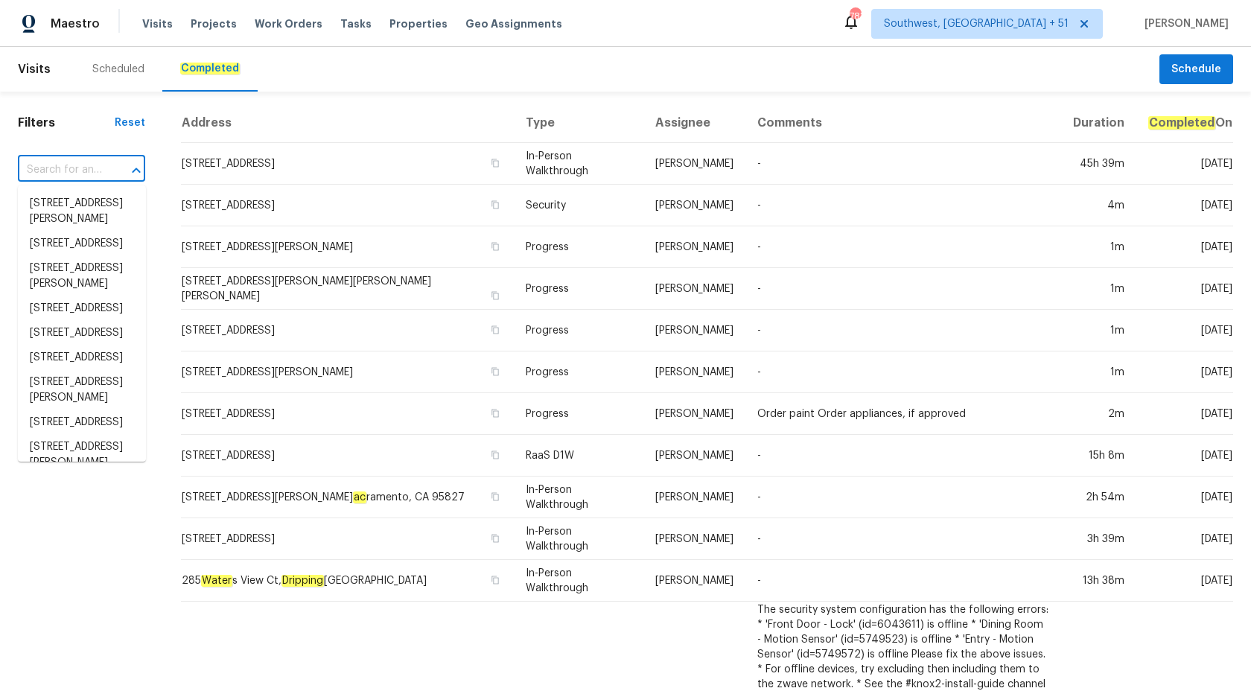
paste input "[STREET_ADDRESS]"
type input "[STREET_ADDRESS]"
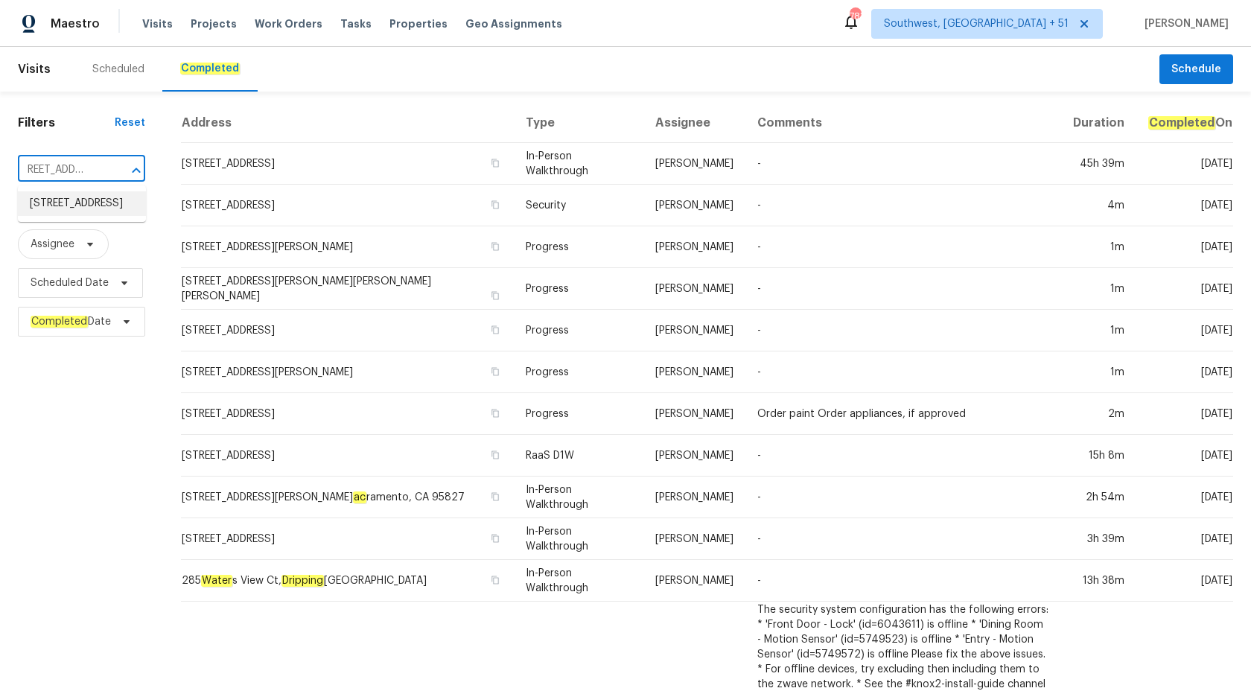
click at [83, 213] on li "[STREET_ADDRESS]" at bounding box center [82, 203] width 128 height 25
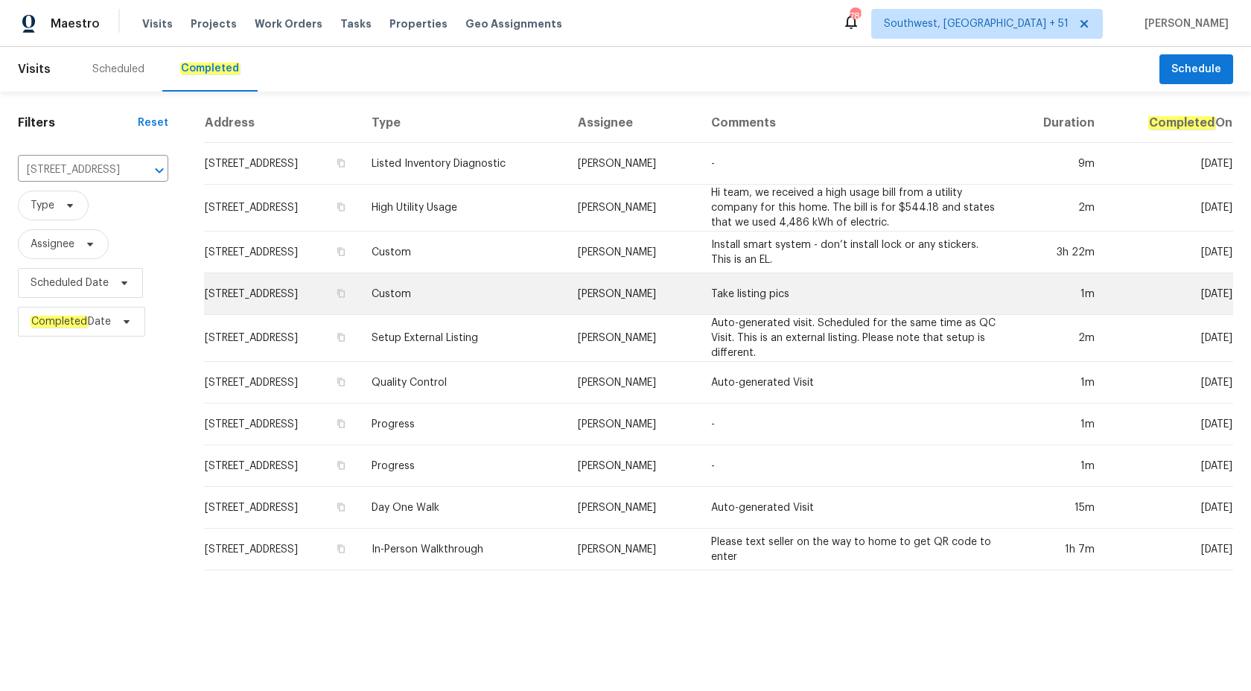
click at [637, 293] on td "[PERSON_NAME]" at bounding box center [632, 294] width 133 height 42
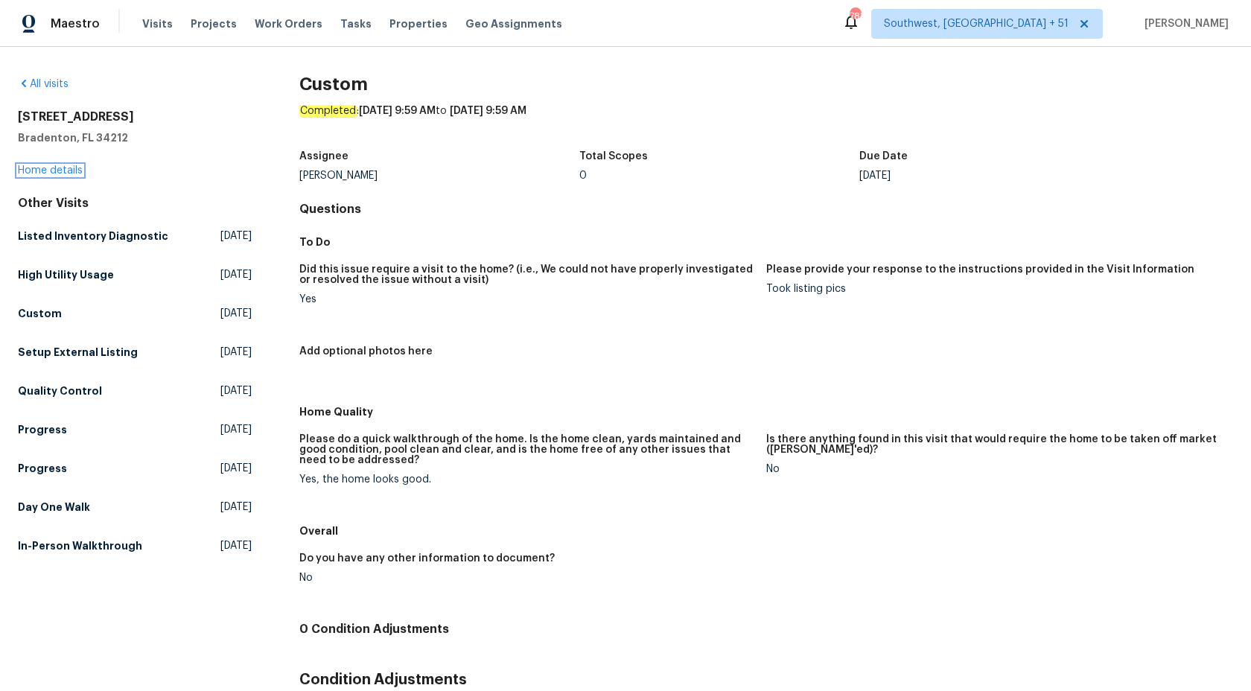
click at [51, 175] on link "Home details" at bounding box center [50, 170] width 65 height 10
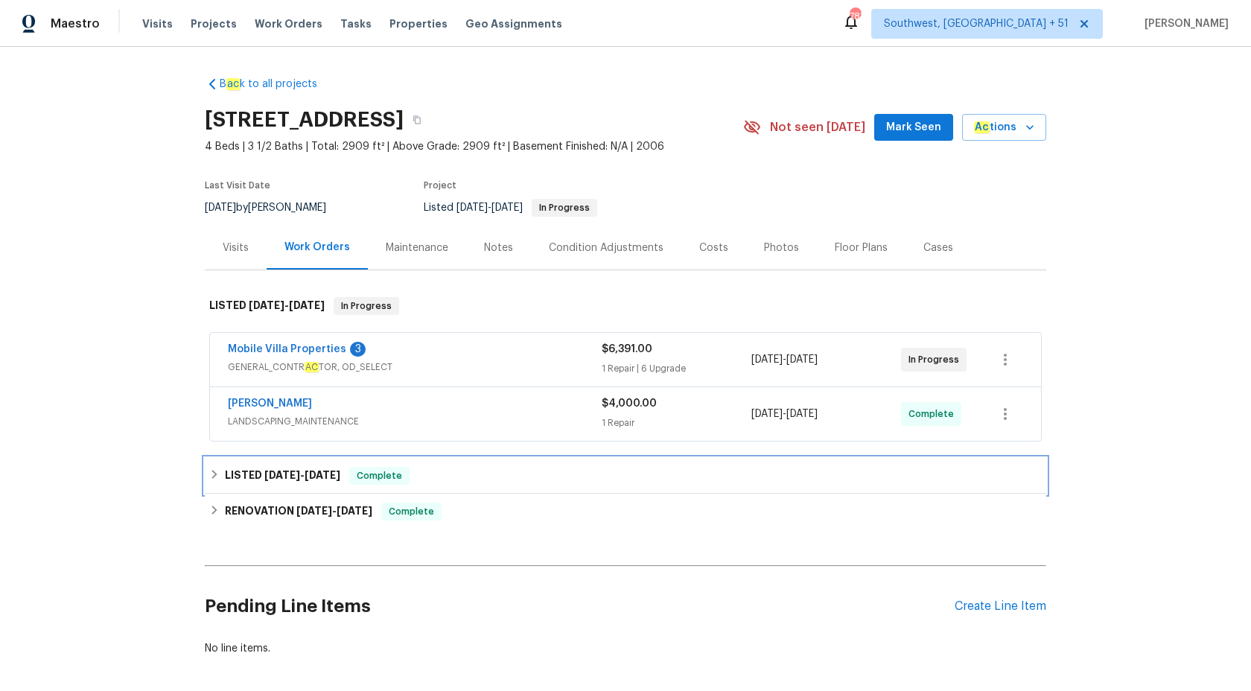
click at [348, 479] on div "LISTED [DATE] - [DATE] Complete" at bounding box center [625, 476] width 832 height 18
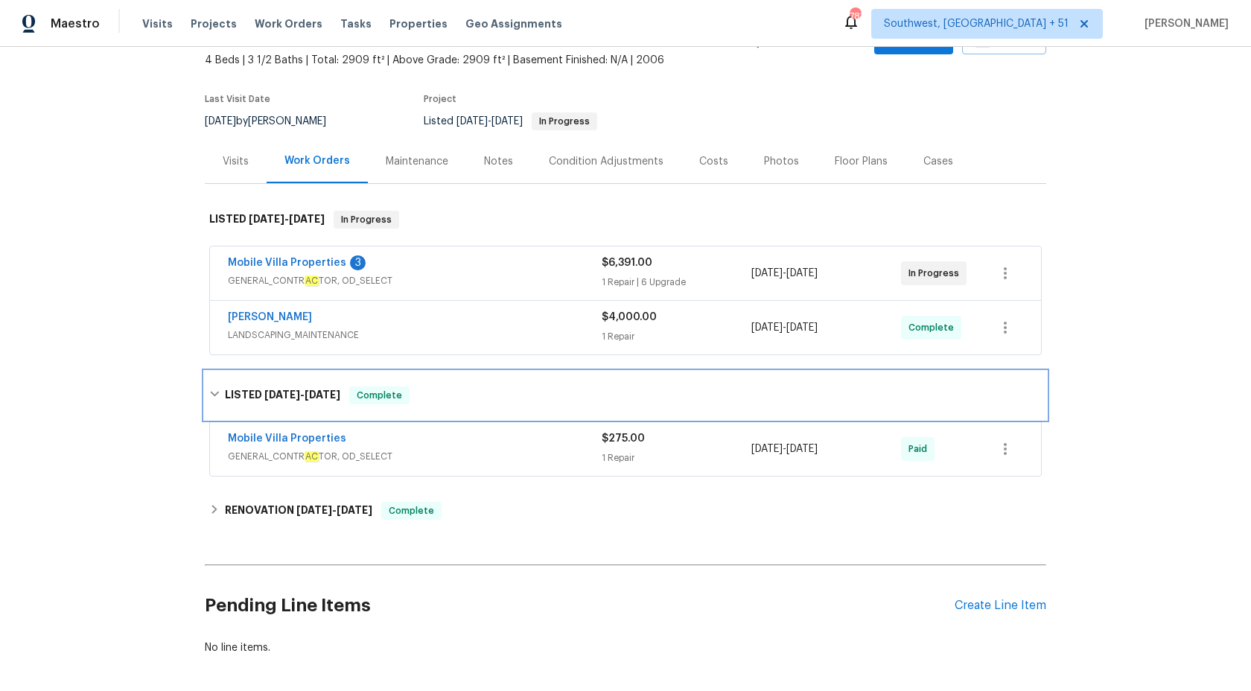
scroll to position [152, 0]
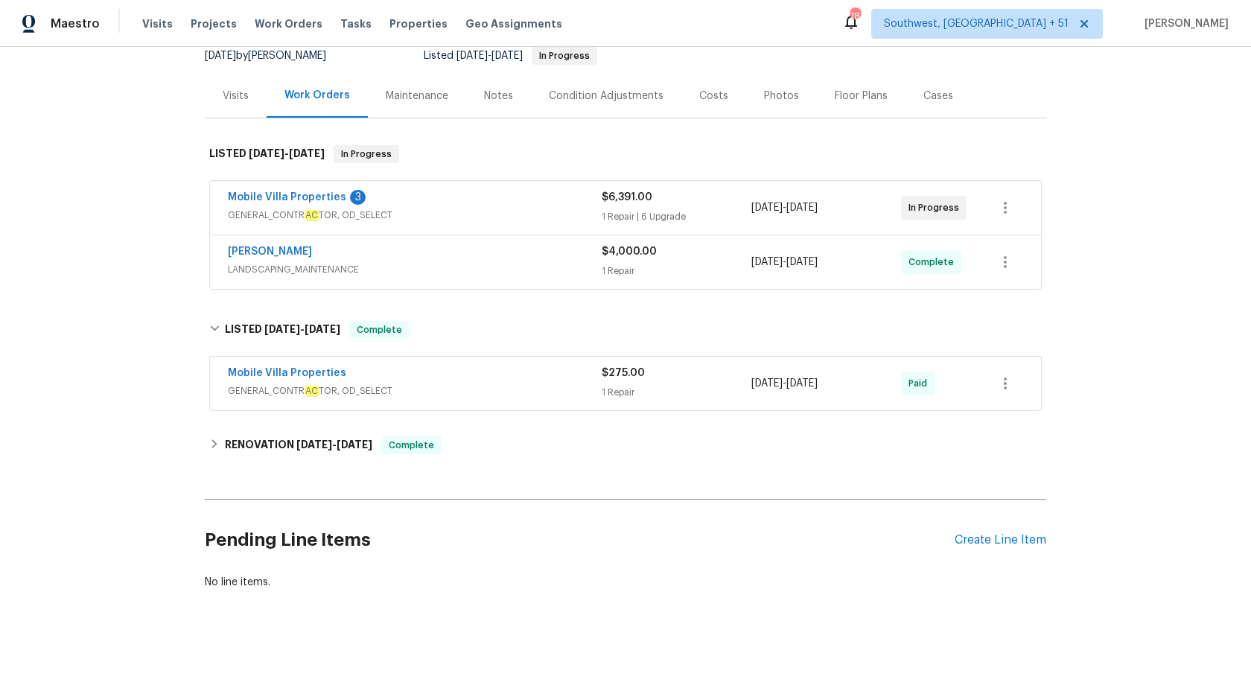
click at [530, 261] on div "[PERSON_NAME]" at bounding box center [415, 253] width 374 height 18
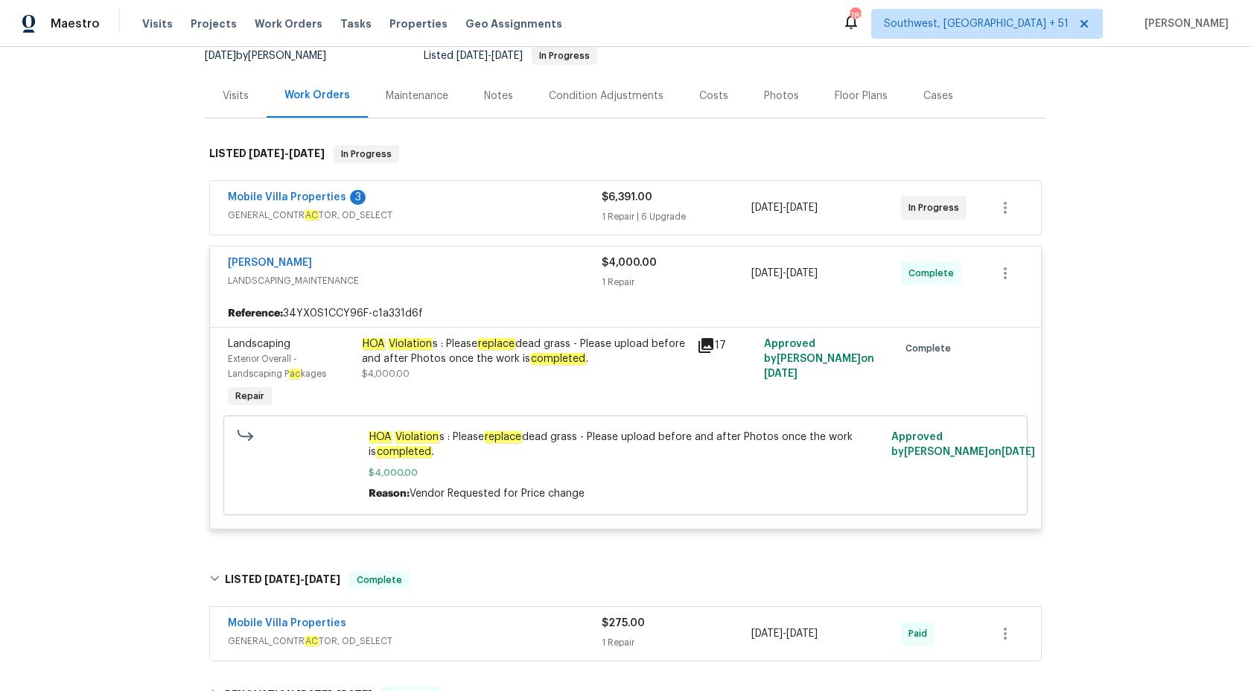
click at [530, 261] on div "[PERSON_NAME]" at bounding box center [415, 264] width 374 height 18
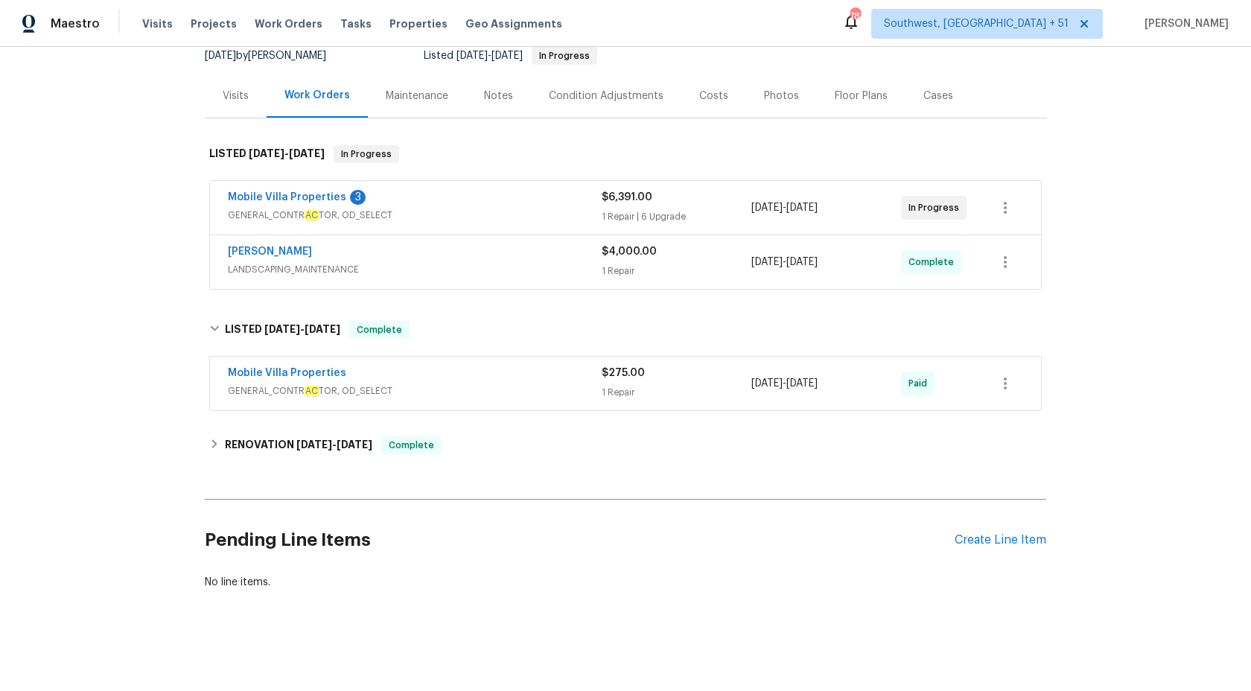
click at [556, 395] on span "GENERAL_CONTR AC TOR, OD_SELECT" at bounding box center [415, 390] width 374 height 15
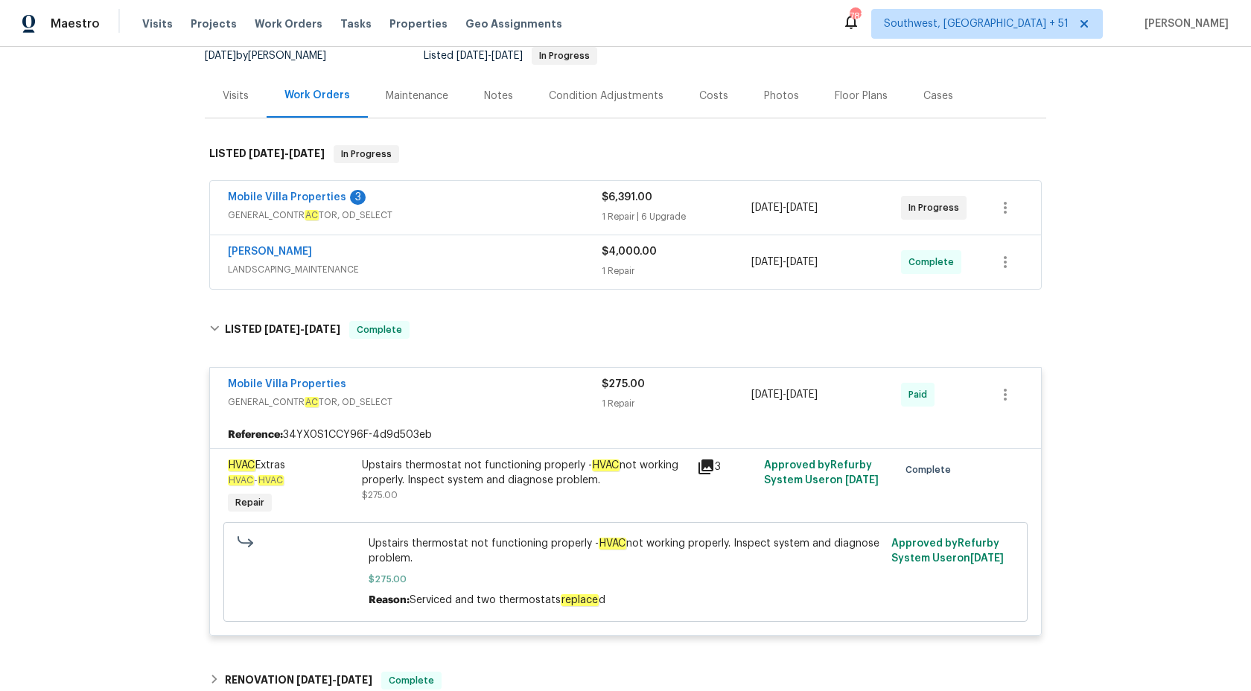
click at [556, 395] on span "GENERAL_CONTR AC TOR, OD_SELECT" at bounding box center [415, 402] width 374 height 15
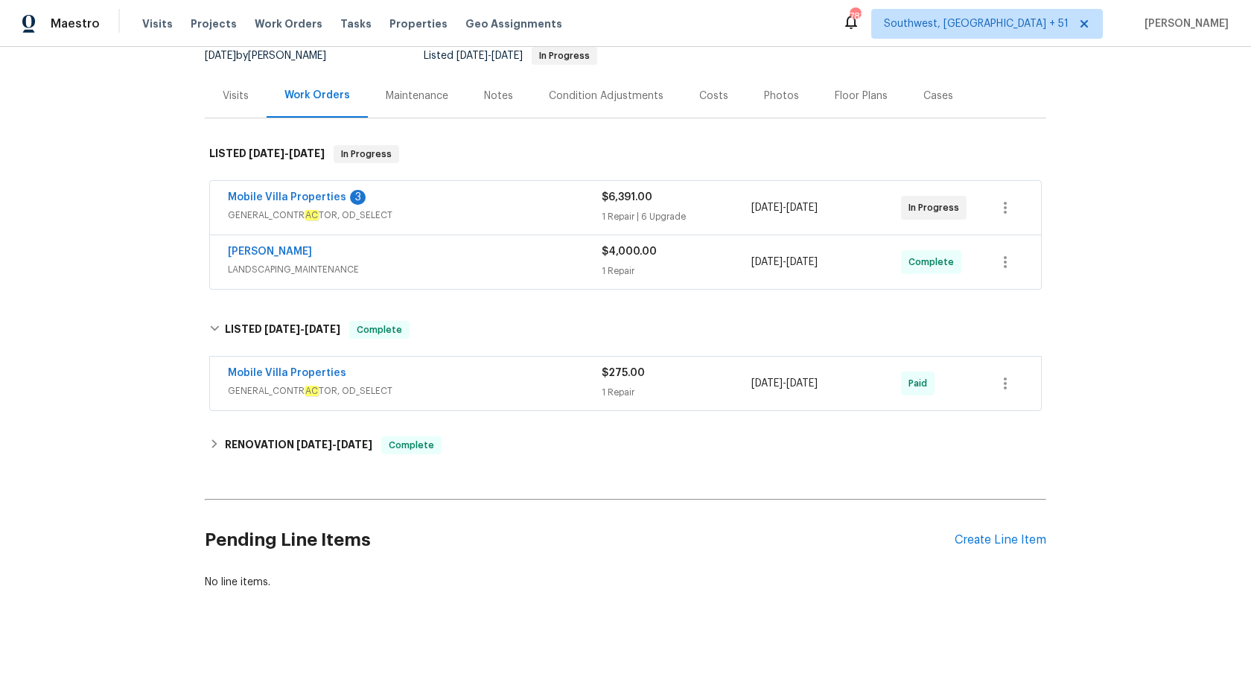
click at [547, 207] on div "Mobile Villa Properties 3 GENERAL_CONTR AC TOR, OD_SELECT" at bounding box center [415, 206] width 374 height 33
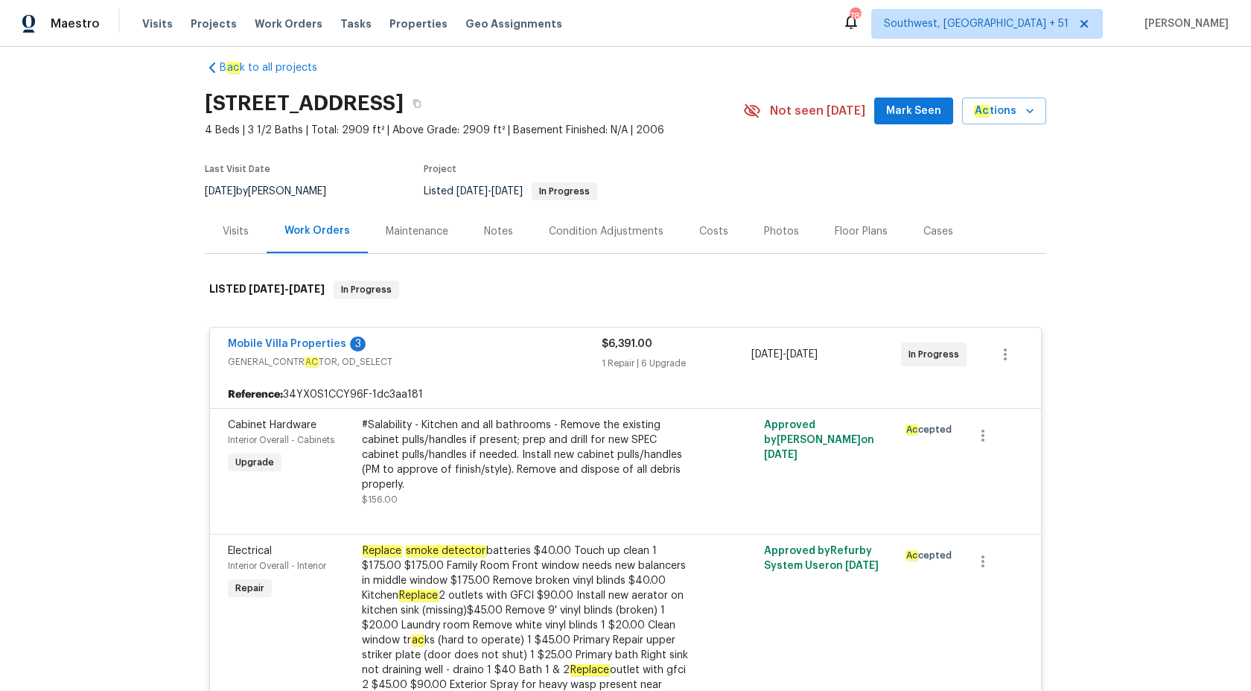
scroll to position [0, 0]
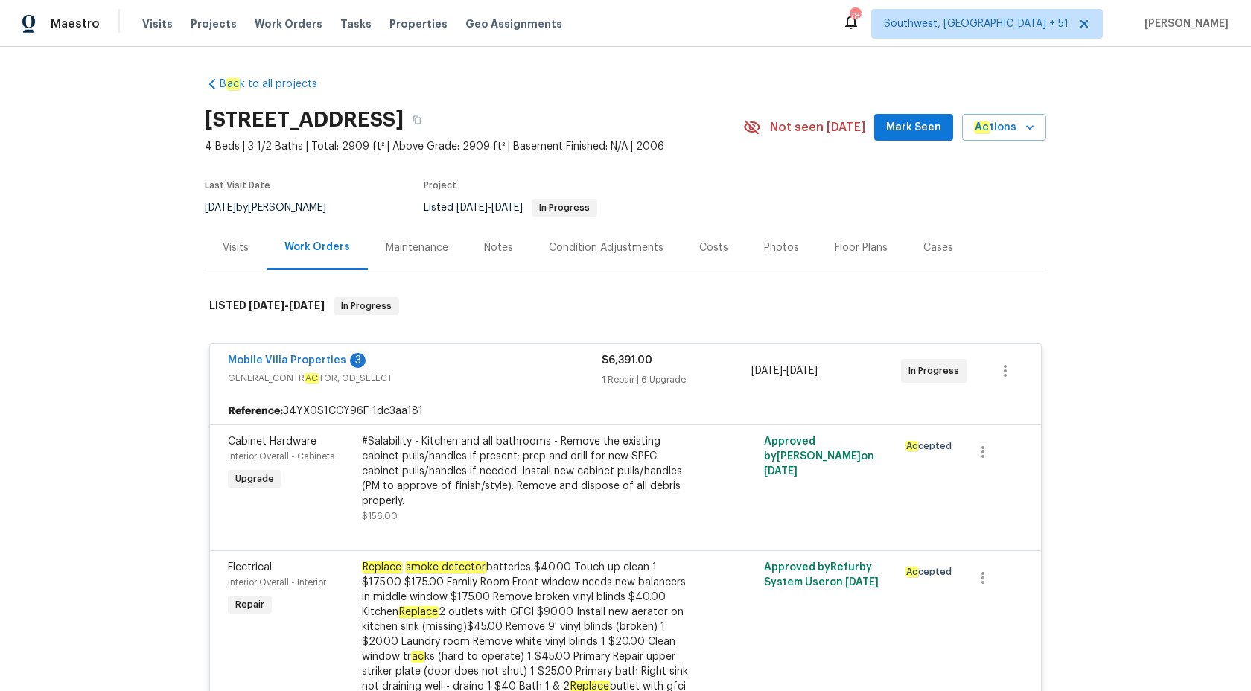
click at [623, 389] on div "Mobile Villa Properties 3 GENERAL_CONTR AC TOR, OD_SELECT $6,391.00 1 Repair | …" at bounding box center [625, 371] width 831 height 54
click at [642, 380] on div "1 Repair | 6 Upgrade" at bounding box center [676, 379] width 150 height 15
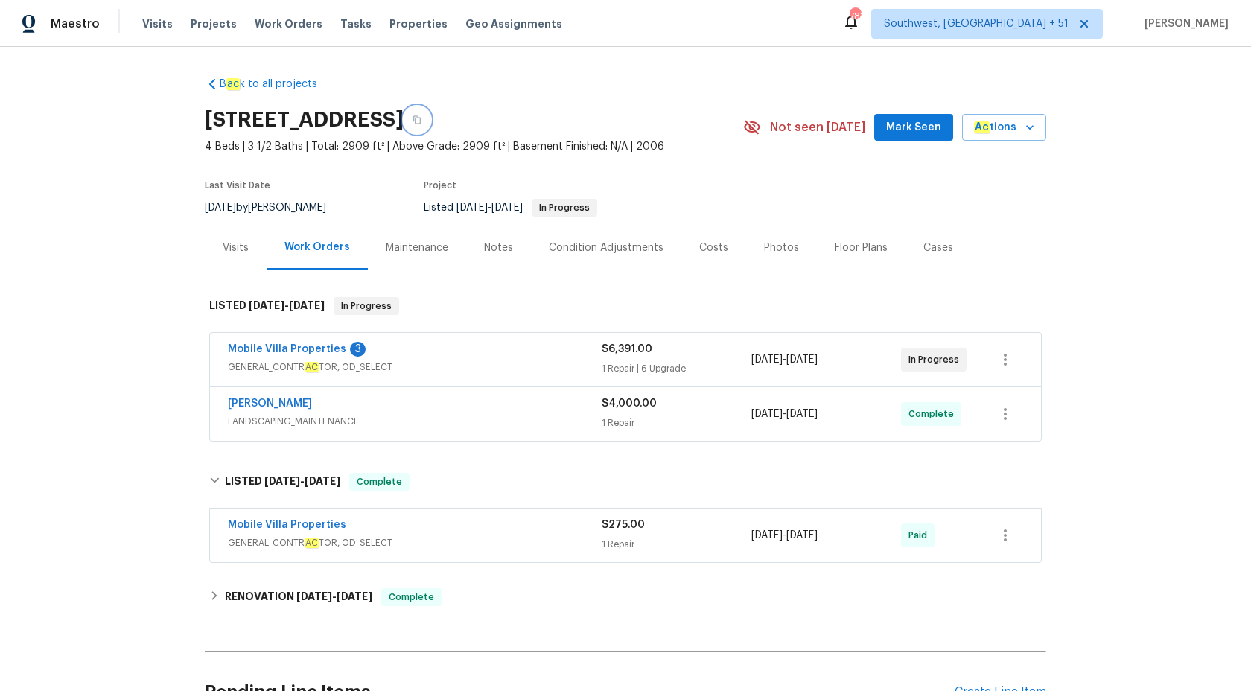
click at [421, 124] on icon "button" at bounding box center [416, 120] width 7 height 8
click at [74, 27] on span "Maestro" at bounding box center [75, 23] width 49 height 15
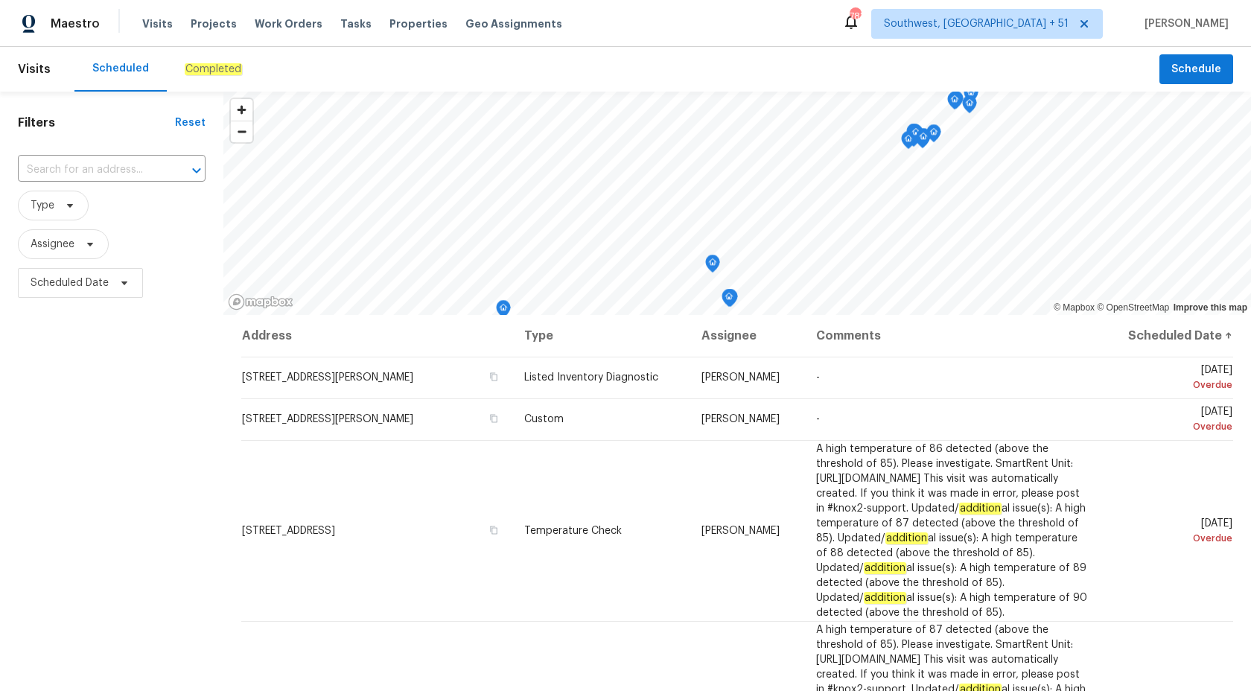
click at [199, 73] on em "Completed" at bounding box center [213, 69] width 57 height 12
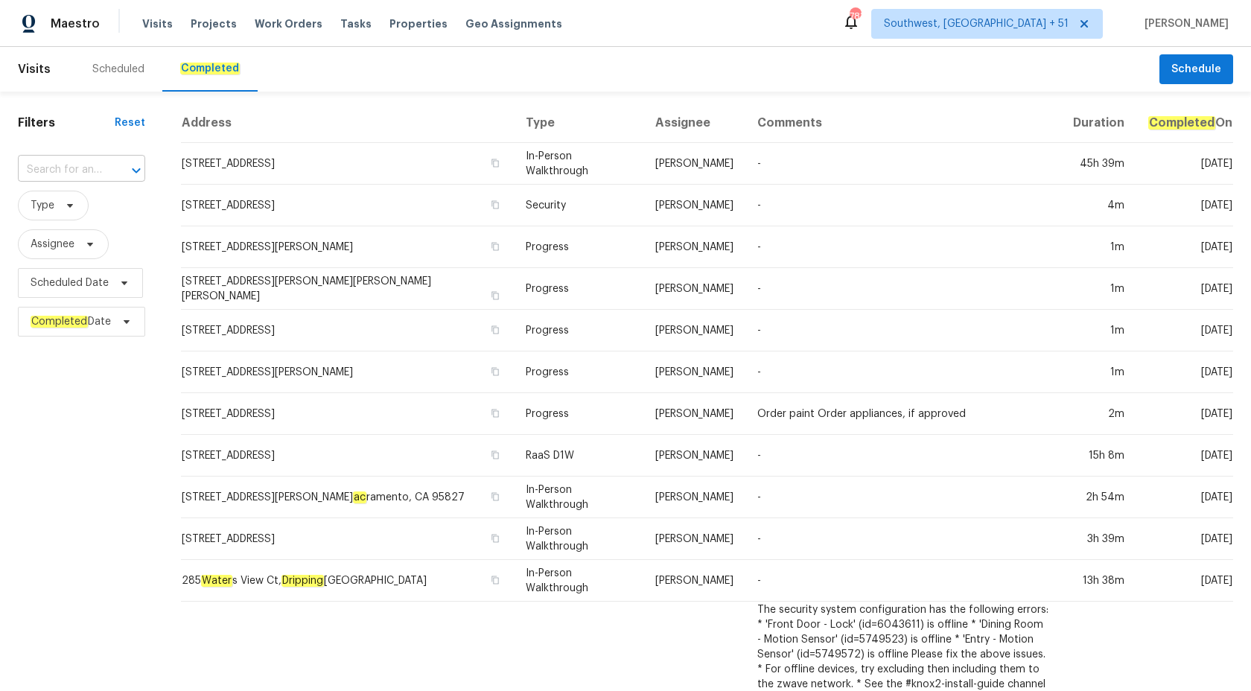
click at [98, 173] on input "text" at bounding box center [61, 170] width 86 height 23
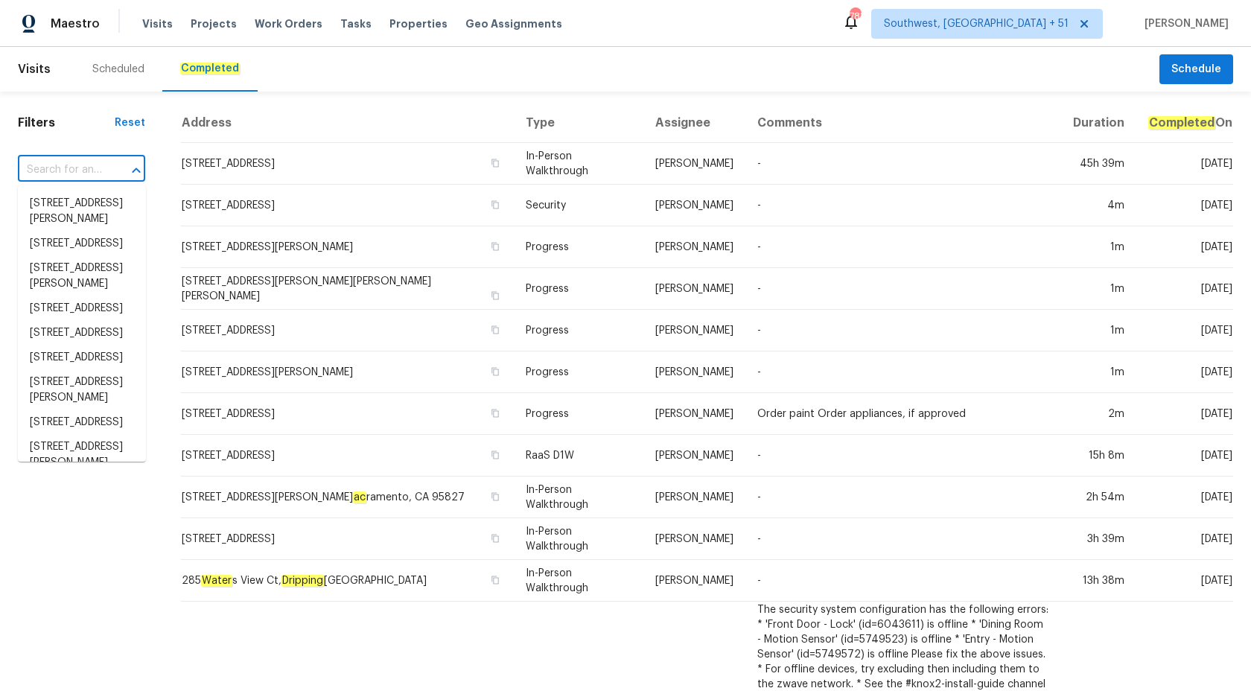
paste input "60 Hammock Dr, Covington, GA 30016"
type input "60 Hammock Dr, Covington, GA 30016"
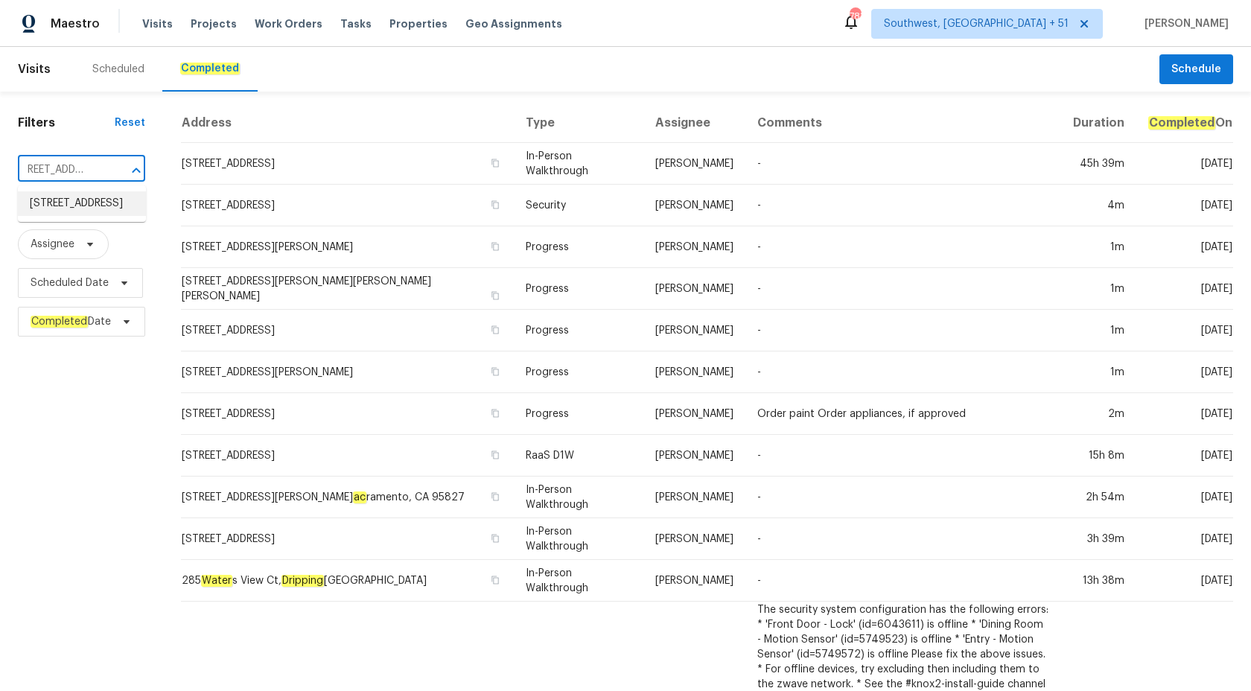
click at [95, 201] on li "60 Hammock Dr, Covington, GA 30016" at bounding box center [82, 203] width 128 height 25
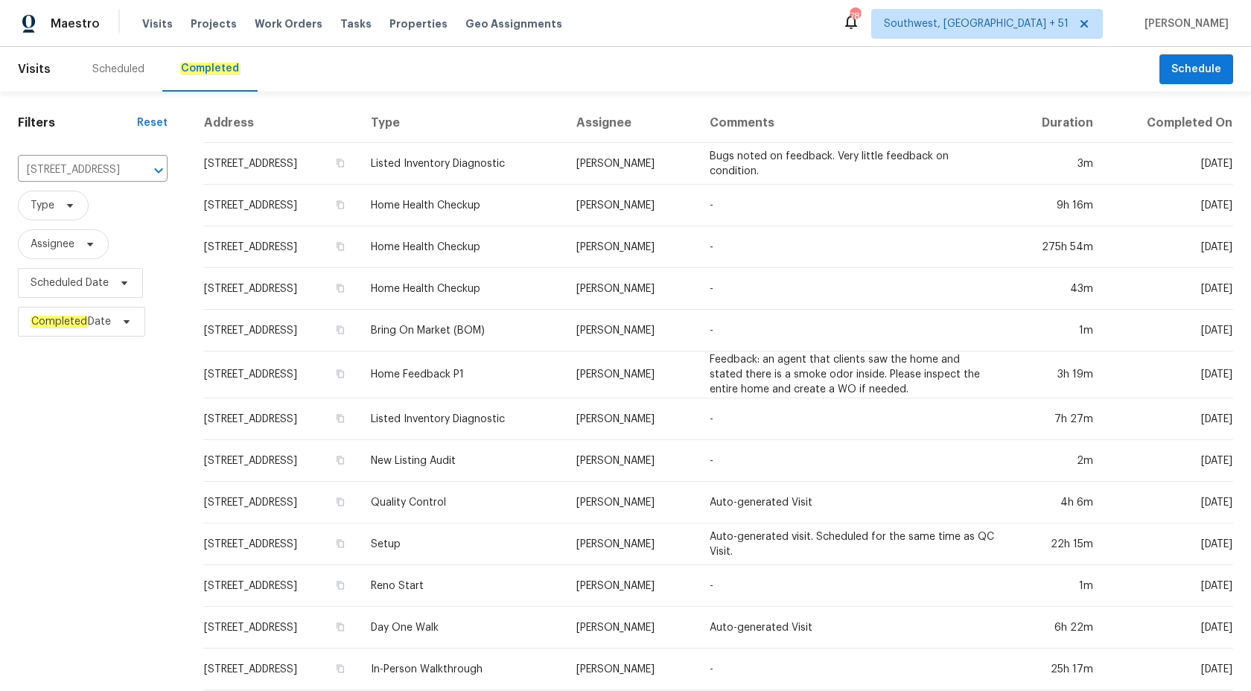
click at [692, 231] on td "Wesley Brooks" at bounding box center [630, 247] width 133 height 42
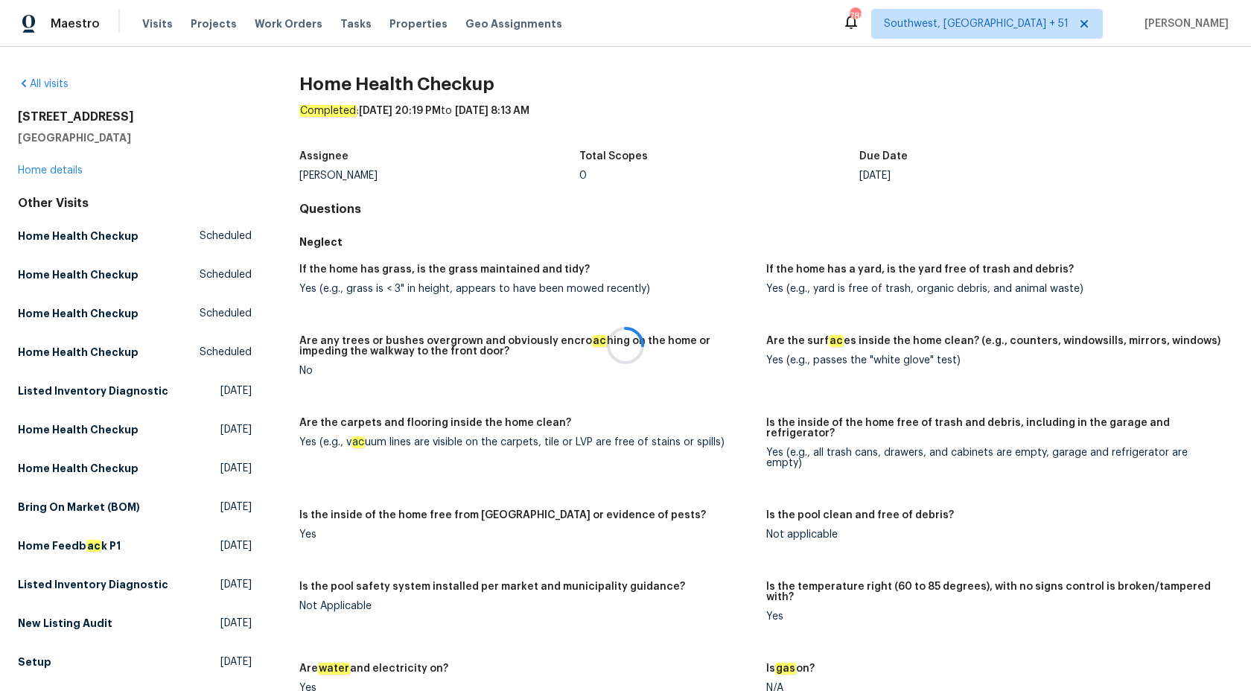
click at [51, 172] on div at bounding box center [625, 345] width 1251 height 691
click at [51, 172] on link "Home details" at bounding box center [50, 170] width 65 height 10
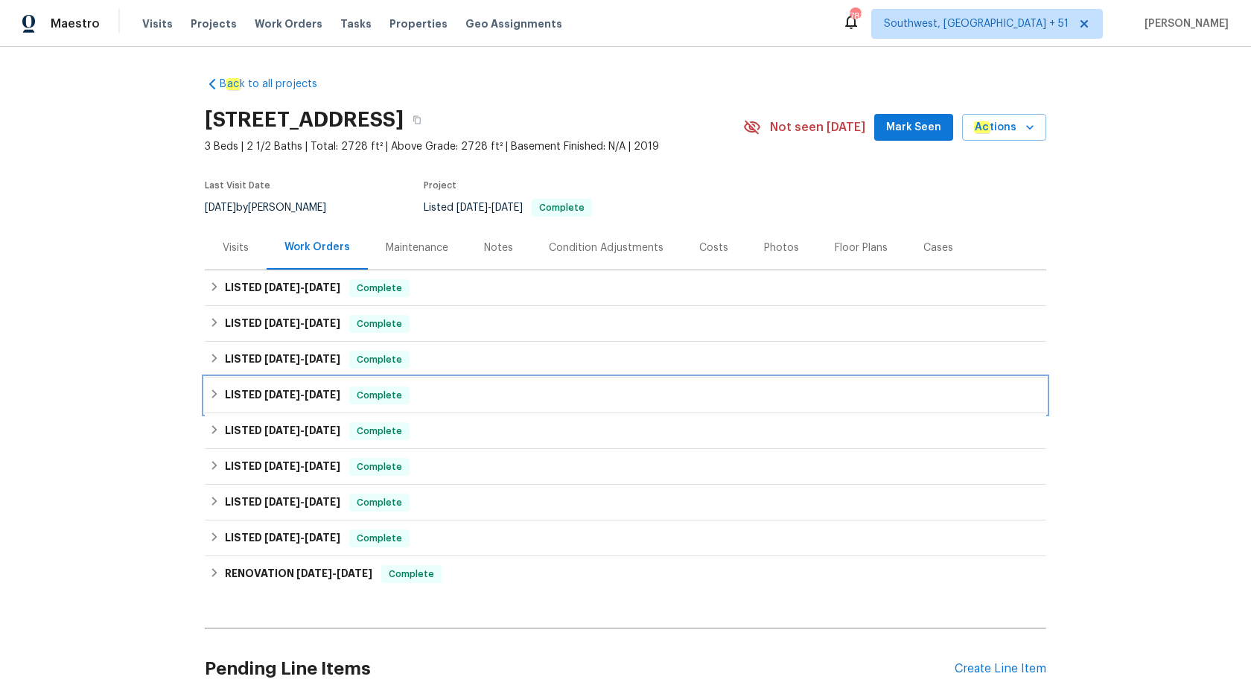
click at [328, 398] on span "7/8/25" at bounding box center [322, 394] width 36 height 10
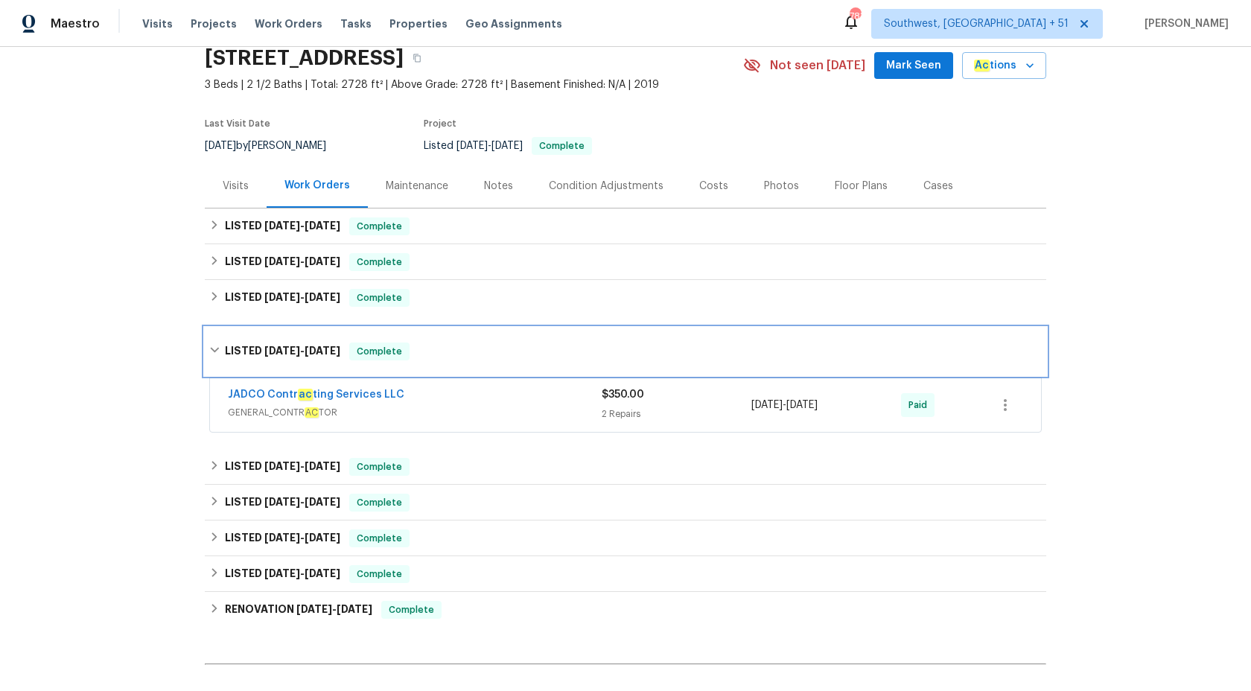
scroll to position [100, 0]
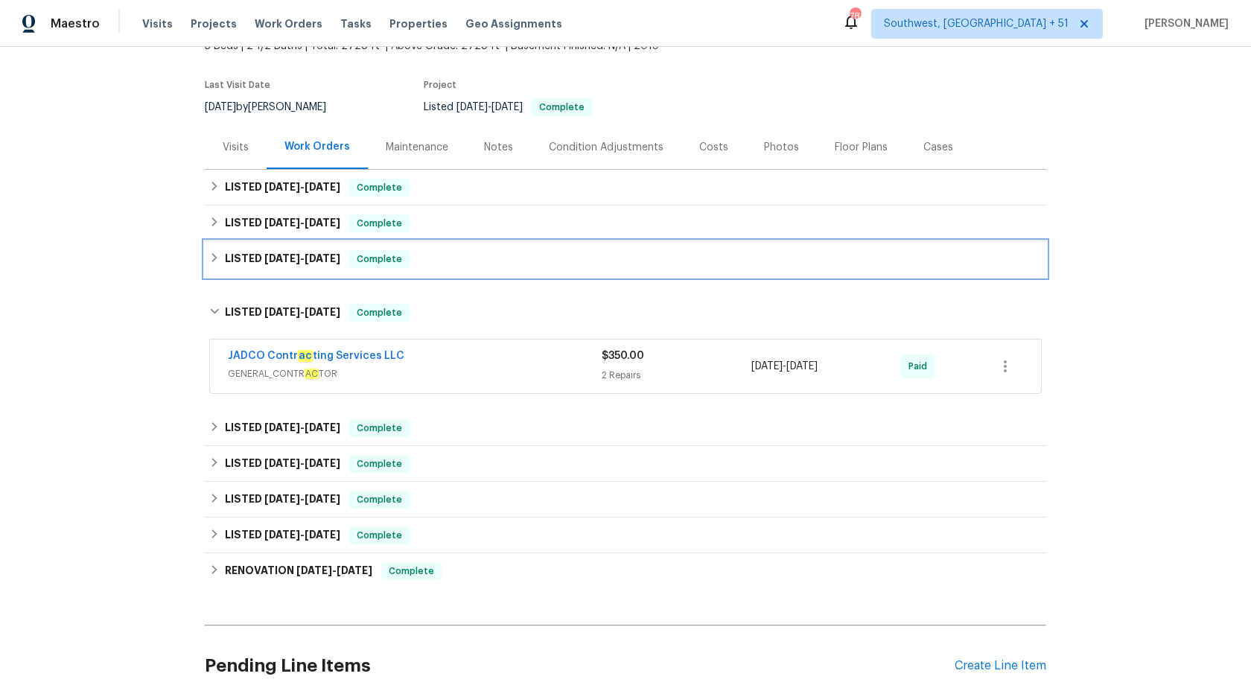
click at [345, 261] on div "LISTED 7/11/25 - 7/28/25 Complete" at bounding box center [625, 259] width 832 height 18
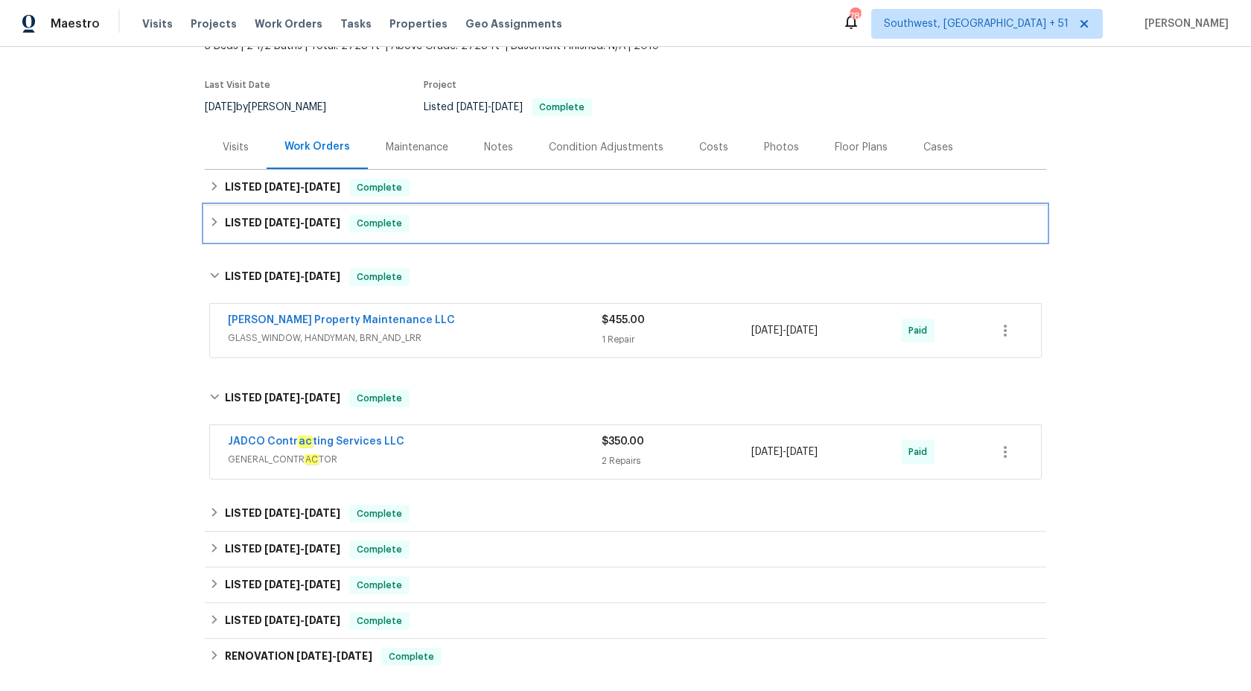
click at [349, 222] on div "LISTED 8/14/25 - 8/18/25 Complete" at bounding box center [625, 223] width 832 height 18
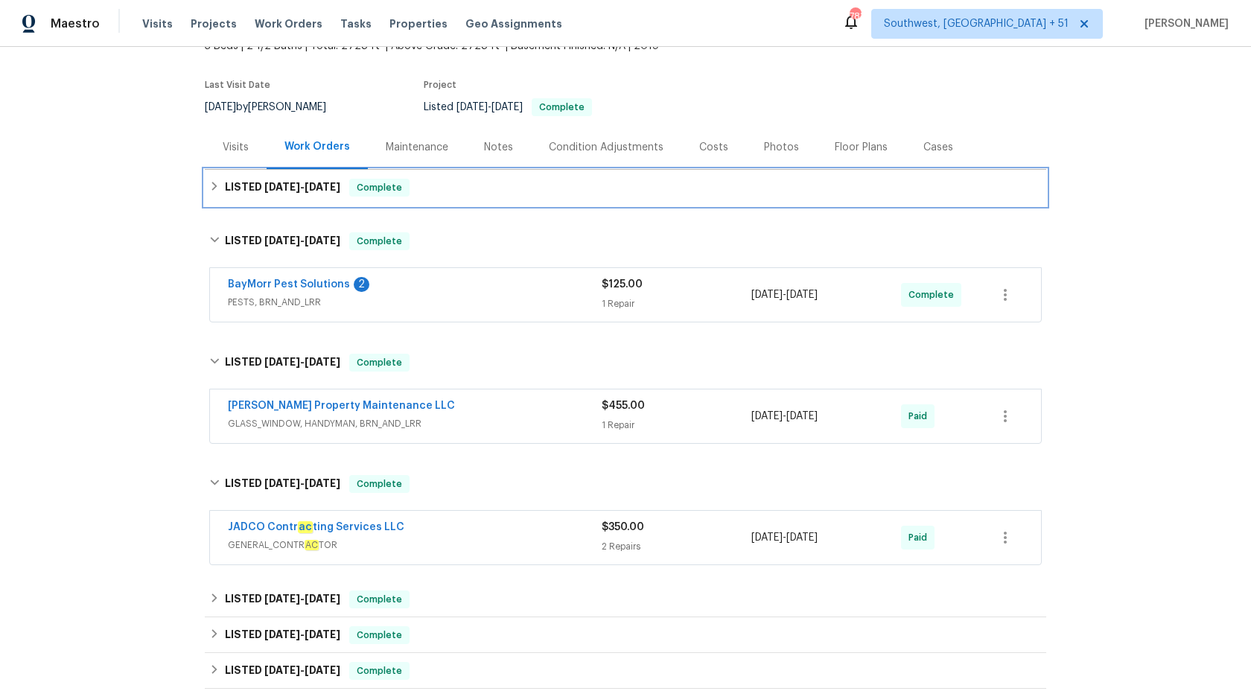
click at [349, 196] on div "LISTED 8/14/25 - 8/18/25 Complete" at bounding box center [625, 188] width 832 height 18
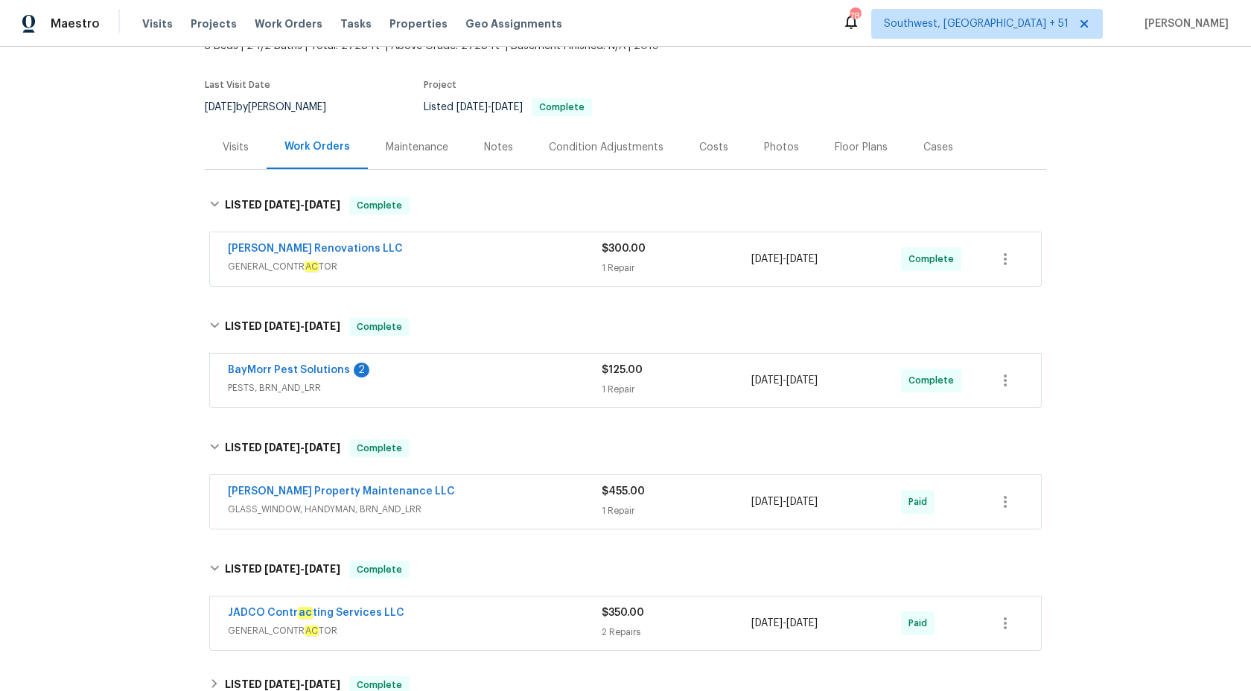
click at [552, 372] on div "BayMorr Pest Solutions 2" at bounding box center [415, 372] width 374 height 18
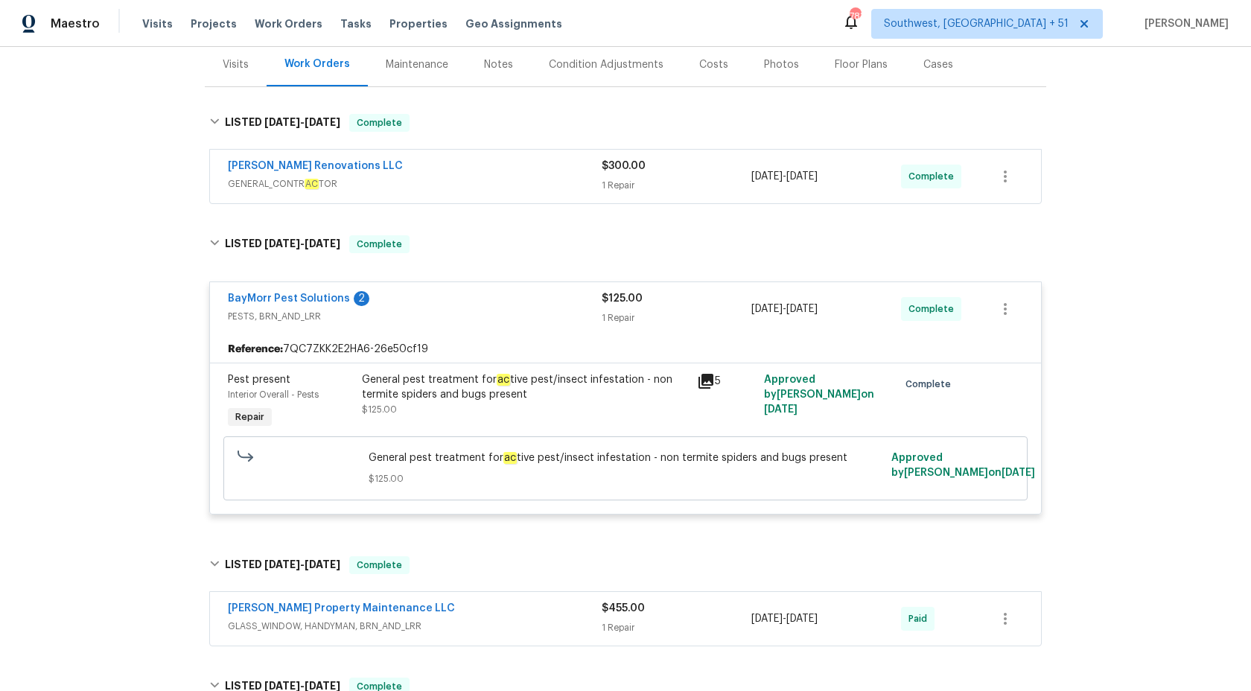
scroll to position [186, 0]
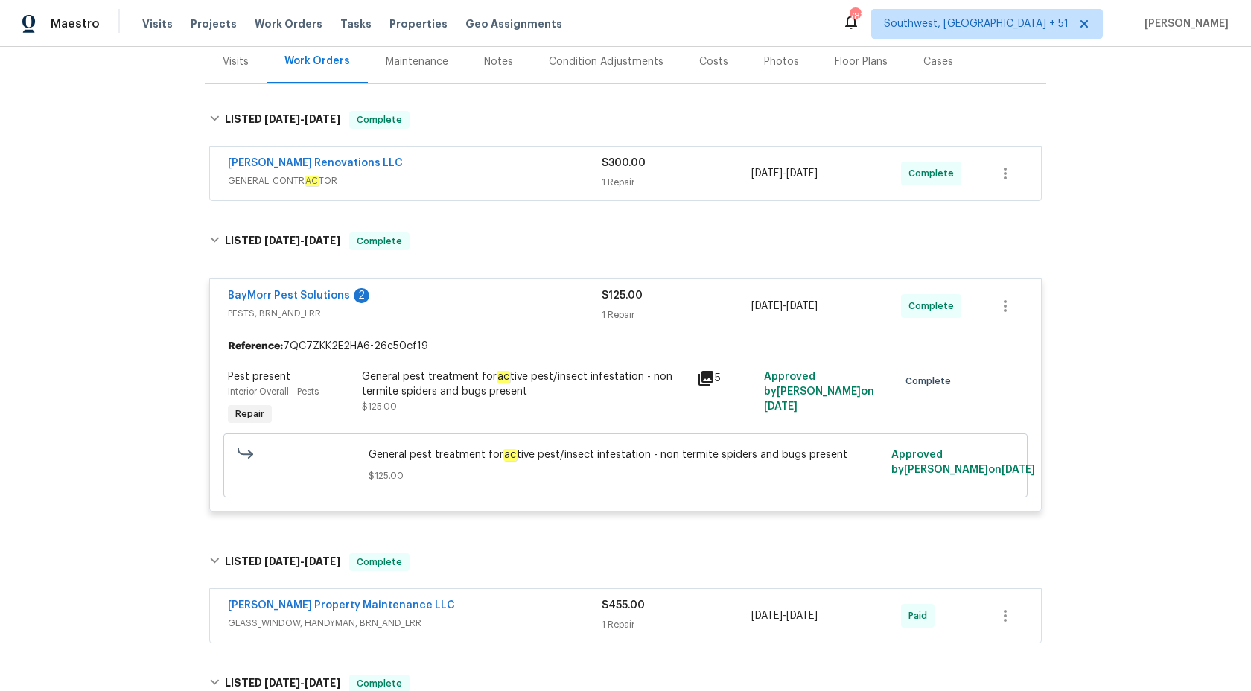
click at [499, 389] on div "General pest treatment for ac tive pest/insect infestation - non termite spider…" at bounding box center [525, 384] width 326 height 30
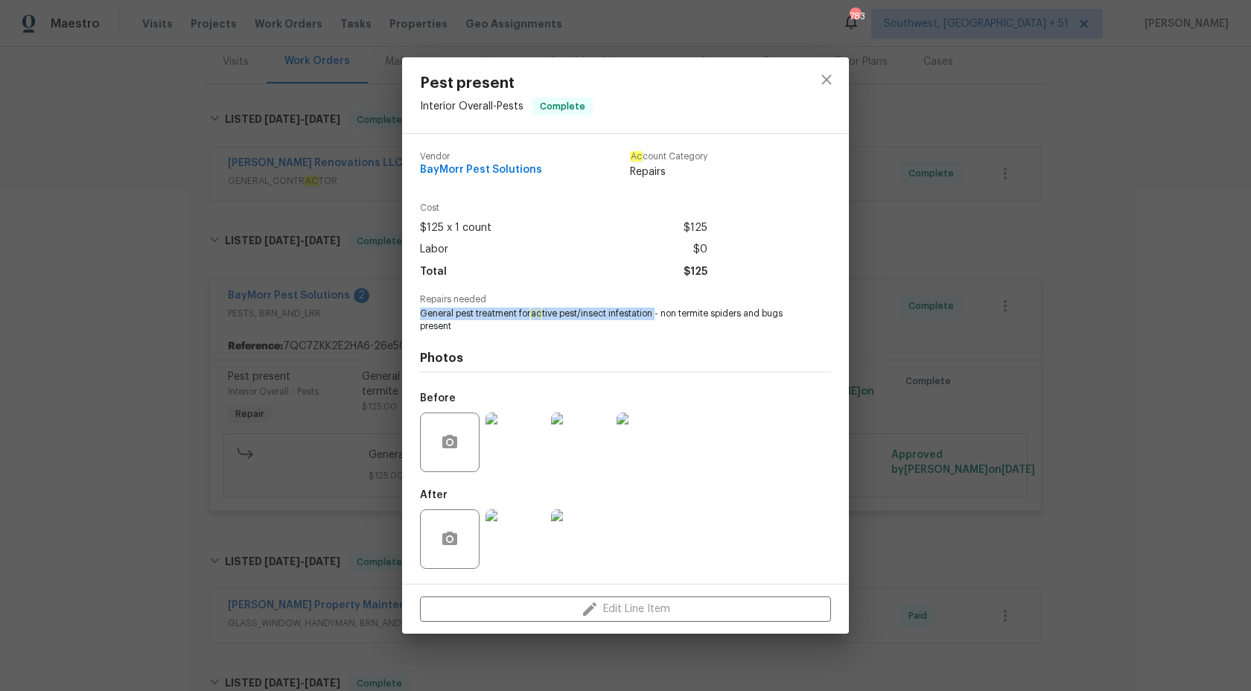
drag, startPoint x: 417, startPoint y: 311, endPoint x: 657, endPoint y: 319, distance: 240.5
click at [657, 319] on div "Vendor BayMorr Pest Solutions Ac count Category Repairs Cost $125 x 1 count $12…" at bounding box center [625, 359] width 447 height 450
copy span "General pest treatment for ac tive pest/insect infestation"
copy span "BayMorr Pest Solutions"
drag, startPoint x: 560, startPoint y: 176, endPoint x: 416, endPoint y: 172, distance: 143.7
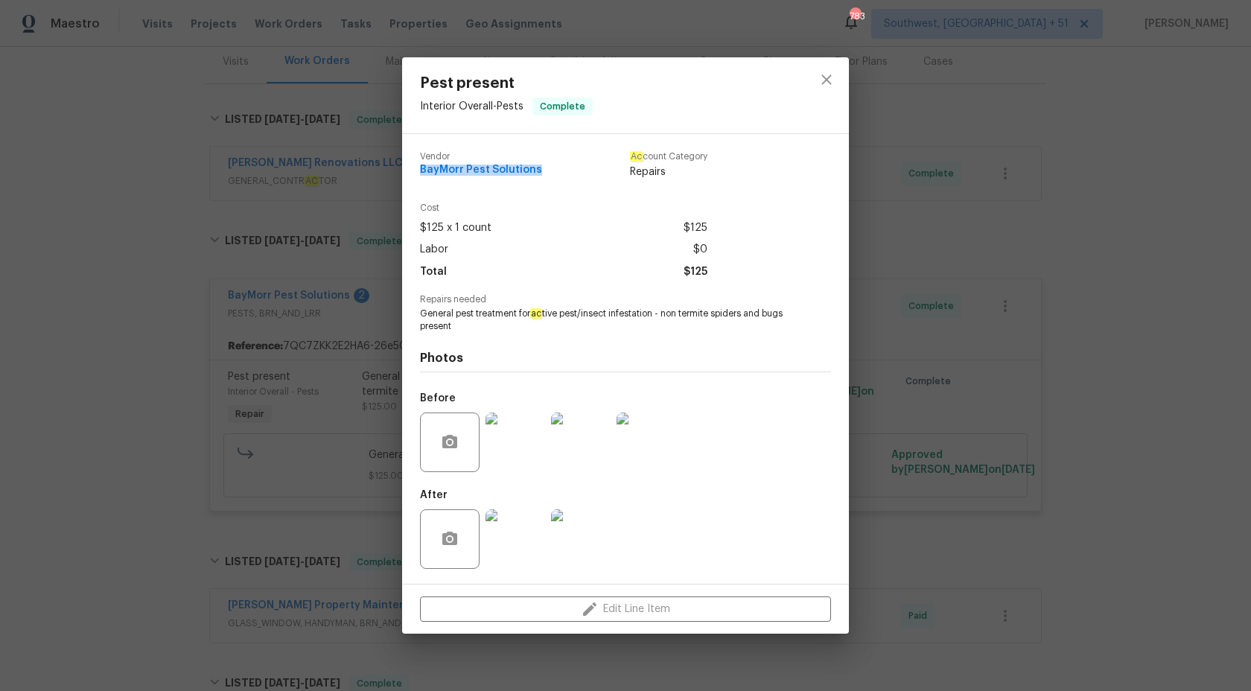
click at [416, 172] on div "Vendor BayMorr Pest Solutions Ac count Category Repairs Cost $125 x 1 count $12…" at bounding box center [625, 359] width 447 height 450
click at [1173, 253] on div "Pest present Interior Overall - Pests Complete Vendor BayMorr Pest Solutions Ac…" at bounding box center [625, 345] width 1251 height 691
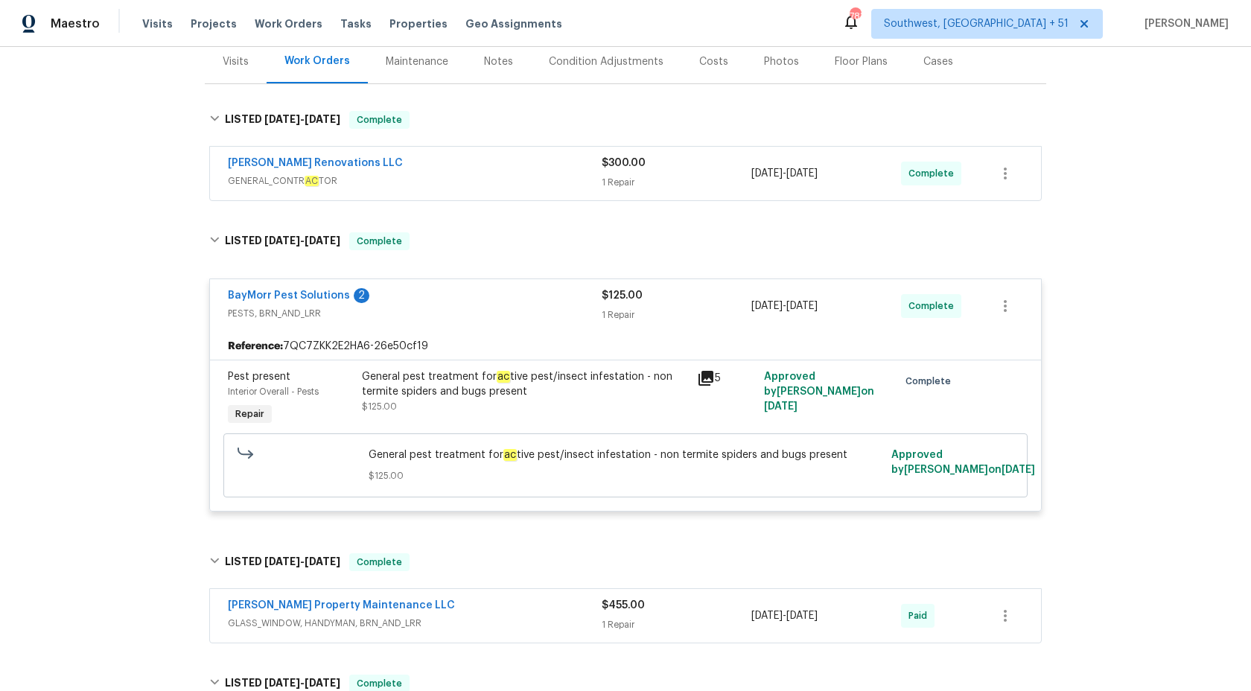
click at [563, 310] on span "PESTS, BRN_AND_LRR" at bounding box center [415, 313] width 374 height 15
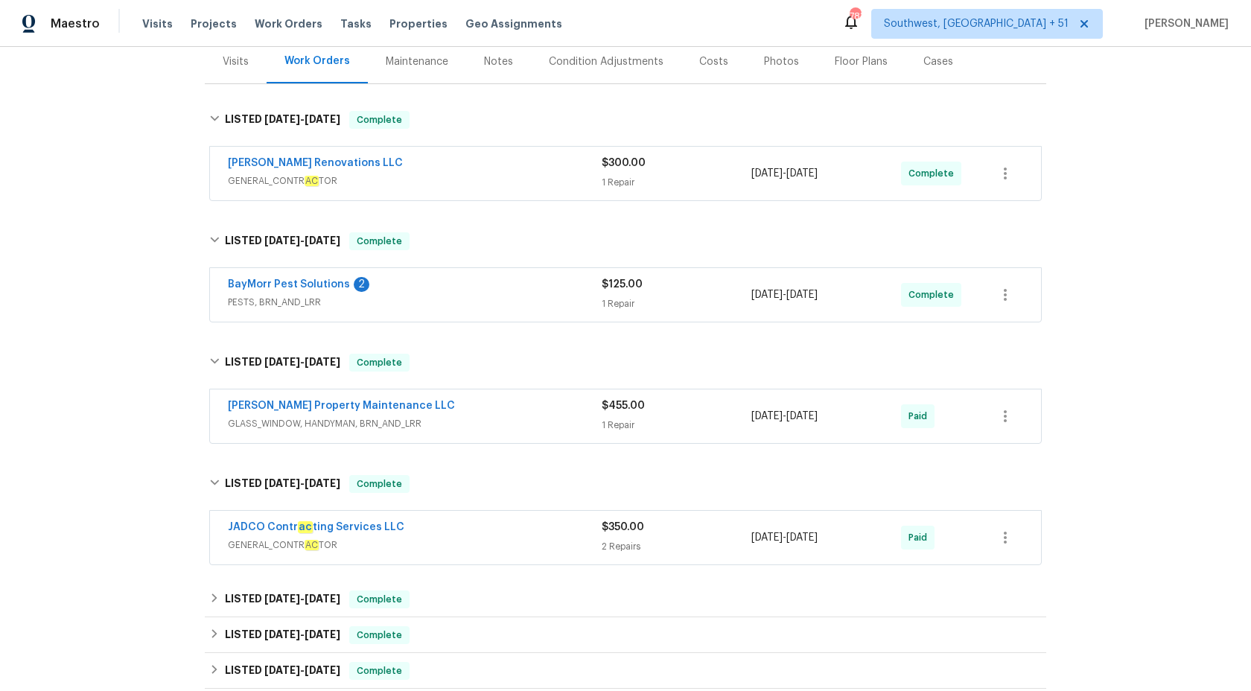
scroll to position [332, 0]
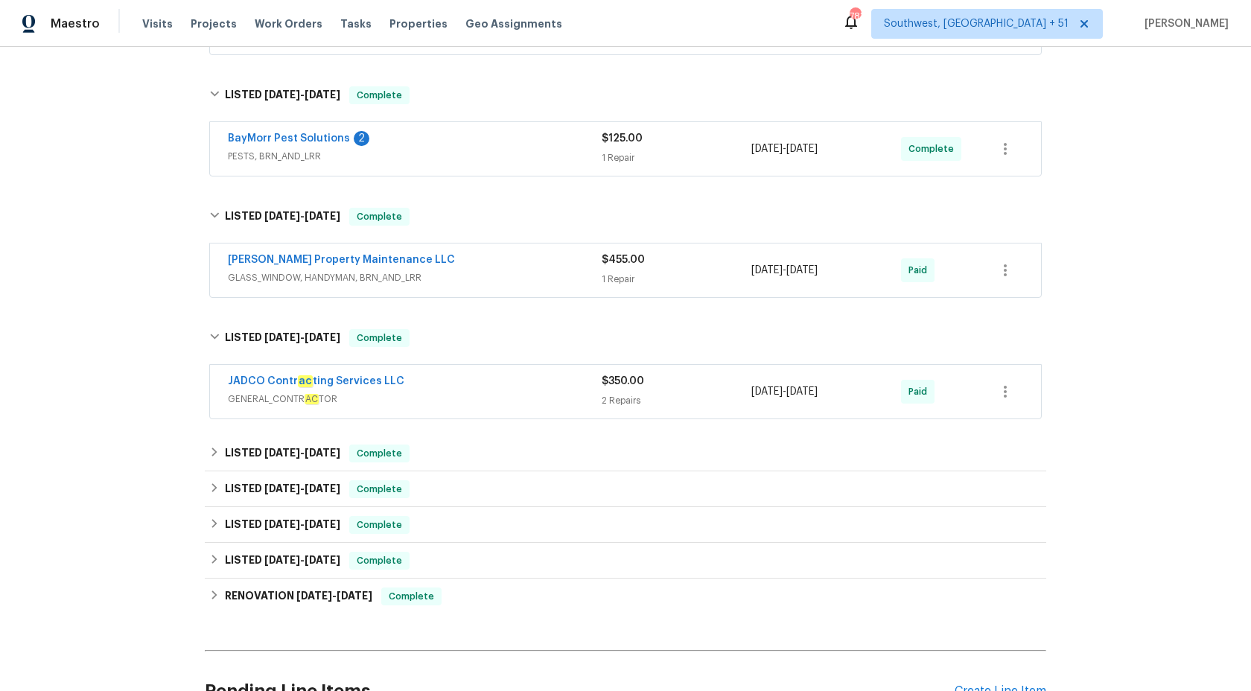
click at [559, 289] on div "Glen Property Maintenance LLC GLASS_WINDOW, HANDYMAN, BRN_AND_LRR $455.00 1 Rep…" at bounding box center [625, 270] width 831 height 54
click at [575, 267] on div "Glen Property Maintenance LLC" at bounding box center [415, 261] width 374 height 18
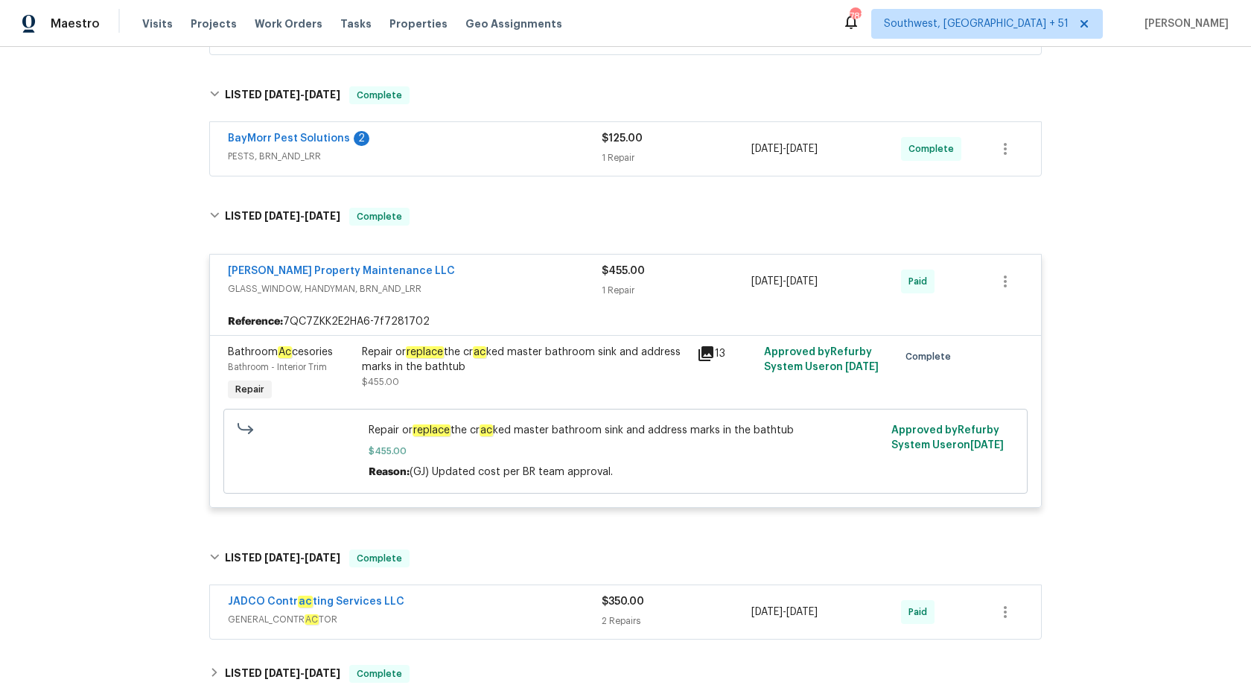
click at [575, 269] on div "Glen Property Maintenance LLC" at bounding box center [415, 273] width 374 height 18
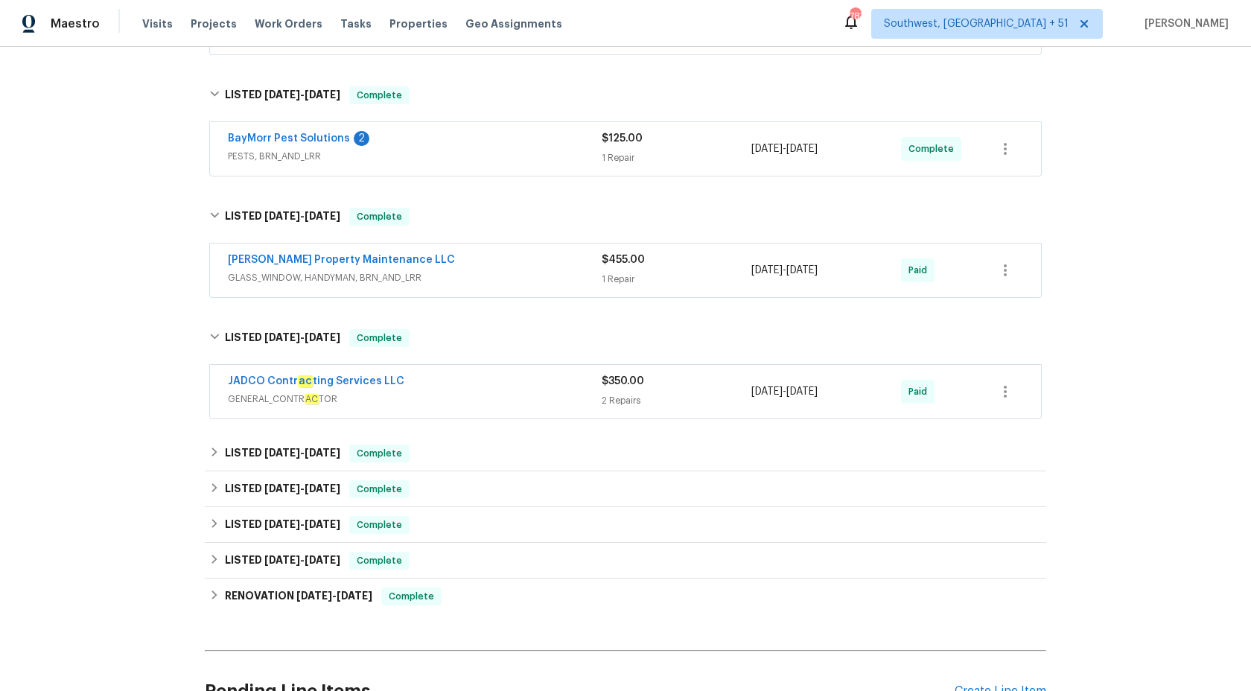
click at [606, 371] on div "JADCO Contr ac ting Services LLC GENERAL_CONTR AC TOR $350.00 2 Repairs 7/3/202…" at bounding box center [625, 392] width 831 height 54
click at [604, 394] on div "2 Repairs" at bounding box center [676, 400] width 150 height 15
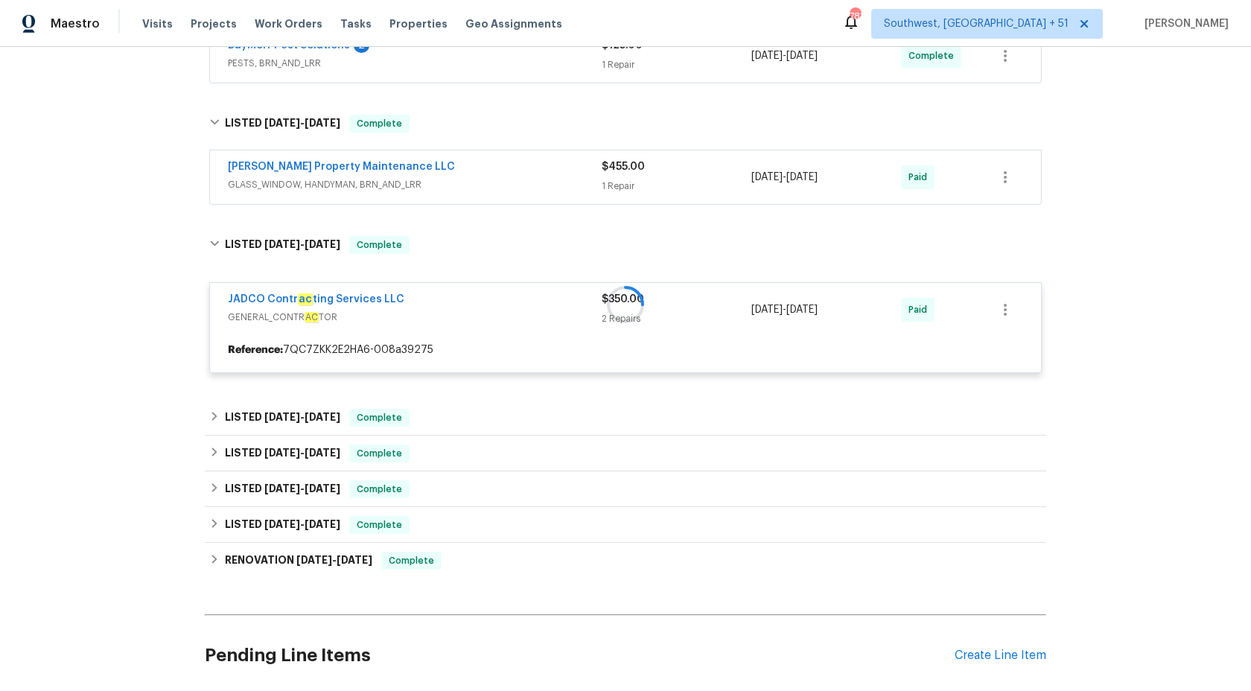
scroll to position [447, 0]
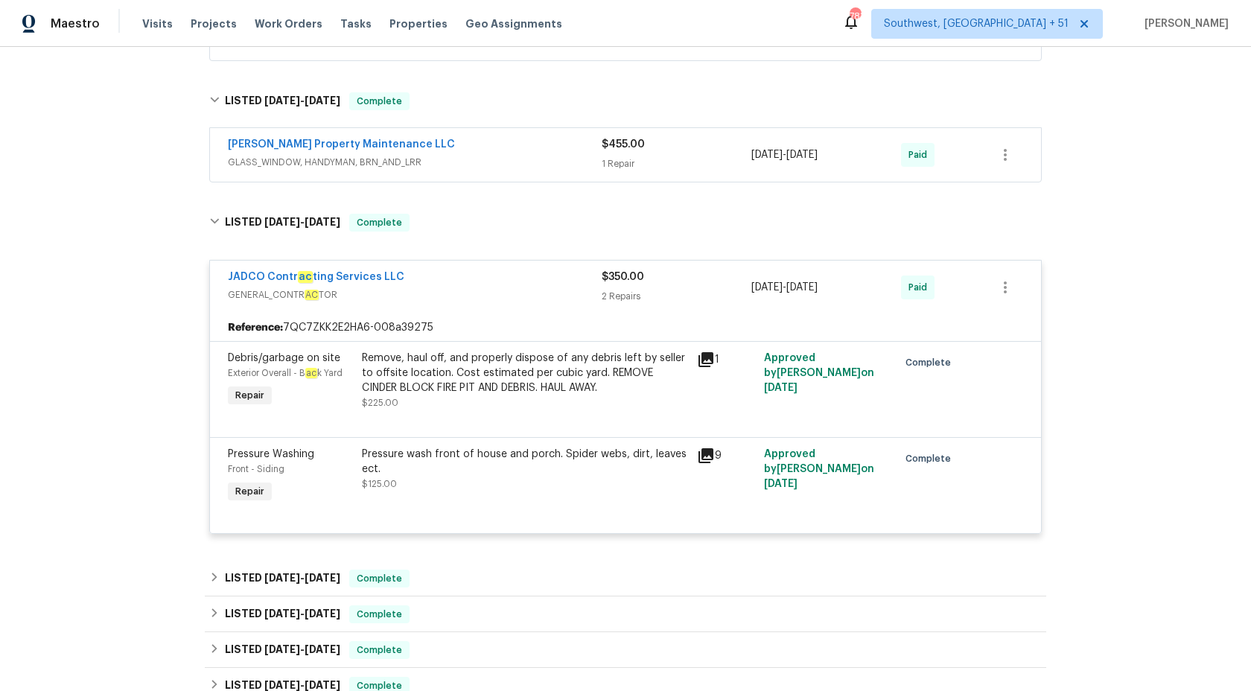
click at [604, 290] on div "2 Repairs" at bounding box center [676, 296] width 150 height 15
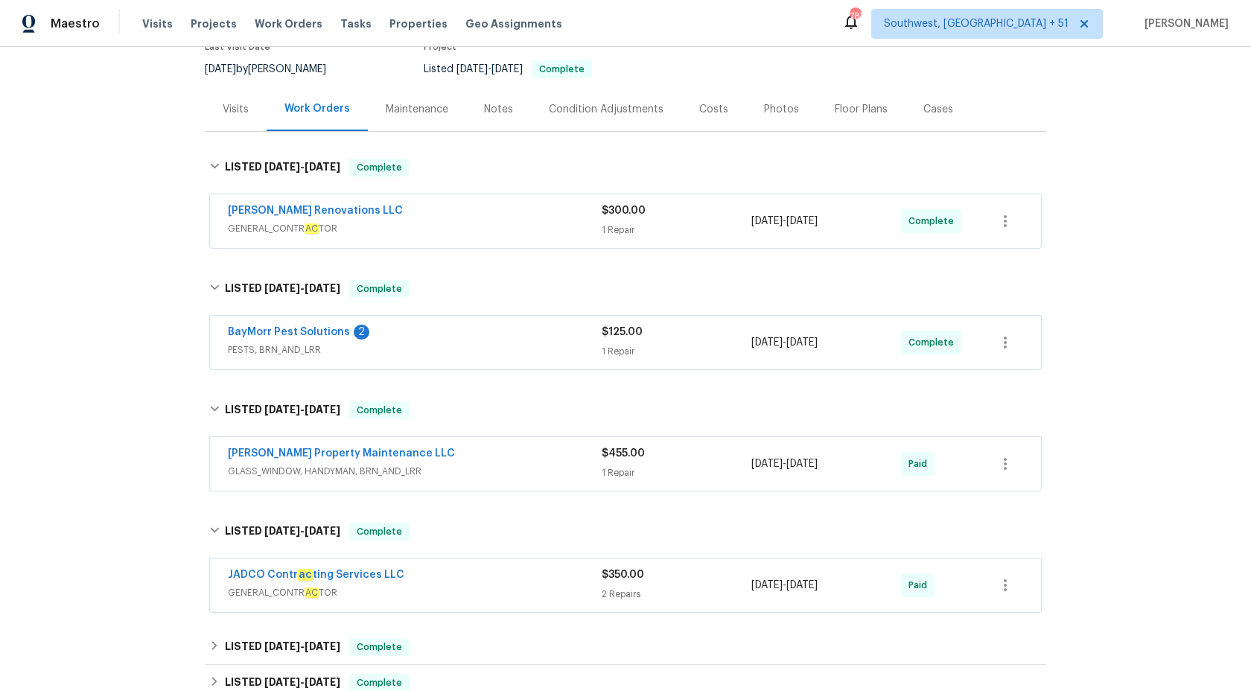
scroll to position [0, 0]
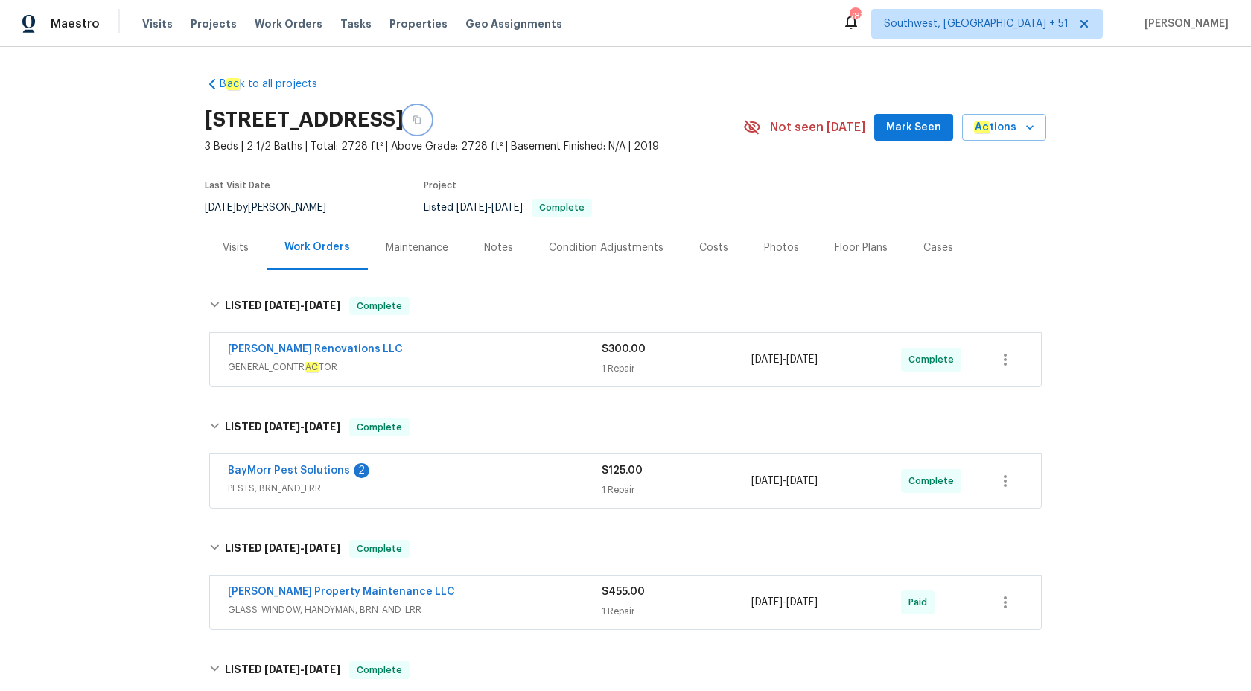
click at [421, 119] on icon "button" at bounding box center [416, 119] width 9 height 9
click at [94, 20] on span "Maestro" at bounding box center [75, 23] width 49 height 15
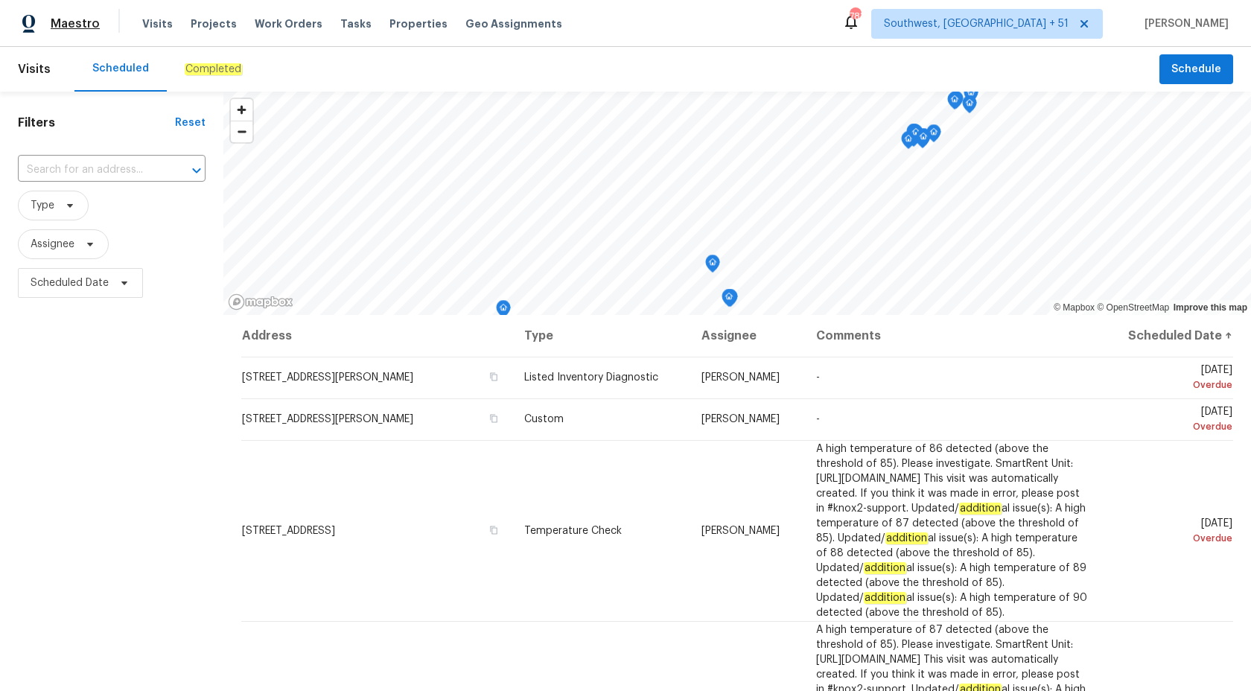
click at [83, 31] on span "Maestro" at bounding box center [75, 23] width 49 height 15
click at [204, 89] on div "Completed" at bounding box center [213, 69] width 93 height 45
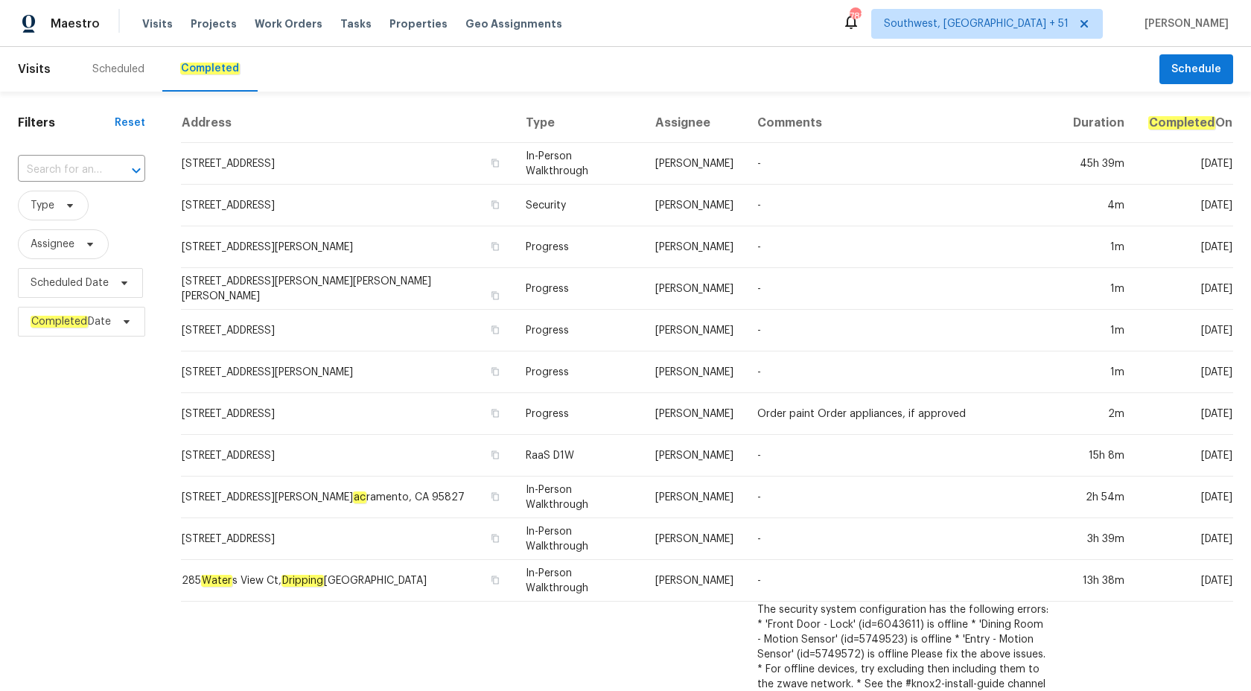
click at [74, 156] on div "​" at bounding box center [81, 170] width 127 height 32
paste input "[STREET_ADDRESS]"
type input "209 Autumn Terrace Ln, Clarksville, TN 37040"
click at [90, 219] on span "209 Autumn Terr ac e Ln, Clarksville, TN 37040" at bounding box center [82, 219] width 104 height 47
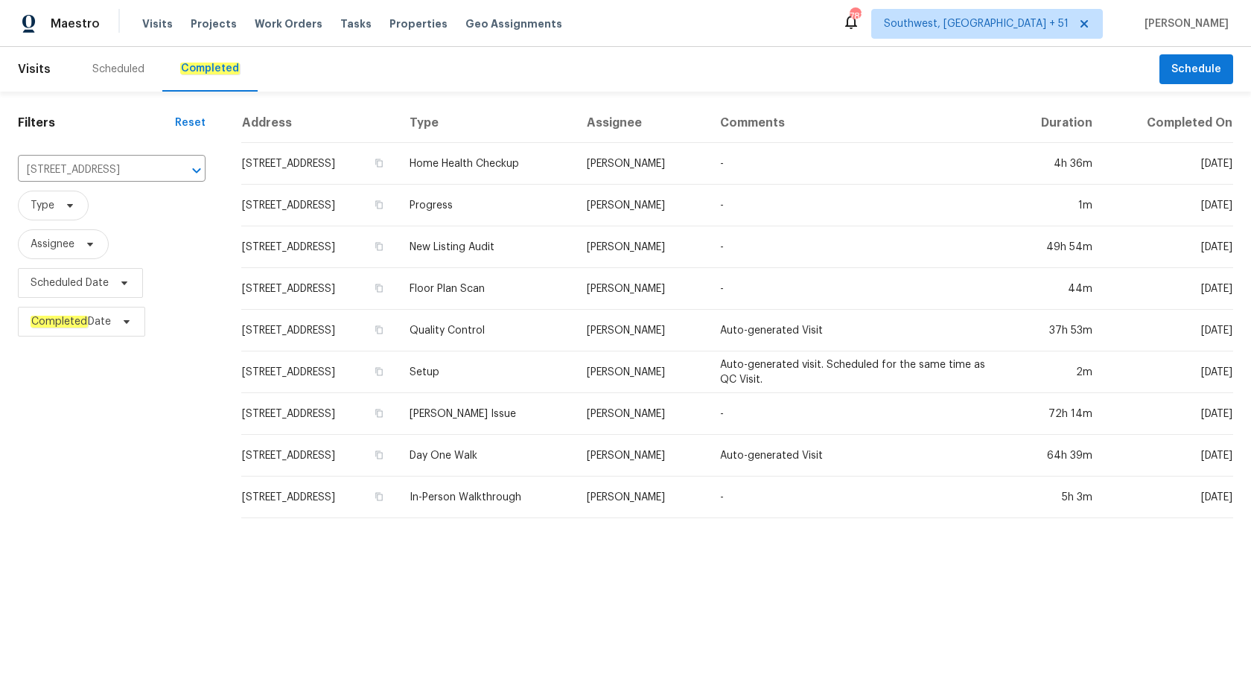
click at [551, 241] on td "New Listing Audit" at bounding box center [485, 247] width 177 height 42
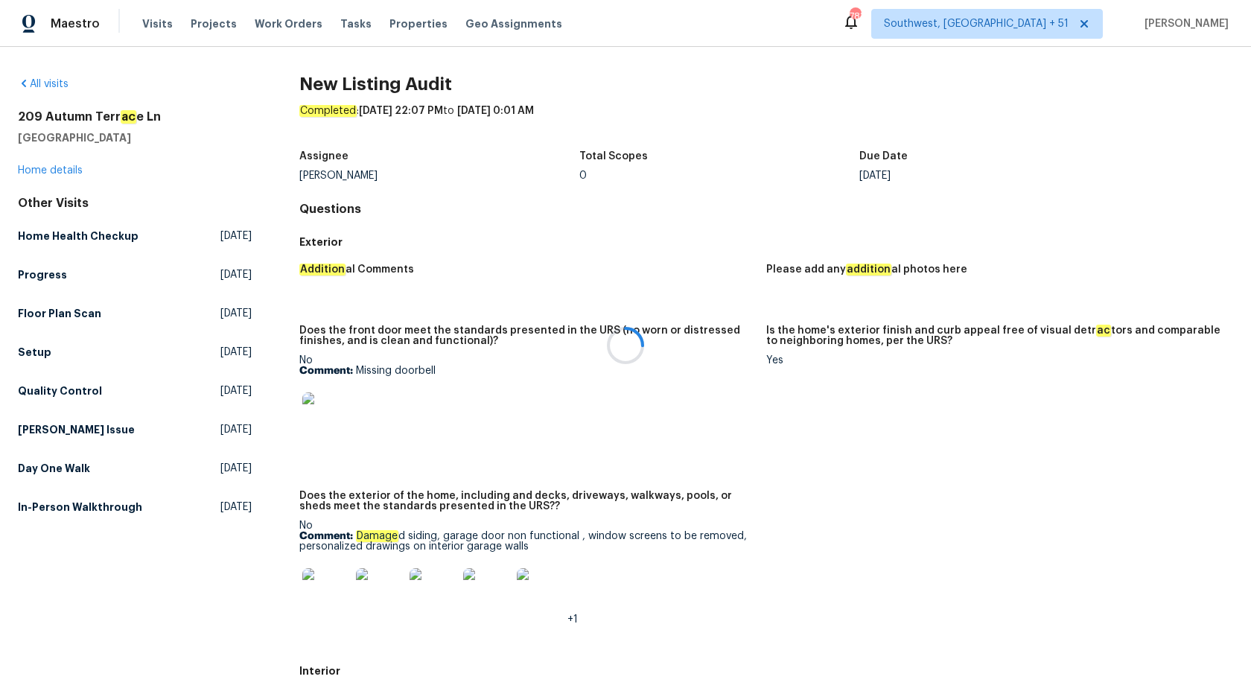
click at [35, 168] on div at bounding box center [625, 345] width 1251 height 691
click at [35, 168] on link "Home details" at bounding box center [50, 170] width 65 height 10
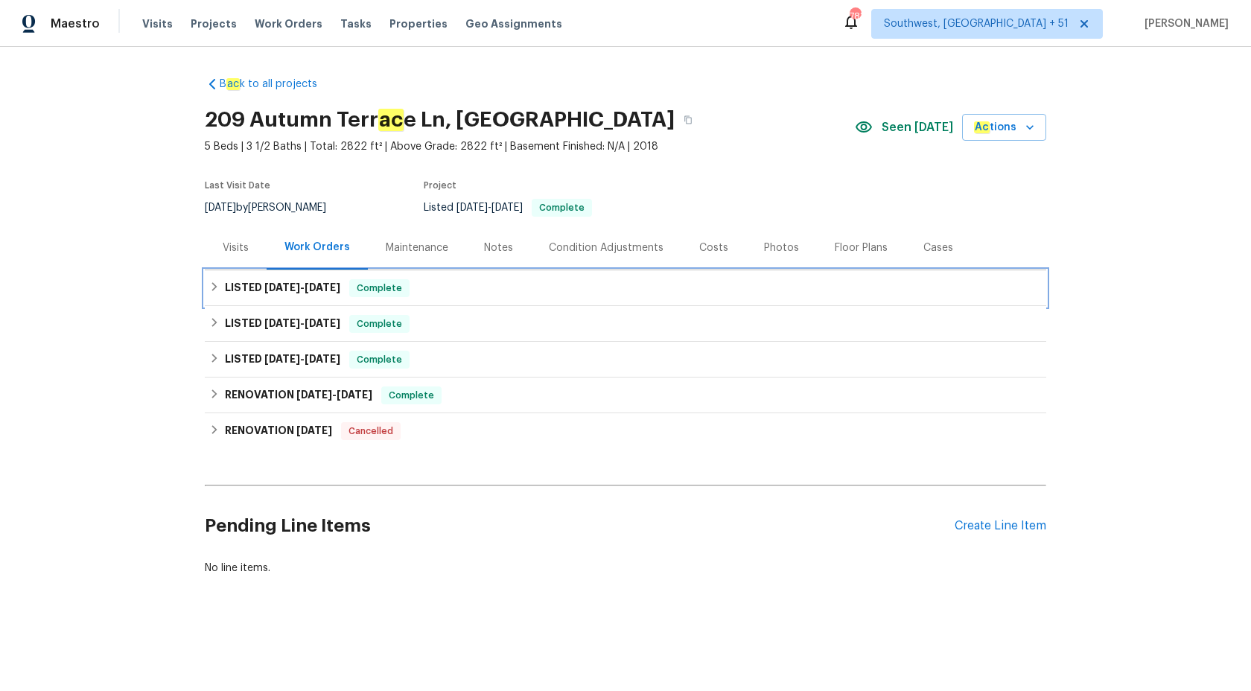
click at [348, 296] on div "LISTED [DATE] - [DATE] Complete" at bounding box center [625, 288] width 832 height 18
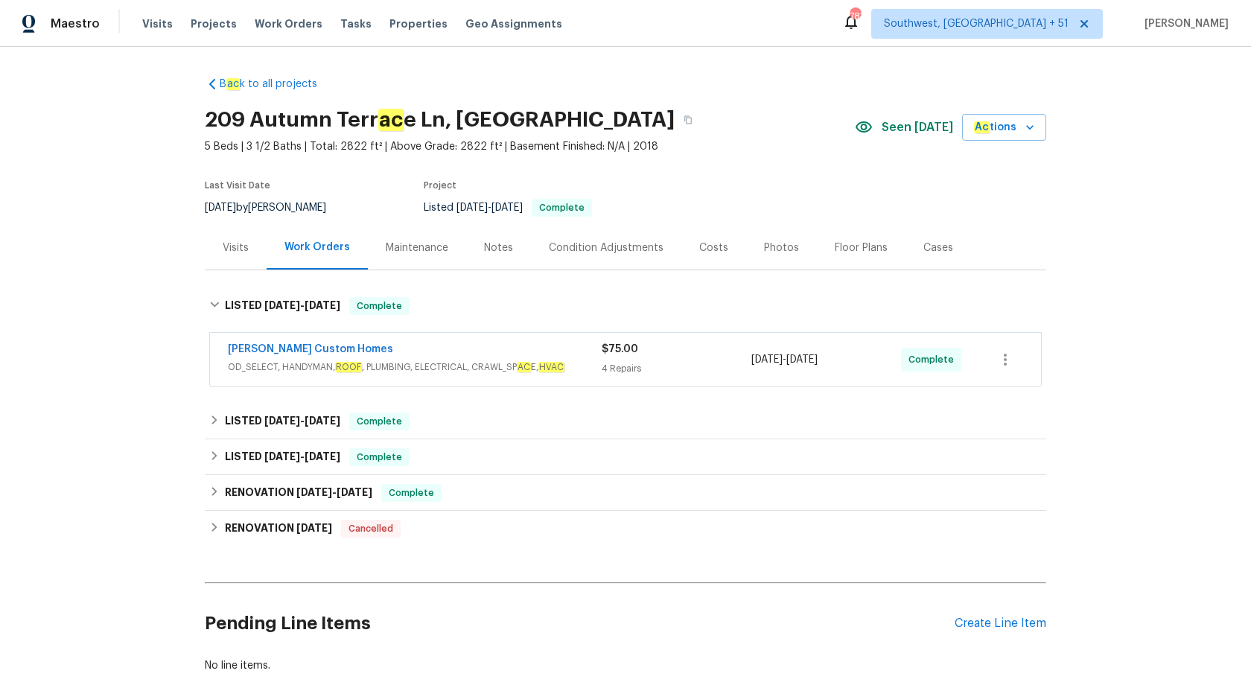
click at [526, 360] on span "OD_SELECT, HANDYMAN, ROOF , PLUMBING, ELECTRICAL, CRAWL_SP AC E, HVAC" at bounding box center [415, 367] width 374 height 15
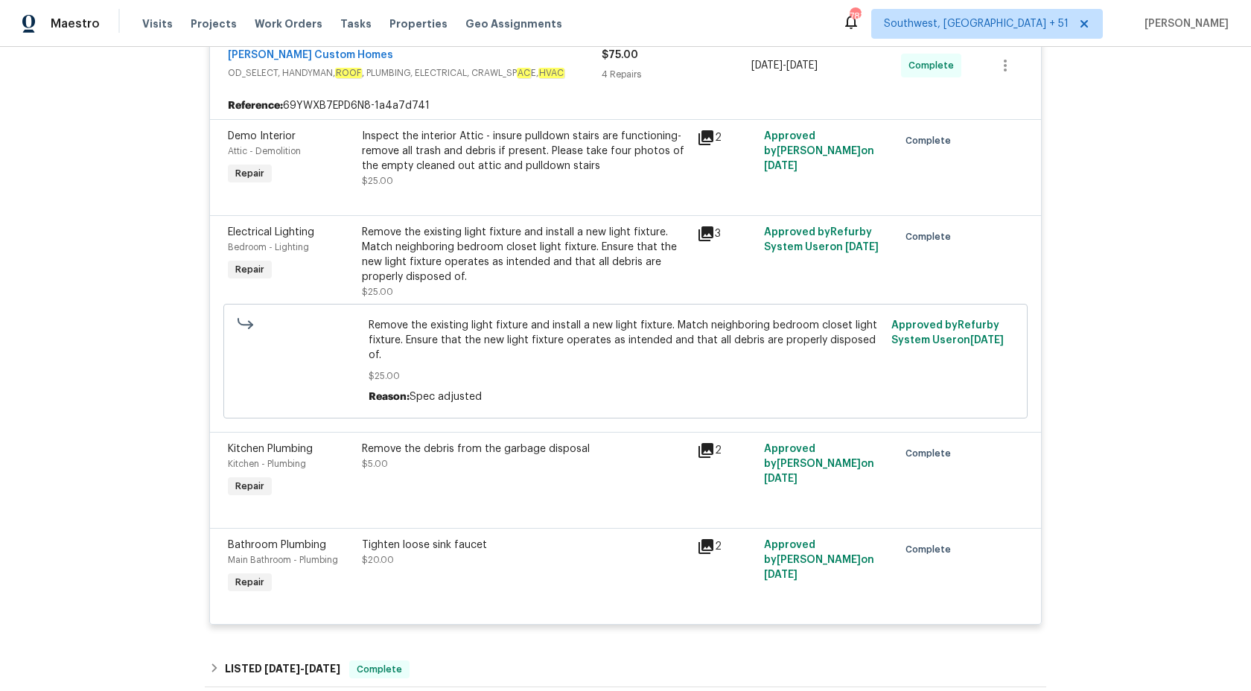
scroll to position [458, 0]
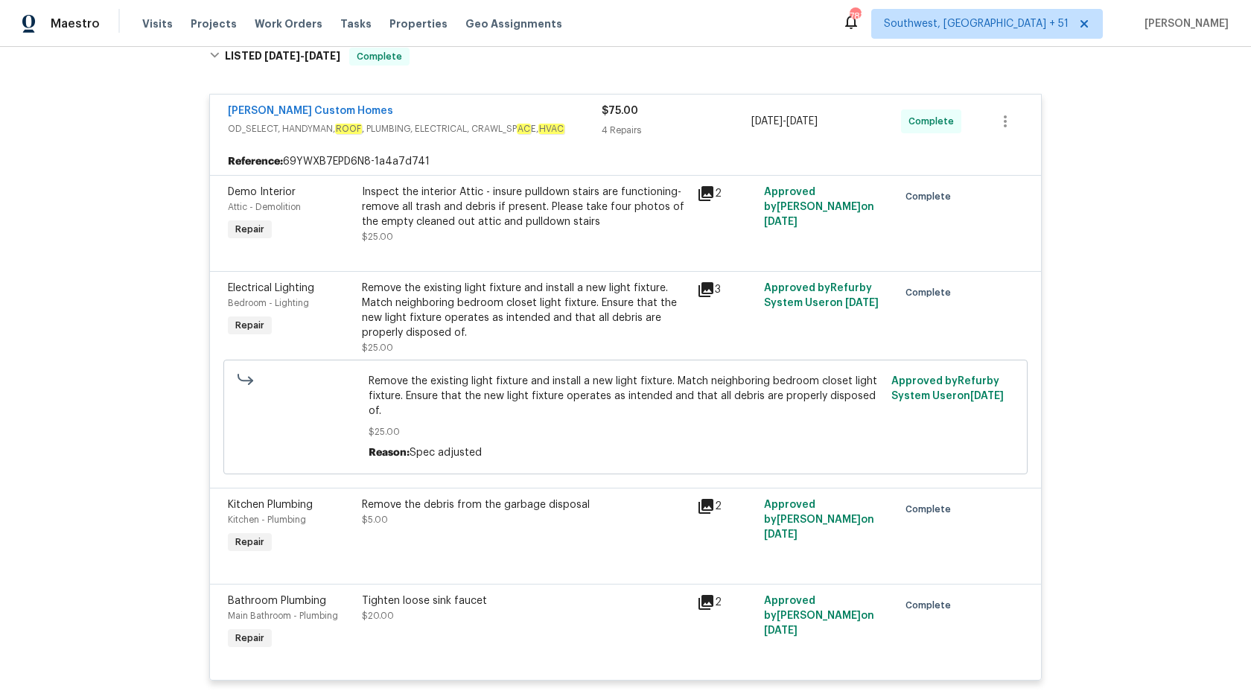
click at [601, 121] on div "$75.00 4 Repairs" at bounding box center [676, 121] width 150 height 36
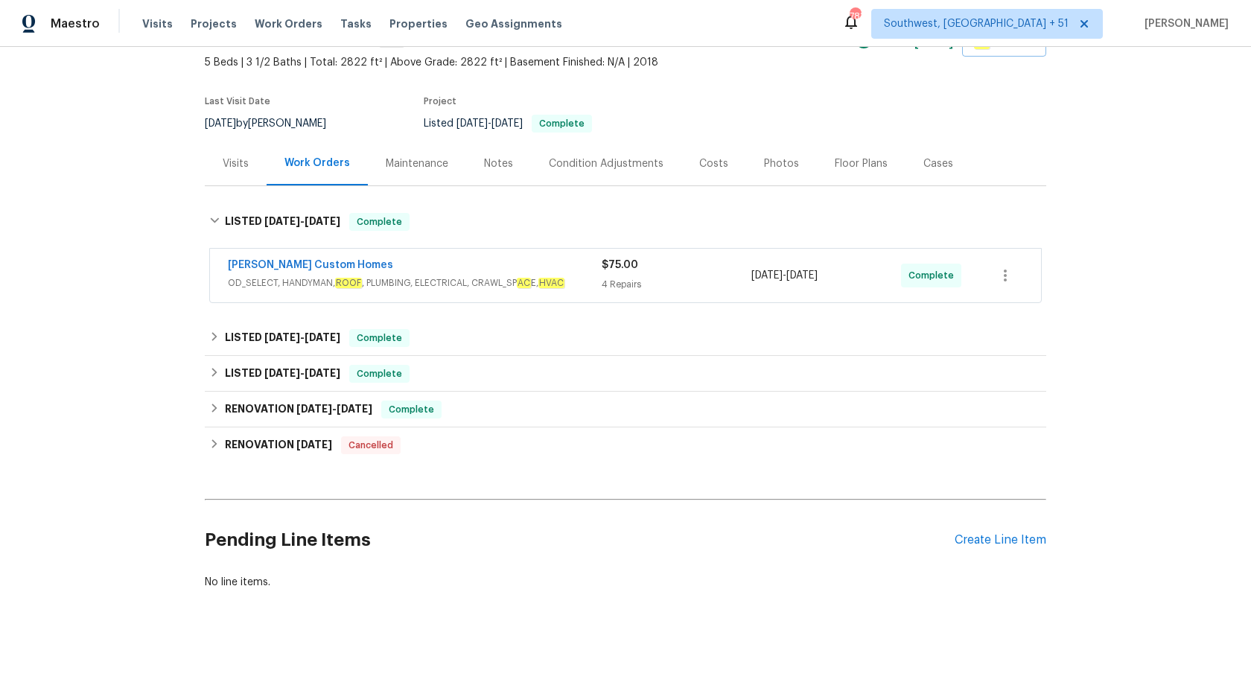
scroll to position [83, 0]
click at [340, 335] on span "4/24/25" at bounding box center [322, 337] width 36 height 10
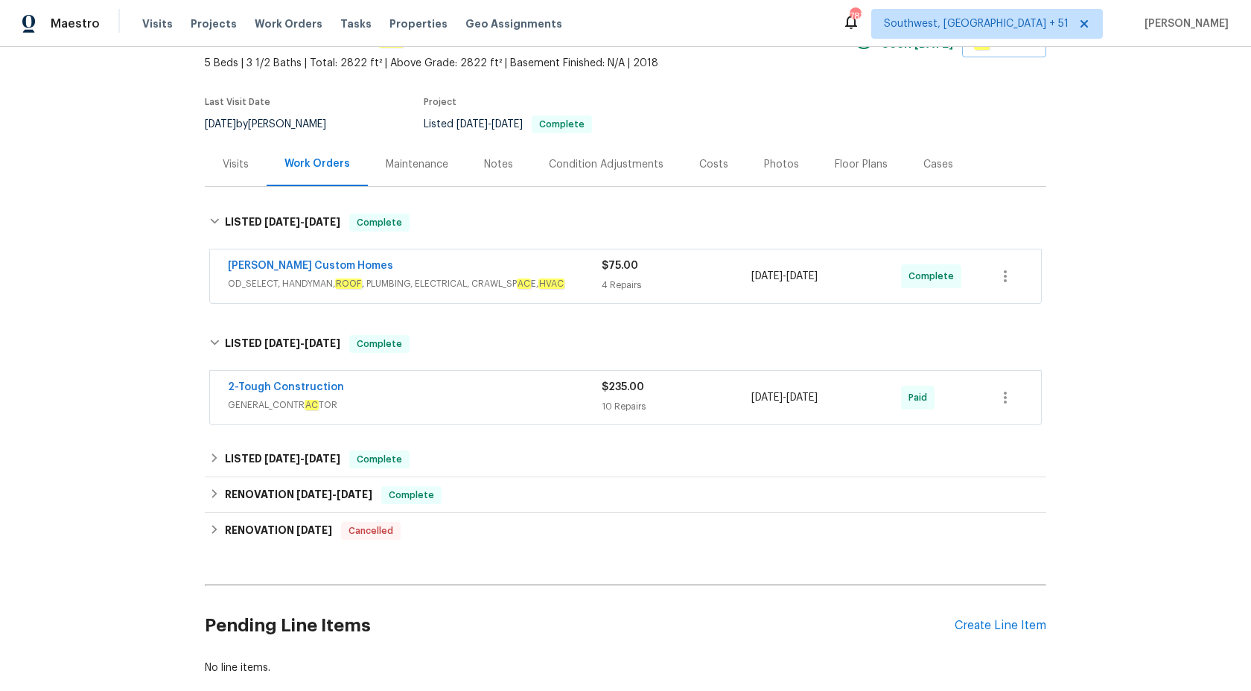
click at [633, 399] on div "10 Repairs" at bounding box center [676, 406] width 150 height 15
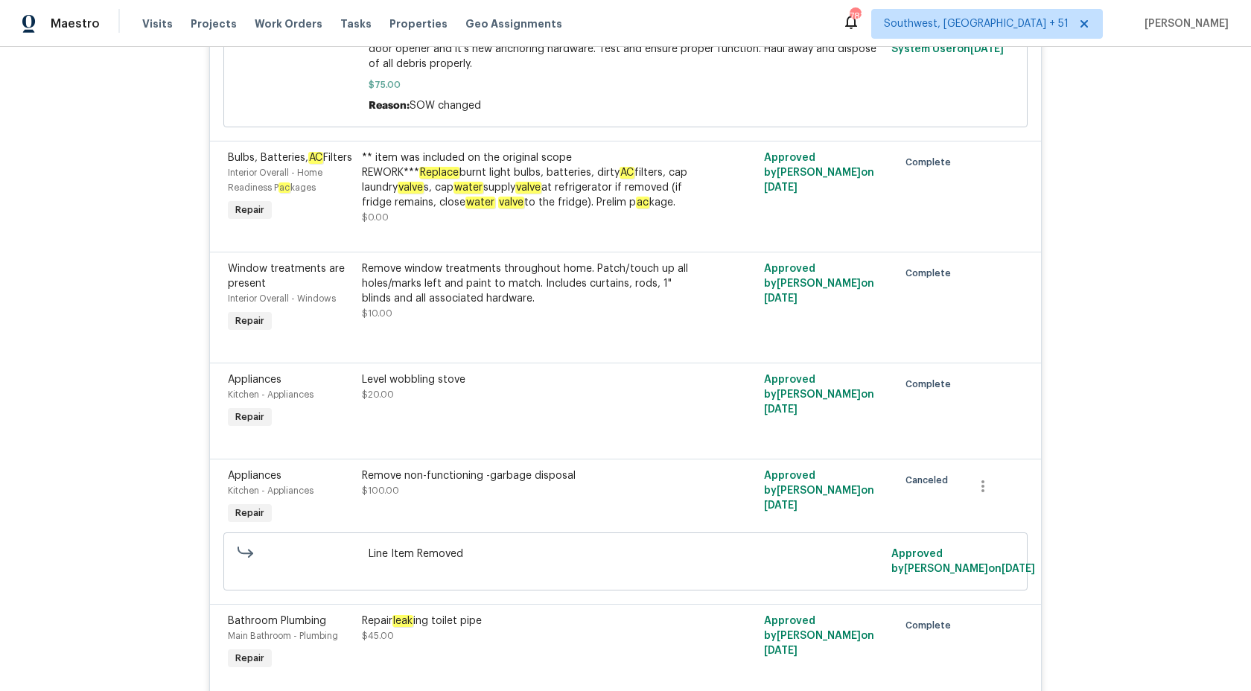
scroll to position [1473, 0]
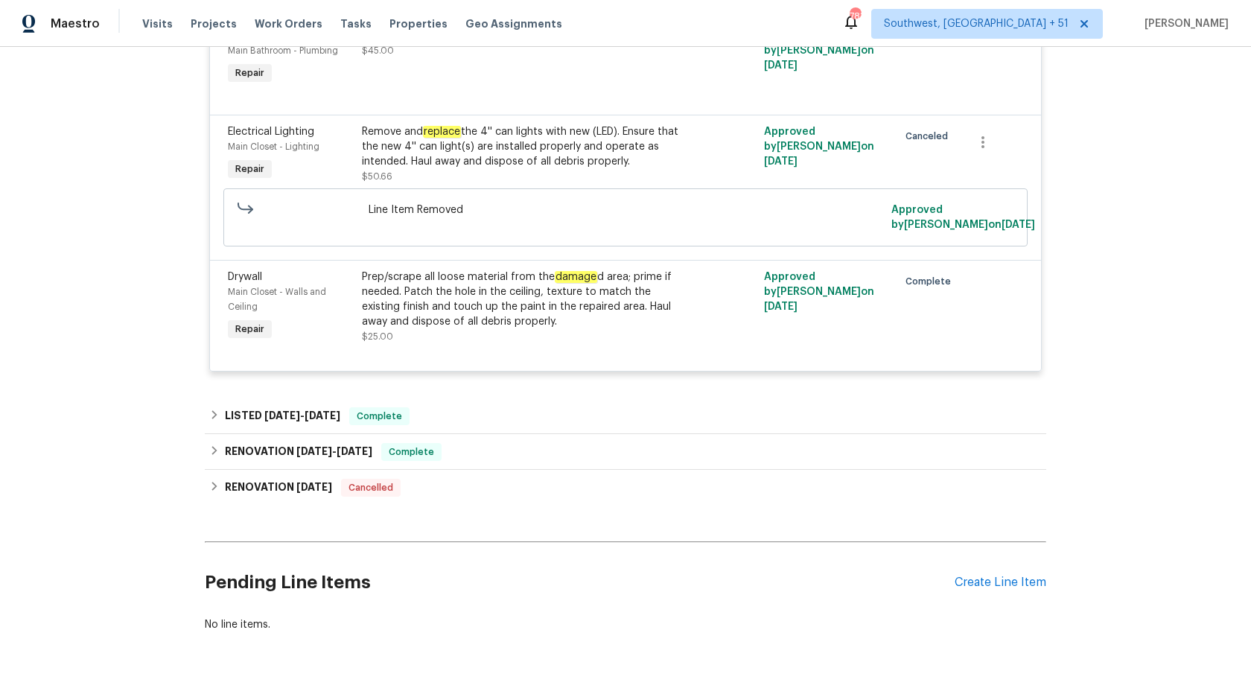
click at [433, 425] on div "LISTED 4/16/25 - 4/17/25 Complete" at bounding box center [625, 416] width 832 height 18
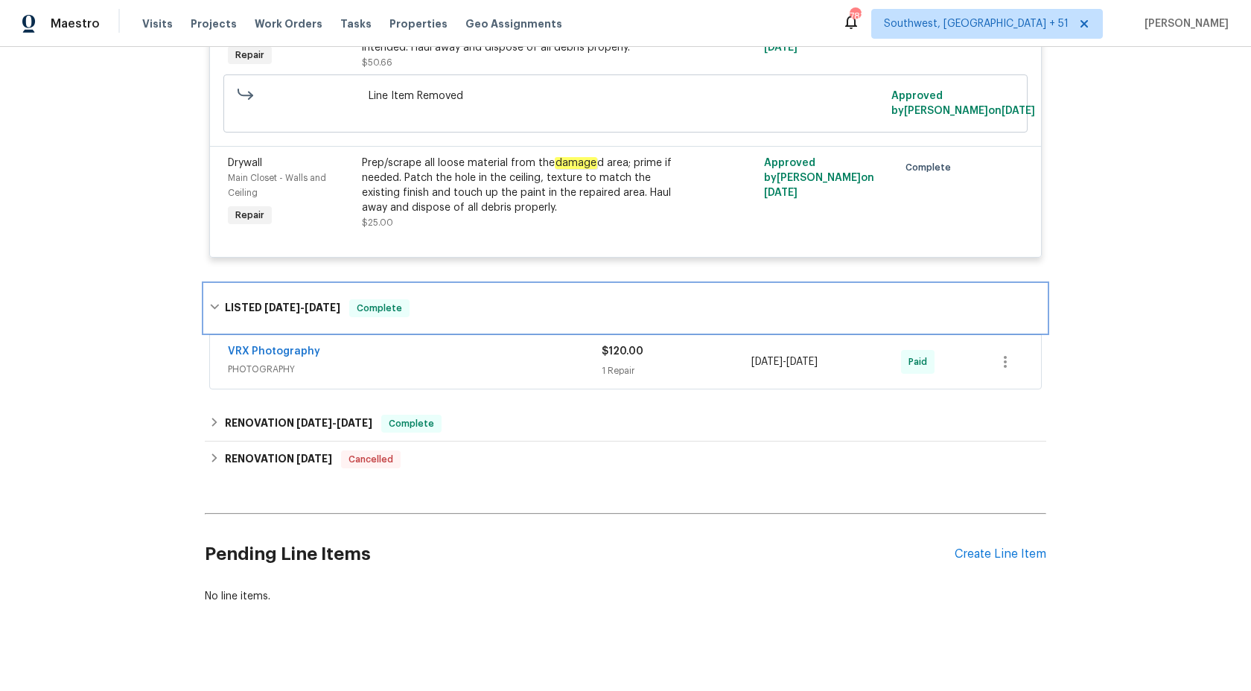
scroll to position [1621, 0]
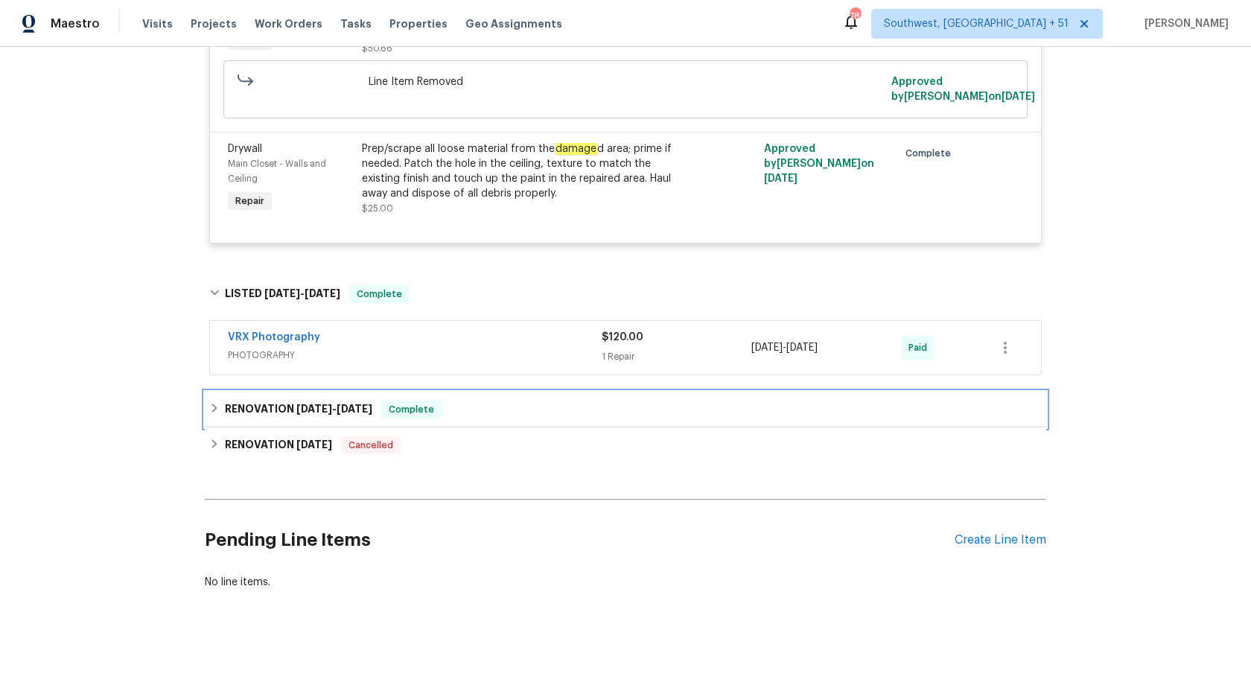
click at [450, 403] on div "RENOVATION 4/3/25 - 4/13/25 Complete" at bounding box center [625, 409] width 832 height 18
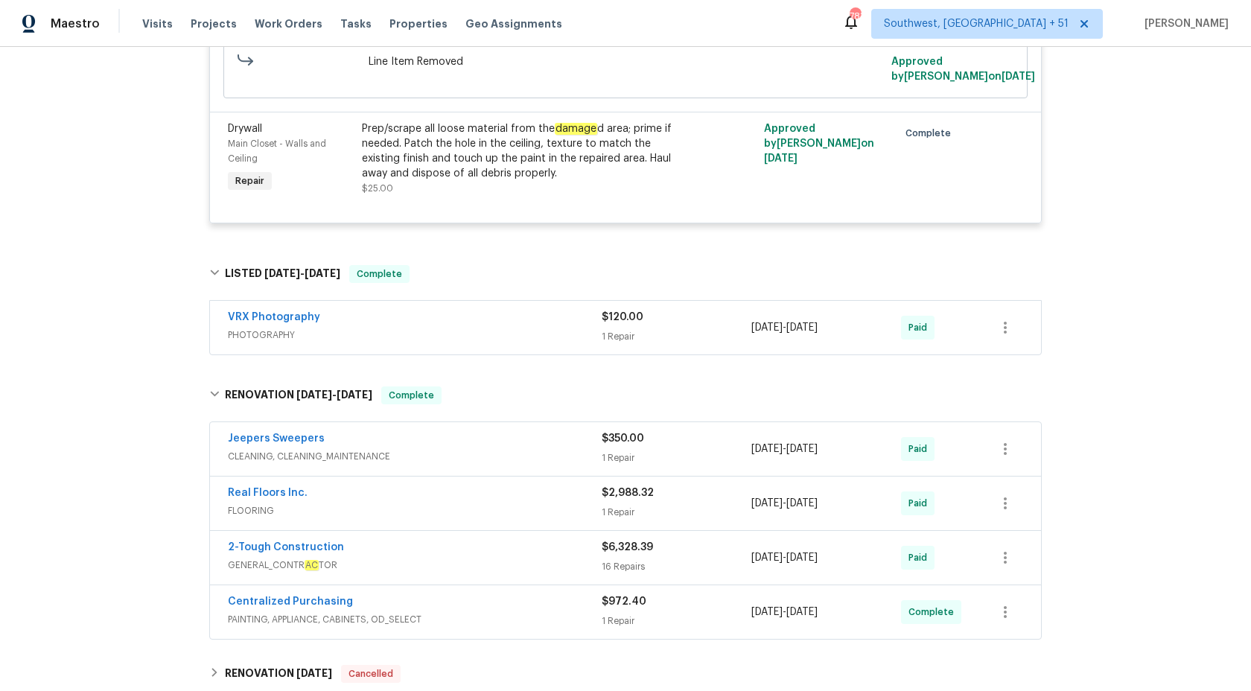
click at [84, 16] on div "Maestro" at bounding box center [50, 24] width 100 height 30
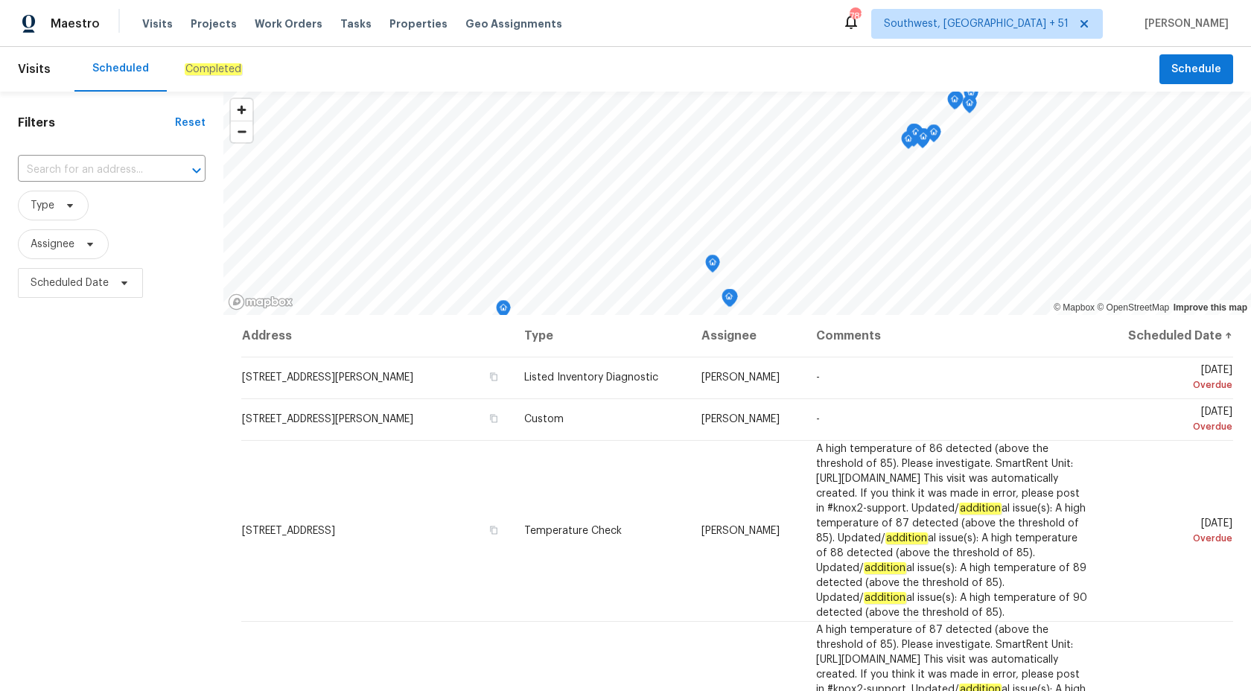
click at [216, 62] on div "Completed" at bounding box center [213, 69] width 57 height 15
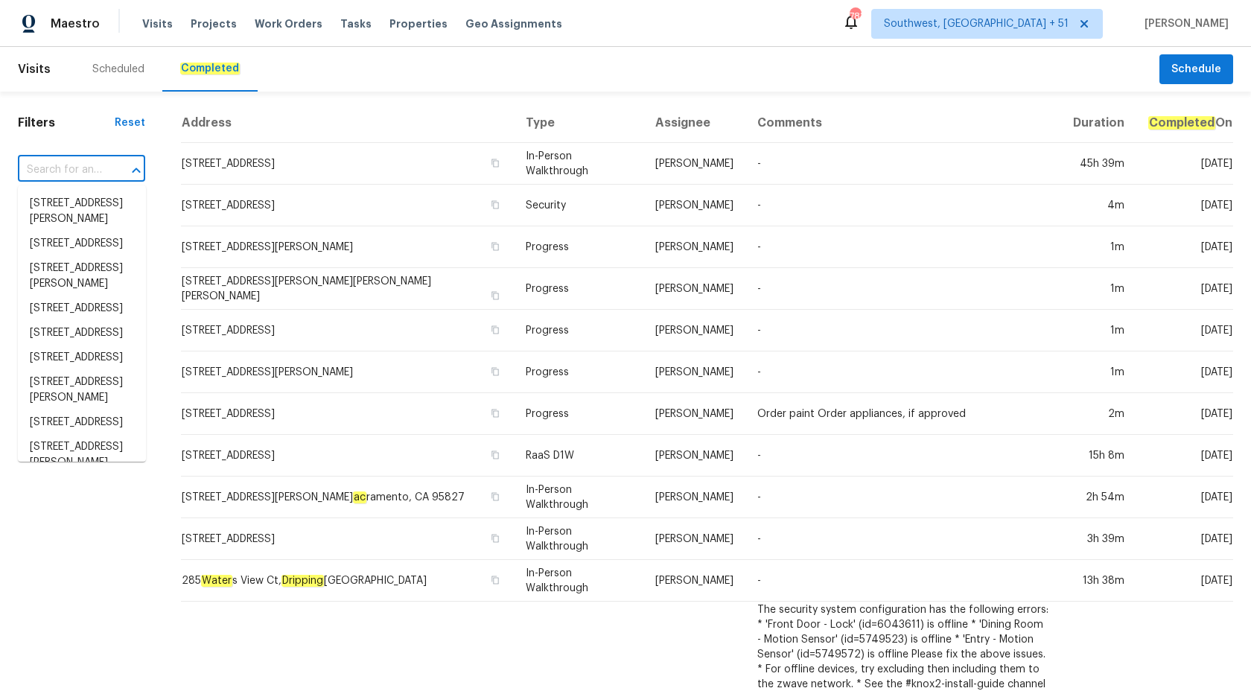
click at [69, 165] on input "text" at bounding box center [61, 170] width 86 height 23
paste input "[STREET_ADDRESS][PERSON_NAME]"
type input "[STREET_ADDRESS][PERSON_NAME]"
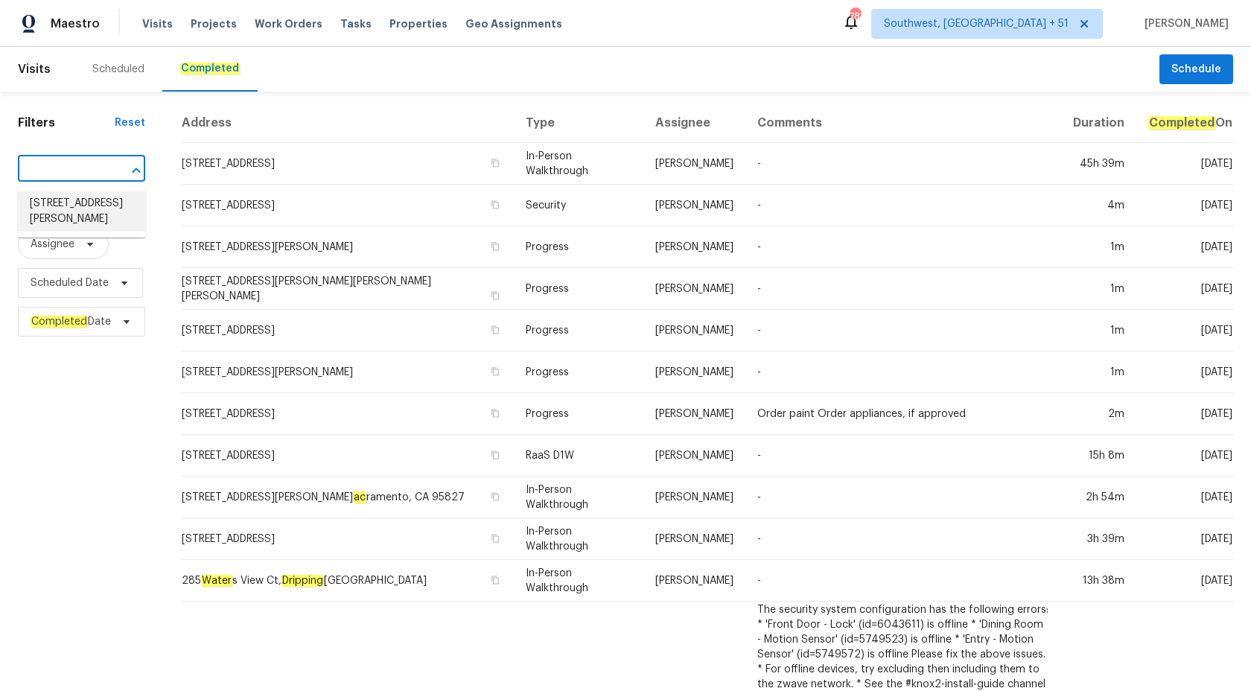
click at [80, 205] on li "[STREET_ADDRESS][PERSON_NAME]" at bounding box center [82, 211] width 128 height 40
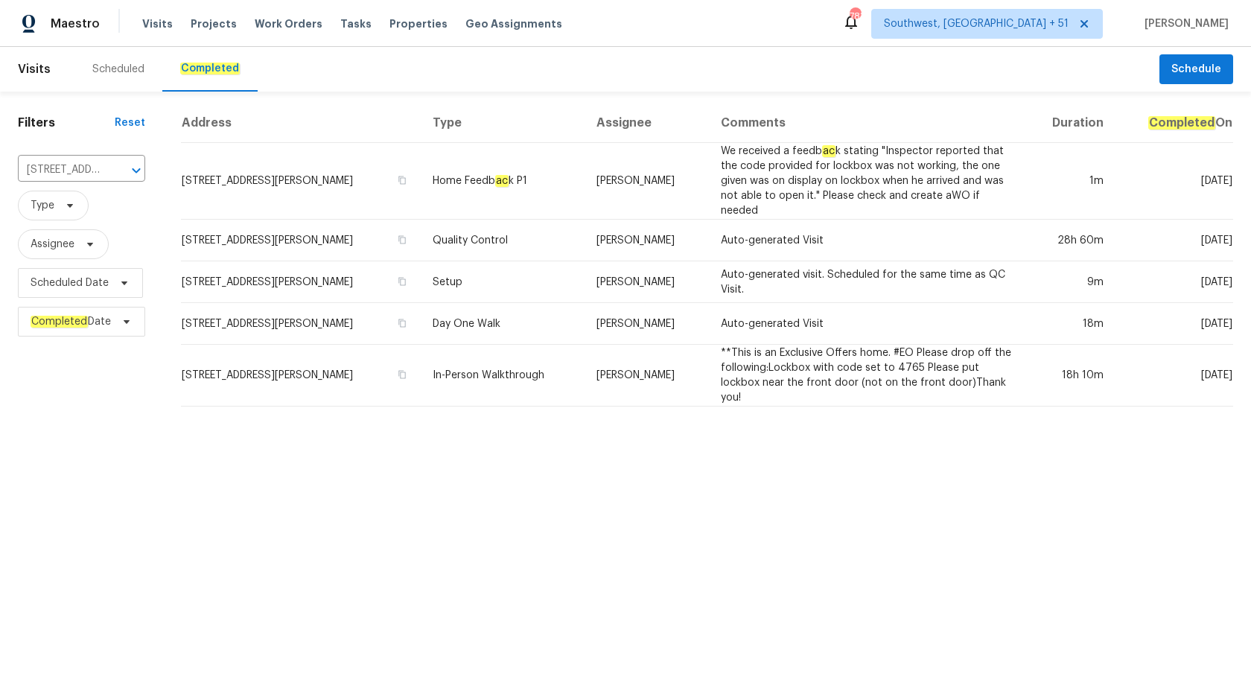
click at [527, 281] on td "Setup" at bounding box center [503, 282] width 165 height 42
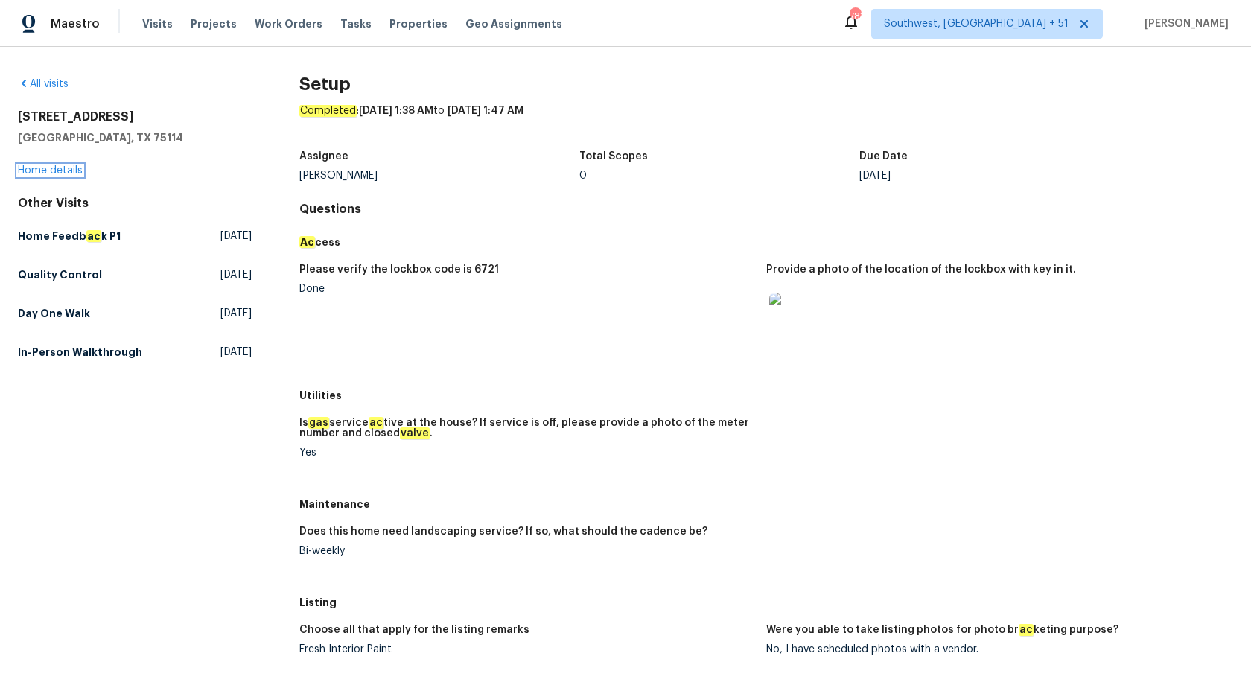
click at [43, 173] on link "Home details" at bounding box center [50, 170] width 65 height 10
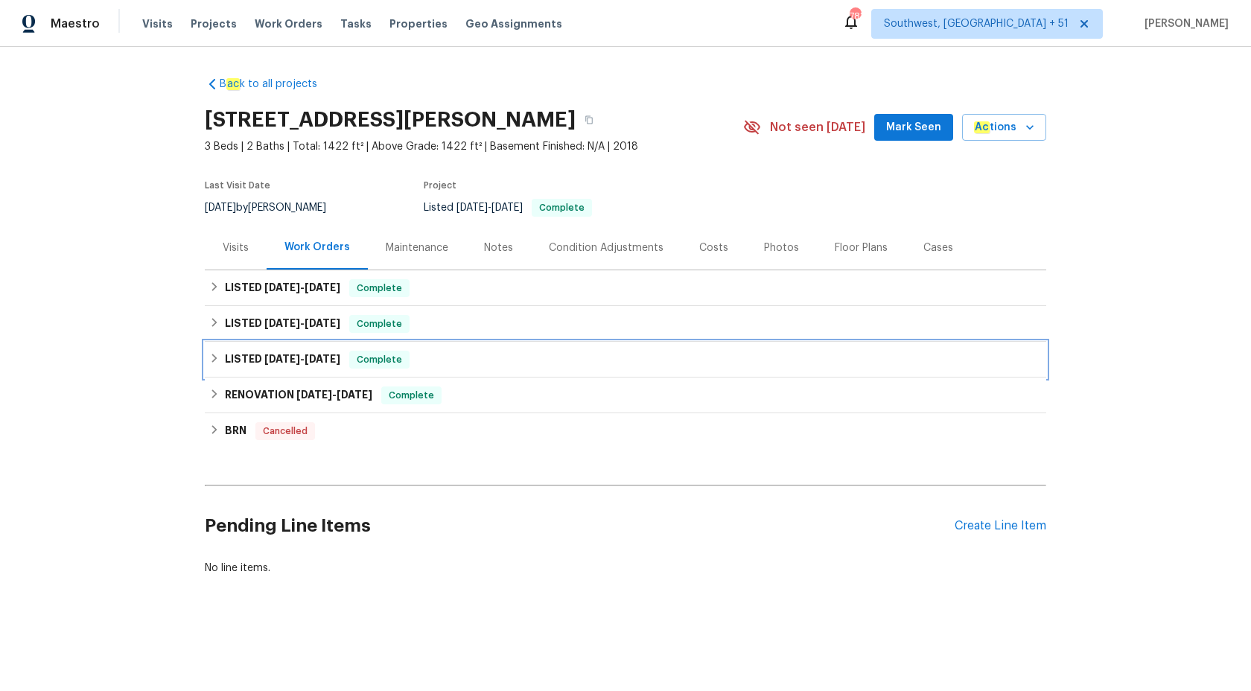
click at [342, 363] on div "LISTED [DATE] - [DATE] Complete" at bounding box center [625, 360] width 832 height 18
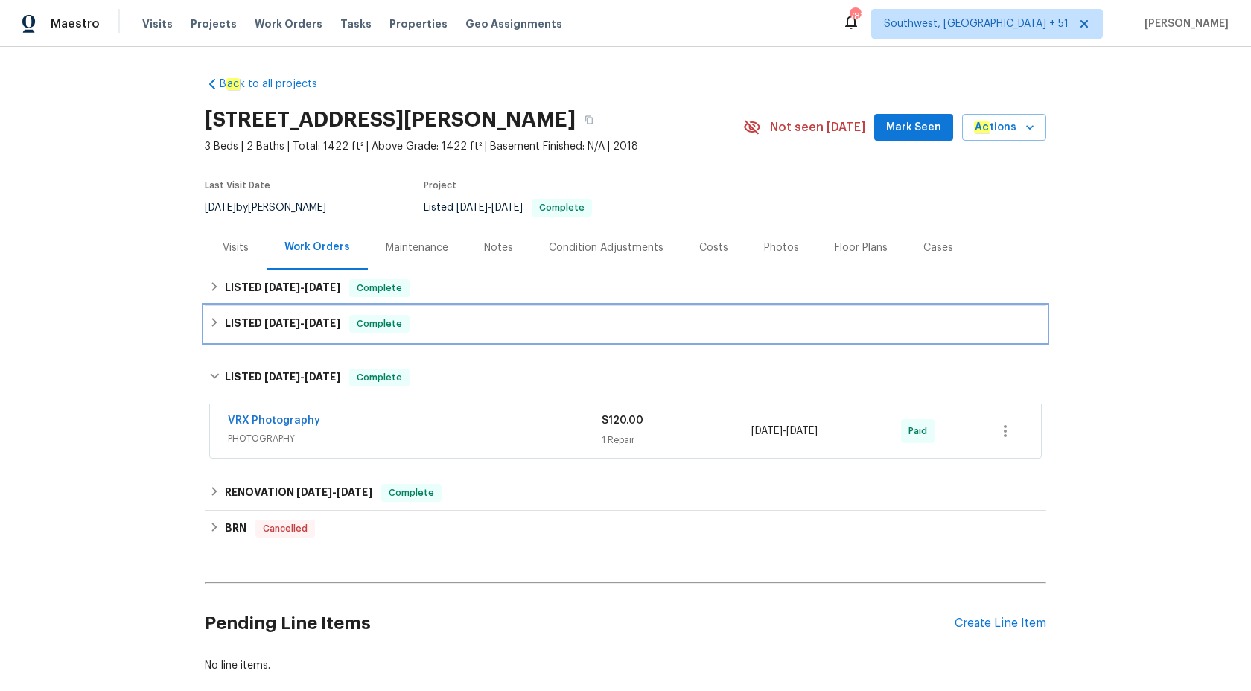
click at [360, 334] on div "LISTED [DATE] - [DATE] Complete" at bounding box center [625, 324] width 841 height 36
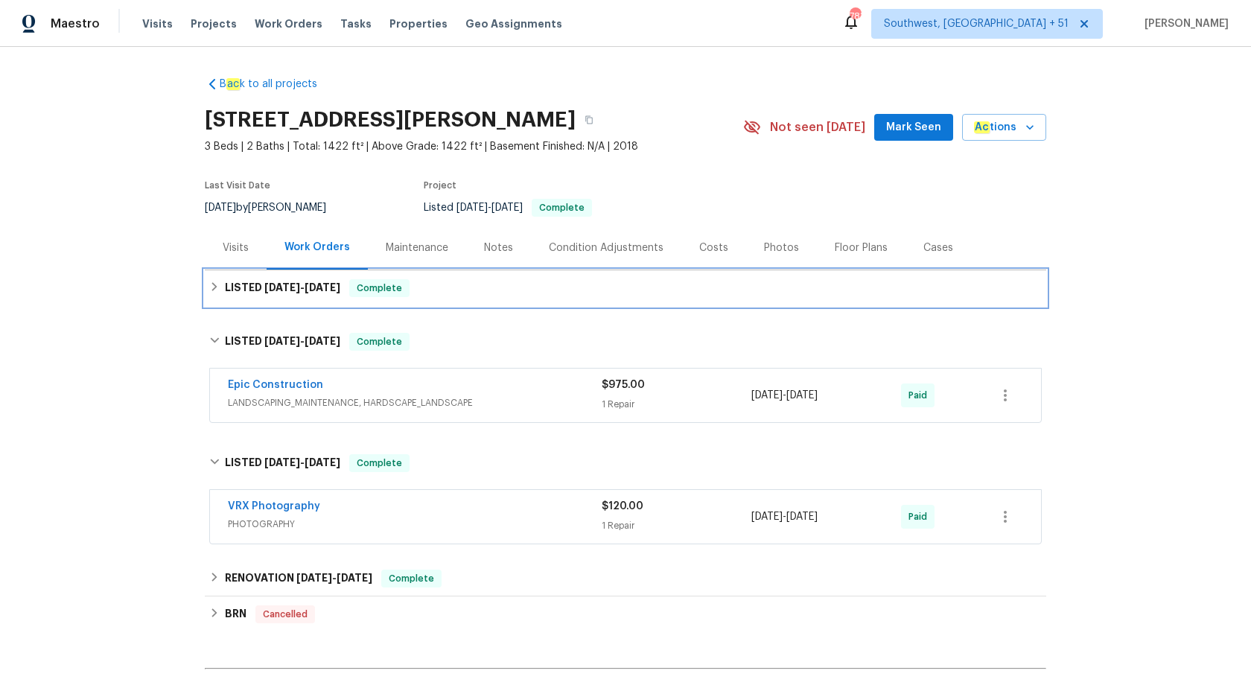
click at [366, 301] on div "LISTED [DATE] - [DATE] Complete" at bounding box center [625, 288] width 841 height 36
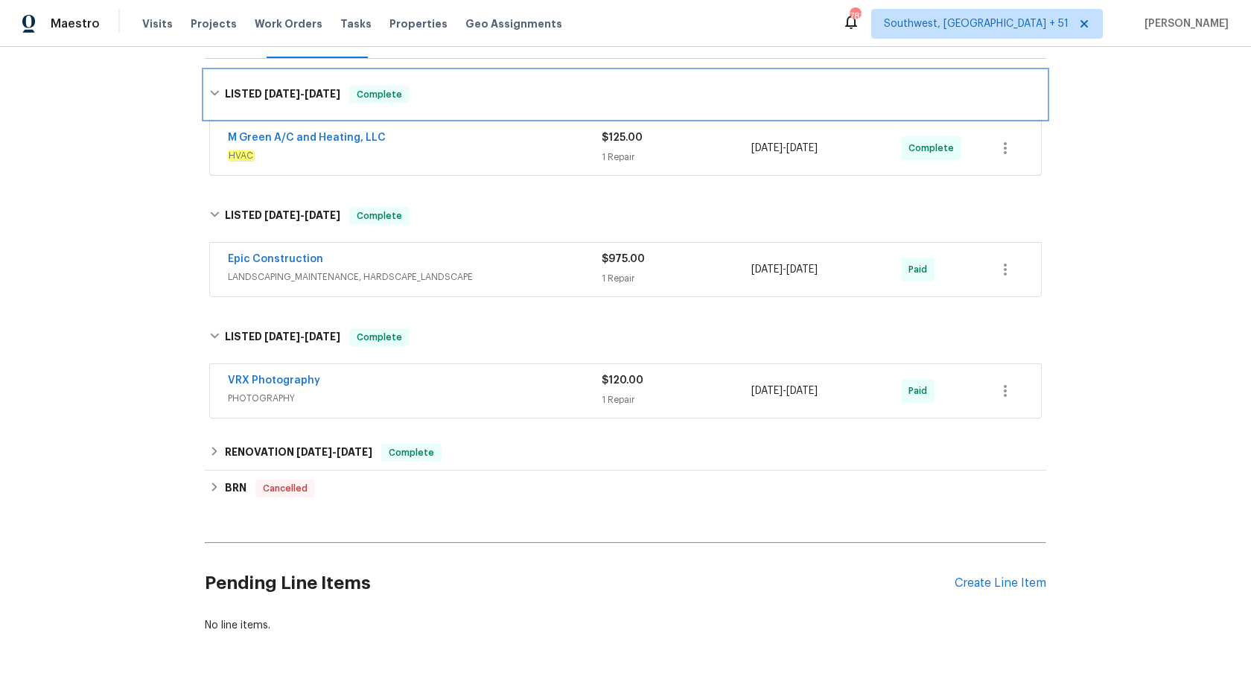
scroll to position [237, 0]
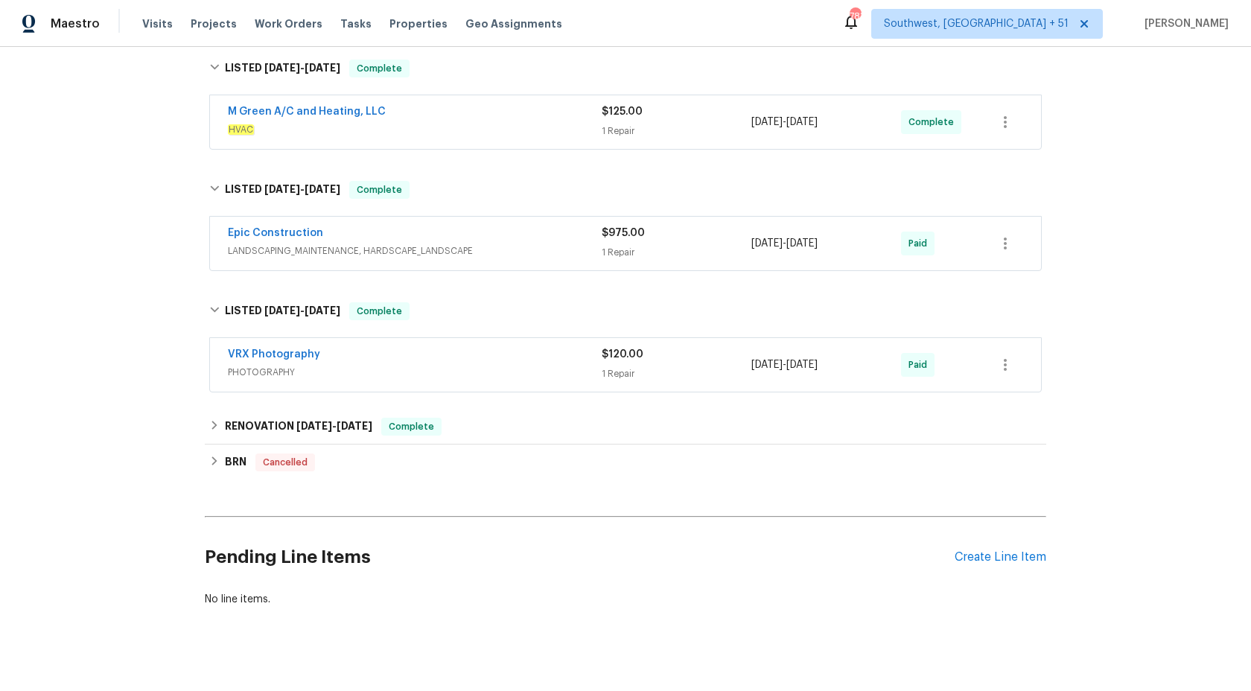
click at [477, 351] on div "VRX Photography" at bounding box center [415, 356] width 374 height 18
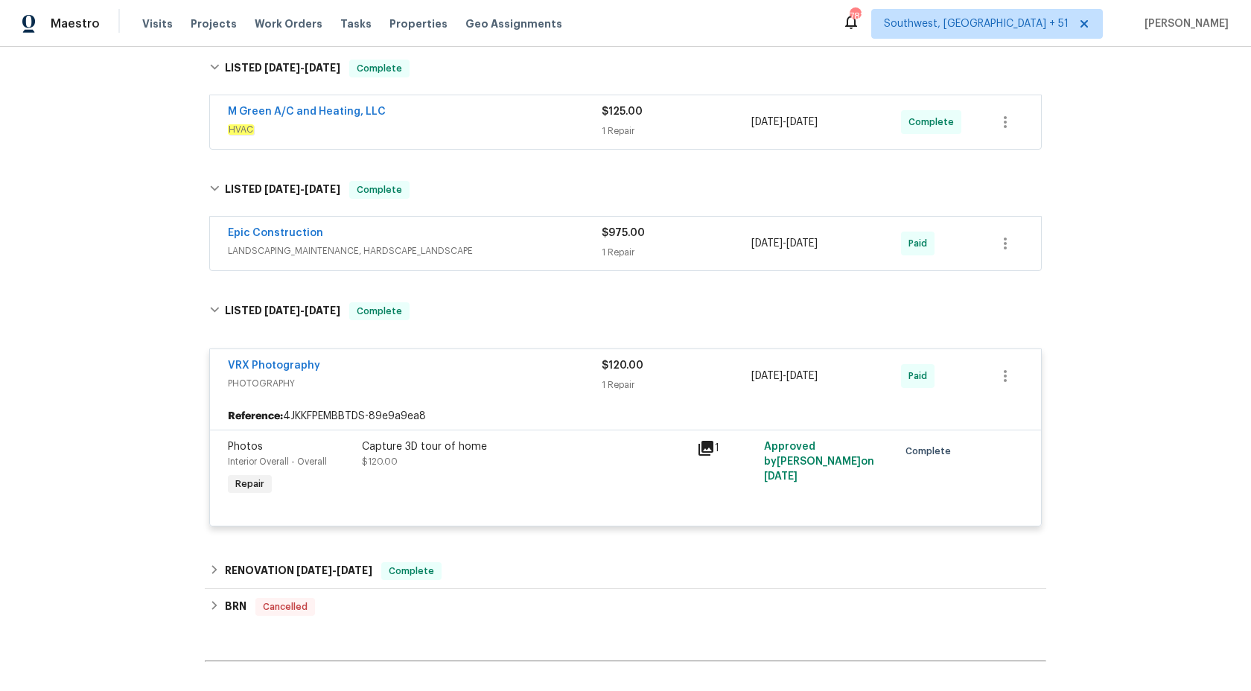
click at [485, 382] on span "PHOTOGRAPHY" at bounding box center [415, 383] width 374 height 15
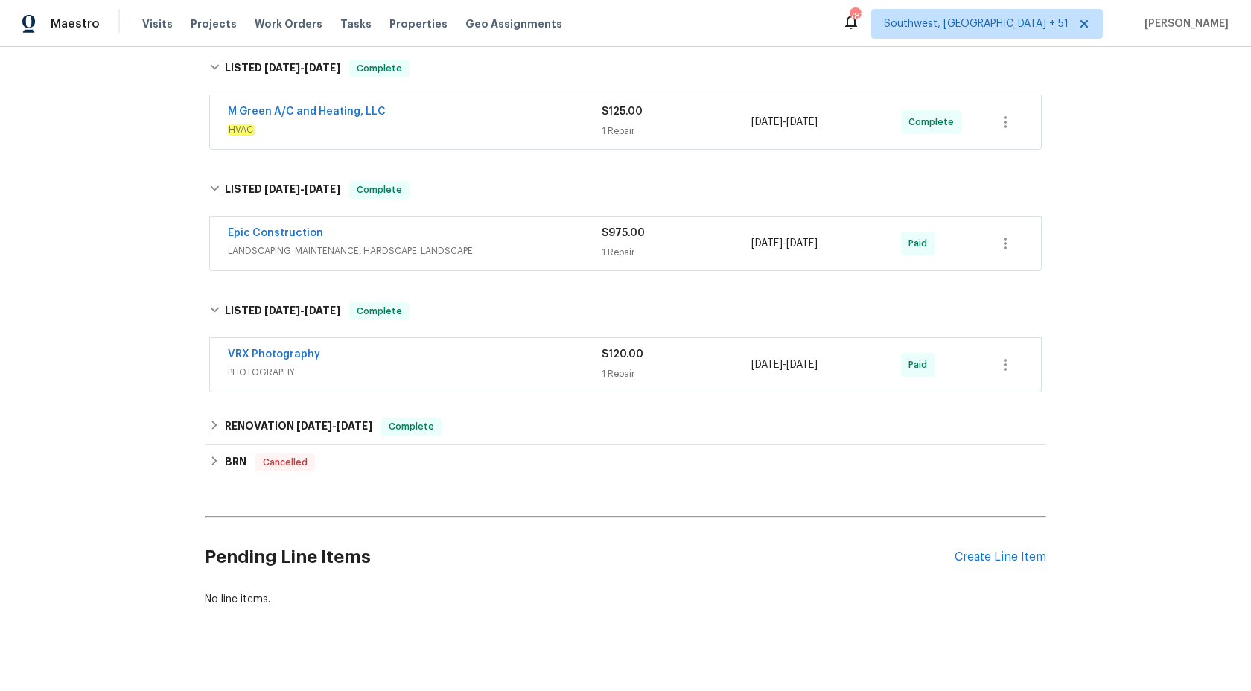
click at [531, 246] on span "LANDSCAPING_MAINTENANCE, HARDSCAPE_LANDSCAPE" at bounding box center [415, 250] width 374 height 15
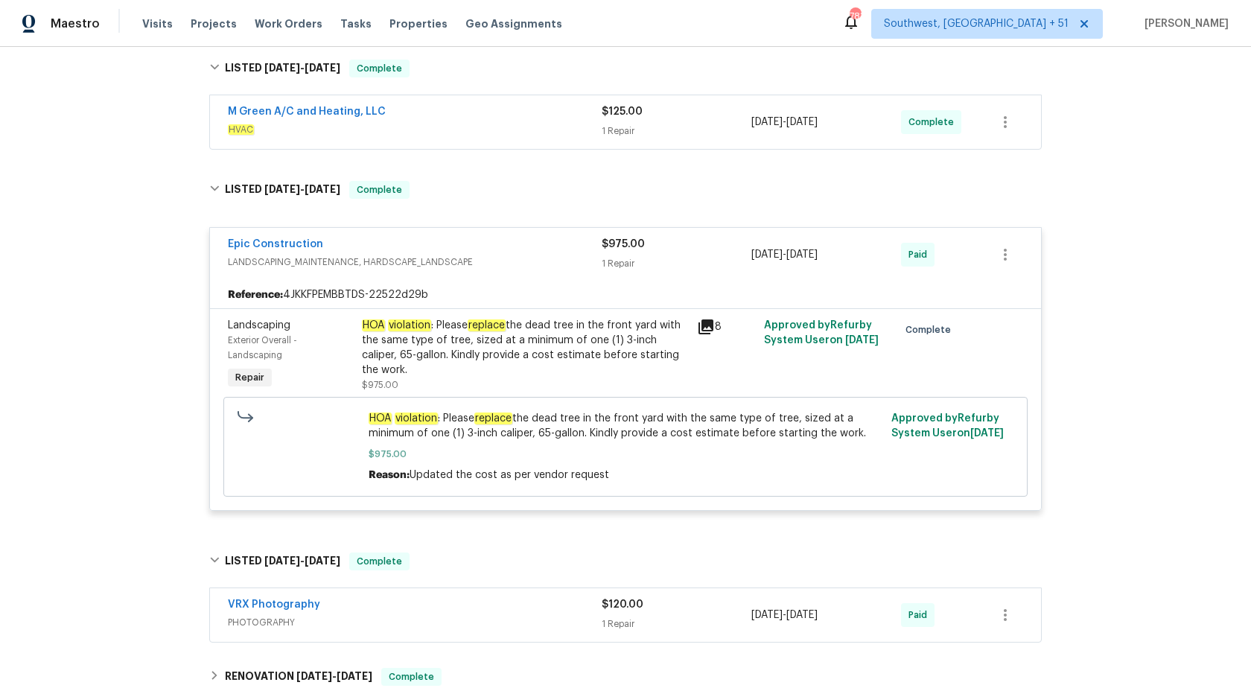
click at [535, 252] on div "Epic Construction" at bounding box center [415, 246] width 374 height 18
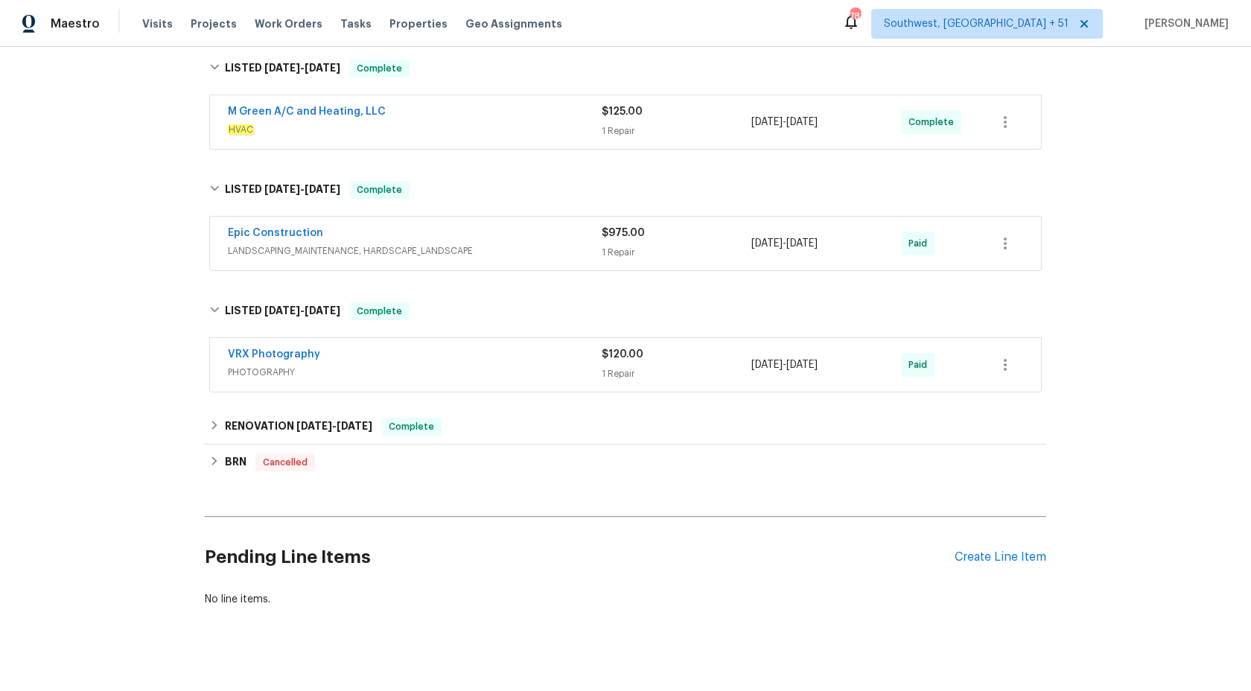
click at [574, 121] on div "M Green A/C and Heating, LLC HVAC" at bounding box center [415, 120] width 374 height 33
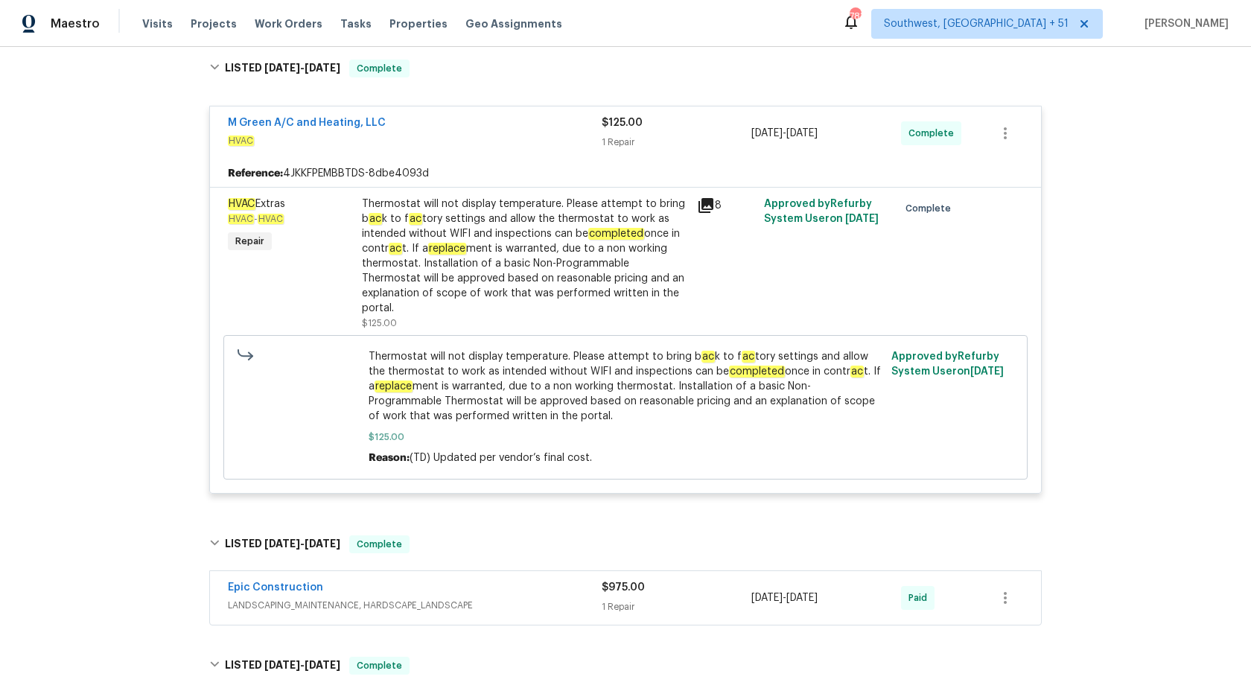
click at [574, 123] on div "M Green A/C and Heating, LLC" at bounding box center [415, 124] width 374 height 18
